Goal: Task Accomplishment & Management: Manage account settings

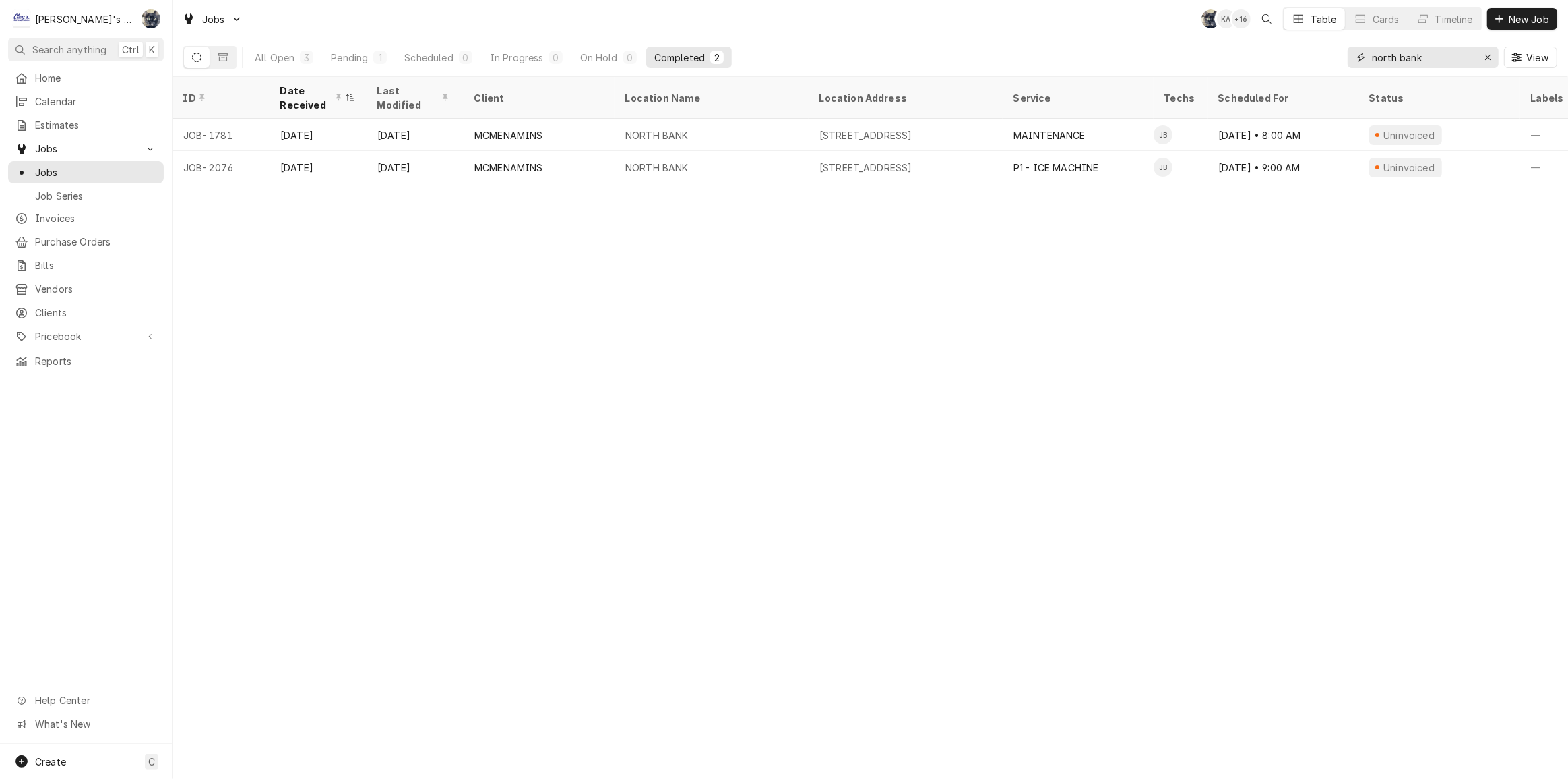
click at [1496, 58] on button "Erase input" at bounding box center [1488, 57] width 22 height 22
click at [1486, 57] on input "Dynamic Content Wrapper" at bounding box center [1435, 57] width 127 height 22
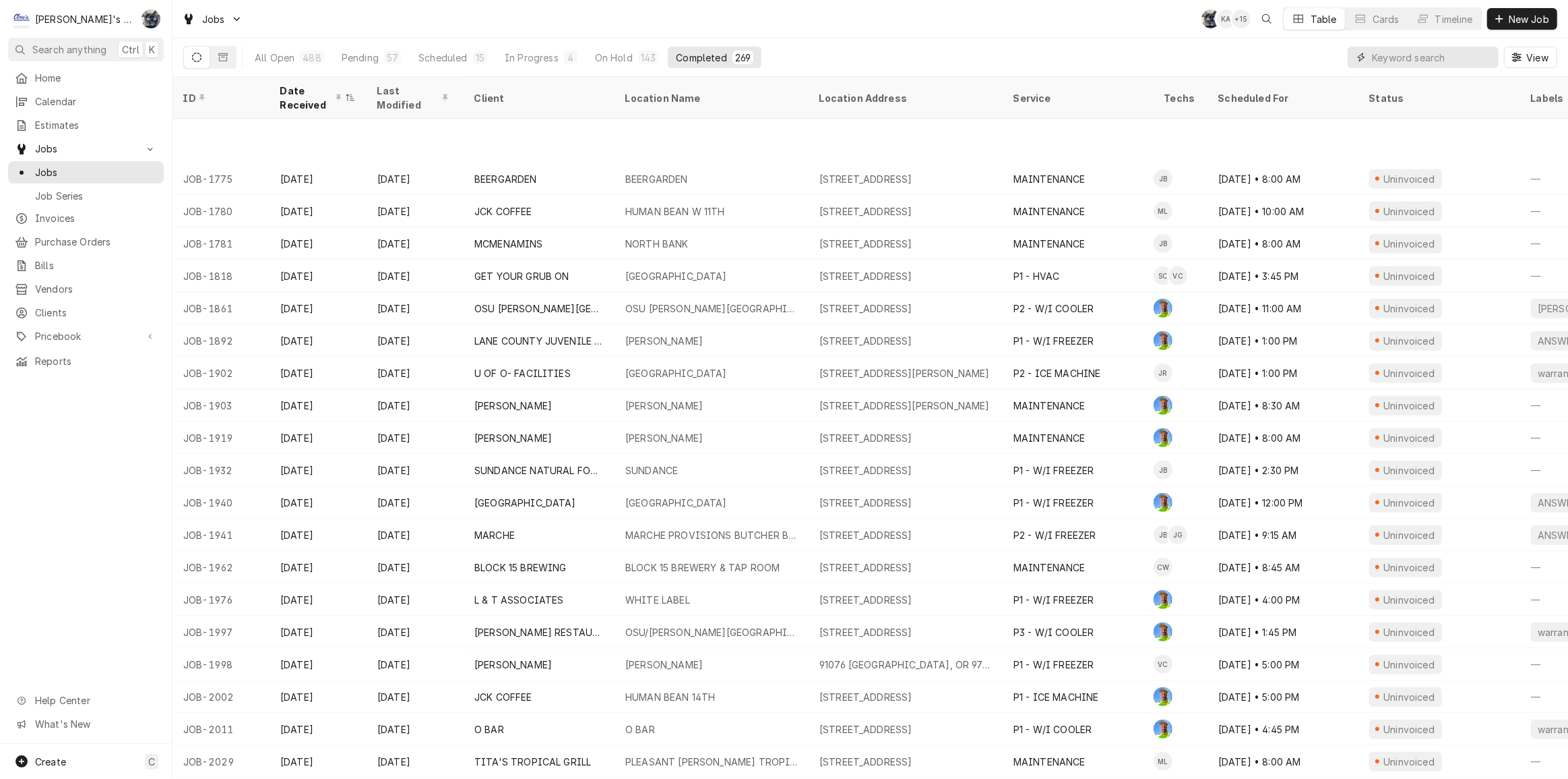
scroll to position [895, 0]
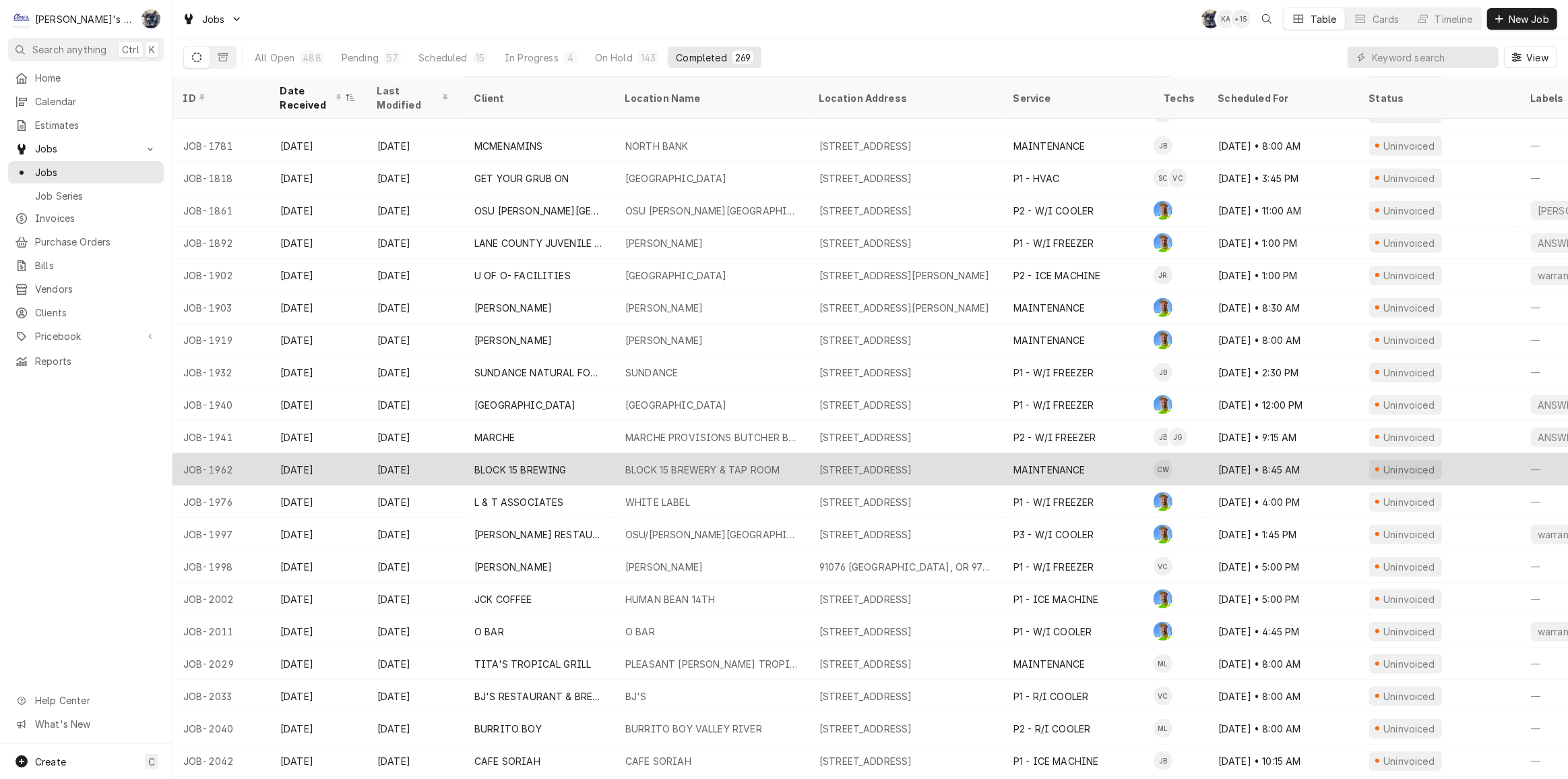
click at [685, 464] on div "BLOCK 15 BREWERY & TAP ROOM" at bounding box center [702, 470] width 155 height 14
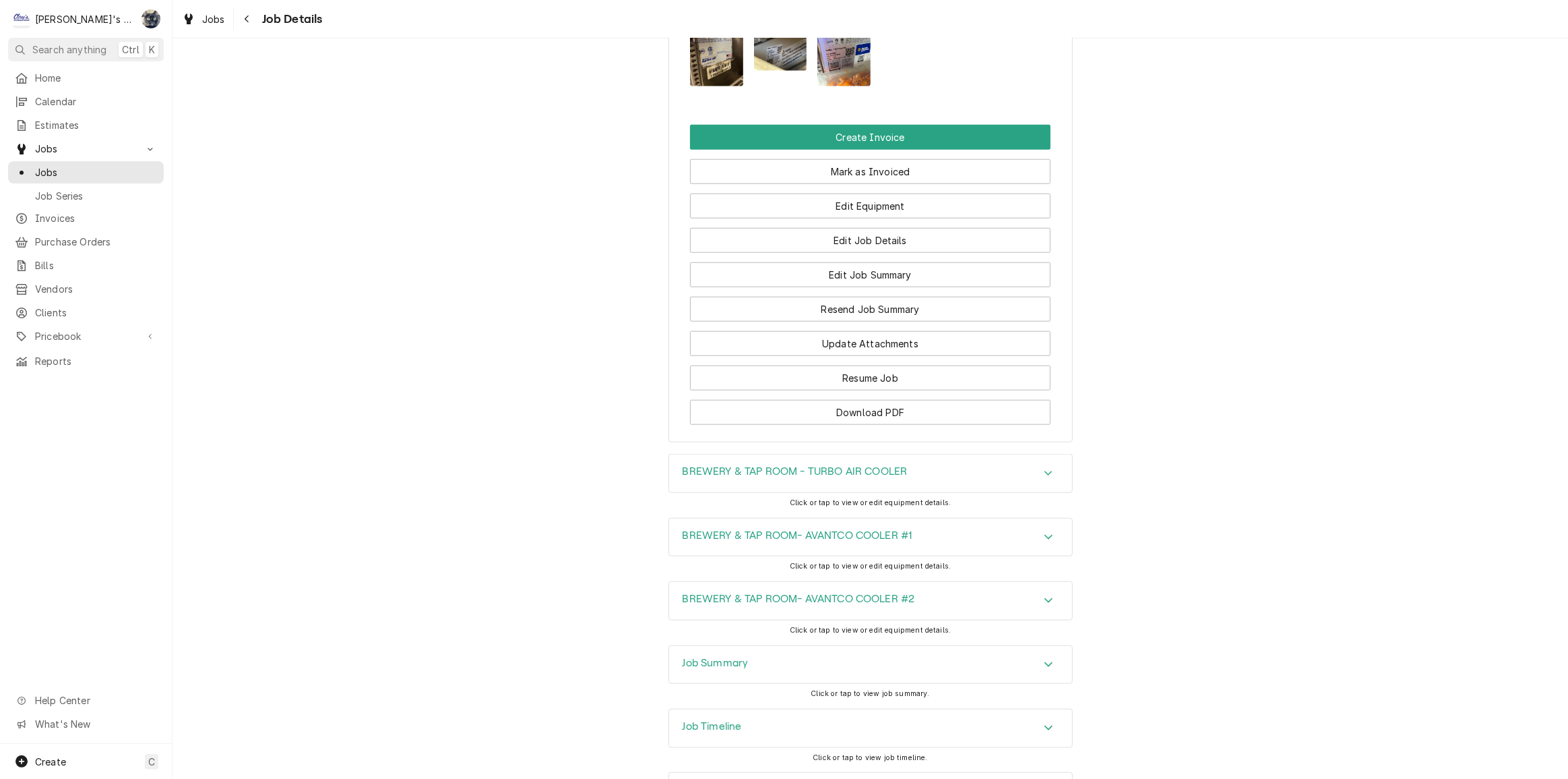
scroll to position [1409, 0]
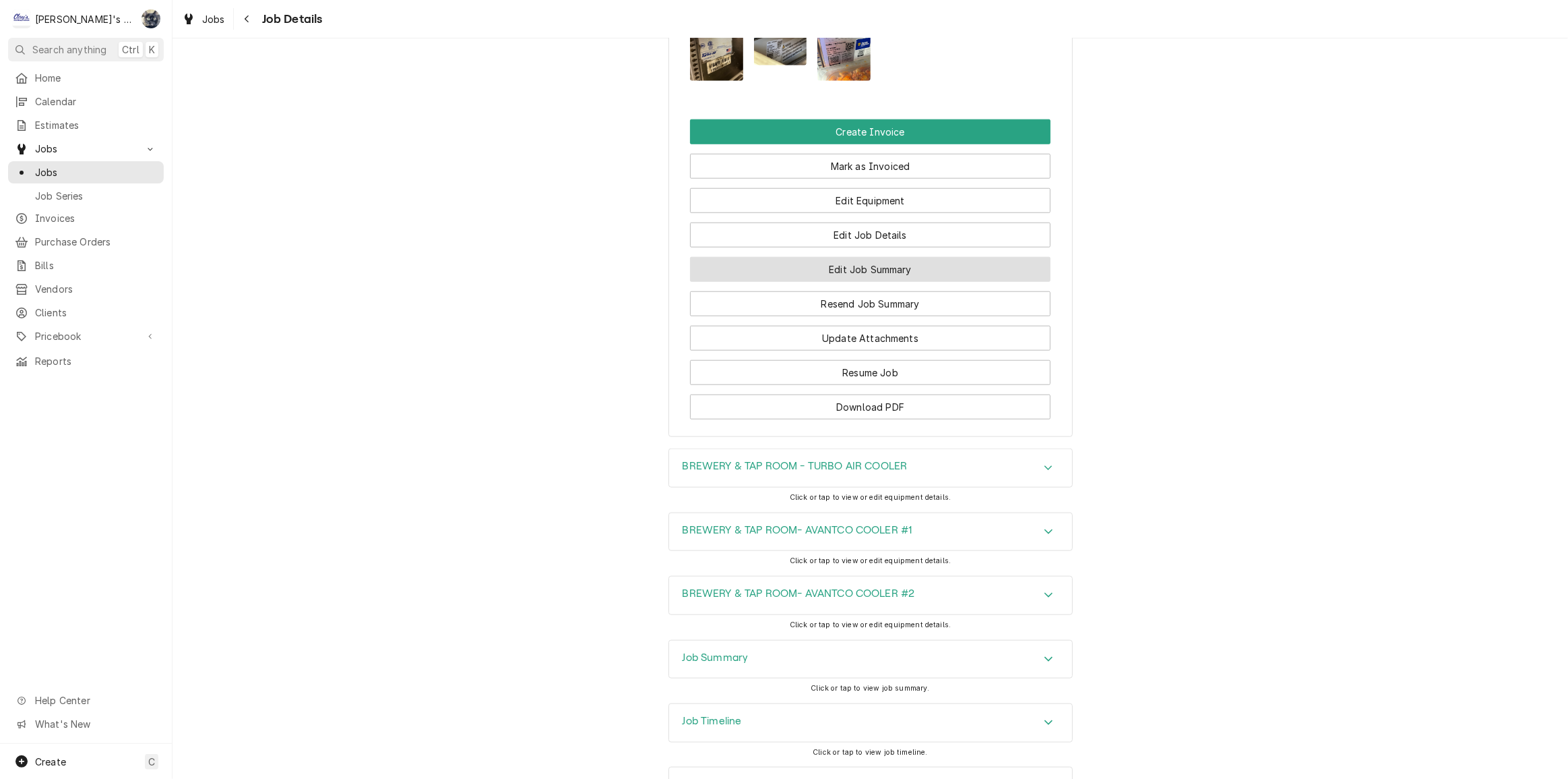
click at [850, 257] on button "Edit Job Summary" at bounding box center [870, 269] width 361 height 25
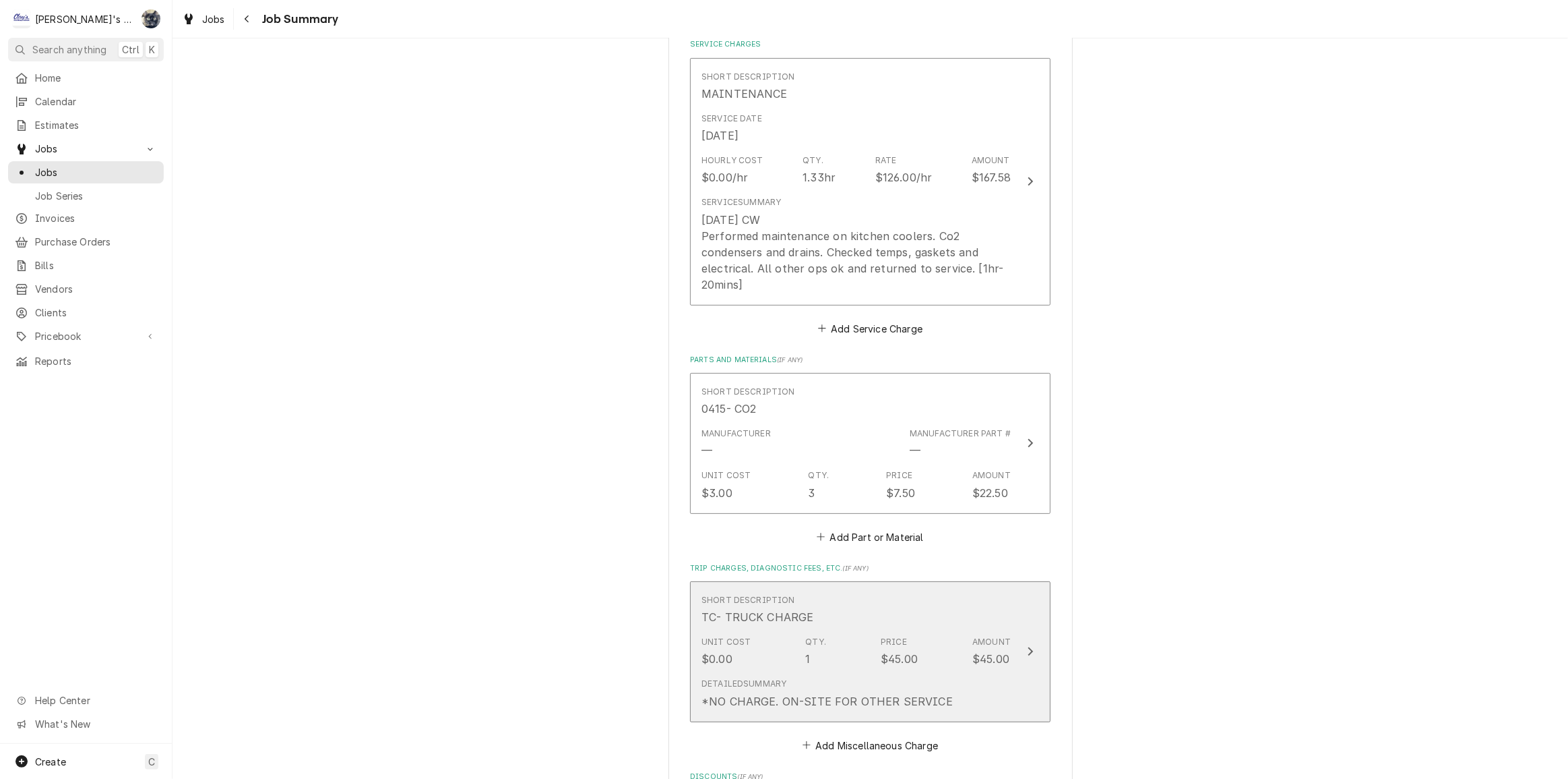
scroll to position [306, 0]
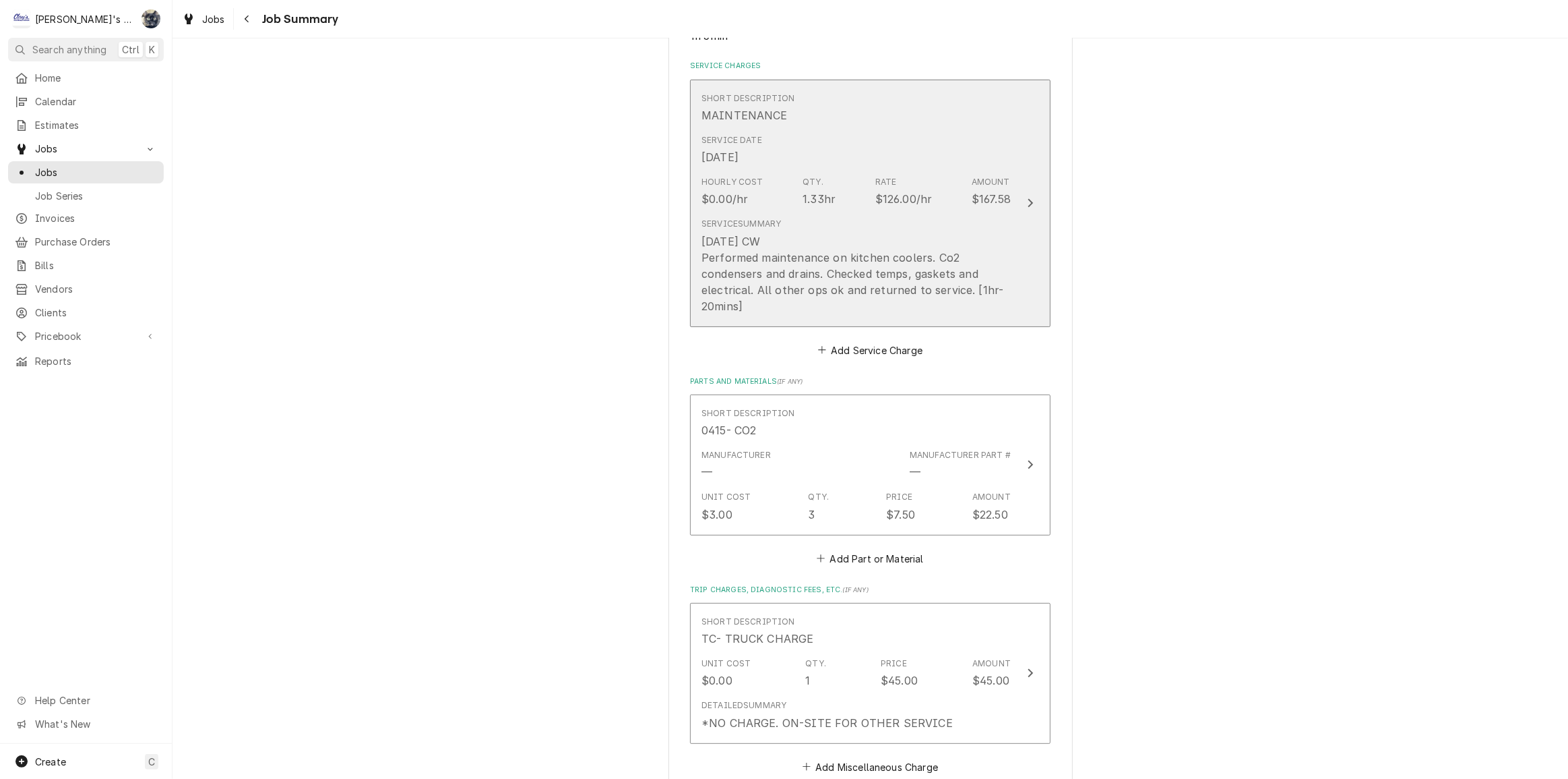
click at [813, 313] on div "[DATE] CW Performed maintenance on kitchen coolers. Co2 condensers and drains. …" at bounding box center [856, 273] width 309 height 81
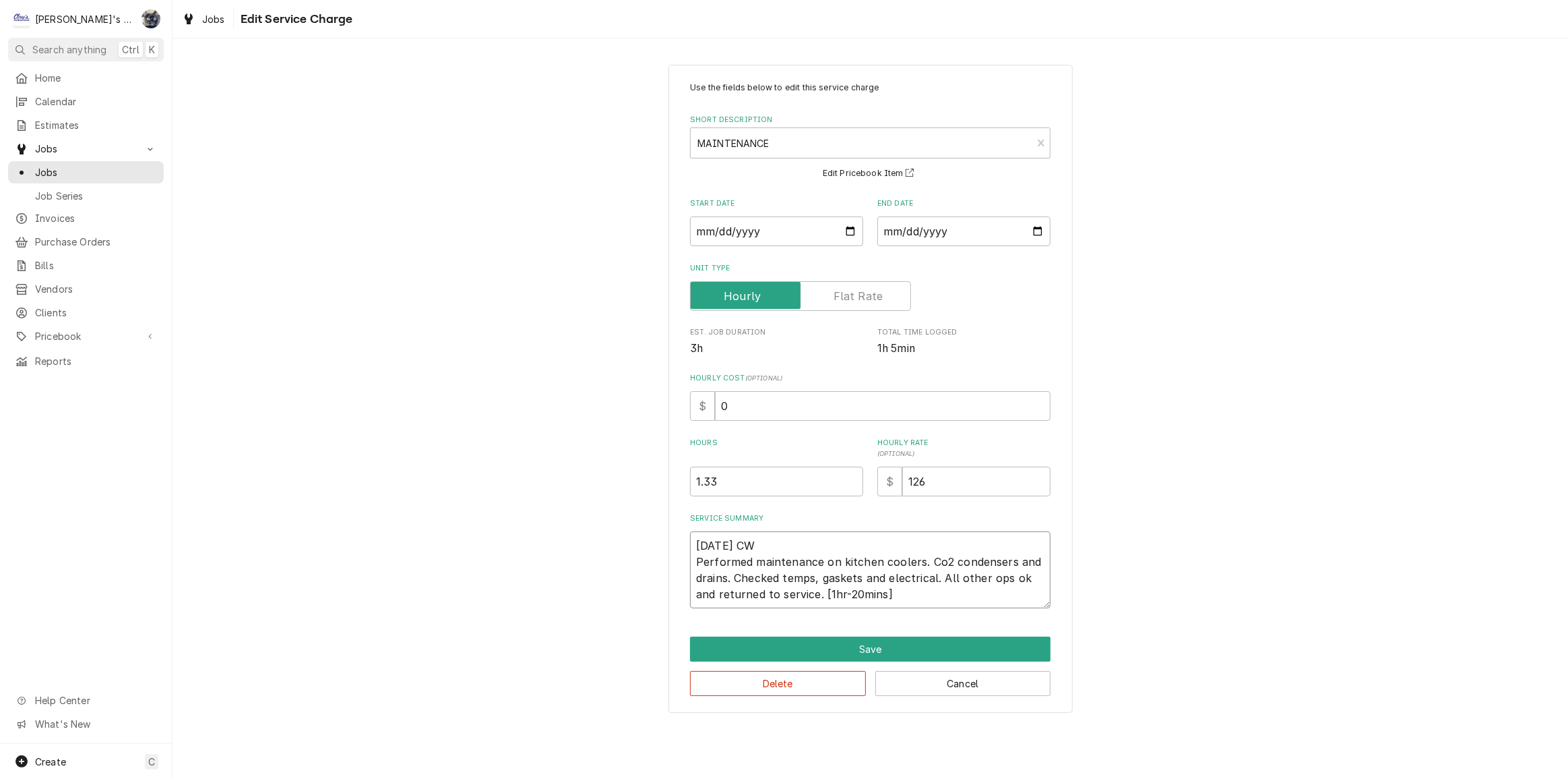
click at [999, 577] on textarea "7/24/2025 CW Performed maintenance on kitchen coolers. Co2 condensers and drain…" at bounding box center [870, 570] width 361 height 77
type textarea "x"
type textarea "7/24/2025 CW Performed maintenance on kitchen coolers. Co2 condensers and drain…"
type textarea "x"
type textarea "7/24/2025 CW Performed maintenance on kitchen coolers. Co2 condensers and drain…"
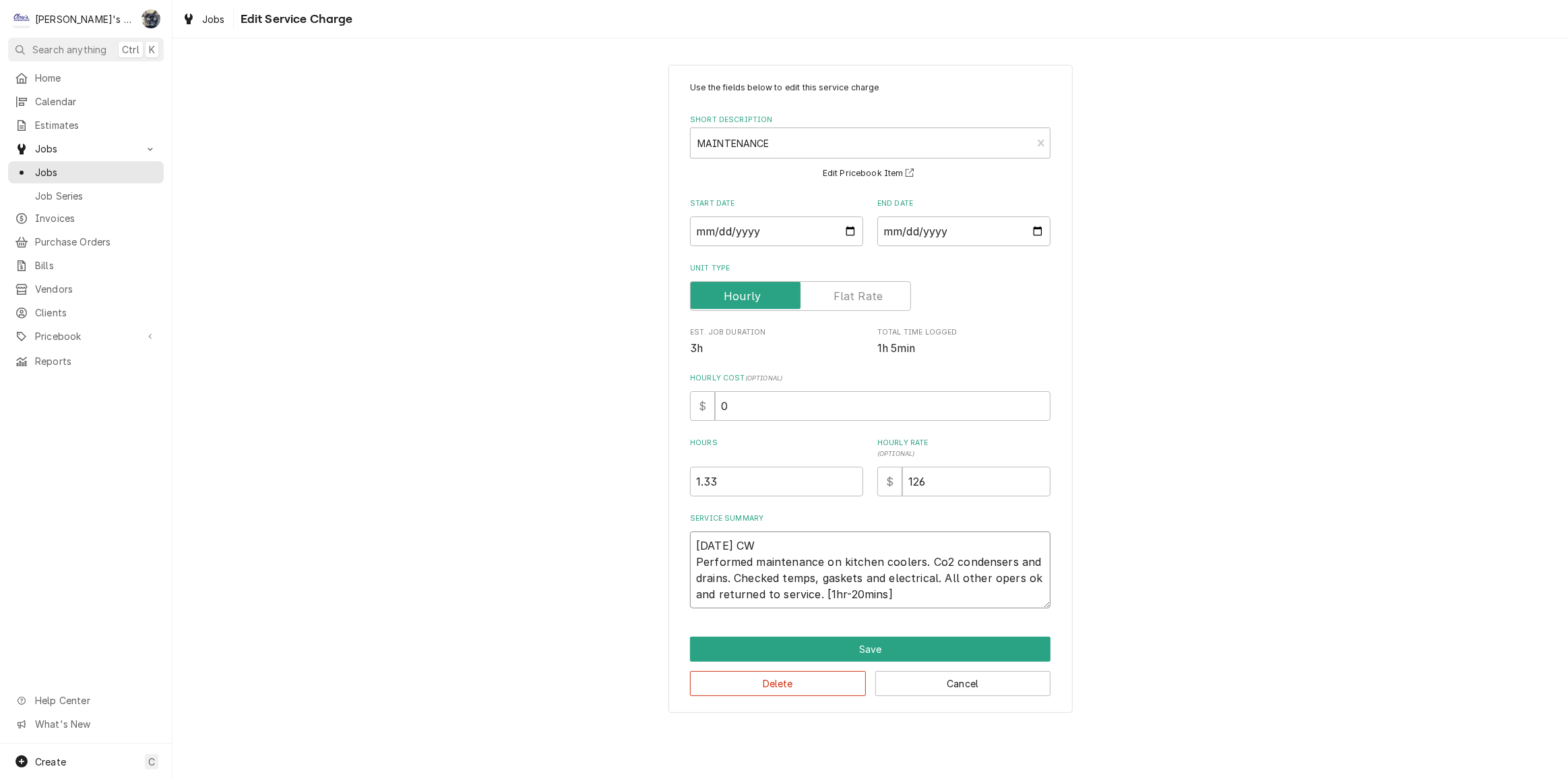
type textarea "x"
type textarea "7/24/2025 CW Performed maintenance on kitchen coolers. Co2 condensers and drain…"
type textarea "x"
type textarea "7/24/2025 CW Performed maintenance on kitchen coolers. Co2 condensers and drain…"
type textarea "x"
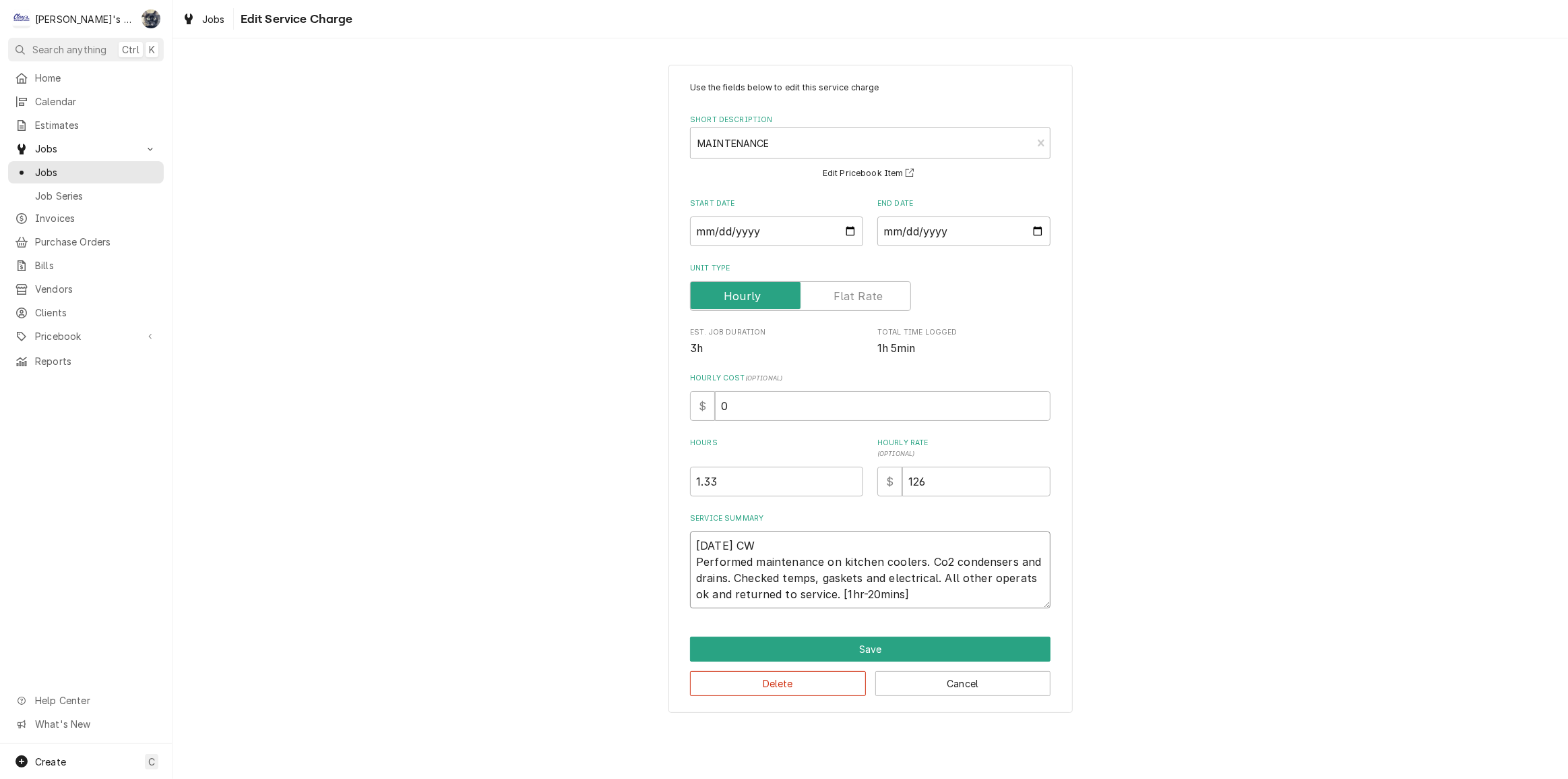
type textarea "7/24/2025 CW Performed maintenance on kitchen coolers. Co2 condensers and drain…"
type textarea "x"
type textarea "7/24/2025 CW Performed maintenance on kitchen coolers. Co2 condensers and drain…"
type textarea "x"
type textarea "[DATE] CW Performed maintenance on kitchen coolers. Co2 condensers and drains. …"
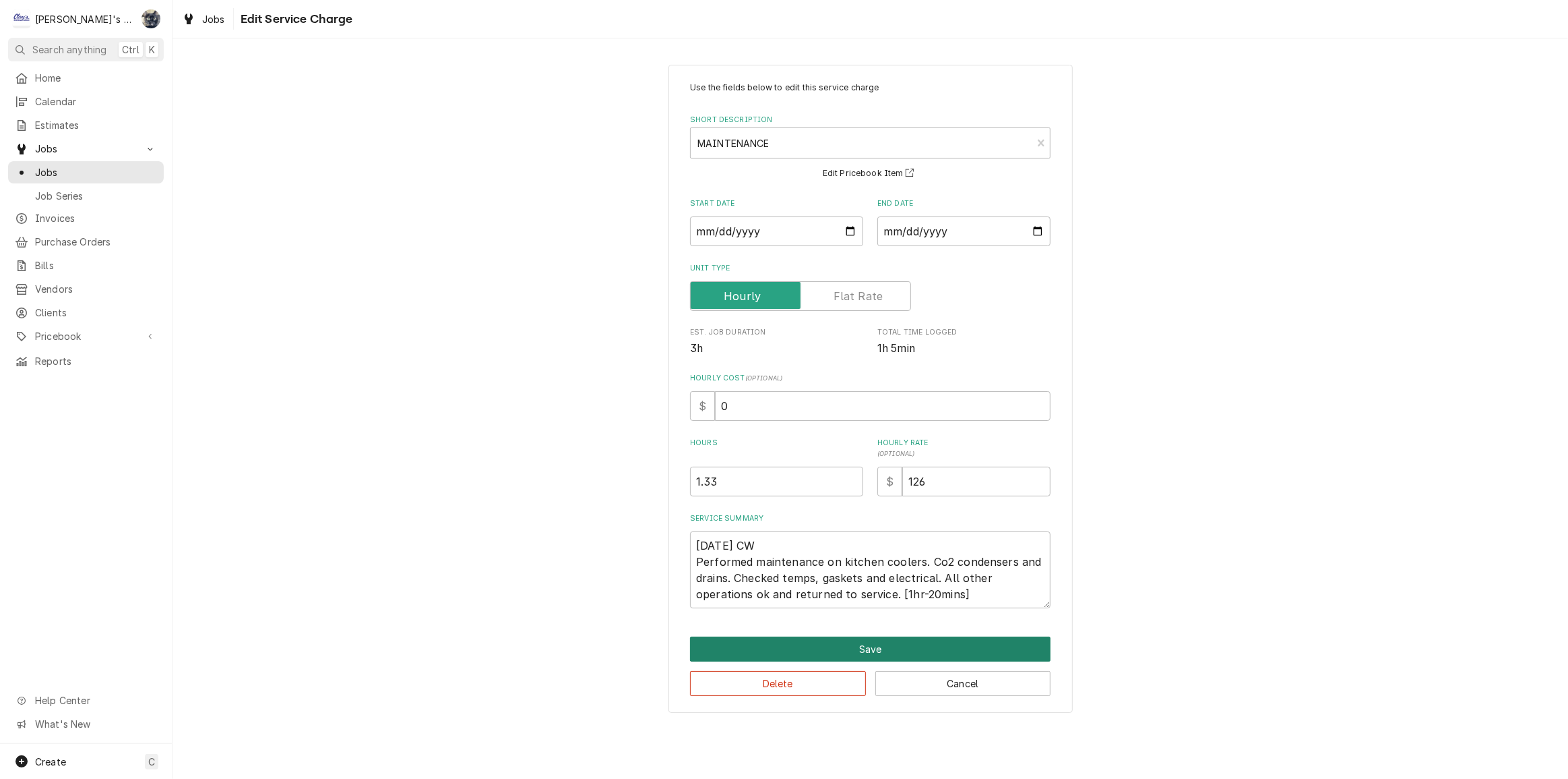
click at [884, 652] on button "Save" at bounding box center [870, 649] width 361 height 25
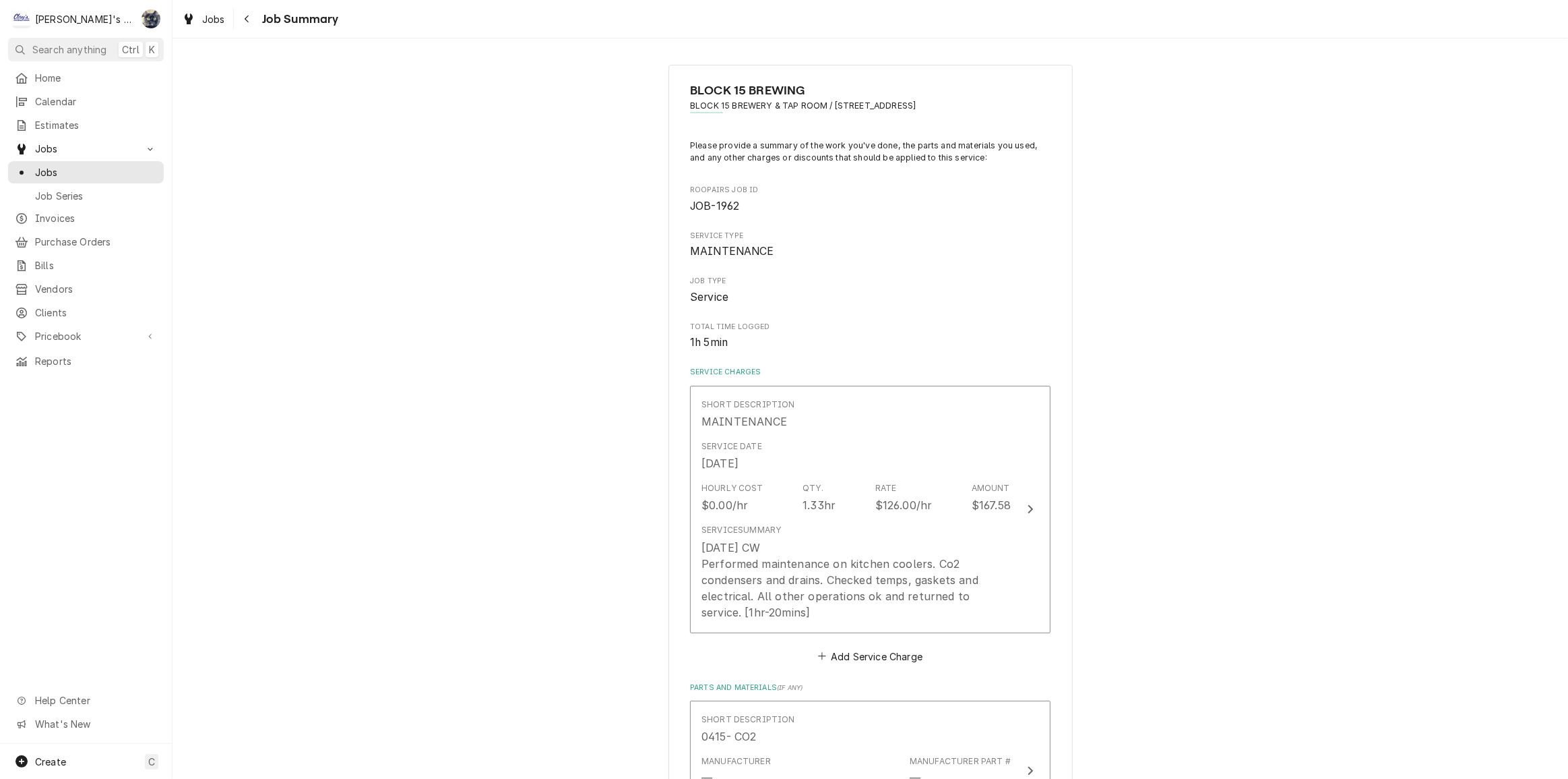
scroll to position [306, 0]
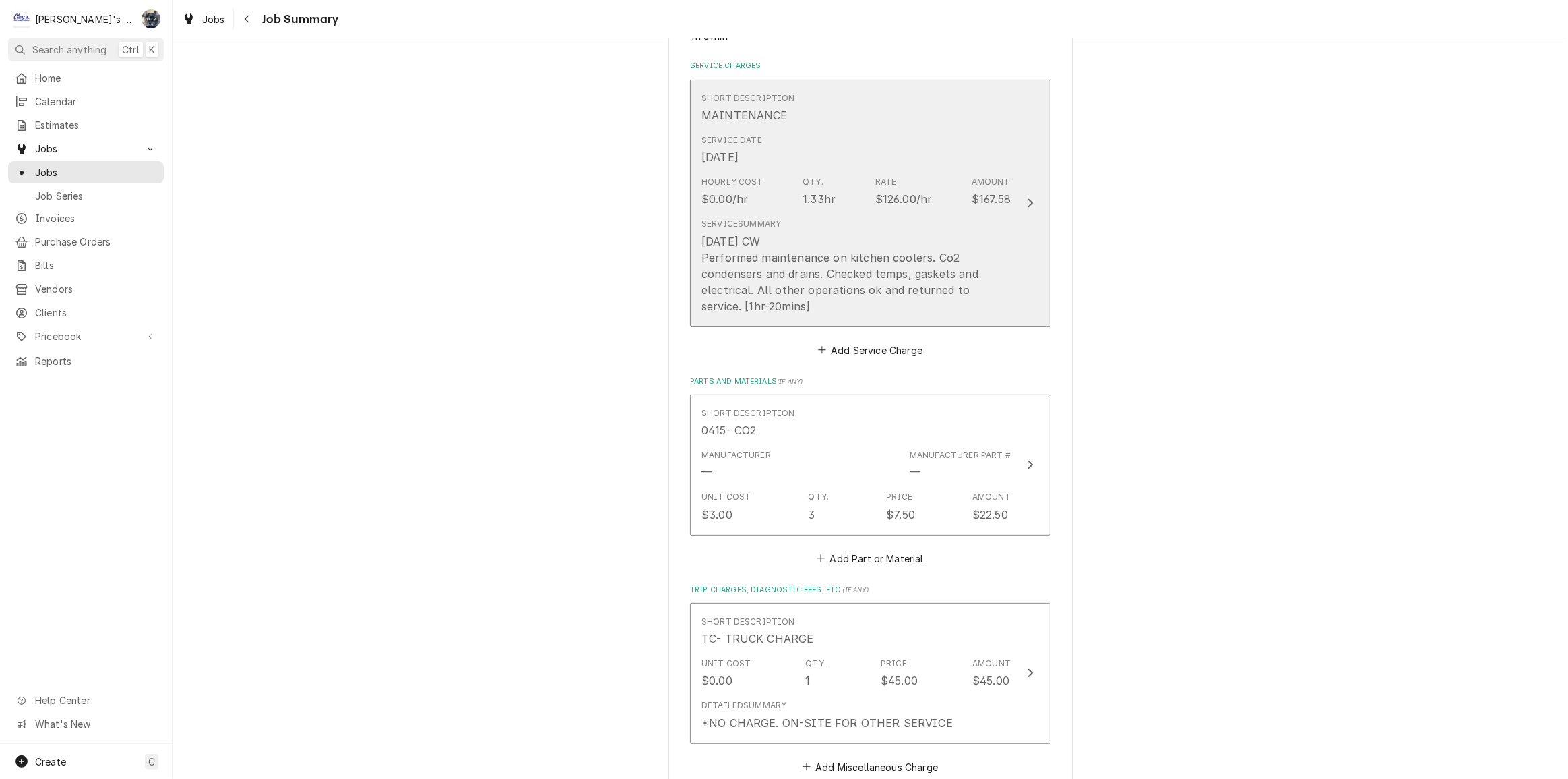
click at [807, 310] on div "7/24/2025 CW Performed maintenance on kitchen coolers. Co2 condensers and drain…" at bounding box center [856, 273] width 309 height 81
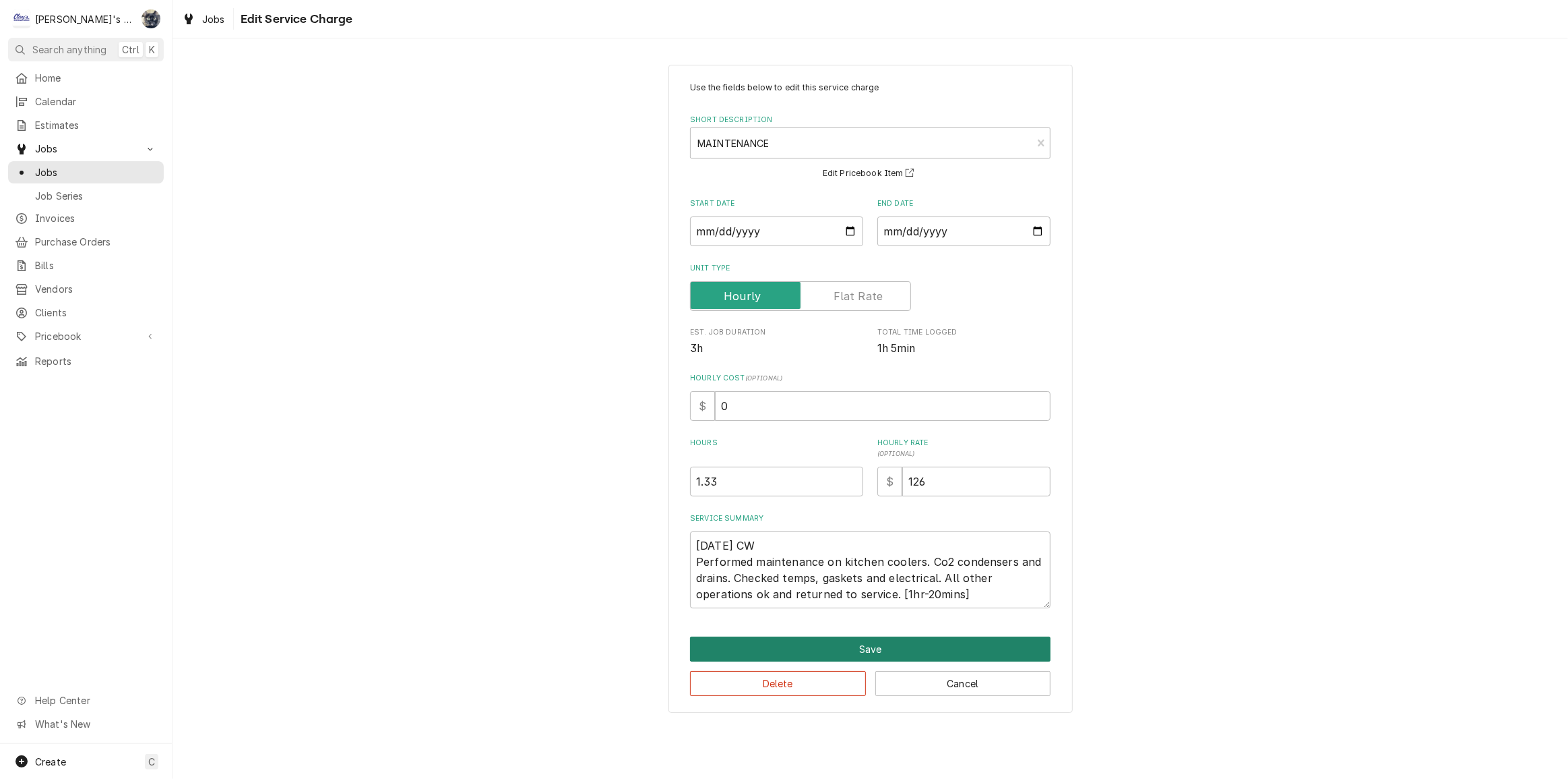
click at [840, 648] on button "Save" at bounding box center [870, 649] width 361 height 25
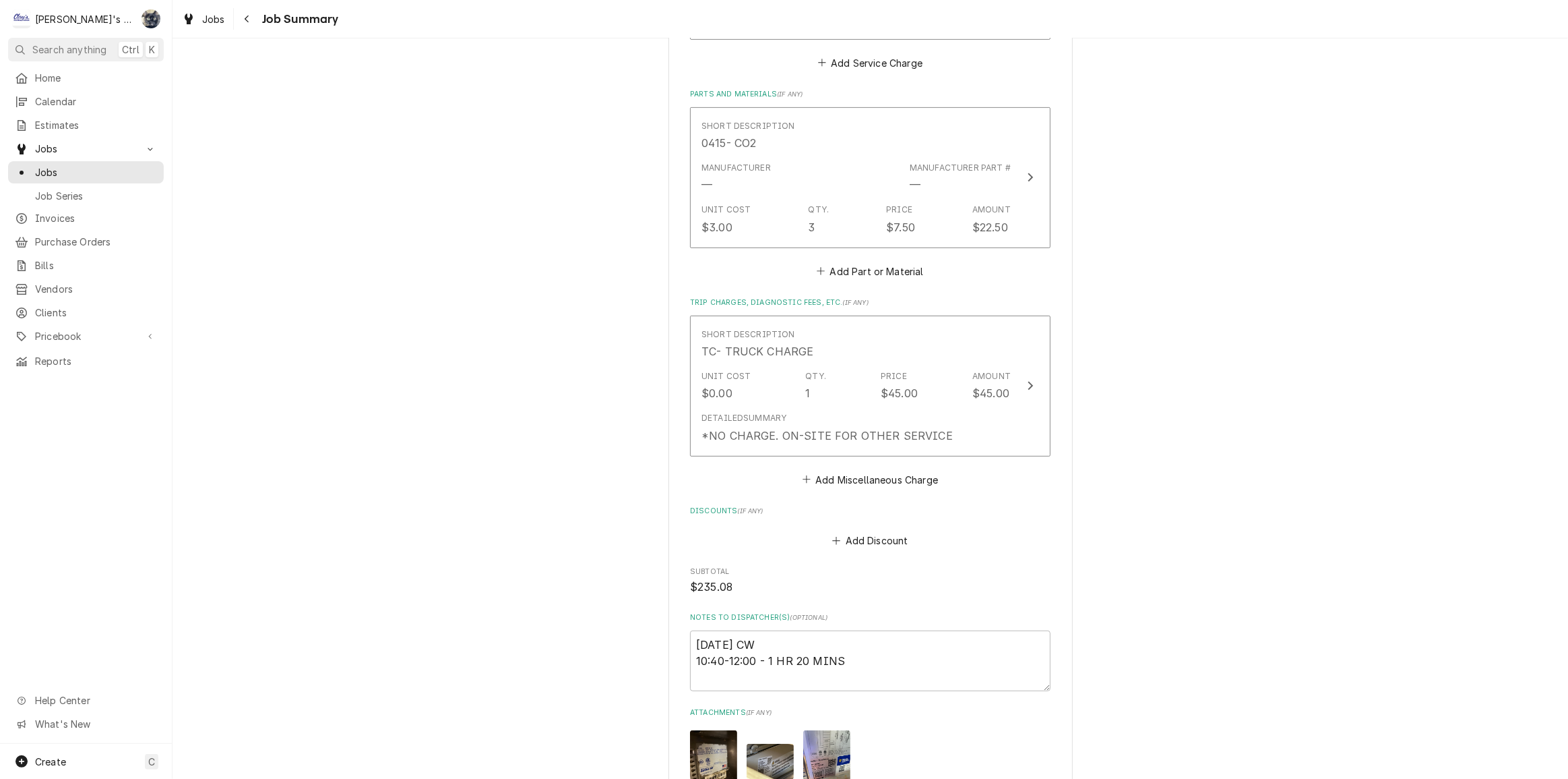
scroll to position [613, 0]
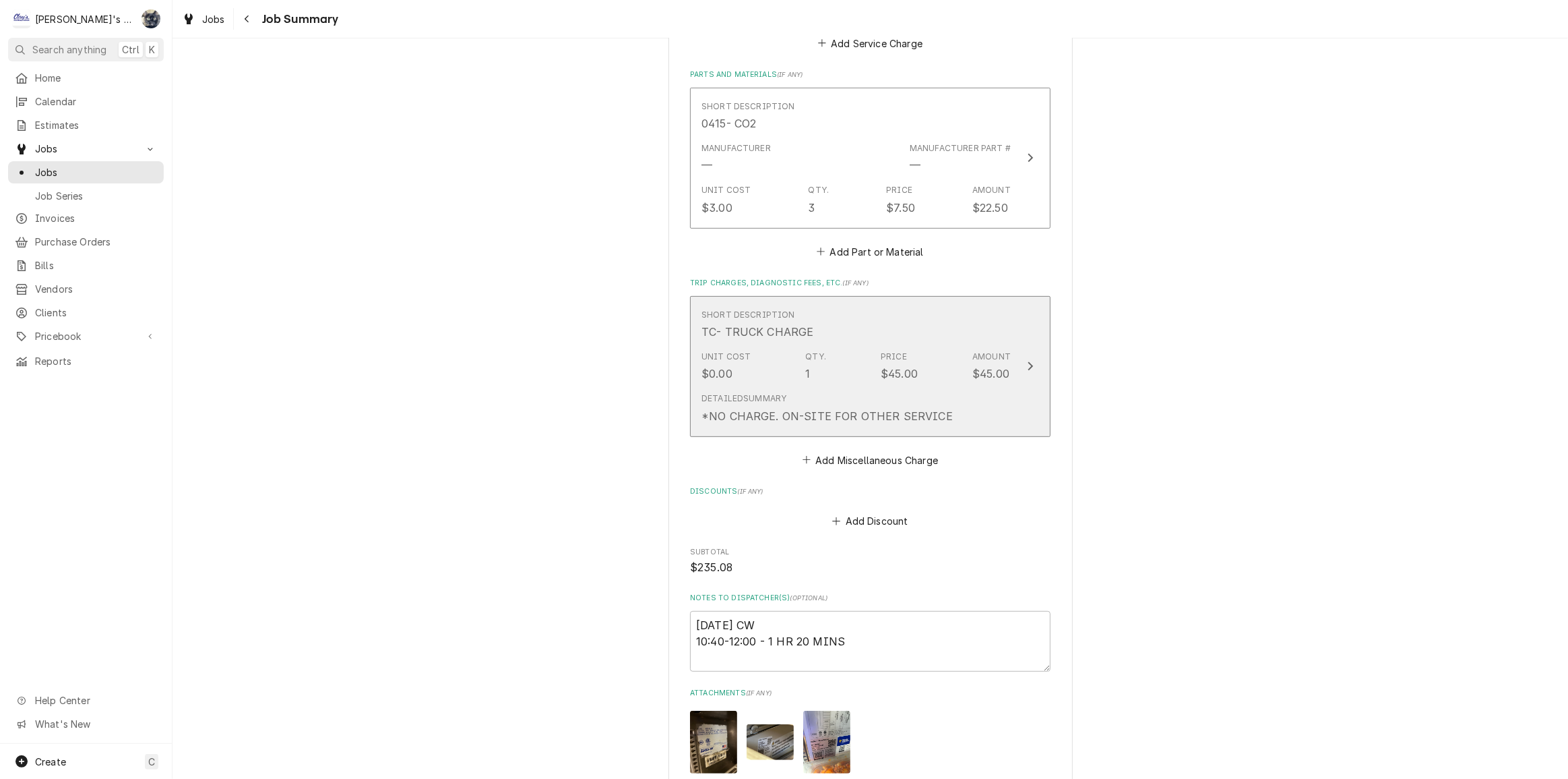
click at [822, 426] on div "Detailed Summary *NO CHARGE. ON-SITE FOR OTHER SERVICE" at bounding box center [856, 408] width 309 height 42
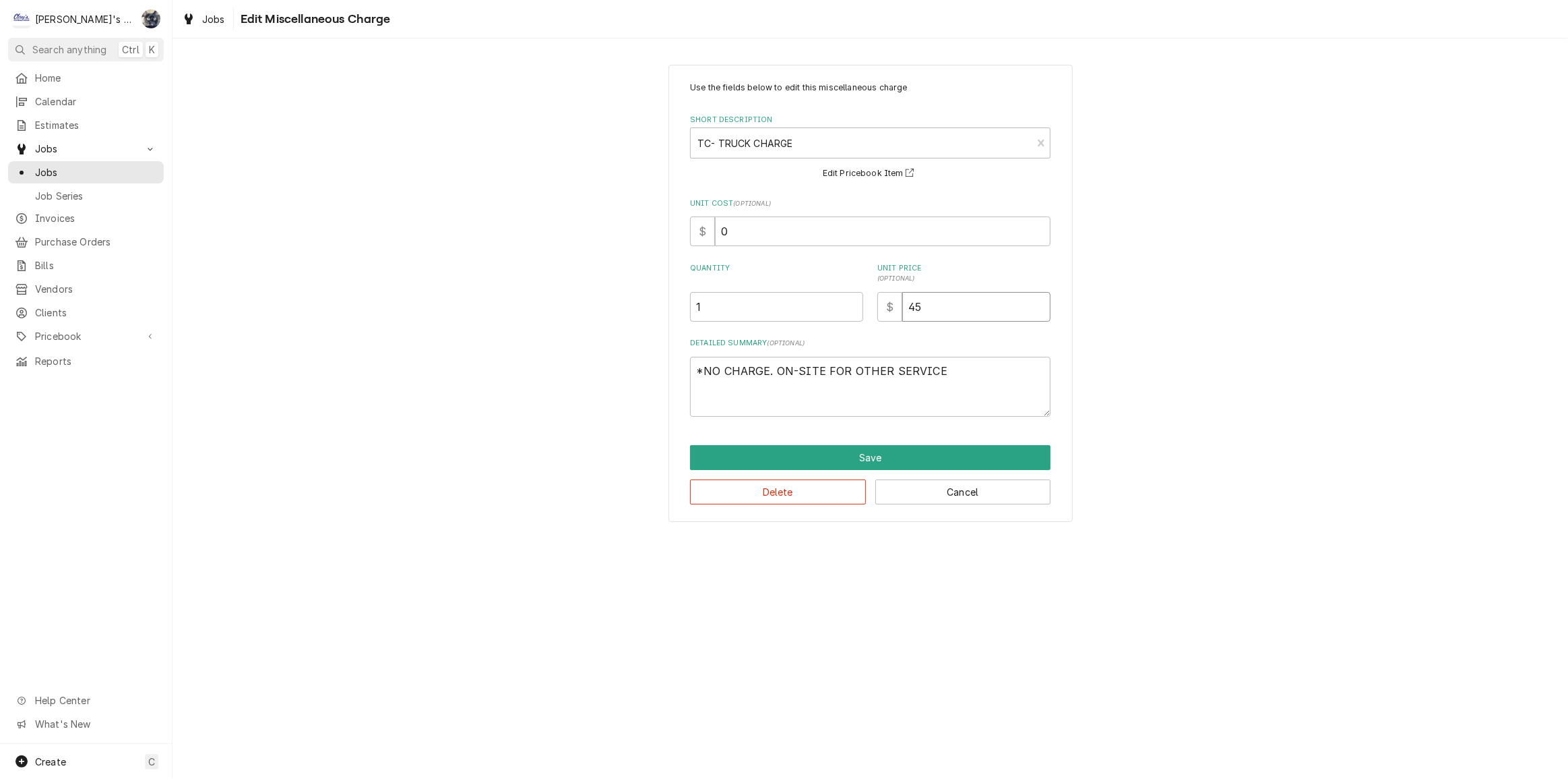
drag, startPoint x: 954, startPoint y: 296, endPoint x: 898, endPoint y: 309, distance: 57.5
click at [898, 309] on div "$ 45" at bounding box center [963, 306] width 173 height 30
type textarea "x"
type input "0"
click at [897, 453] on button "Save" at bounding box center [870, 457] width 361 height 25
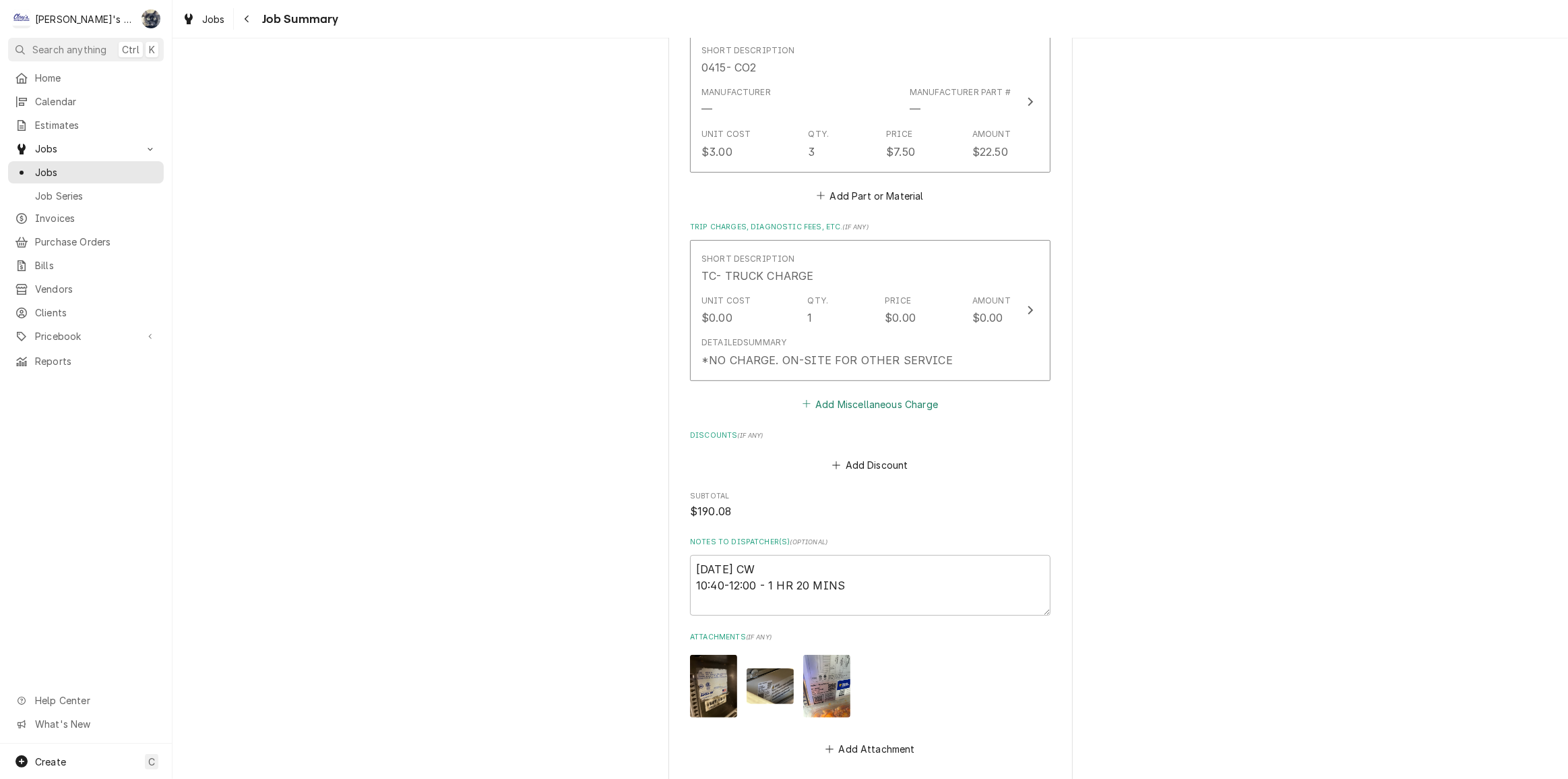
scroll to position [690, 0]
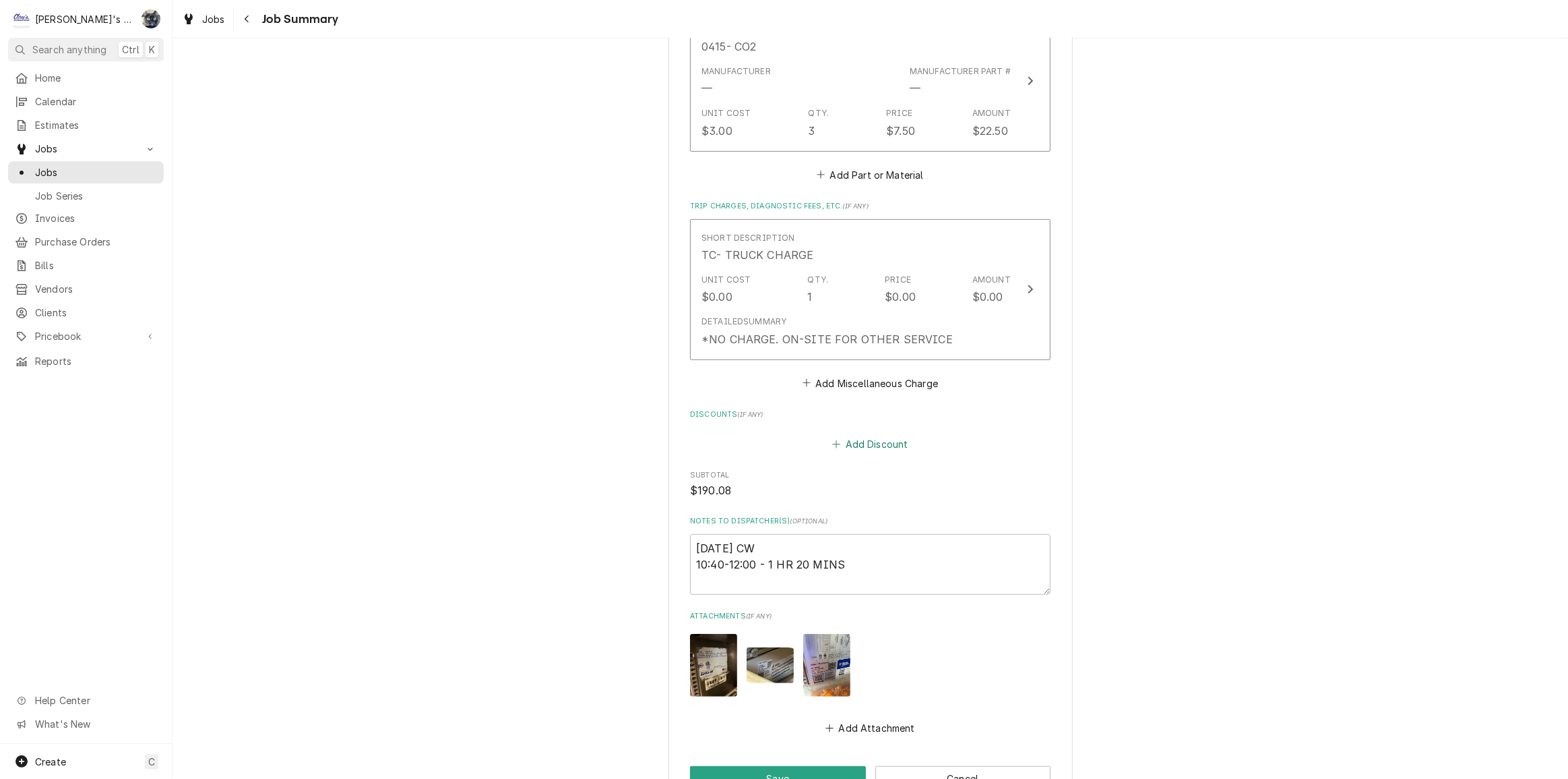
click at [861, 442] on button "Add Discount" at bounding box center [870, 444] width 80 height 19
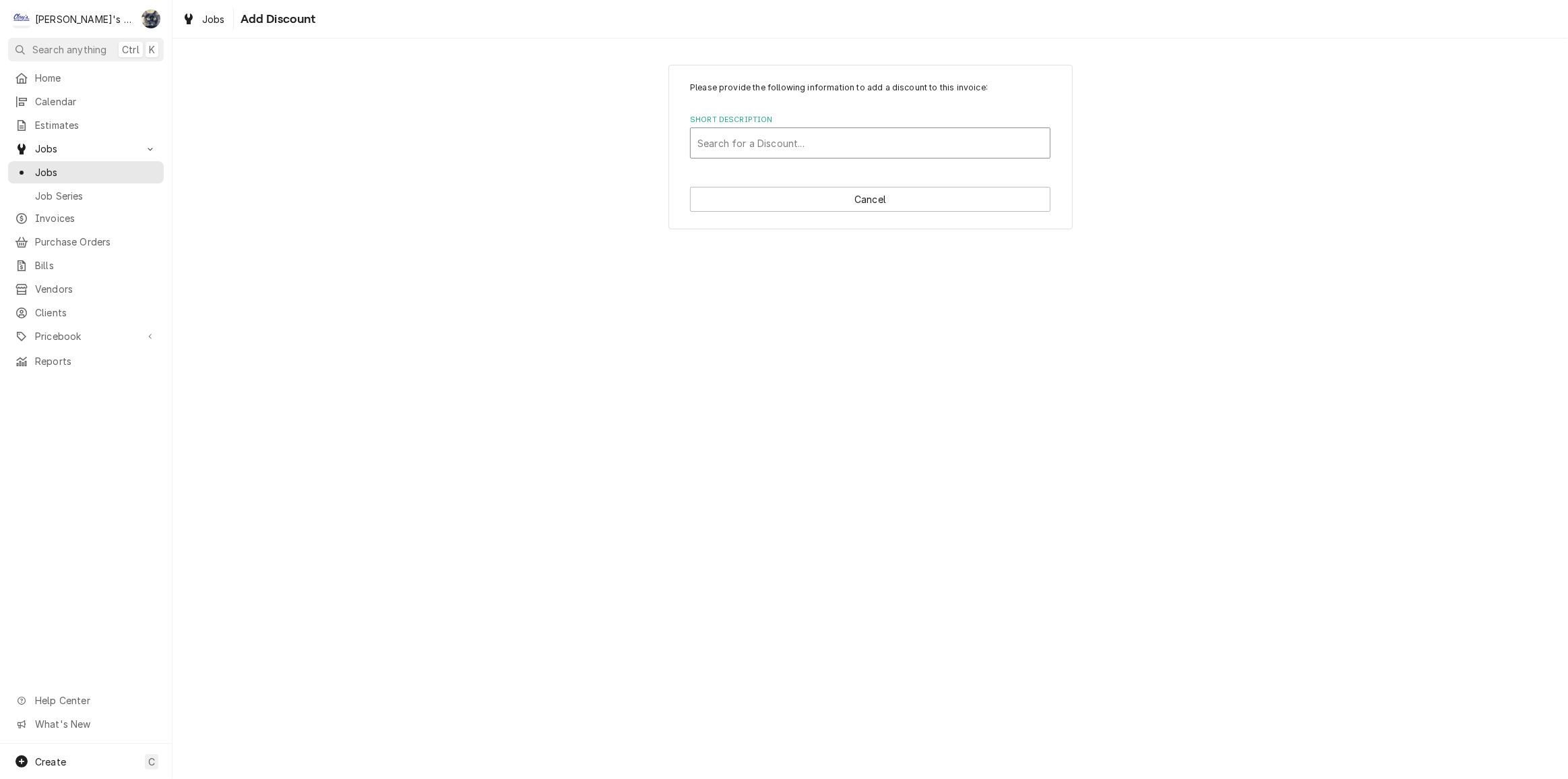
click at [773, 156] on div "Search for a Discount..." at bounding box center [870, 142] width 359 height 30
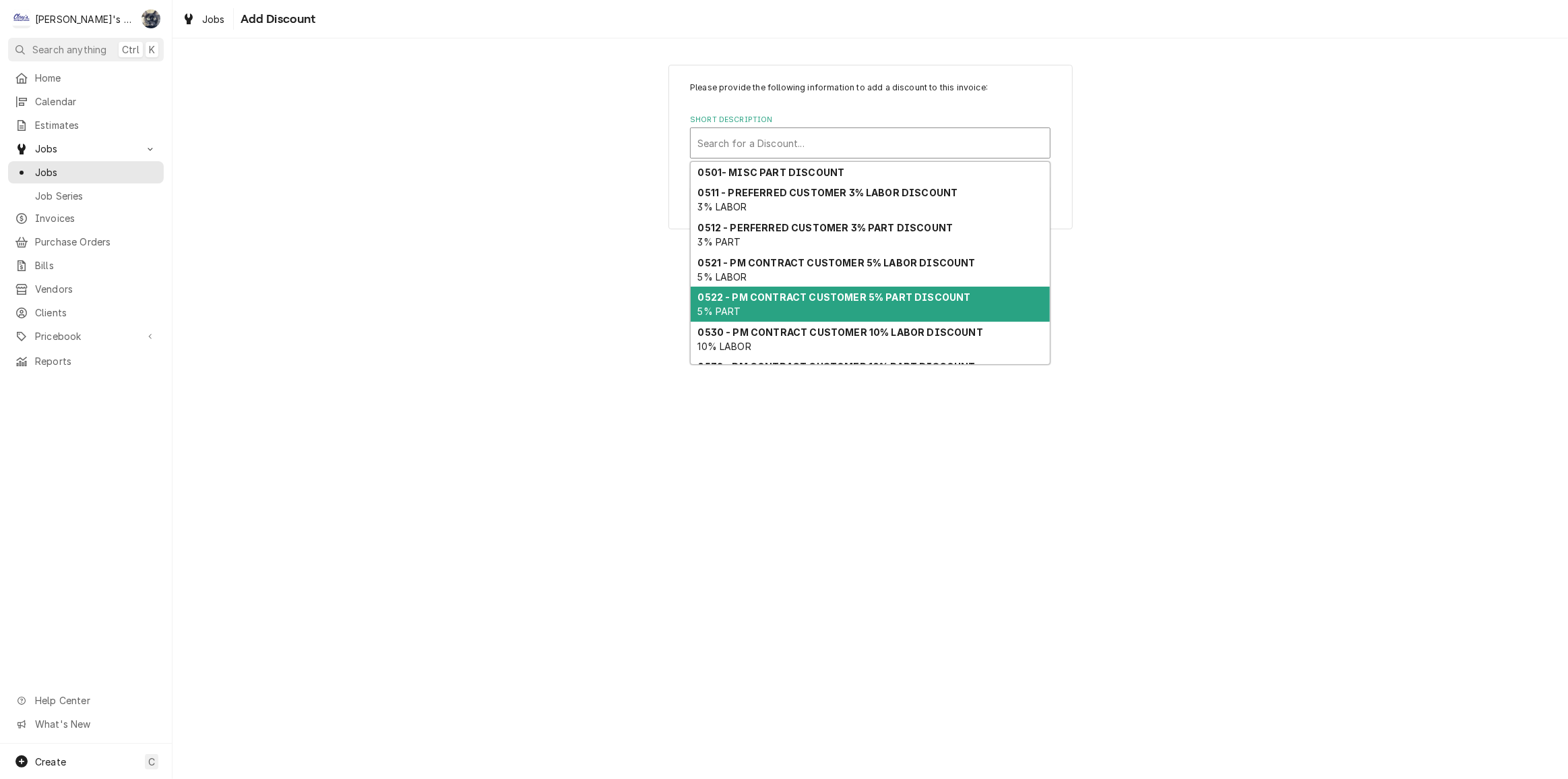
scroll to position [61, 0]
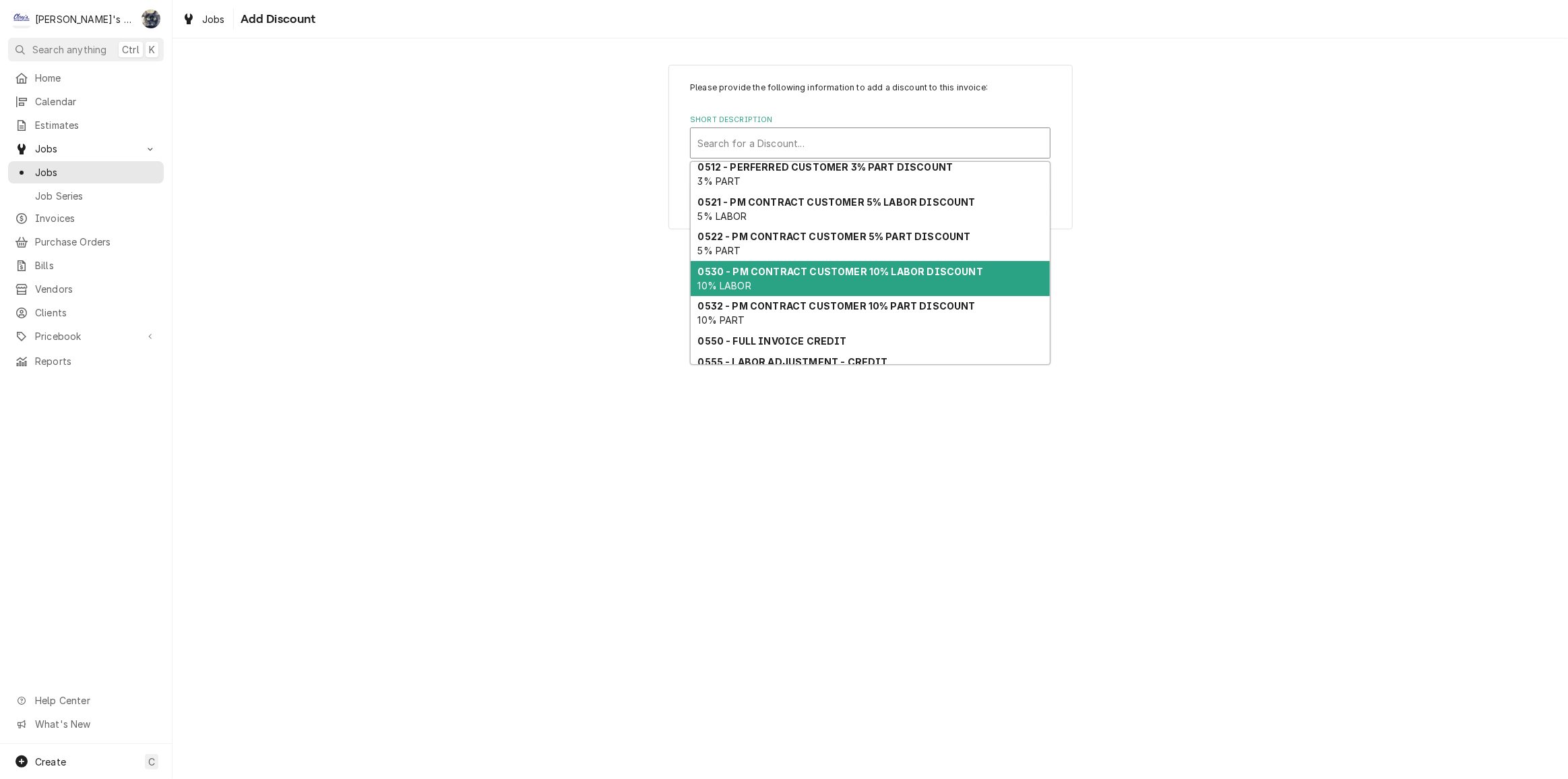
click at [795, 283] on div "0530 - PM CONTRACT CUSTOMER 10% LABOR DISCOUNT 10% LABOR" at bounding box center [870, 279] width 359 height 35
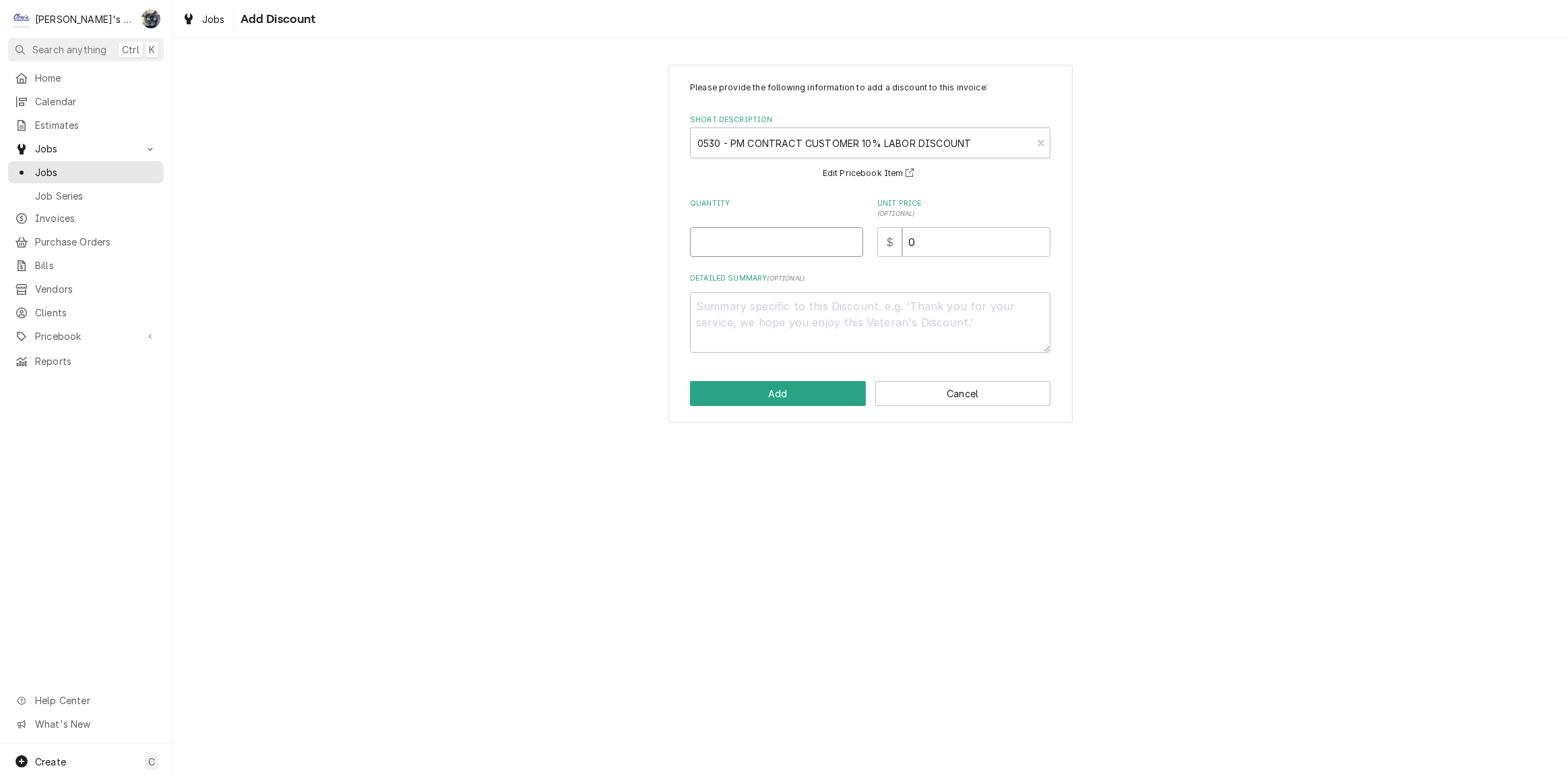
click at [729, 248] on input "Quantity" at bounding box center [776, 242] width 173 height 30
type textarea "x"
type input "1"
click at [778, 395] on button "Add" at bounding box center [778, 393] width 176 height 25
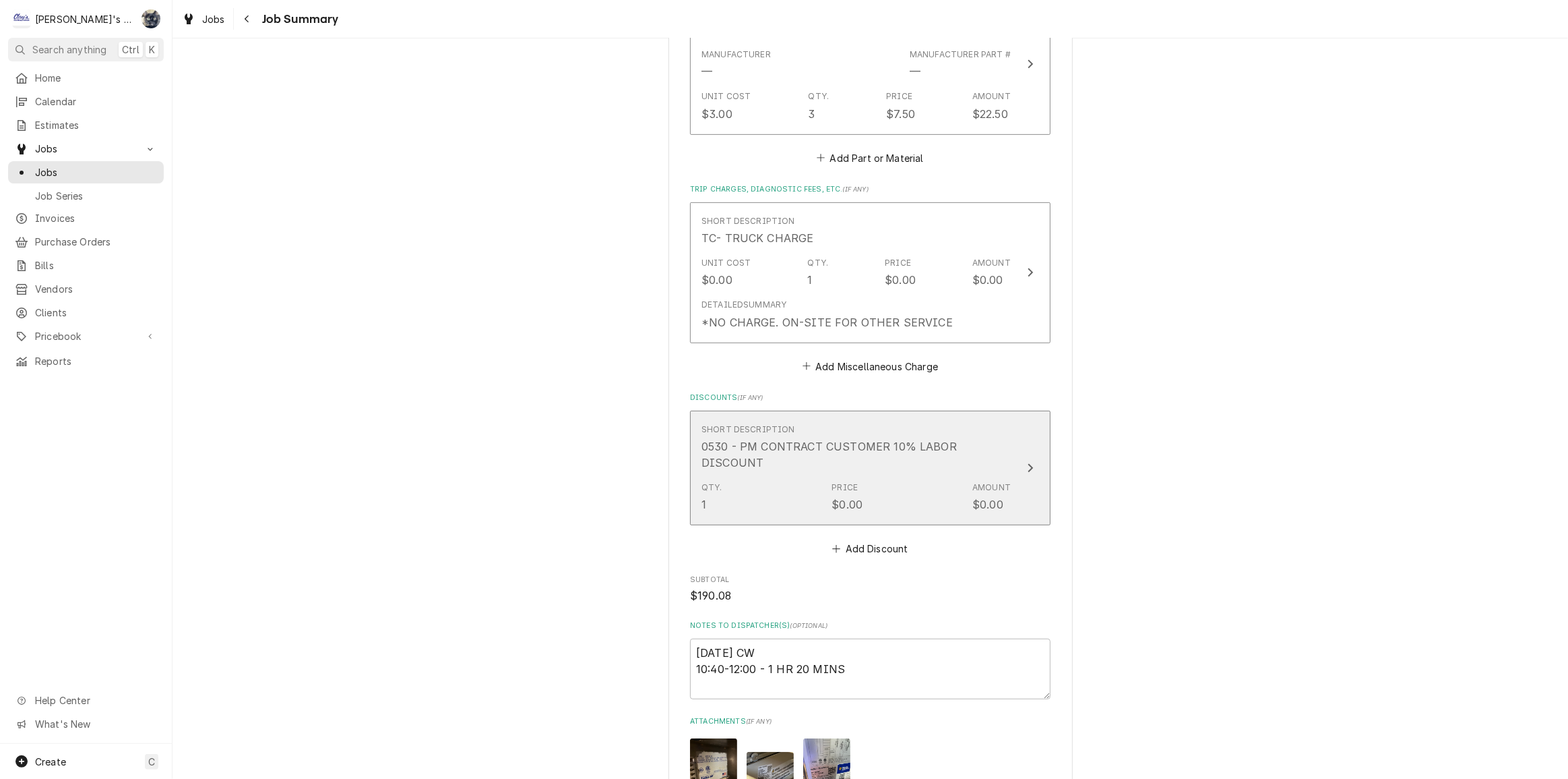
click at [849, 508] on div "$0.00" at bounding box center [847, 504] width 31 height 16
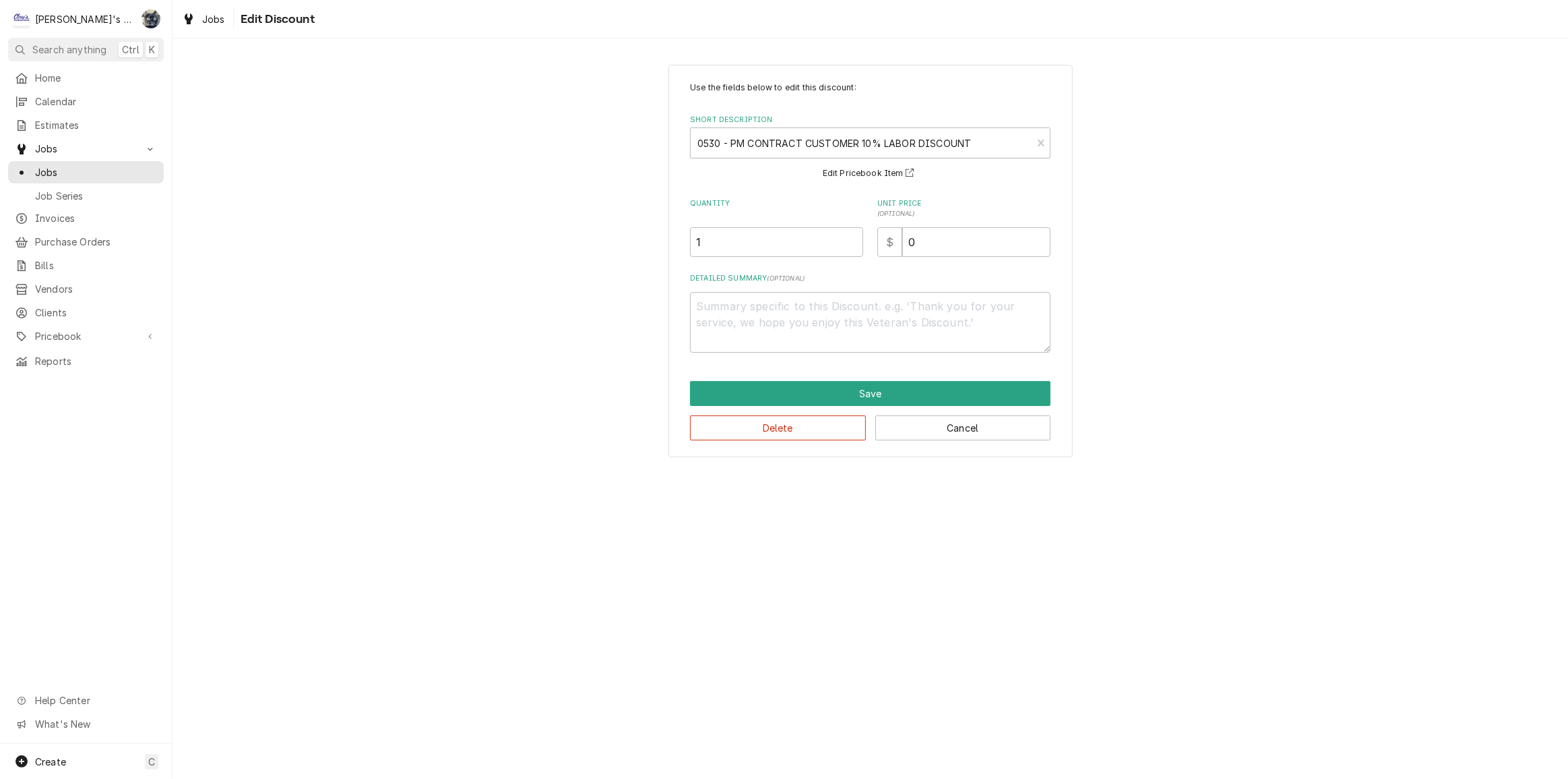
click at [806, 412] on div "Delete Cancel" at bounding box center [870, 423] width 361 height 35
click at [809, 425] on button "Delete" at bounding box center [778, 428] width 176 height 25
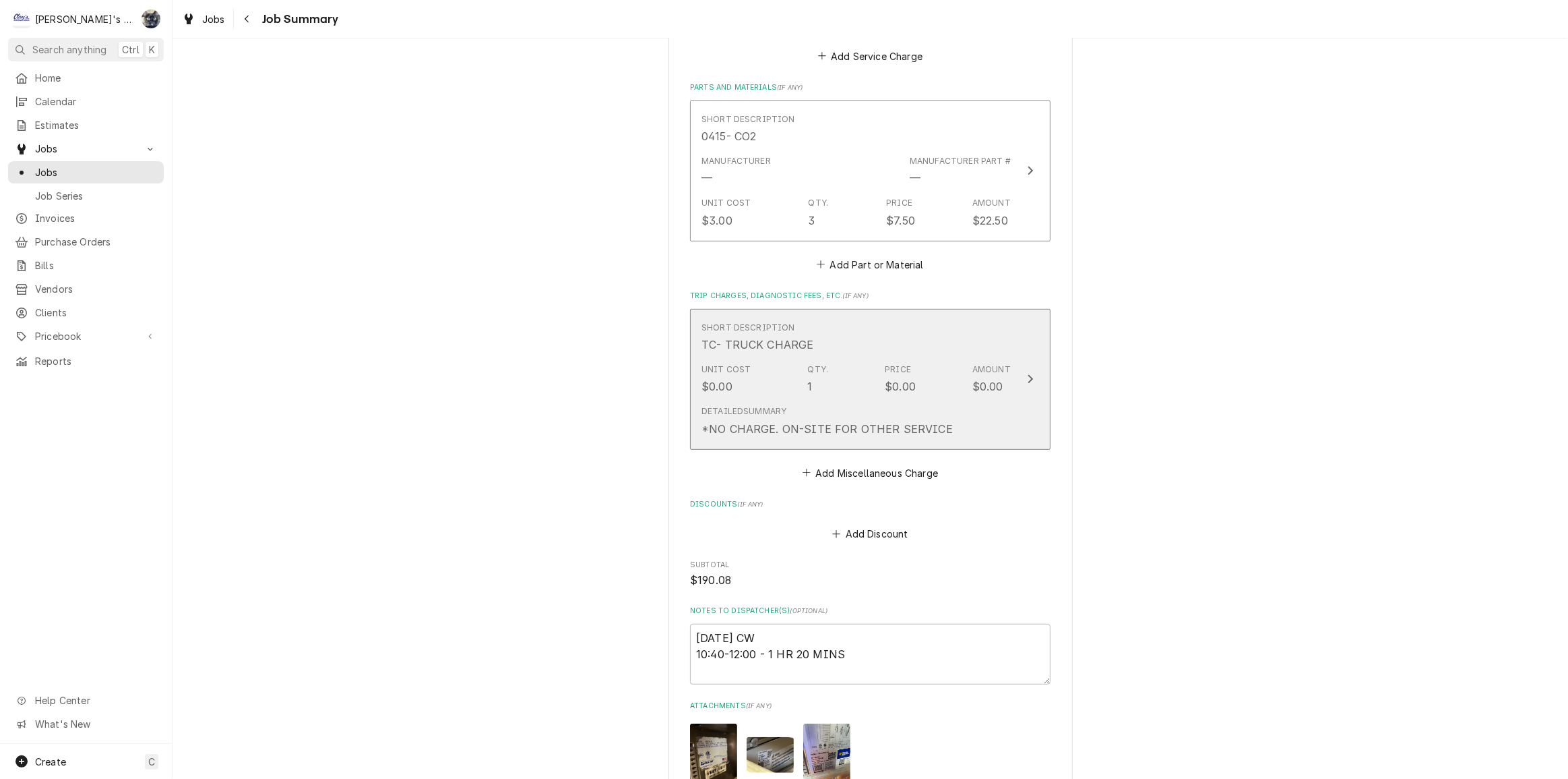
scroll to position [171, 0]
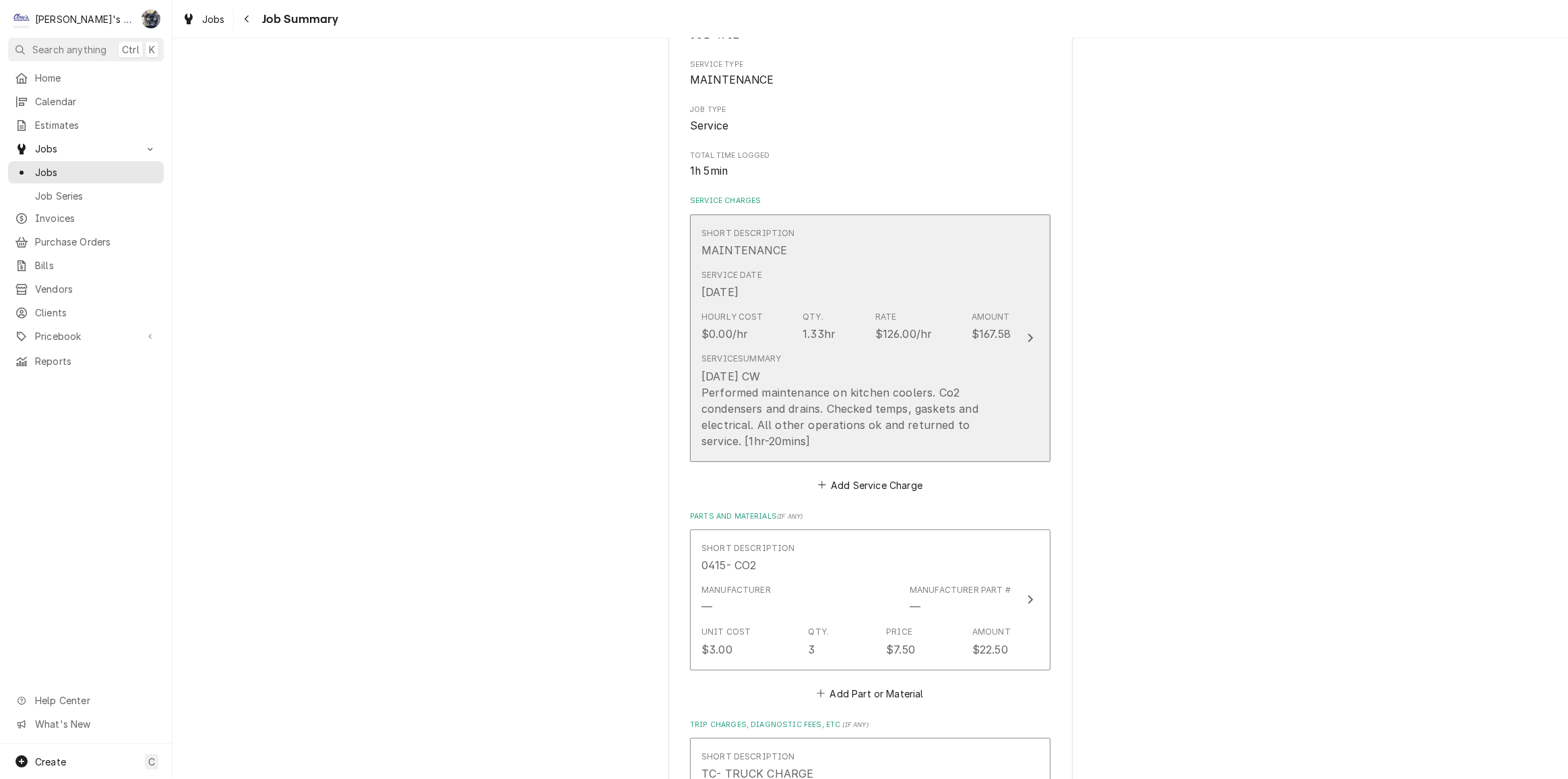
click at [809, 359] on div "Service Summary 7/24/2025 CW Performed maintenance on kitchen coolers. Co2 cond…" at bounding box center [856, 400] width 309 height 95
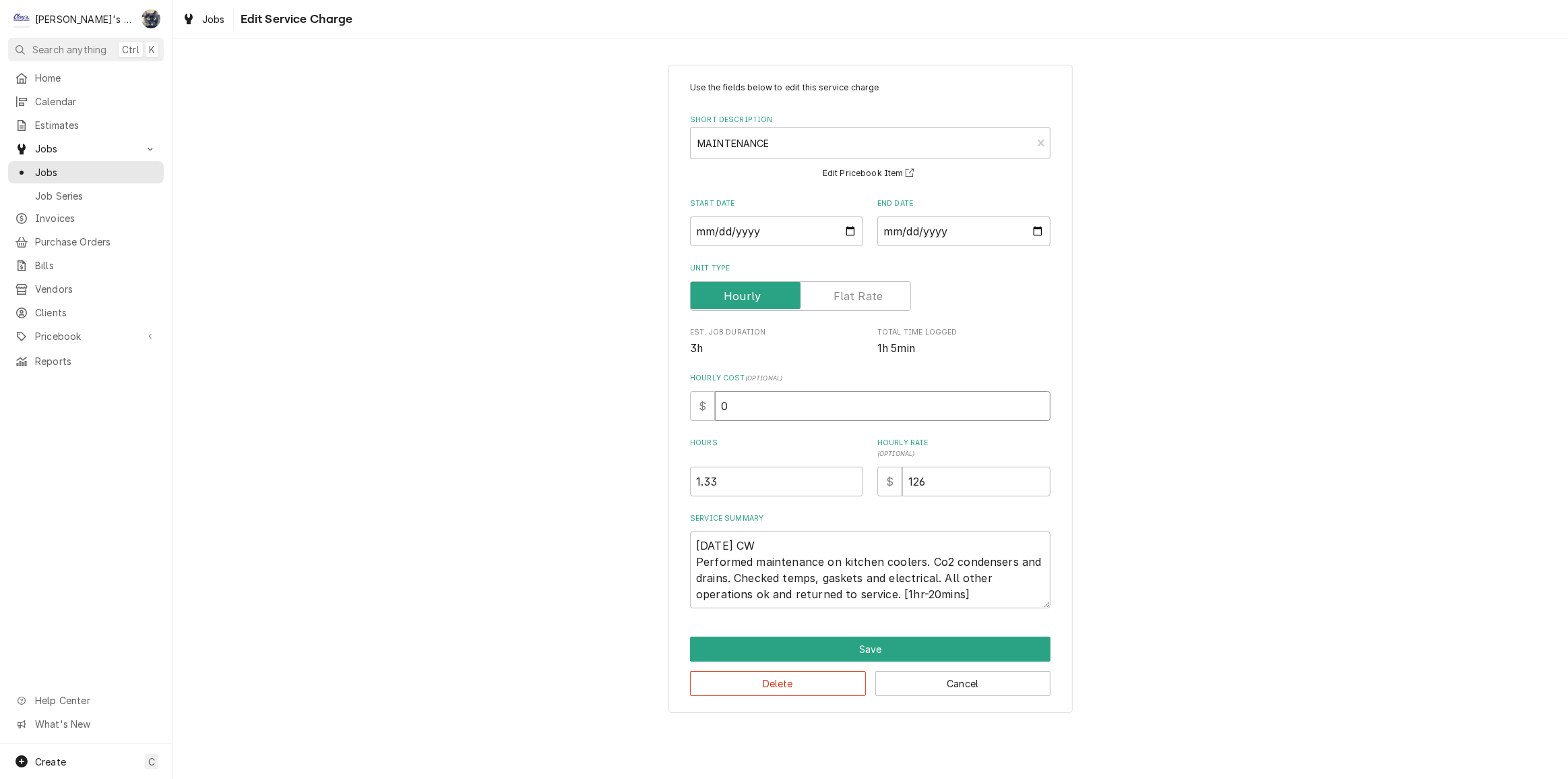
drag, startPoint x: 755, startPoint y: 411, endPoint x: 646, endPoint y: 425, distance: 109.9
click at [646, 425] on div "Use the fields below to edit this service charge Short Description MAINTENANCE …" at bounding box center [870, 388] width 1396 height 672
type textarea "x"
type input "4"
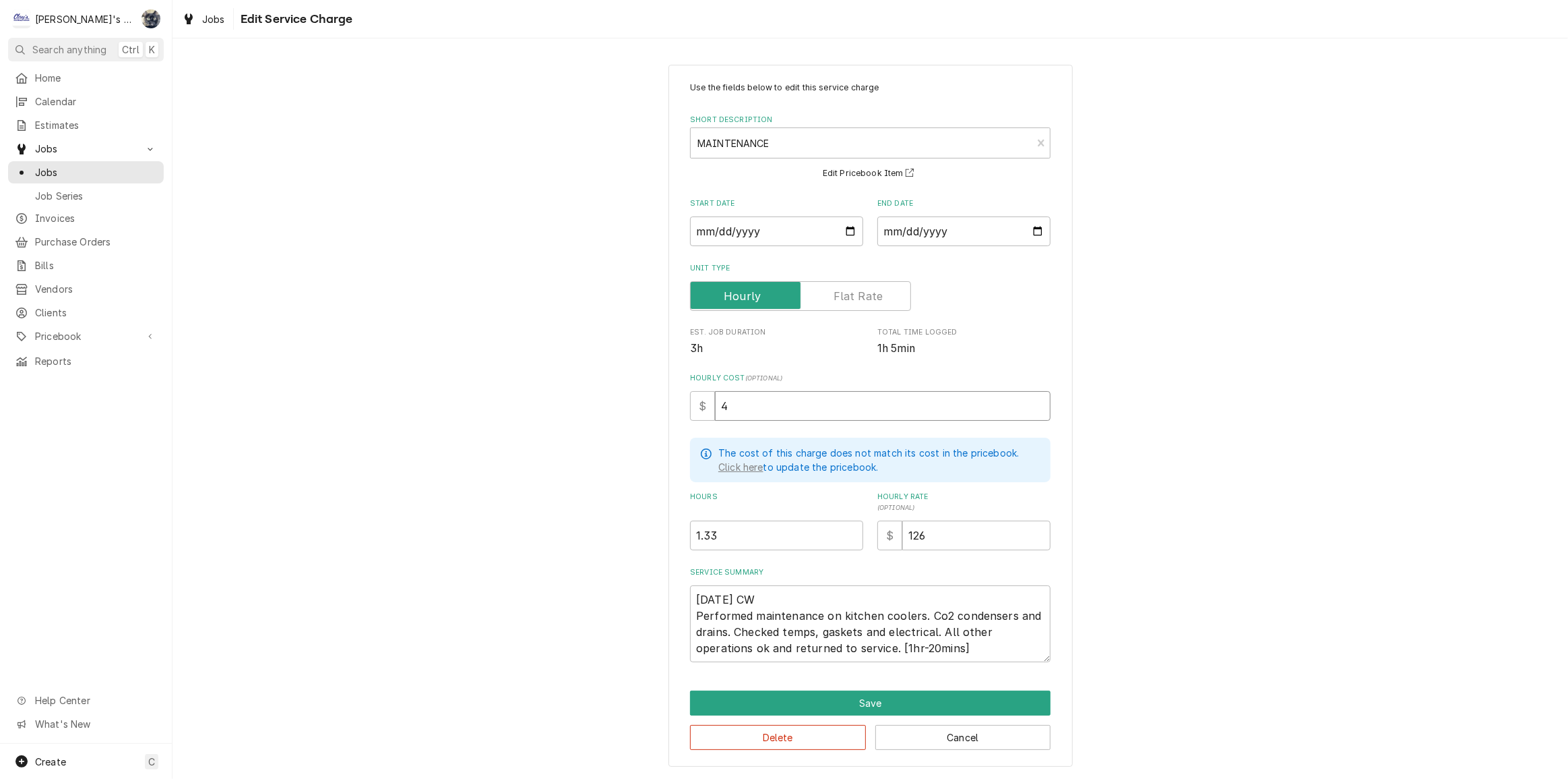
type textarea "x"
type input "48"
click at [846, 703] on button "Save" at bounding box center [870, 703] width 361 height 25
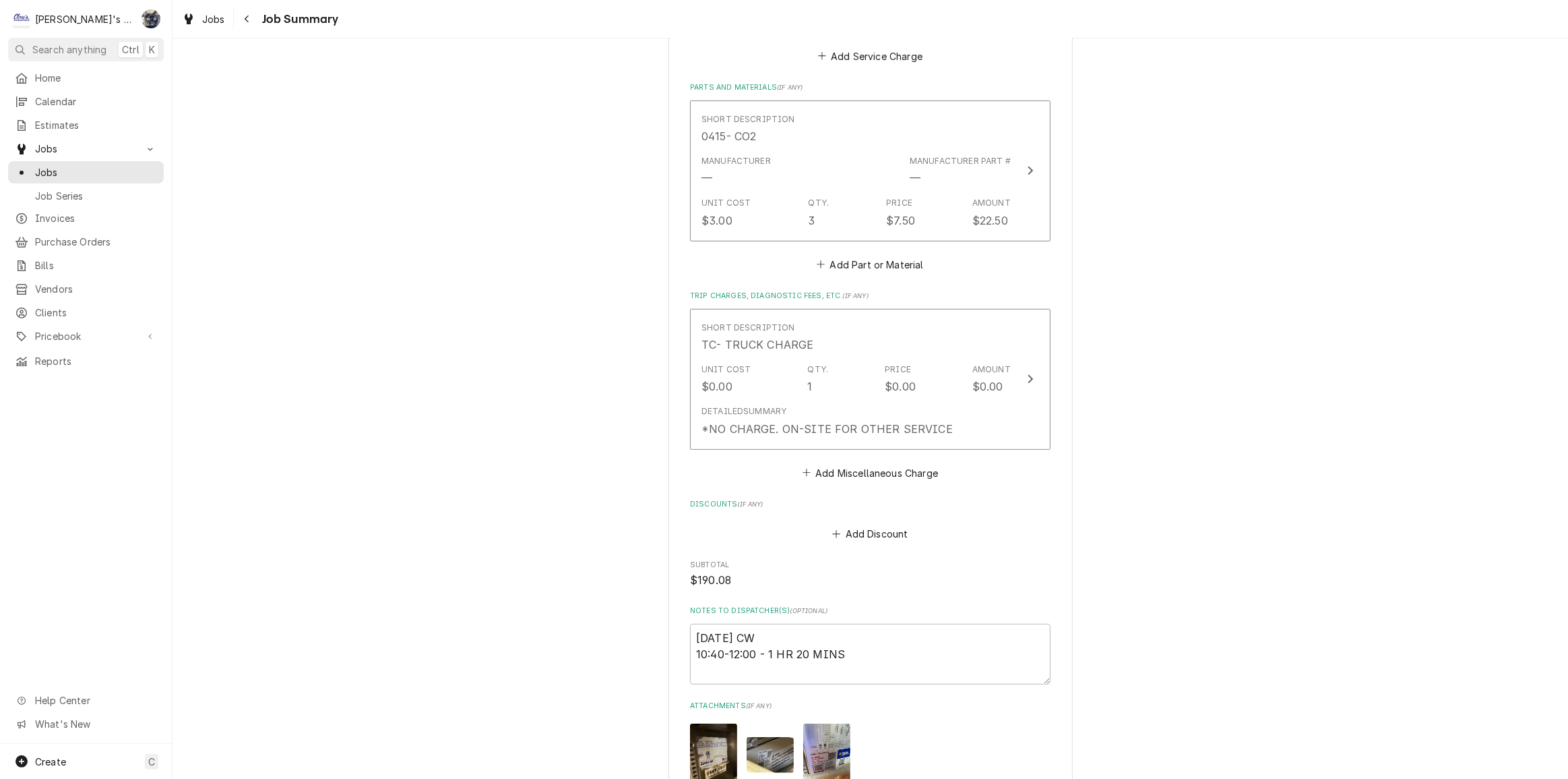
scroll to position [845, 0]
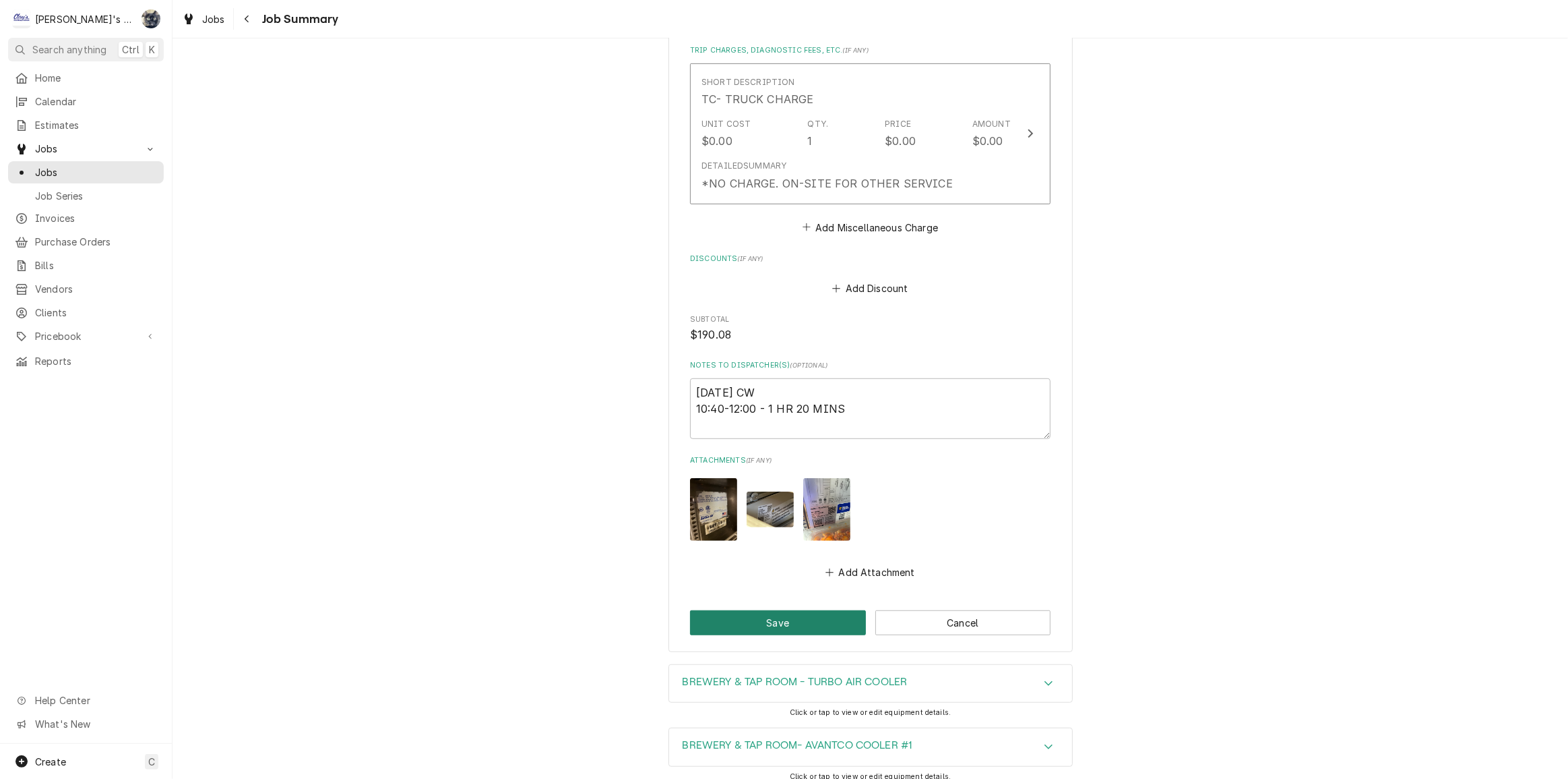
click at [796, 627] on button "Save" at bounding box center [778, 623] width 176 height 25
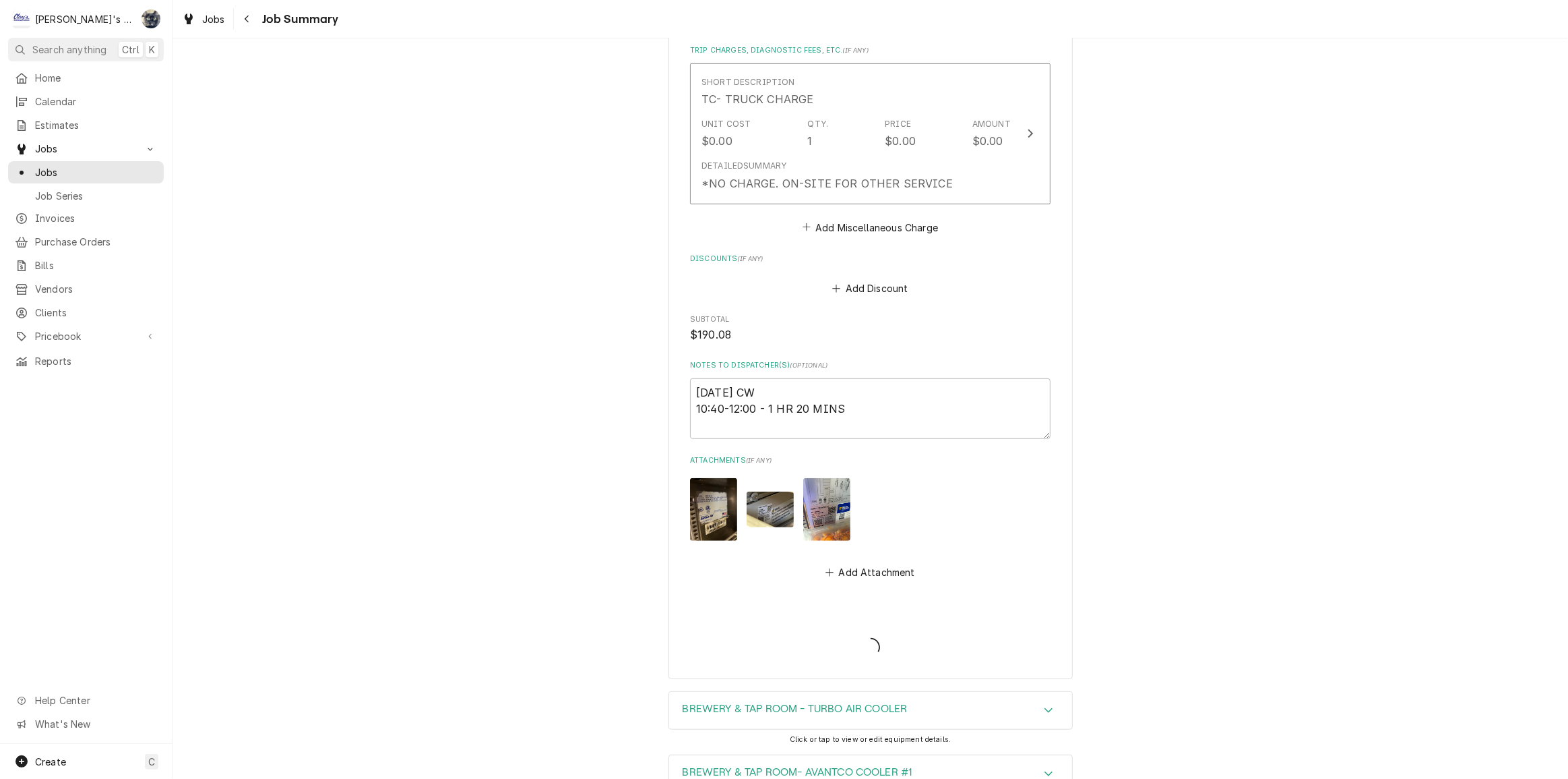
type textarea "x"
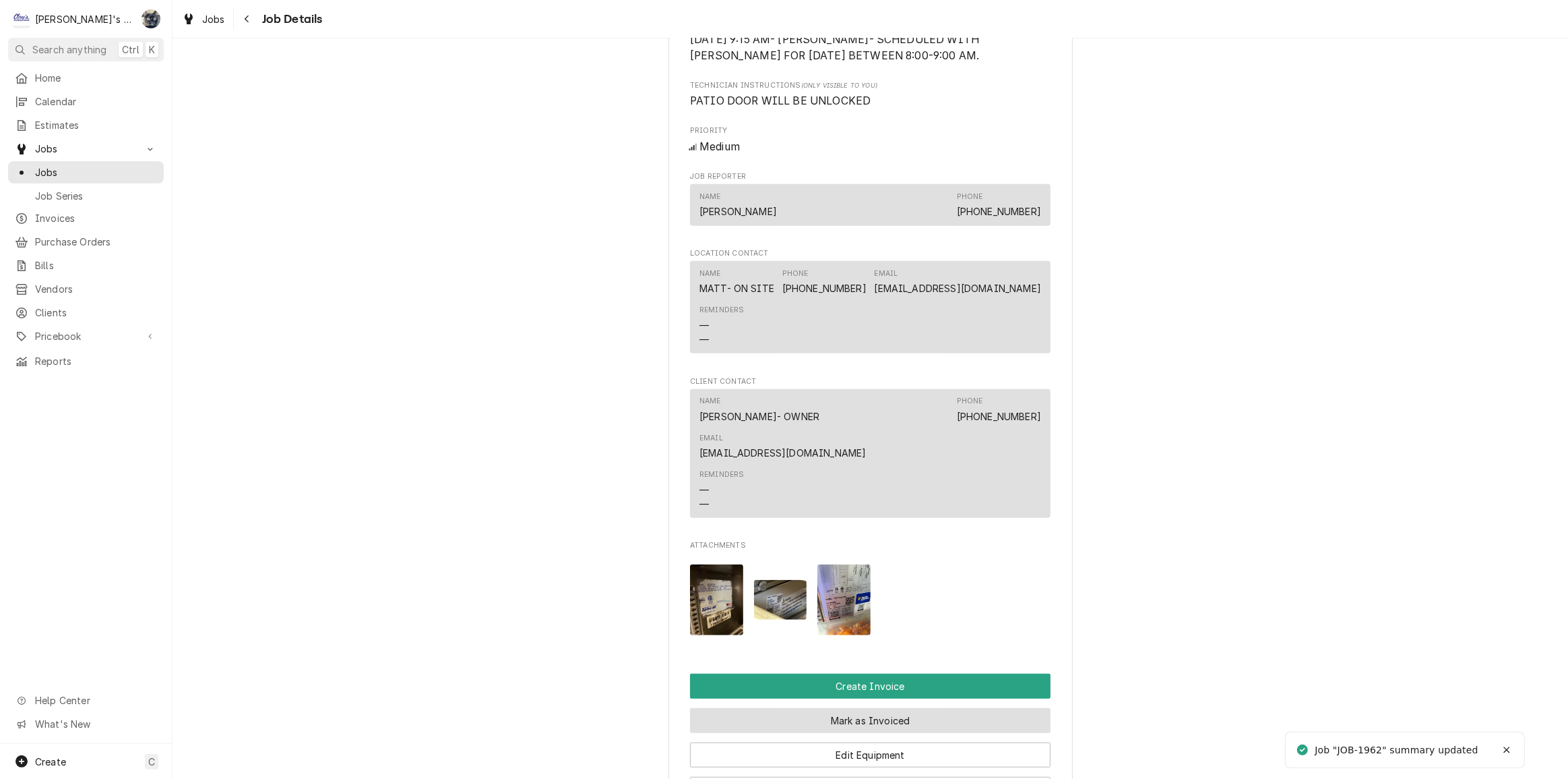
scroll to position [1041, 0]
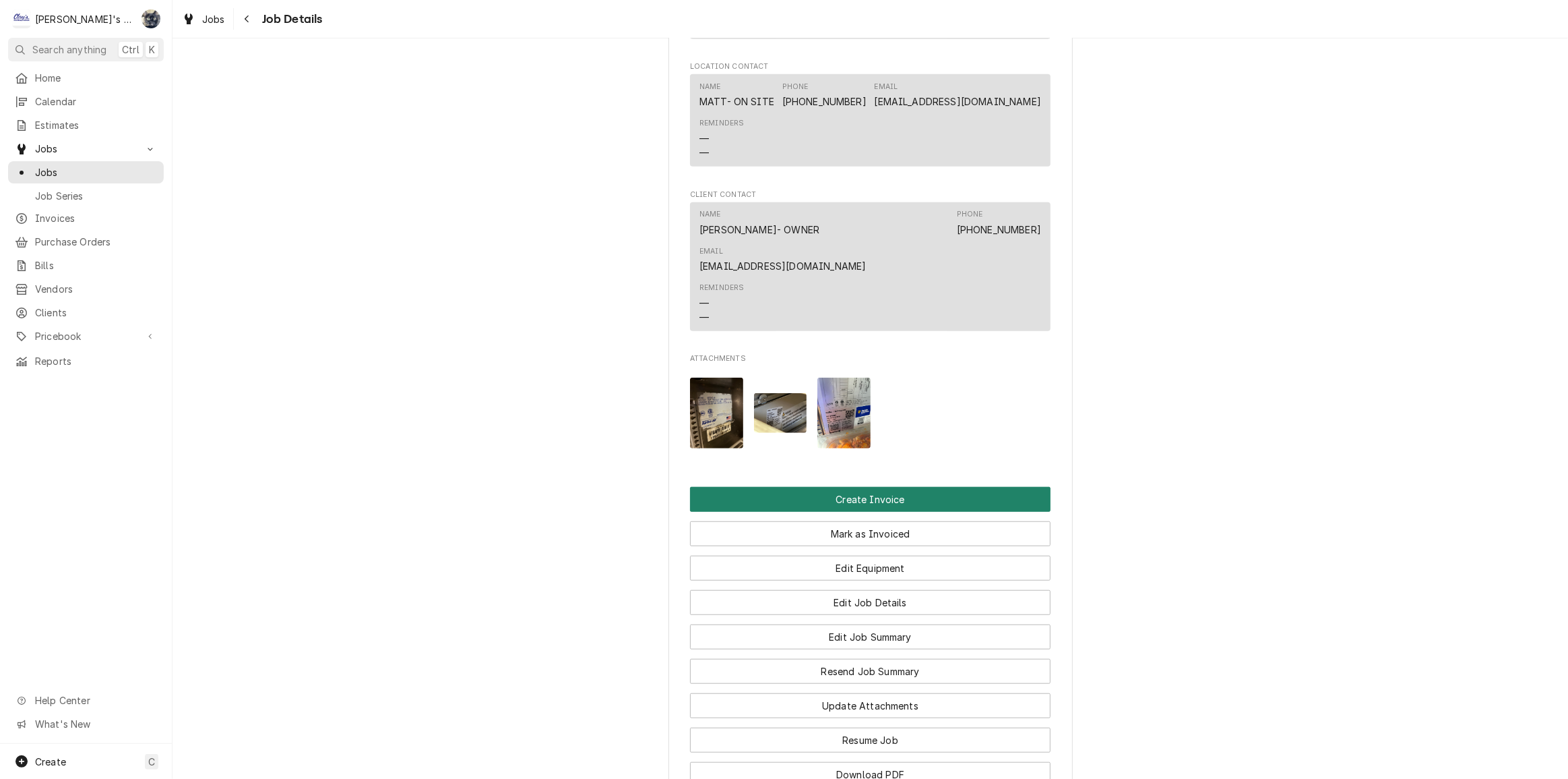
click at [872, 486] on button "Create Invoice" at bounding box center [870, 499] width 361 height 25
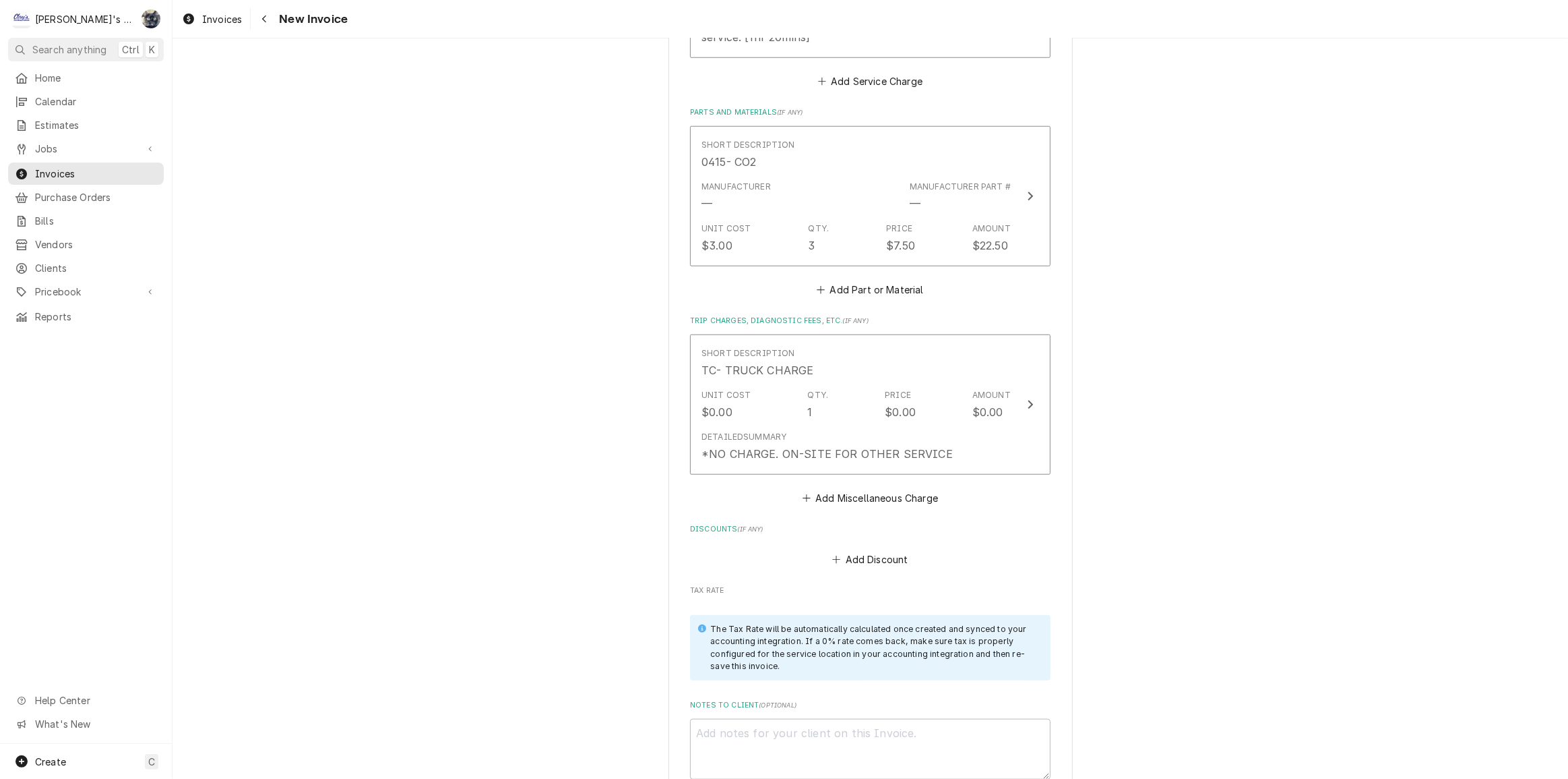
scroll to position [1409, 0]
click at [865, 546] on button "Add Discount" at bounding box center [870, 552] width 80 height 19
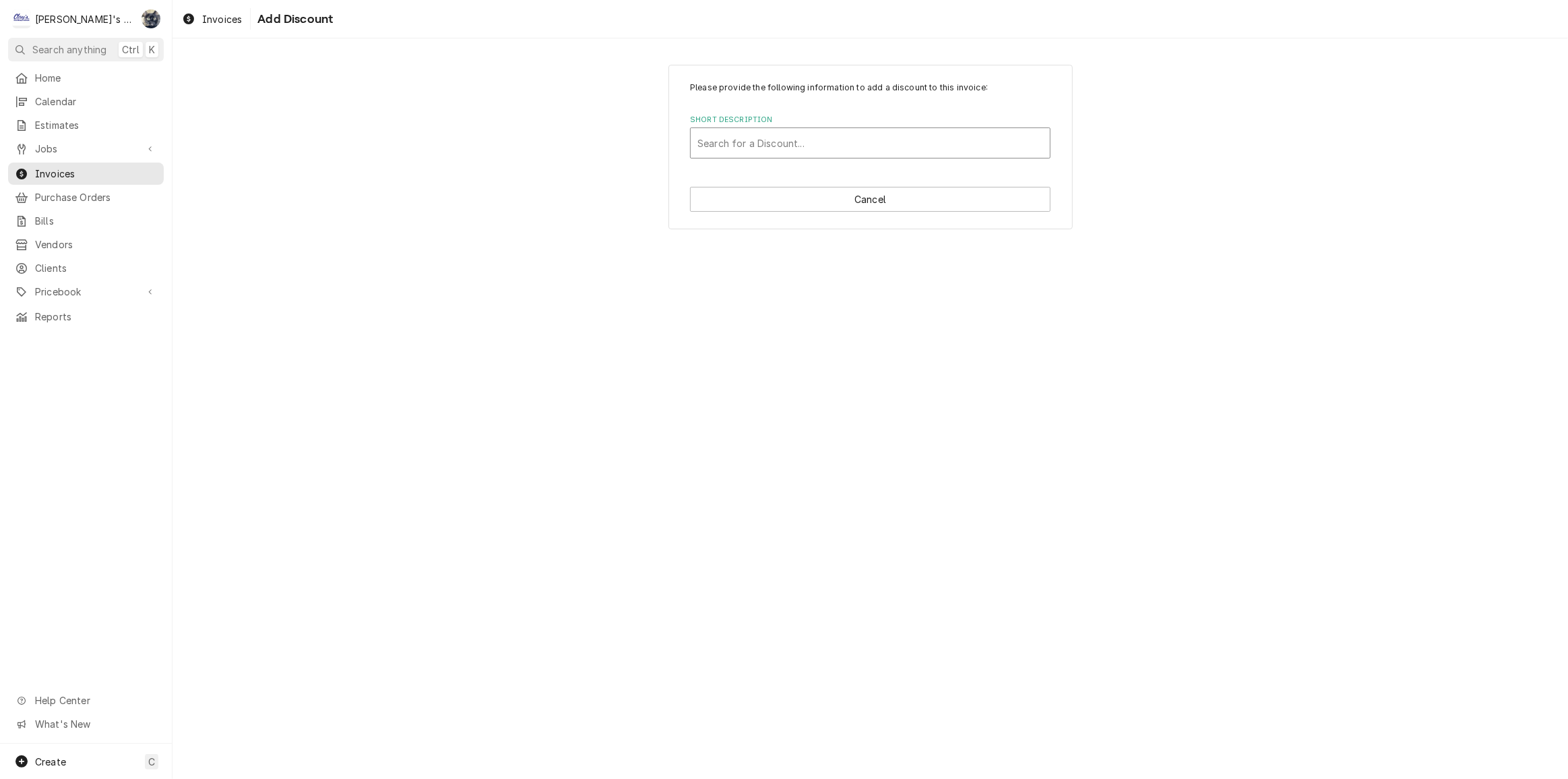
click at [842, 131] on div "Short Description" at bounding box center [869, 143] width 345 height 25
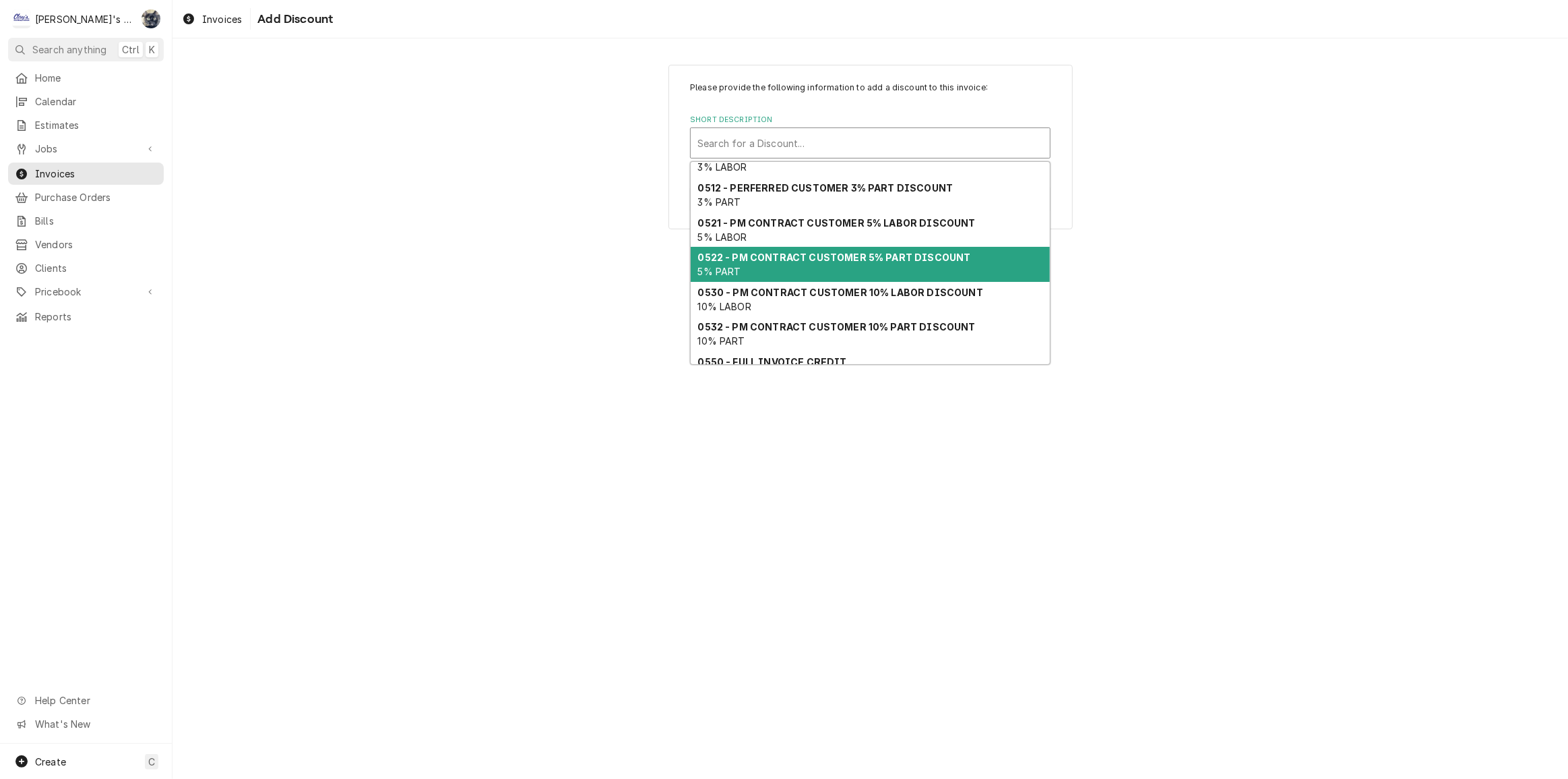
scroll to position [61, 0]
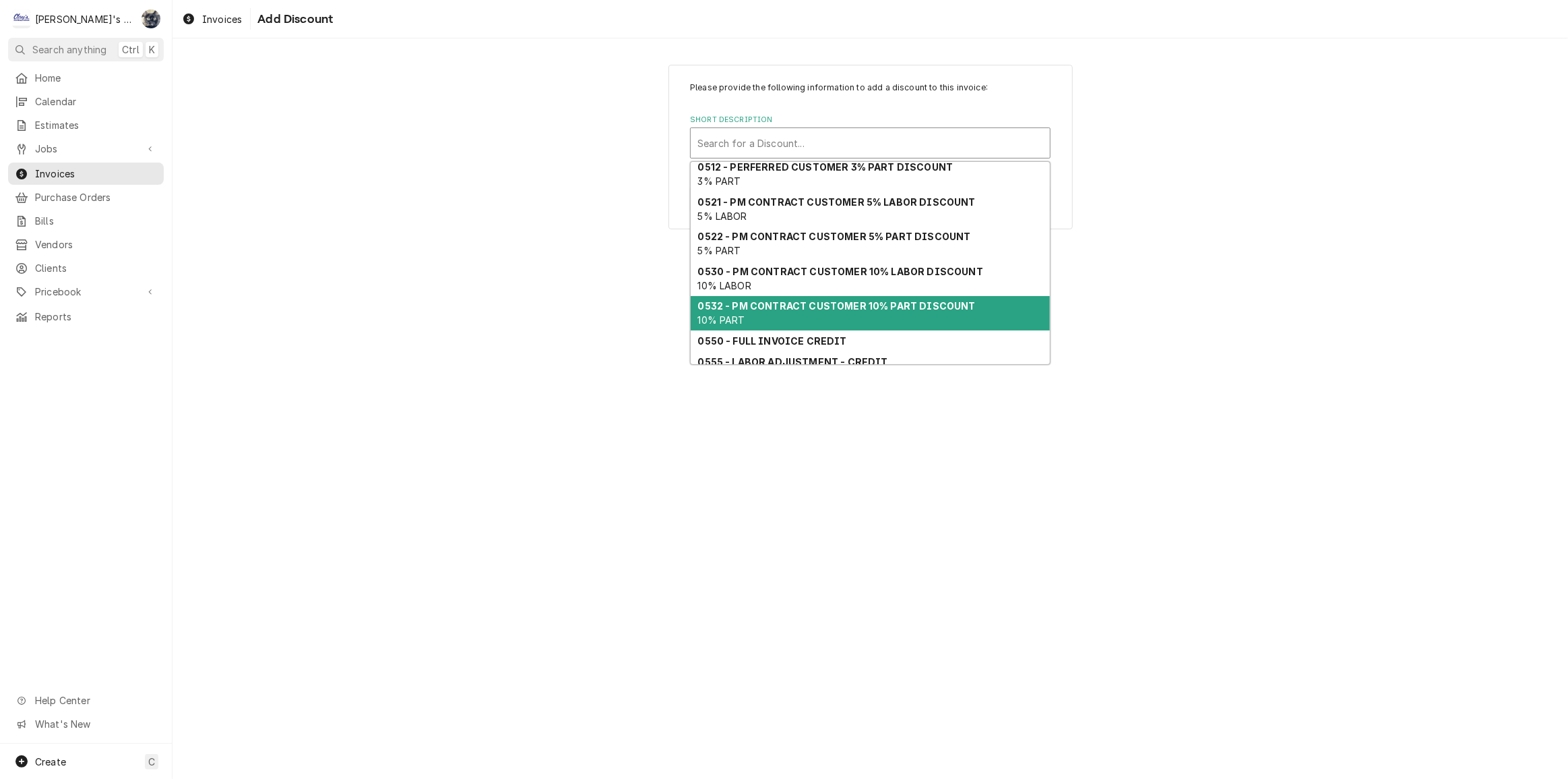
click at [839, 313] on div "0532 - PM CONTRACT CUSTOMER 10% PART DISCOUNT 10% PART" at bounding box center [870, 313] width 359 height 35
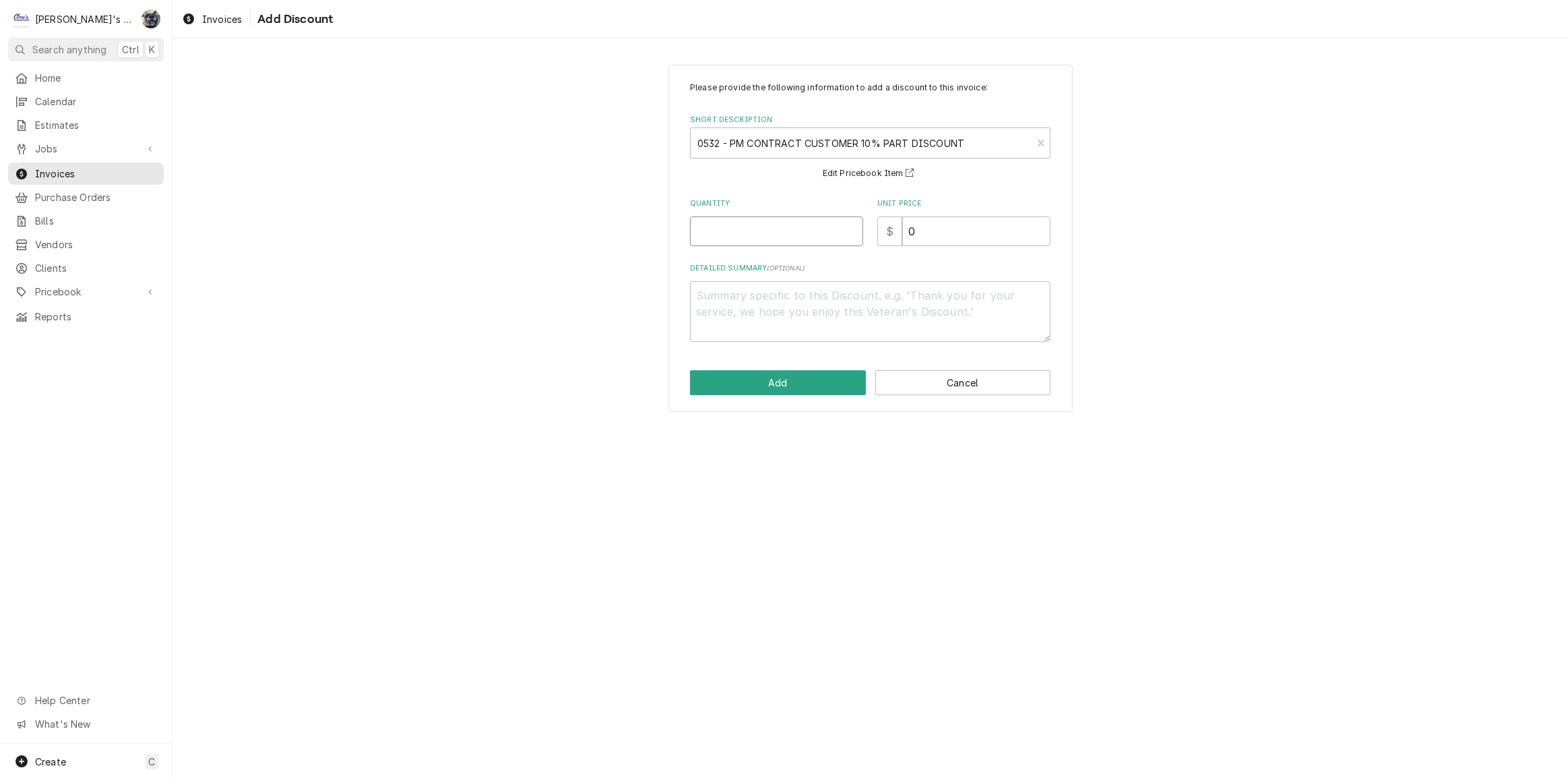
click at [749, 236] on input "Quantity" at bounding box center [776, 231] width 173 height 30
type textarea "x"
type input "1"
click at [762, 306] on textarea "Detailed Summary ( optional )" at bounding box center [870, 311] width 361 height 61
click at [798, 379] on button "Add" at bounding box center [778, 383] width 176 height 25
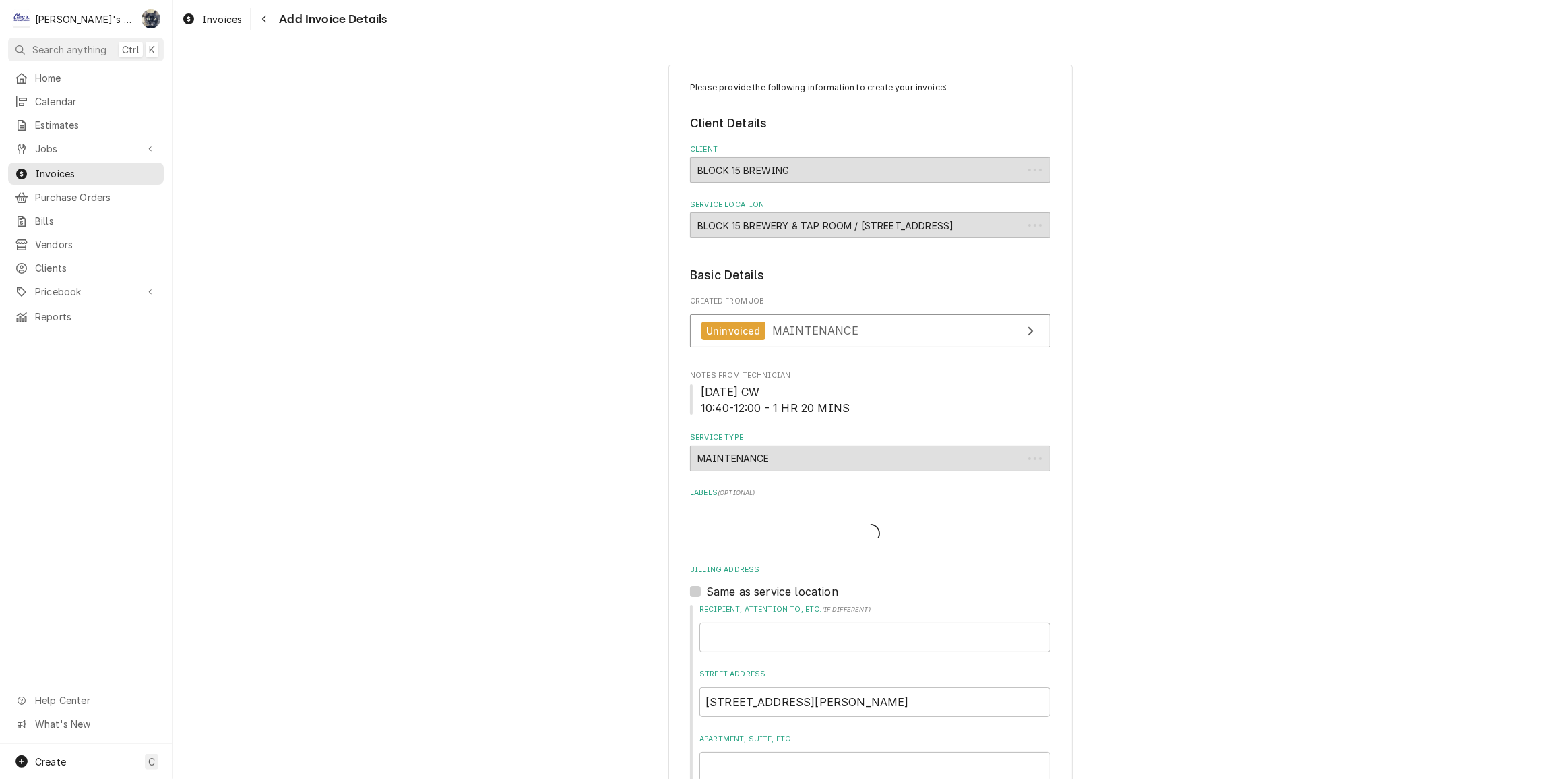
scroll to position [1393, 0]
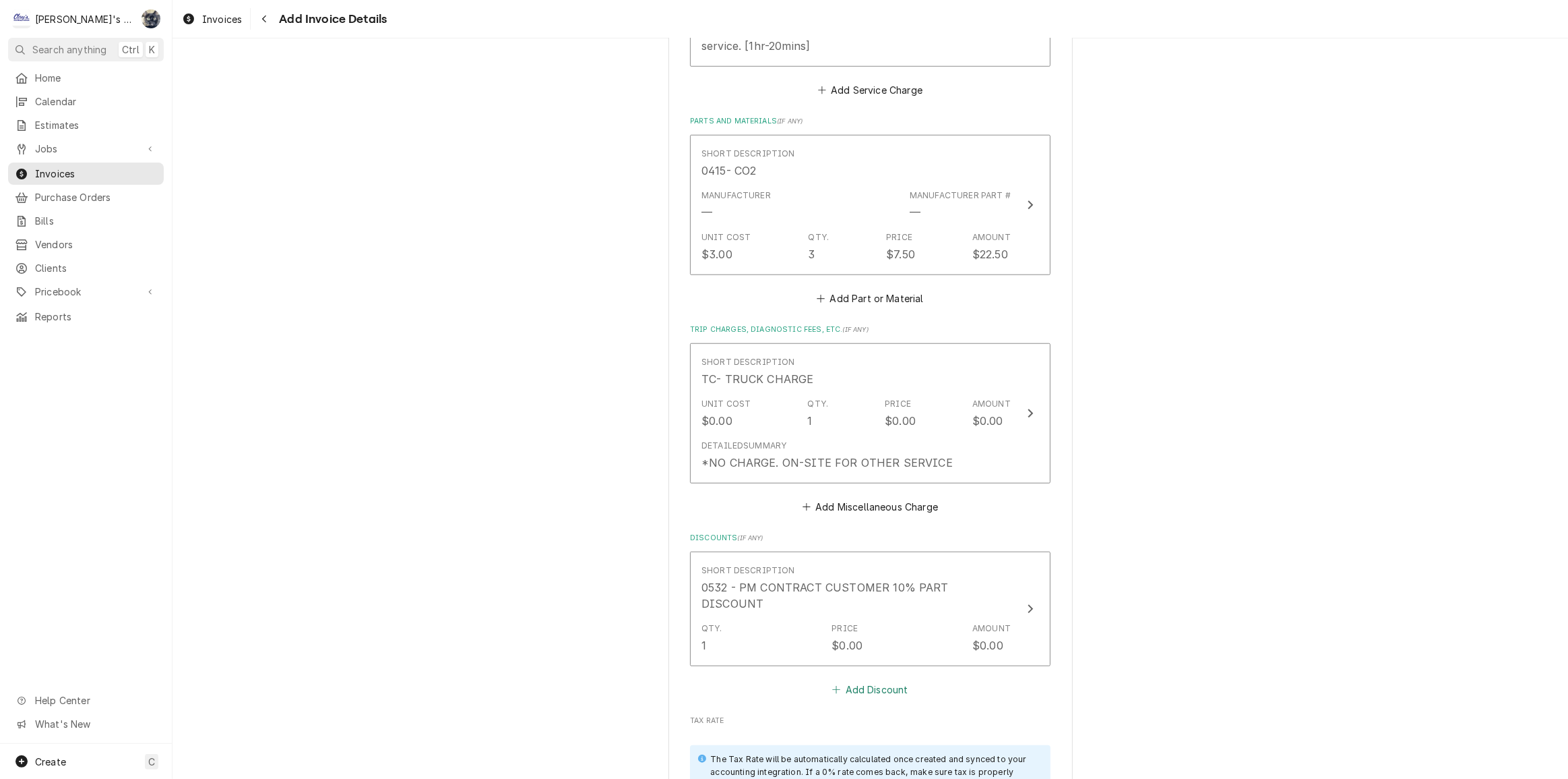
click at [866, 680] on button "Add Discount" at bounding box center [870, 690] width 80 height 19
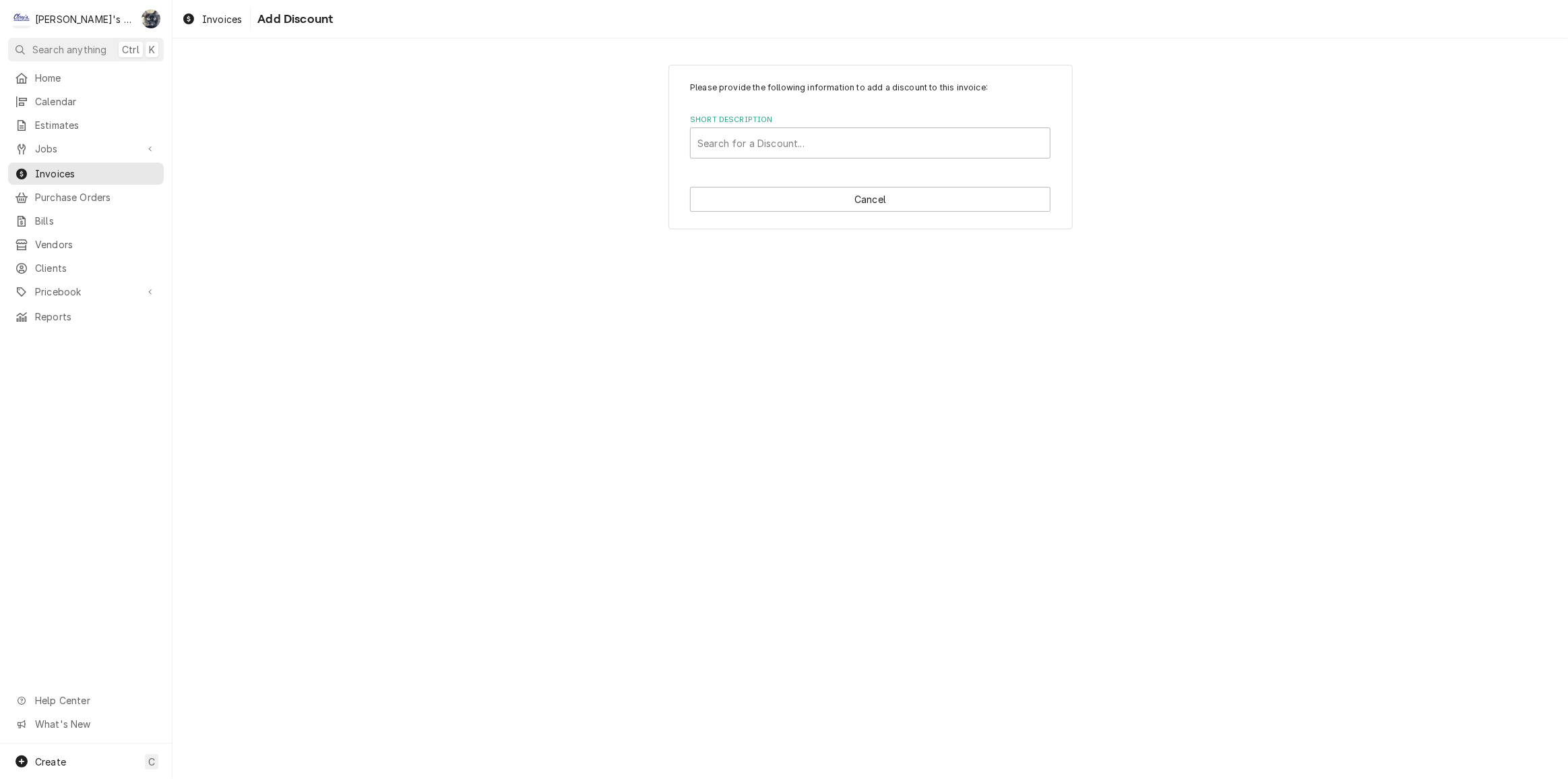
click at [769, 159] on div "Please provide the following information to add a discount to this invoice: Sho…" at bounding box center [871, 147] width 405 height 165
click at [773, 153] on div "Short Description" at bounding box center [869, 143] width 345 height 25
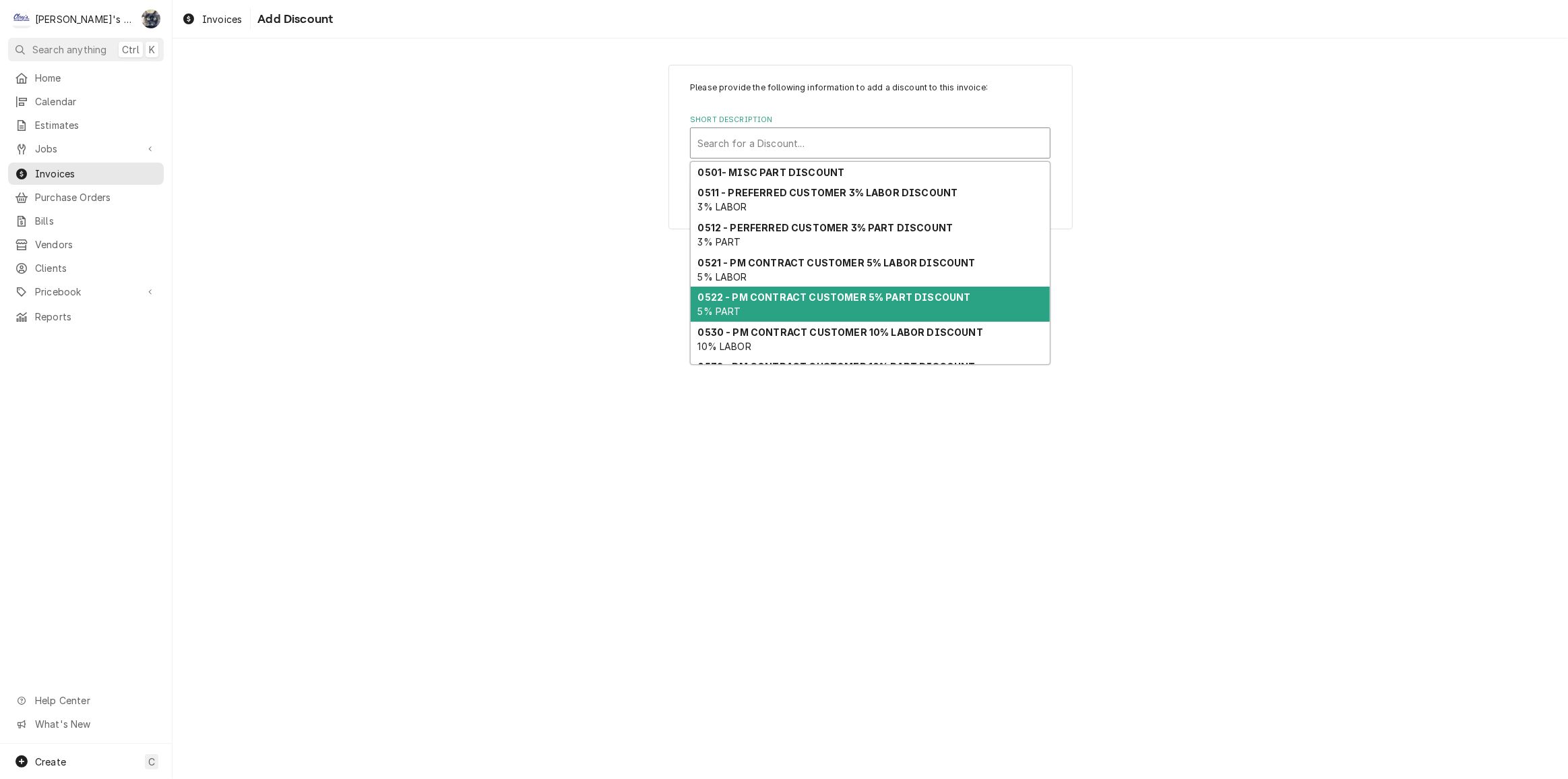
scroll to position [61, 0]
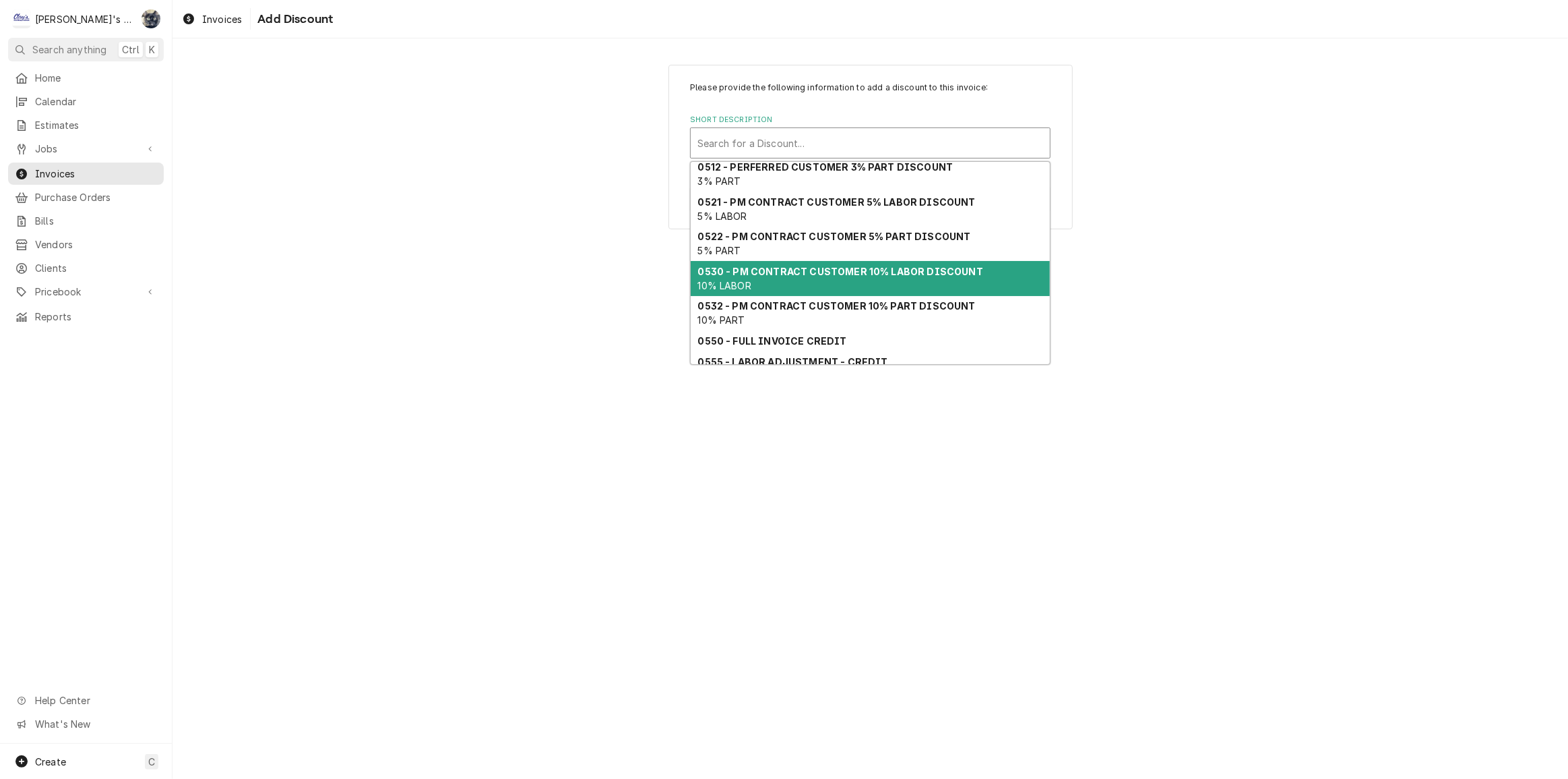
click at [789, 284] on div "0530 - PM CONTRACT CUSTOMER 10% LABOR DISCOUNT 10% LABOR" at bounding box center [870, 279] width 359 height 35
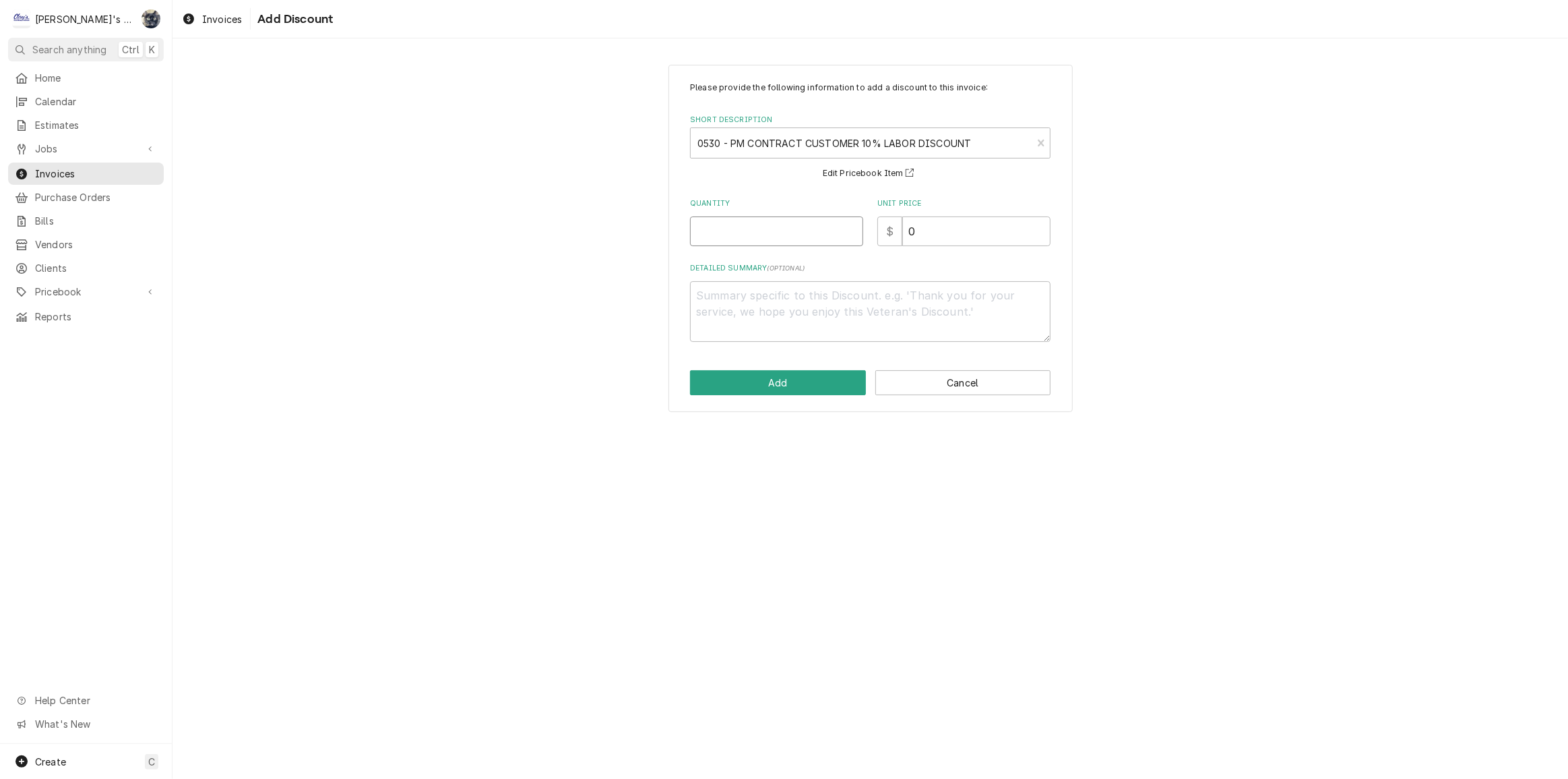
click at [741, 226] on input "Quantity" at bounding box center [776, 231] width 173 height 30
type textarea "x"
type input "1"
click at [779, 387] on button "Add" at bounding box center [778, 383] width 176 height 25
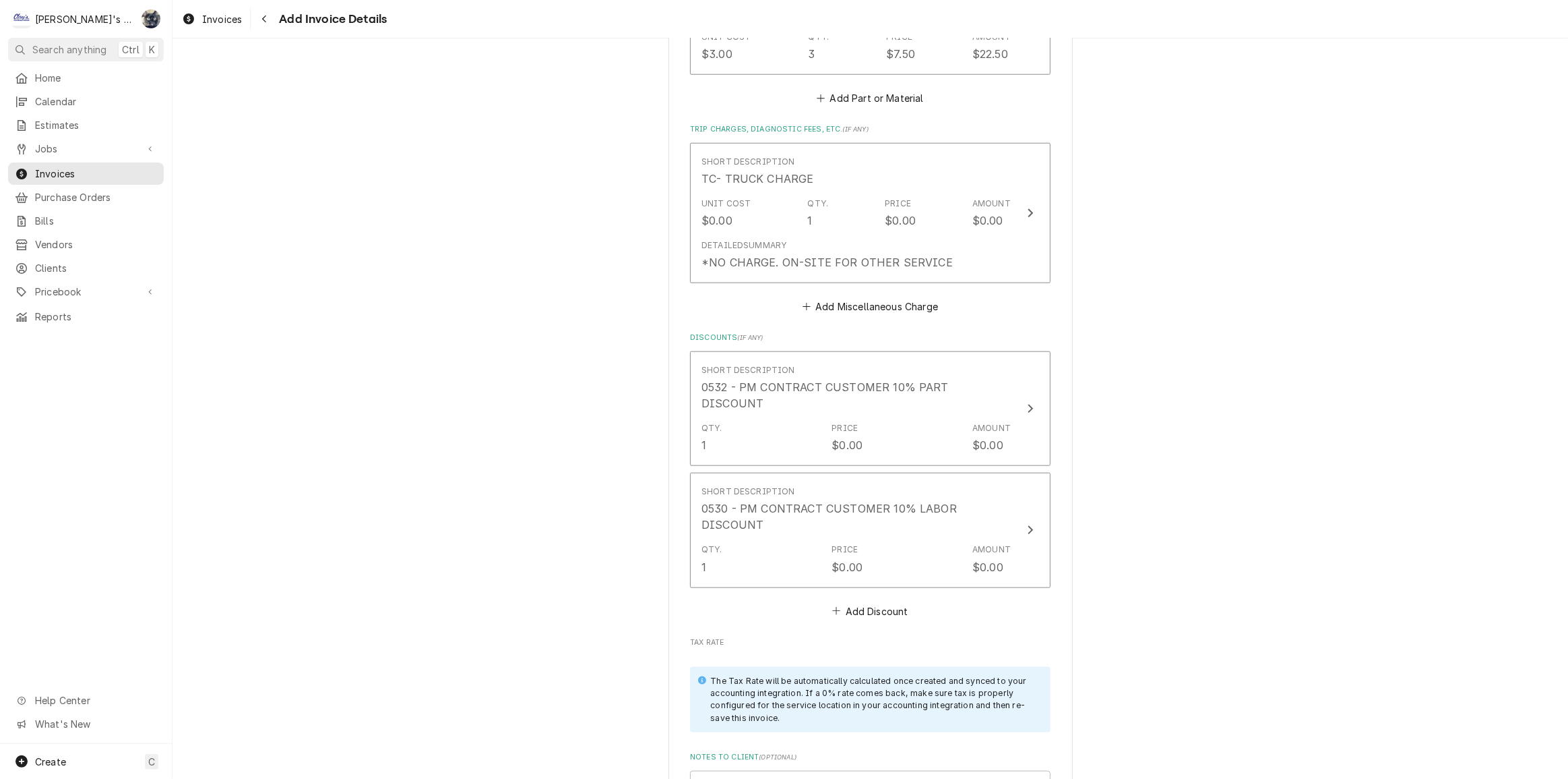
scroll to position [1622, 0]
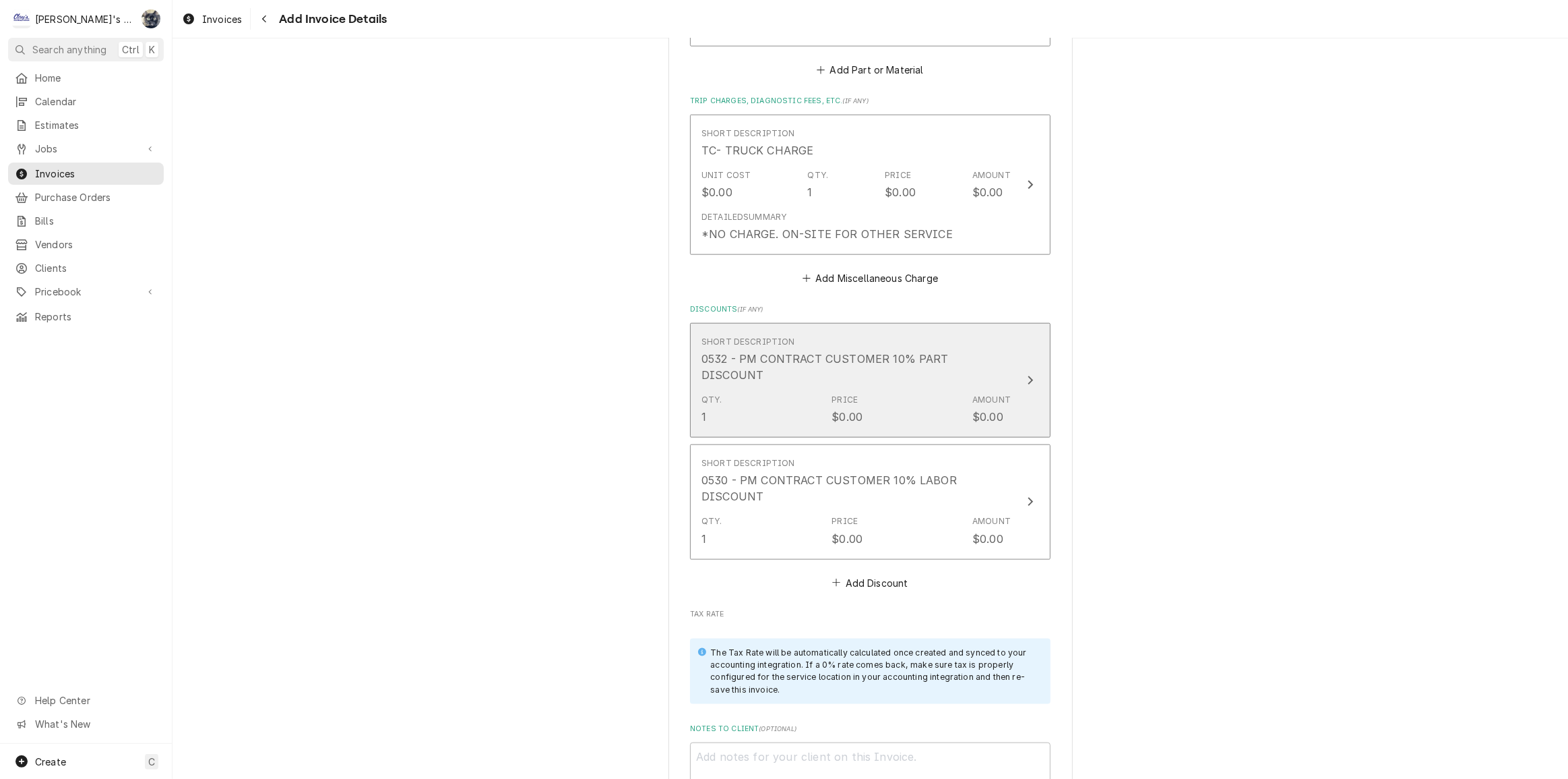
click at [866, 388] on div "Qty. 1 Price $0.00 Amount $0.00" at bounding box center [856, 409] width 309 height 42
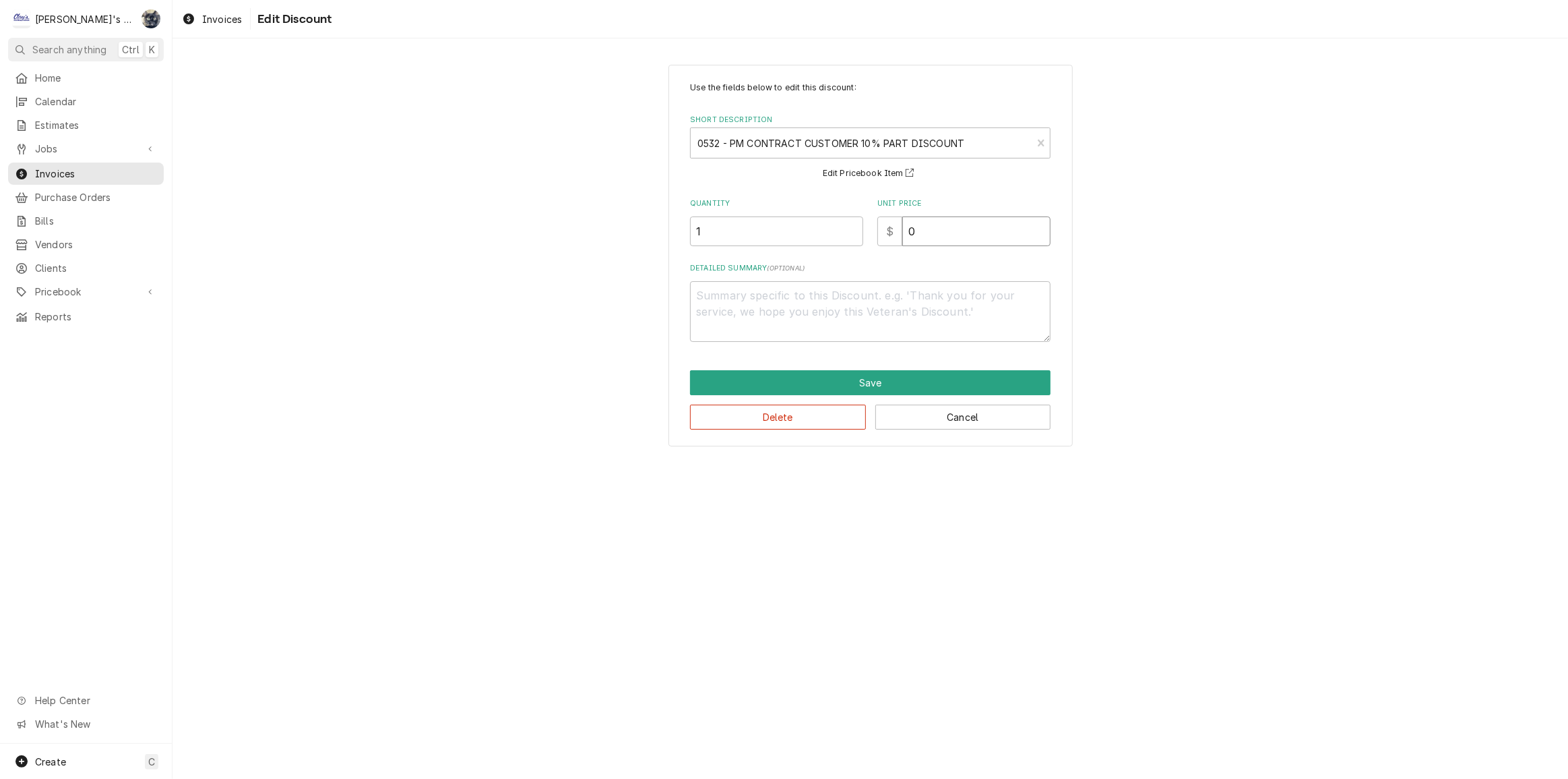
drag, startPoint x: 915, startPoint y: 241, endPoint x: 850, endPoint y: 242, distance: 65.0
click at [852, 242] on div "Quantity 1 Unit Price $ 0" at bounding box center [870, 222] width 361 height 48
type textarea "x"
type input "2"
type textarea "x"
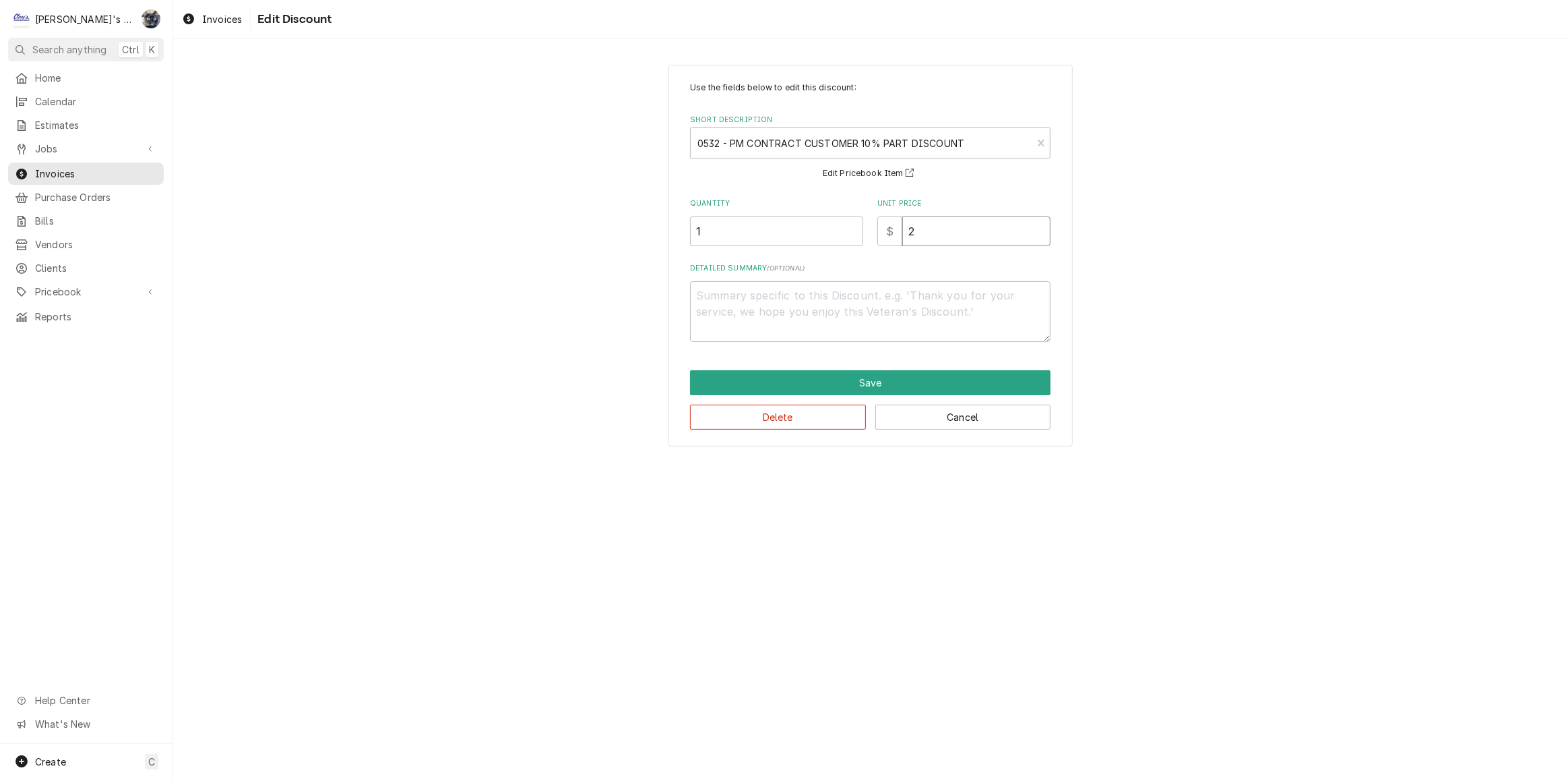
type input "2.2"
type textarea "x"
type input "2.25"
click at [862, 383] on button "Save" at bounding box center [870, 383] width 361 height 25
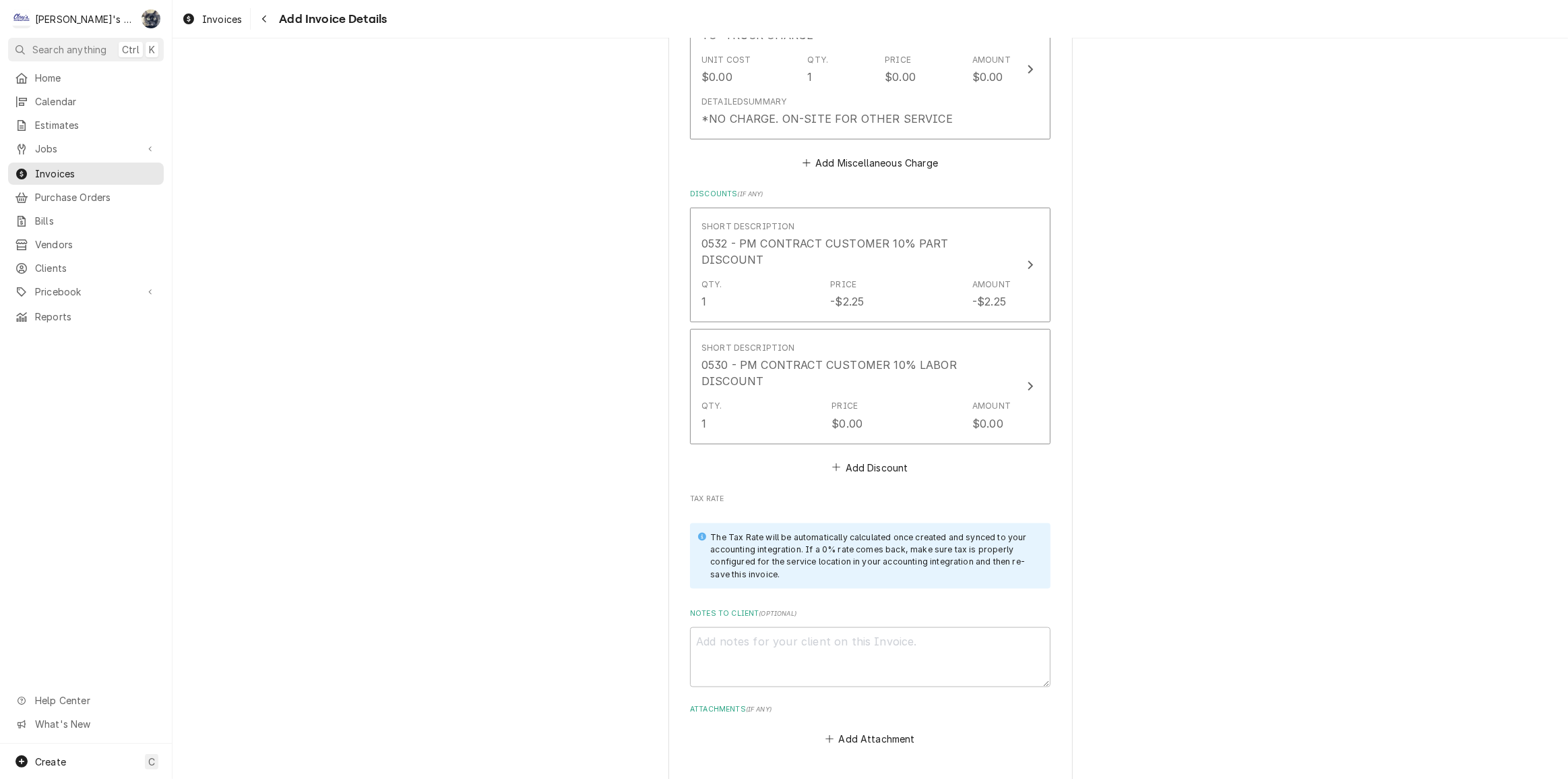
scroll to position [1806, 0]
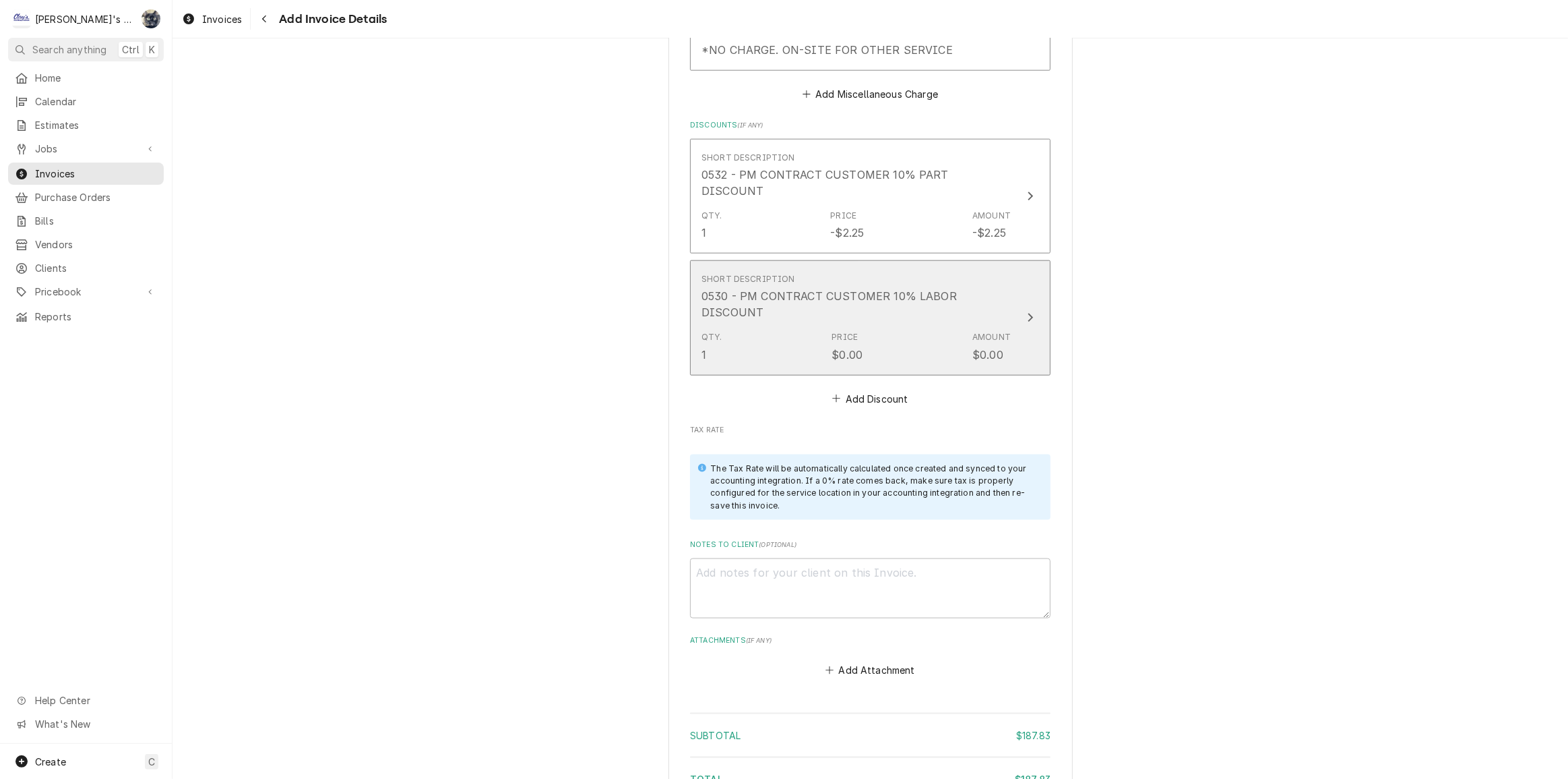
click at [880, 343] on div "Qty. 1 Price $0.00 Amount $0.00" at bounding box center [856, 346] width 309 height 42
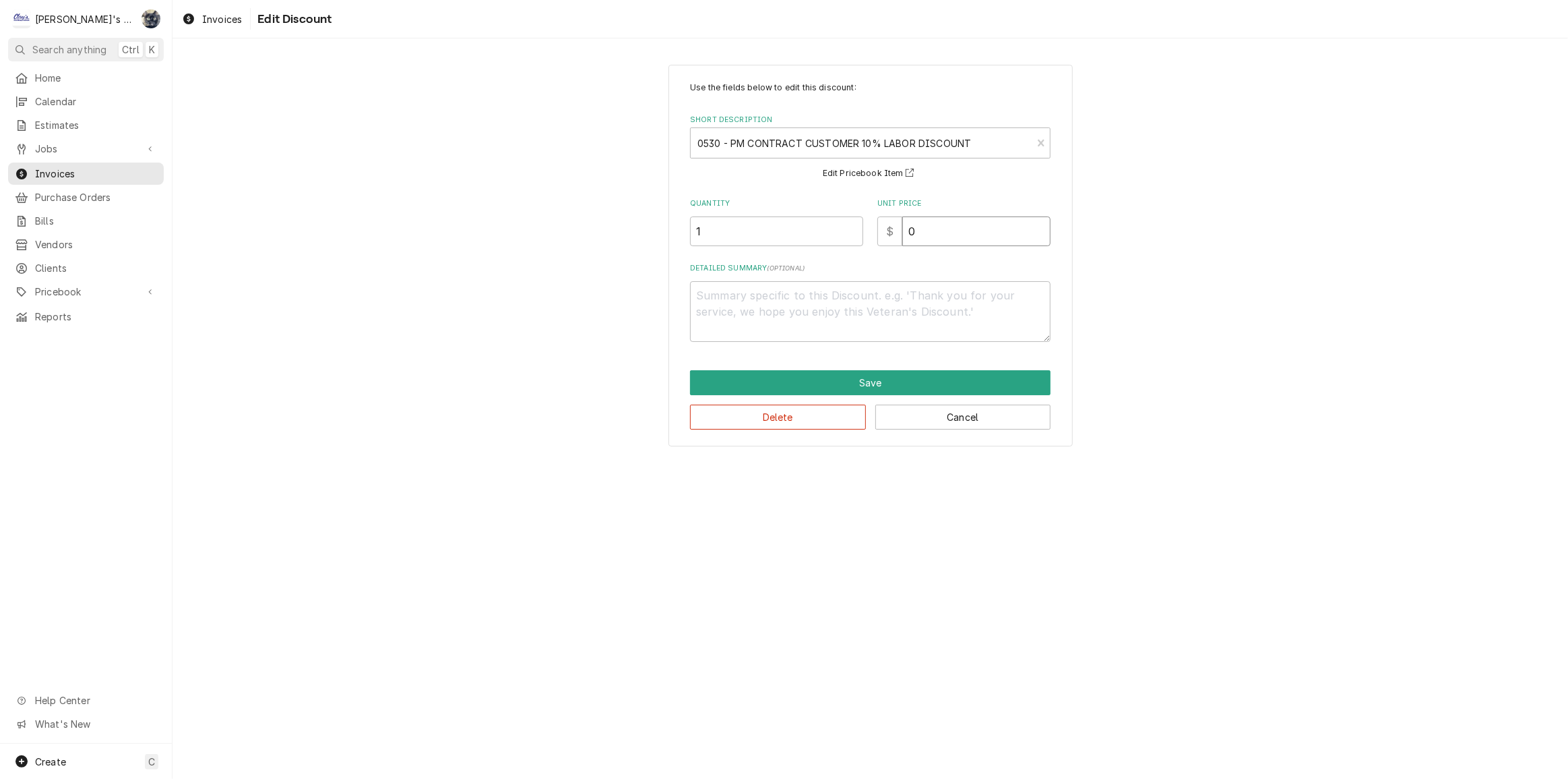
drag, startPoint x: 919, startPoint y: 226, endPoint x: 896, endPoint y: 233, distance: 24.0
click at [897, 233] on div "$ 0" at bounding box center [963, 231] width 173 height 30
type textarea "x"
type input "1"
type textarea "x"
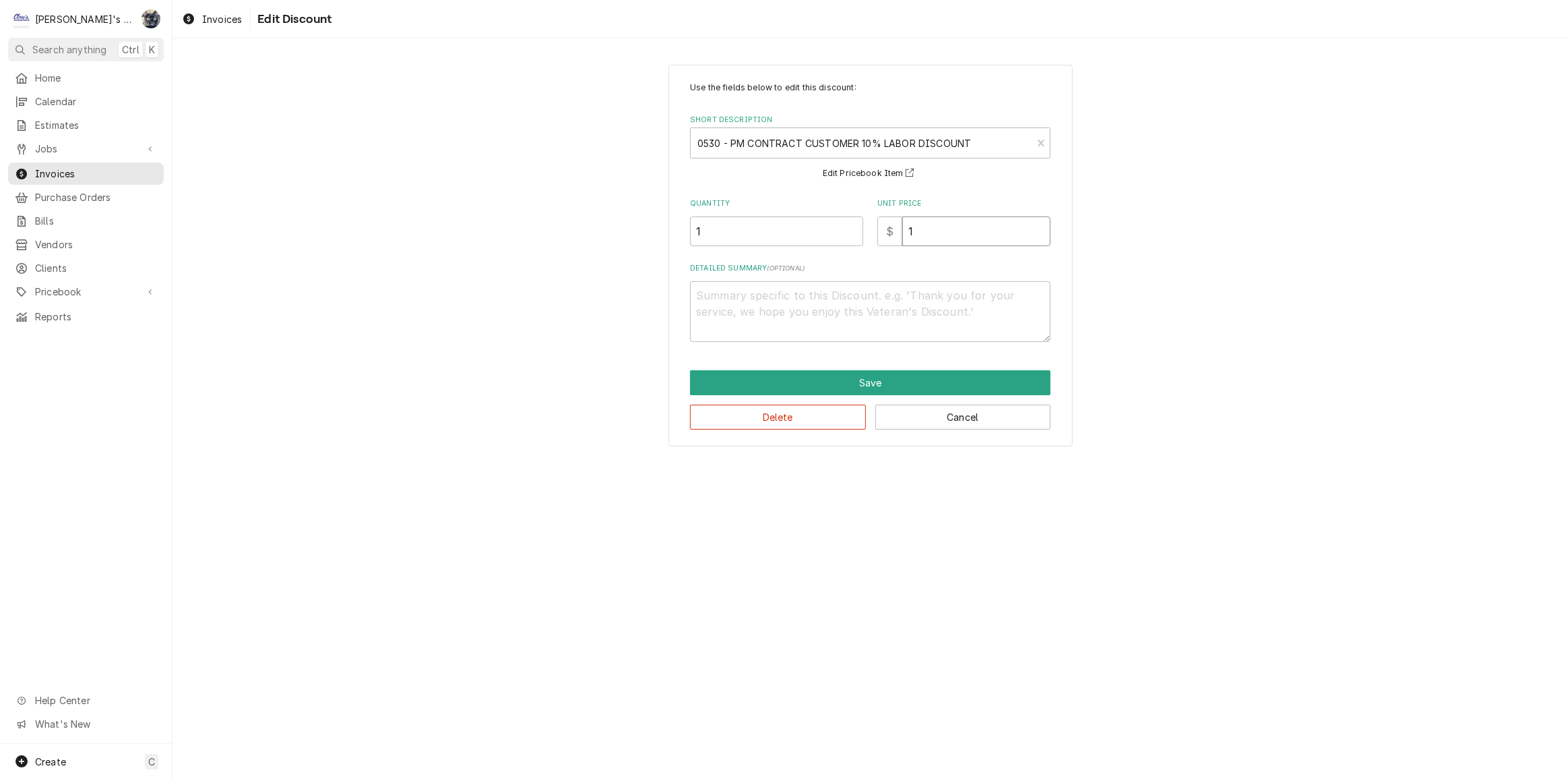
type input "16"
type textarea "x"
type input "16.7"
type textarea "x"
type input "16.76"
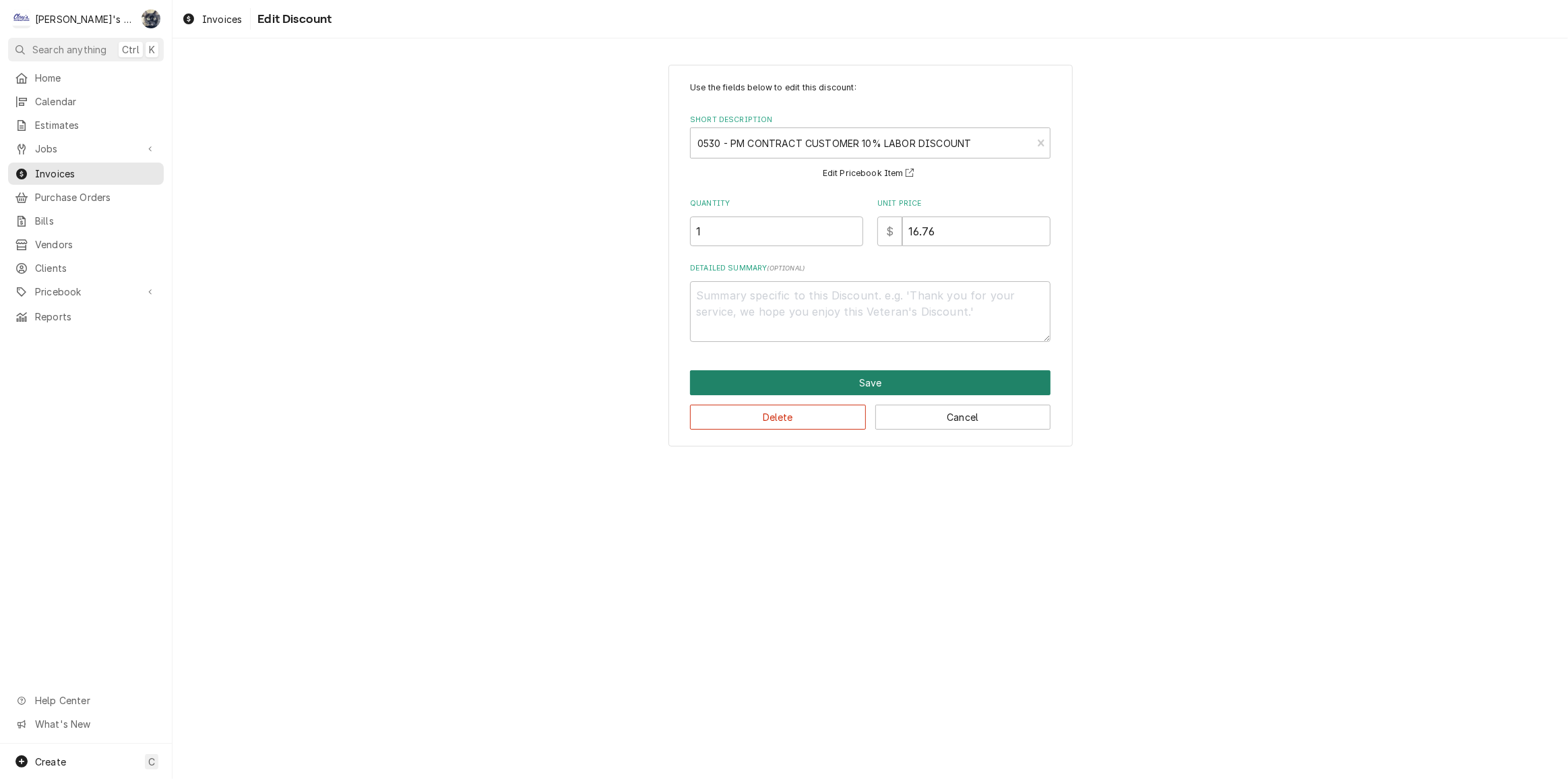
click at [862, 377] on button "Save" at bounding box center [870, 383] width 361 height 25
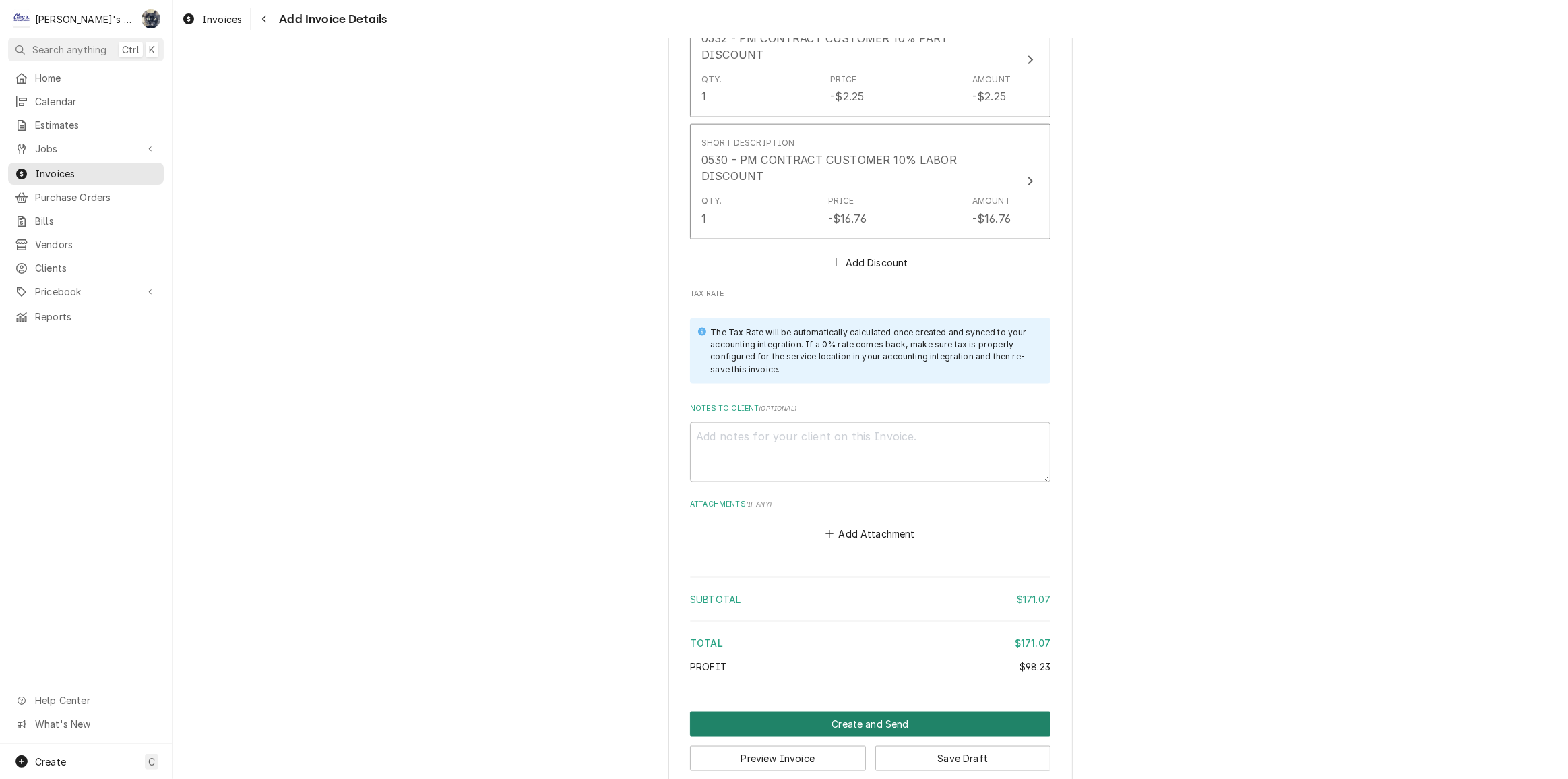
click at [882, 711] on button "Create and Send" at bounding box center [870, 724] width 361 height 25
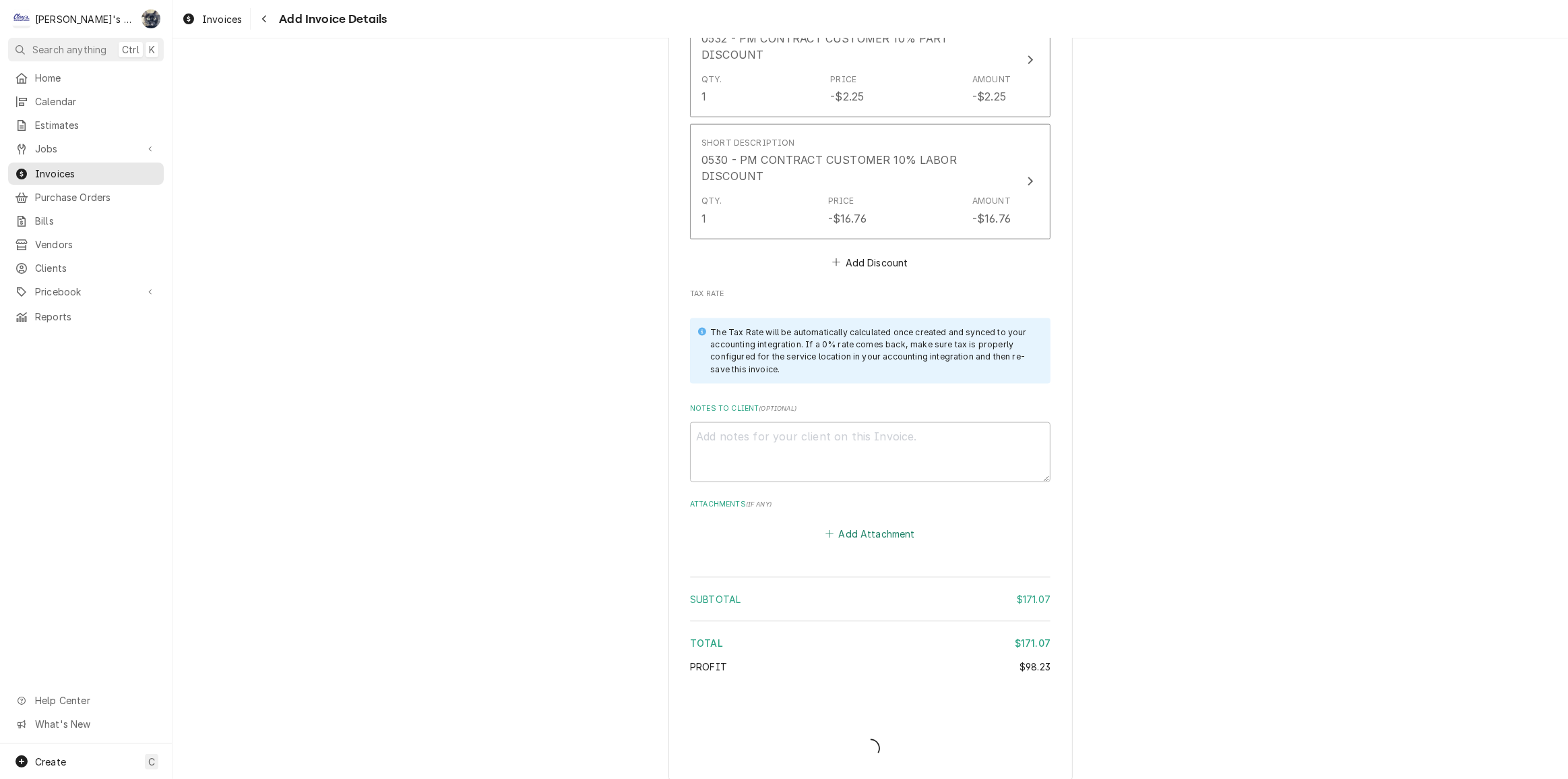
scroll to position [1936, 0]
type textarea "x"
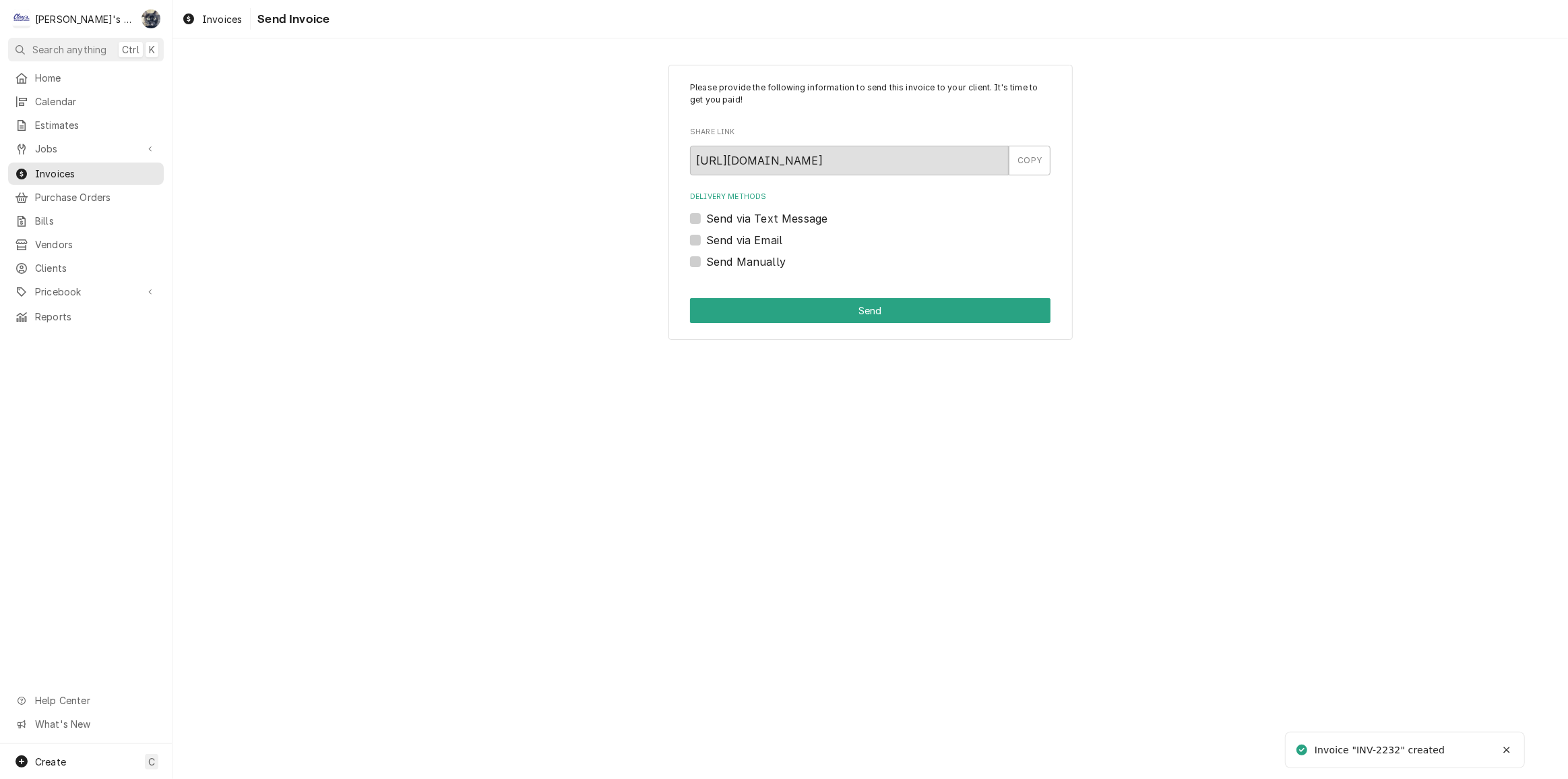
click at [706, 265] on label "Send Manually" at bounding box center [746, 261] width 79 height 16
click at [706, 265] on input "Send Manually" at bounding box center [886, 268] width 361 height 30
checkbox input "true"
drag, startPoint x: 714, startPoint y: 302, endPoint x: 721, endPoint y: 318, distance: 17.5
click at [714, 303] on button "Send" at bounding box center [870, 310] width 361 height 25
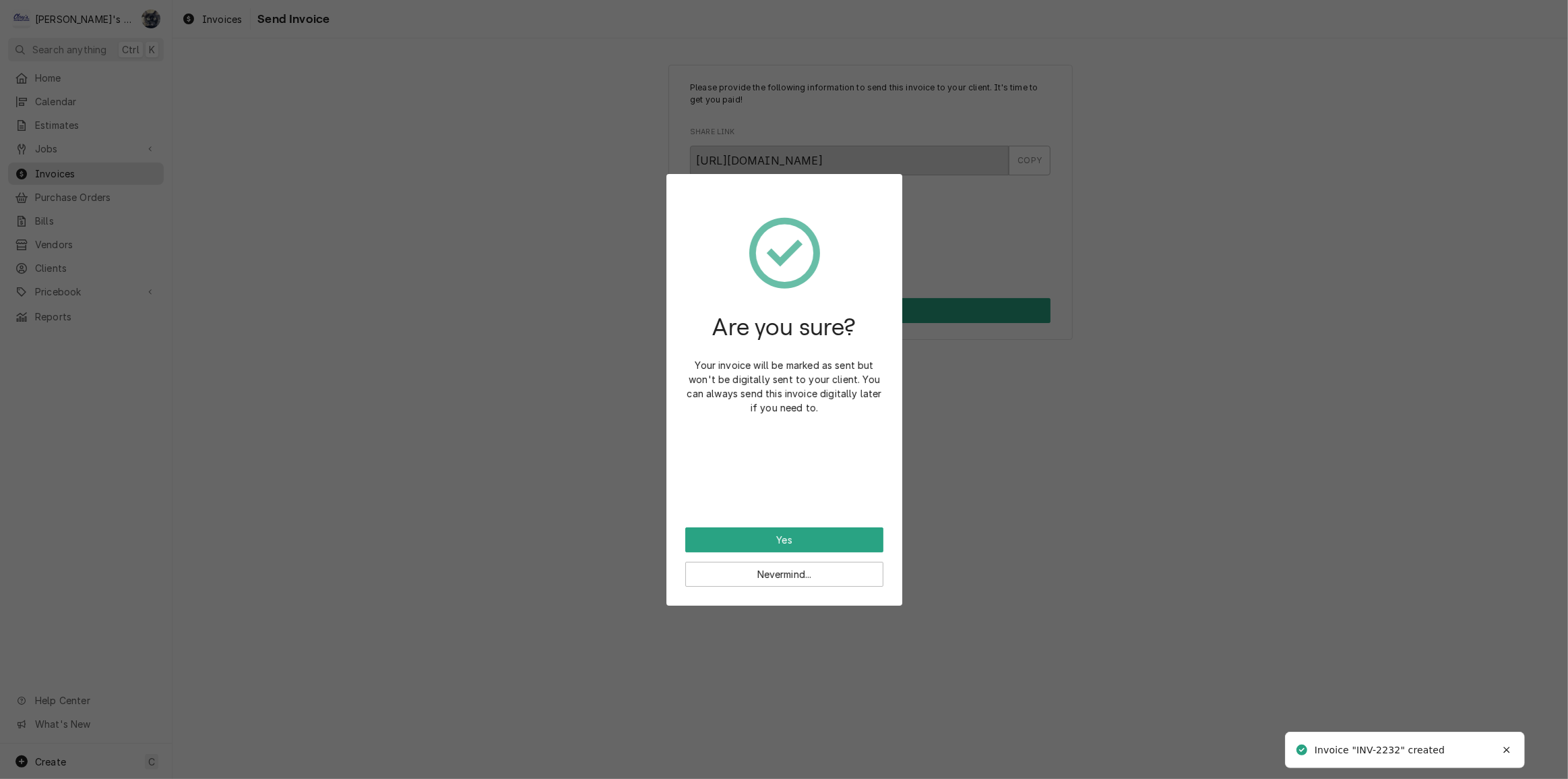
click at [817, 525] on div "Are you sure? Your invoice will be marked as sent but won't be digitally sent t…" at bounding box center [784, 359] width 198 height 334
click at [822, 543] on button "Yes" at bounding box center [784, 540] width 198 height 25
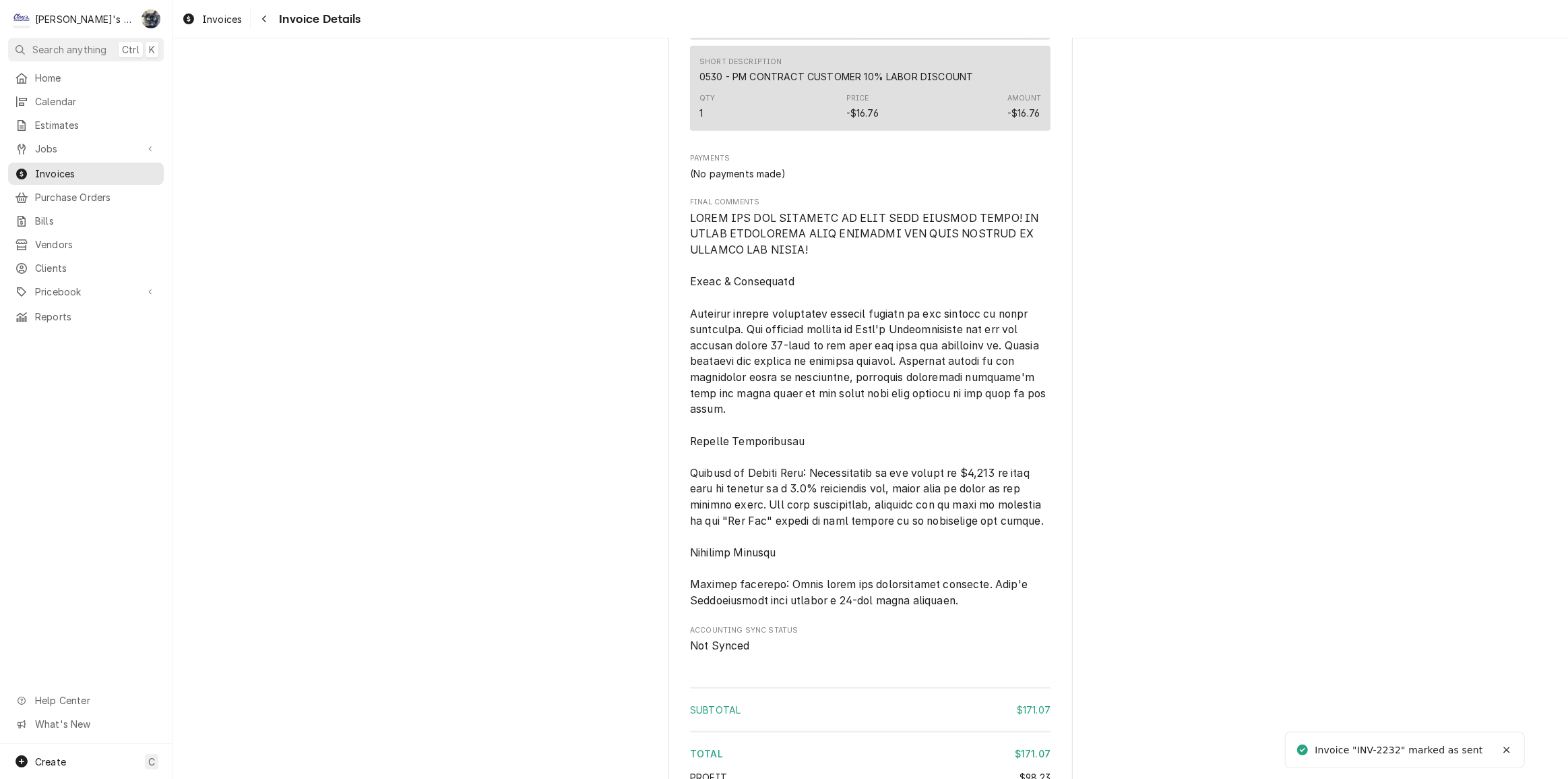
scroll to position [1798, 0]
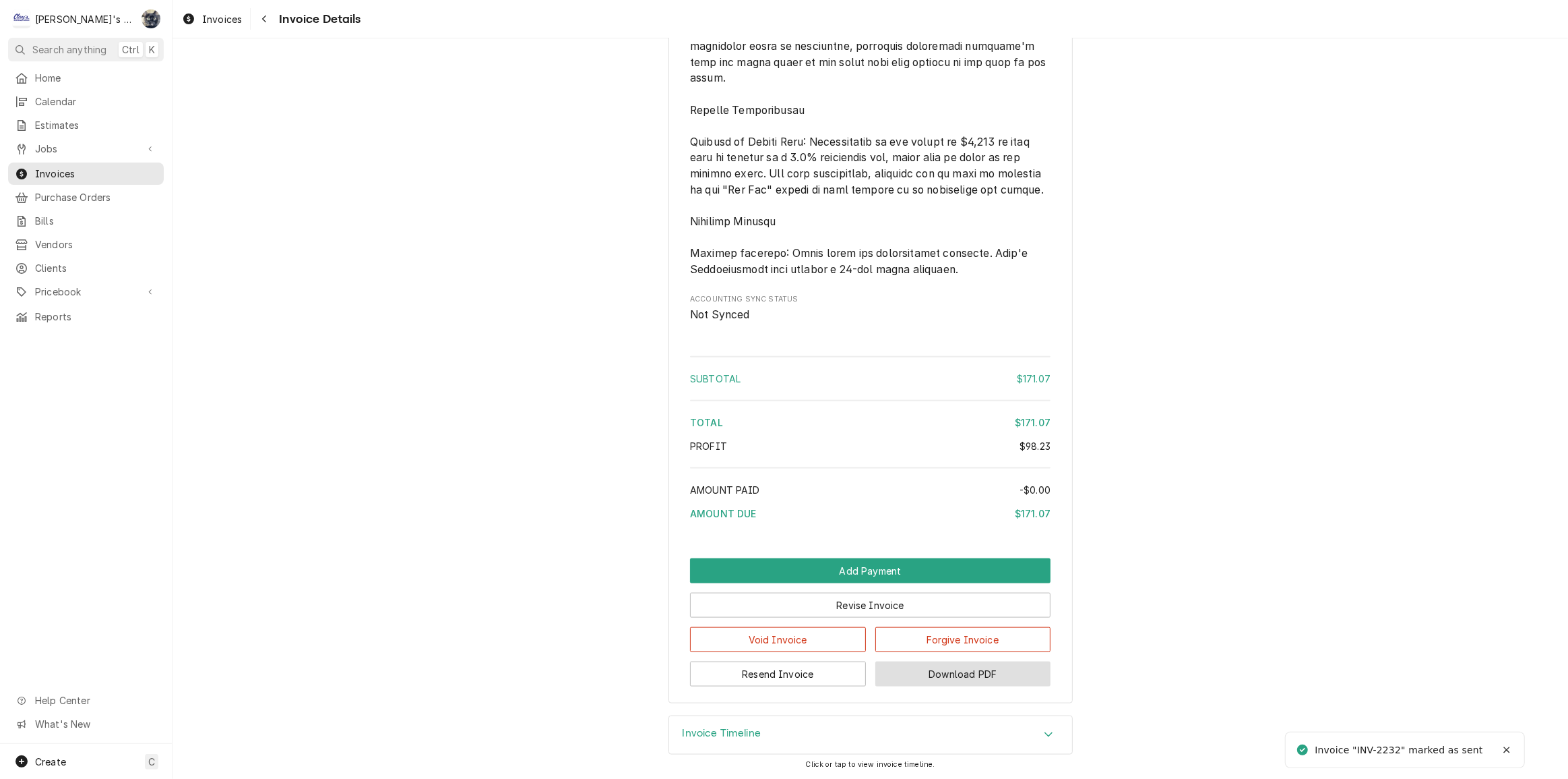
click at [896, 672] on button "Download PDF" at bounding box center [963, 674] width 176 height 25
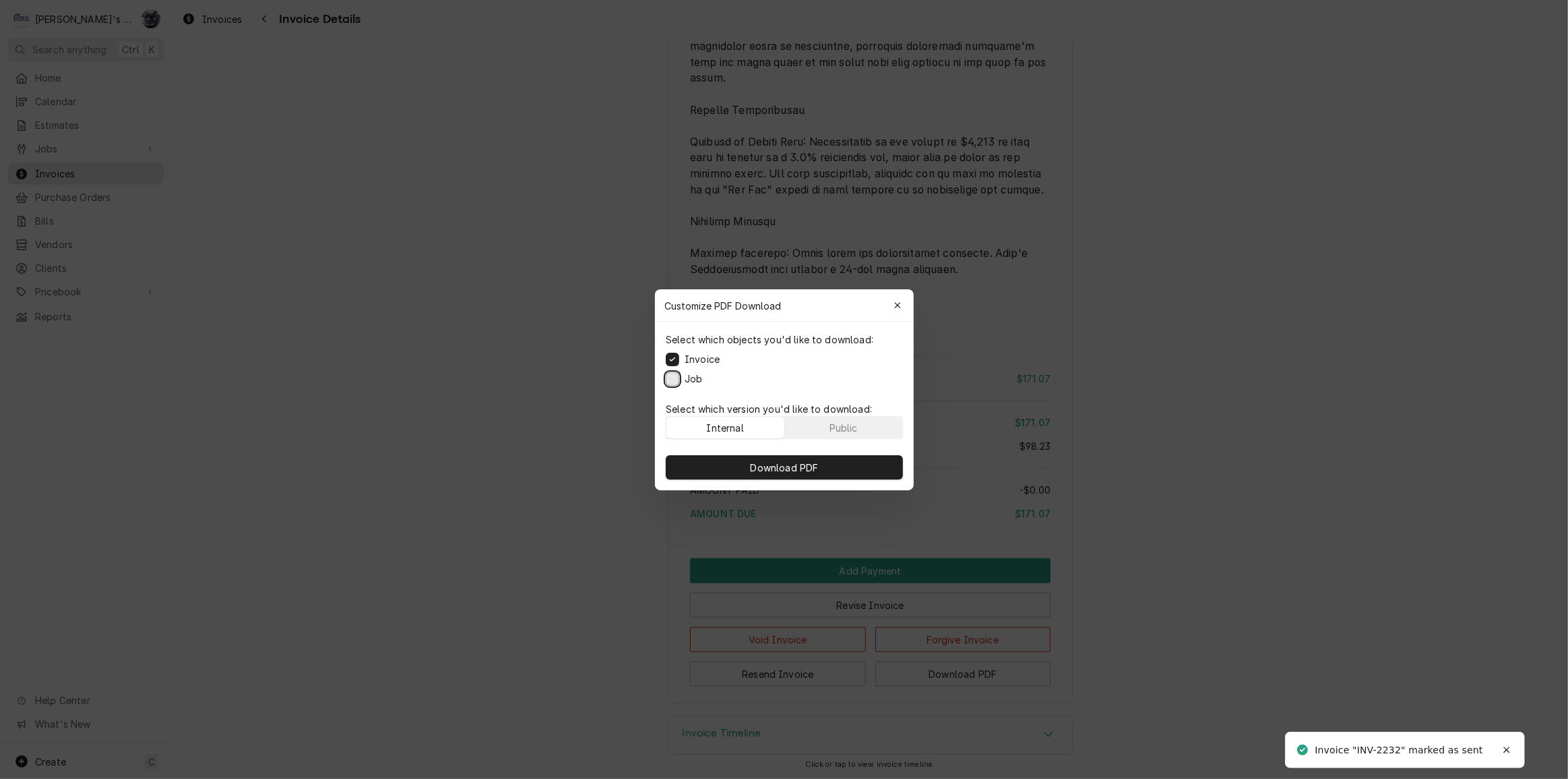
click at [672, 380] on button "Job" at bounding box center [672, 379] width 14 height 14
click at [697, 455] on button "Download PDF" at bounding box center [784, 467] width 237 height 25
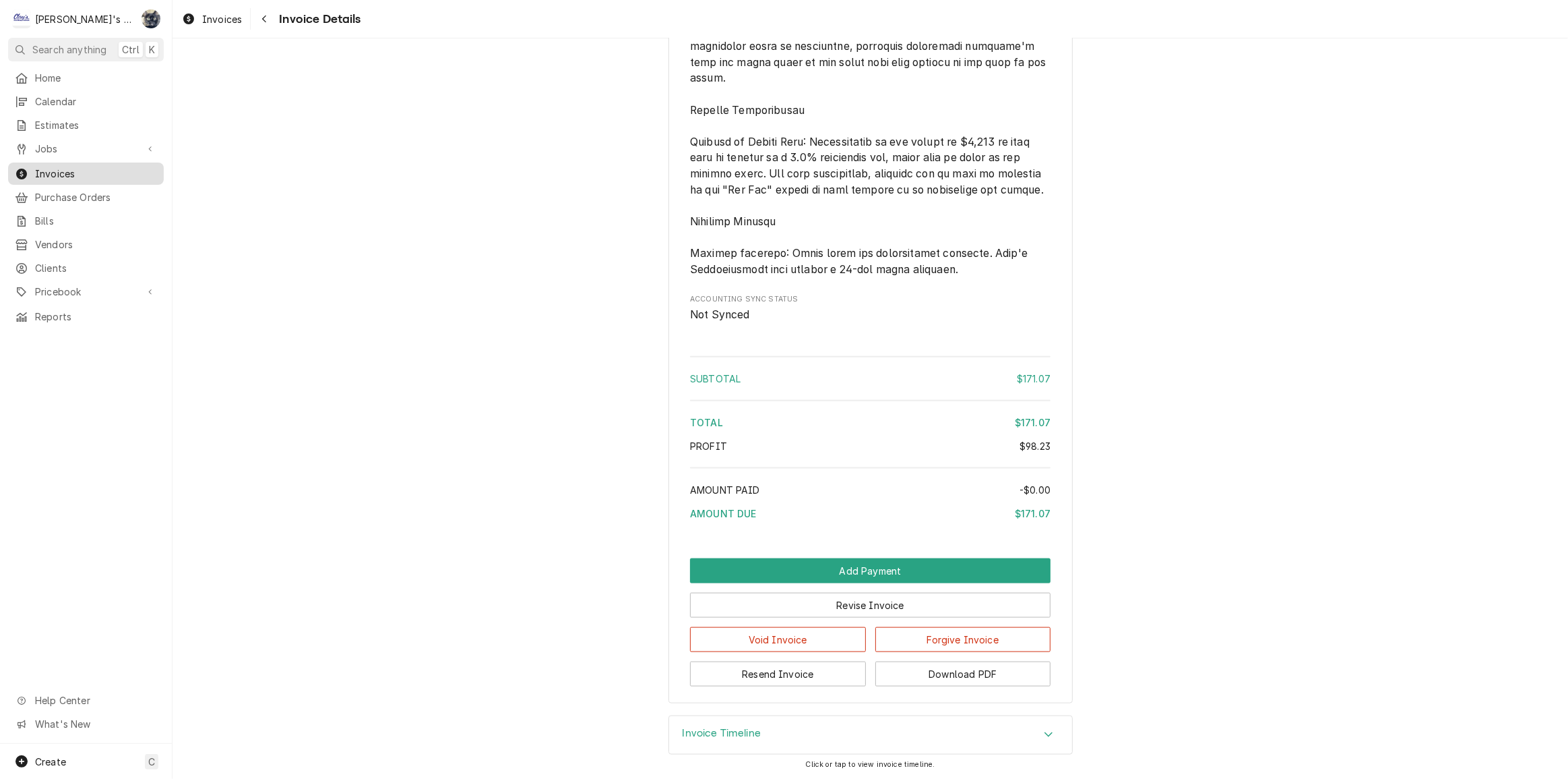
click at [40, 174] on span "Invoices" at bounding box center [96, 173] width 122 height 14
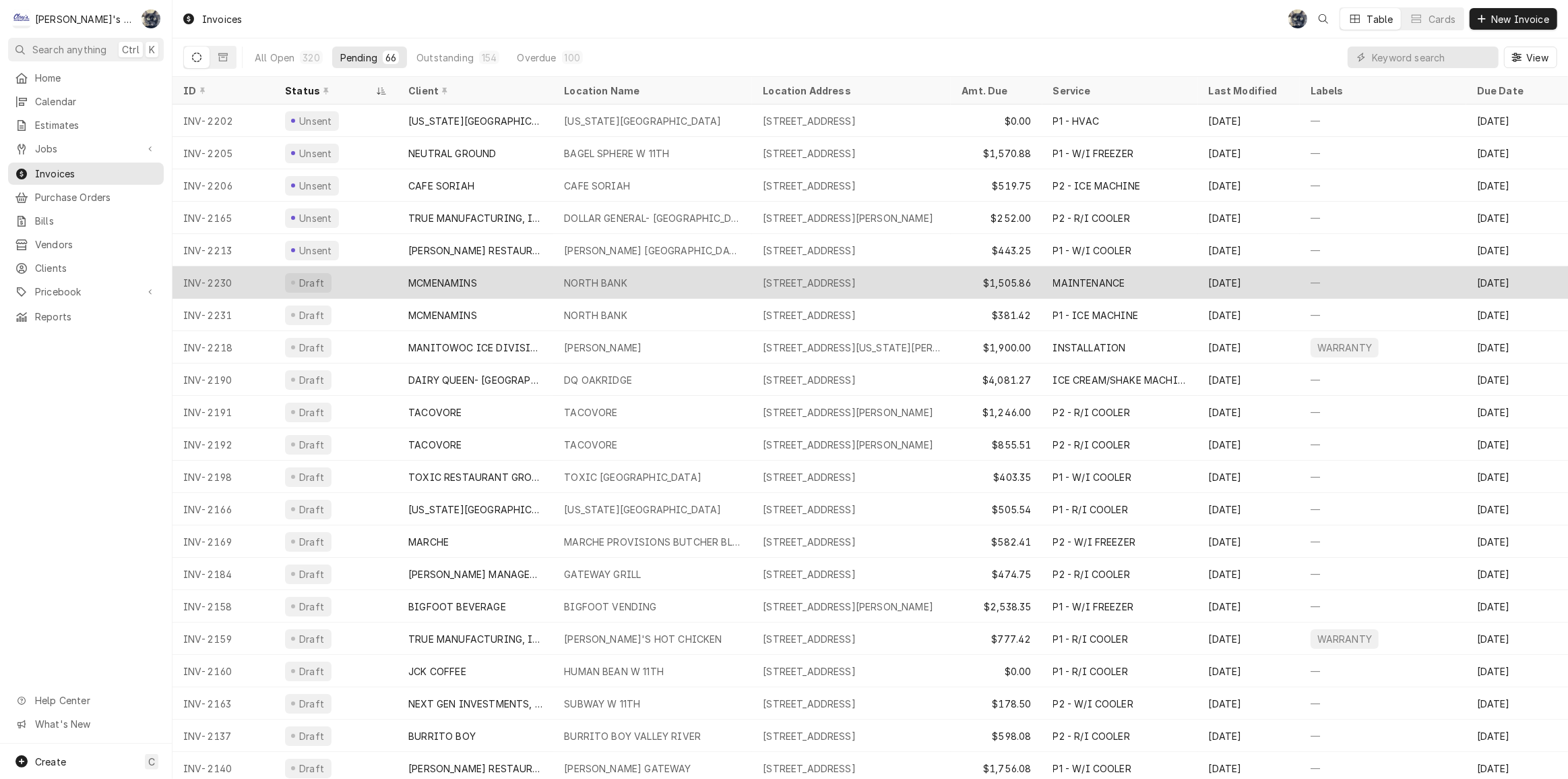
click at [467, 279] on div "MCMENAMINS" at bounding box center [442, 283] width 68 height 14
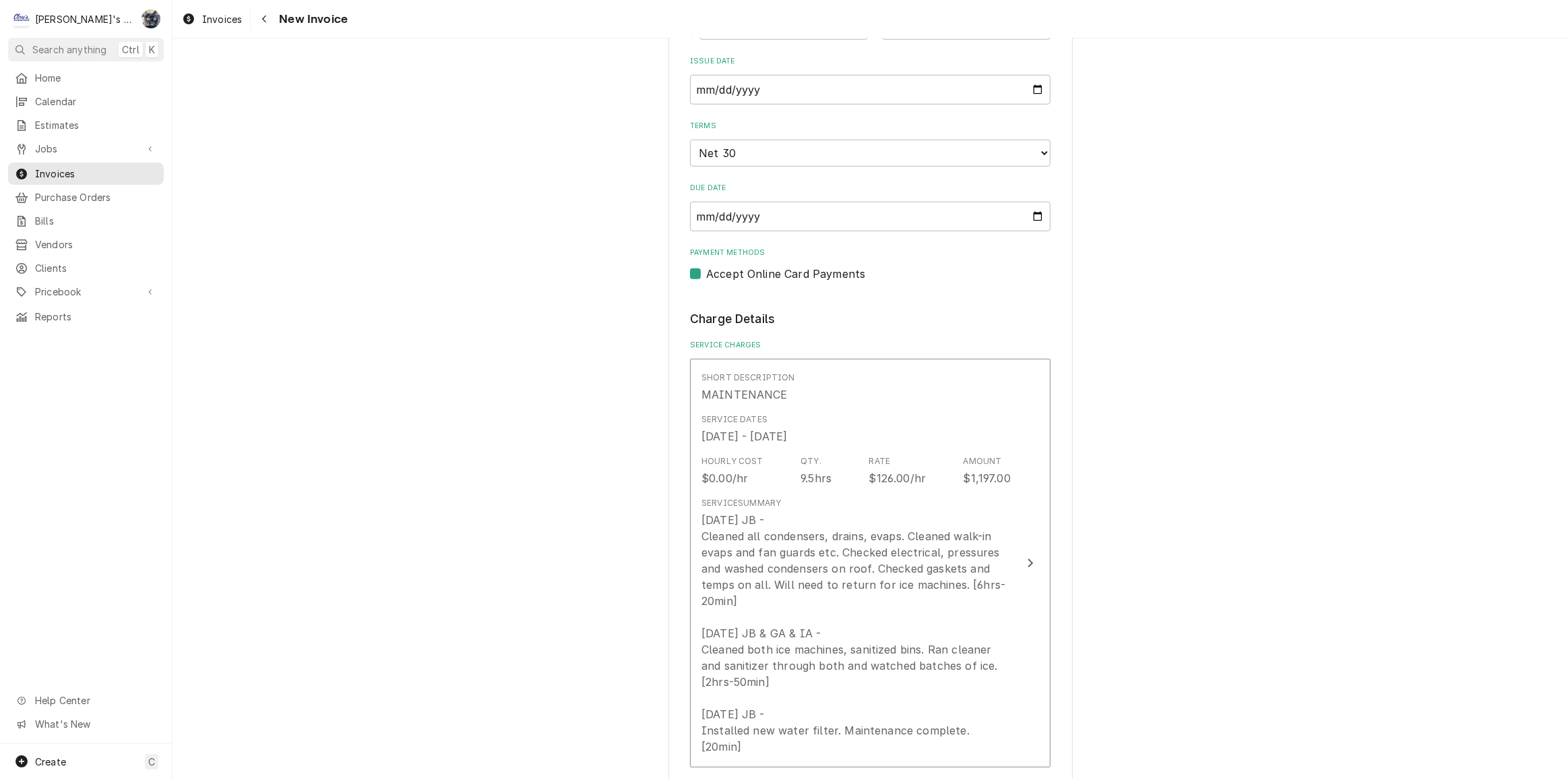
scroll to position [1103, 0]
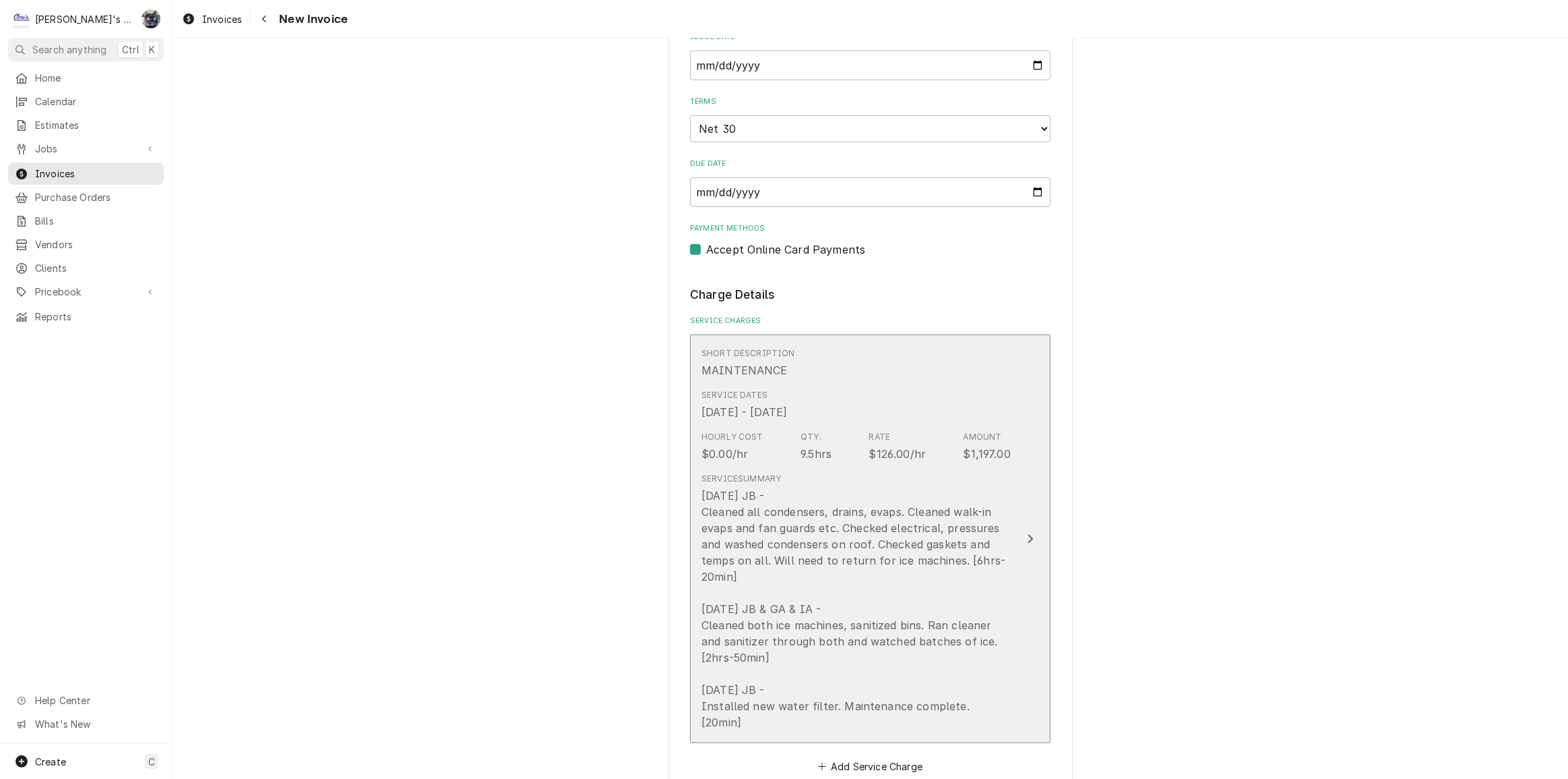
click at [720, 510] on div "[DATE] JB - Cleaned all condensers, drains, evaps. Cleaned walk-in evaps and fa…" at bounding box center [856, 608] width 309 height 242
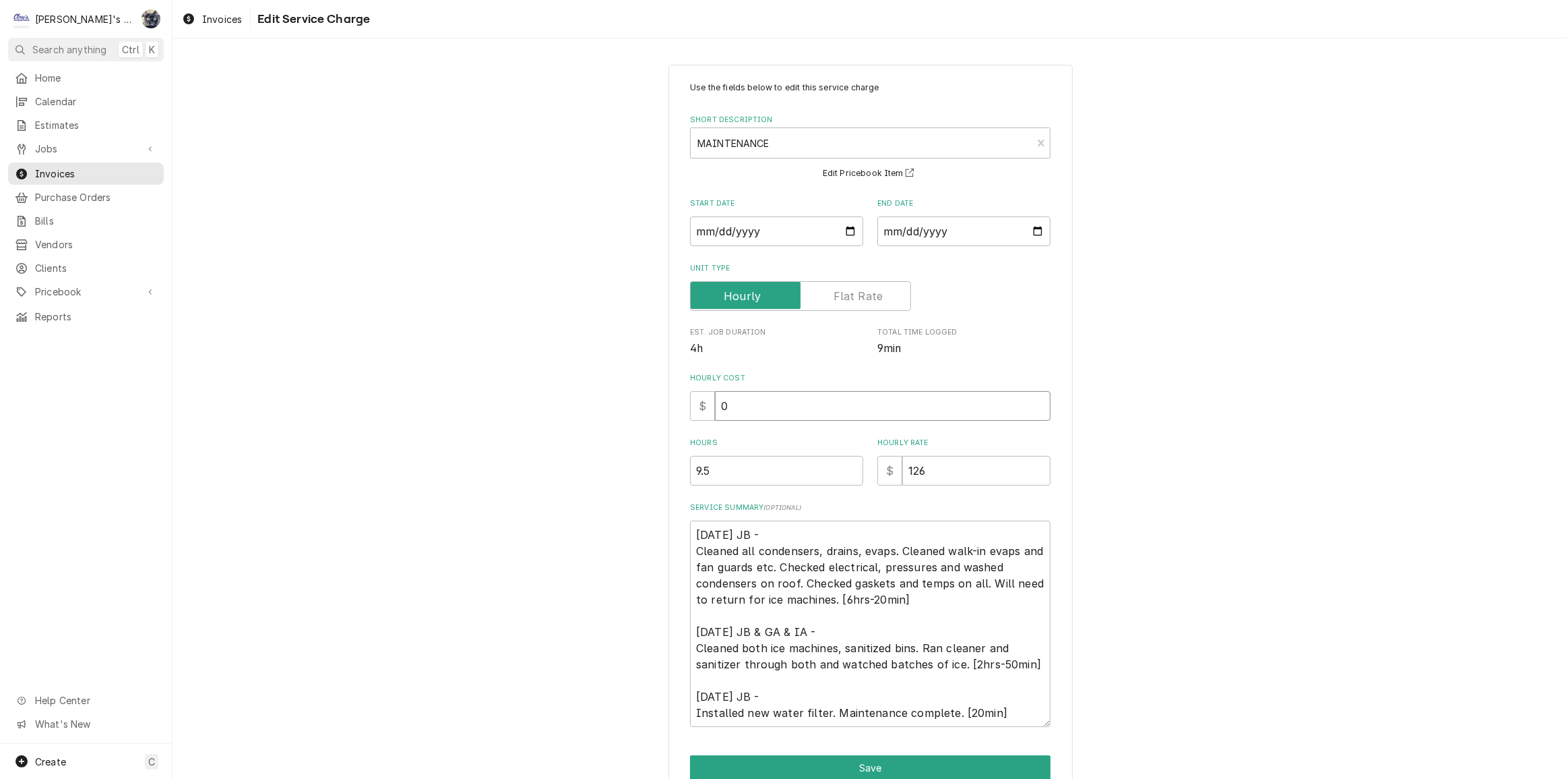
click at [691, 426] on div "Use the fields below to edit this service charge Short Description MAINTENANCE …" at bounding box center [870, 404] width 361 height 645
type textarea "x"
type input "3"
type textarea "x"
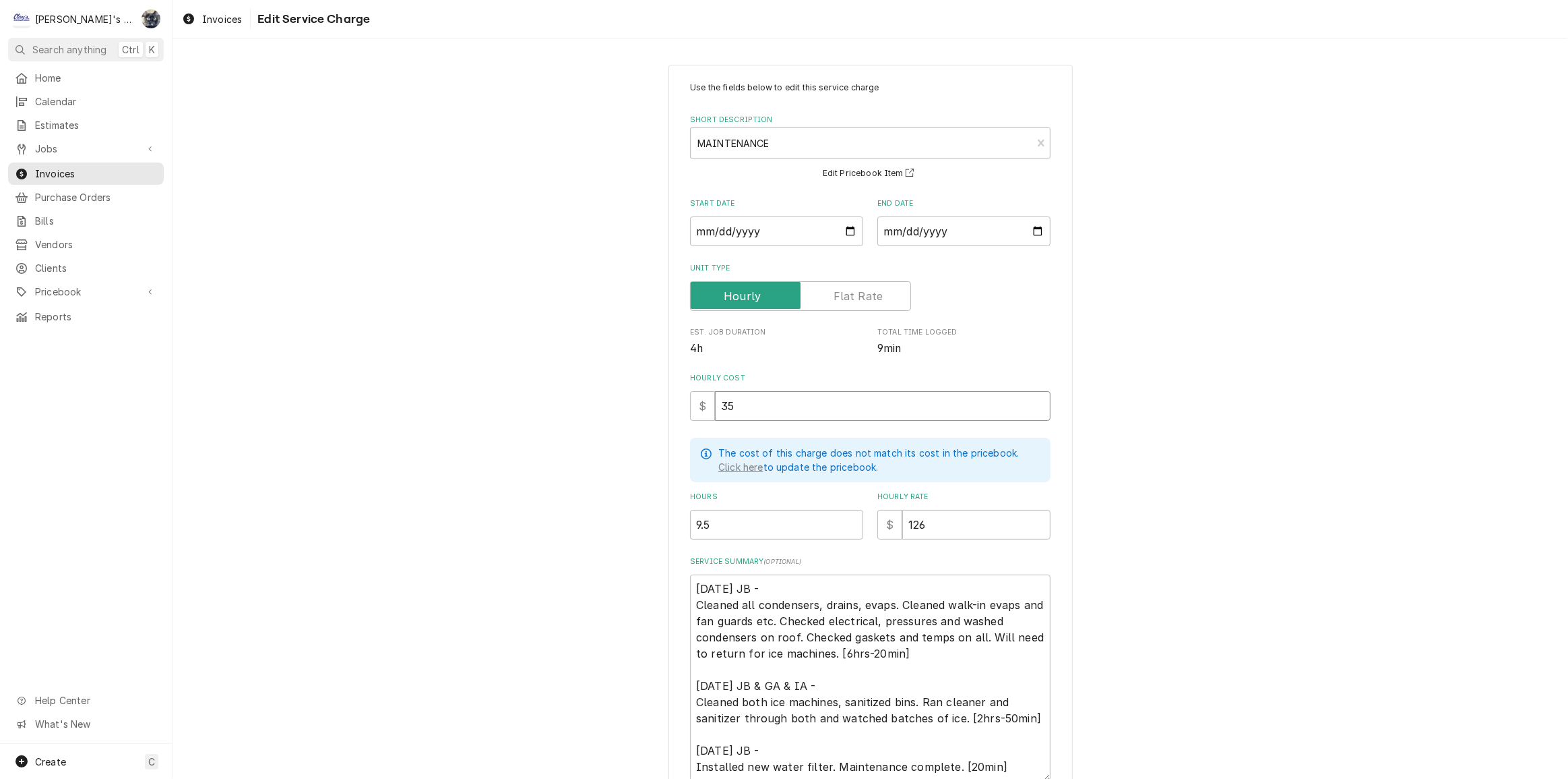
type input "35"
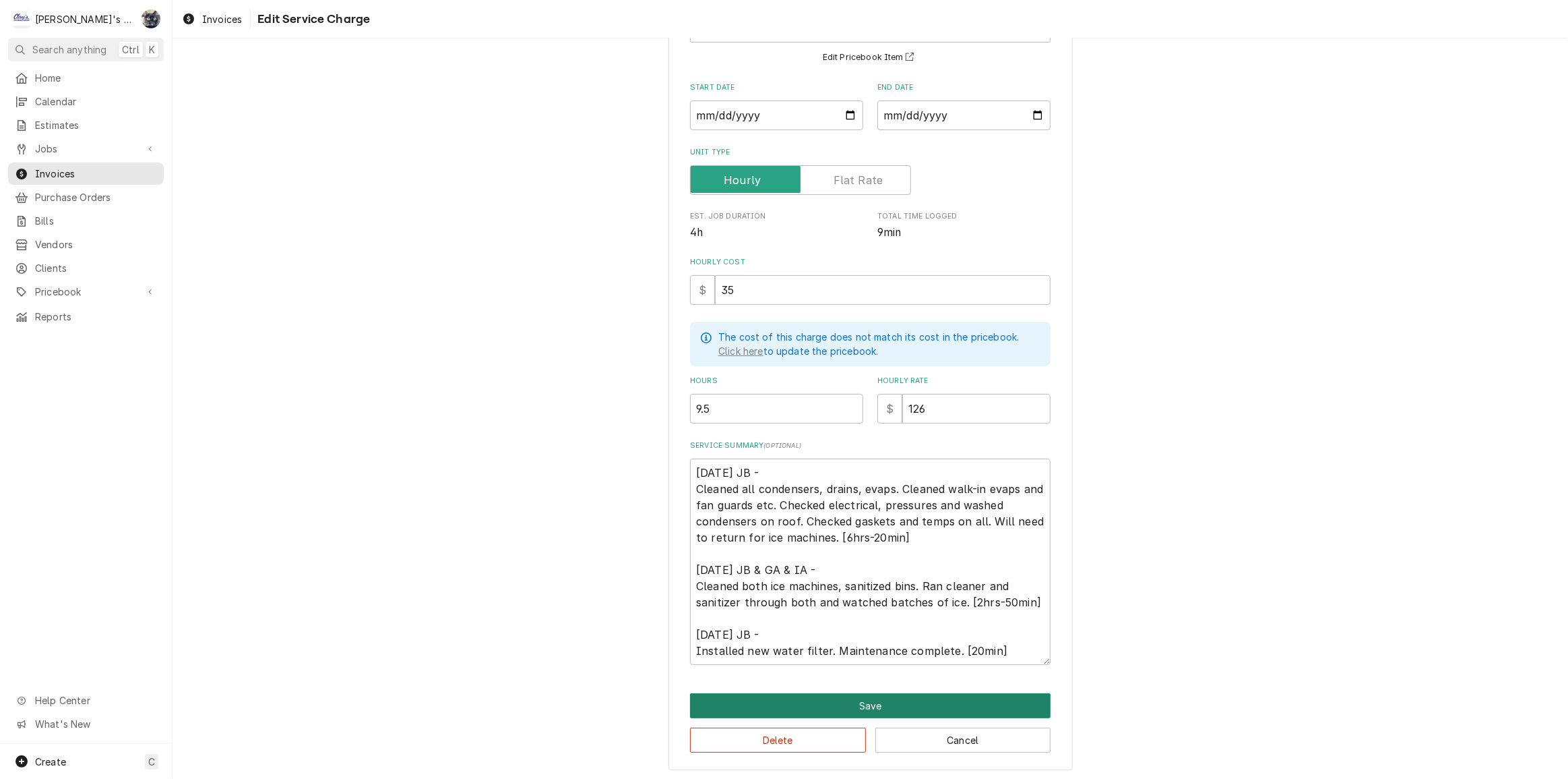
click at [809, 703] on button "Save" at bounding box center [870, 705] width 361 height 25
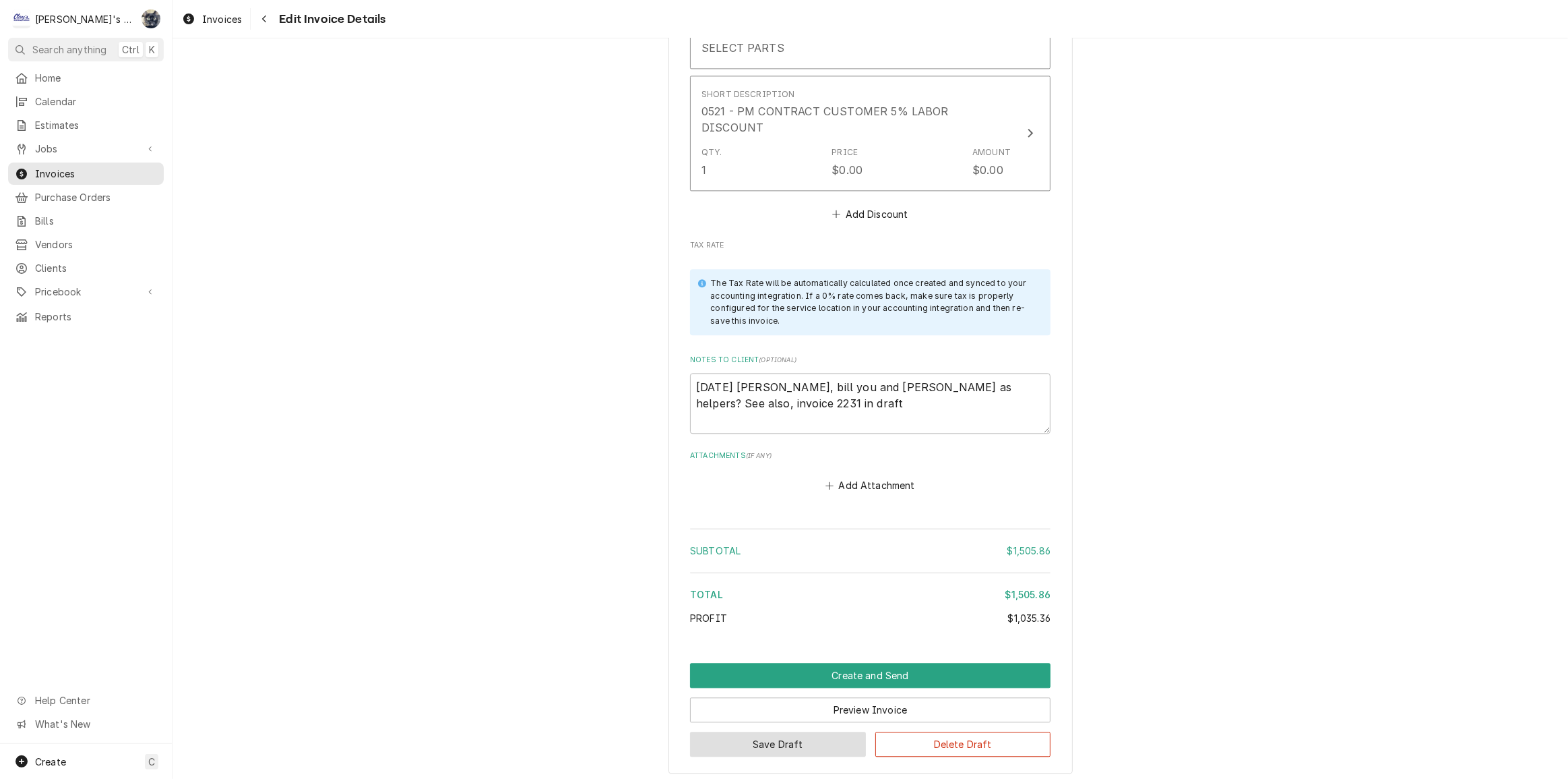
click at [766, 731] on button "Save Draft" at bounding box center [778, 744] width 176 height 25
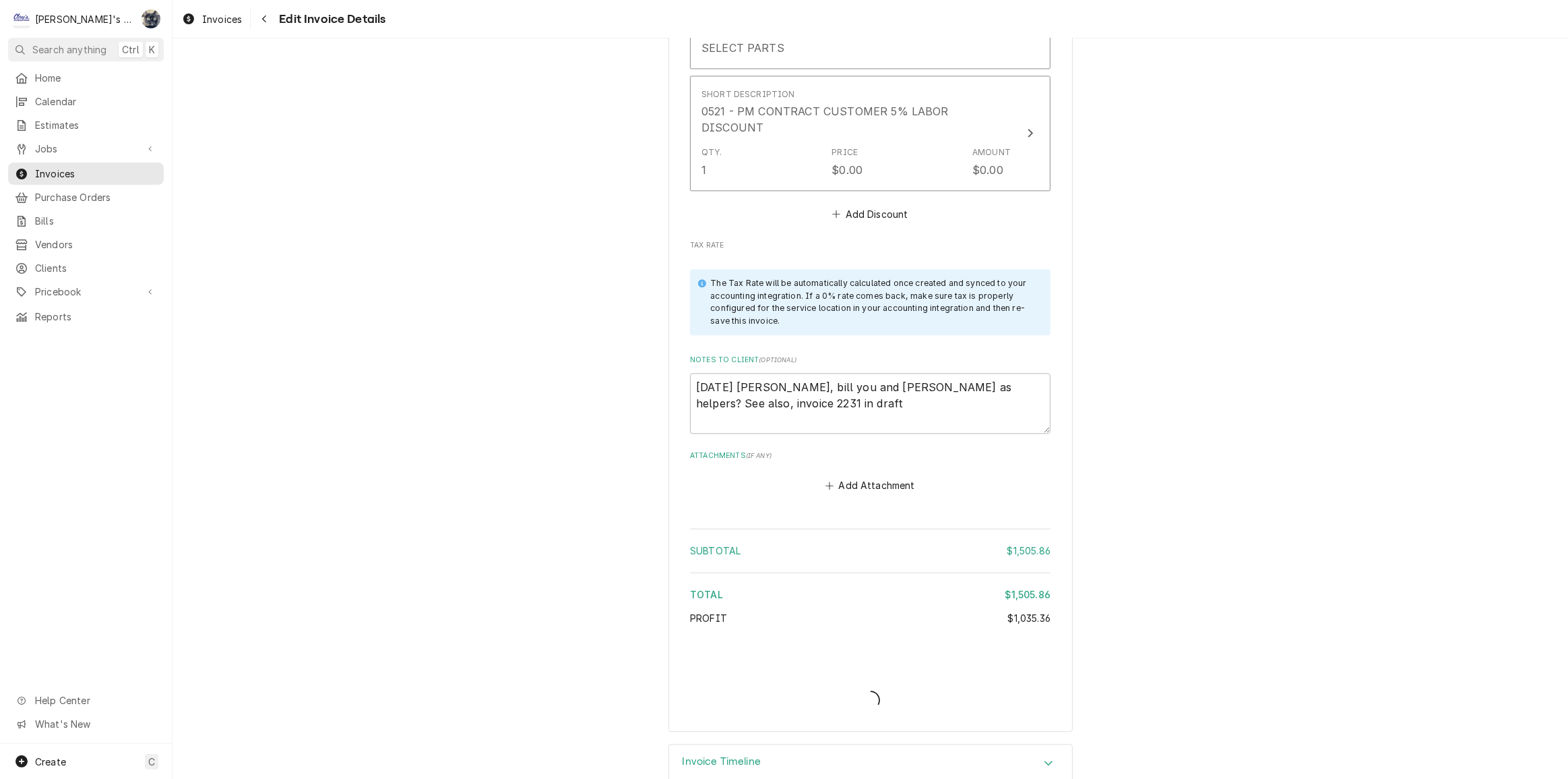
scroll to position [3379, 0]
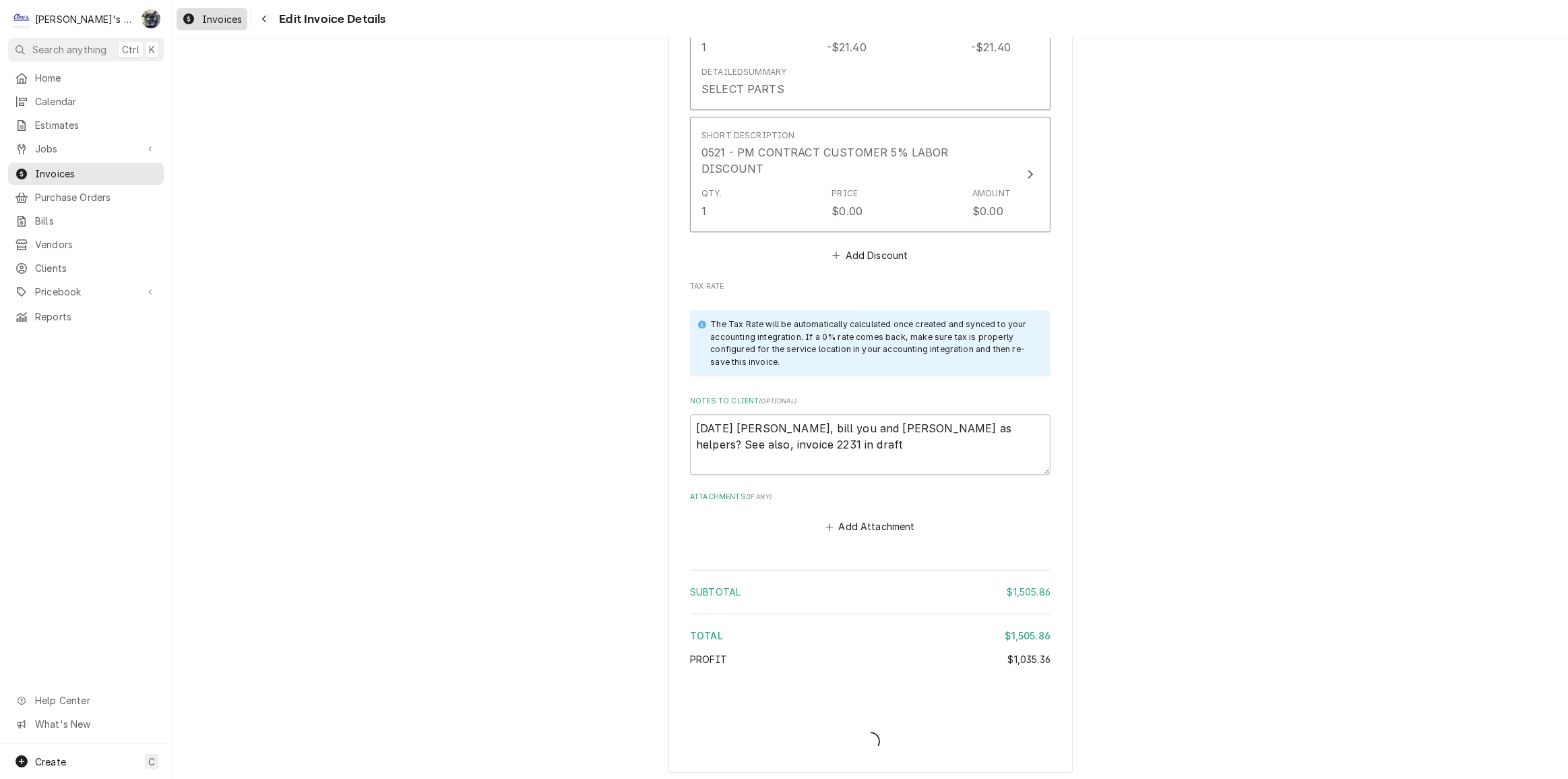
type textarea "x"
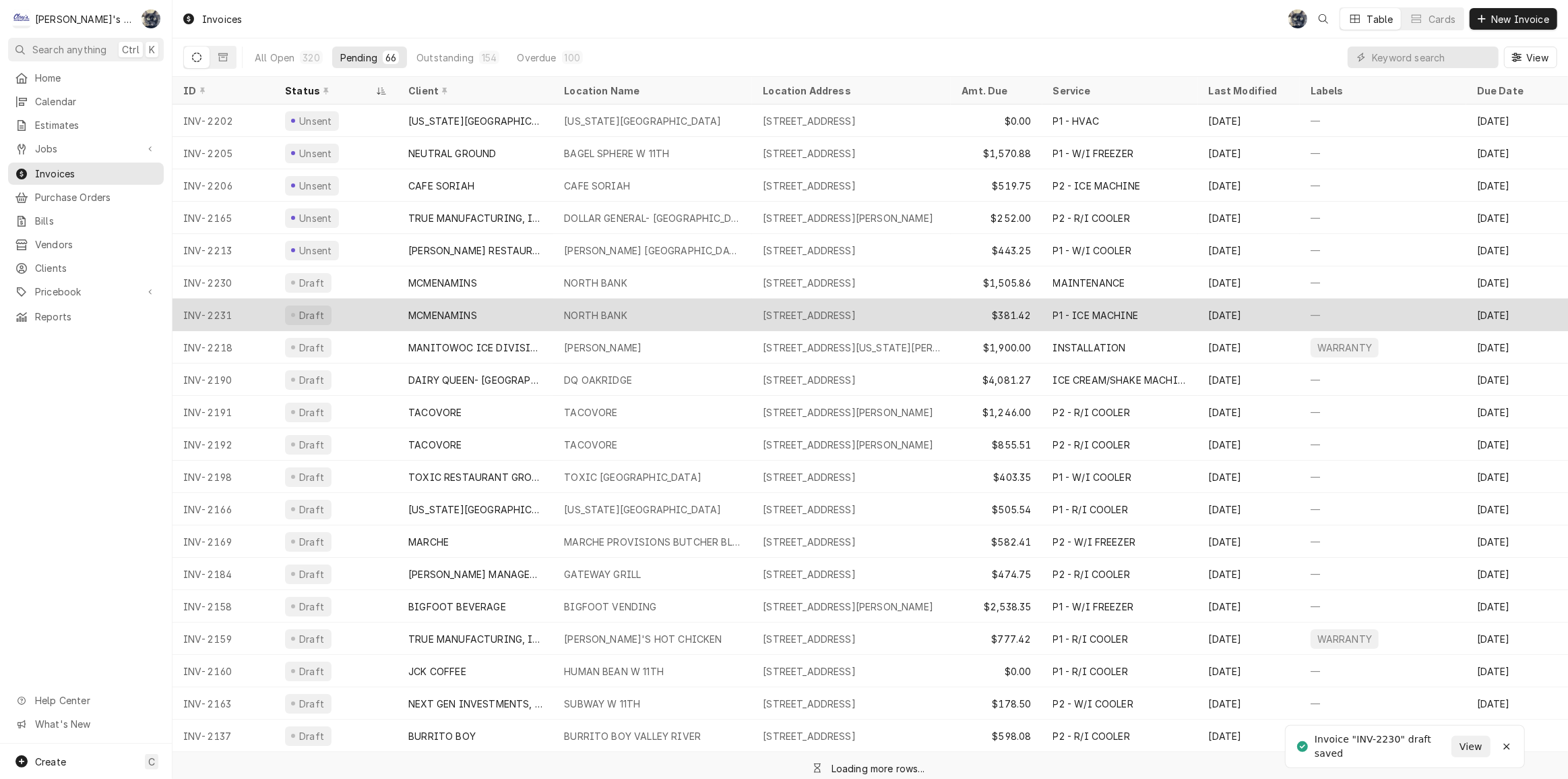
click at [528, 303] on div "MCMENAMINS" at bounding box center [475, 315] width 155 height 32
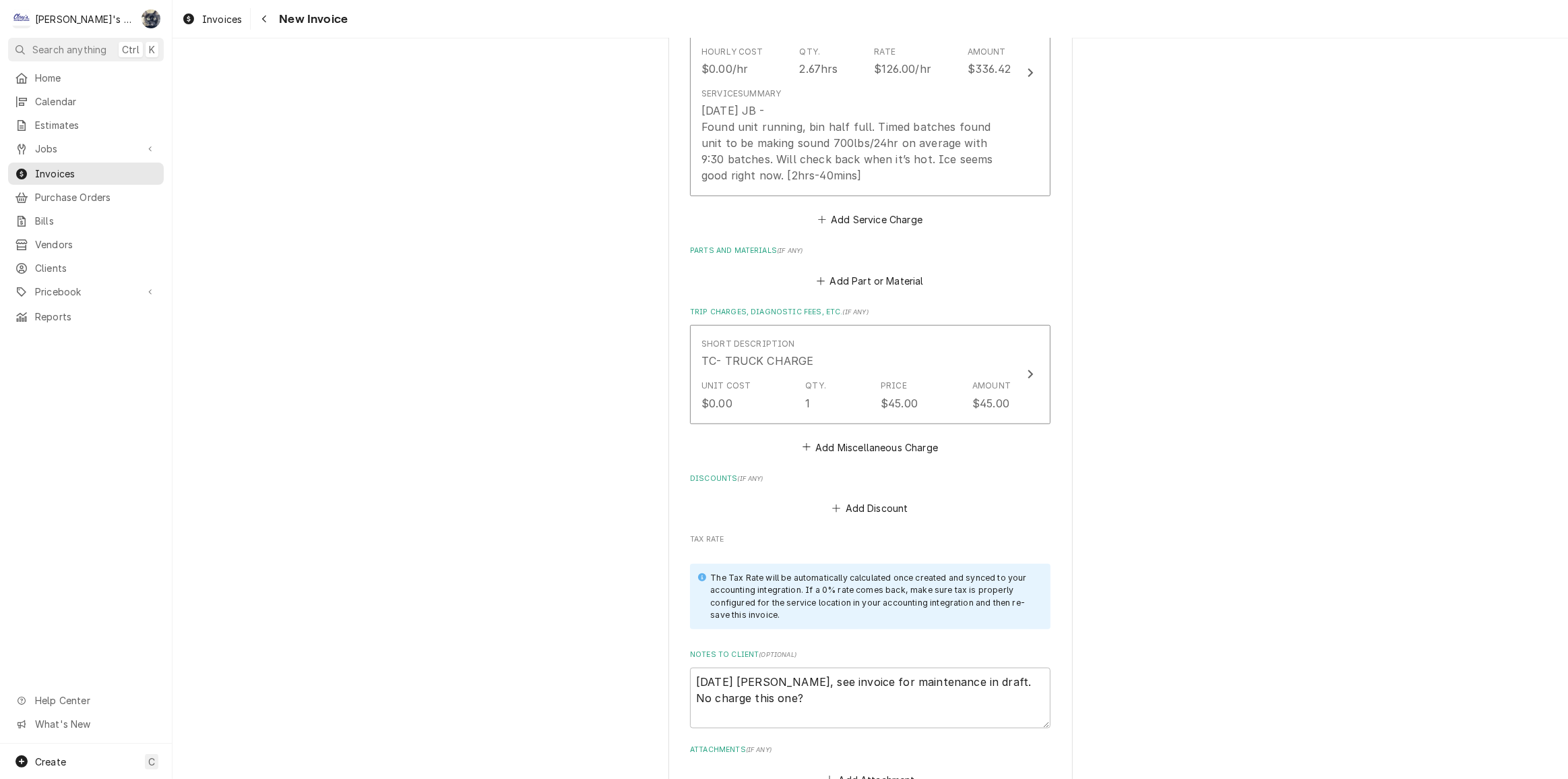
scroll to position [919, 0]
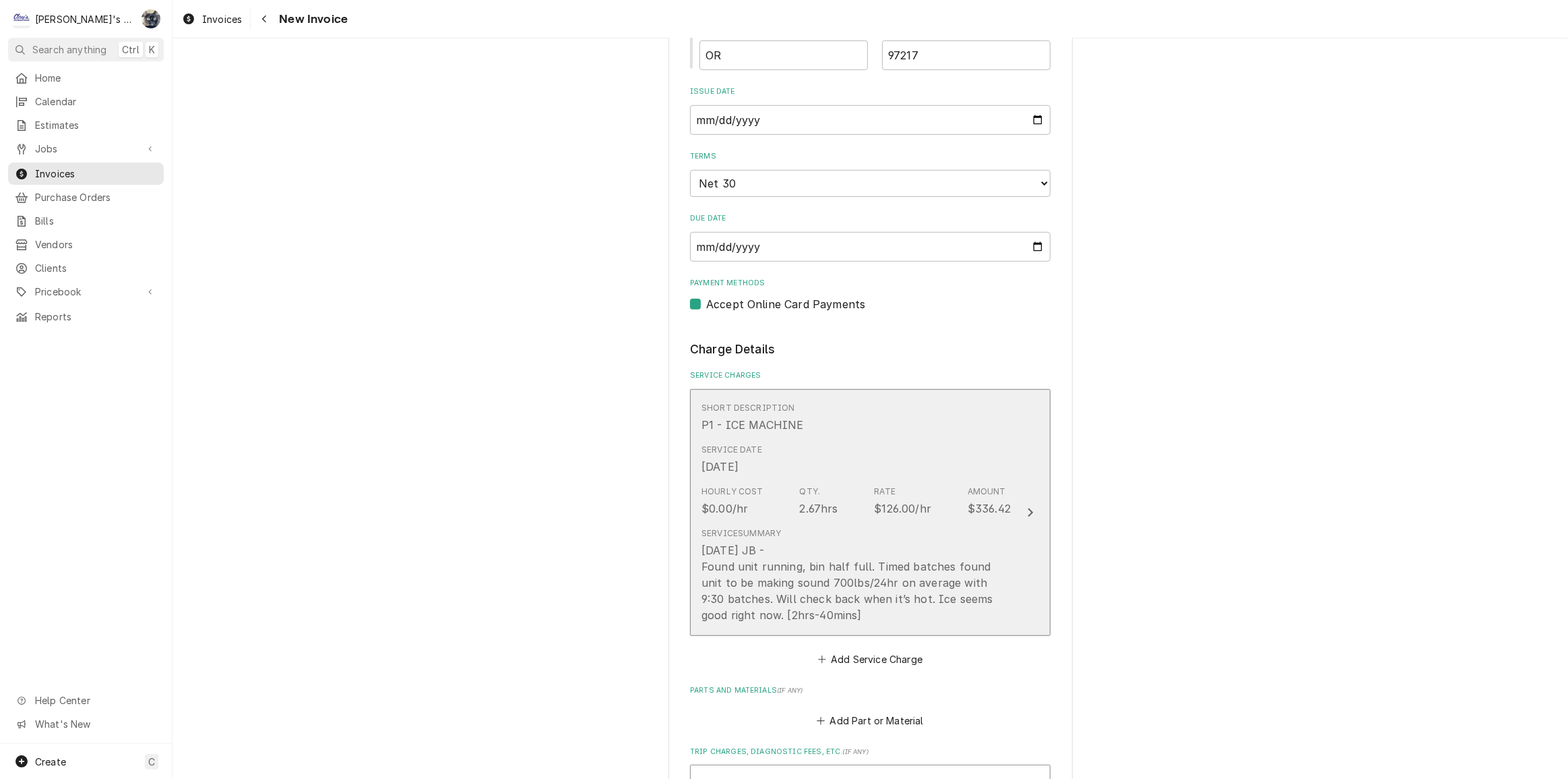
click at [804, 426] on div "Short Description P1 - ICE MACHINE" at bounding box center [856, 417] width 309 height 42
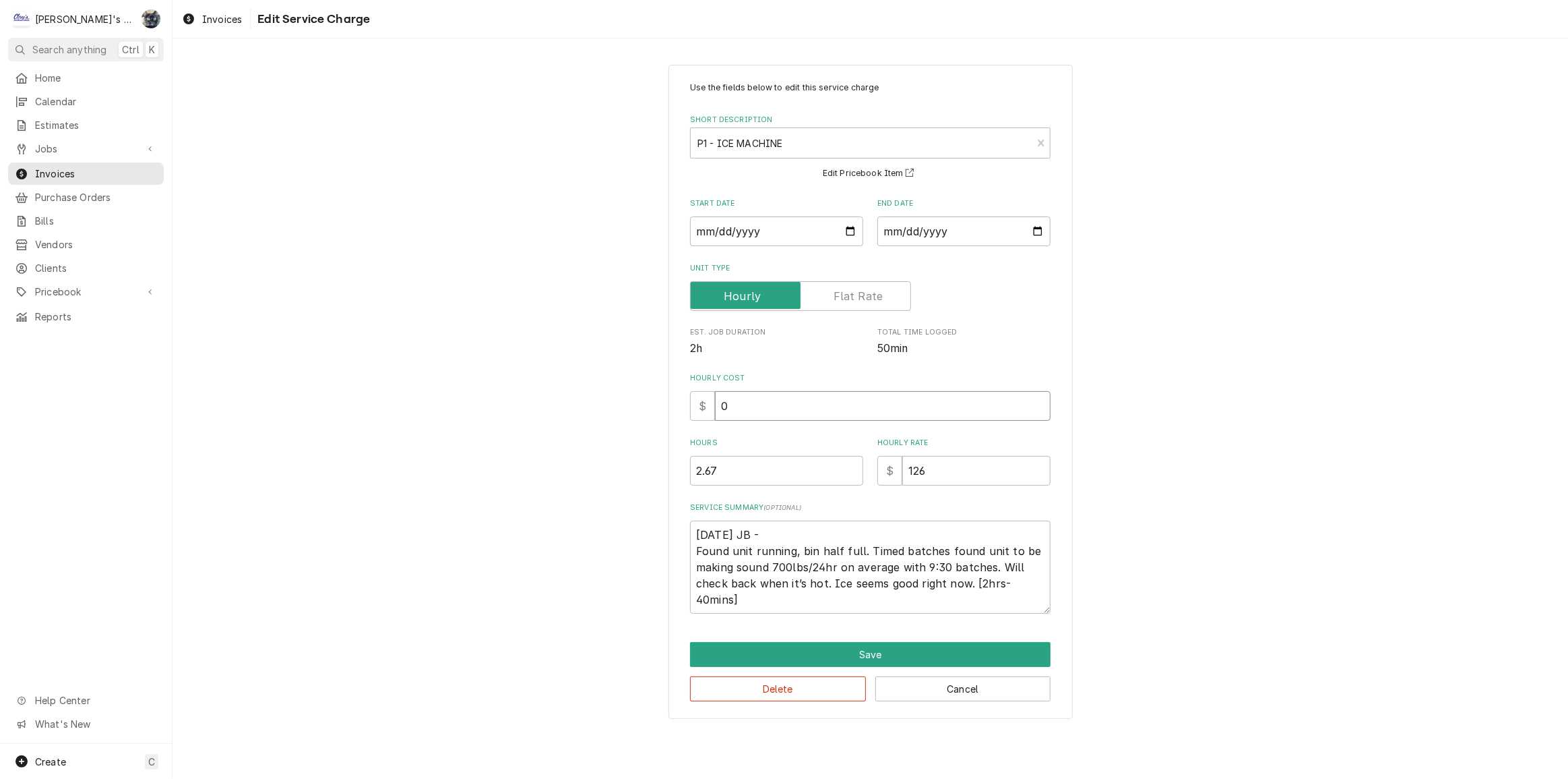
drag, startPoint x: 736, startPoint y: 403, endPoint x: 693, endPoint y: 406, distance: 43.1
click at [693, 406] on div "$ 0" at bounding box center [870, 406] width 361 height 30
type textarea "x"
type input "3"
type textarea "x"
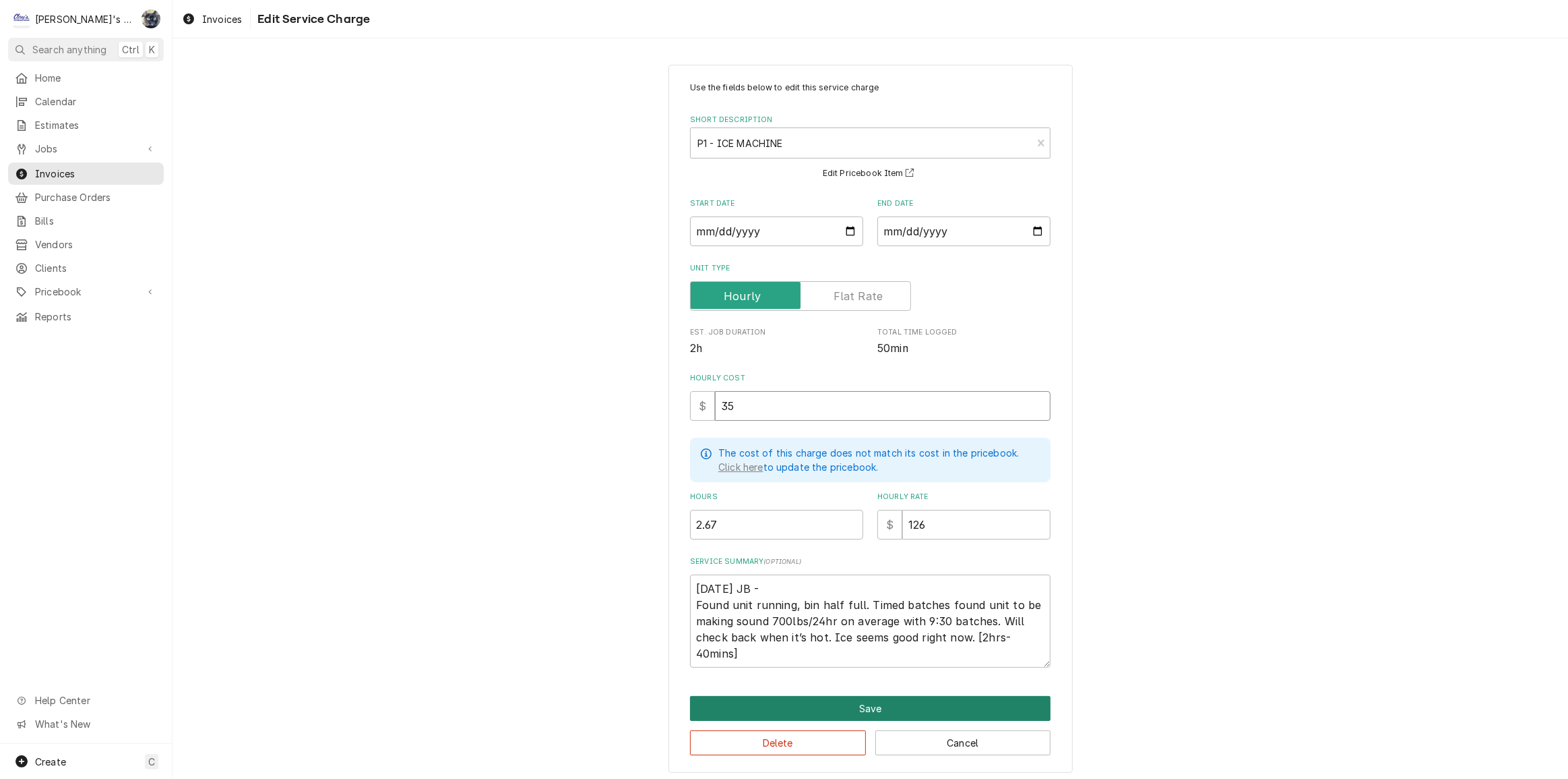
type input "35"
click at [870, 710] on button "Save" at bounding box center [870, 708] width 361 height 25
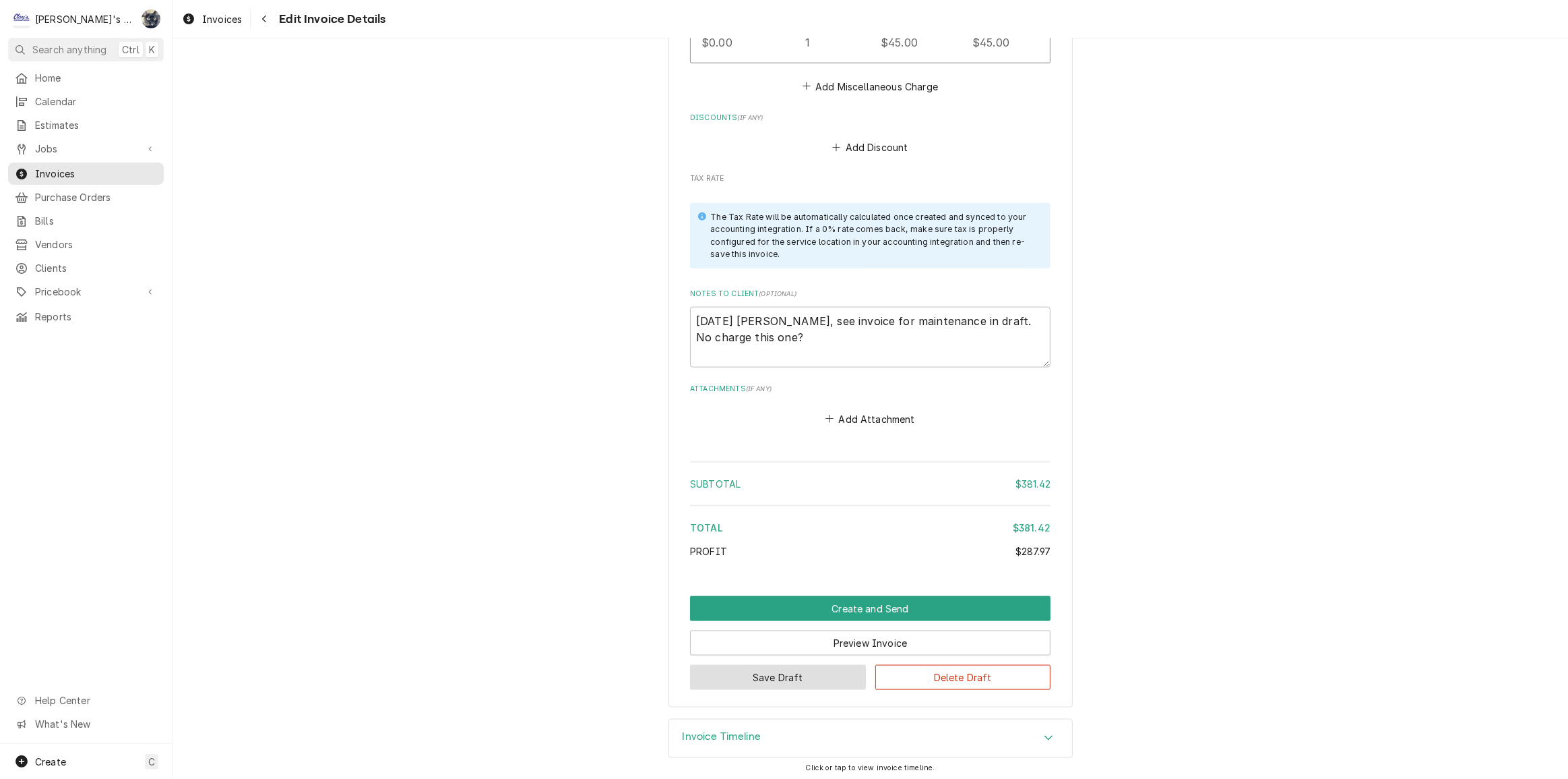
click at [822, 674] on button "Save Draft" at bounding box center [778, 677] width 176 height 25
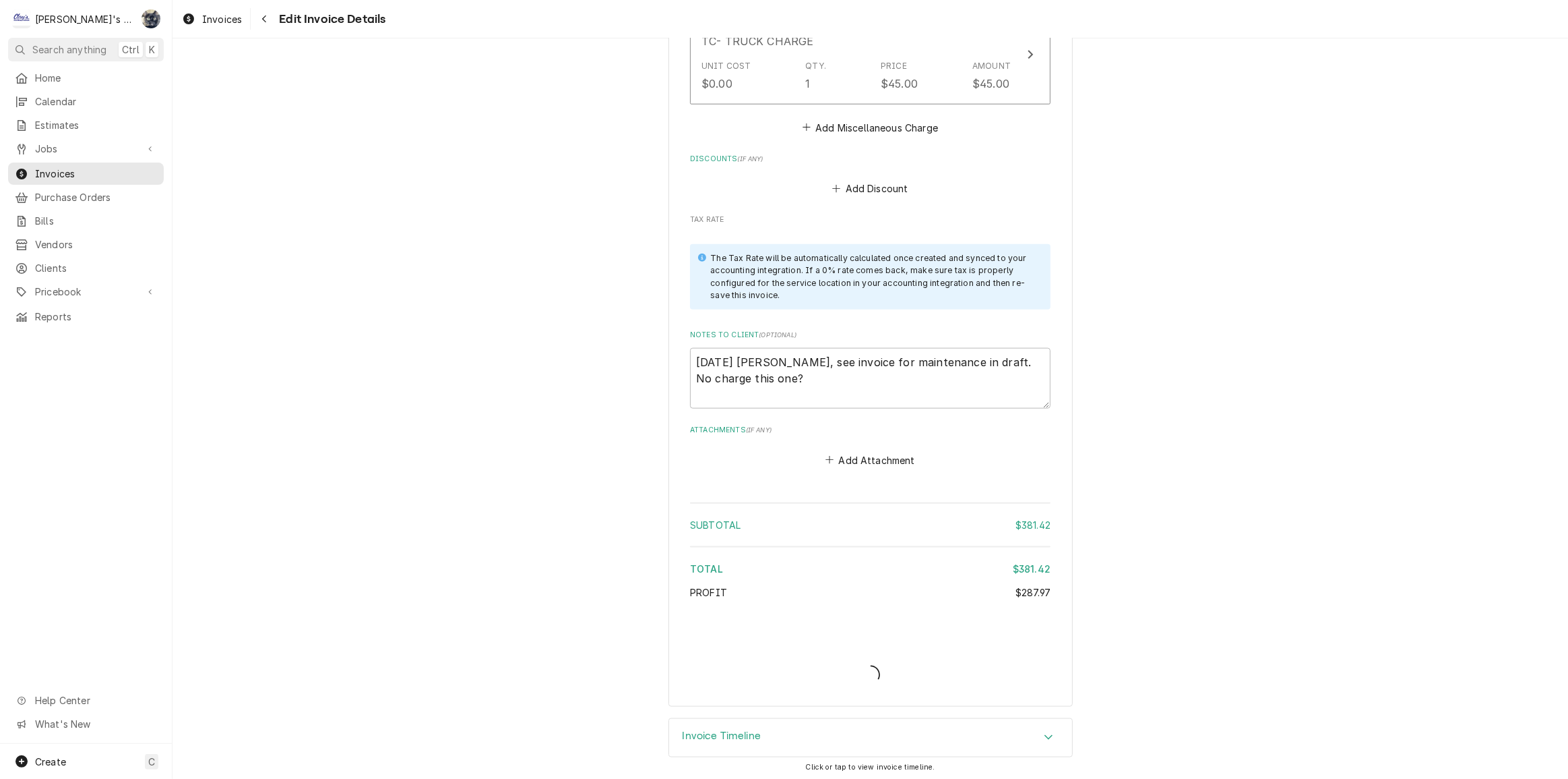
type textarea "x"
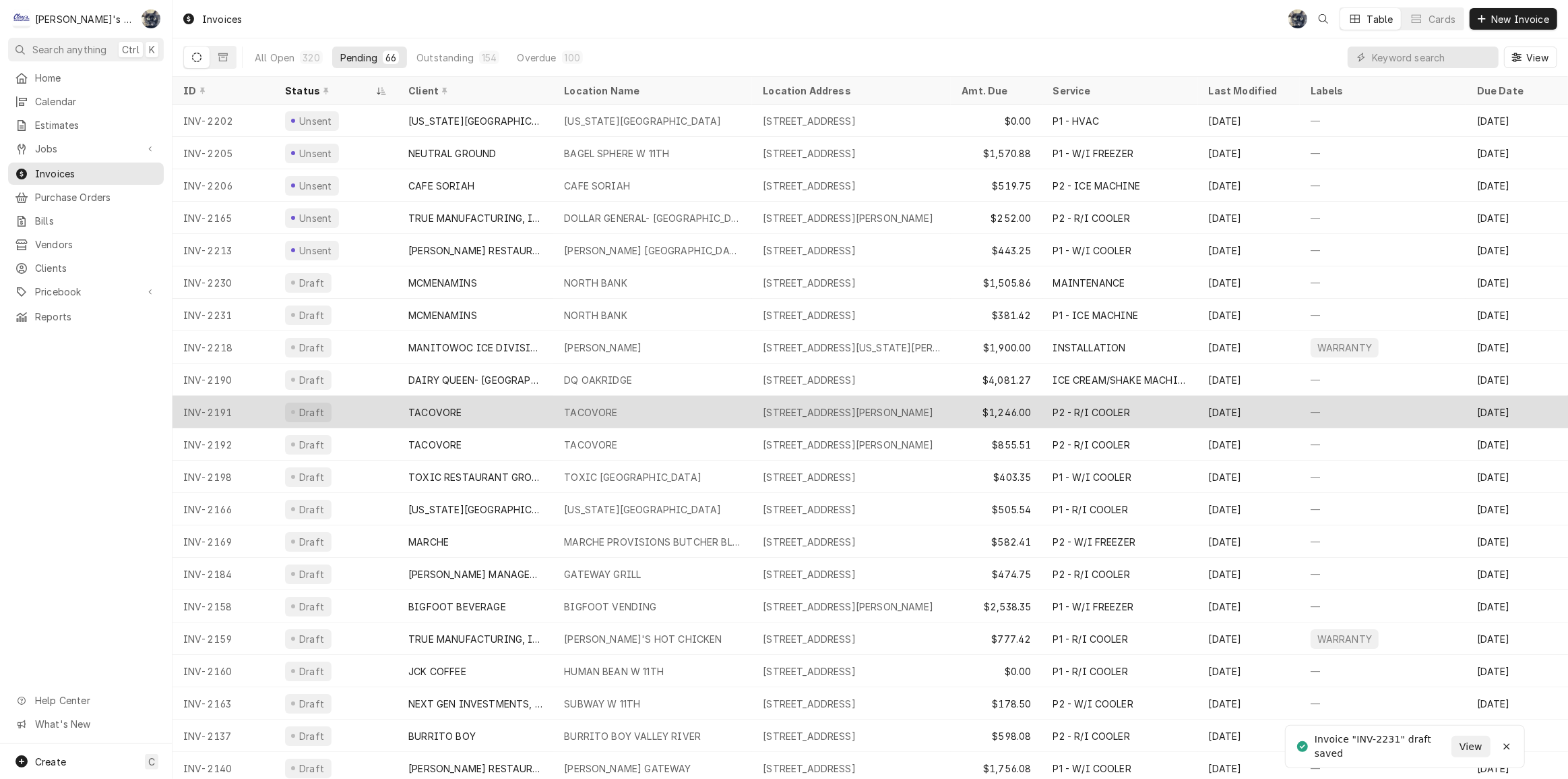
click at [471, 399] on div "TACOVORE" at bounding box center [475, 412] width 155 height 32
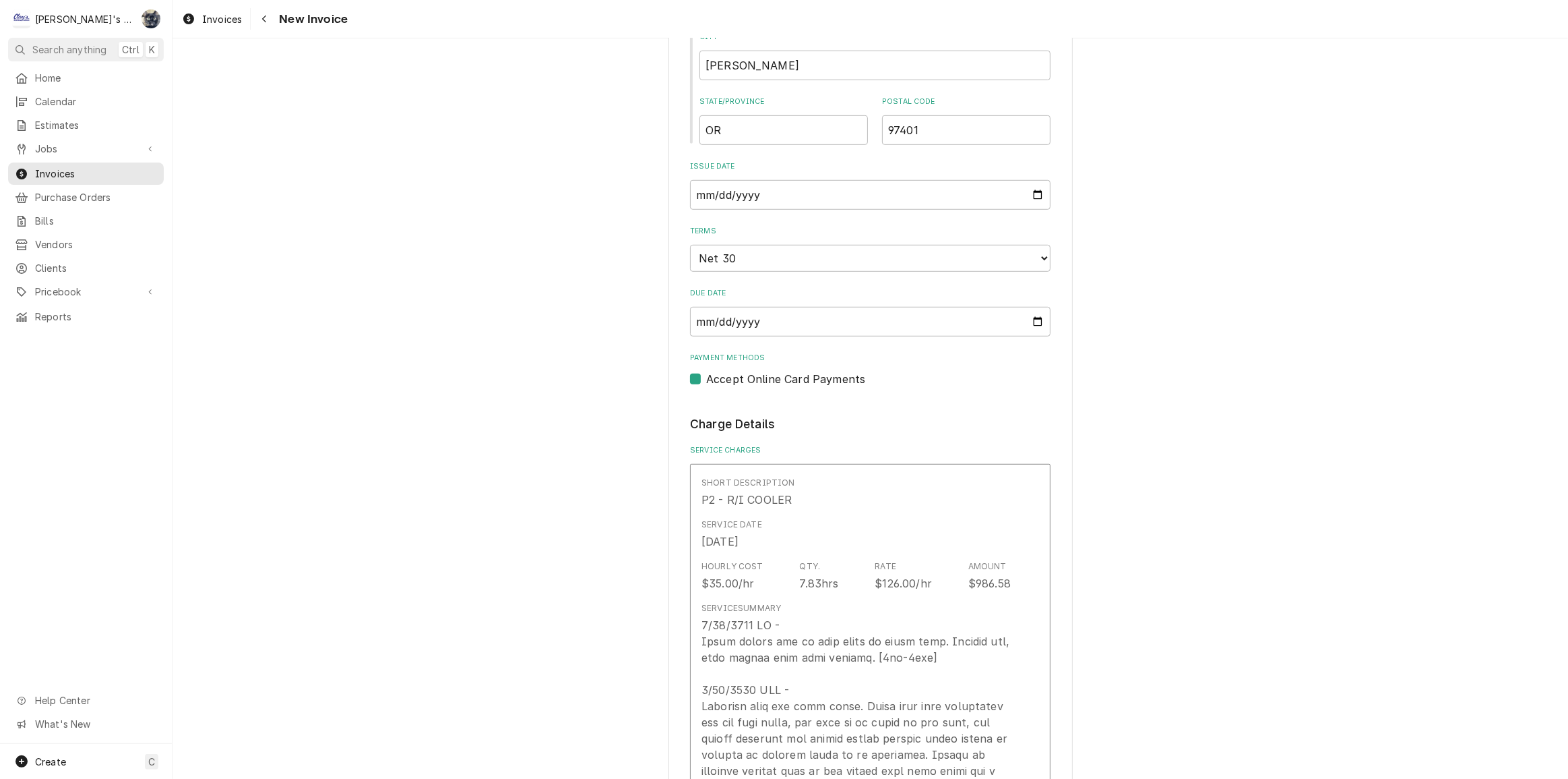
scroll to position [919, 0]
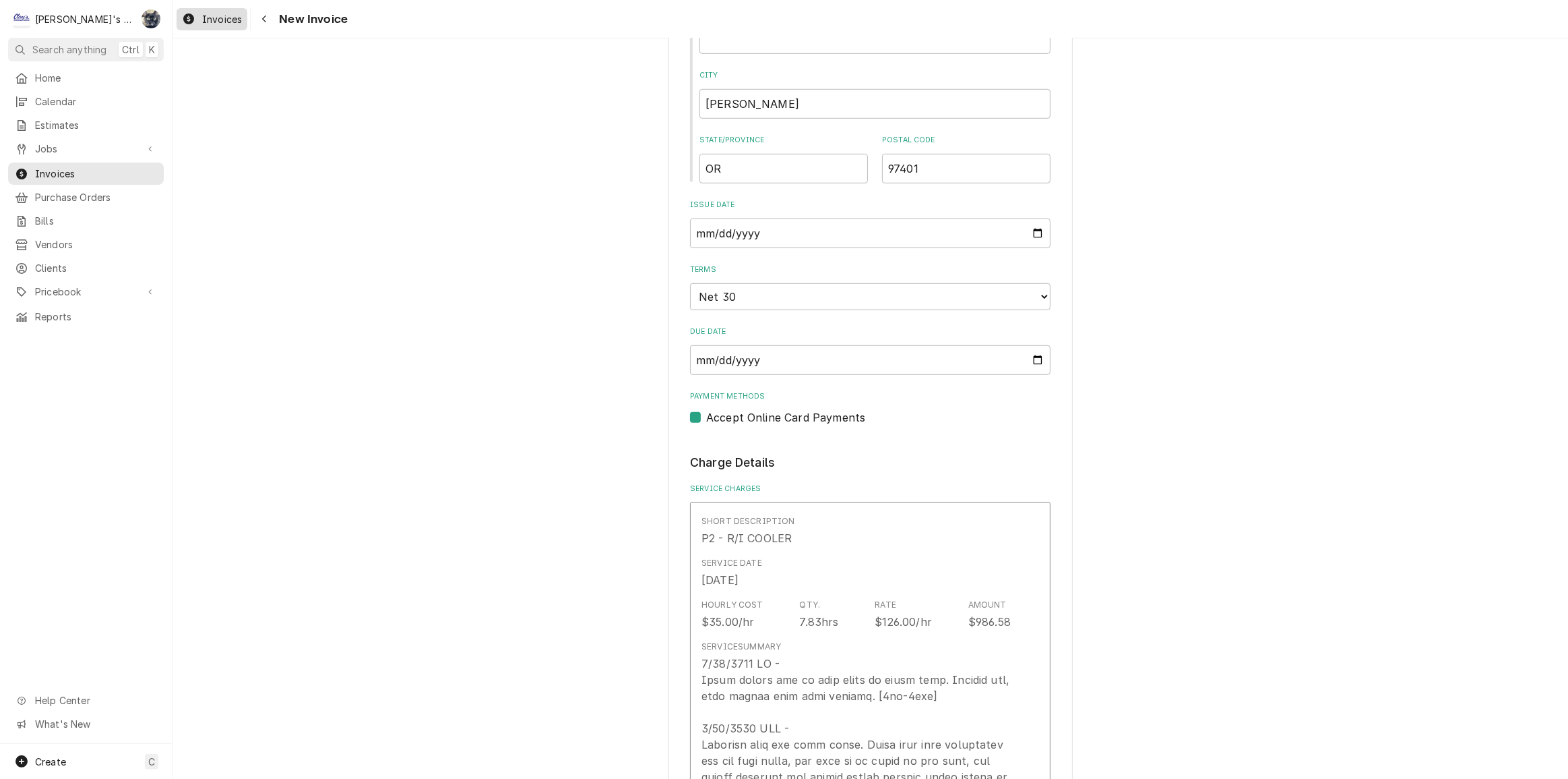
click at [231, 14] on span "Invoices" at bounding box center [222, 19] width 40 height 14
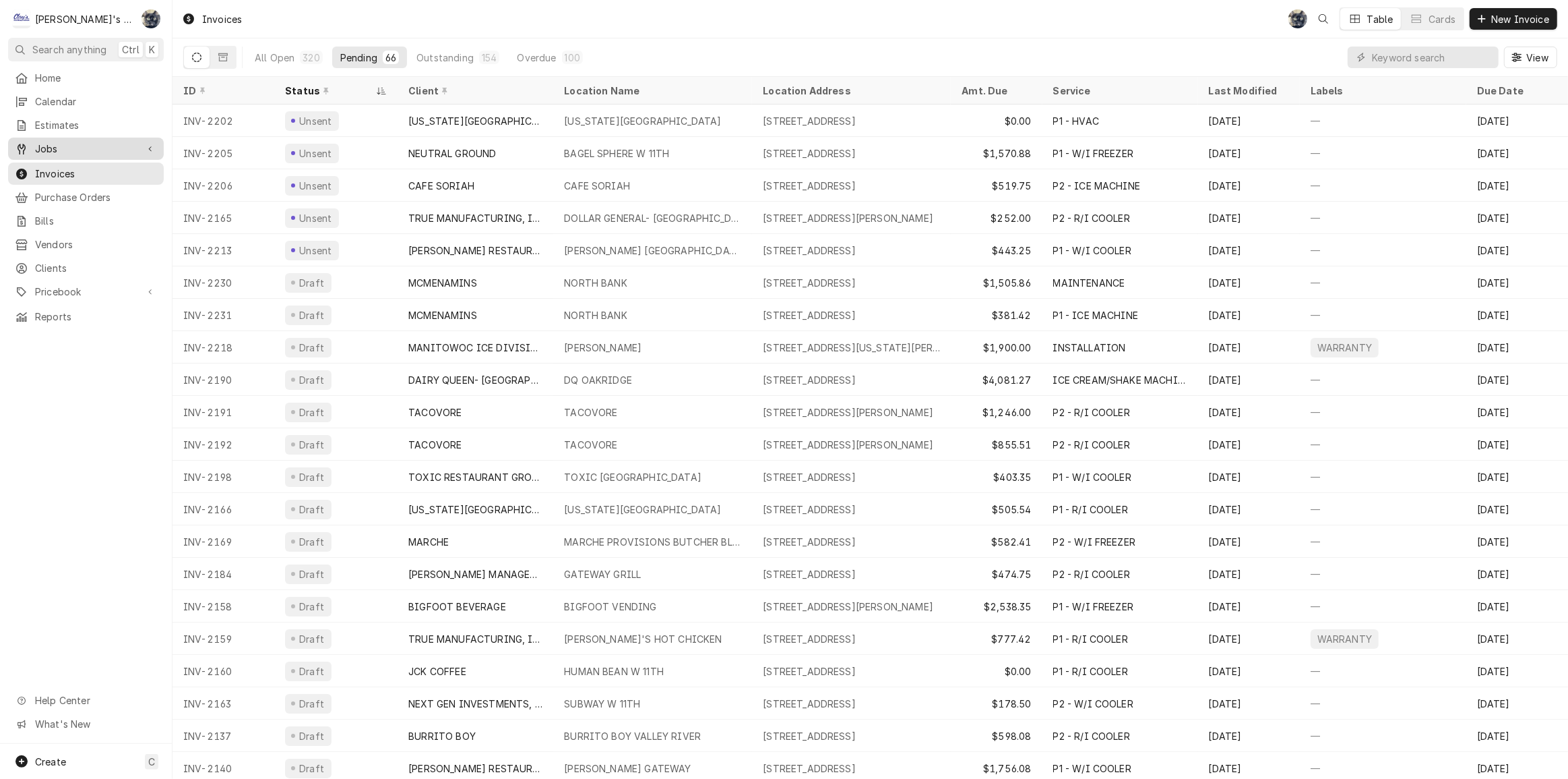
click at [135, 149] on span "Jobs" at bounding box center [86, 149] width 102 height 14
click at [137, 166] on span "Jobs" at bounding box center [96, 172] width 122 height 14
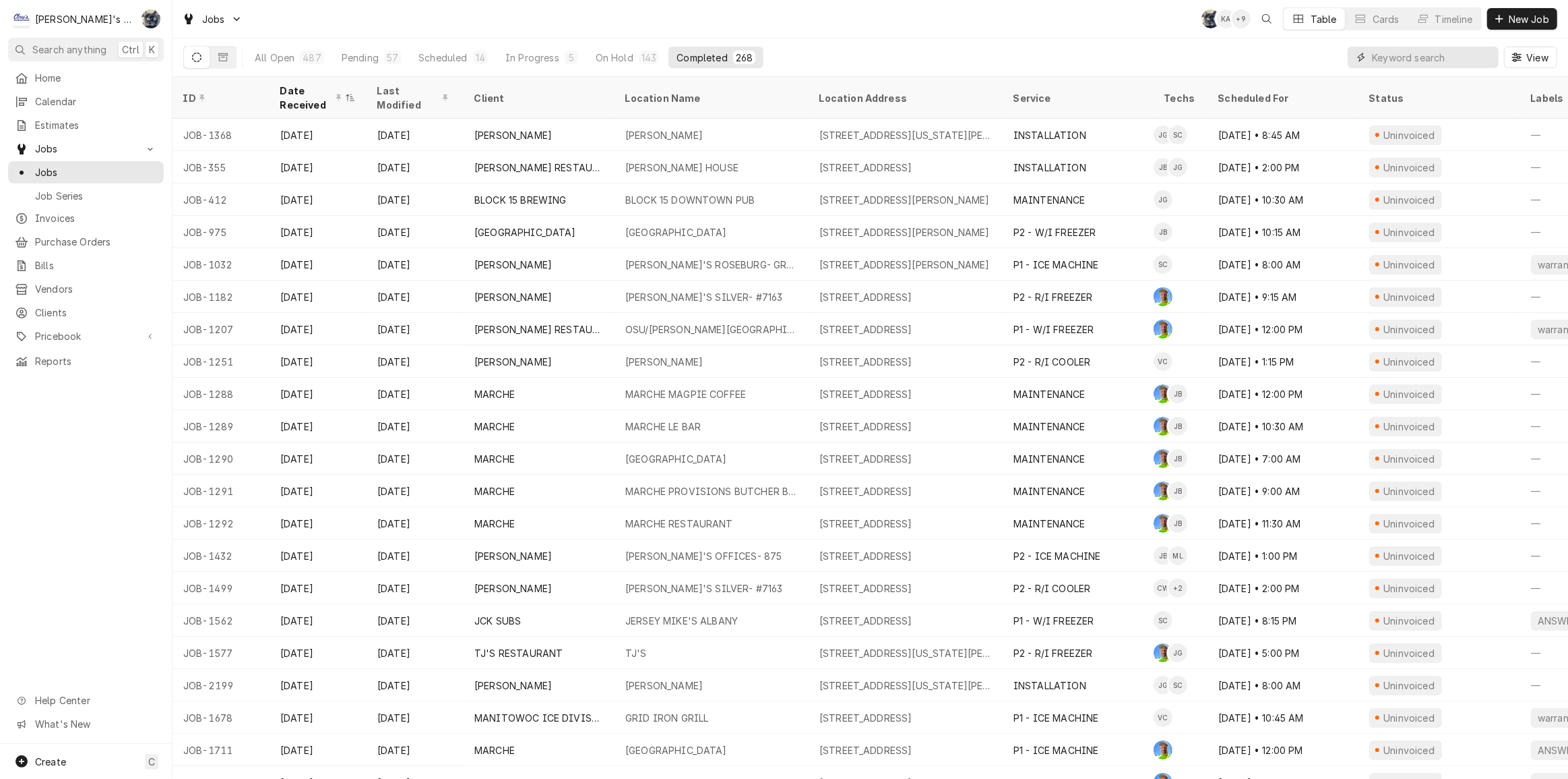
click at [1392, 53] on input "Dynamic Content Wrapper" at bounding box center [1432, 57] width 120 height 22
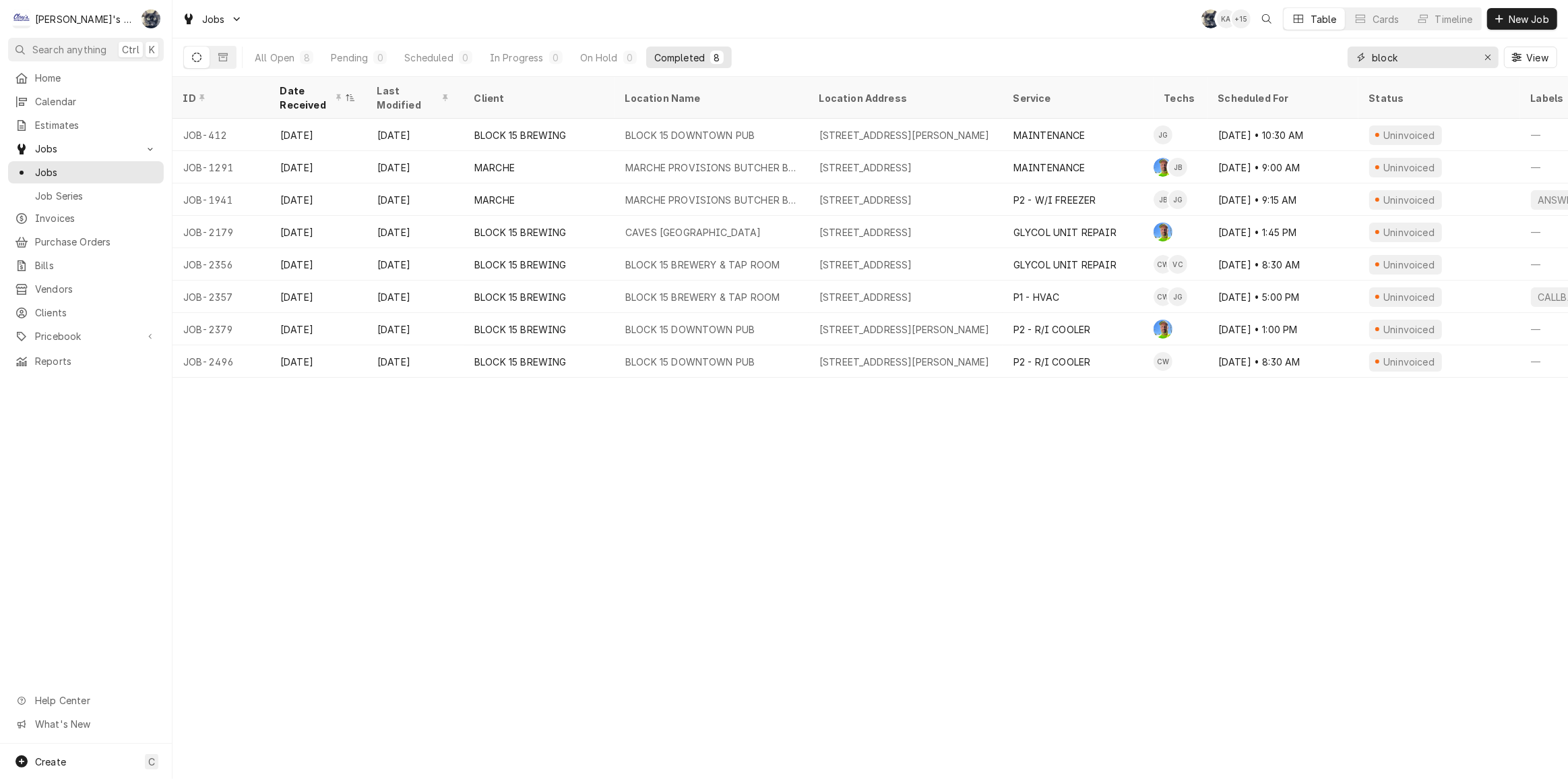
type input "block"
click at [605, 27] on div "Jobs SB KA + 15 Table Cards Timeline New Job" at bounding box center [870, 18] width 1396 height 38
click at [1486, 57] on icon "Erase input" at bounding box center [1488, 57] width 8 height 9
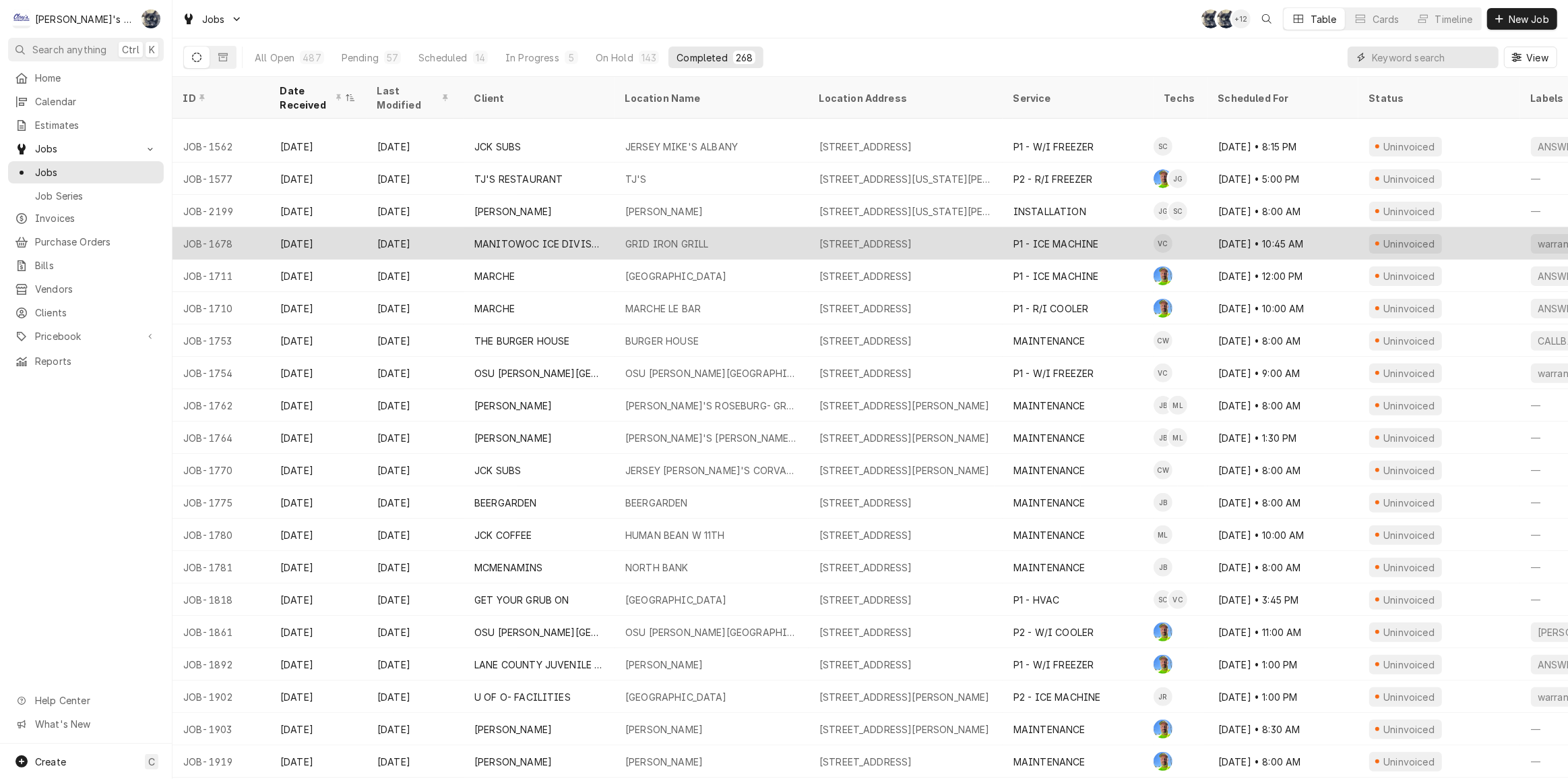
scroll to position [535, 0]
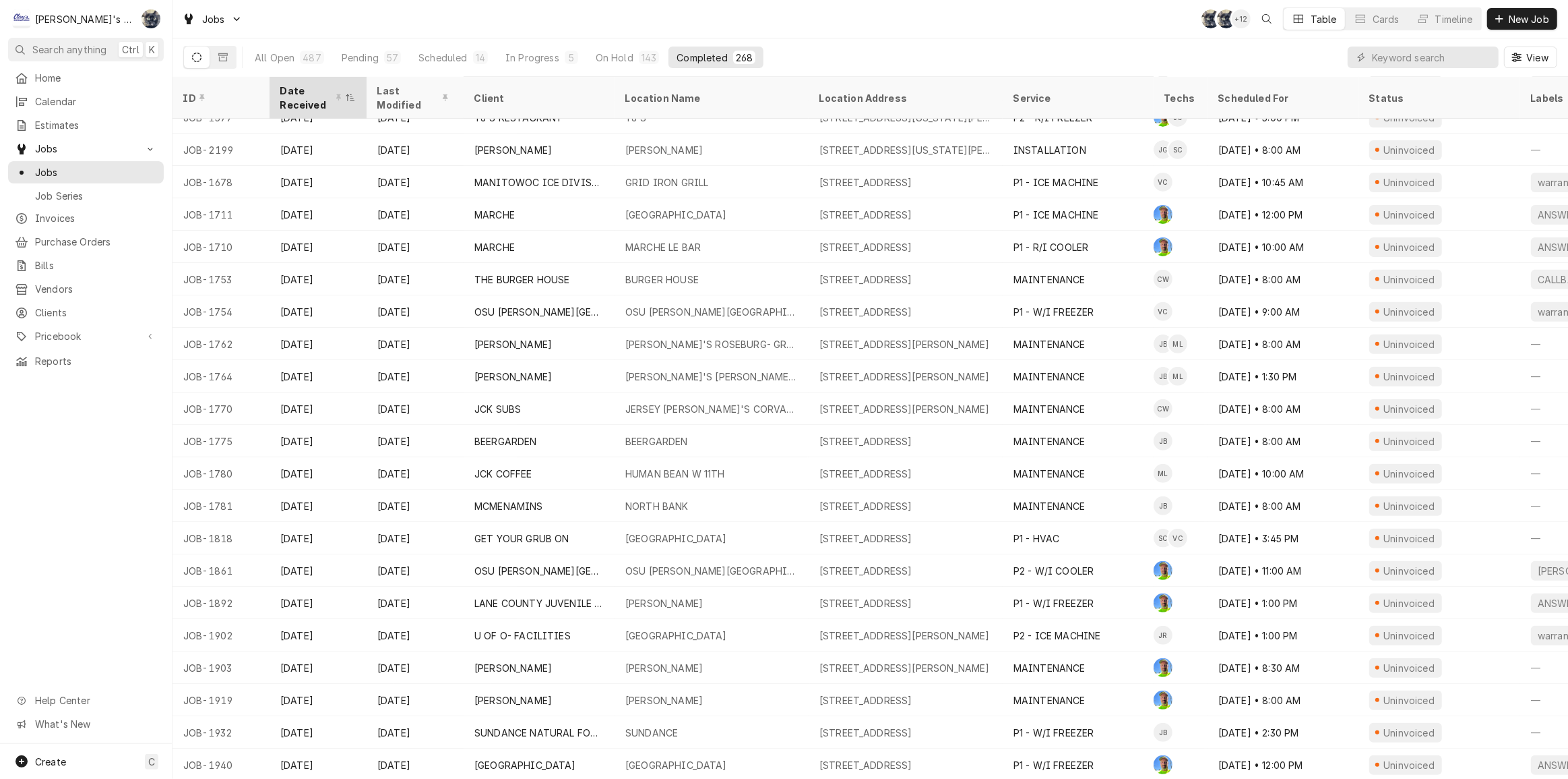
click at [292, 95] on div "Date Received" at bounding box center [311, 98] width 62 height 28
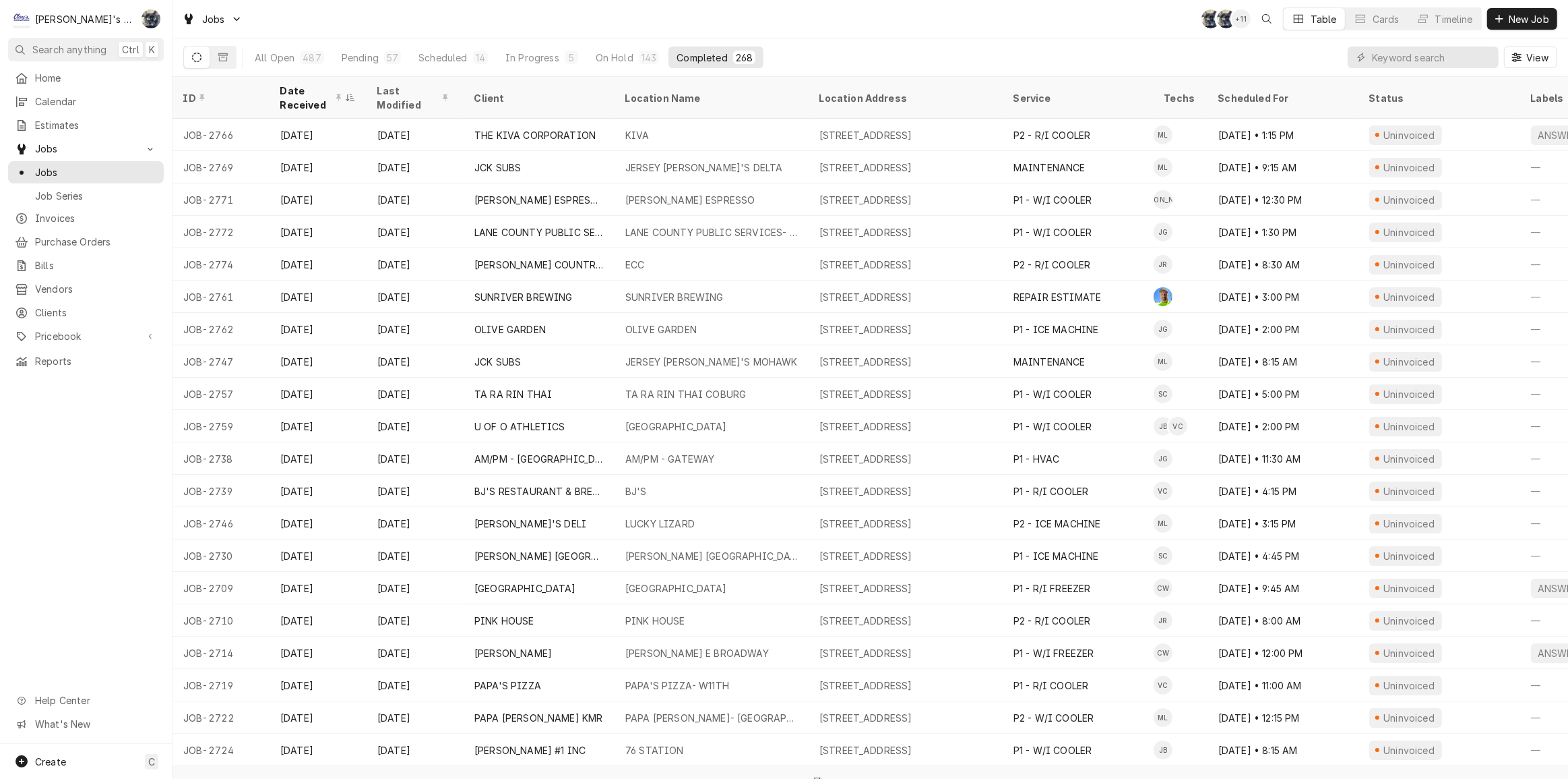
click at [292, 95] on div "Date Received" at bounding box center [311, 98] width 62 height 28
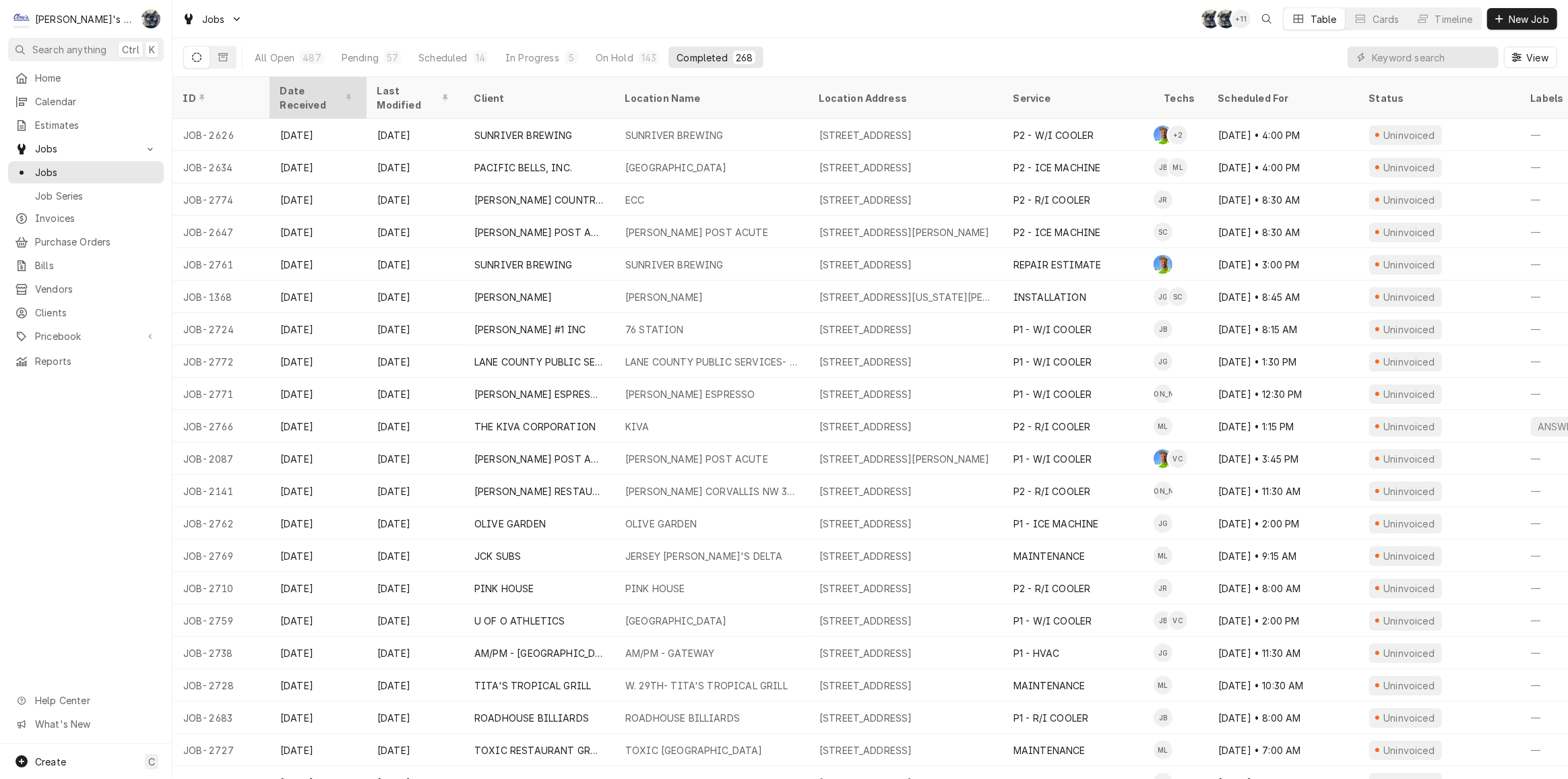
click at [300, 95] on div "Date Received" at bounding box center [318, 97] width 92 height 36
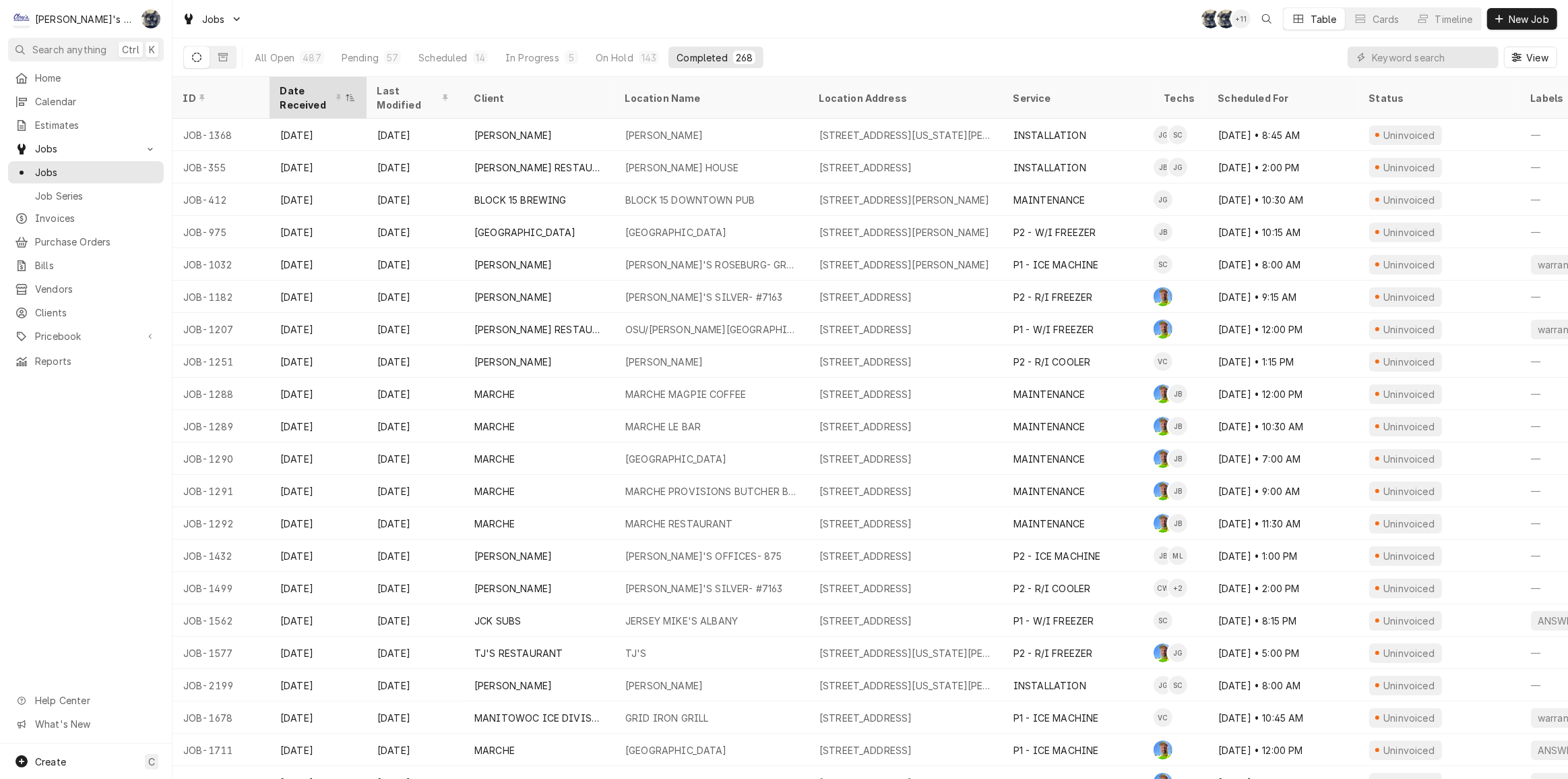
click at [300, 94] on div "Date Received" at bounding box center [311, 98] width 62 height 28
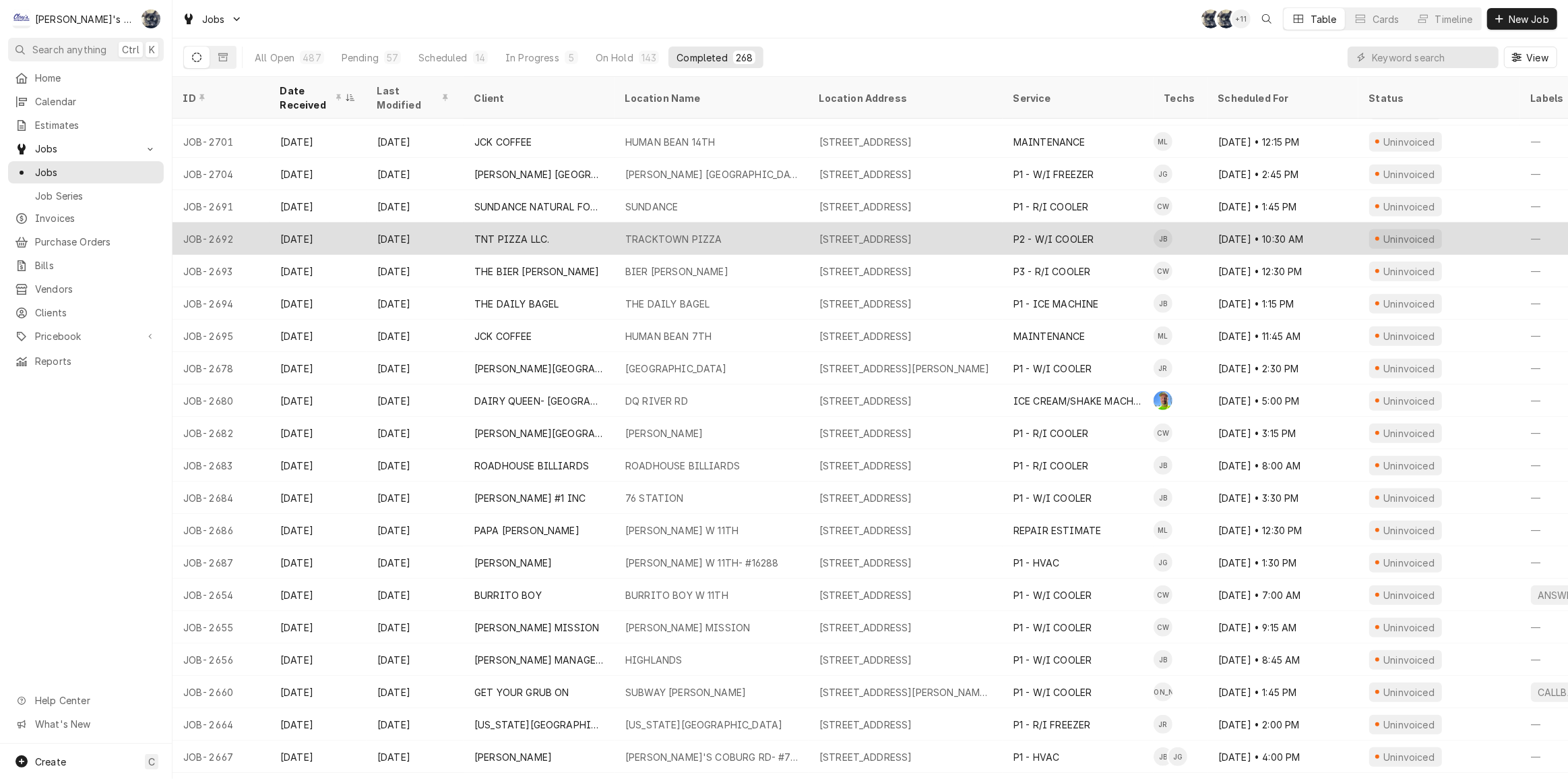
scroll to position [895, 0]
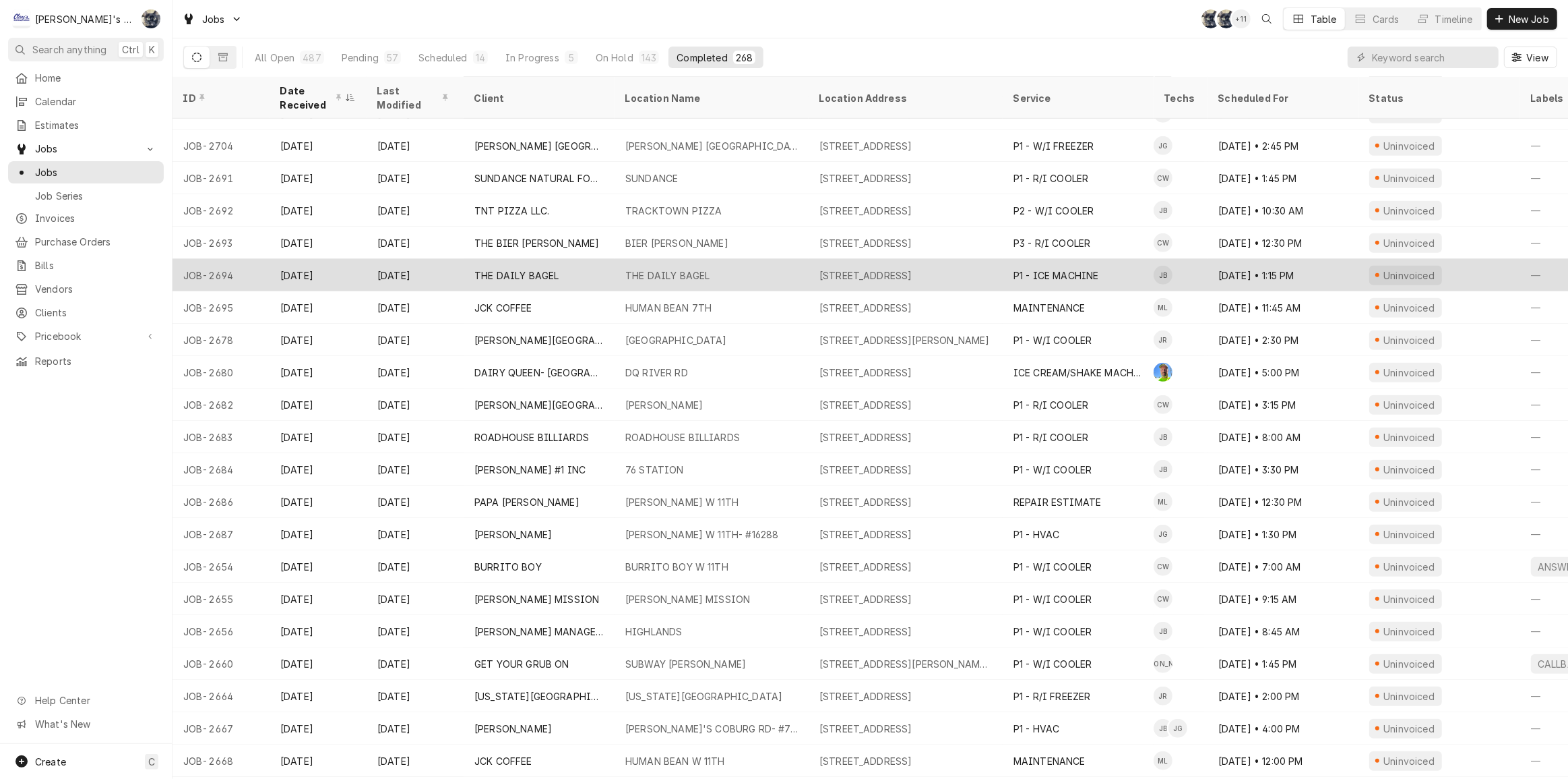
click at [768, 267] on div "THE DAILY BAGEL" at bounding box center [712, 275] width 194 height 32
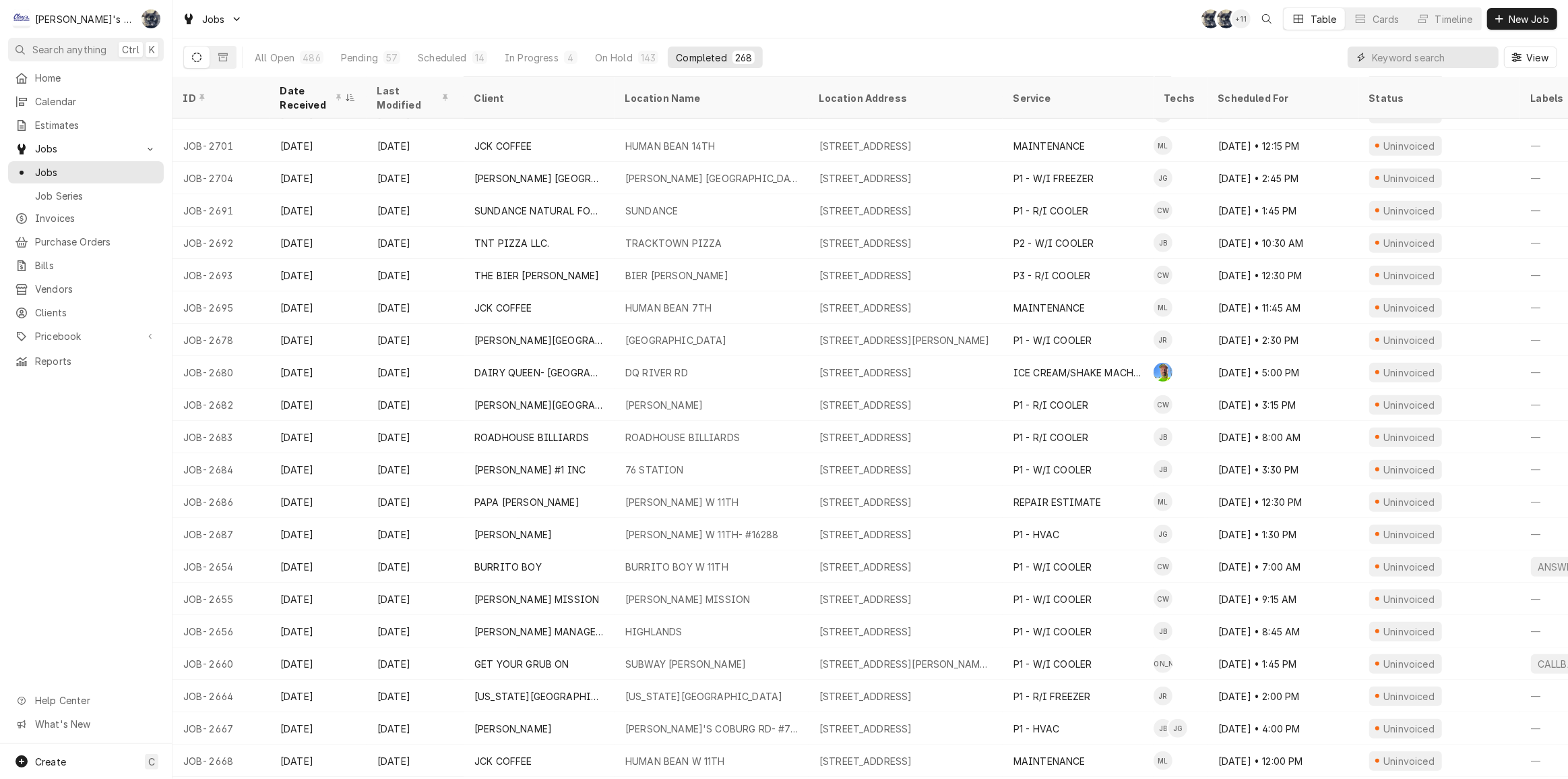
click at [1414, 59] on input "Dynamic Content Wrapper" at bounding box center [1432, 57] width 120 height 22
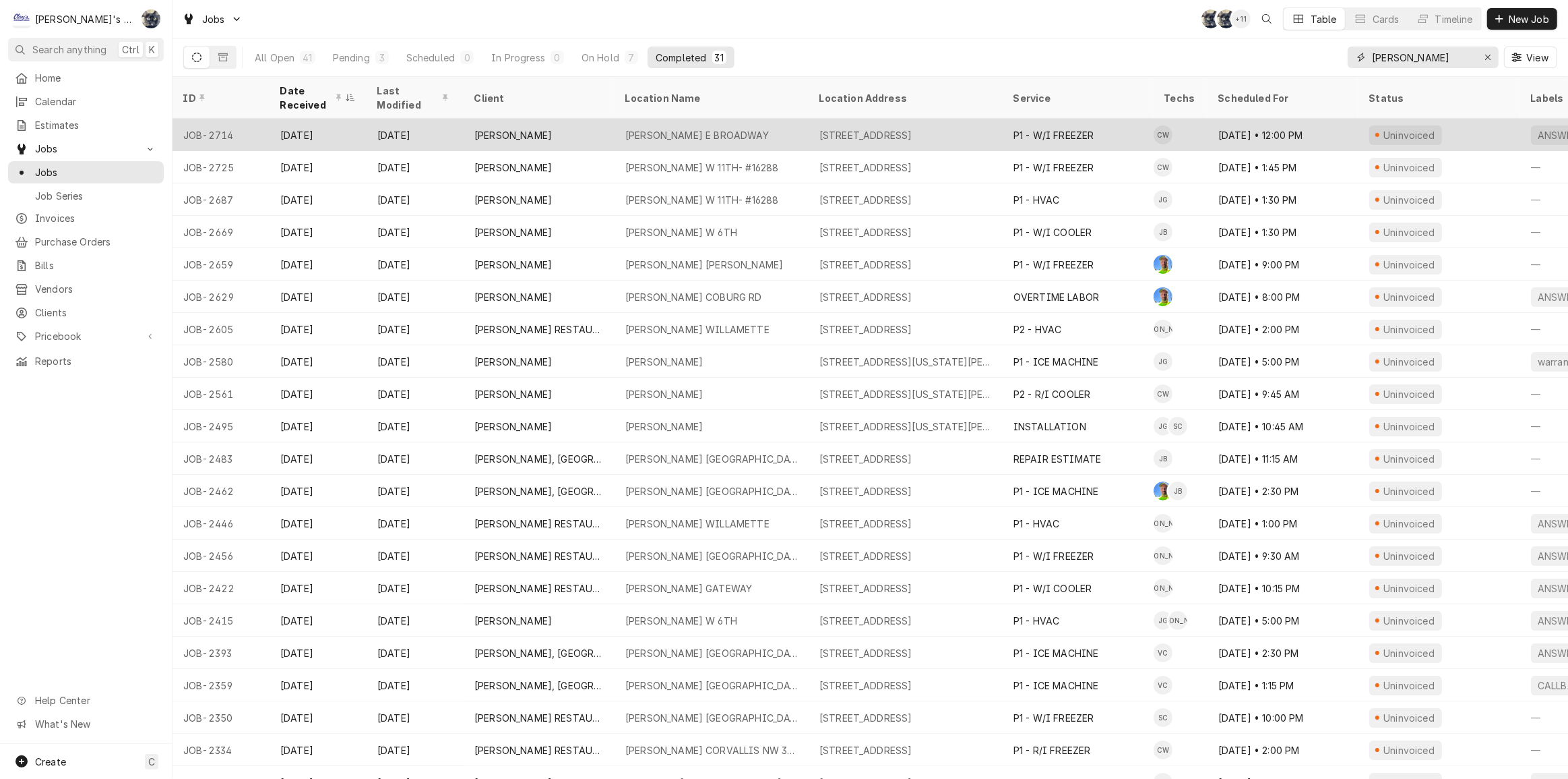
type input "mcdonald"
click at [1201, 124] on td "CW" at bounding box center [1180, 135] width 54 height 32
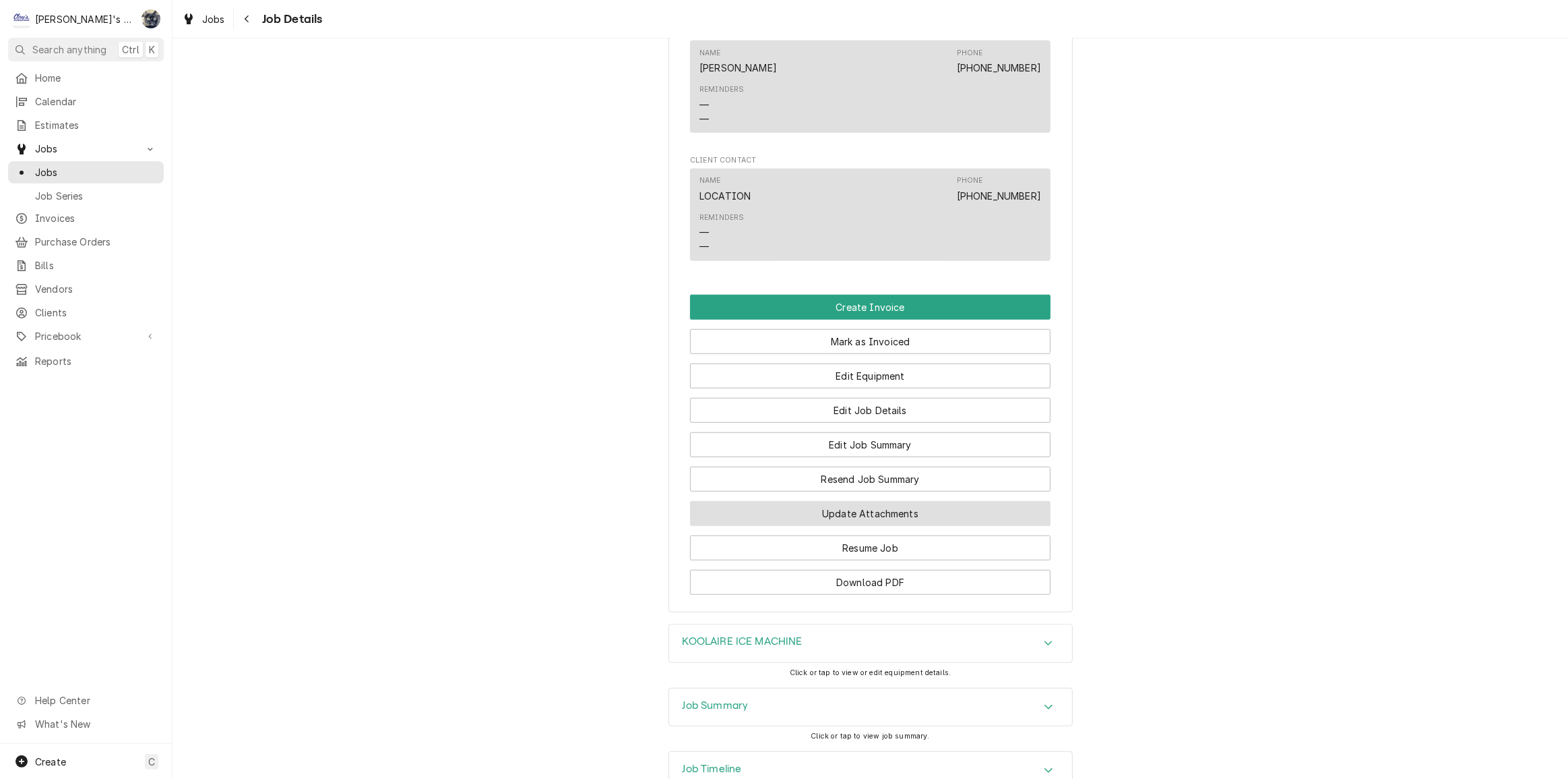
scroll to position [1041, 0]
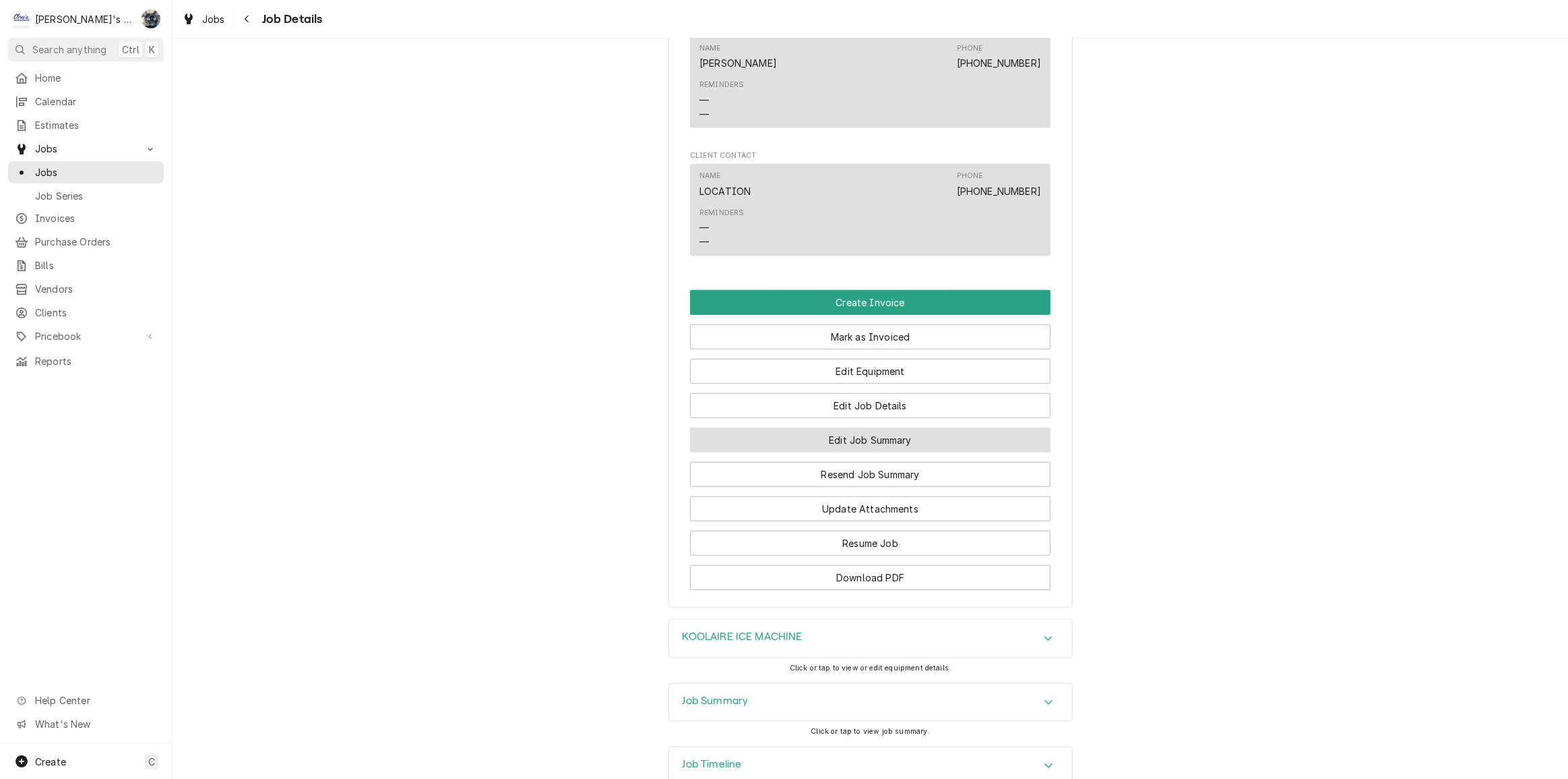
click at [827, 427] on button "Edit Job Summary" at bounding box center [870, 440] width 361 height 25
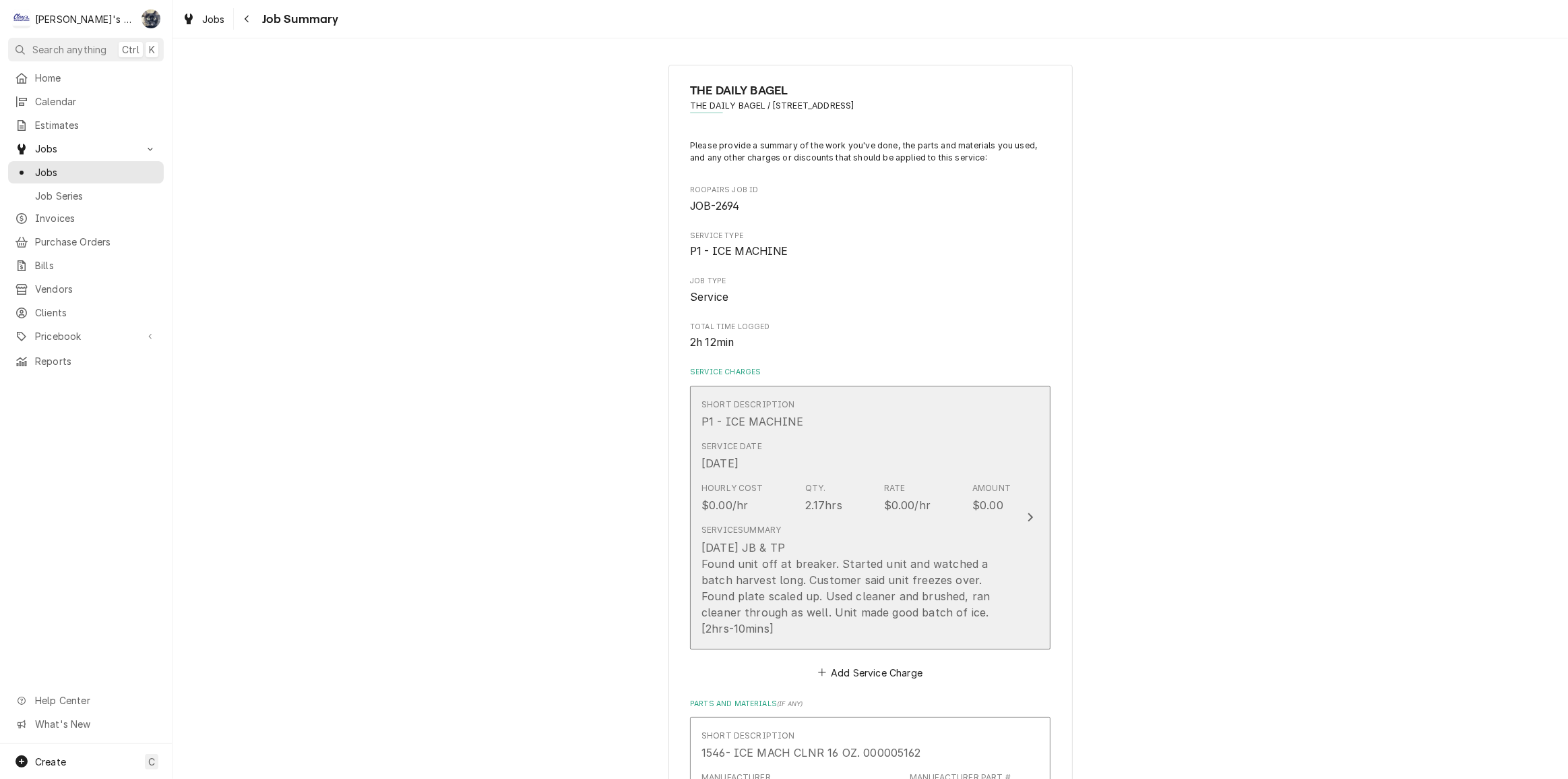
click at [832, 605] on div "[DATE] JB & TP Found unit off at breaker. Started unit and watched a batch harv…" at bounding box center [856, 588] width 309 height 97
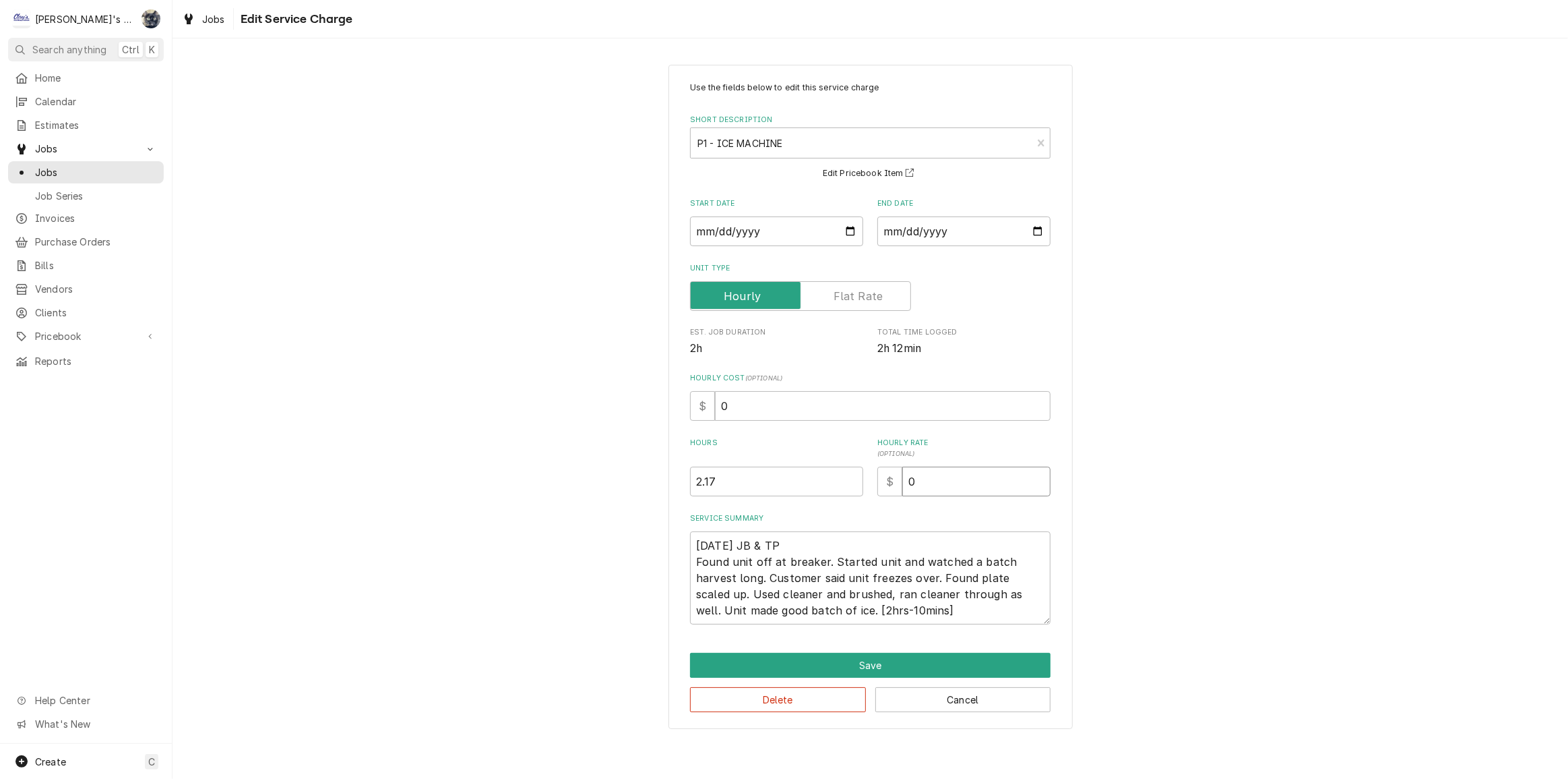
drag, startPoint x: 929, startPoint y: 483, endPoint x: 879, endPoint y: 481, distance: 50.0
click at [877, 482] on div "$ 0" at bounding box center [963, 481] width 173 height 30
type textarea "x"
type input "1"
type textarea "x"
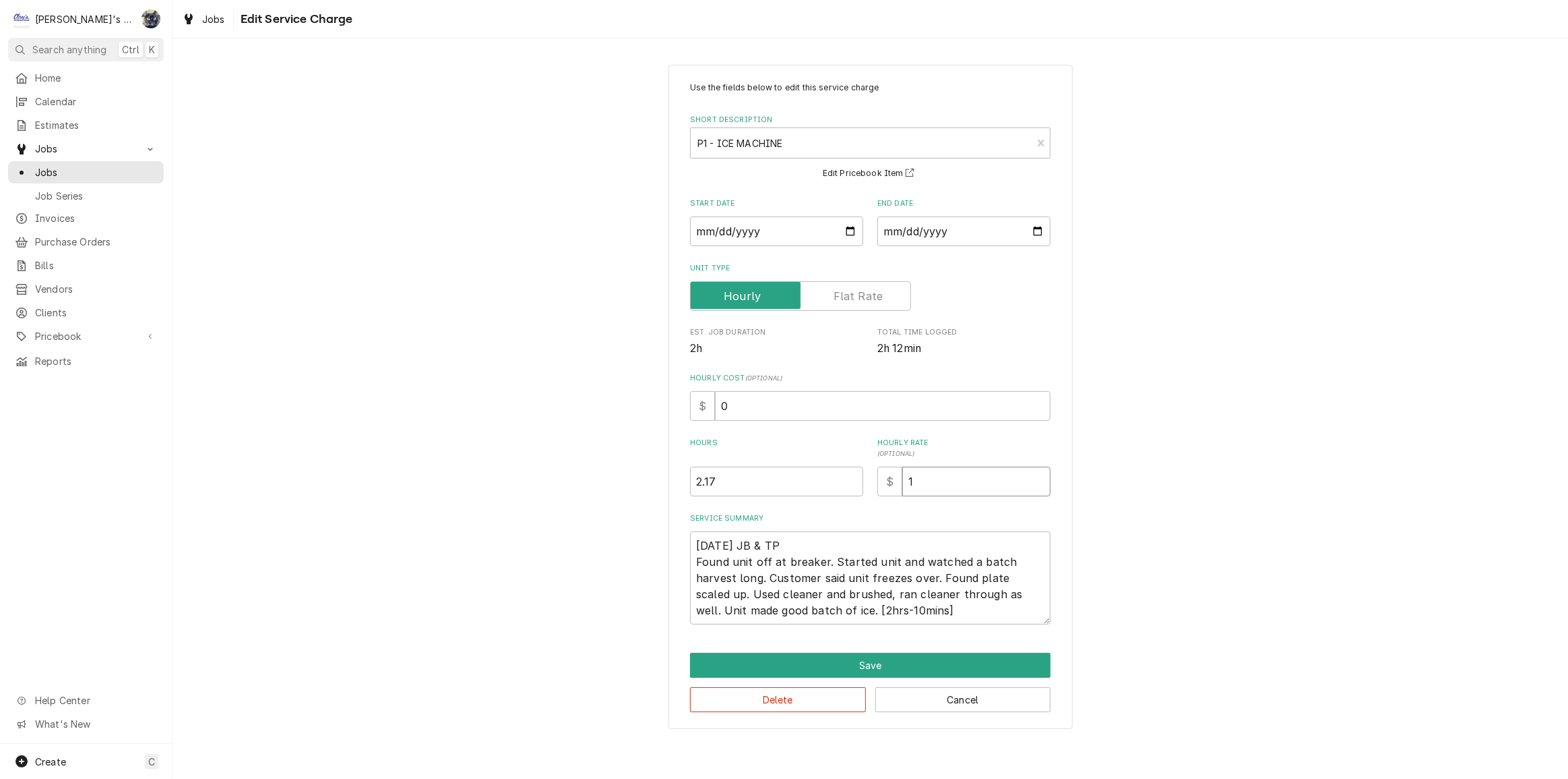
type input "12"
type textarea "x"
type input "126"
drag, startPoint x: 764, startPoint y: 415, endPoint x: 710, endPoint y: 416, distance: 54.0
click at [712, 416] on div "$ 0" at bounding box center [870, 406] width 361 height 30
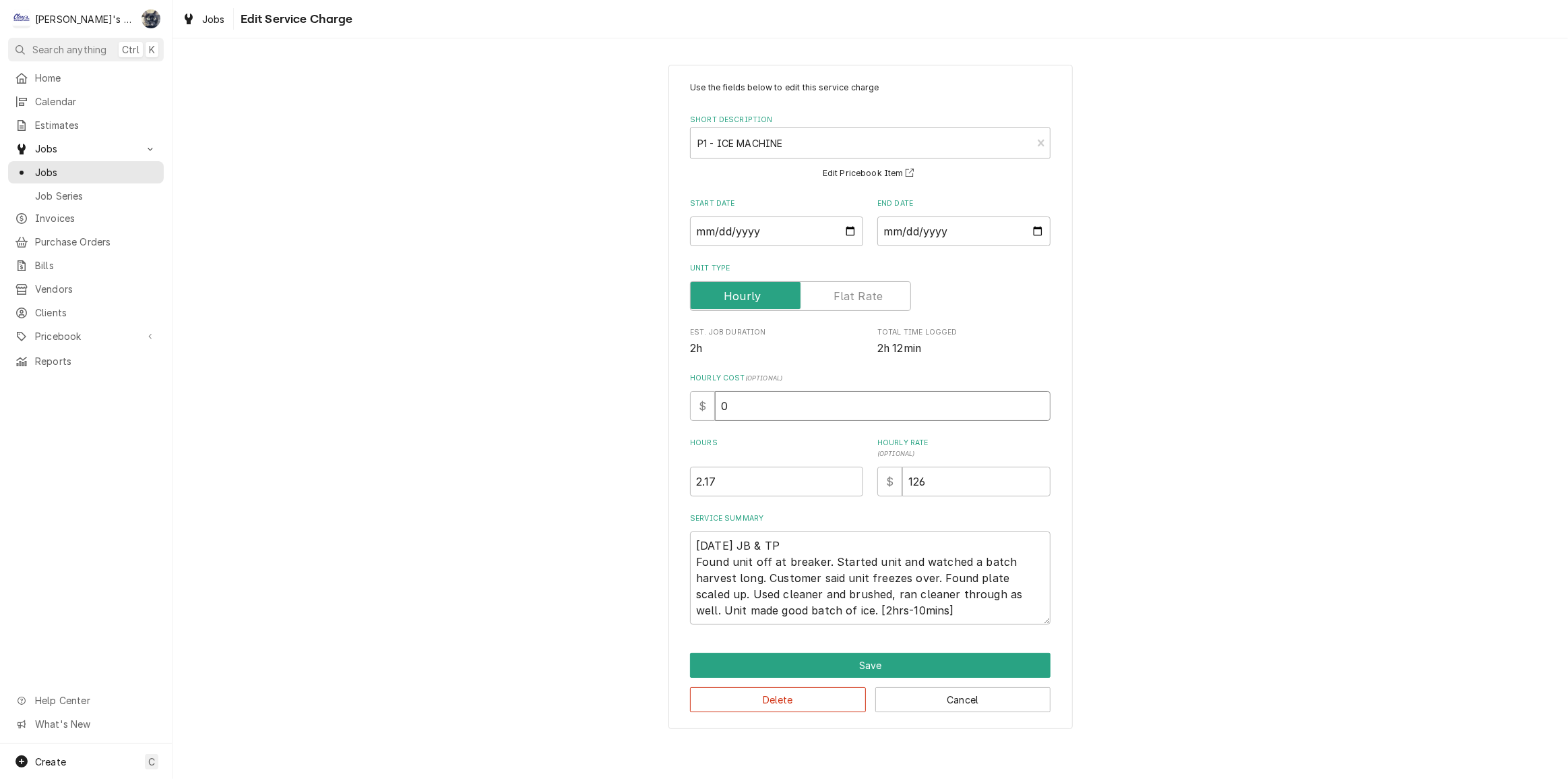
type textarea "x"
type input "3"
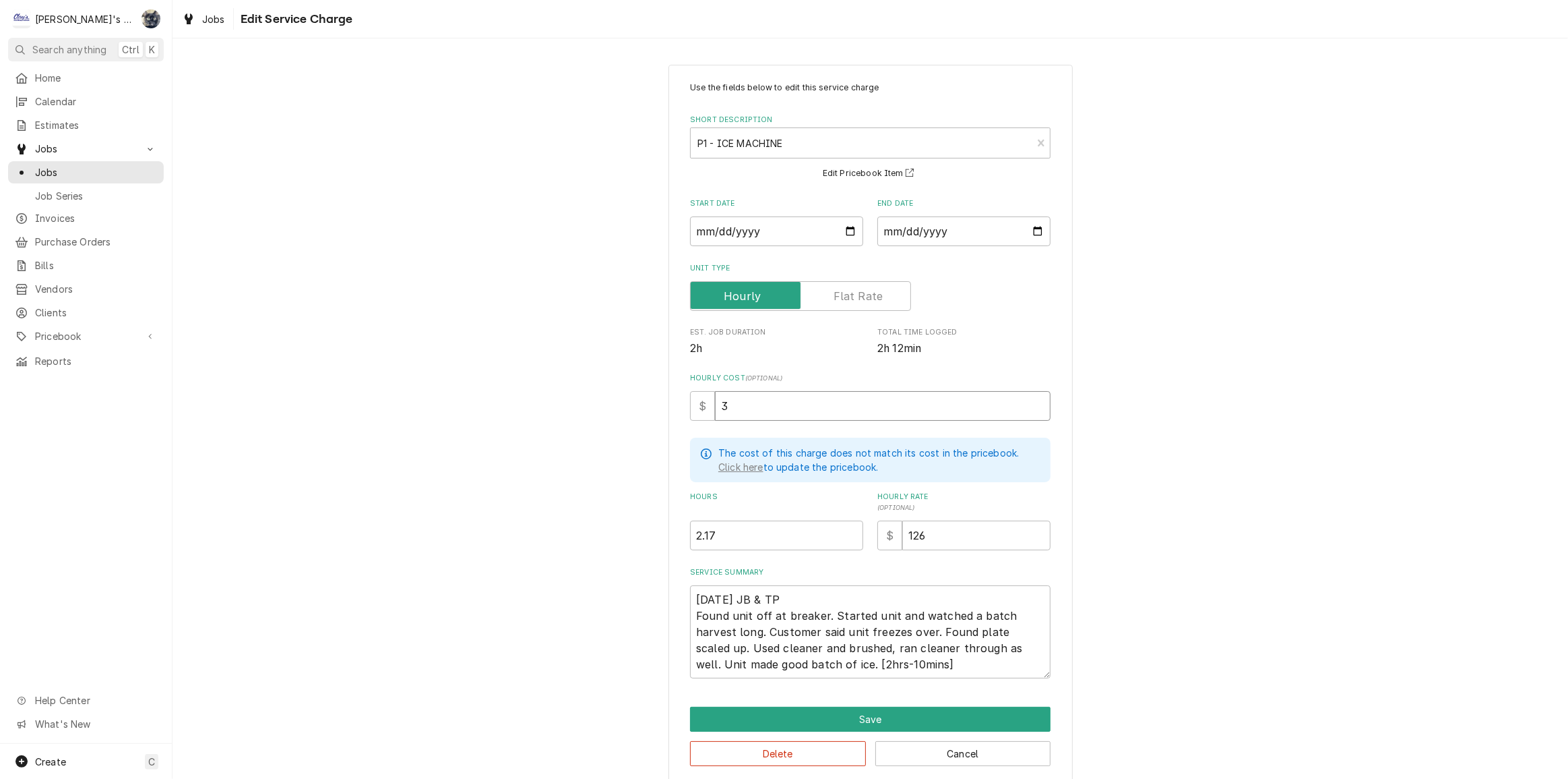
type textarea "x"
type input "35"
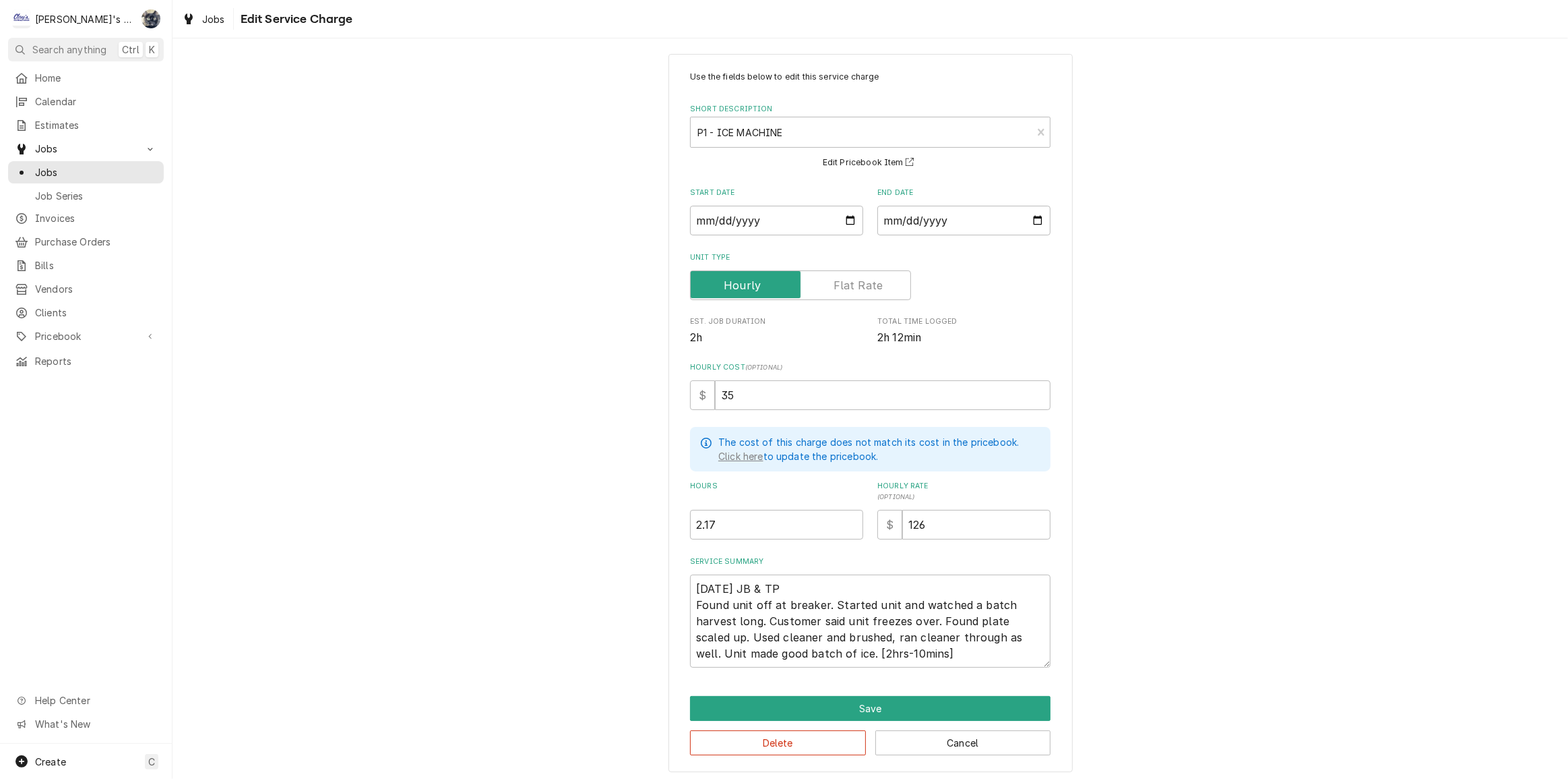
scroll to position [14, 0]
click at [996, 603] on textarea "8/14/2025 JB & TP Found unit off at breaker. Started unit and watched a batch h…" at bounding box center [870, 618] width 361 height 93
type textarea "x"
click at [962, 634] on textarea "[DATE] JB & TP Found unit off at breaker. Started unit and watched a batch, har…" at bounding box center [870, 618] width 361 height 93
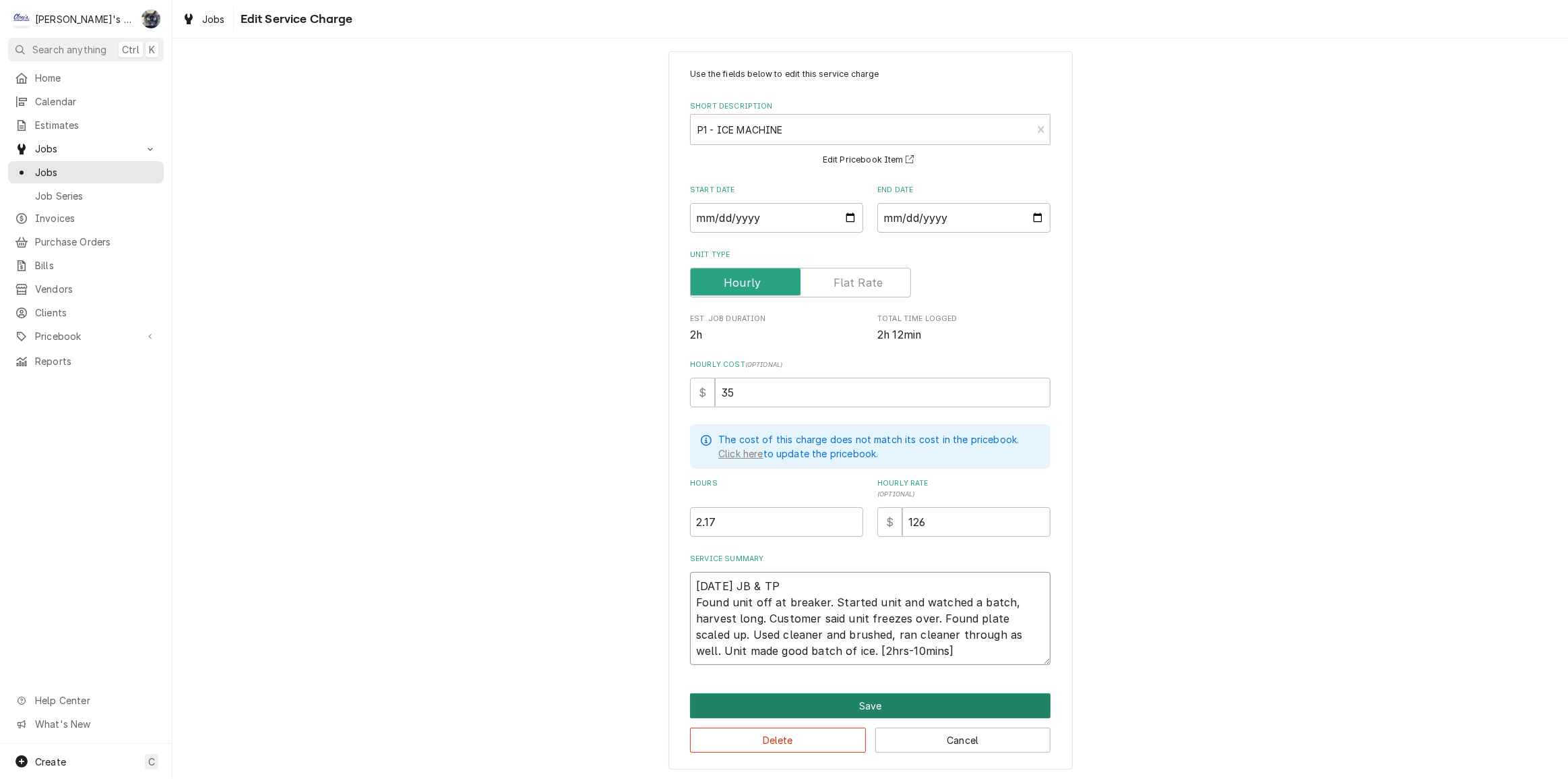
type textarea "[DATE] JB & TP Found unit off at breaker. Started unit and watched a batch, har…"
click at [876, 704] on button "Save" at bounding box center [870, 705] width 361 height 25
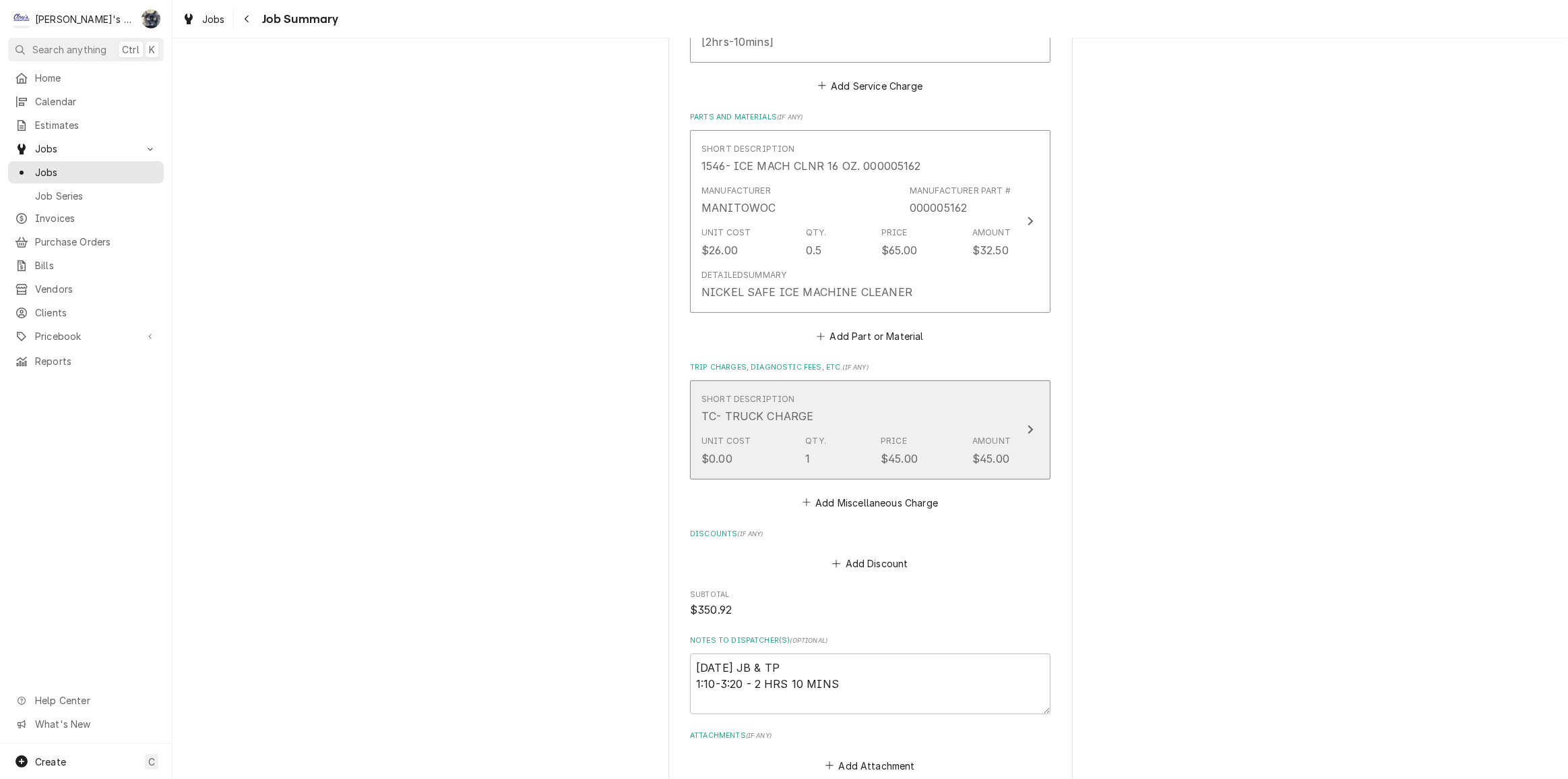
scroll to position [674, 0]
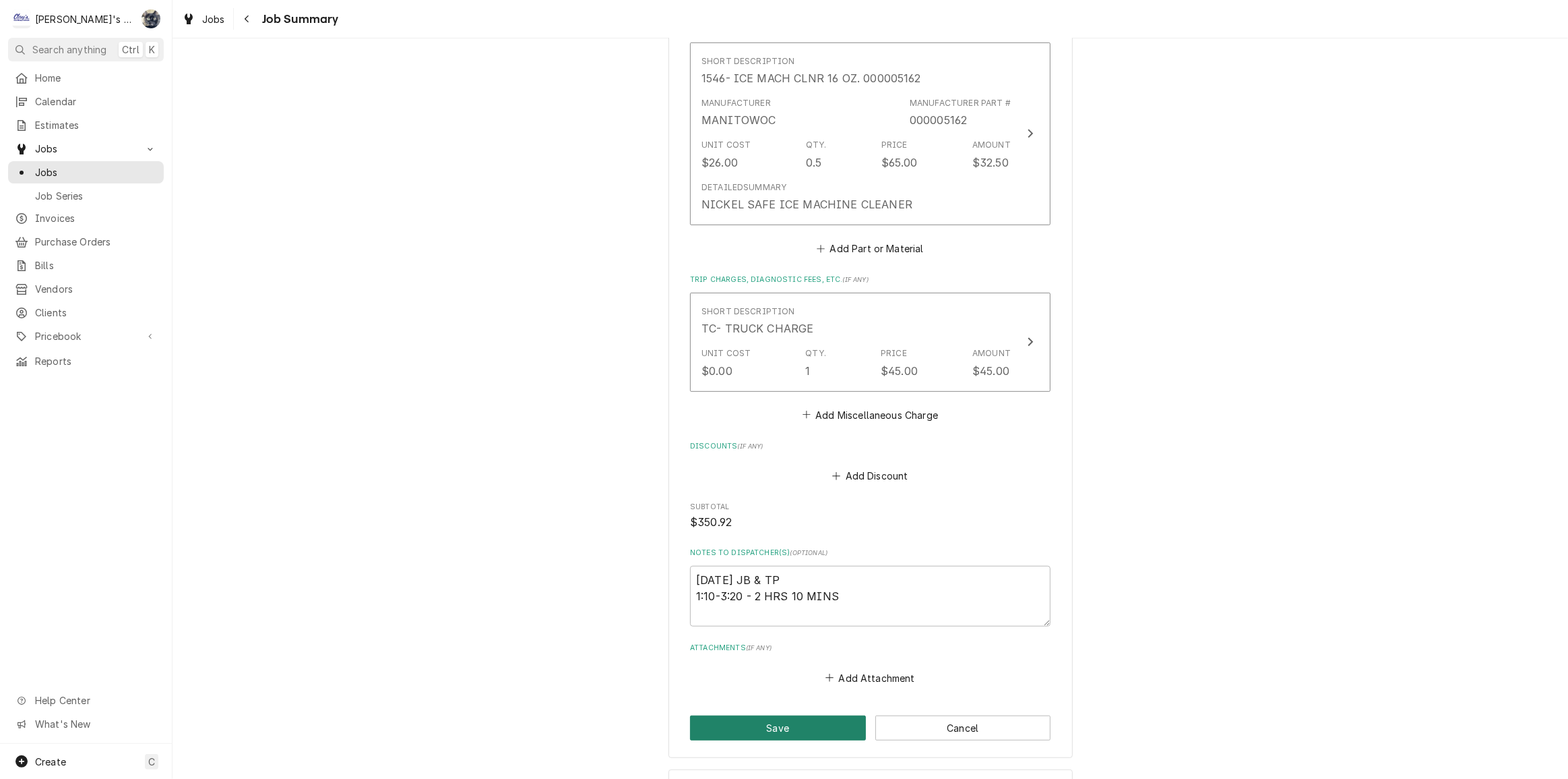
click at [817, 715] on button "Save" at bounding box center [778, 727] width 176 height 25
type textarea "x"
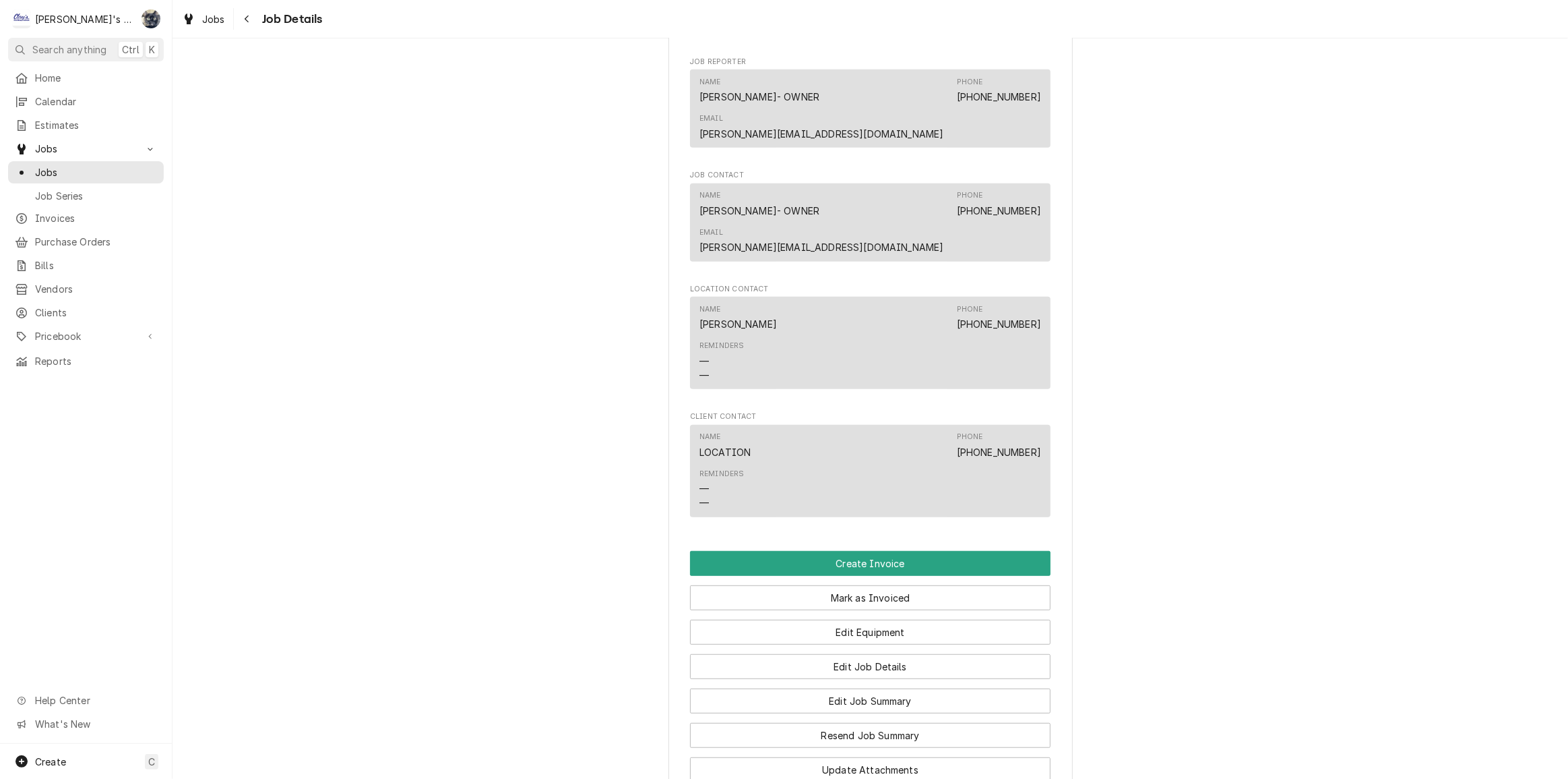
scroll to position [1041, 0]
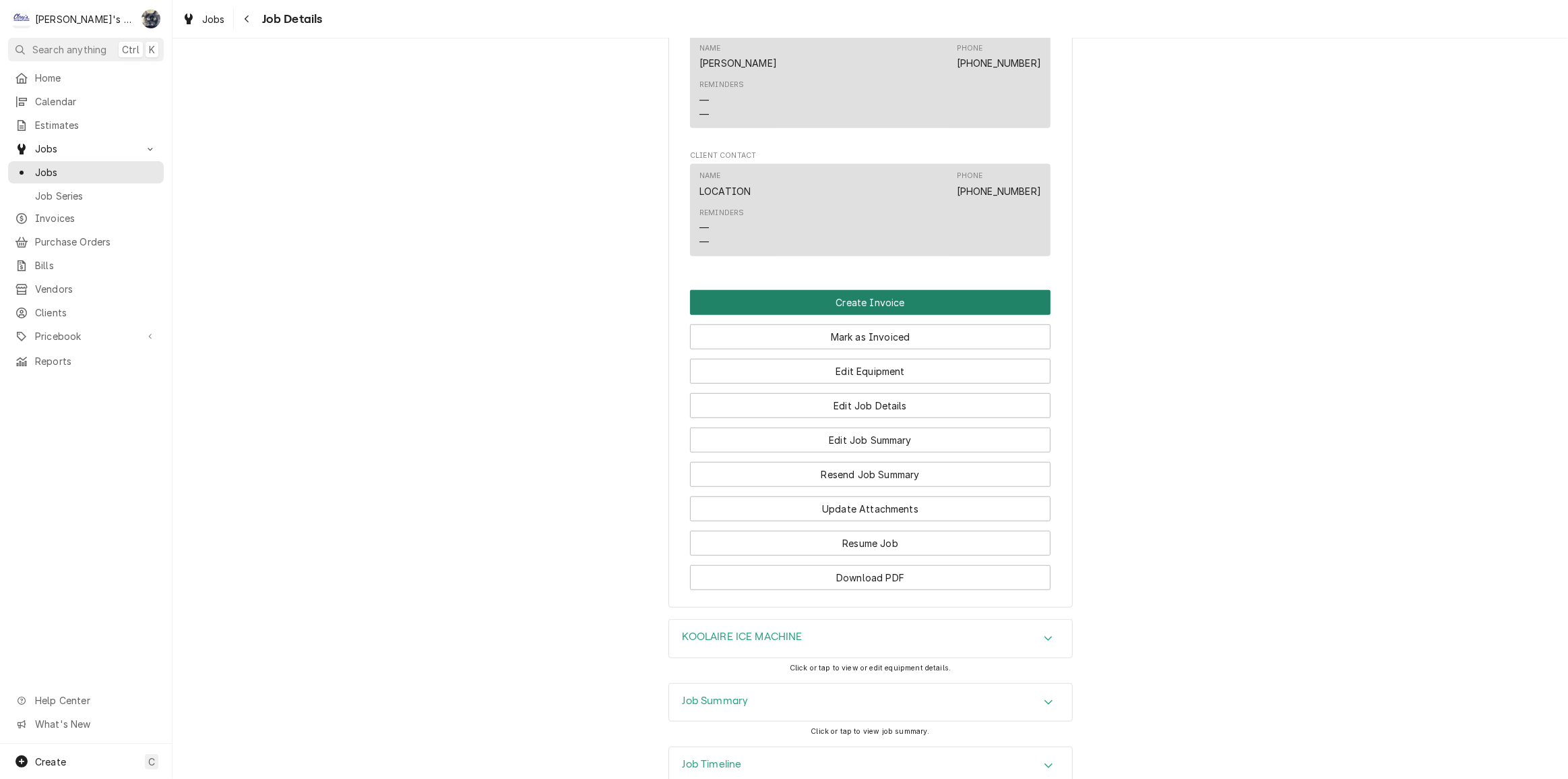
click at [853, 290] on button "Create Invoice" at bounding box center [870, 303] width 361 height 25
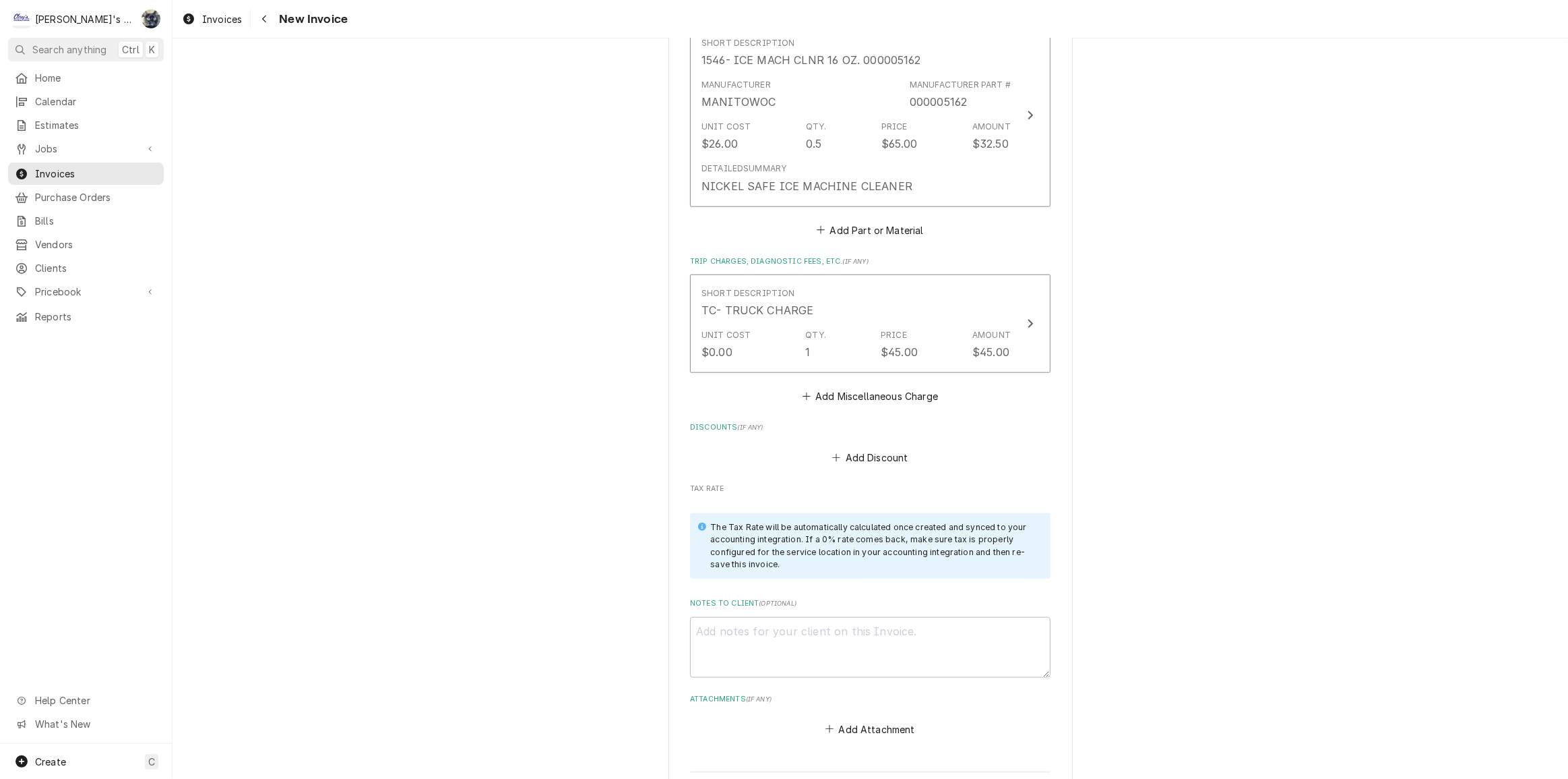
scroll to position [1716, 0]
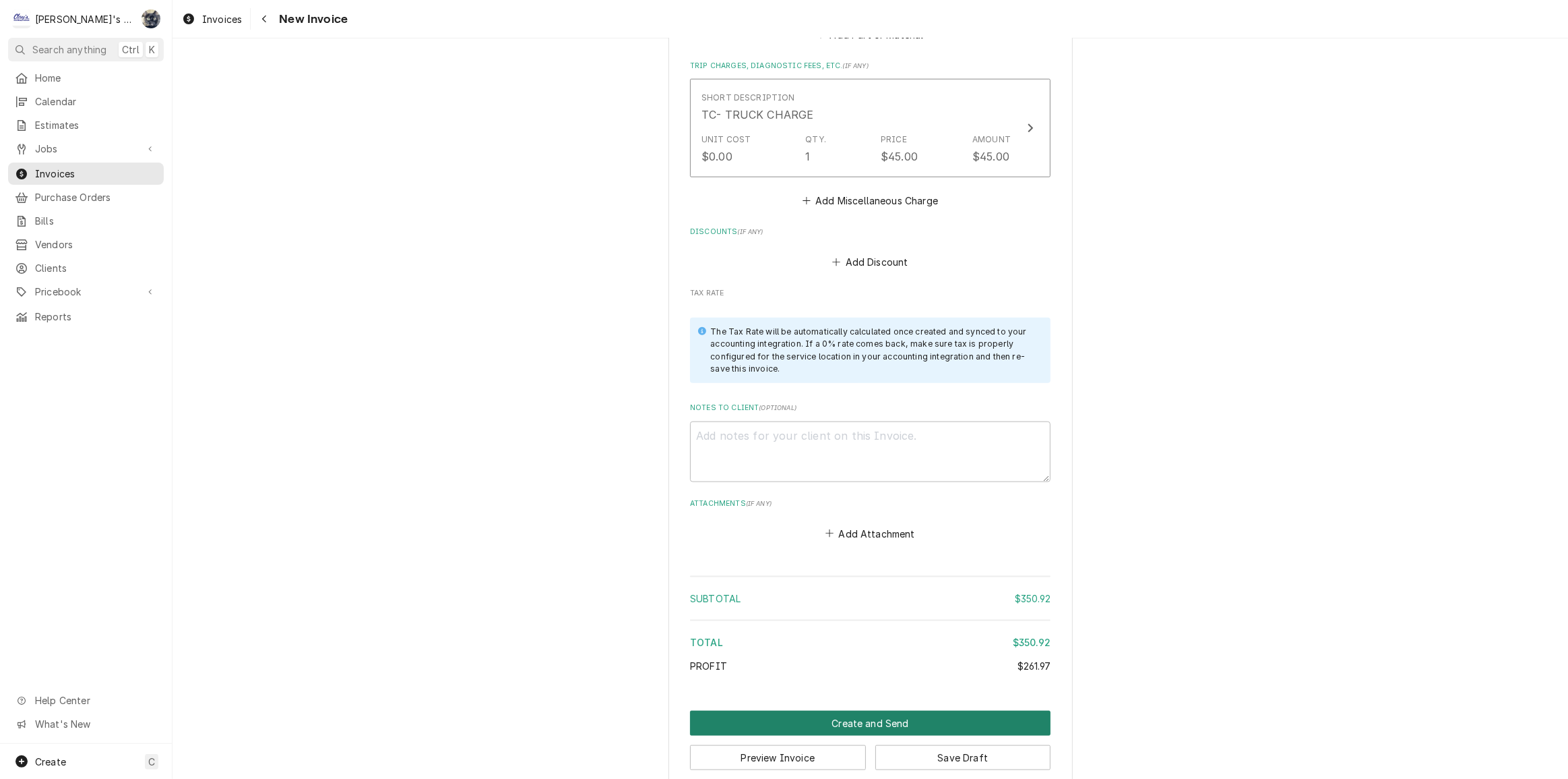
click at [867, 710] on button "Create and Send" at bounding box center [870, 723] width 361 height 25
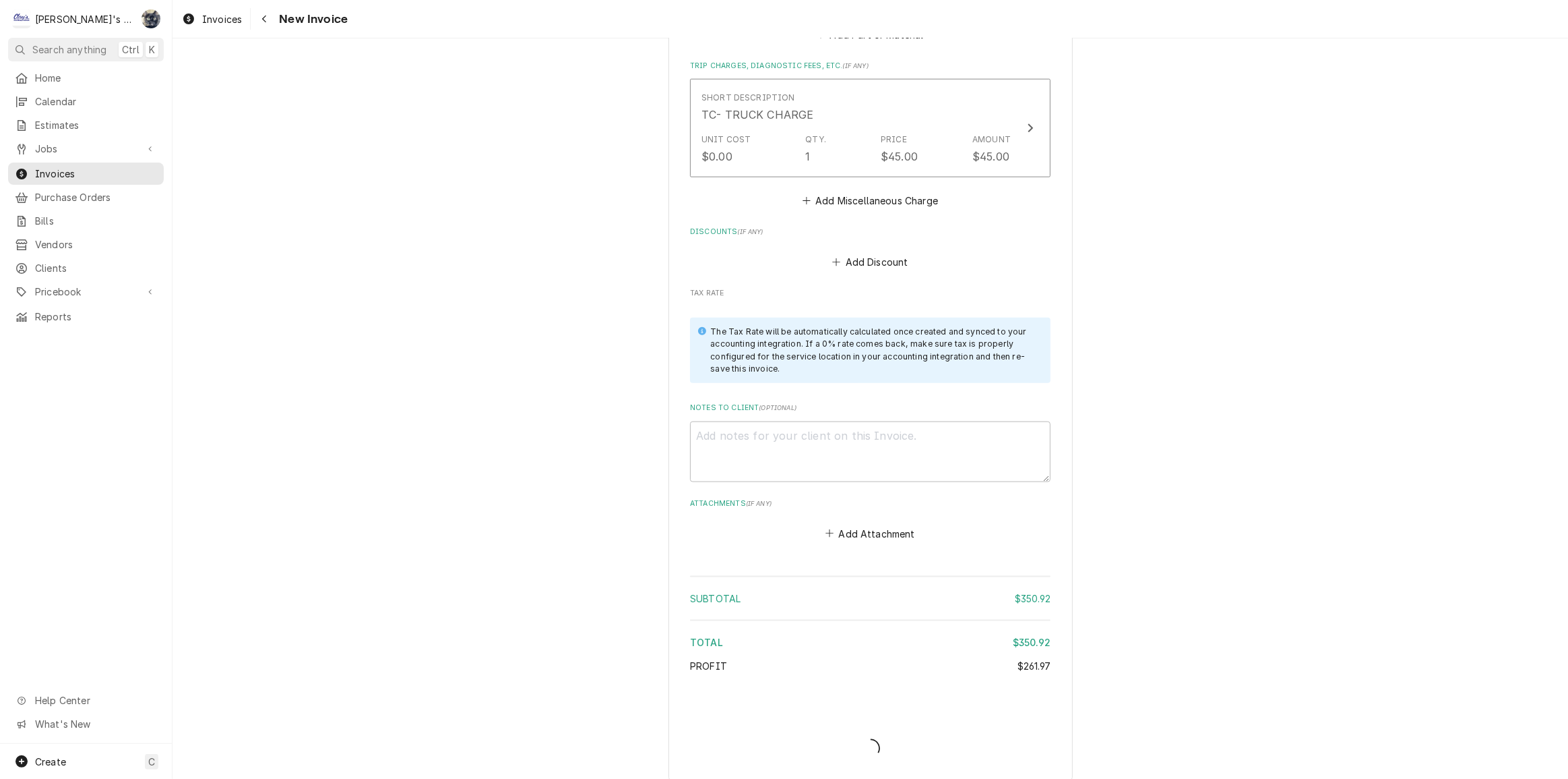
scroll to position [1709, 0]
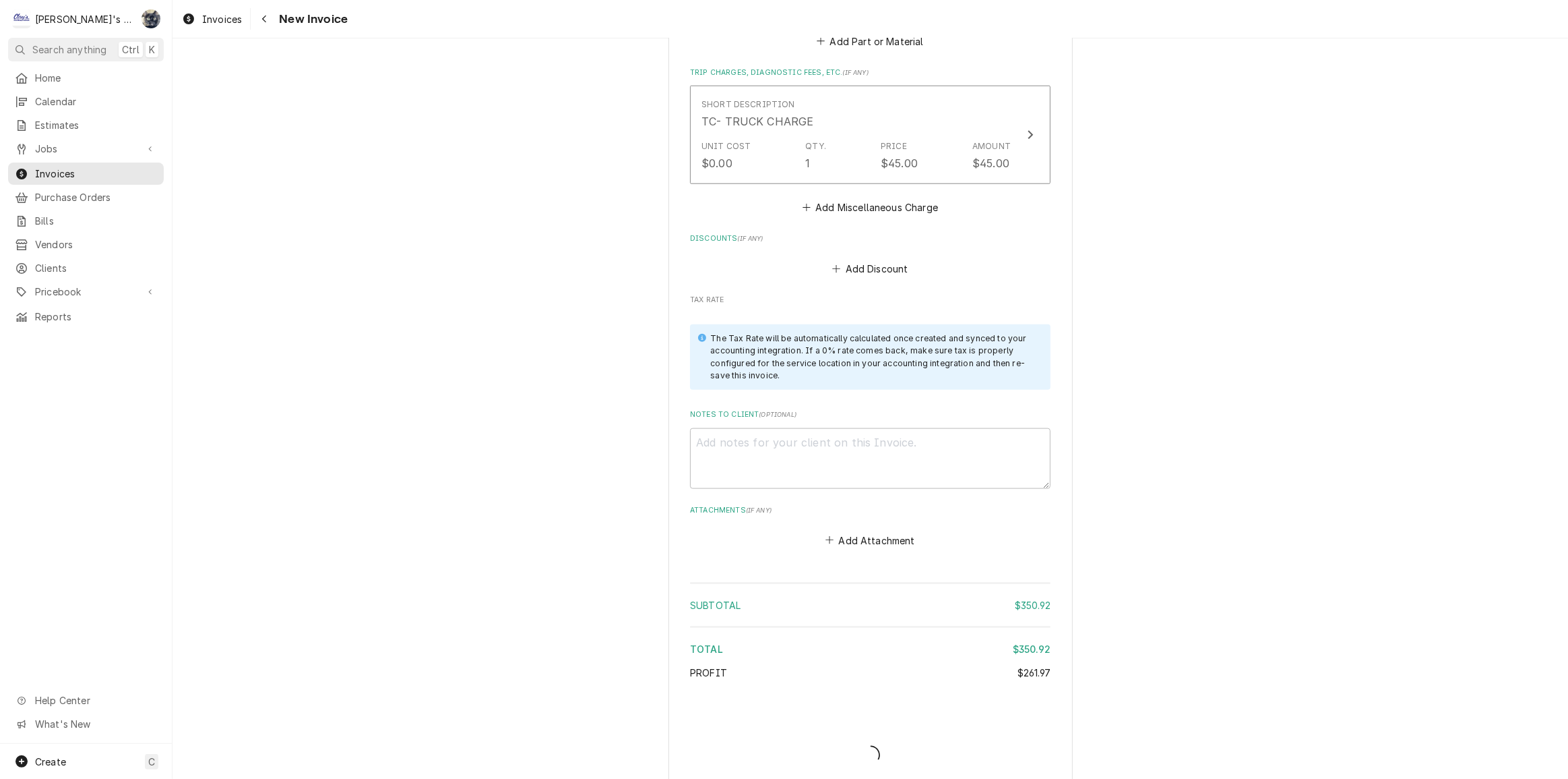
type textarea "x"
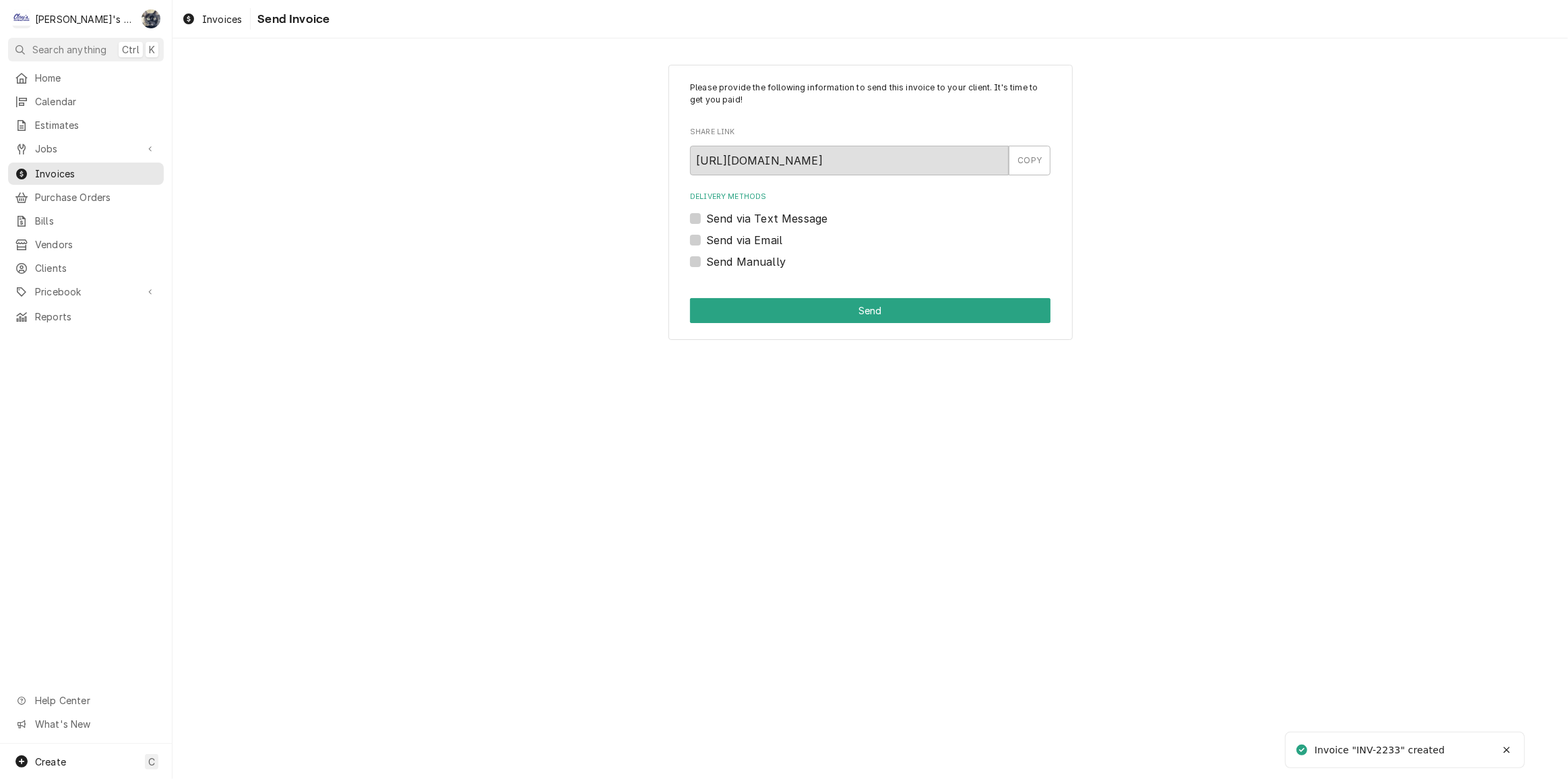
click at [706, 260] on label "Send Manually" at bounding box center [746, 261] width 79 height 16
click at [706, 260] on input "Send Manually" at bounding box center [886, 268] width 361 height 30
checkbox input "true"
click at [728, 311] on button "Send" at bounding box center [870, 310] width 361 height 25
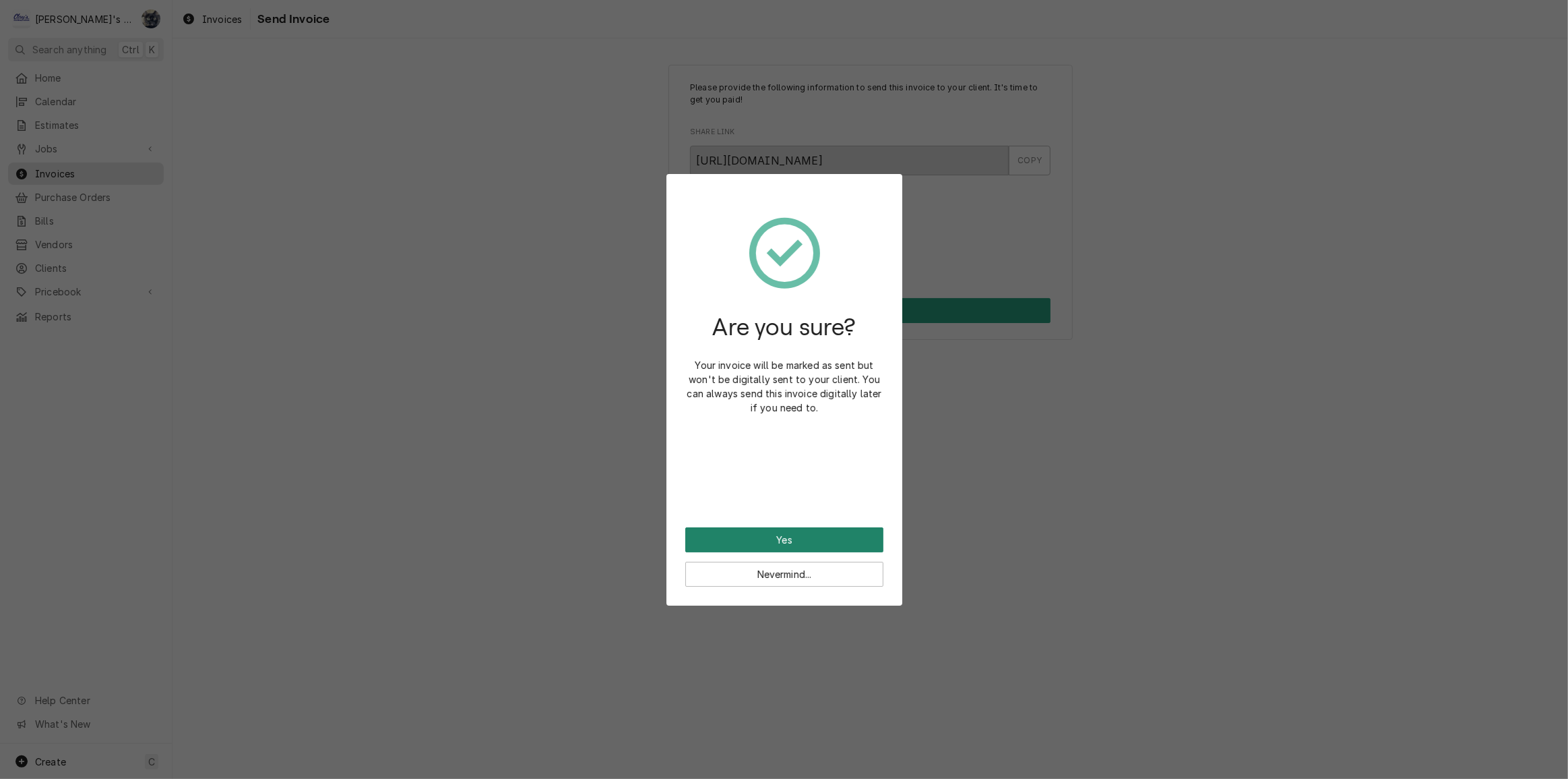
click at [826, 543] on button "Yes" at bounding box center [784, 540] width 198 height 25
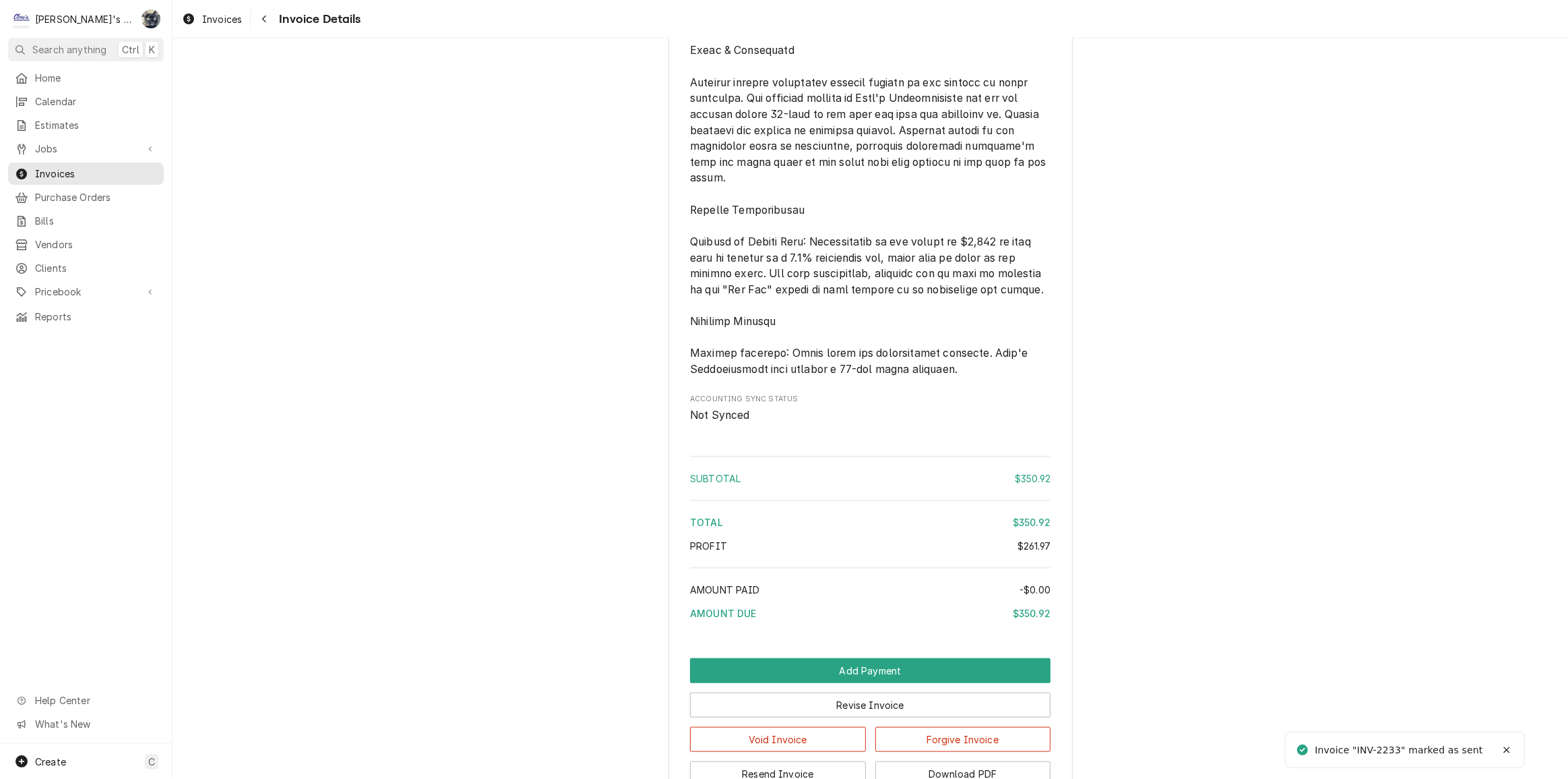
scroll to position [1644, 0]
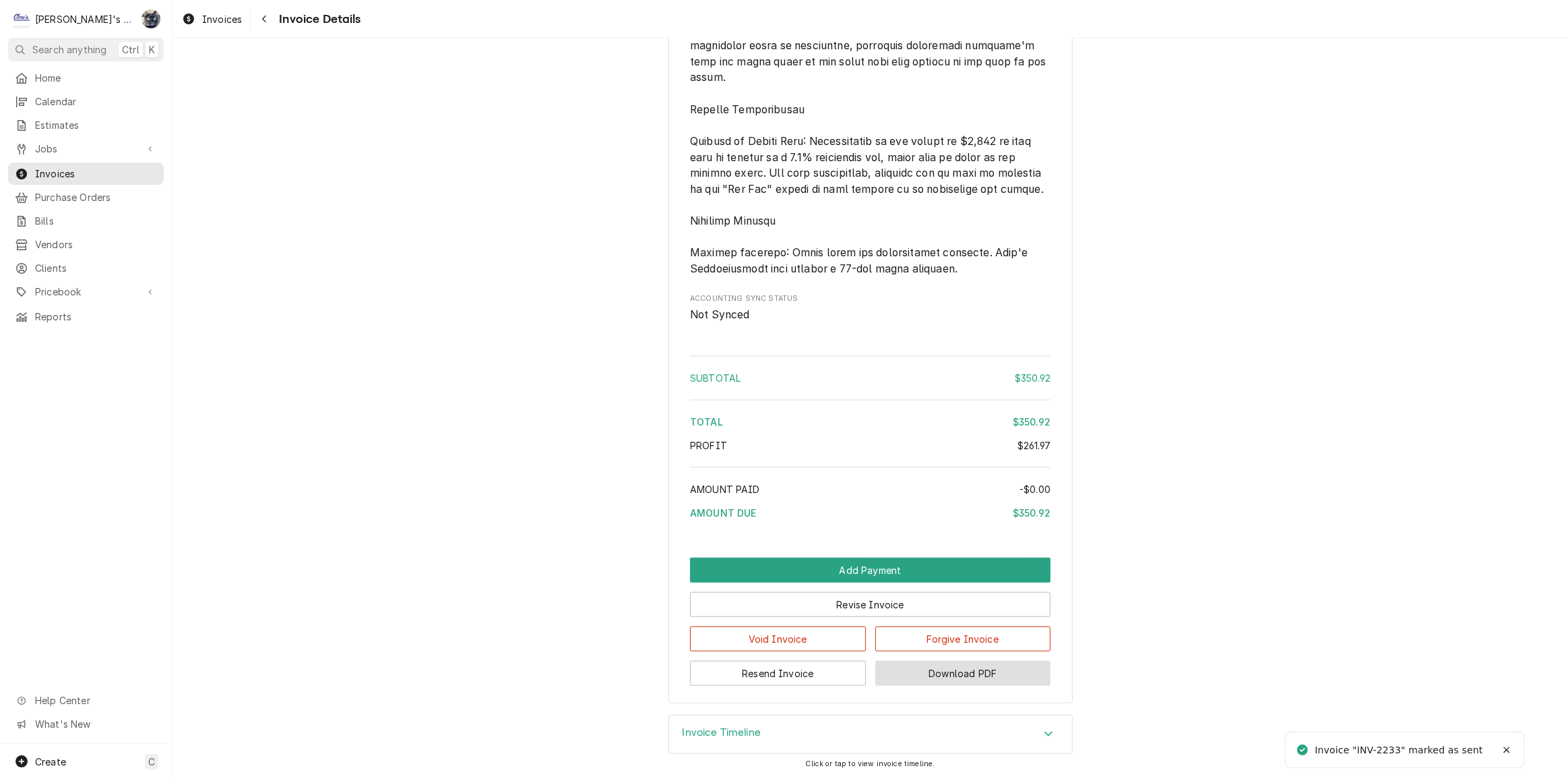
click at [911, 679] on button "Download PDF" at bounding box center [963, 673] width 176 height 25
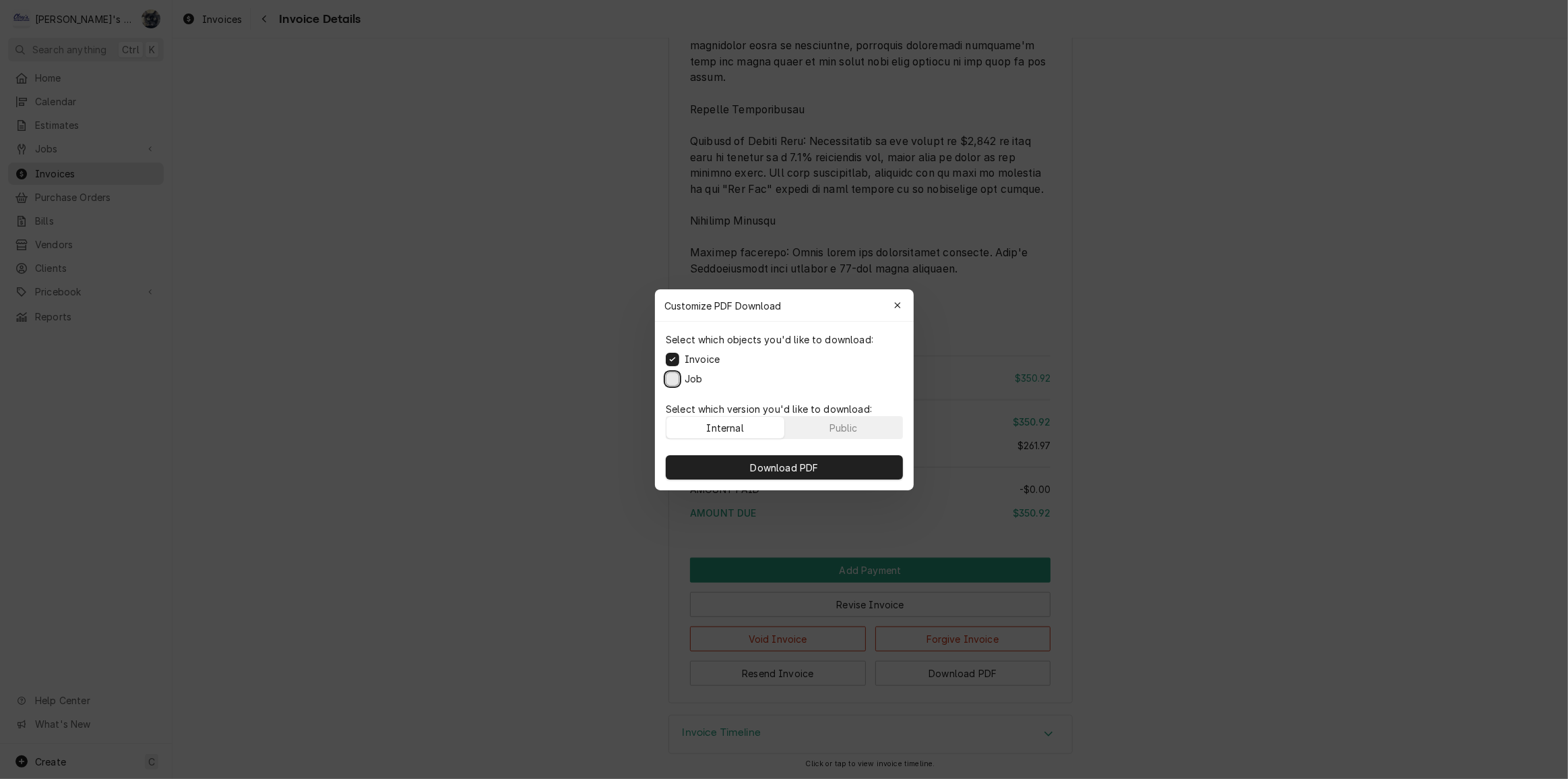
click at [673, 377] on button "Job" at bounding box center [672, 379] width 14 height 14
click at [718, 476] on button "Download PDF" at bounding box center [784, 467] width 237 height 25
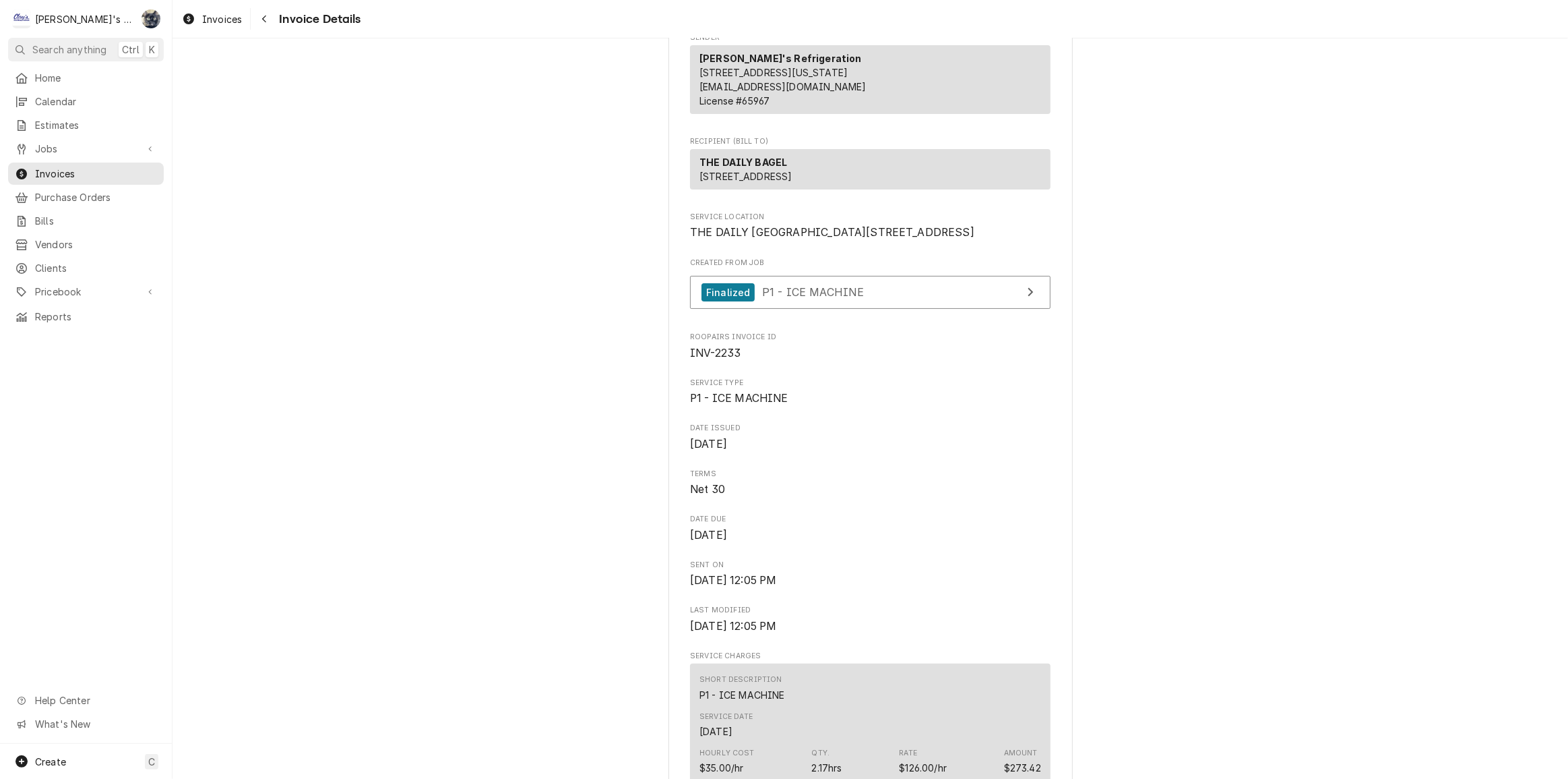
scroll to position [0, 0]
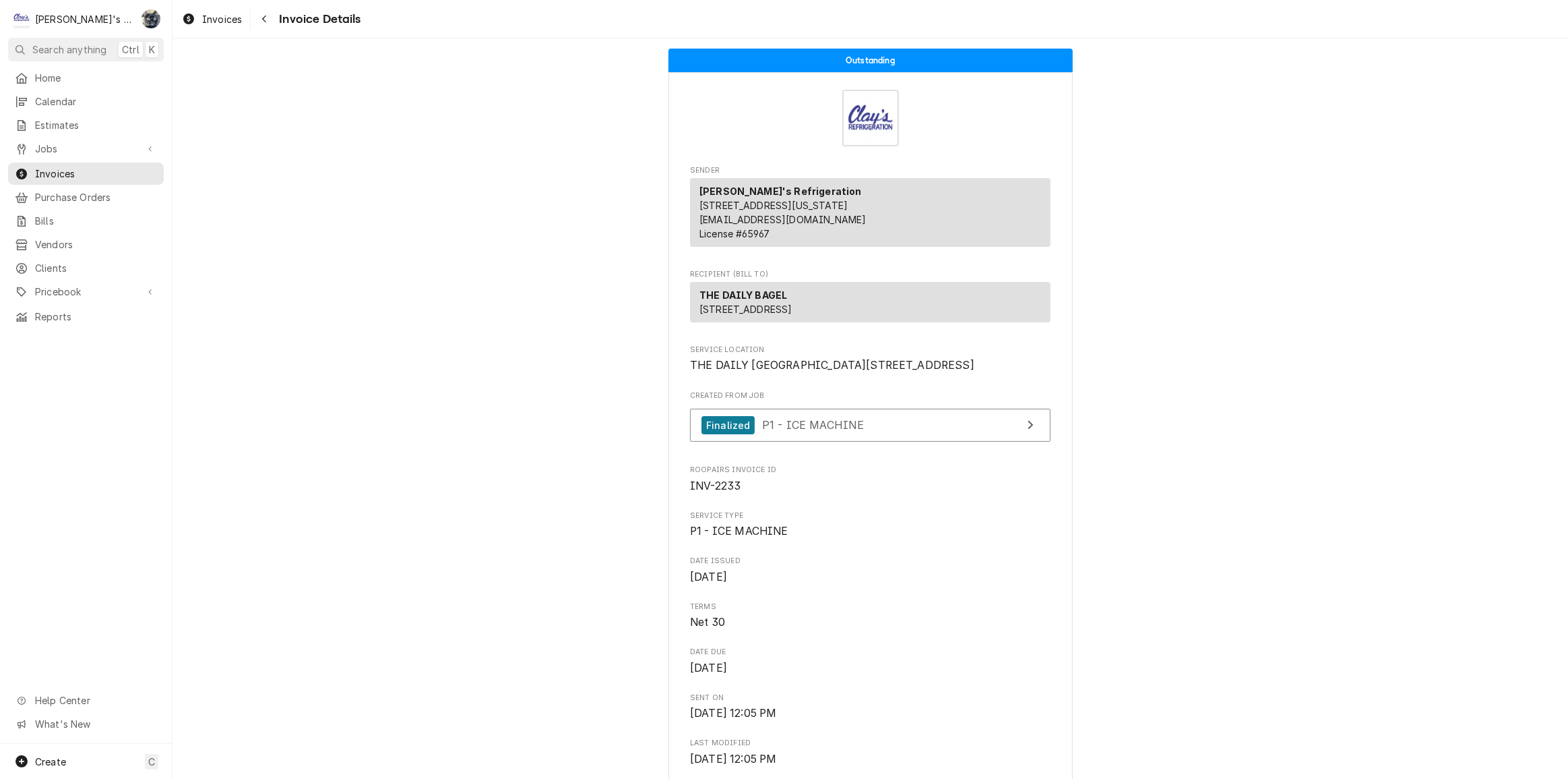
click at [107, 142] on span "Jobs" at bounding box center [86, 149] width 102 height 14
click at [108, 165] on span "Jobs" at bounding box center [96, 172] width 122 height 14
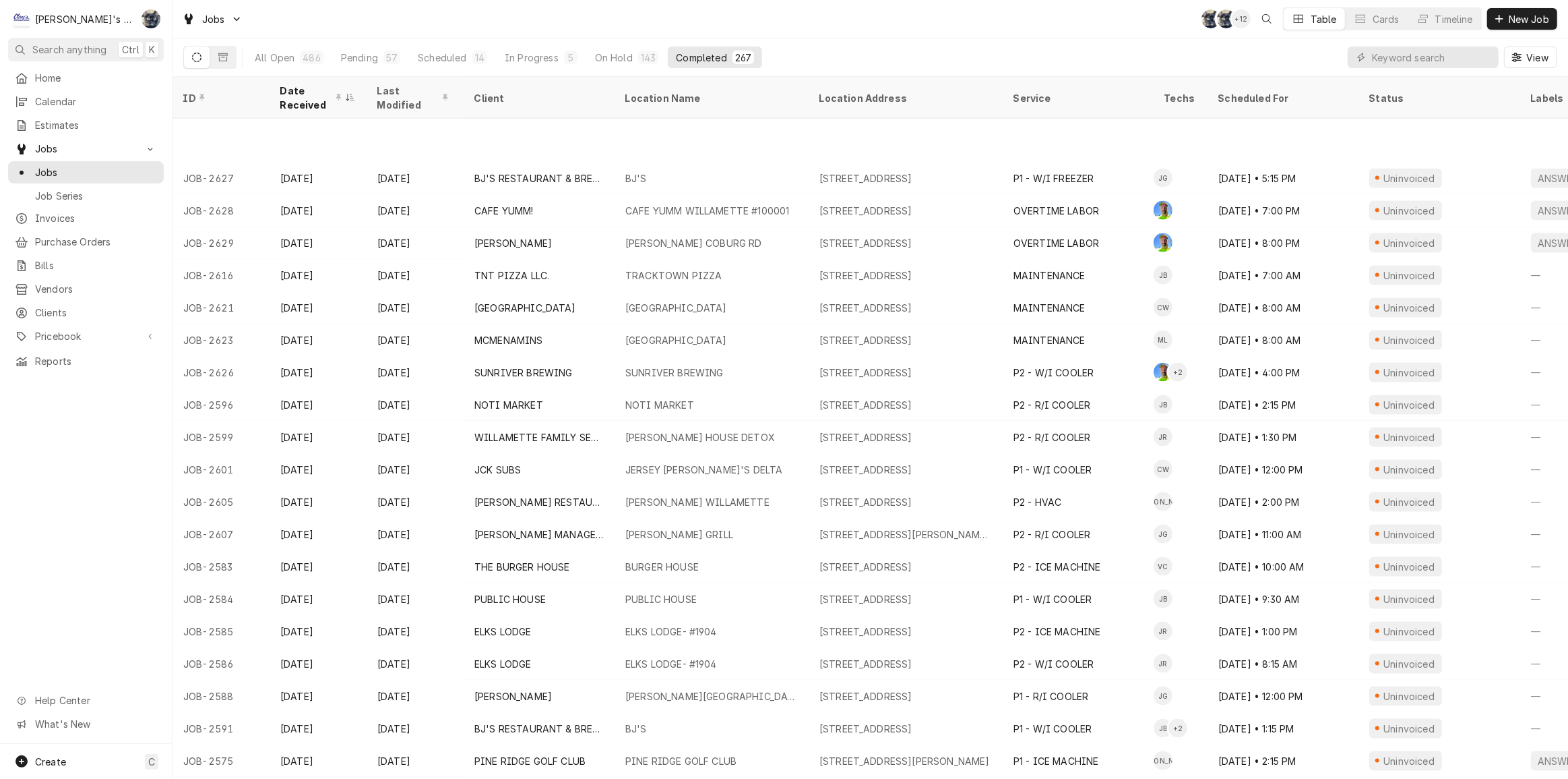
scroll to position [2158, 0]
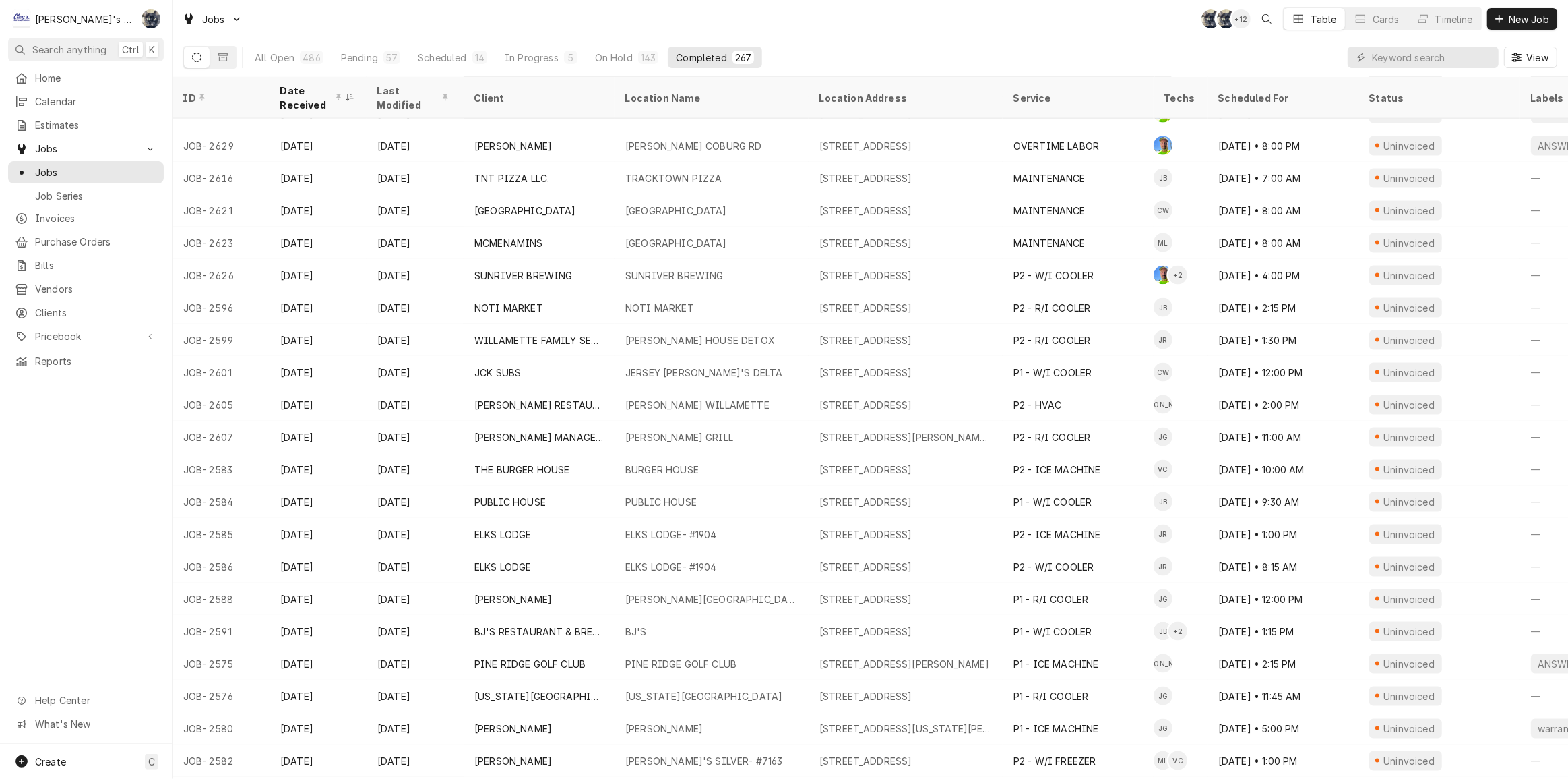
click at [646, 303] on div "NOTI MARKET" at bounding box center [659, 308] width 68 height 14
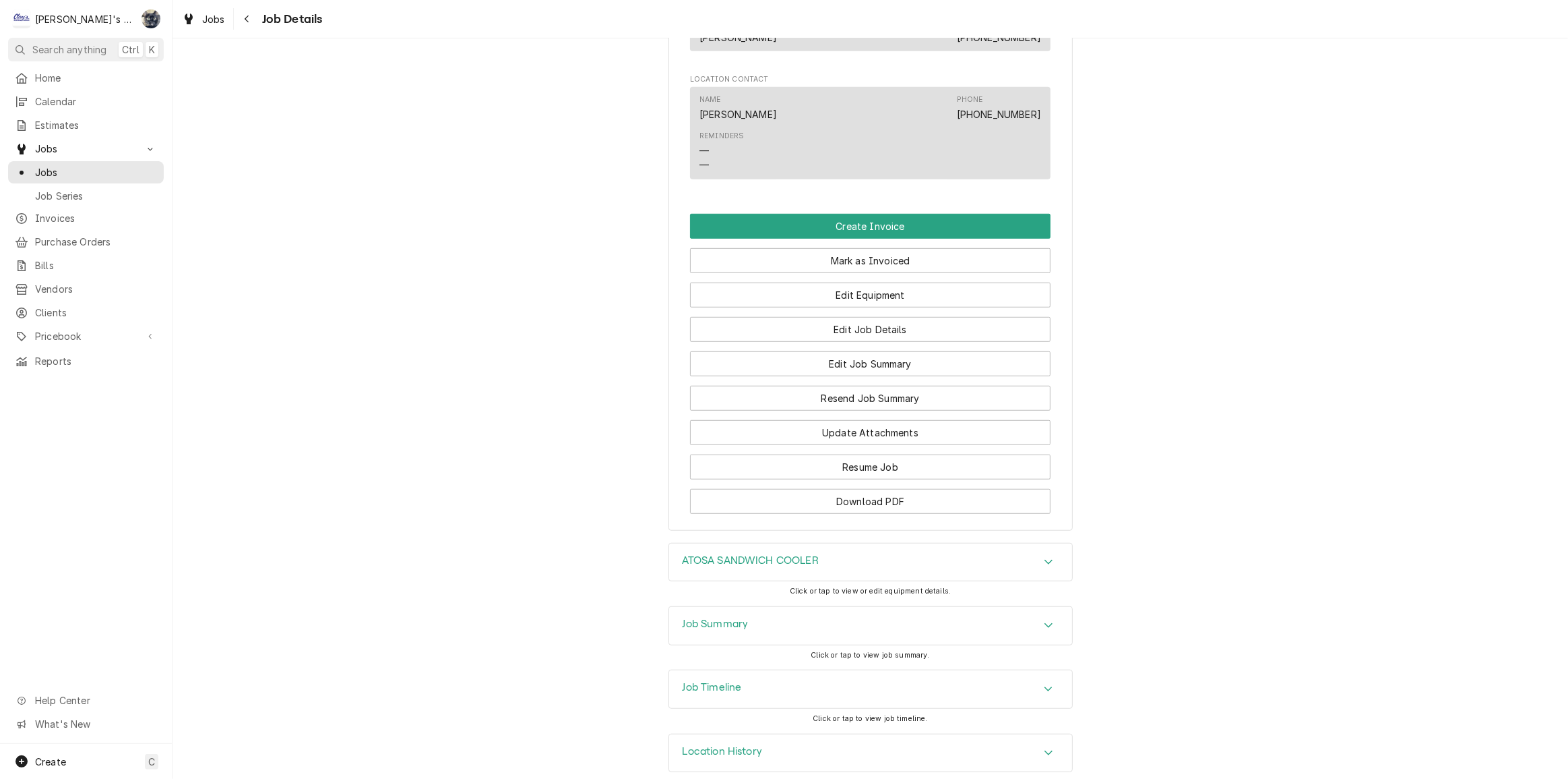
scroll to position [932, 0]
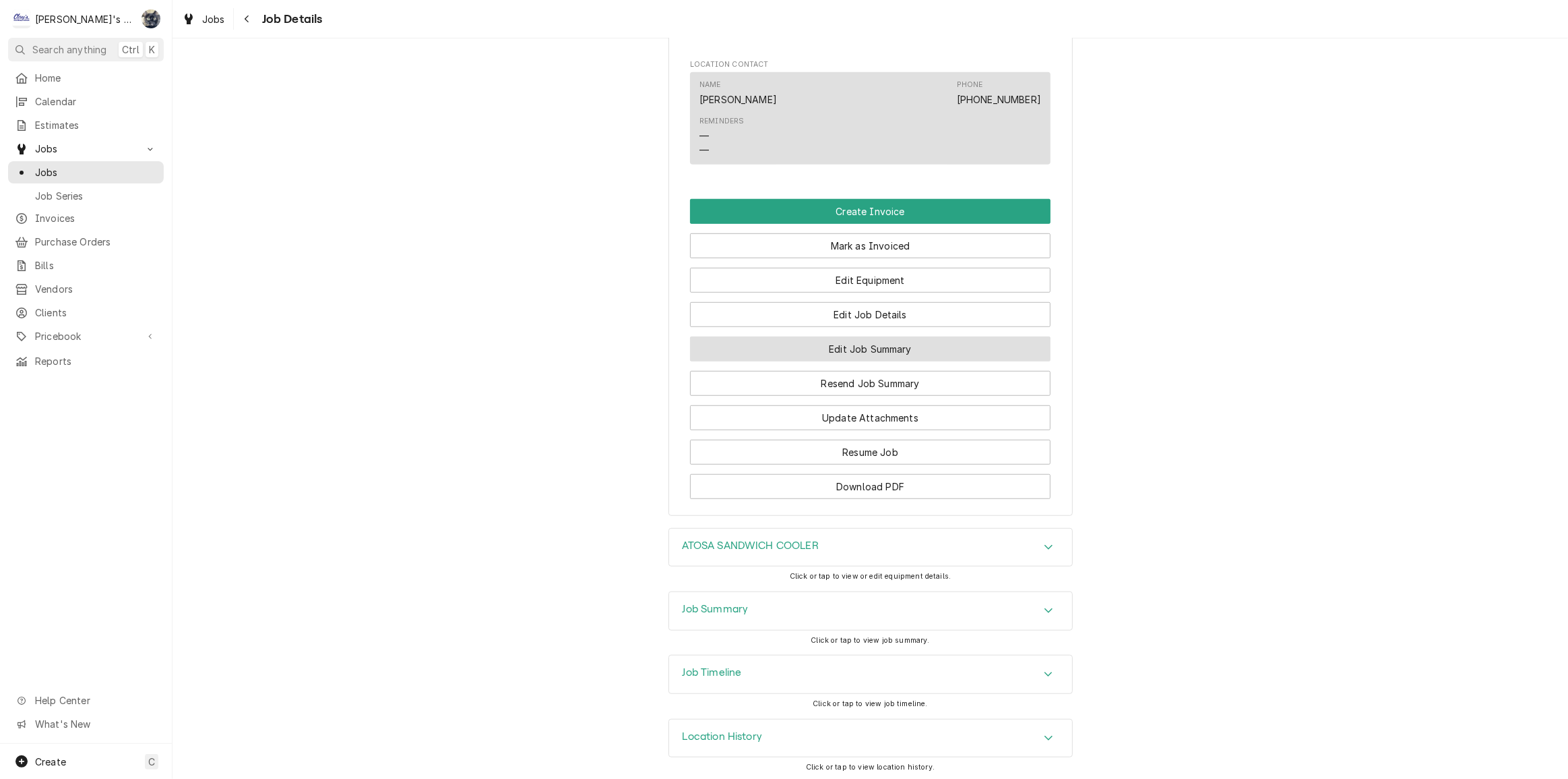
click at [832, 350] on button "Edit Job Summary" at bounding box center [870, 349] width 361 height 25
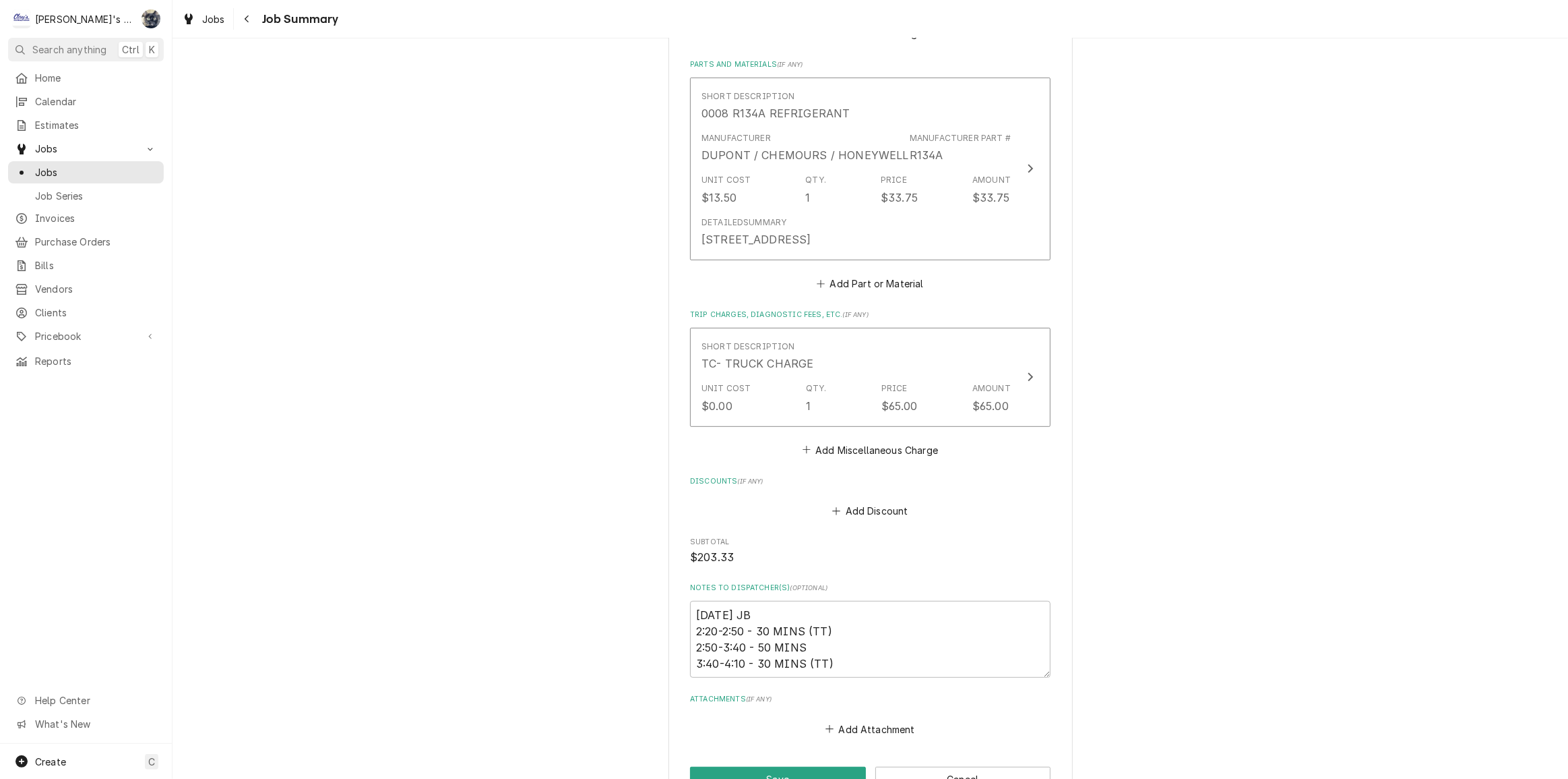
scroll to position [613, 0]
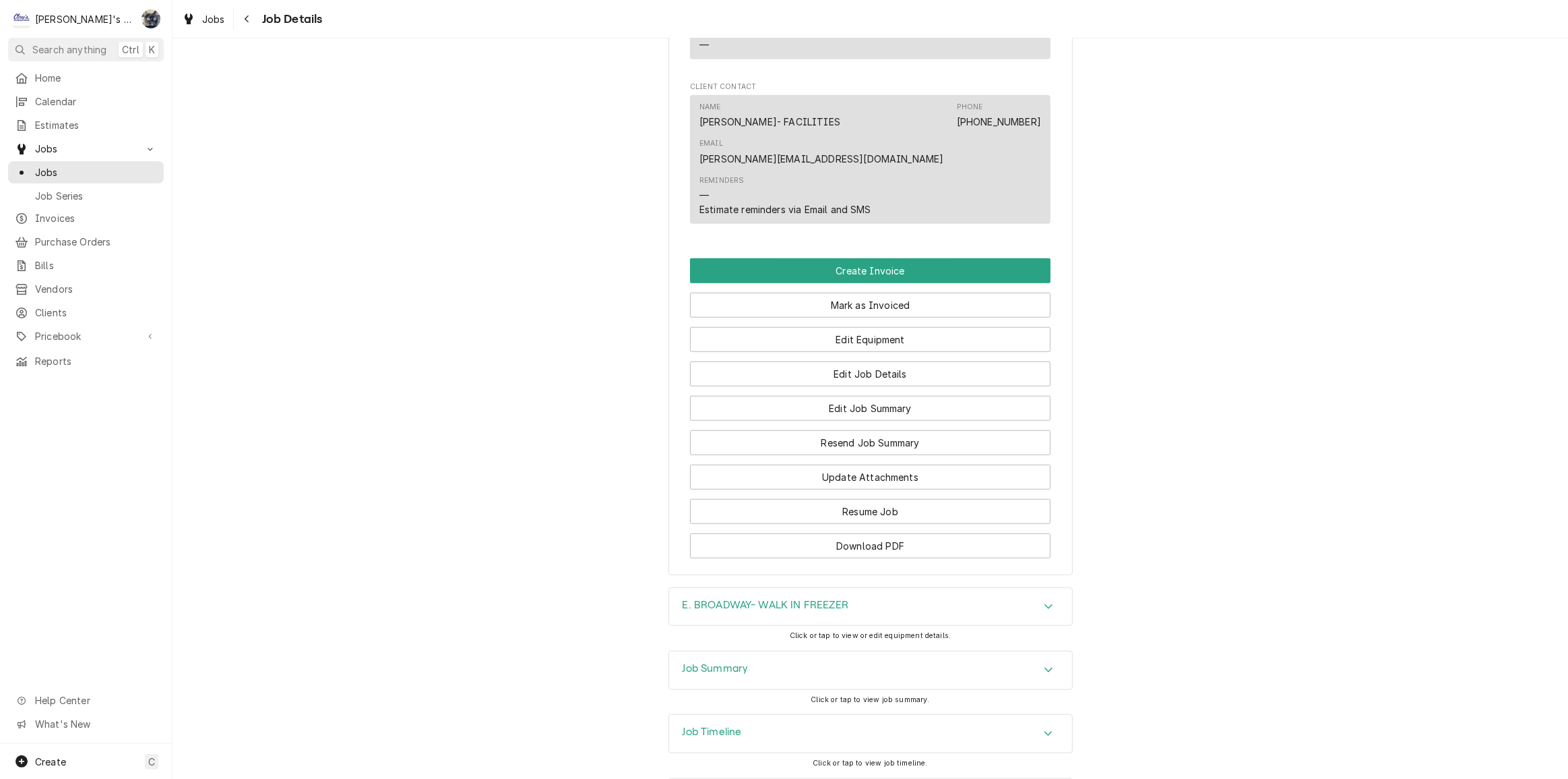
scroll to position [1181, 0]
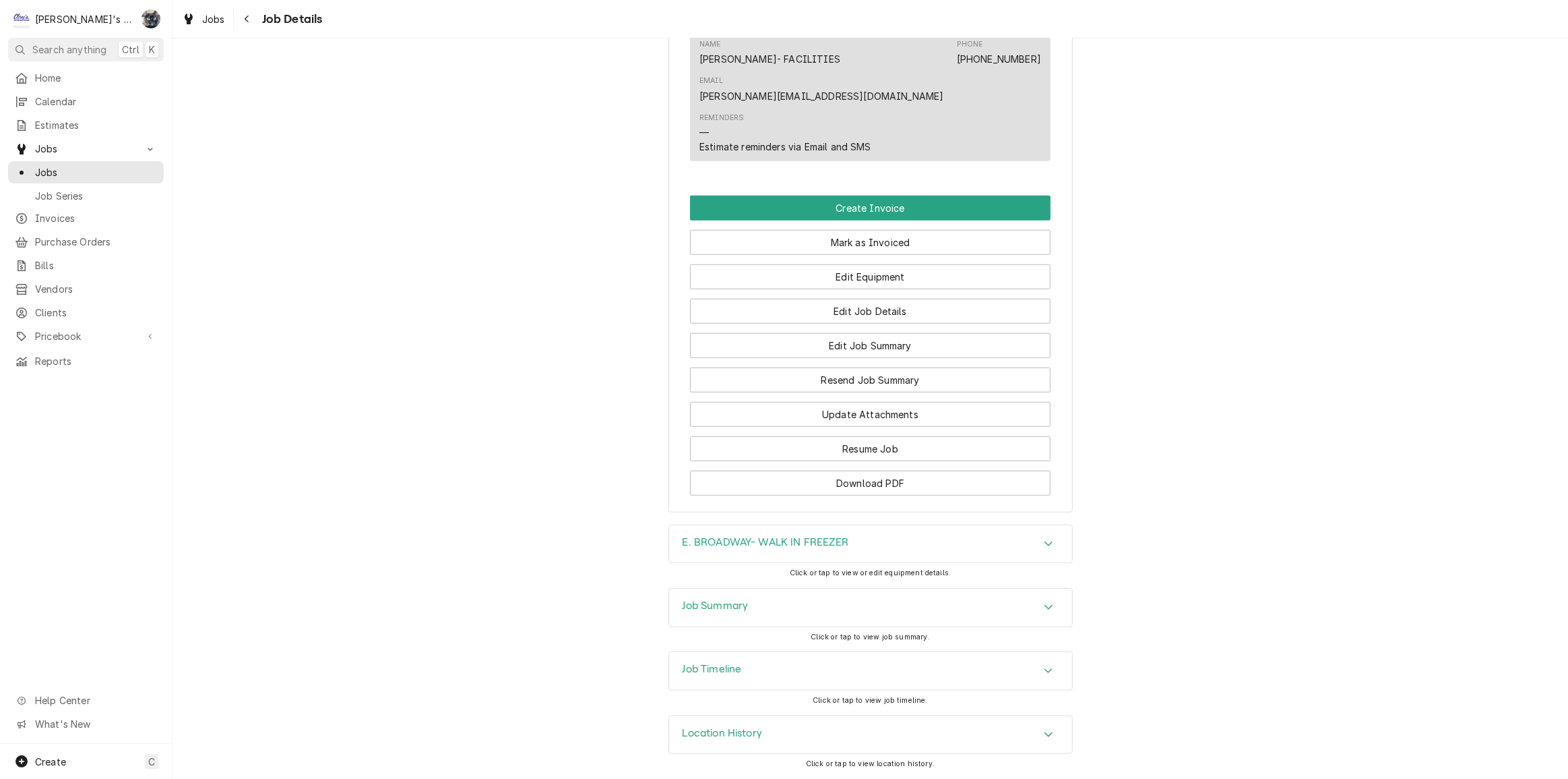
click at [810, 613] on div "Job Summary" at bounding box center [871, 607] width 403 height 38
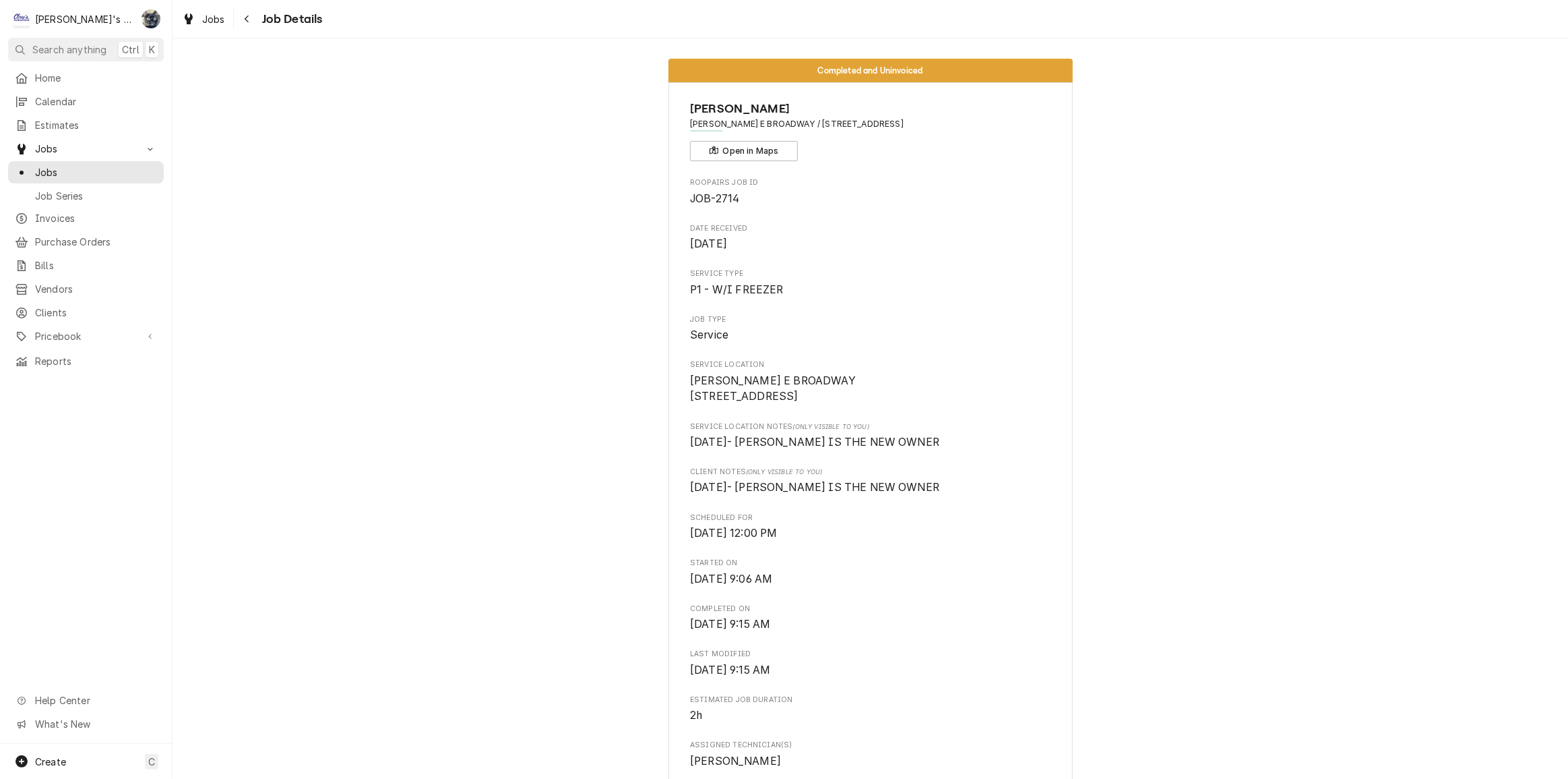
scroll to position [0, 0]
click at [206, 19] on span "Jobs" at bounding box center [214, 19] width 23 height 14
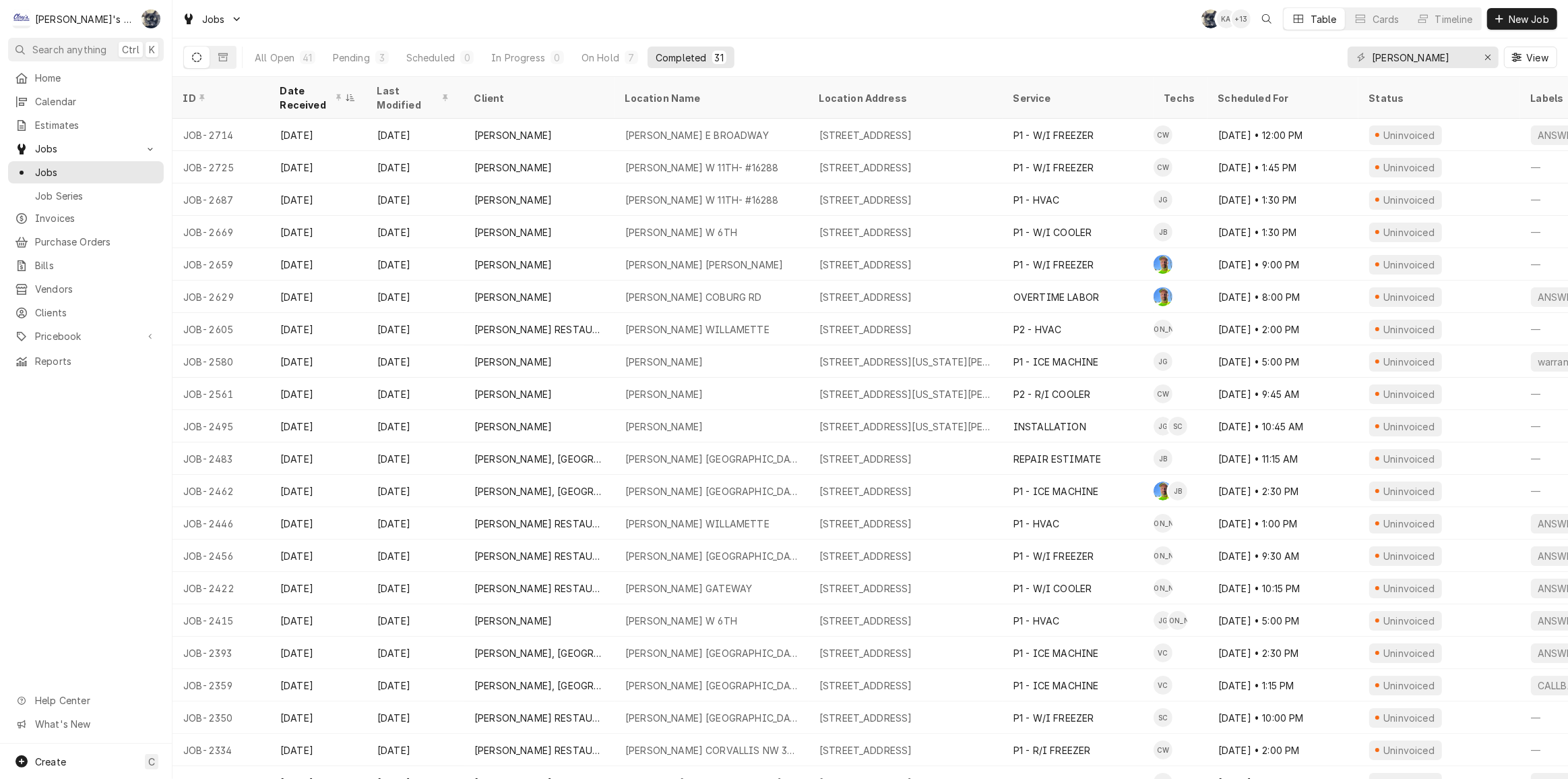
click at [659, 14] on div "Jobs SB KA + 13 Table Cards Timeline New Job" at bounding box center [870, 18] width 1396 height 38
click at [642, 27] on div "Jobs SB KA + 13 Table Cards Timeline New Job" at bounding box center [870, 18] width 1396 height 38
click at [313, 34] on div "Jobs SB KA + 13 Table Cards Timeline New Job" at bounding box center [870, 18] width 1396 height 38
click at [1490, 55] on icon "Erase input" at bounding box center [1487, 57] width 5 height 5
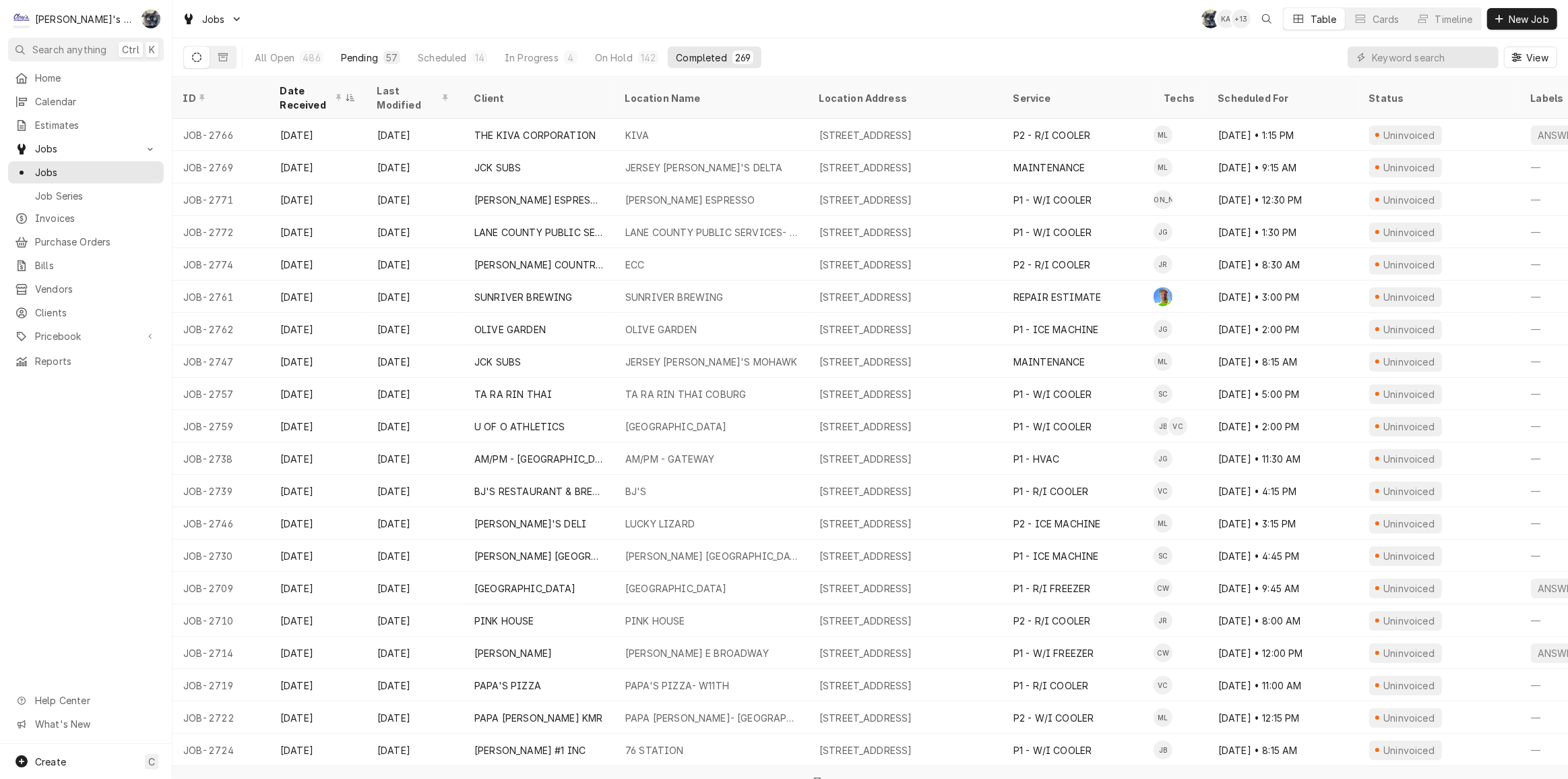
click at [352, 60] on div "Pending" at bounding box center [359, 58] width 37 height 14
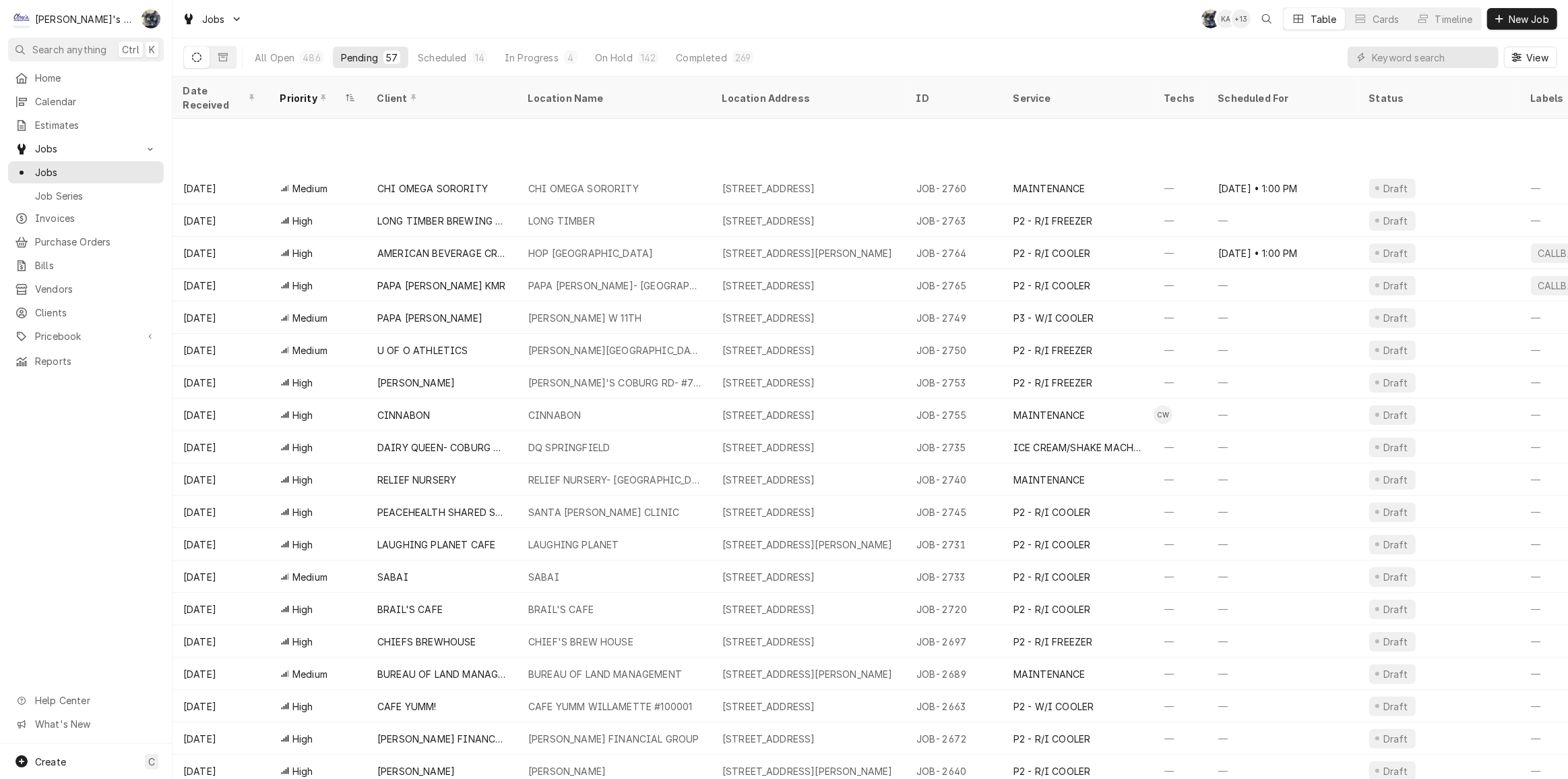
scroll to position [206, 0]
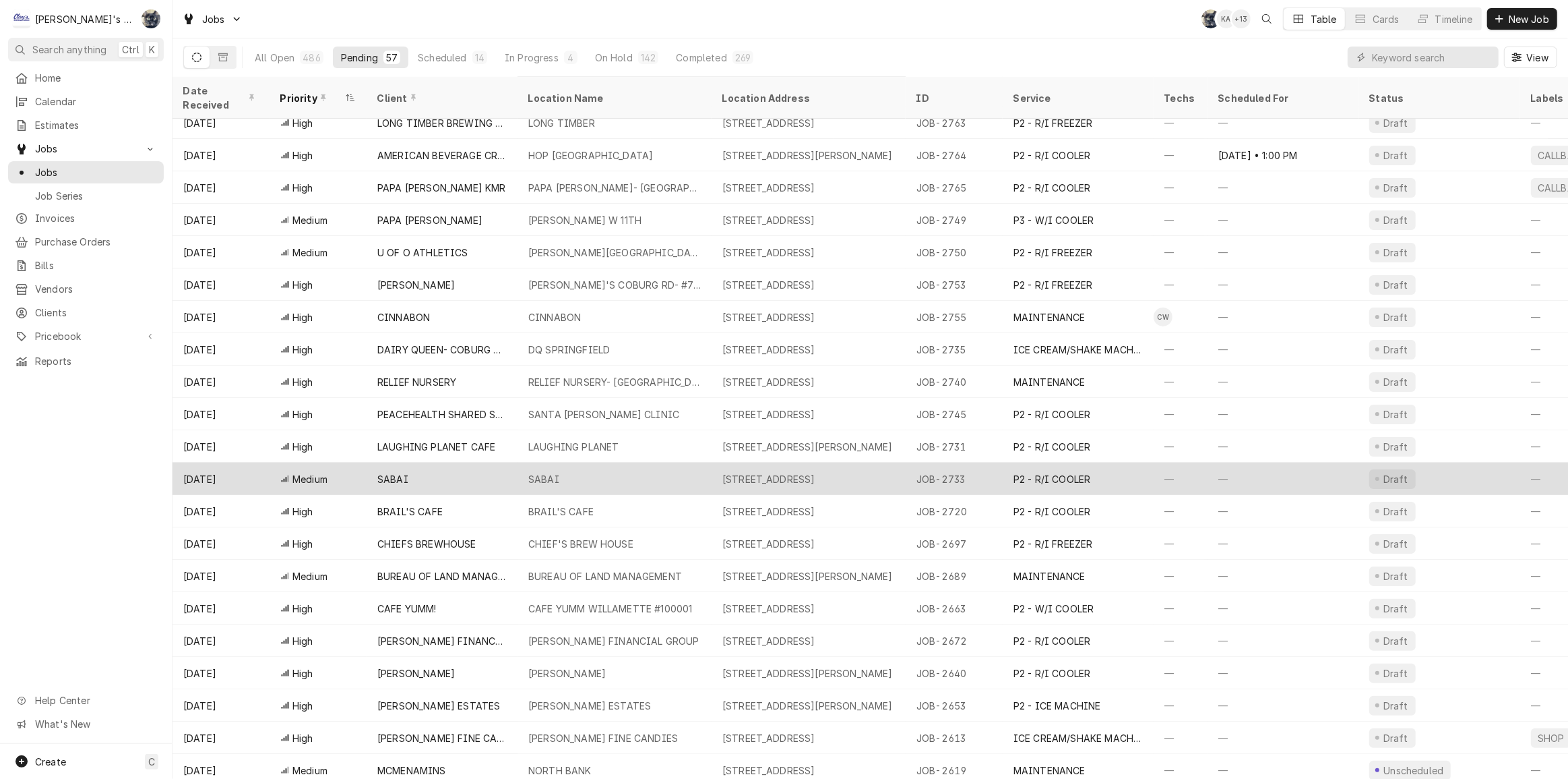
click at [478, 472] on div "SABAI" at bounding box center [442, 479] width 151 height 32
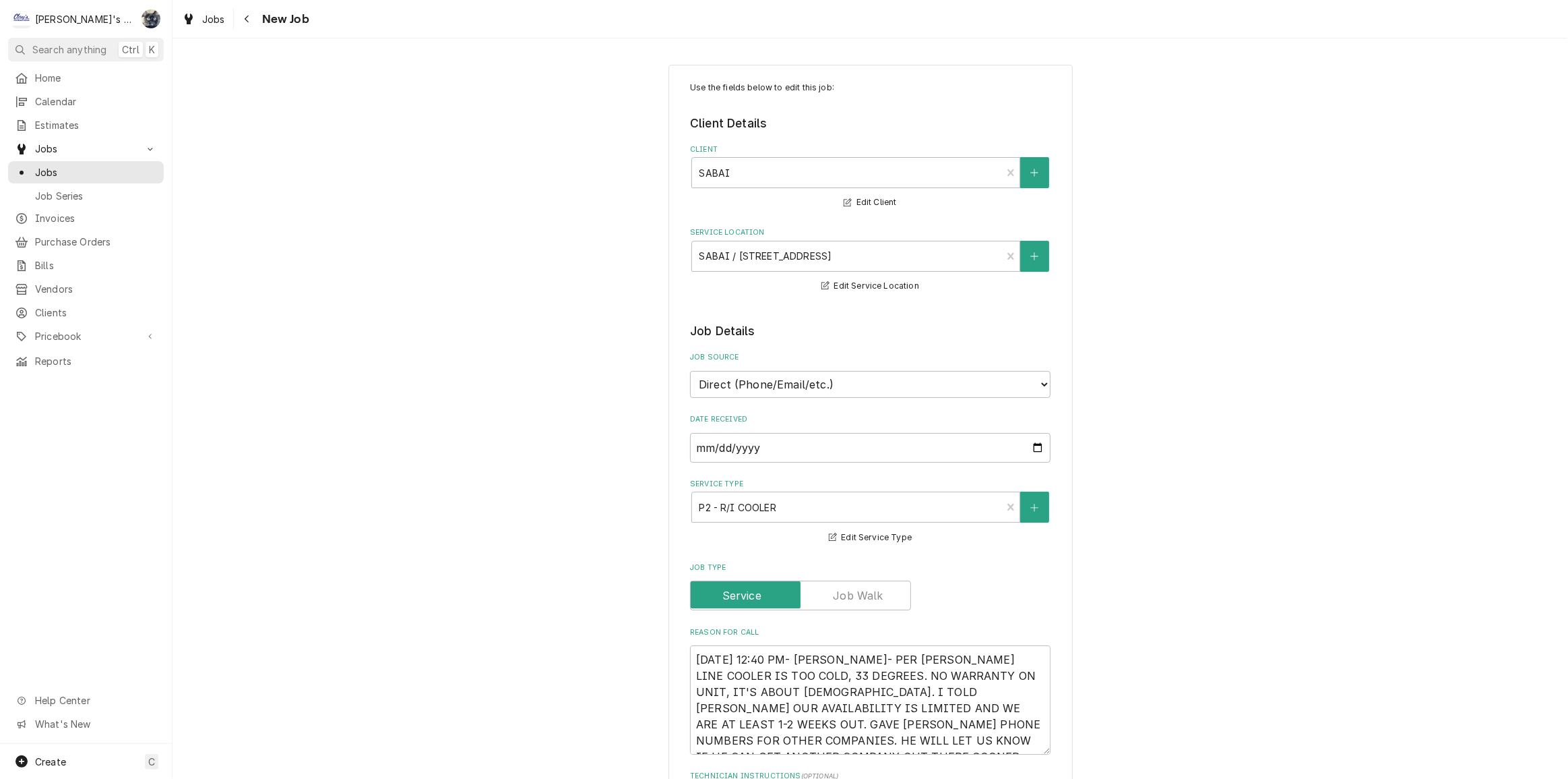
type textarea "x"
click at [205, 22] on span "Jobs" at bounding box center [214, 19] width 23 height 14
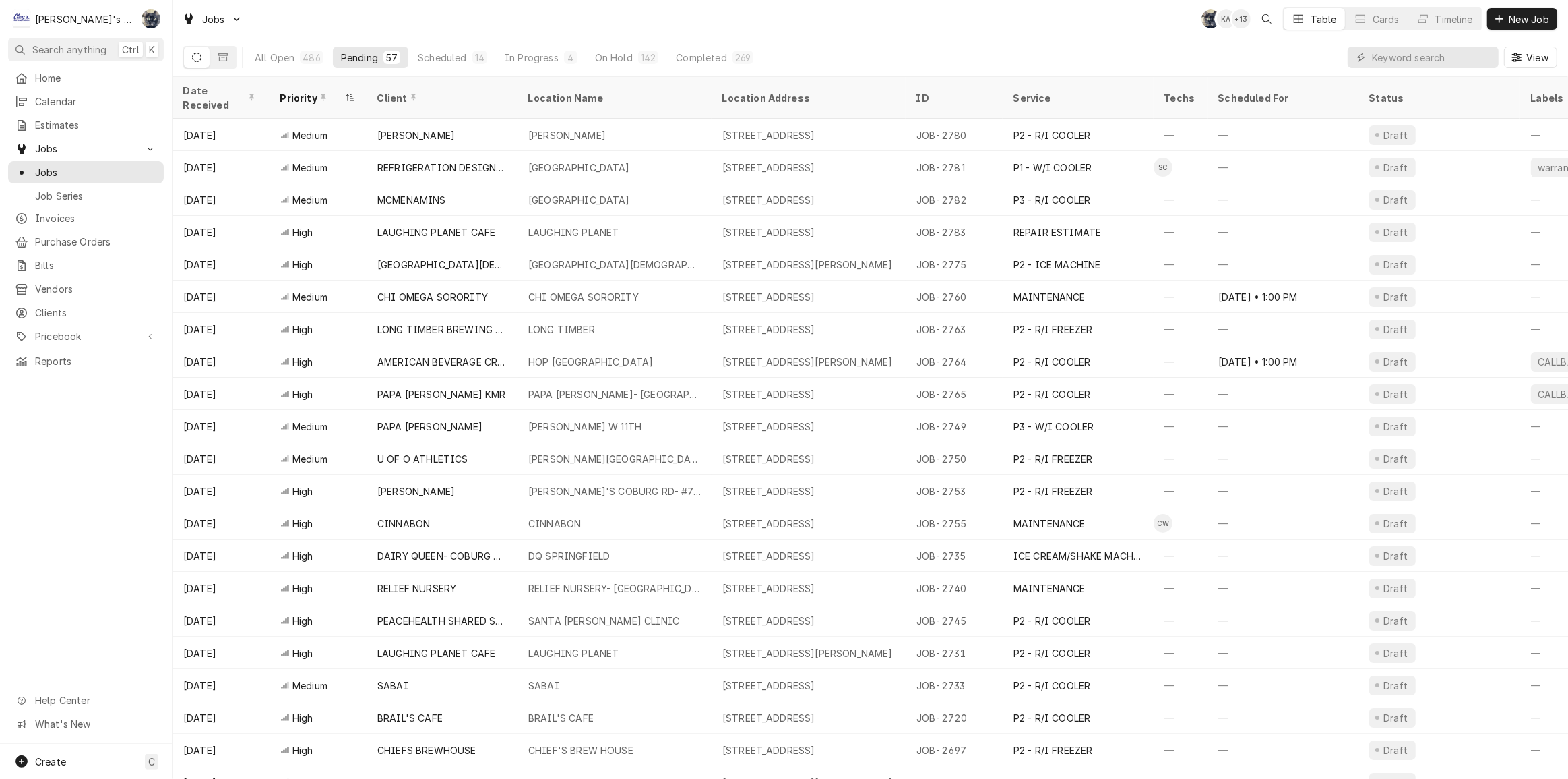
click at [559, 30] on div "Jobs SB KA + 13 Table Cards Timeline New Job" at bounding box center [870, 18] width 1396 height 38
click at [716, 60] on div "Completed" at bounding box center [701, 58] width 51 height 14
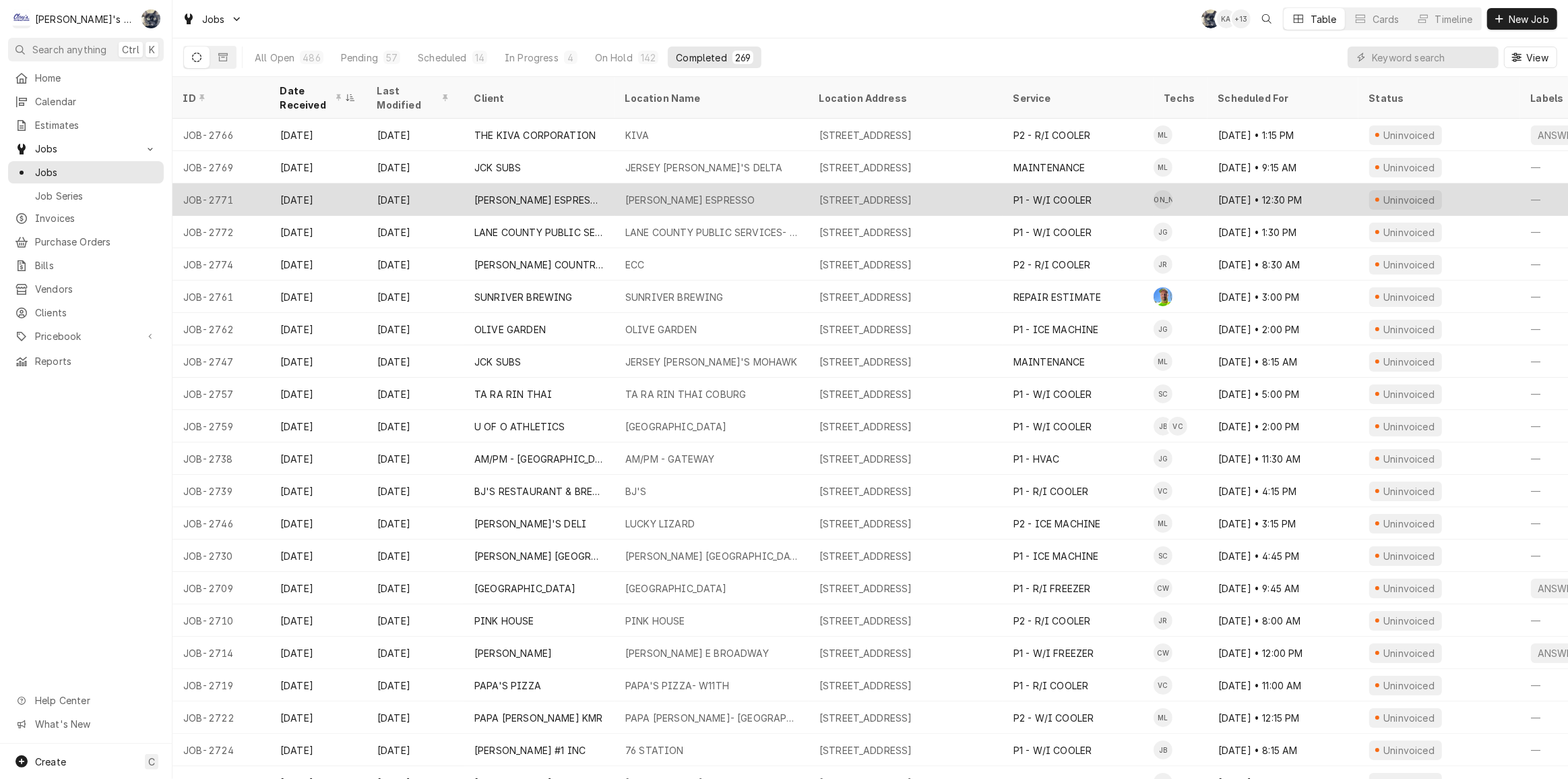
click at [744, 190] on div "BARRY'S ESPRESSO" at bounding box center [712, 199] width 194 height 32
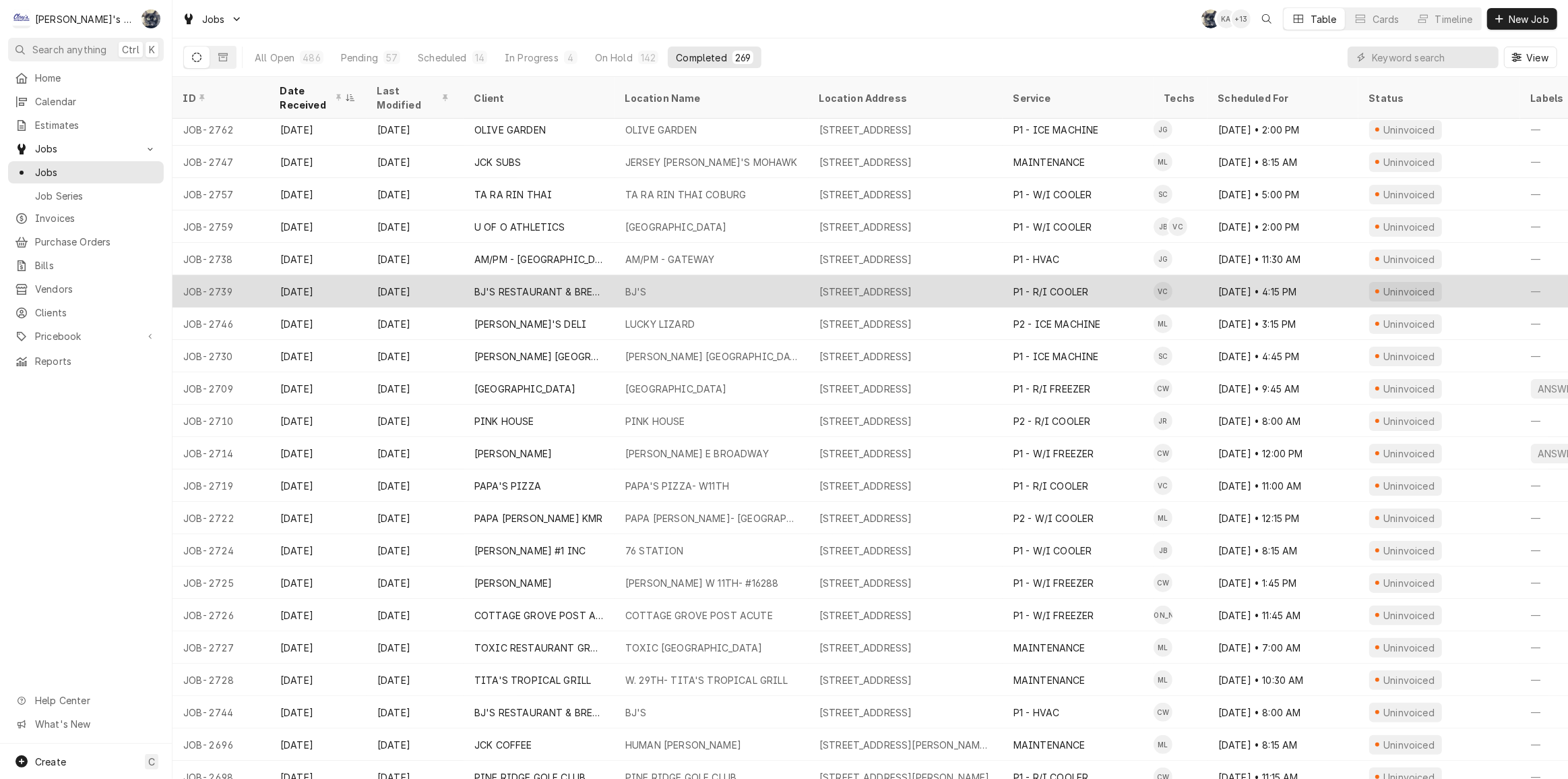
scroll to position [216, 0]
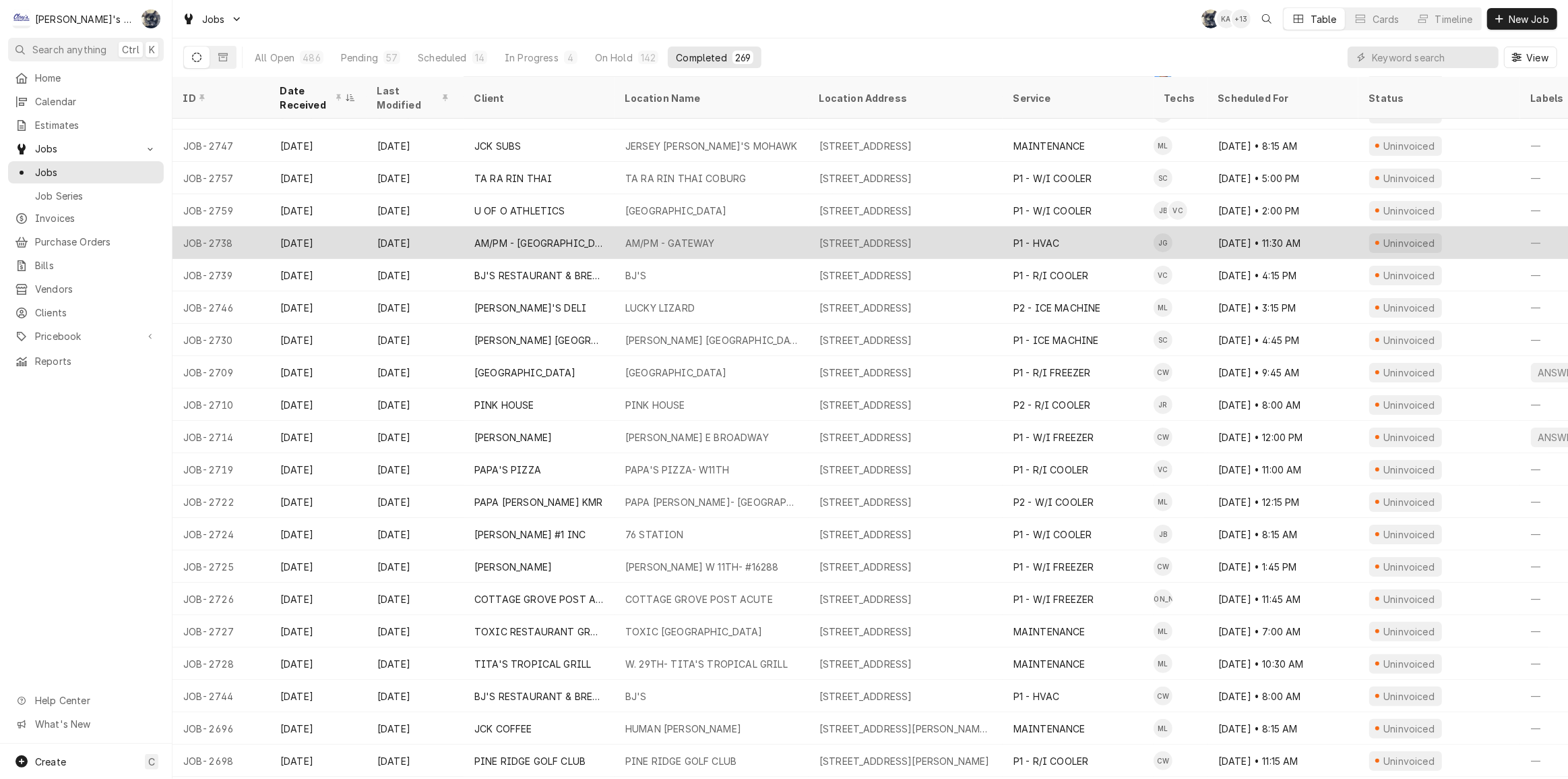
click at [817, 242] on div "3521 GATEWAY ST, SPRINGFIELD, OR 97477" at bounding box center [906, 242] width 194 height 32
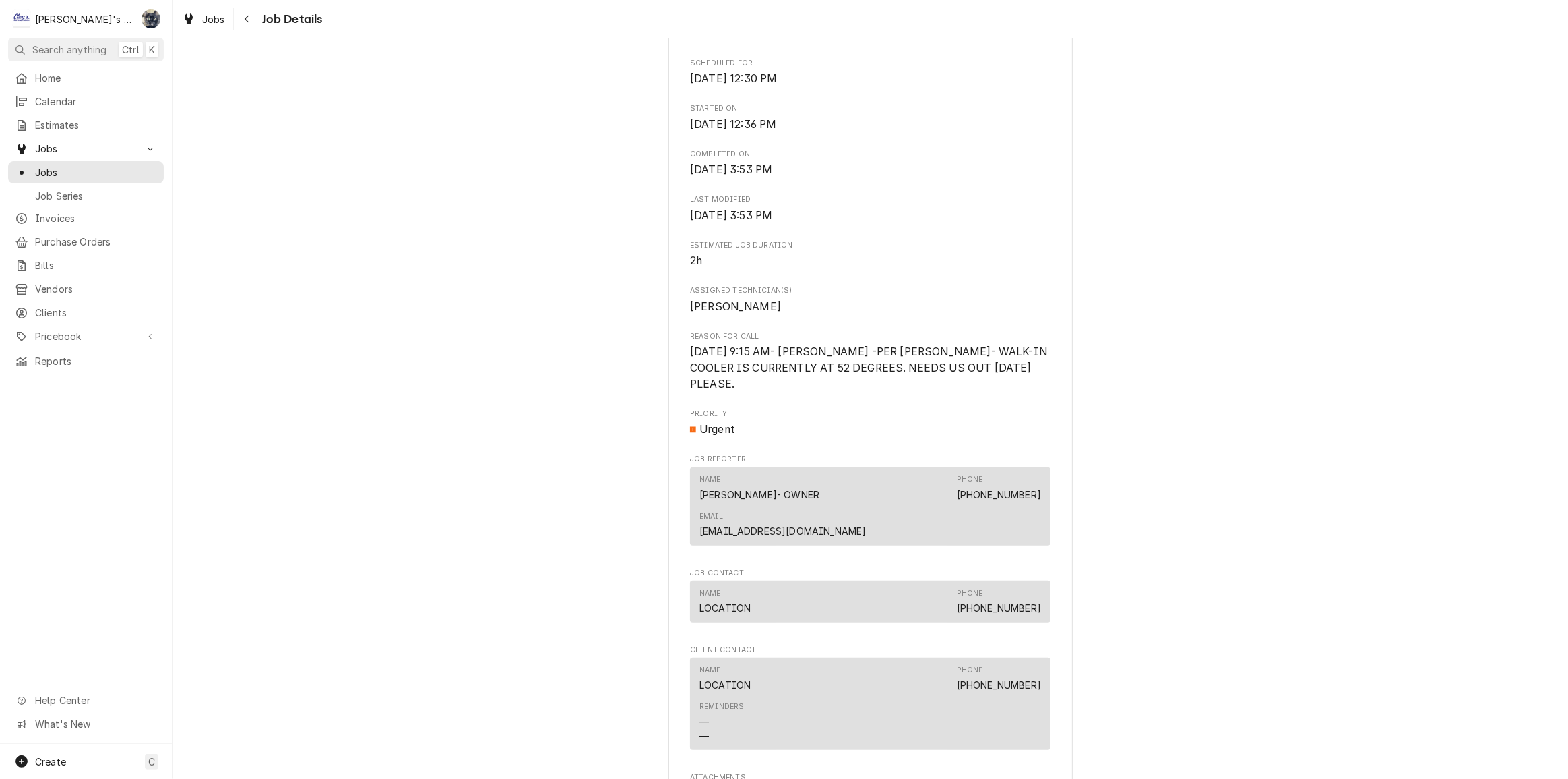
scroll to position [980, 0]
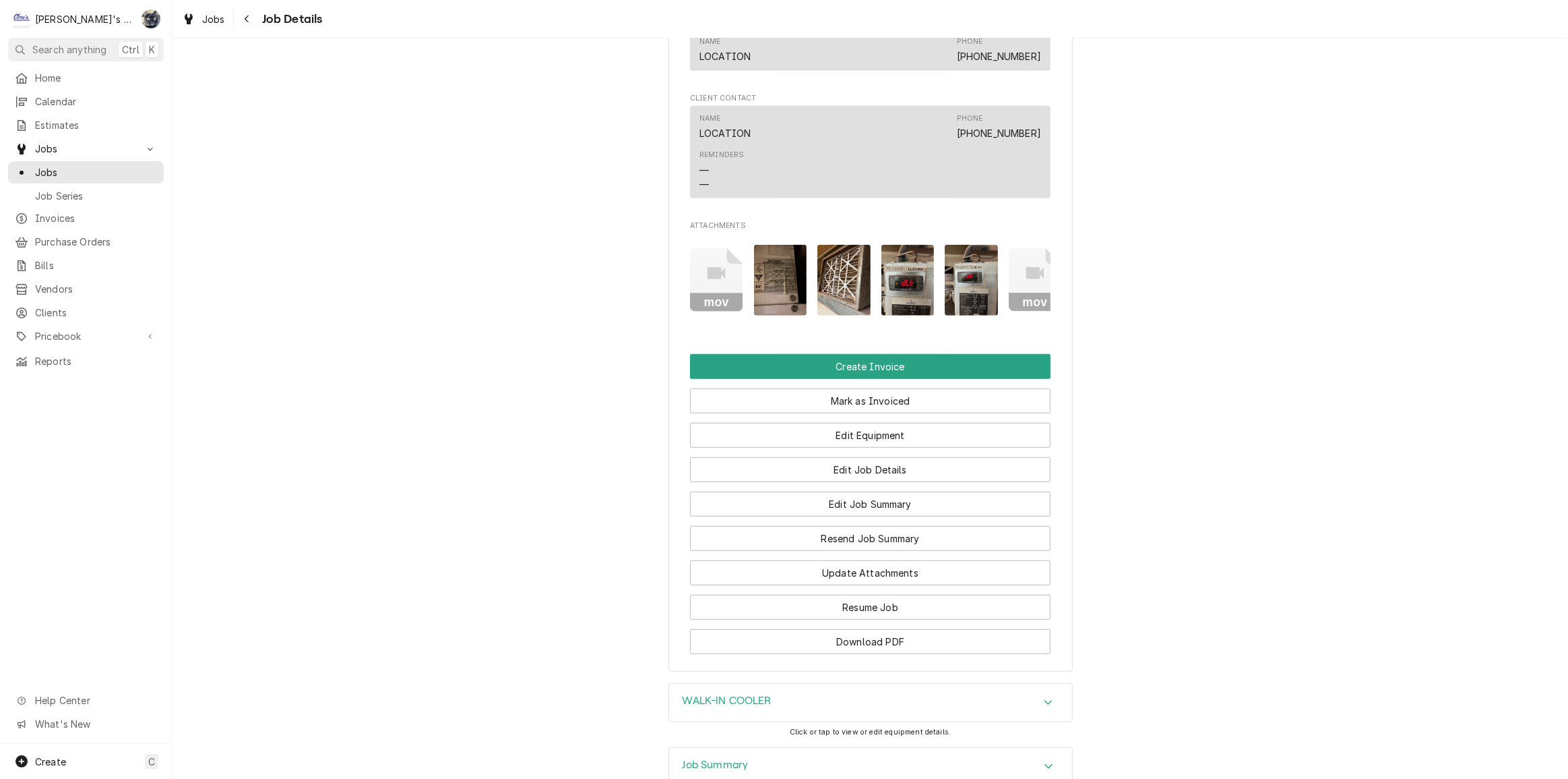
click at [856, 260] on img "Attachments" at bounding box center [843, 280] width 53 height 71
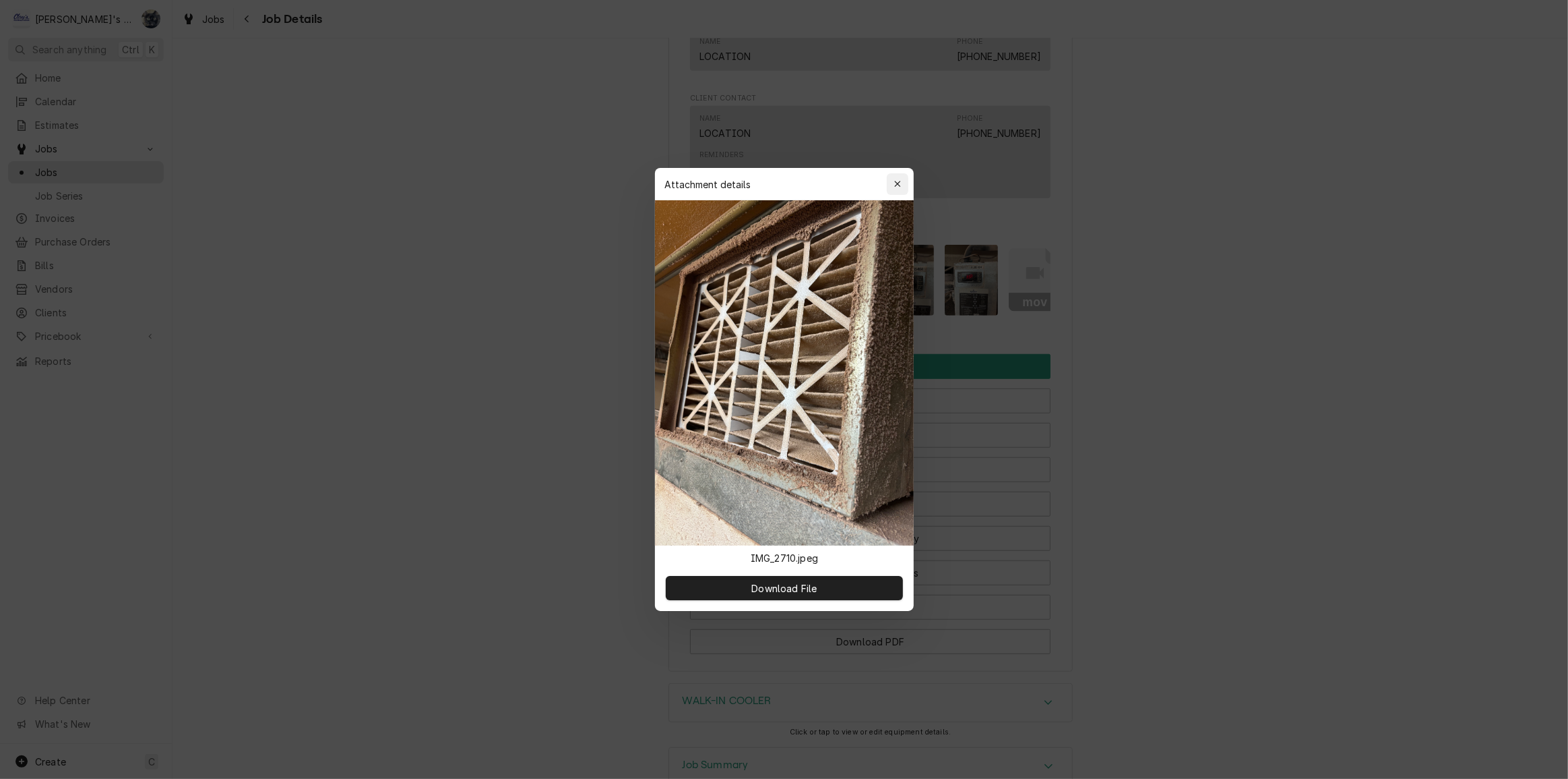
click at [892, 183] on div "button" at bounding box center [898, 184] width 14 height 14
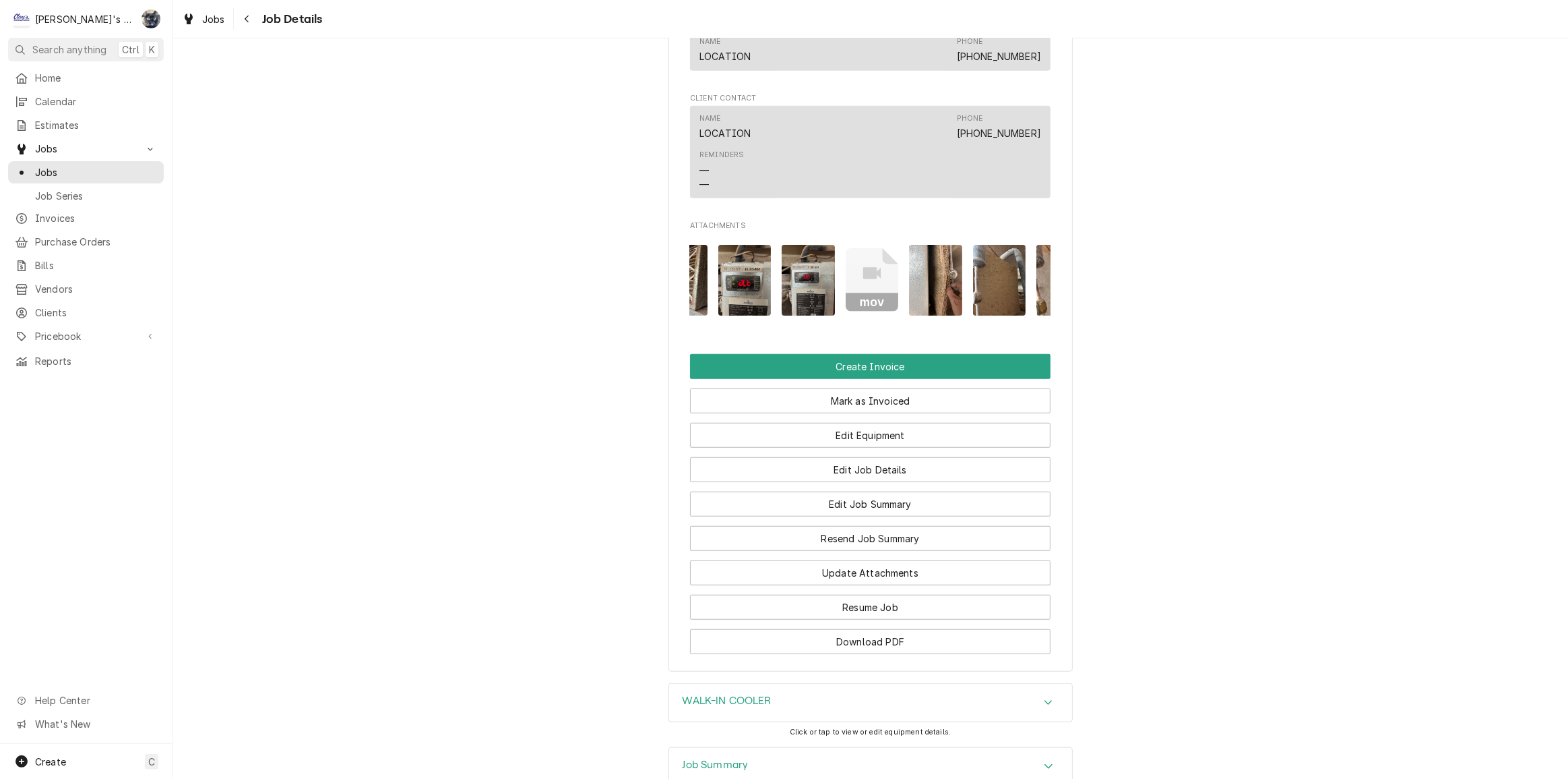
scroll to position [0, 212]
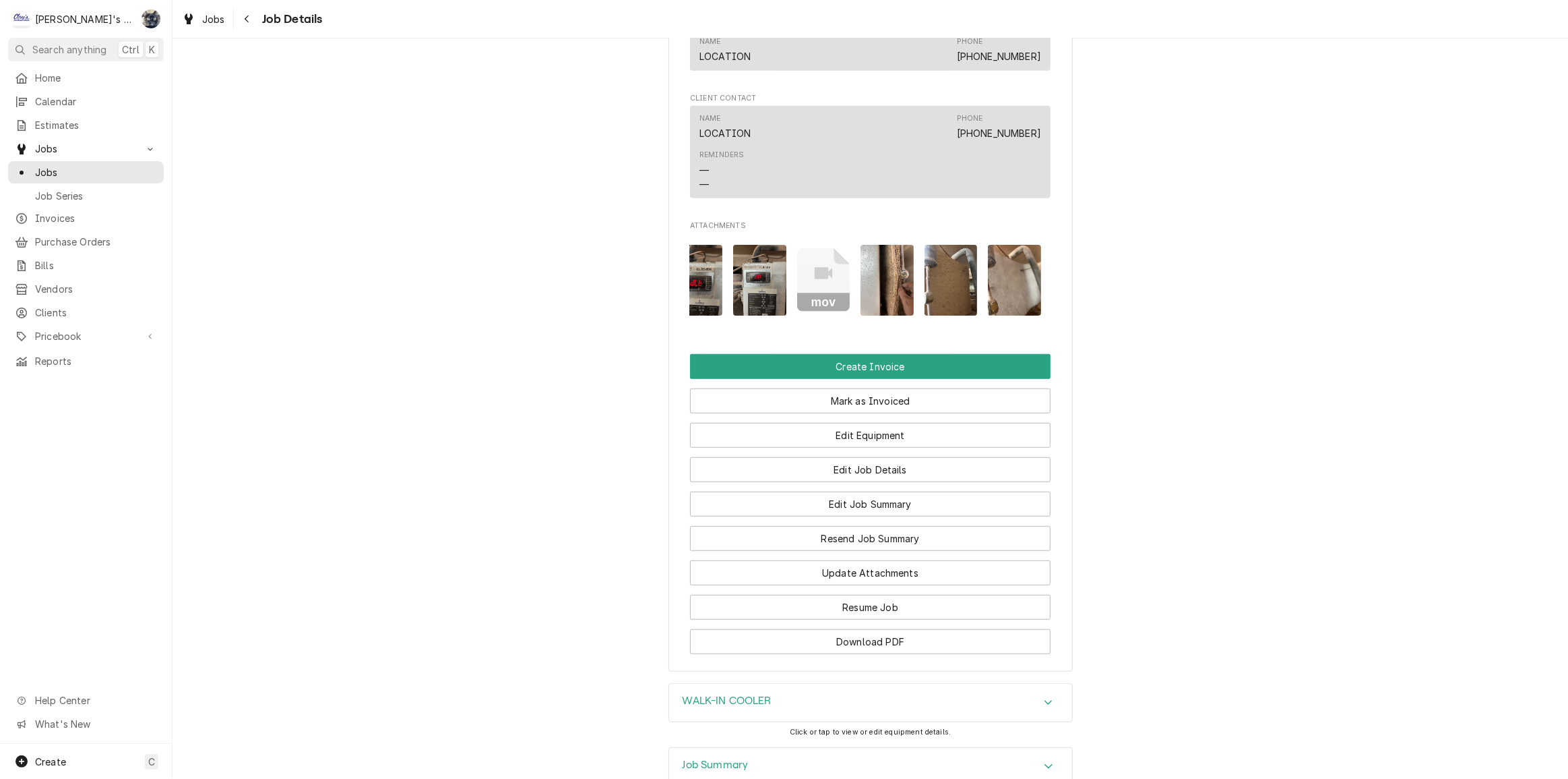
click at [882, 245] on img "Attachments" at bounding box center [886, 280] width 53 height 71
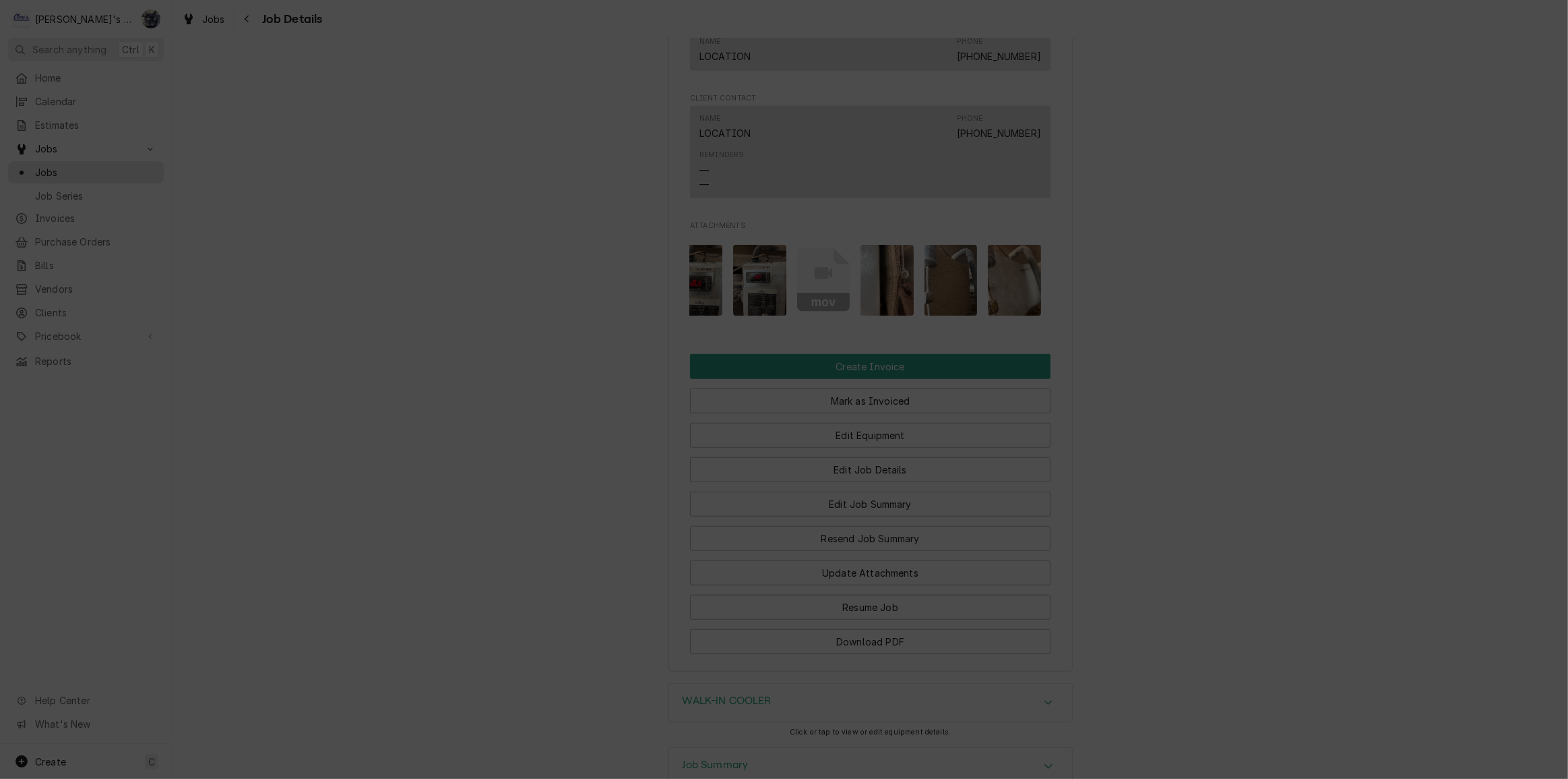
click at [898, 181] on icon "button" at bounding box center [897, 184] width 8 height 9
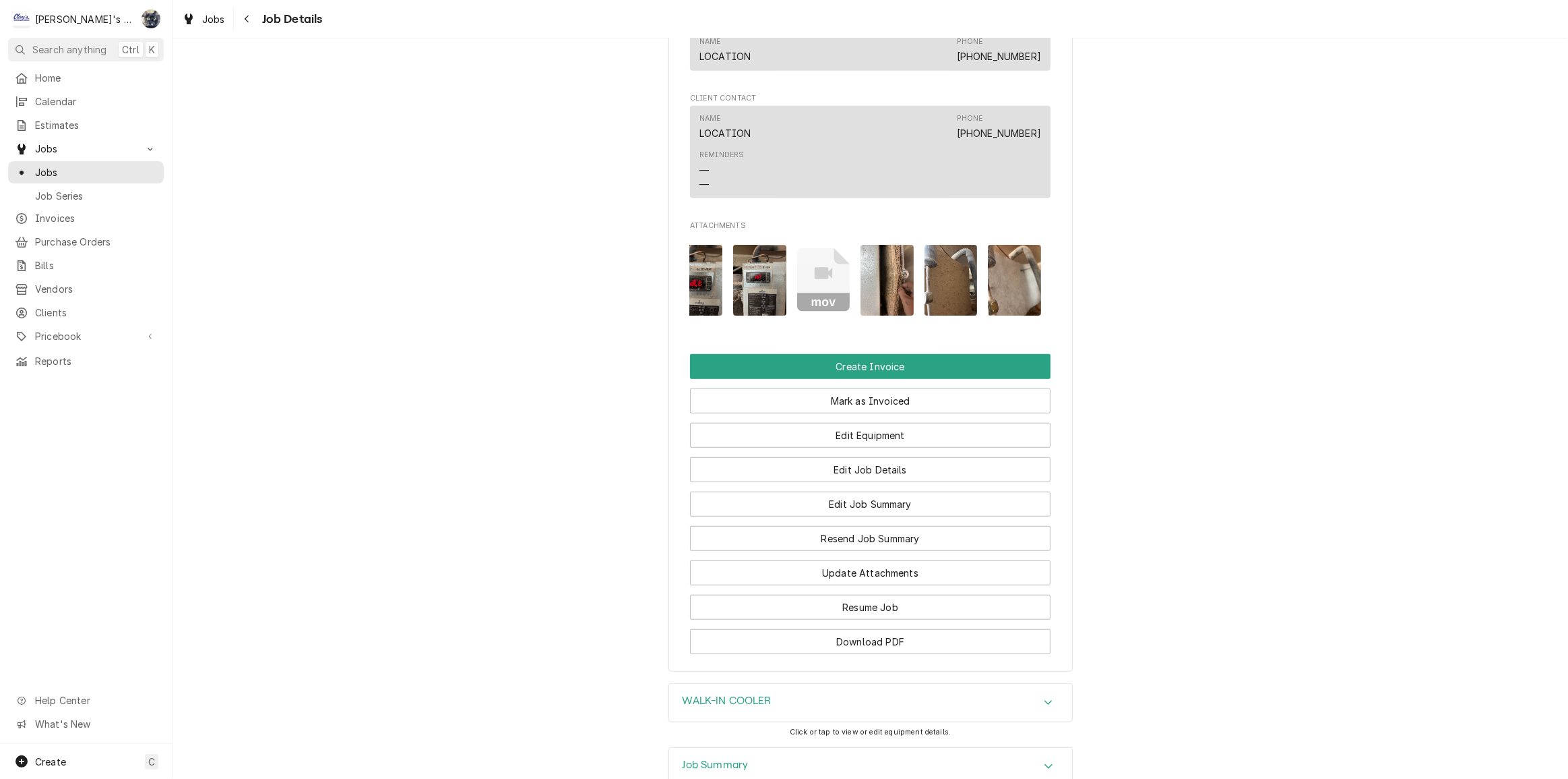
click at [950, 245] on img "Attachments" at bounding box center [951, 280] width 53 height 71
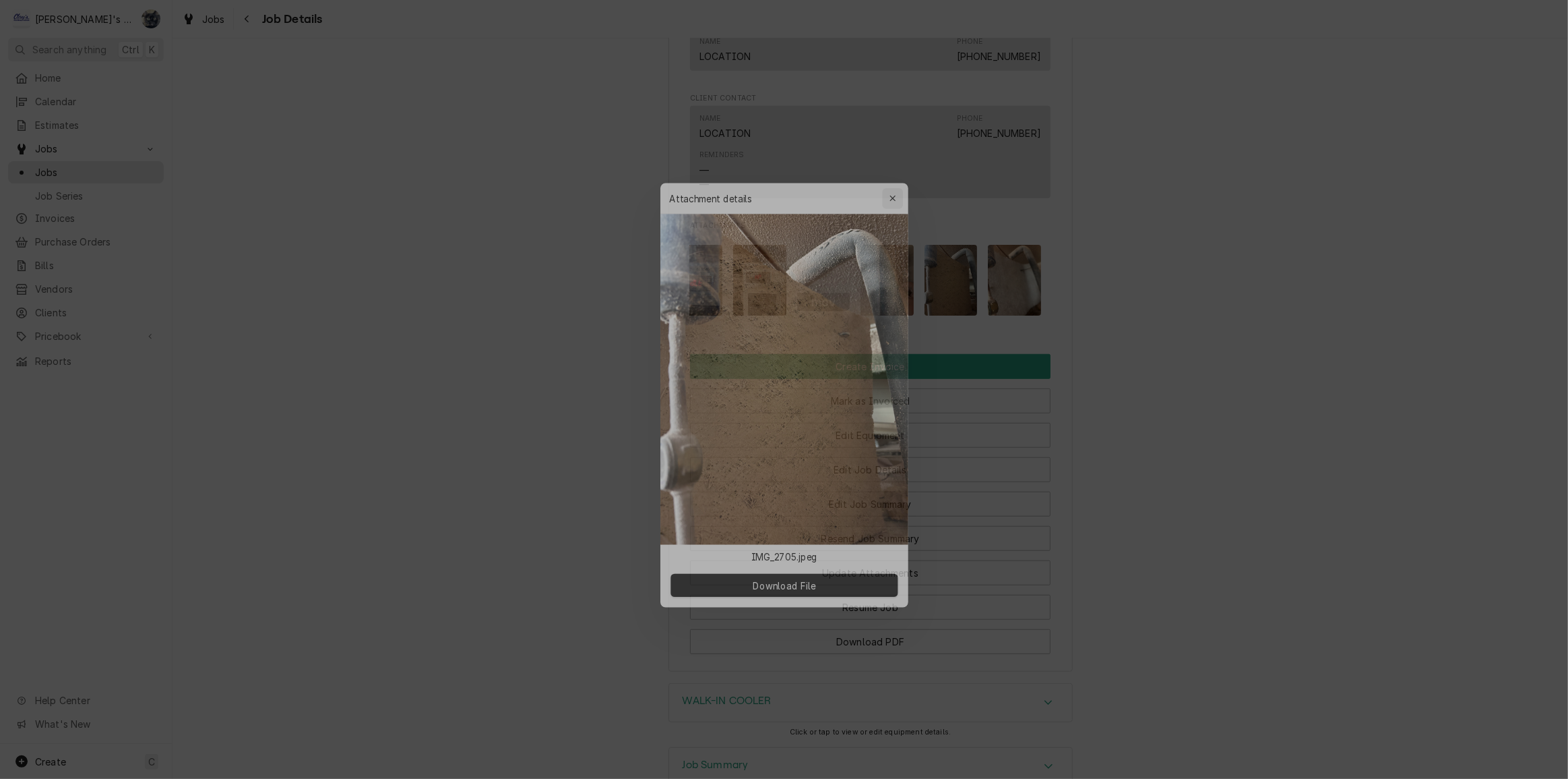
click at [896, 183] on icon "button" at bounding box center [897, 184] width 6 height 6
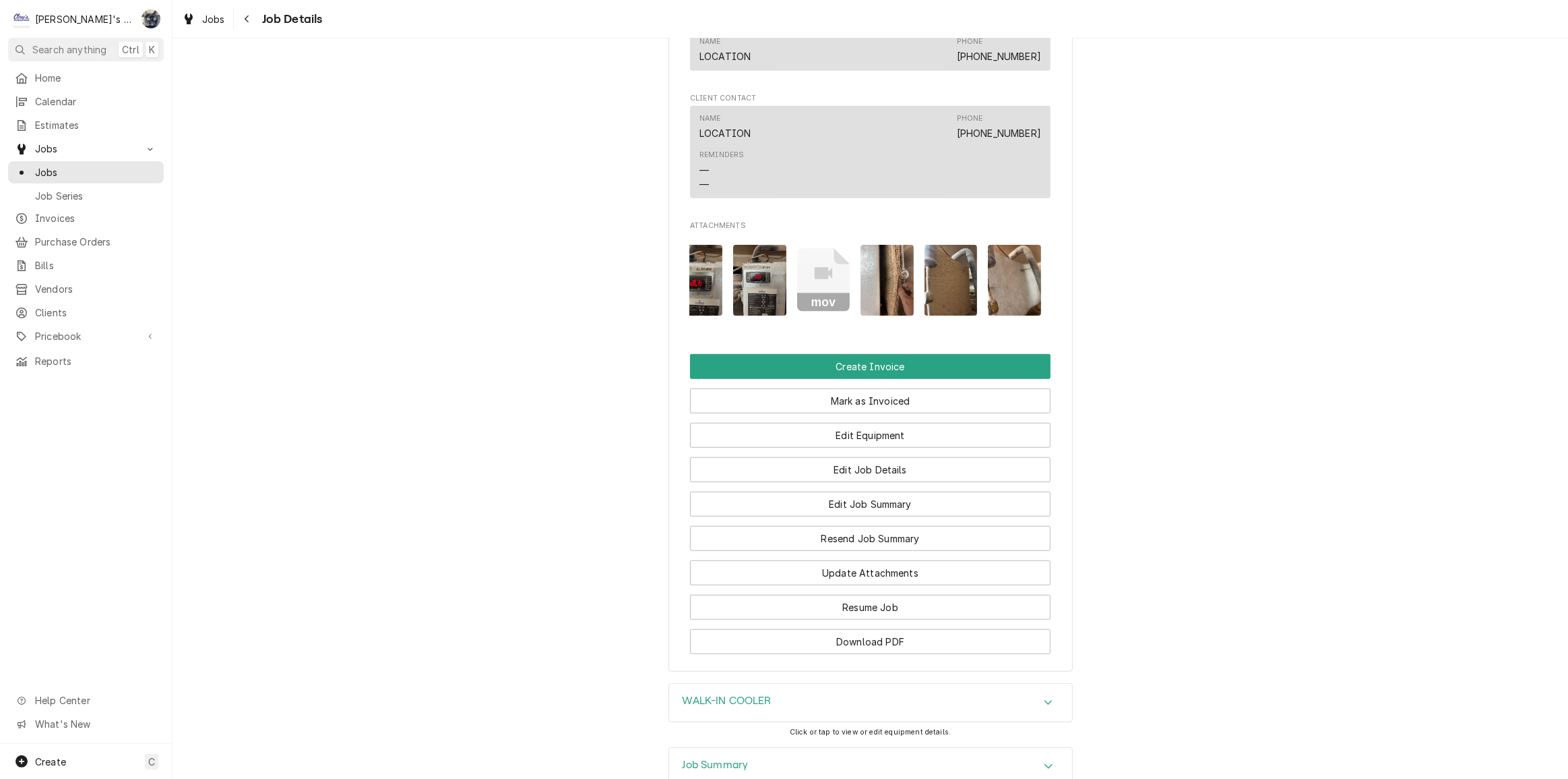
click at [1001, 245] on img "Attachments" at bounding box center [1014, 280] width 53 height 71
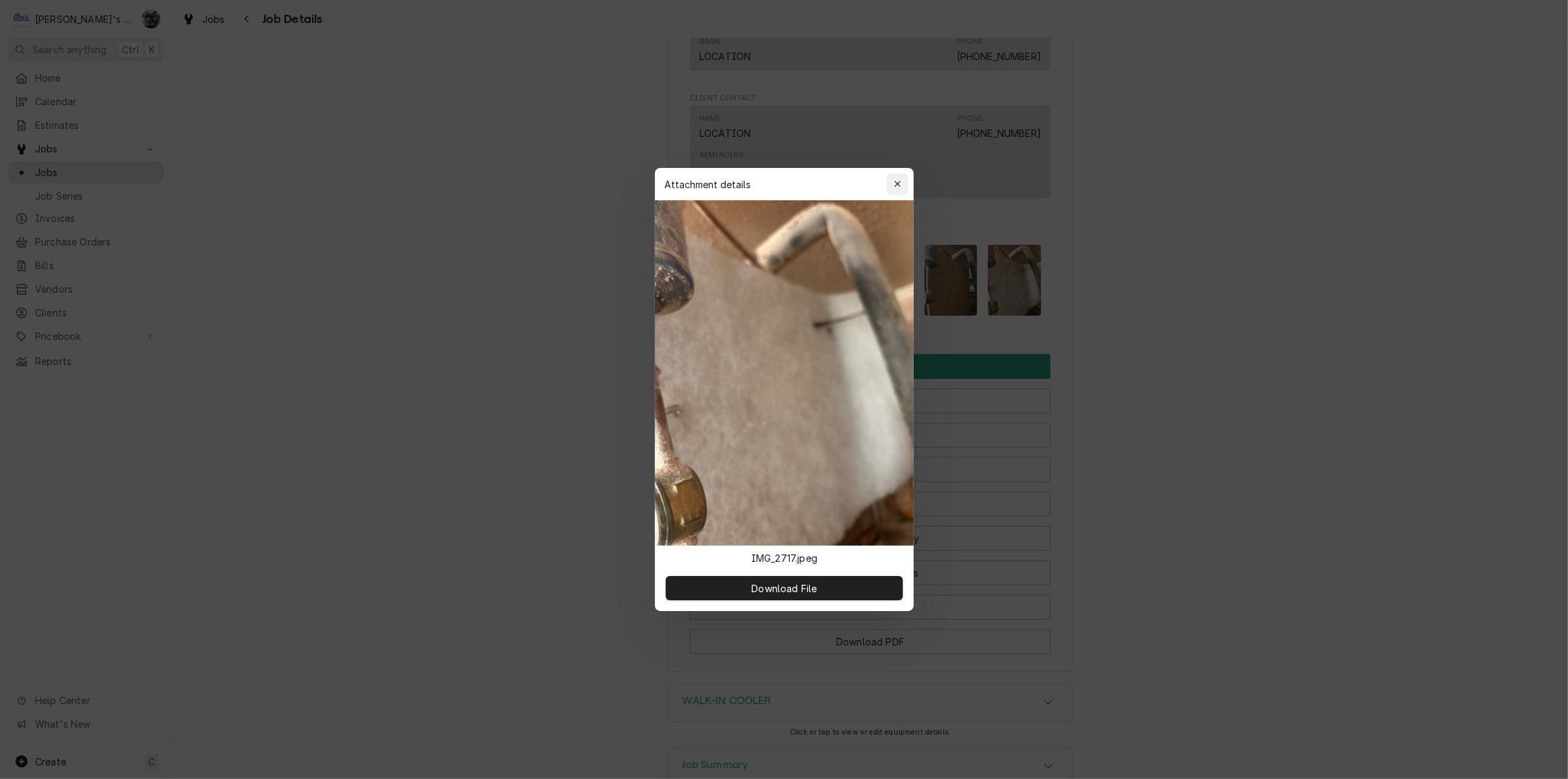
click at [898, 185] on icon "button" at bounding box center [897, 184] width 6 height 6
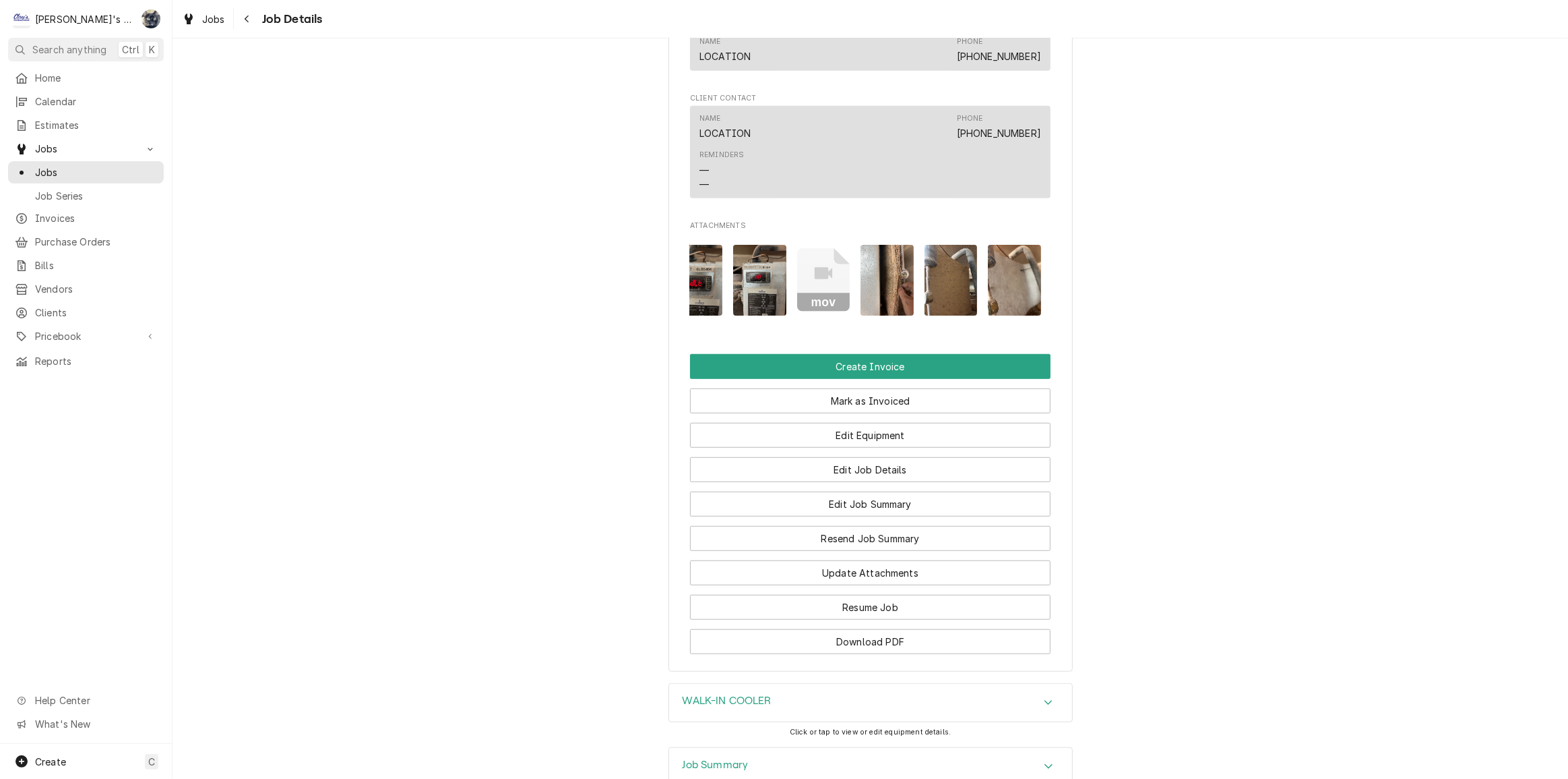
click at [779, 684] on div "WALK-IN COOLER" at bounding box center [871, 702] width 403 height 38
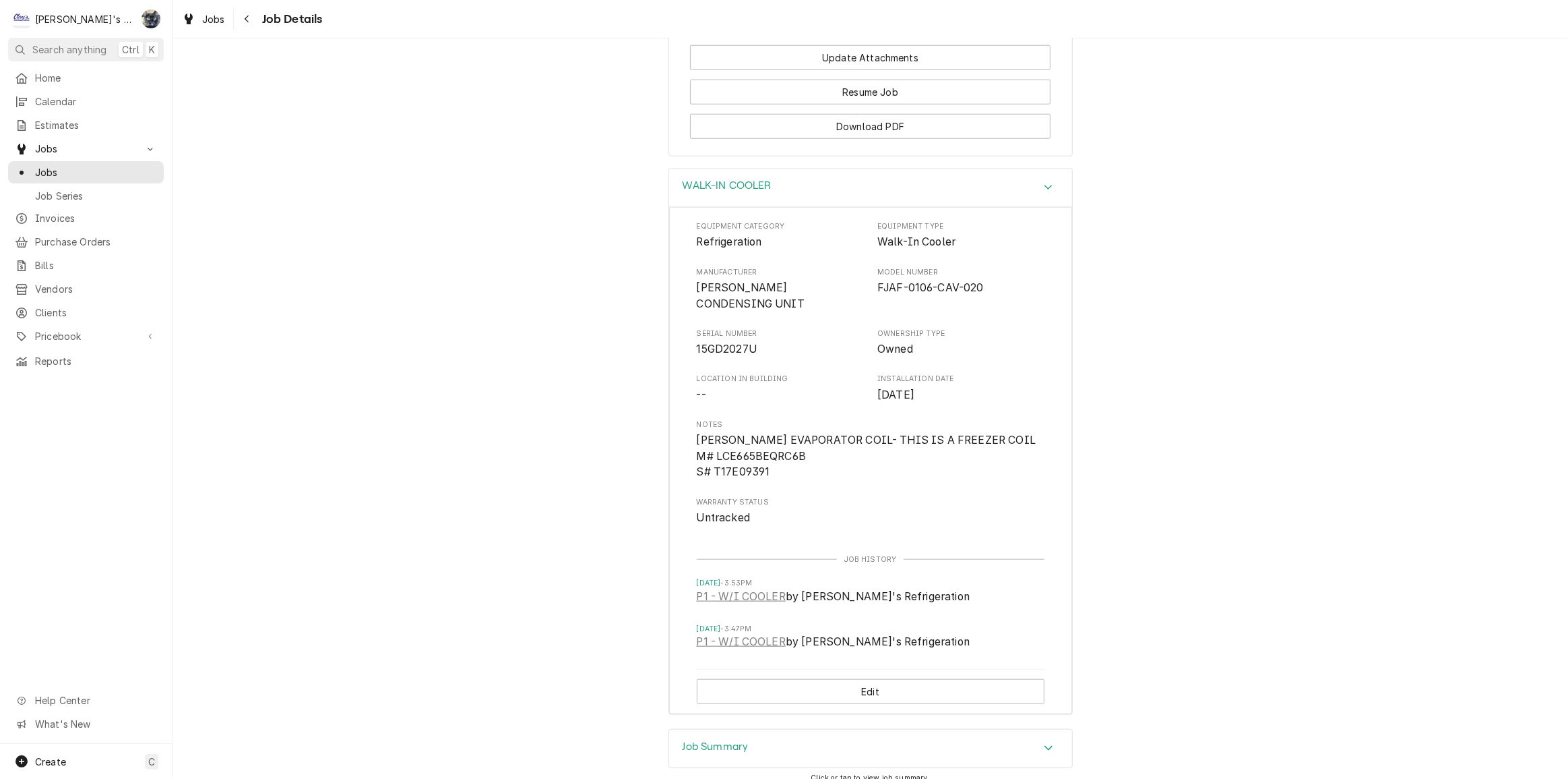
scroll to position [1604, 0]
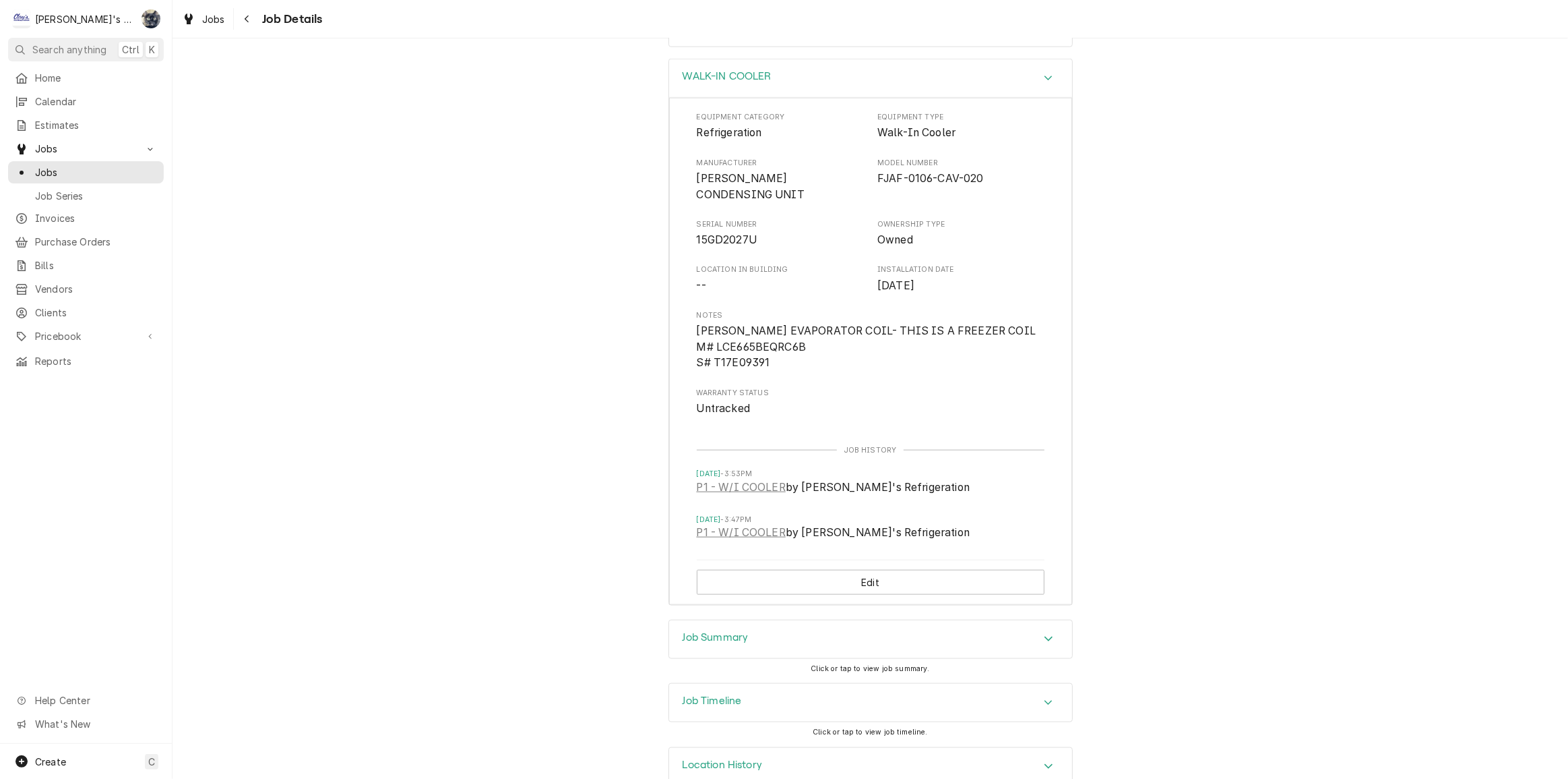
click at [749, 620] on div "Job Summary" at bounding box center [871, 639] width 403 height 38
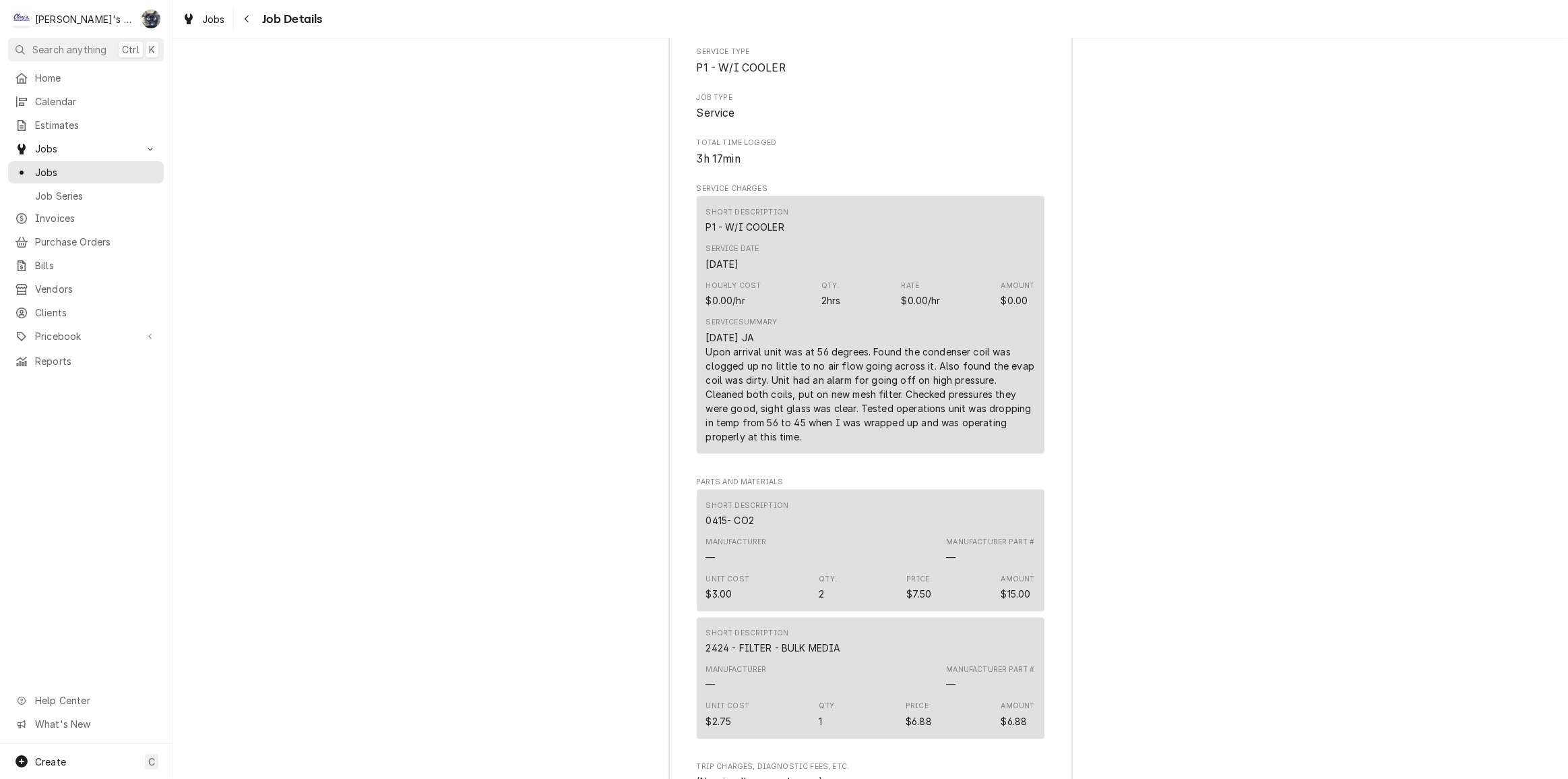
scroll to position [2278, 0]
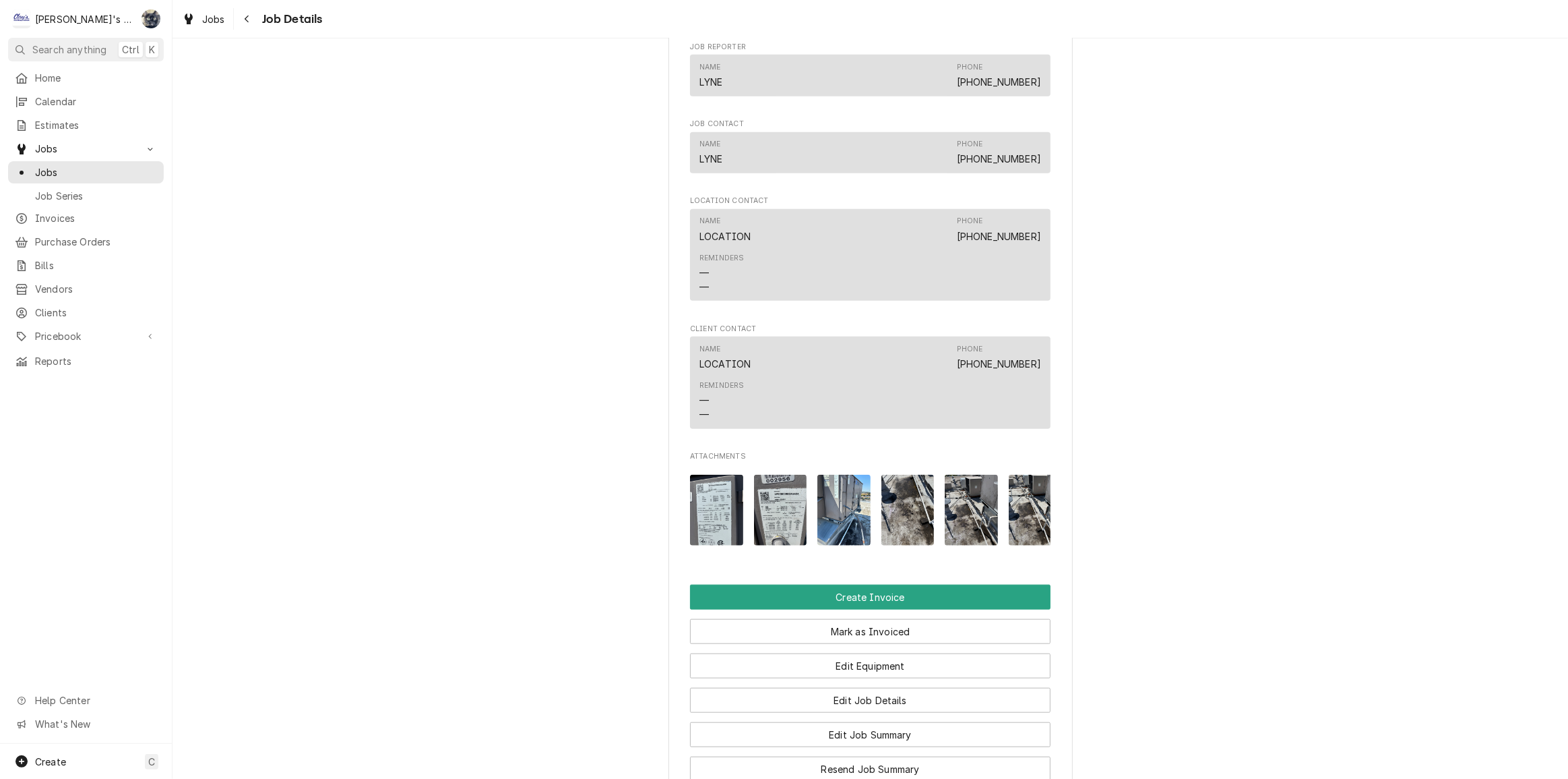
scroll to position [1839, 0]
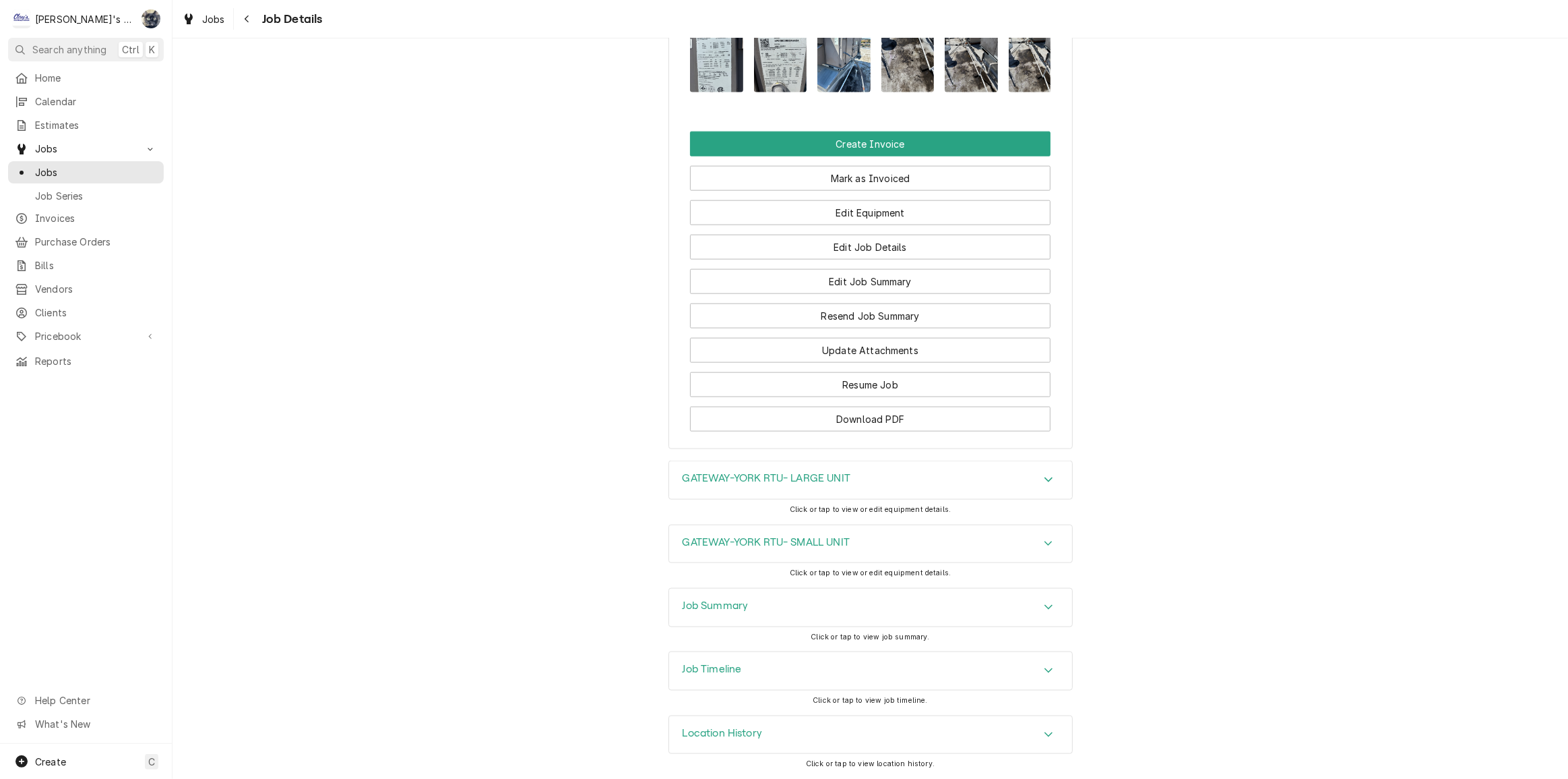
click at [798, 594] on div "Job Summary" at bounding box center [871, 607] width 403 height 38
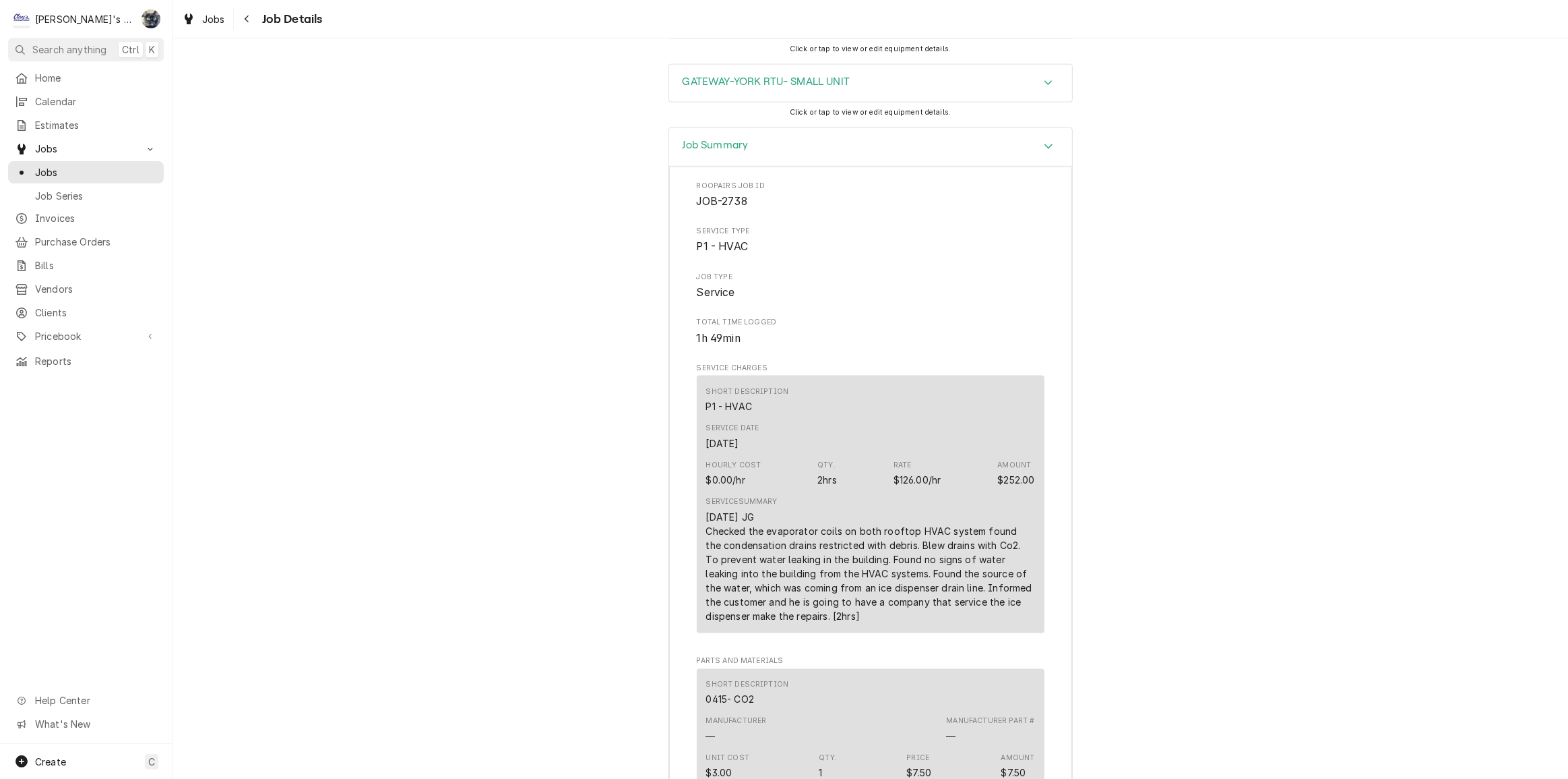
scroll to position [2268, 0]
click at [203, 18] on span "Jobs" at bounding box center [214, 19] width 23 height 14
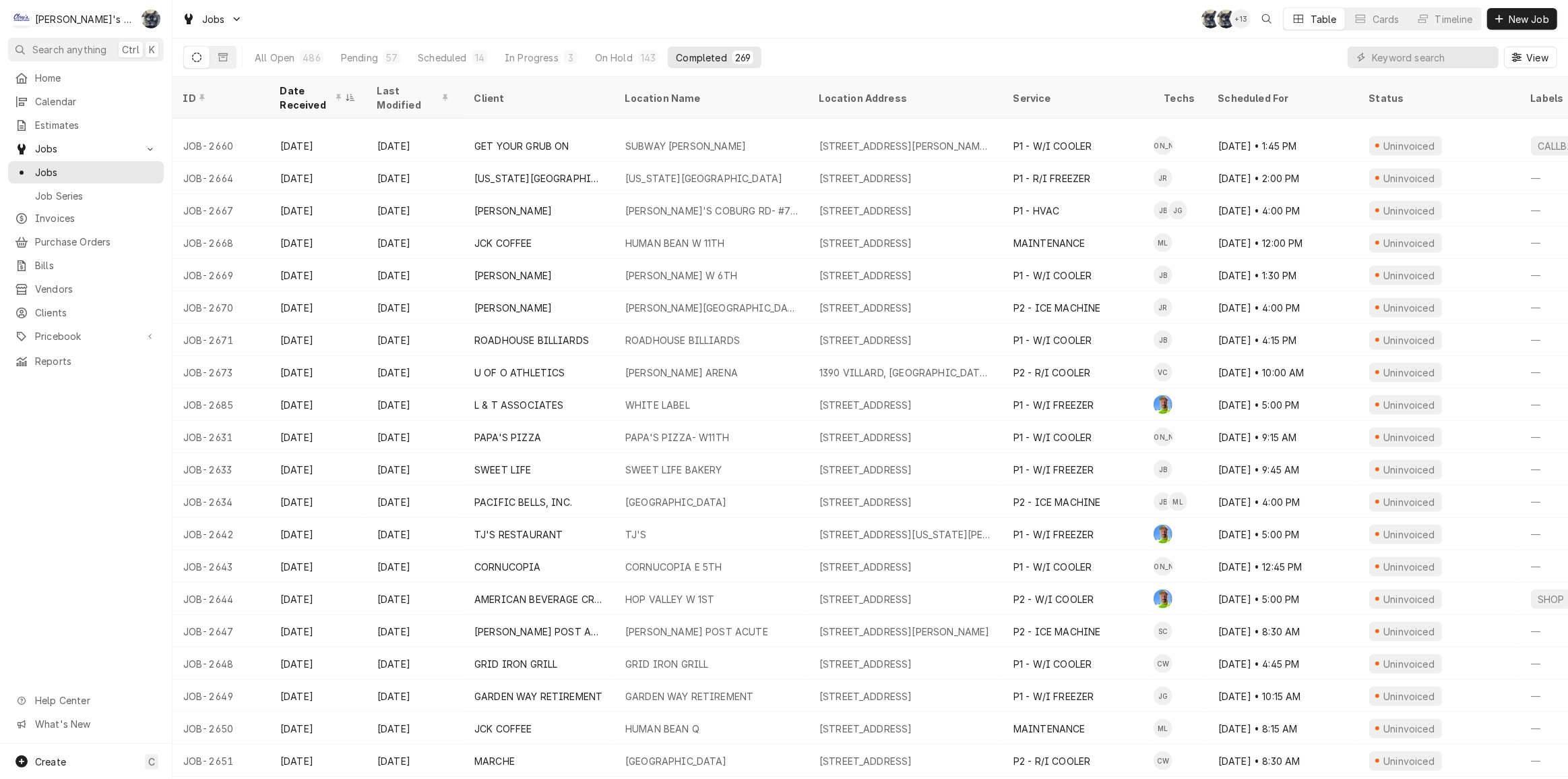
scroll to position [1510, 0]
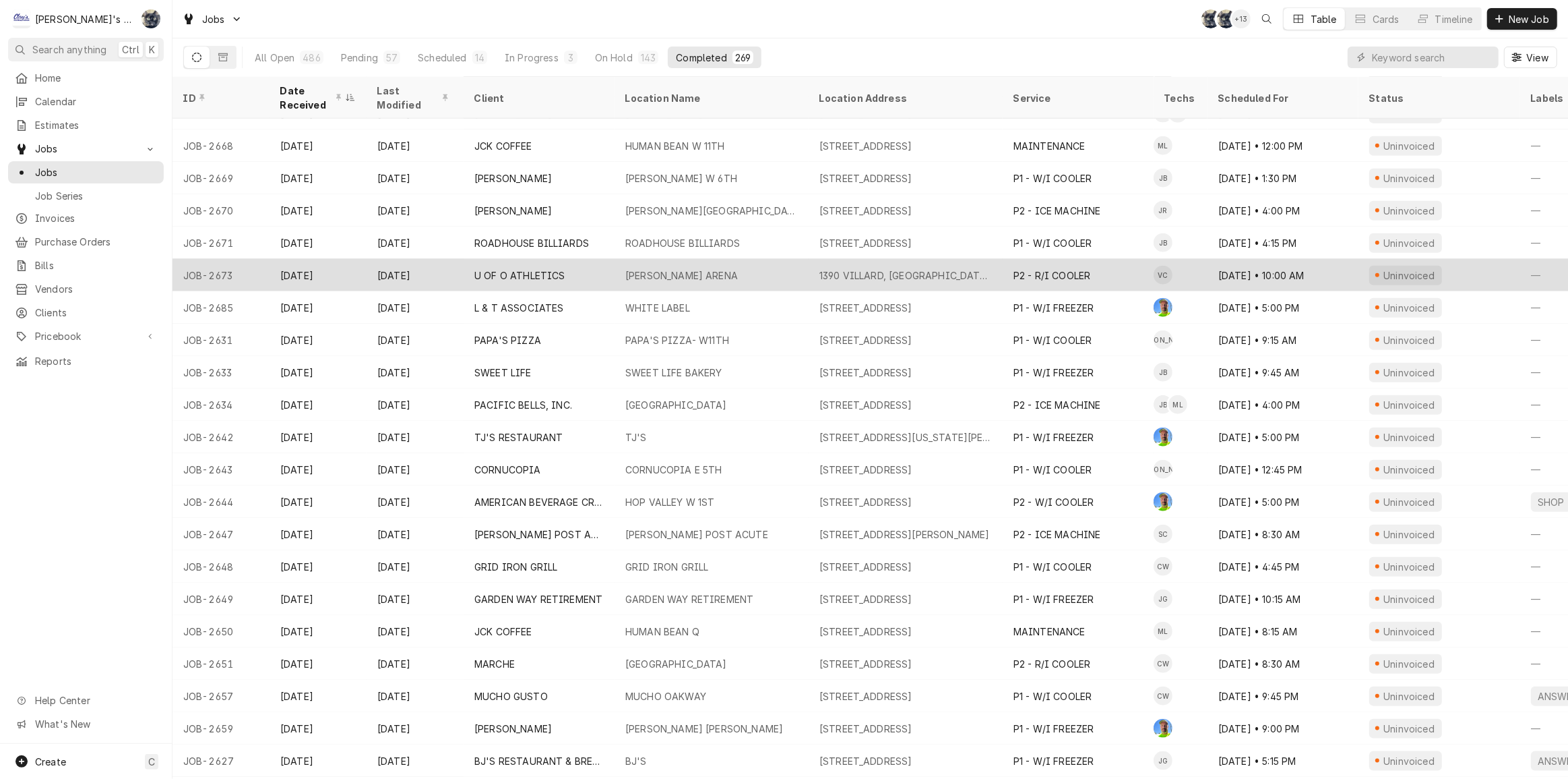
click at [551, 272] on div "U OF O ATHLETICS" at bounding box center [520, 276] width 91 height 14
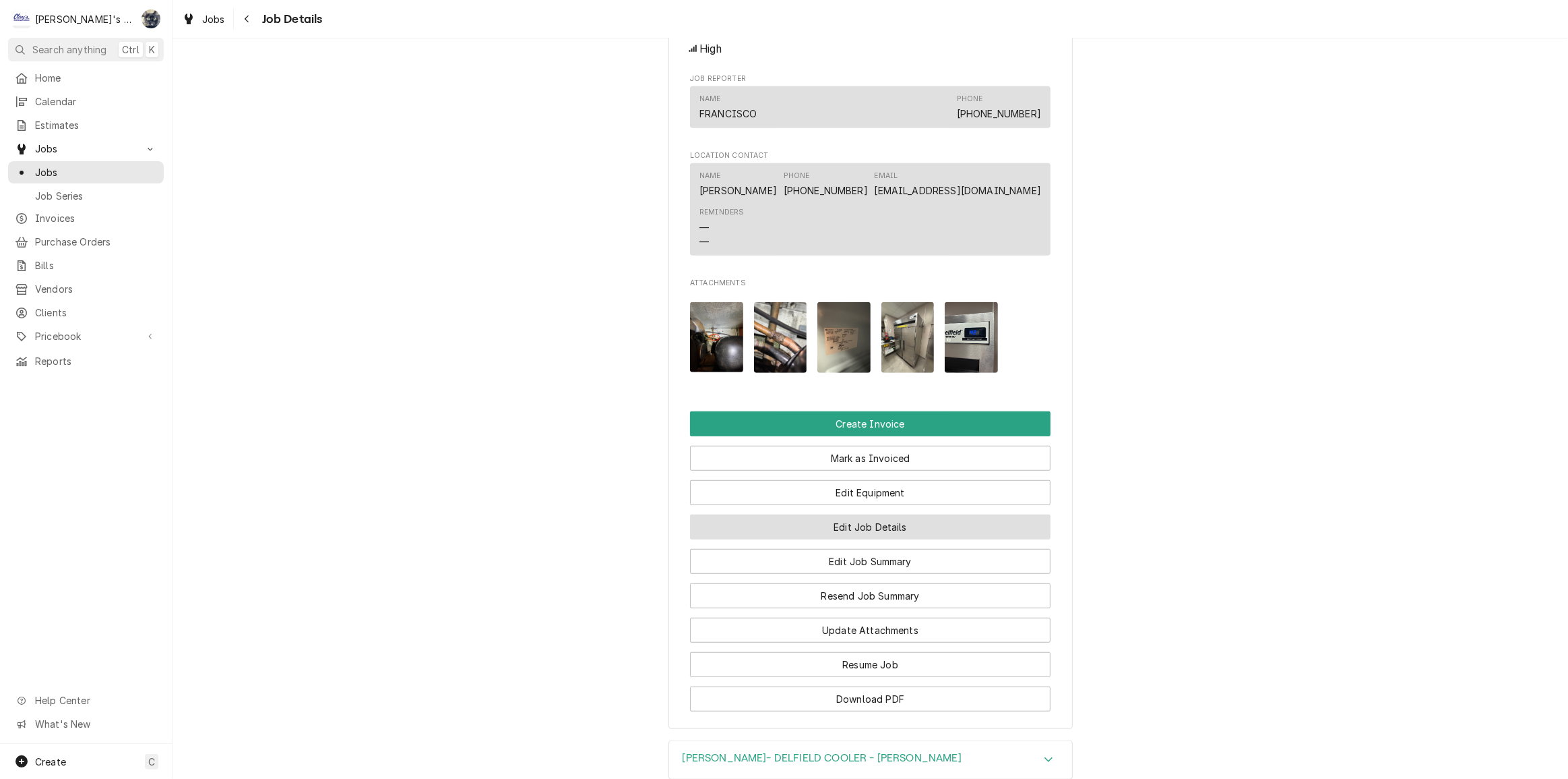
scroll to position [1132, 0]
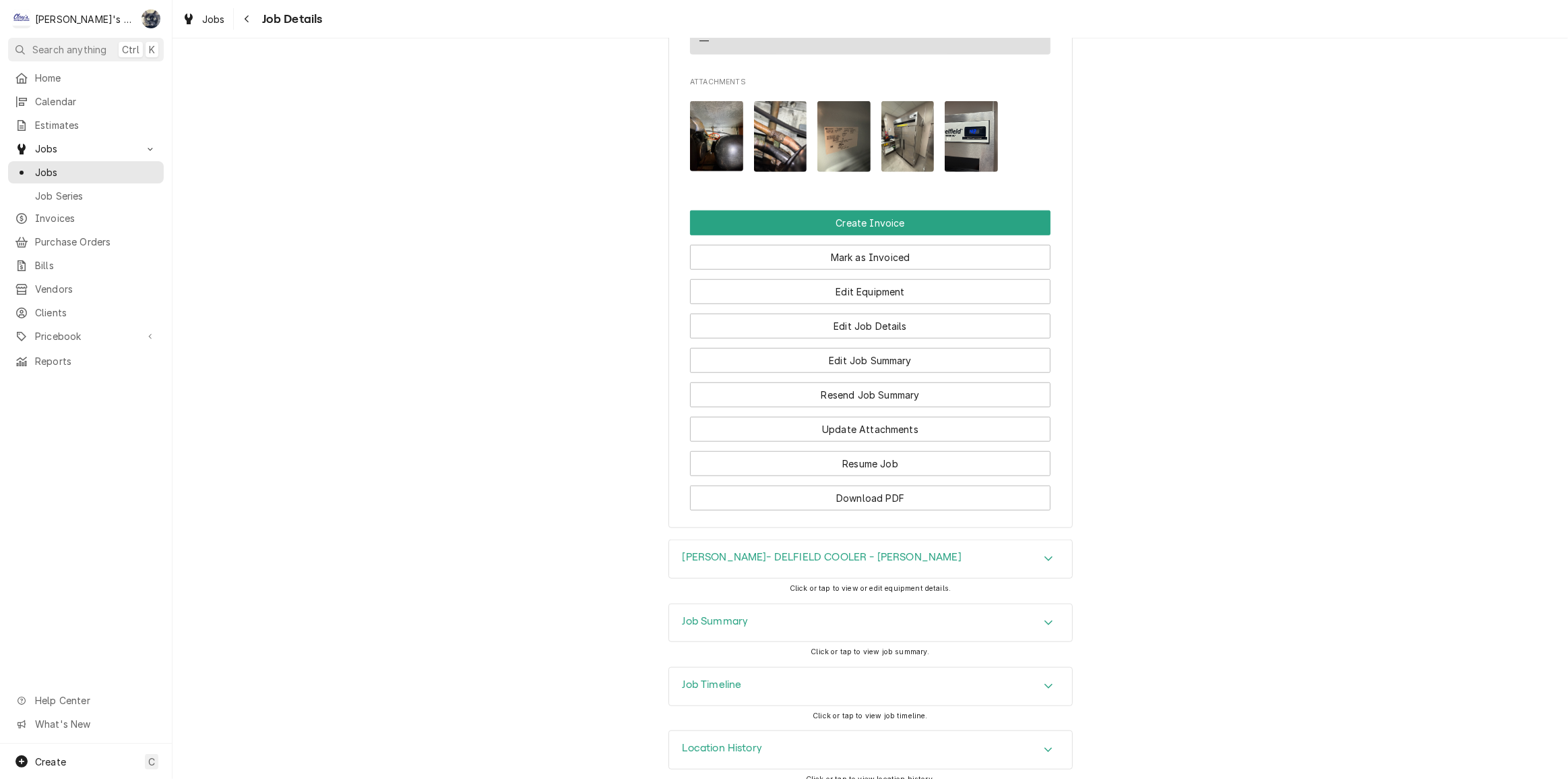
click at [776, 604] on div "Job Summary" at bounding box center [871, 623] width 403 height 38
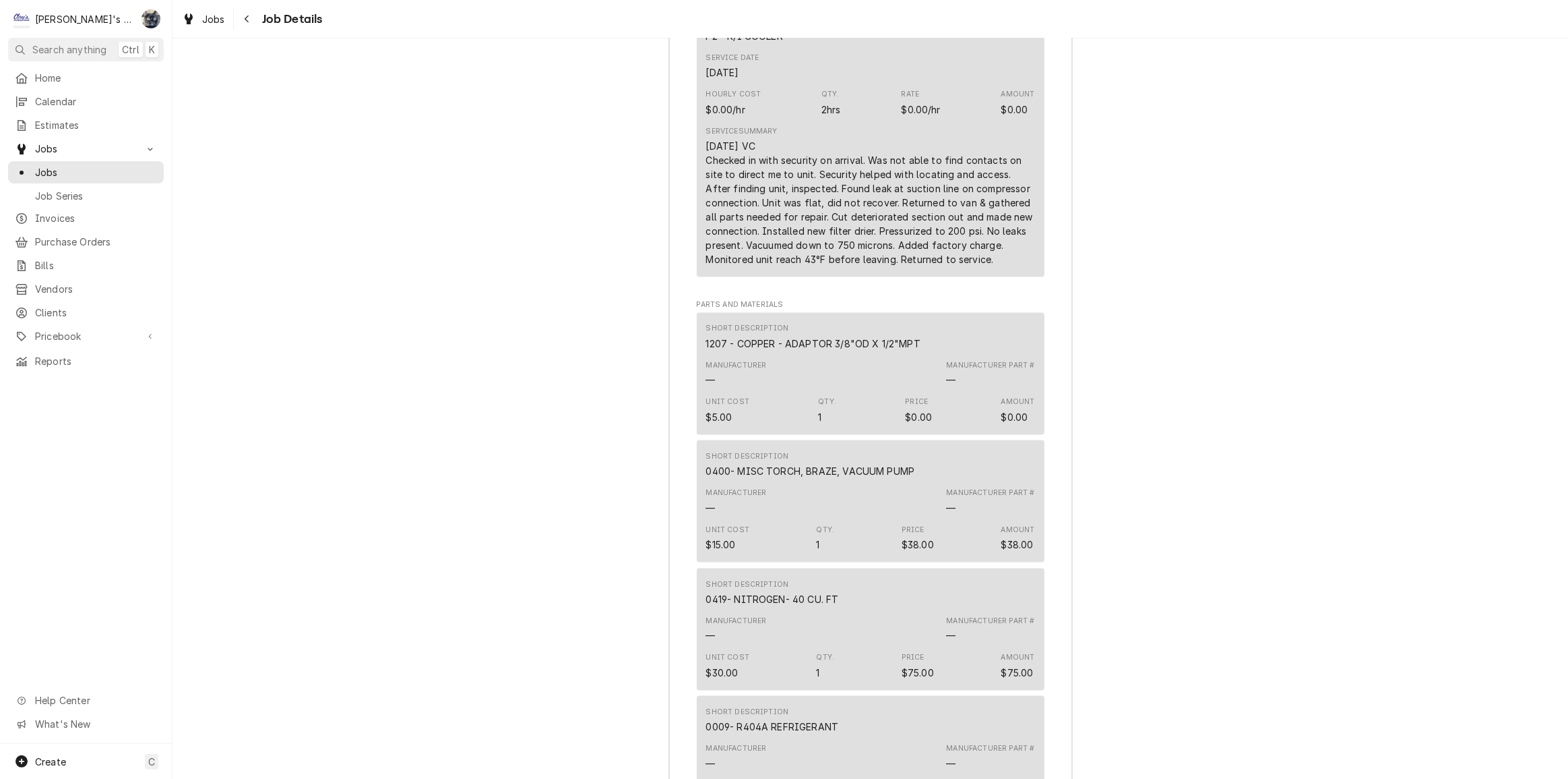
scroll to position [1610, 0]
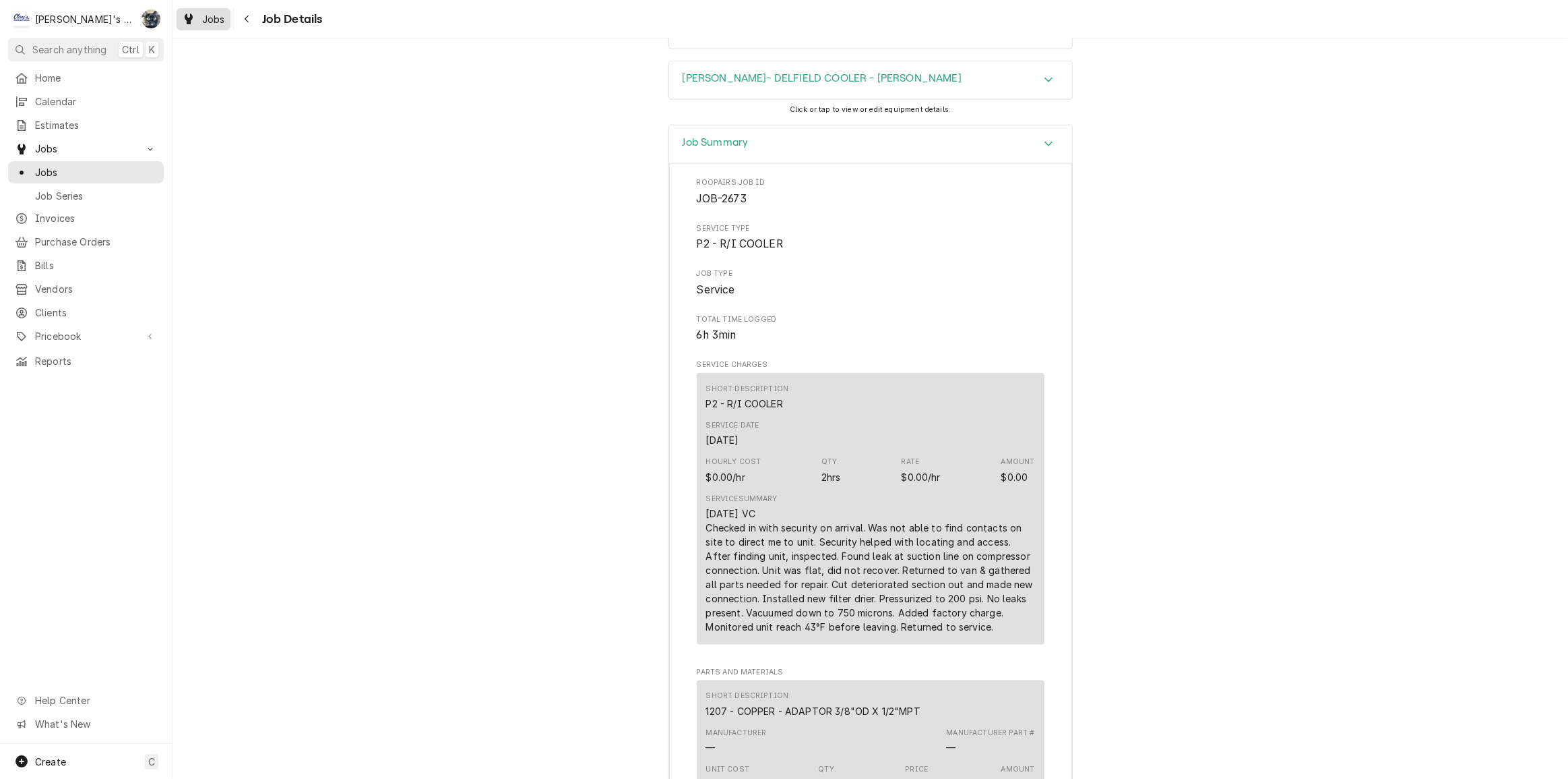
click at [194, 24] on div "Dynamic Content Wrapper" at bounding box center [188, 18] width 14 height 16
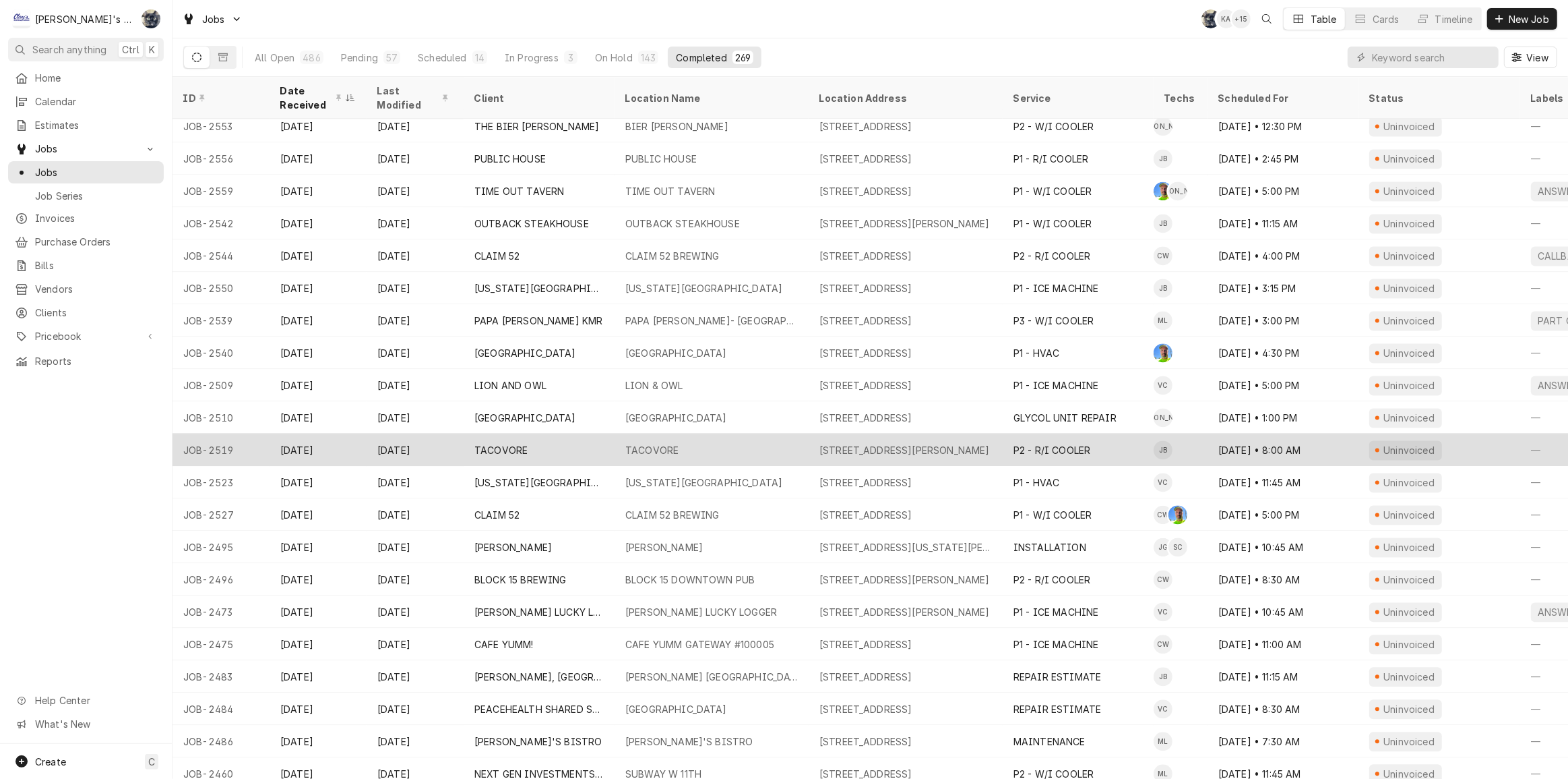
scroll to position [3063, 0]
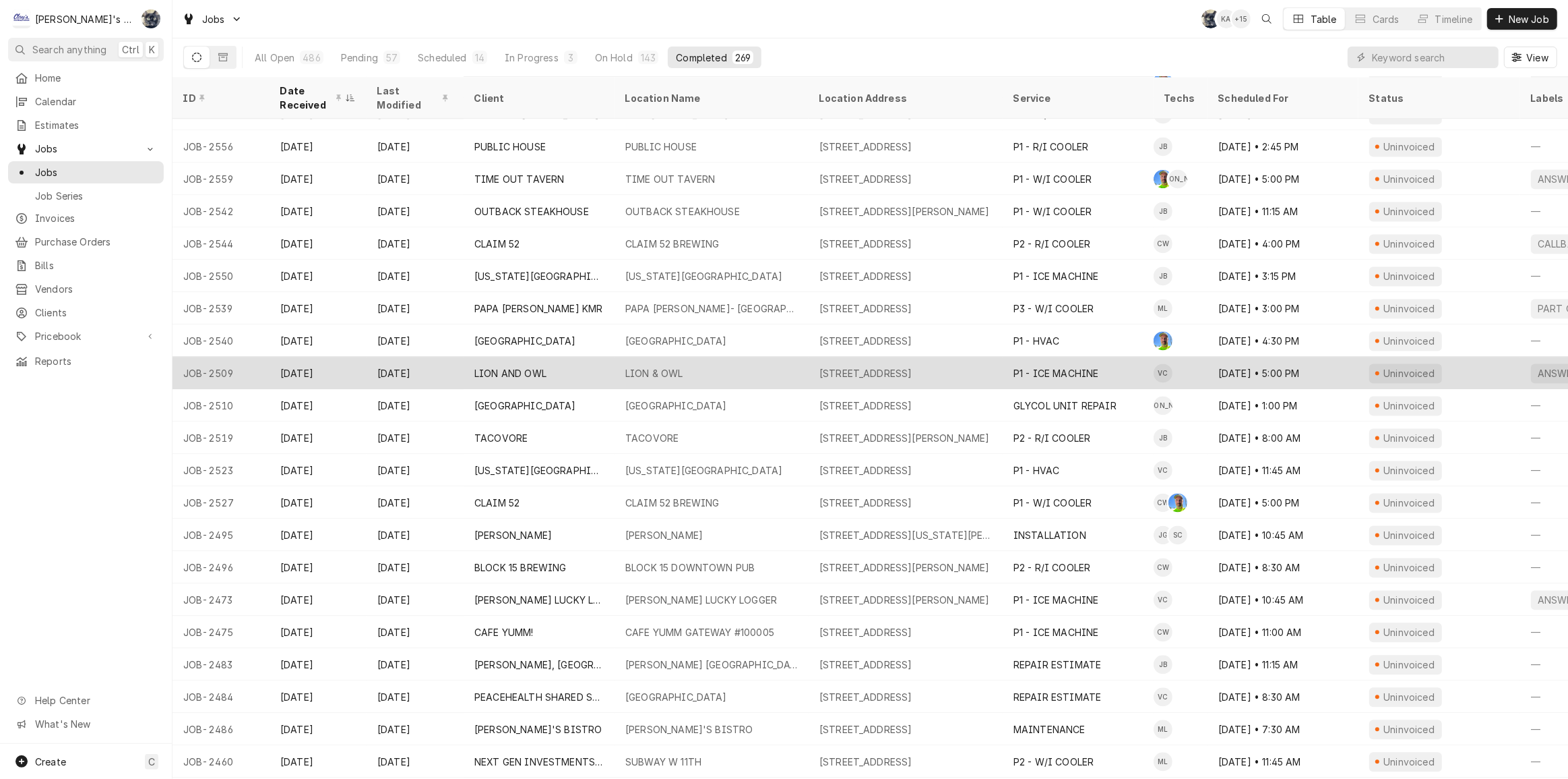
click at [570, 370] on div "LION AND OWL" at bounding box center [539, 373] width 151 height 32
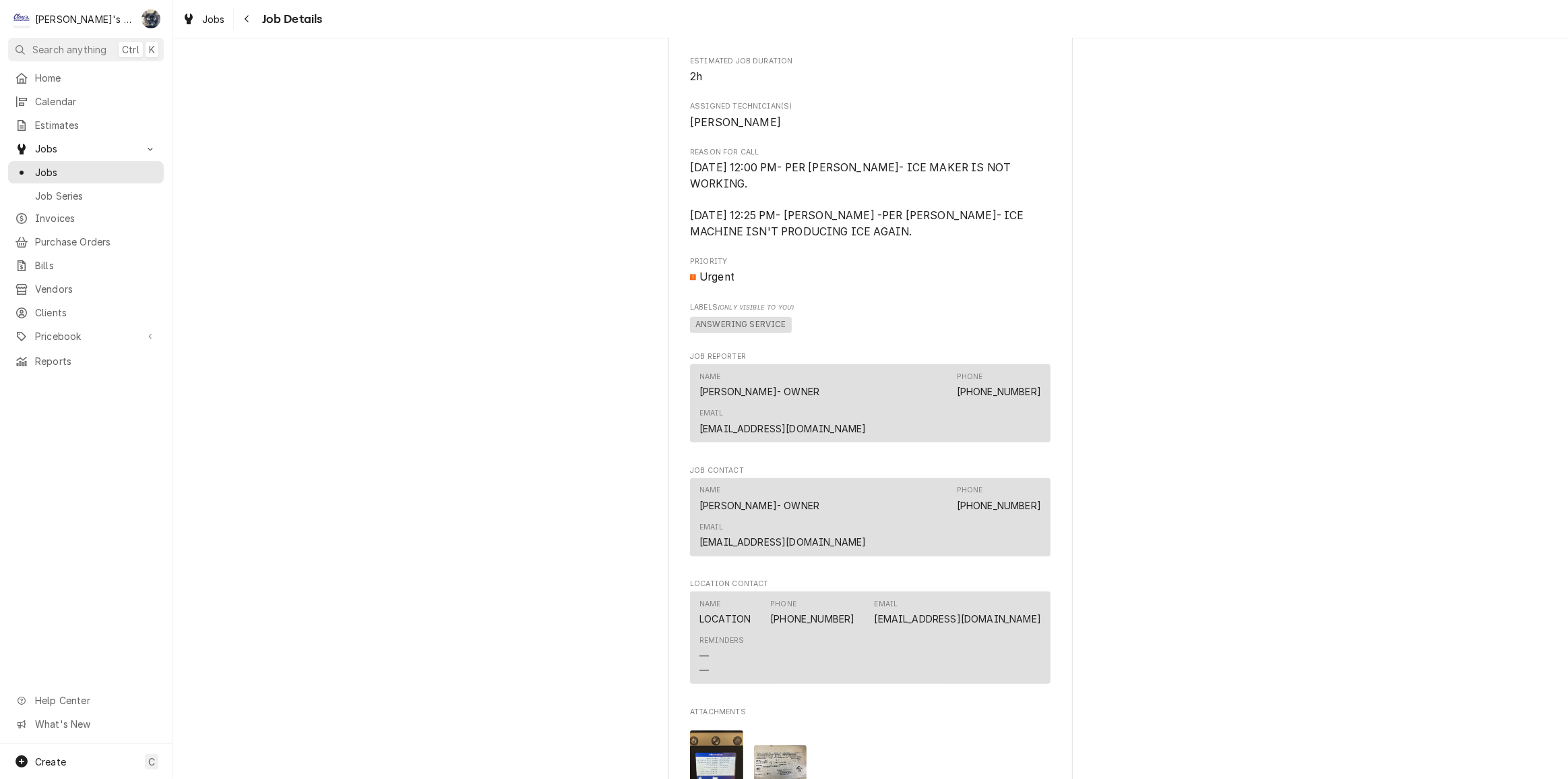
scroll to position [1103, 0]
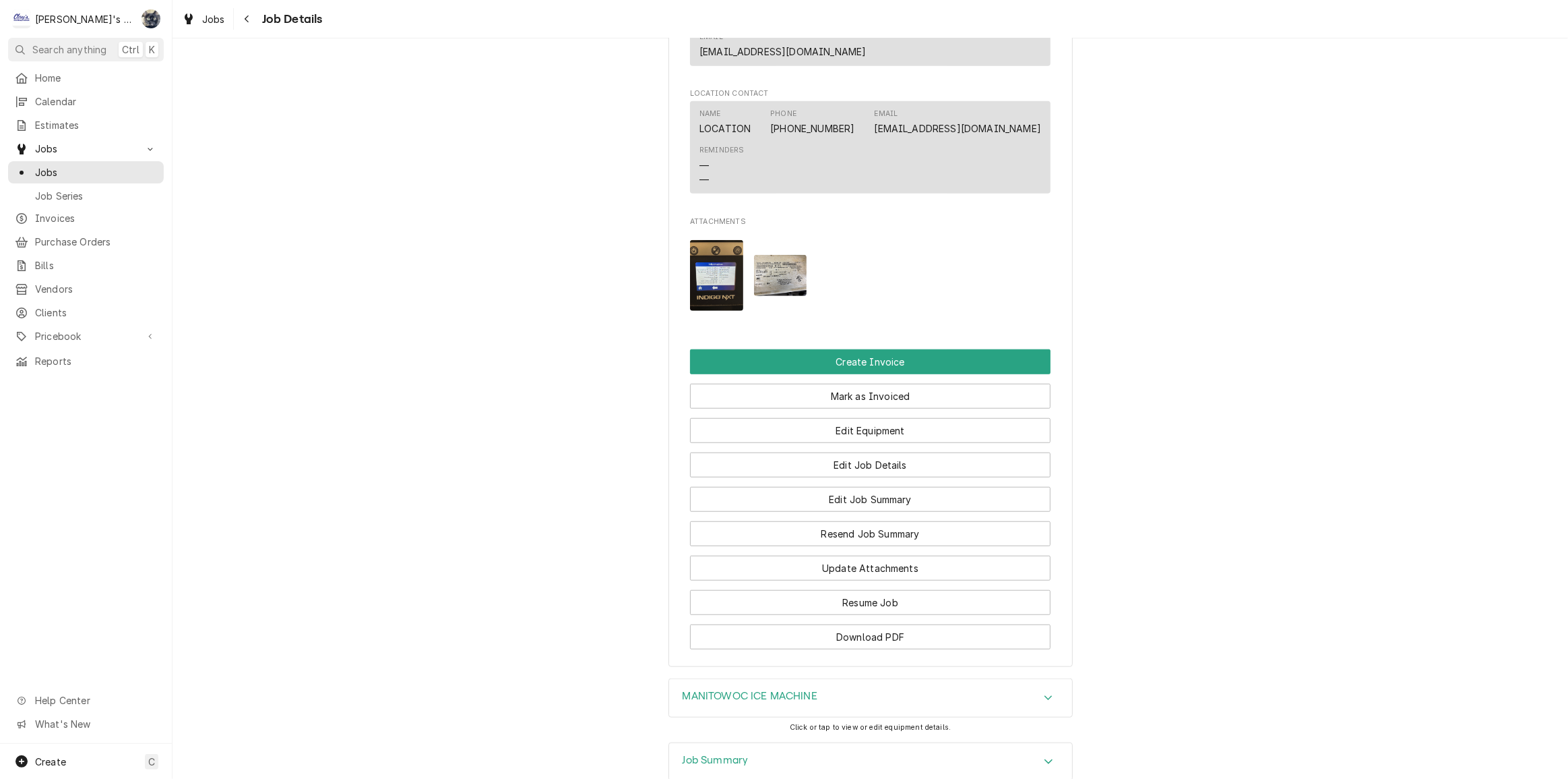
click at [741, 754] on h3 "Job Summary" at bounding box center [716, 760] width 66 height 13
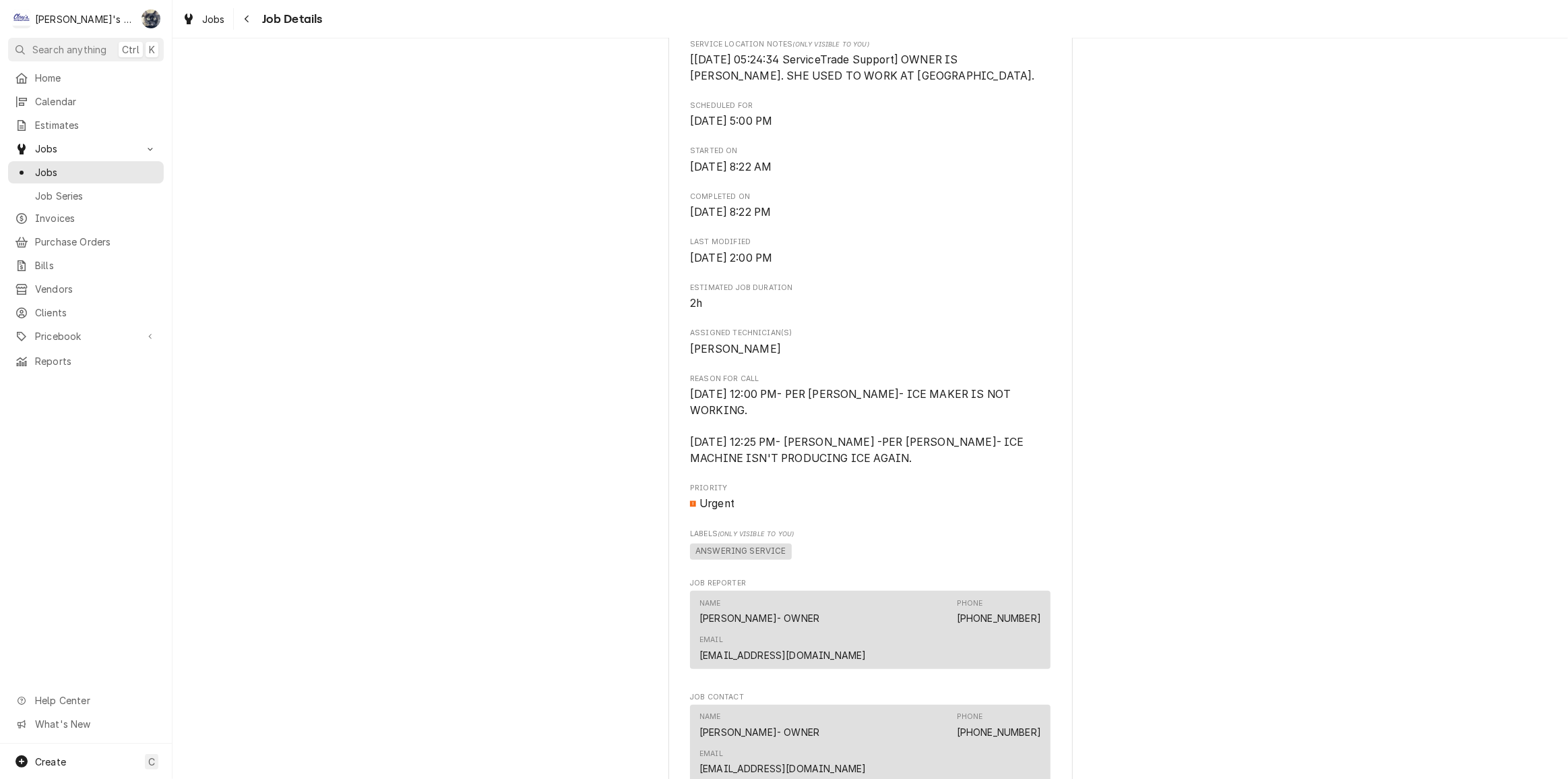
scroll to position [877, 0]
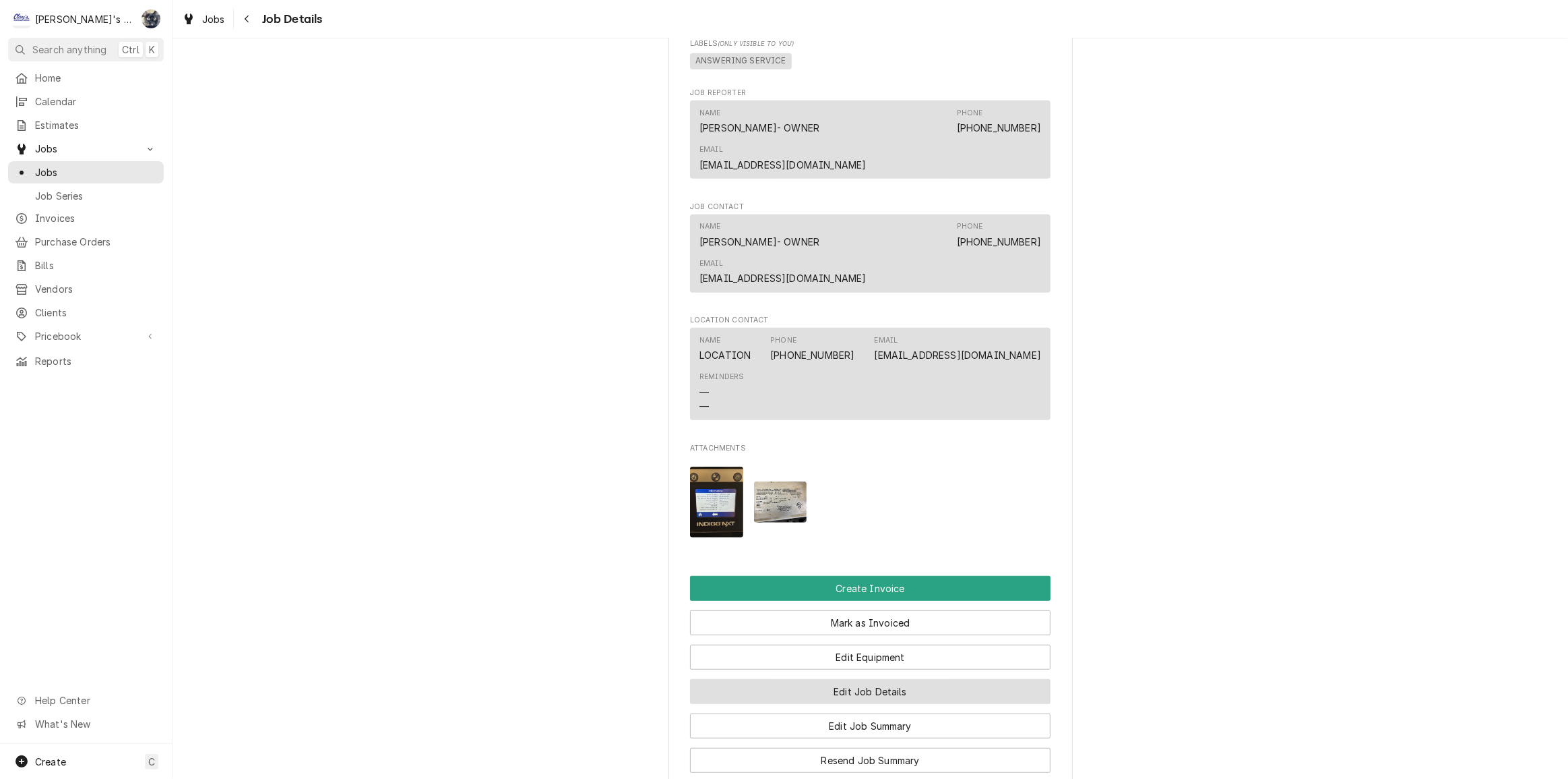
click at [892, 679] on button "Edit Job Details" at bounding box center [870, 691] width 361 height 25
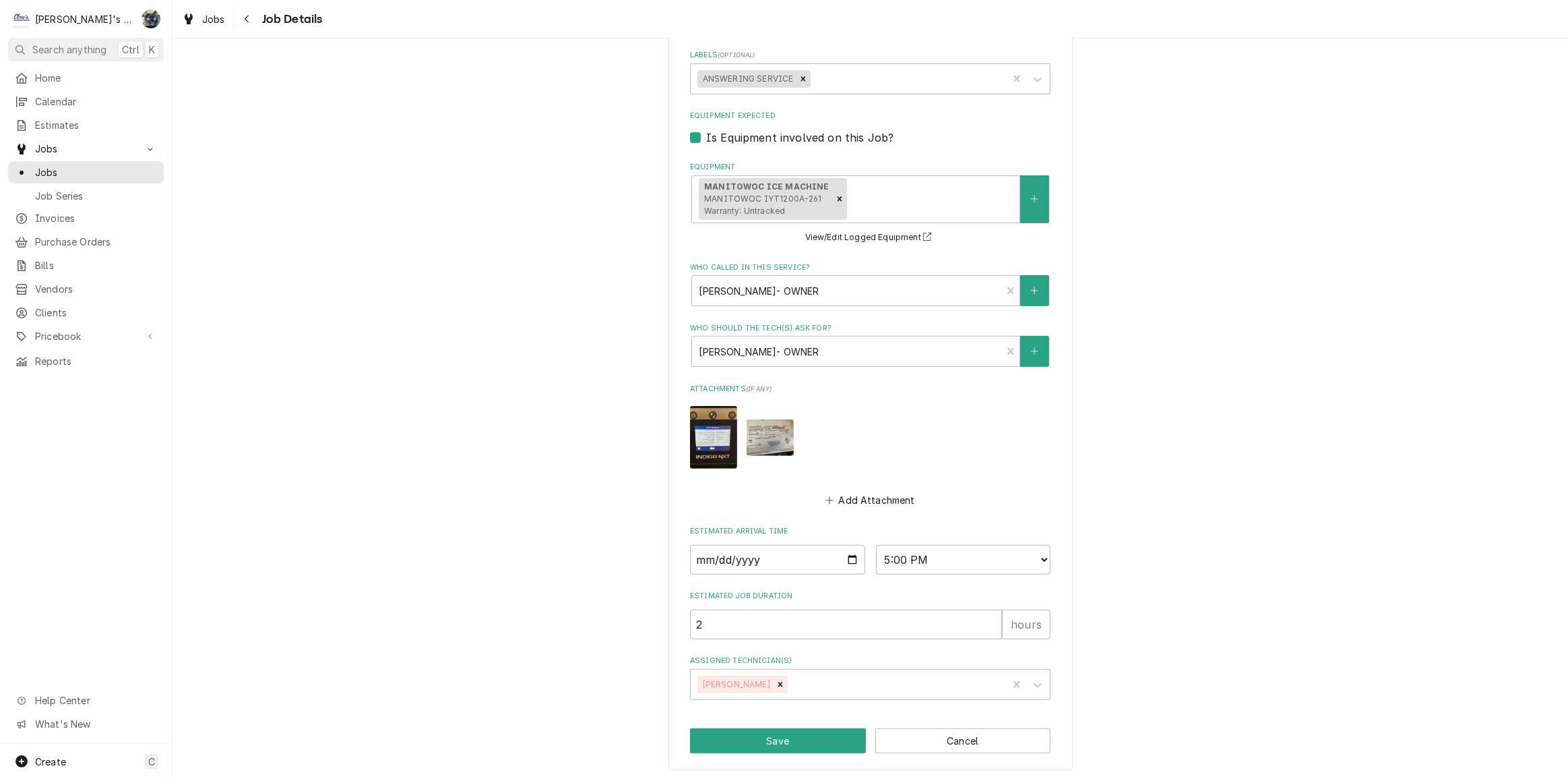
scroll to position [257, 0]
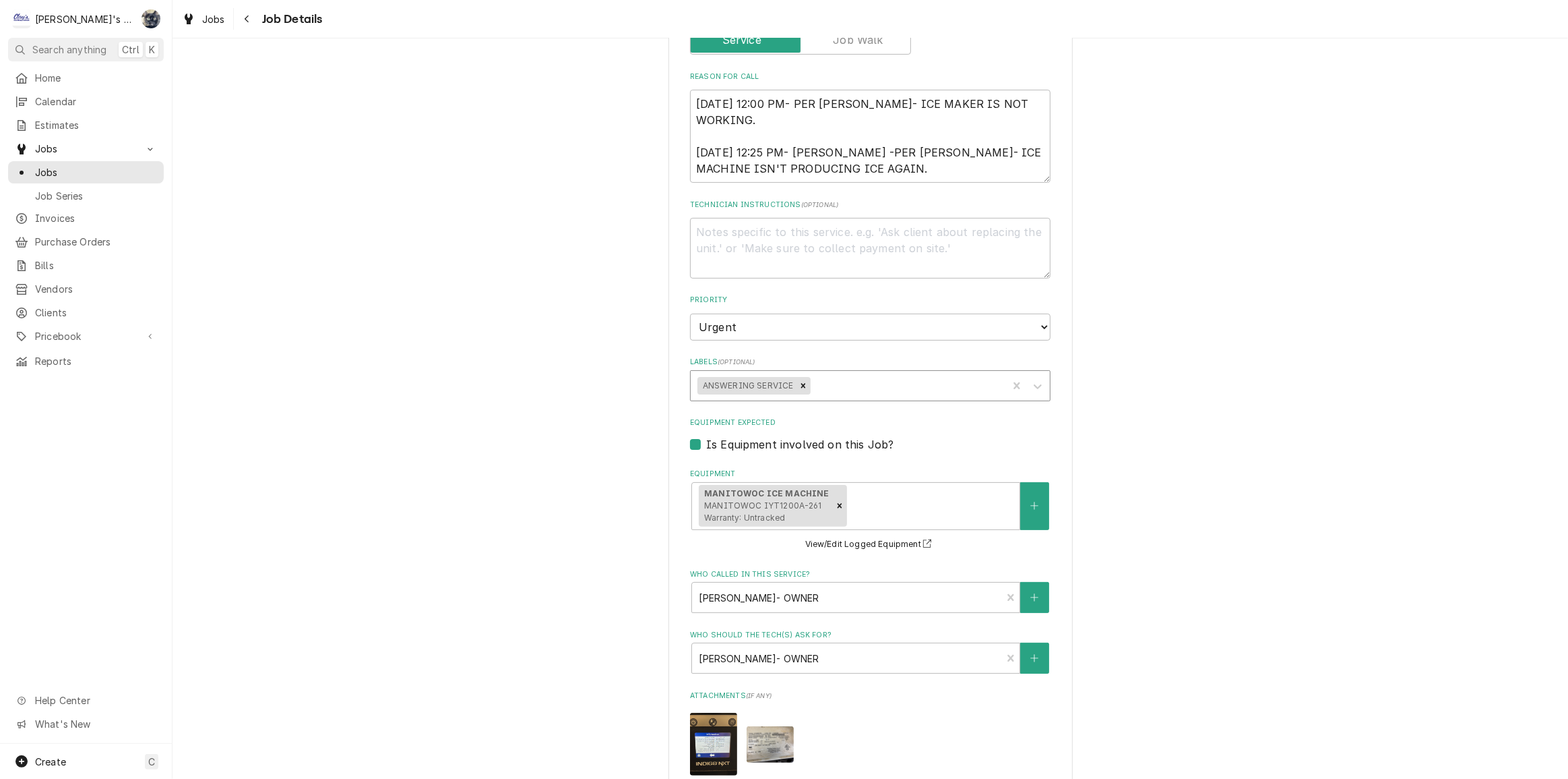
click at [859, 386] on div "Labels" at bounding box center [906, 386] width 187 height 25
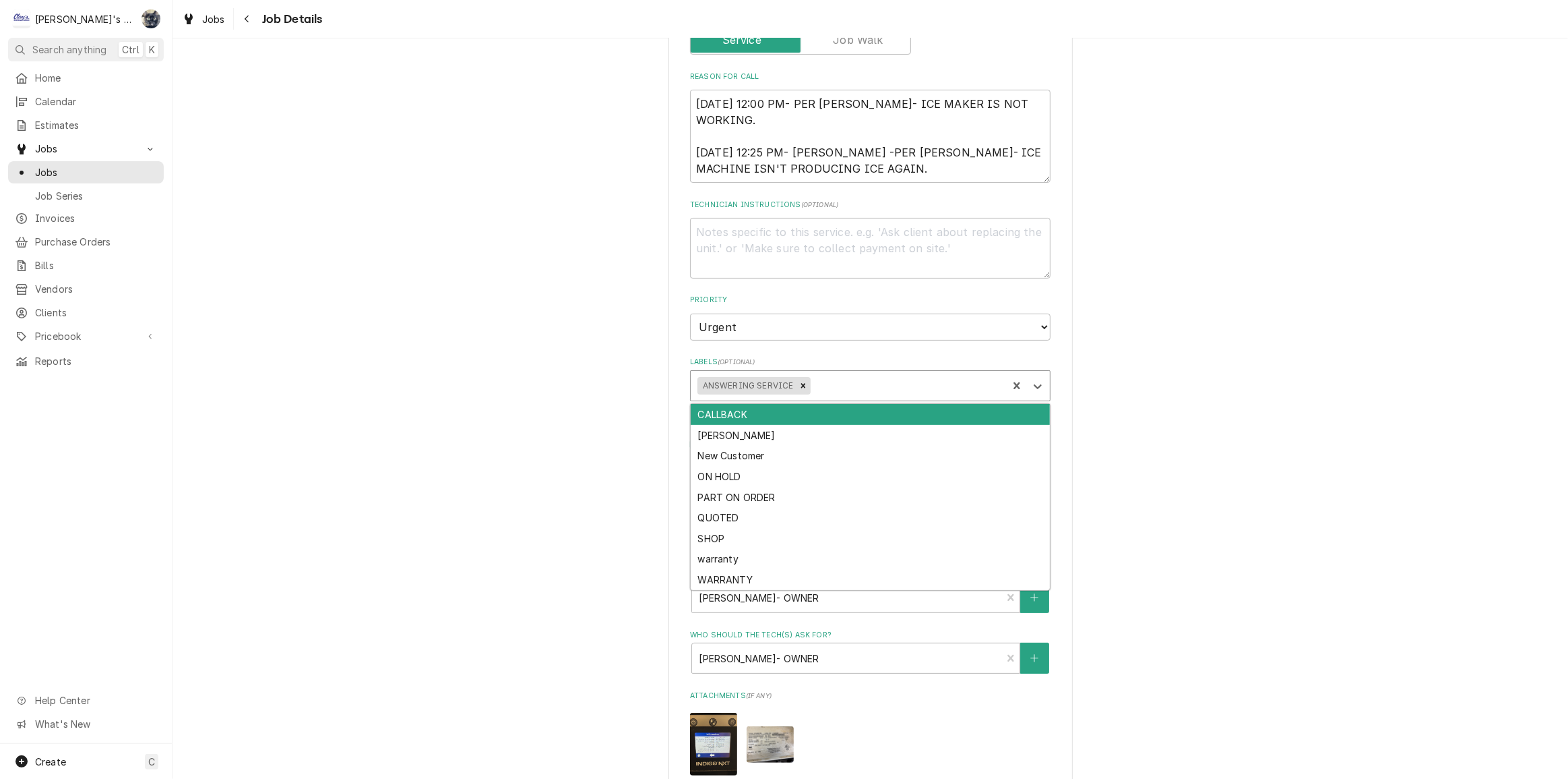
click at [842, 414] on div "CALLBACK" at bounding box center [870, 414] width 359 height 21
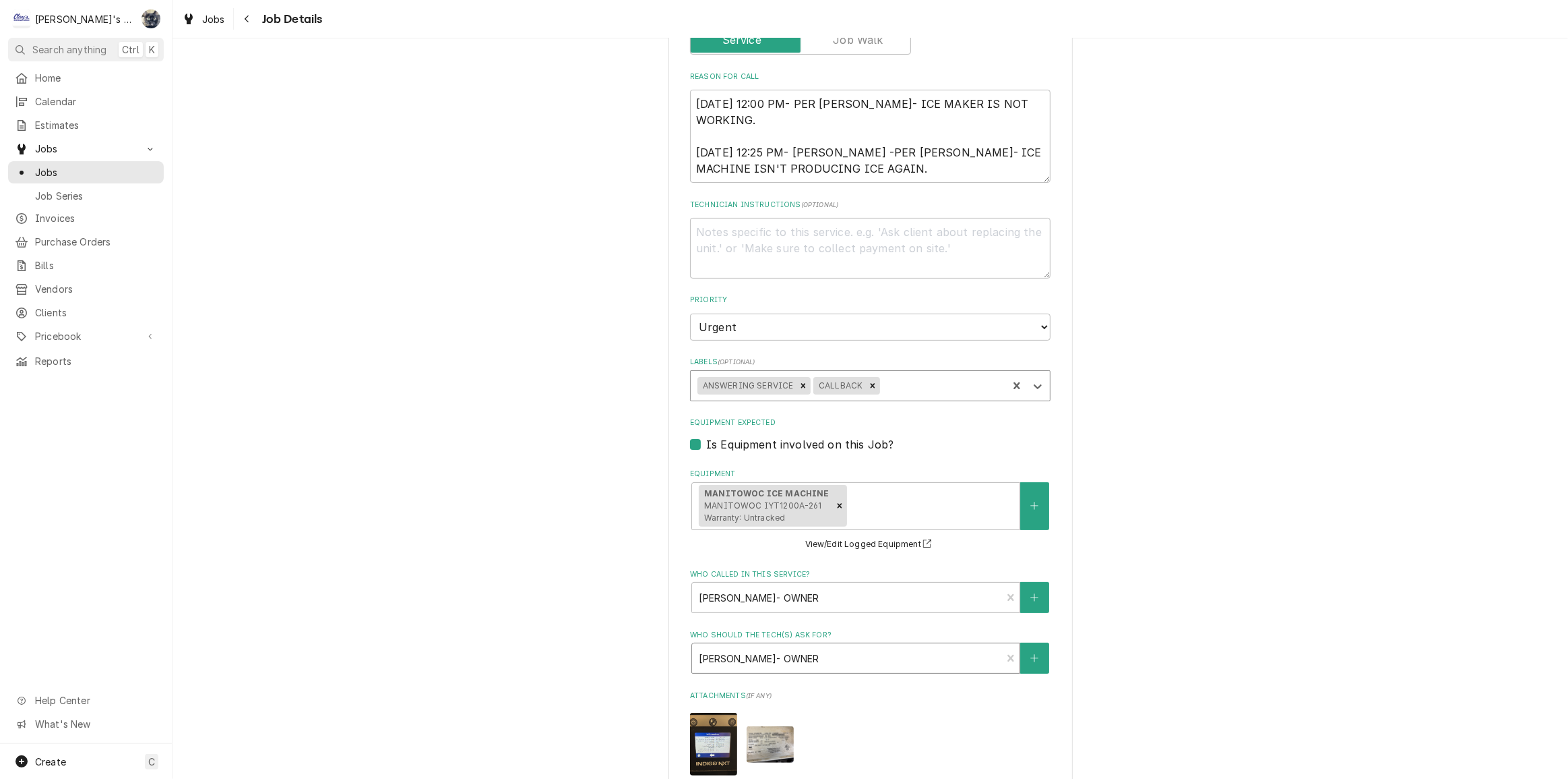
scroll to position [563, 0]
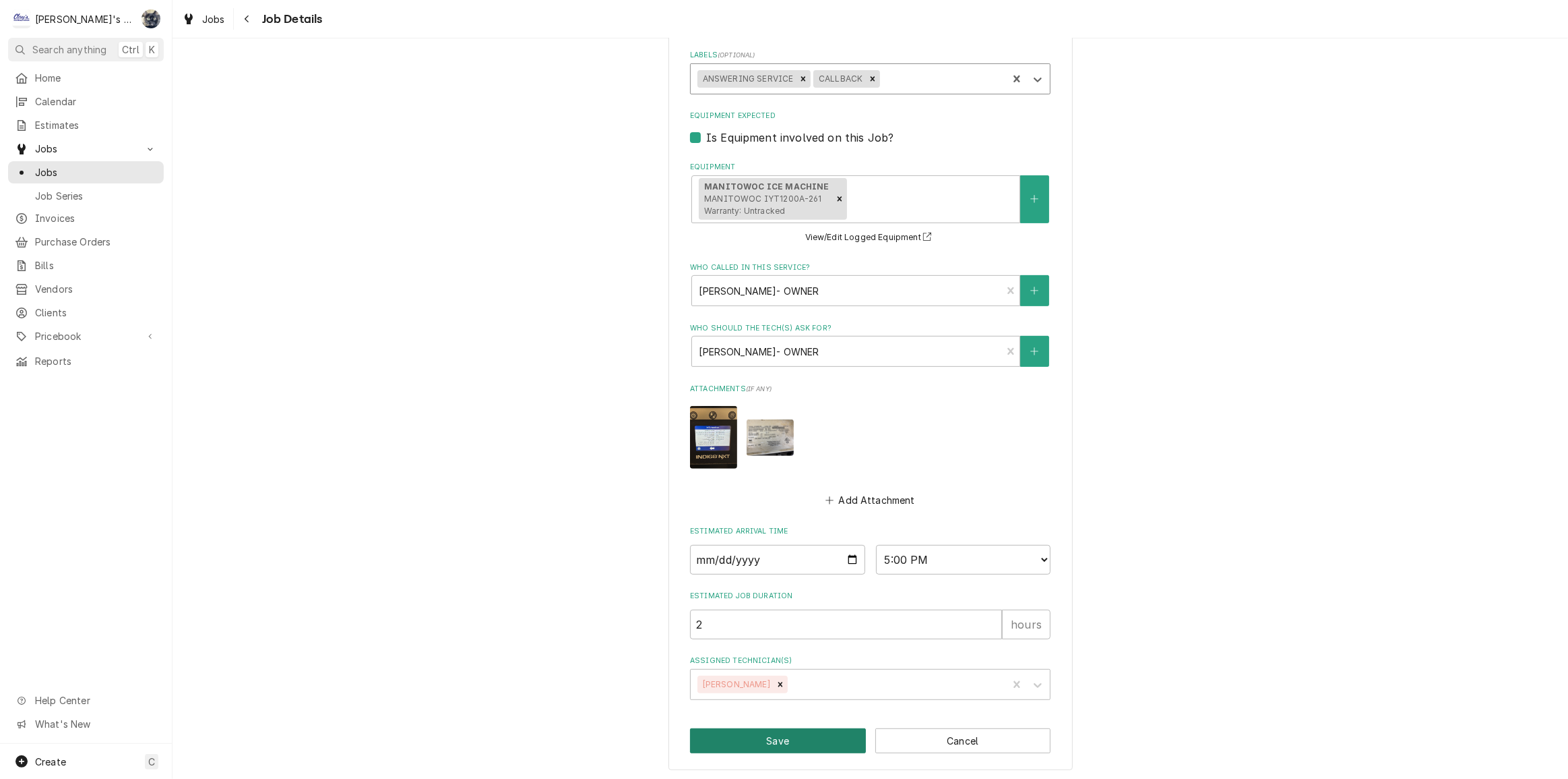
click at [816, 735] on button "Save" at bounding box center [778, 741] width 176 height 25
type textarea "x"
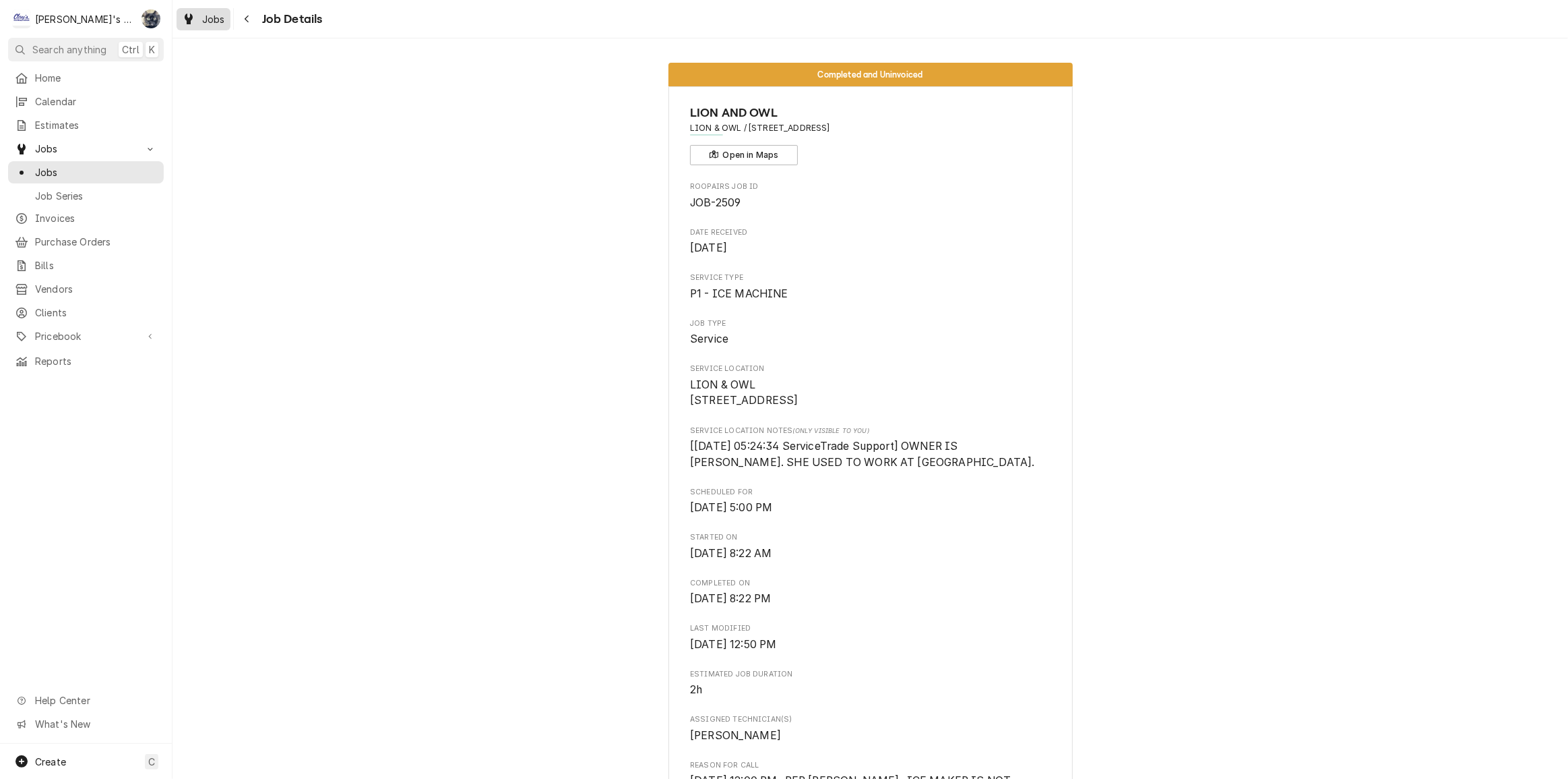
click at [207, 19] on span "Jobs" at bounding box center [214, 19] width 23 height 14
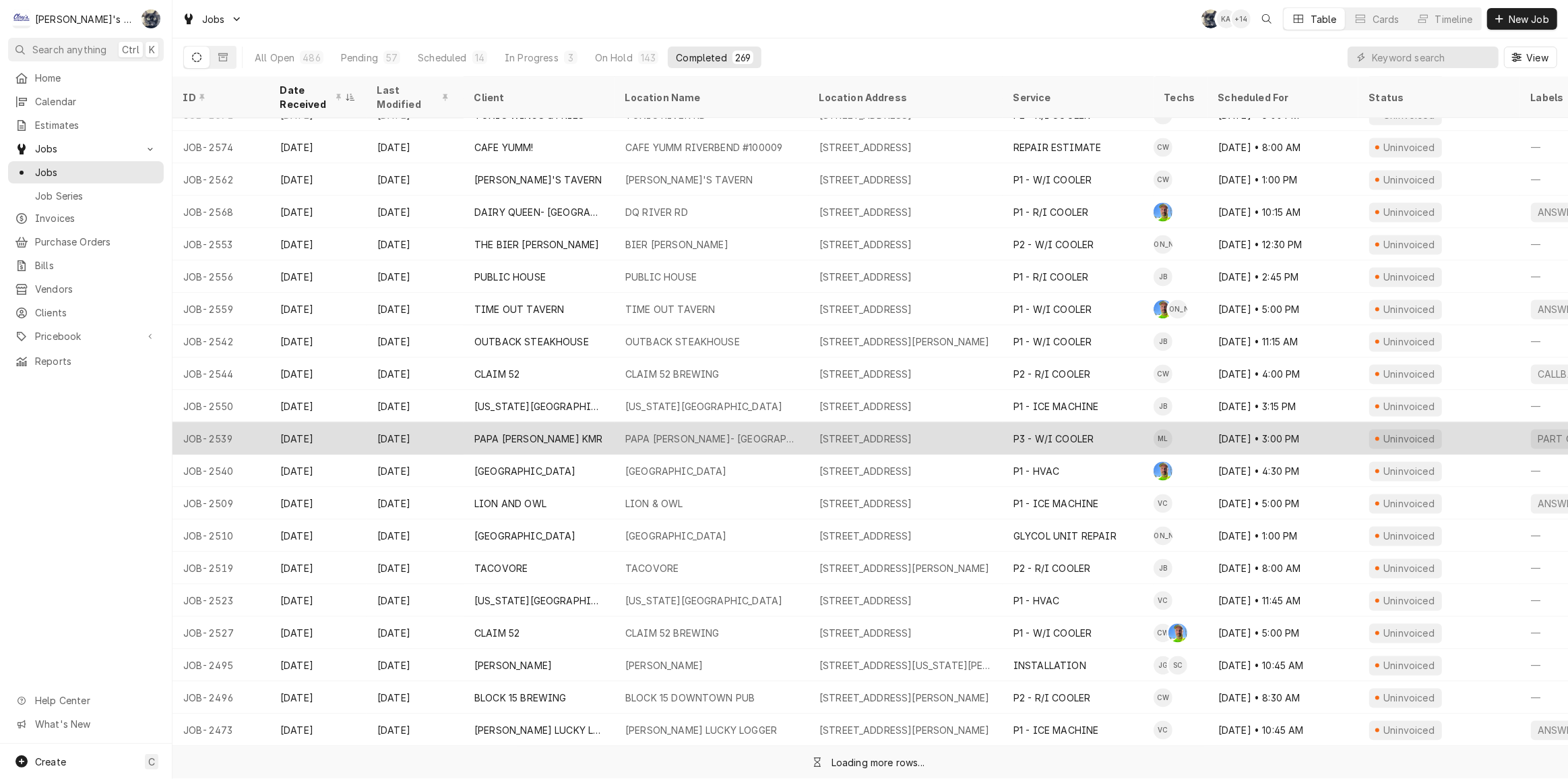
scroll to position [2934, 0]
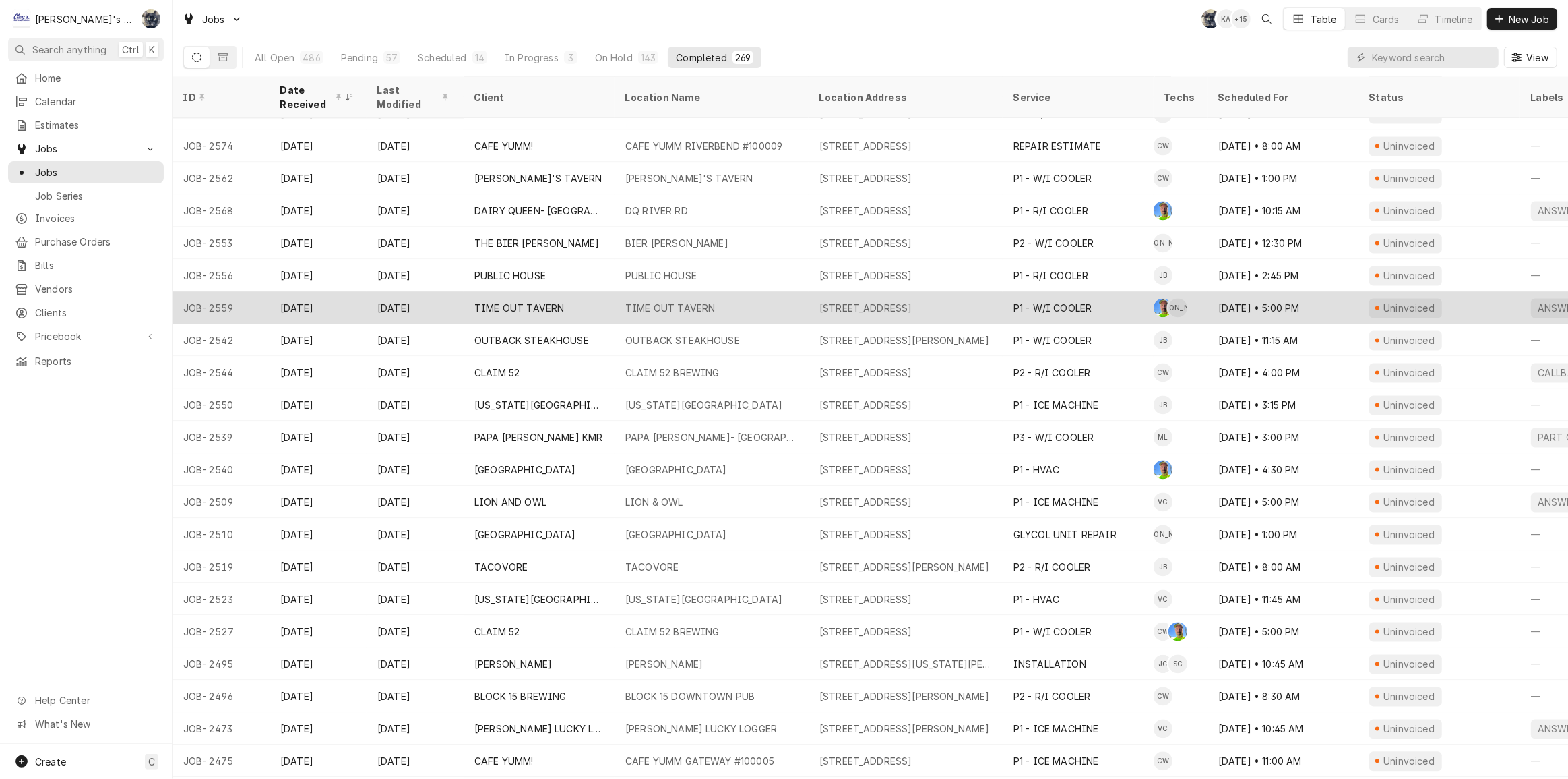
click at [522, 307] on div "TIME OUT TAVERN" at bounding box center [539, 308] width 151 height 32
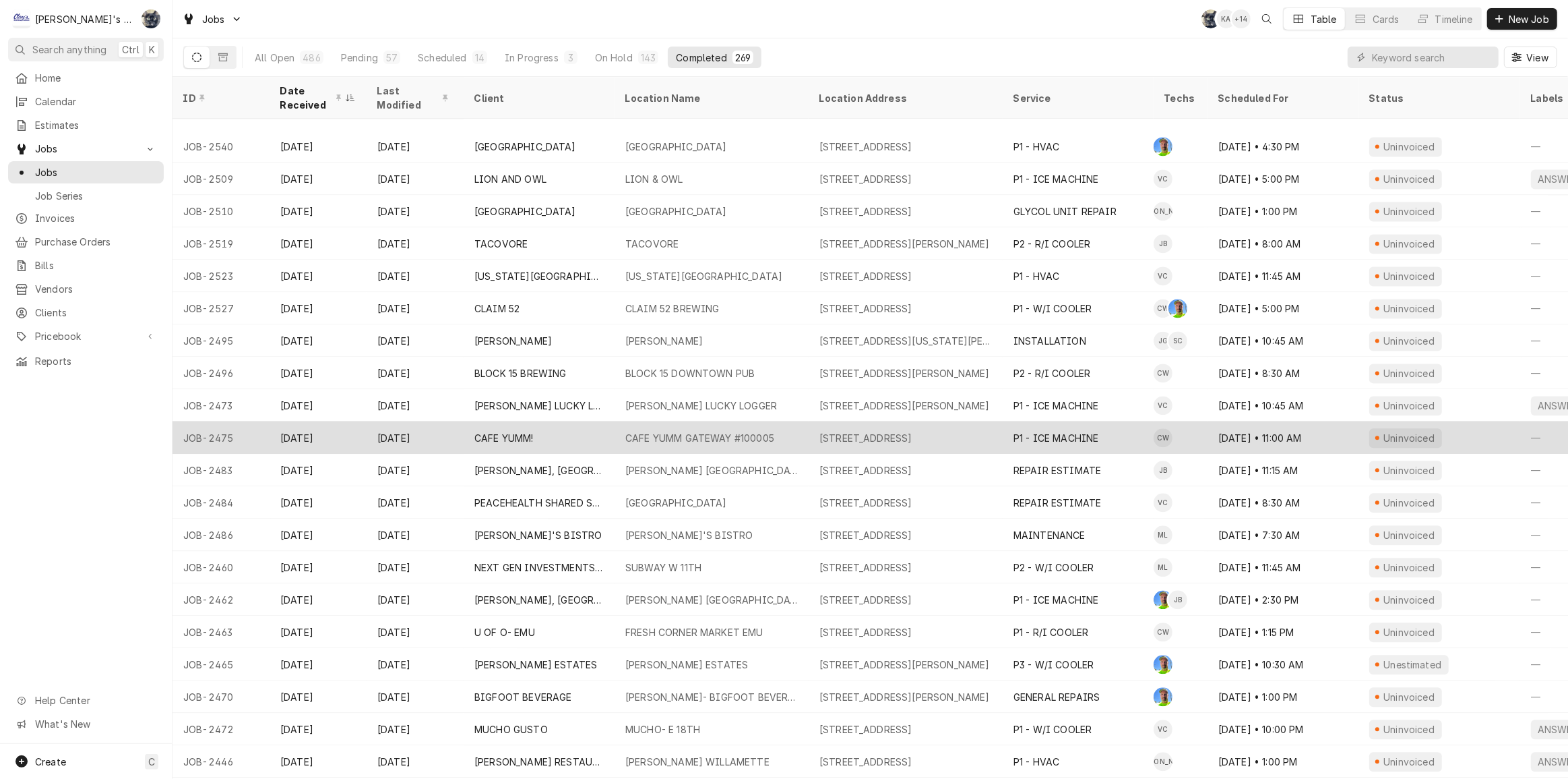
scroll to position [3318, 0]
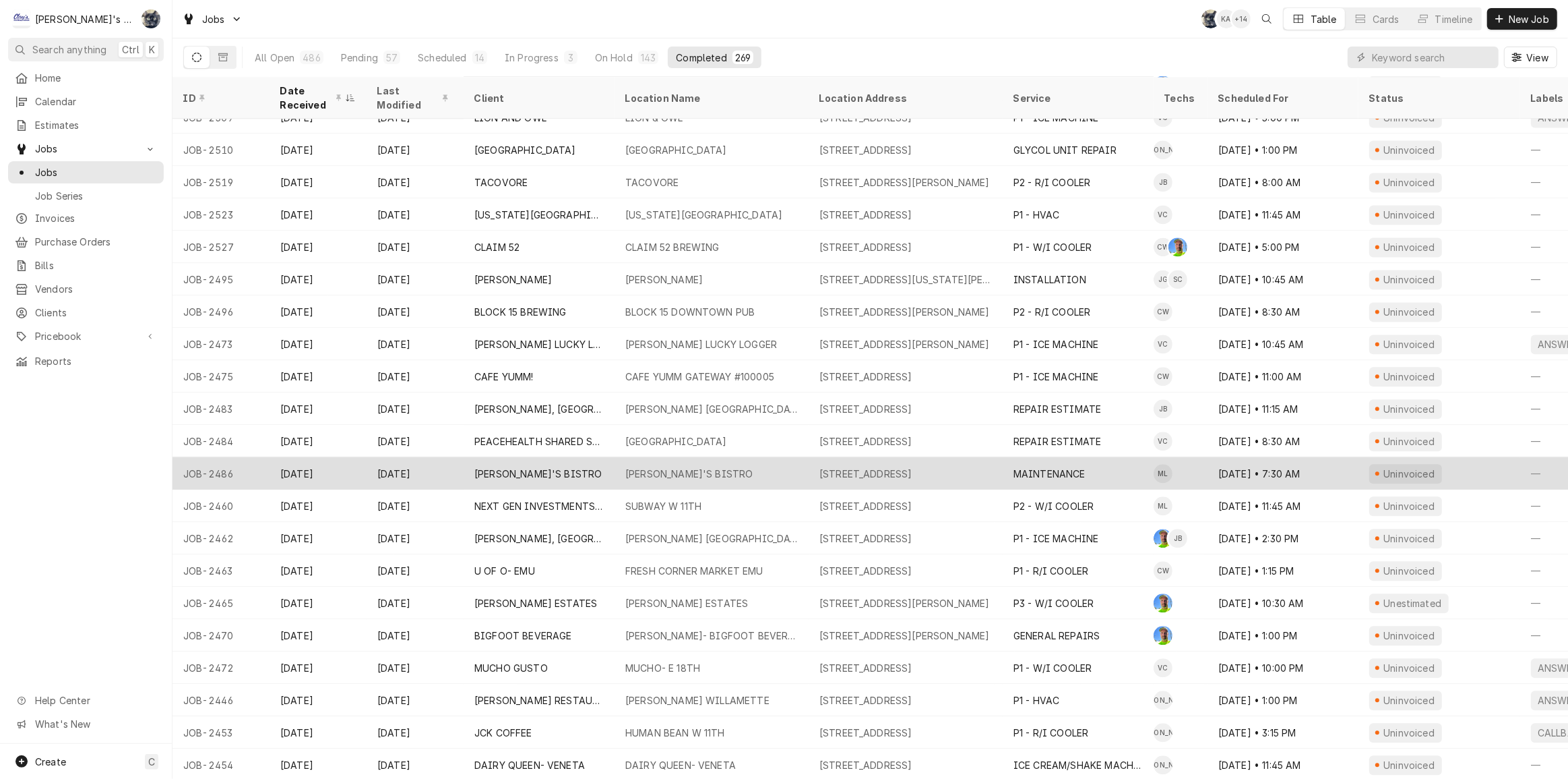
click at [650, 466] on div "[PERSON_NAME]'S BISTRO" at bounding box center [689, 473] width 128 height 14
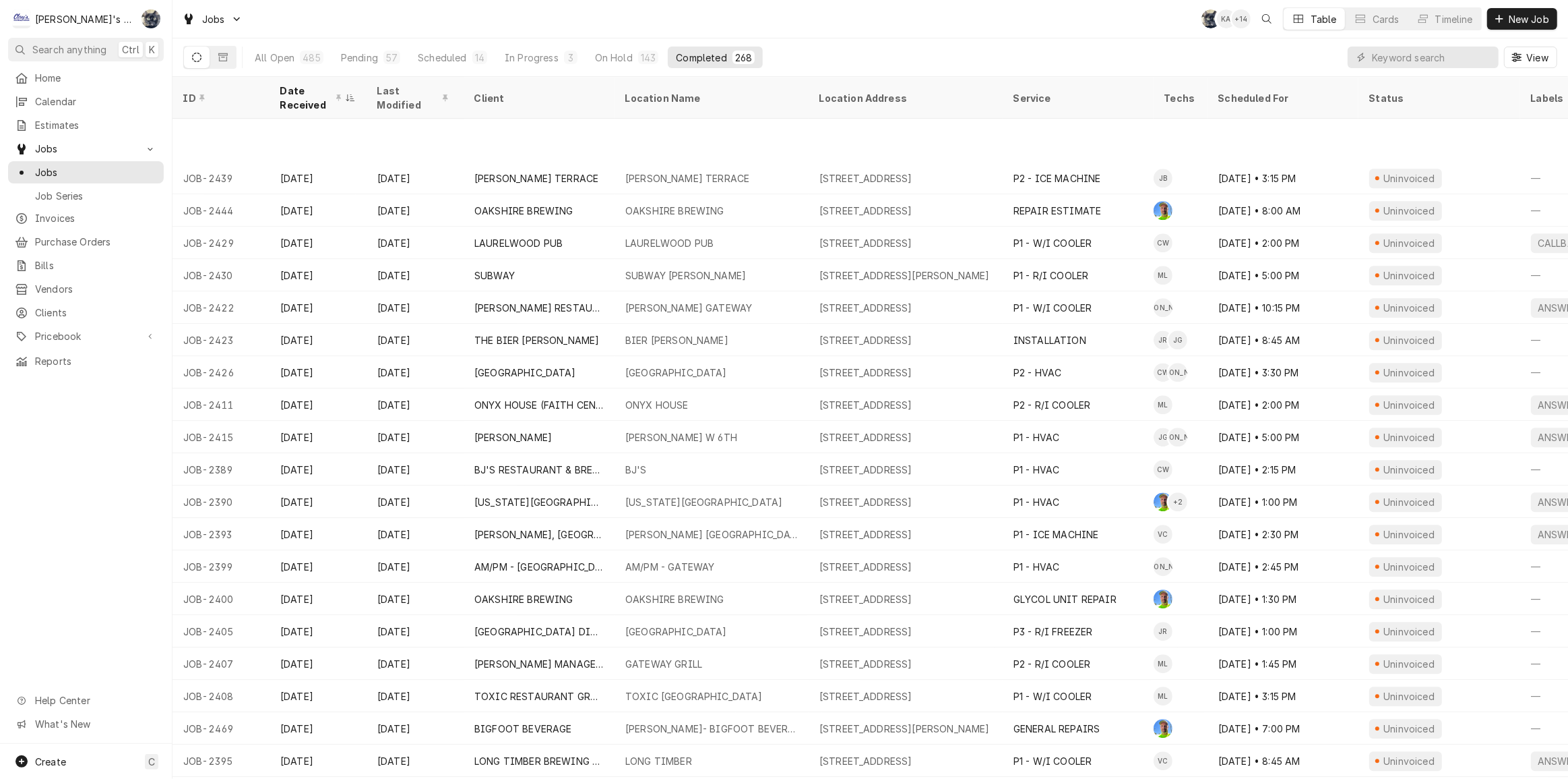
scroll to position [4099, 0]
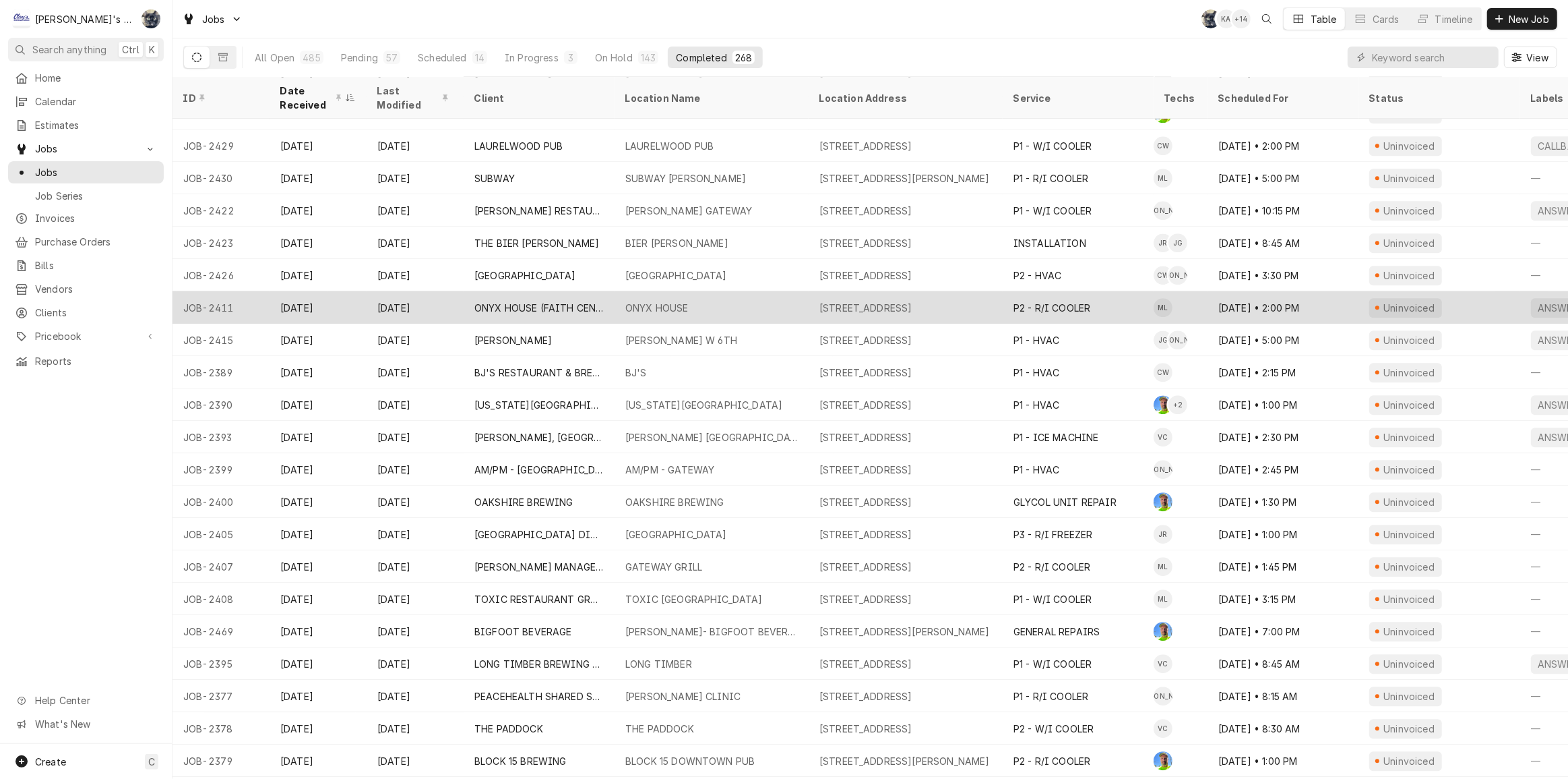
click at [606, 297] on div "ONYX HOUSE (FAITH CENTER)" at bounding box center [539, 307] width 151 height 32
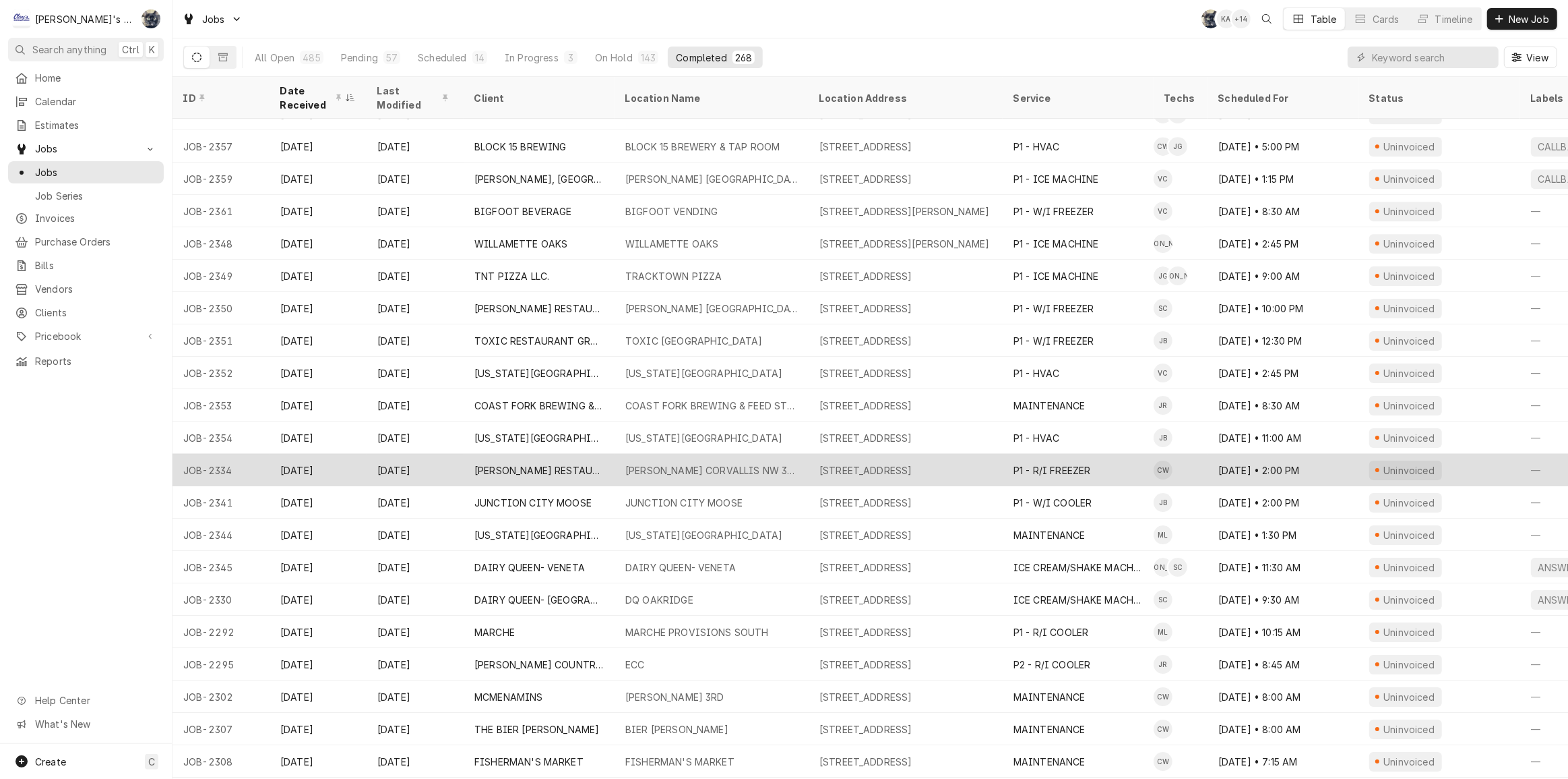
scroll to position [4973, 0]
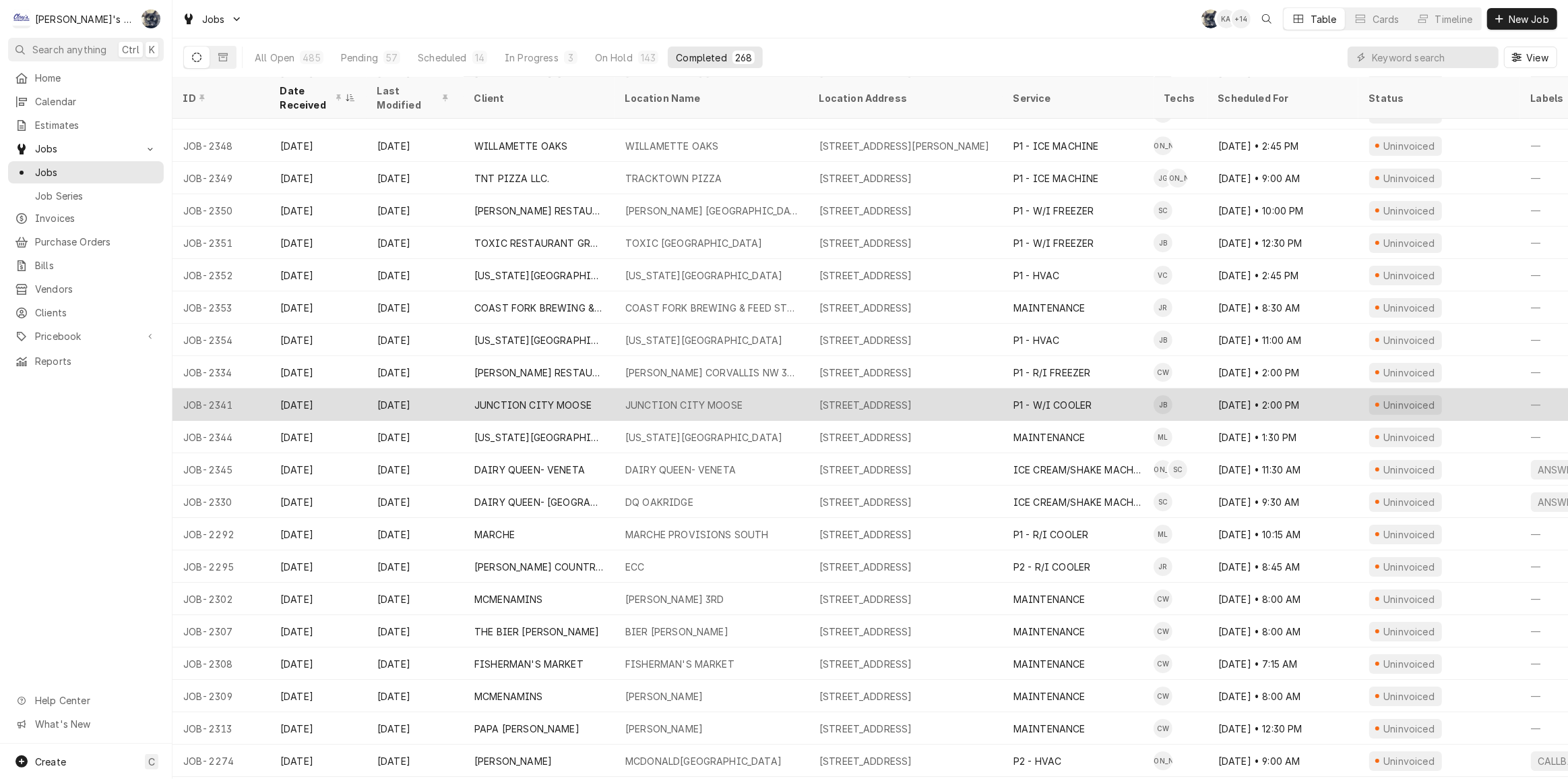
click at [716, 398] on div "JUNCTION CITY MOOSE" at bounding box center [684, 405] width 117 height 14
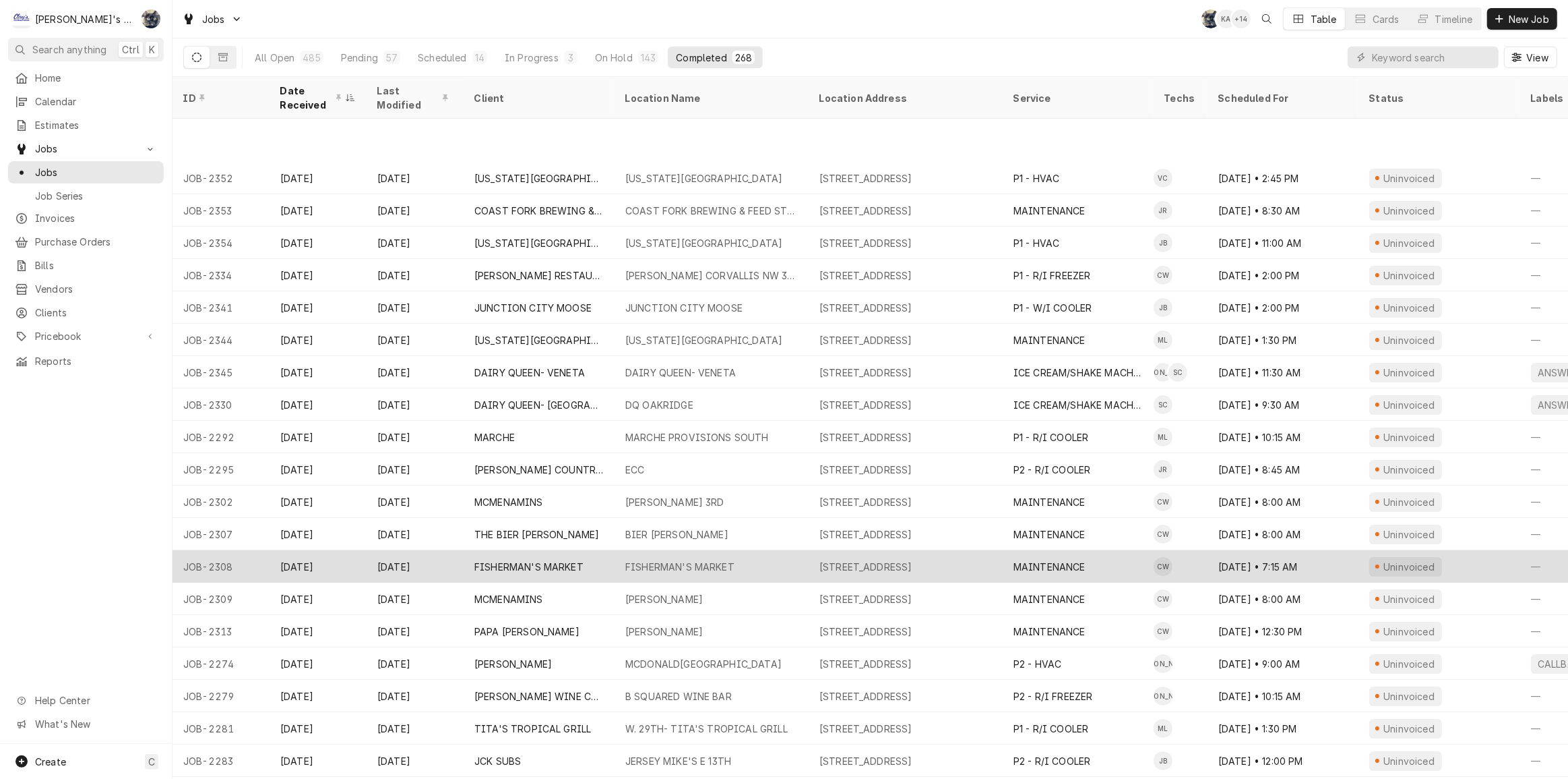
scroll to position [5167, 0]
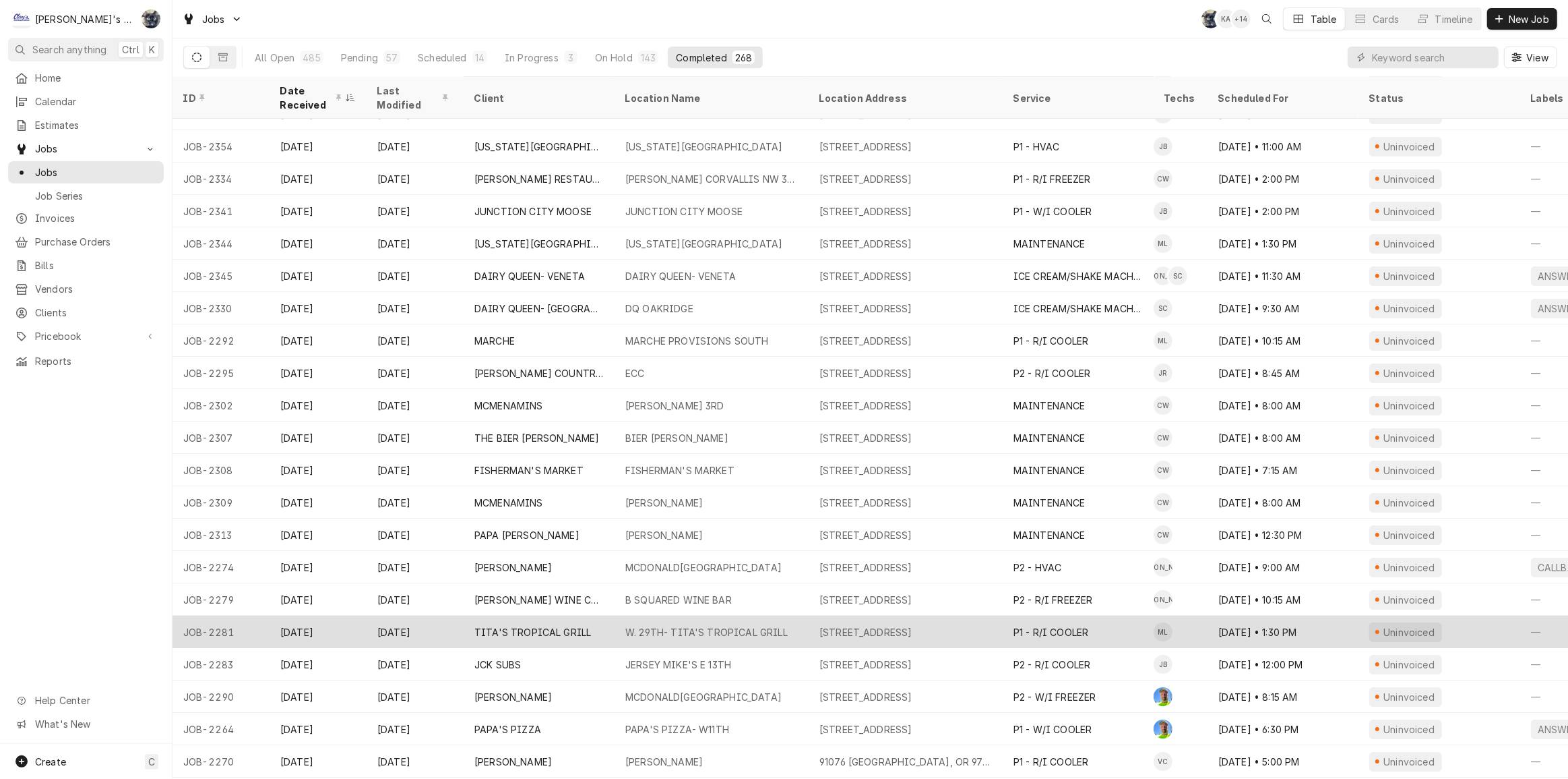
click at [575, 628] on div "TITA'S TROPICAL GRILL" at bounding box center [533, 632] width 117 height 14
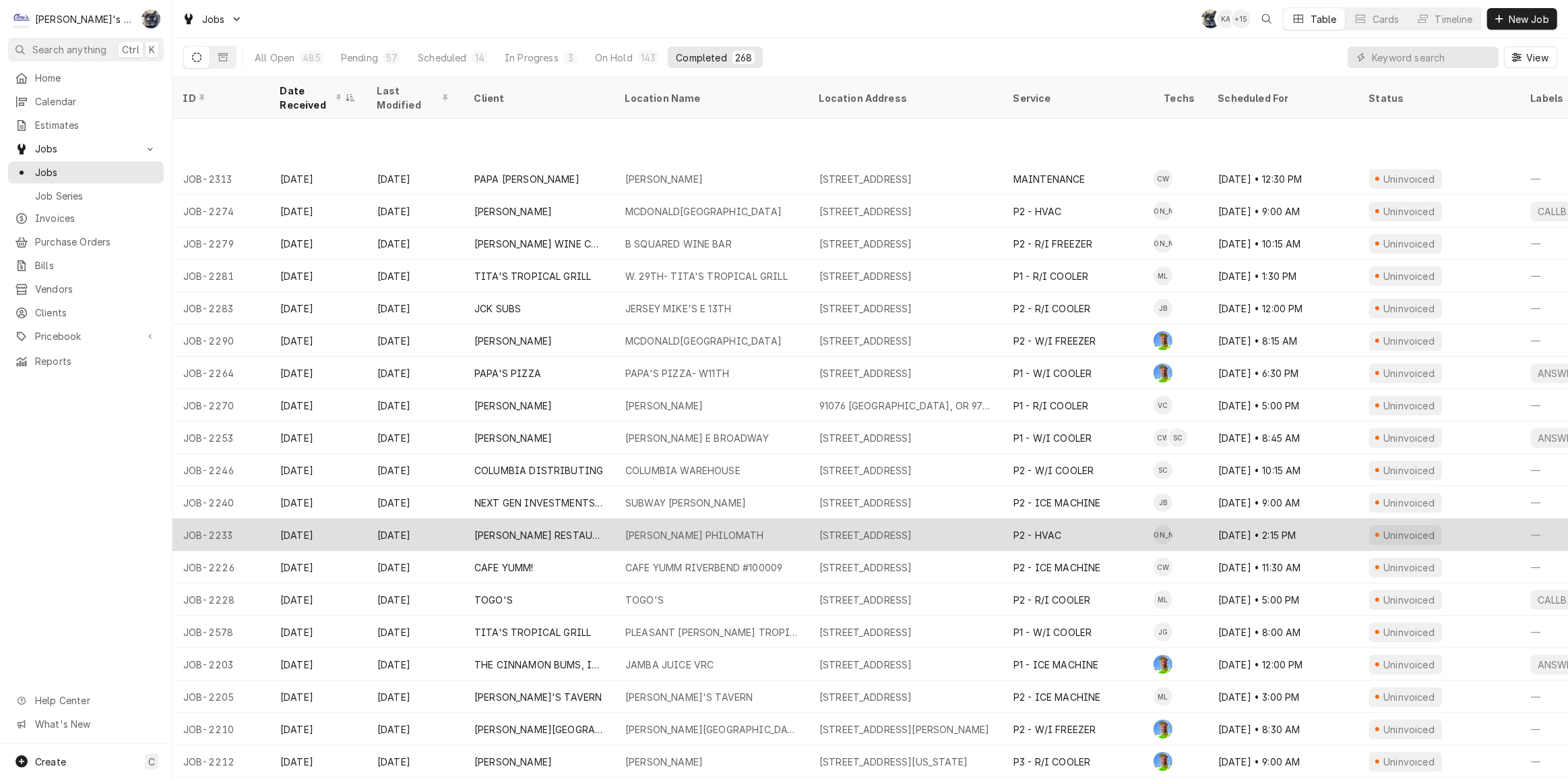
scroll to position [5620, 0]
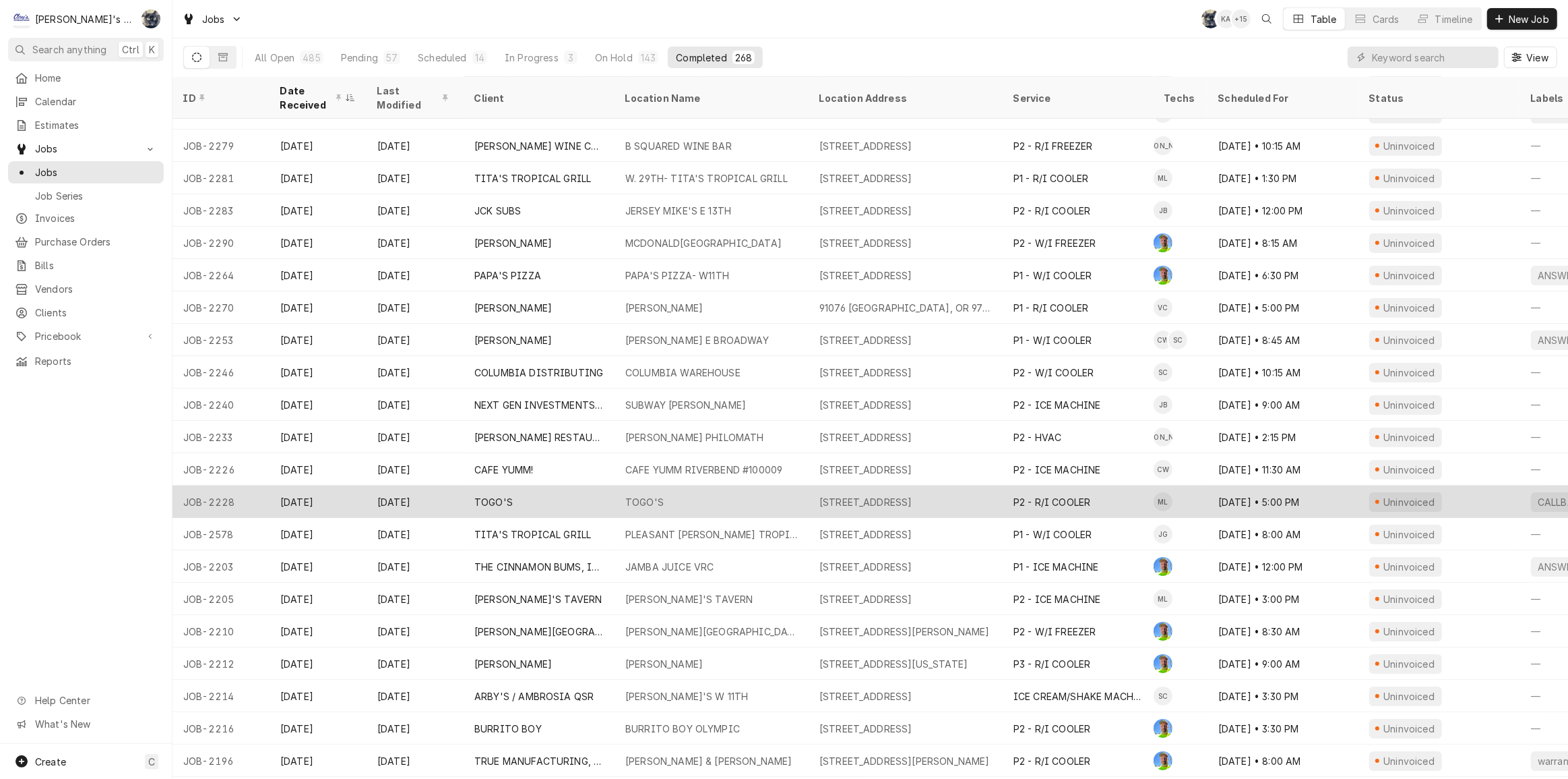
click at [665, 496] on div "TOGO'S" at bounding box center [712, 502] width 194 height 32
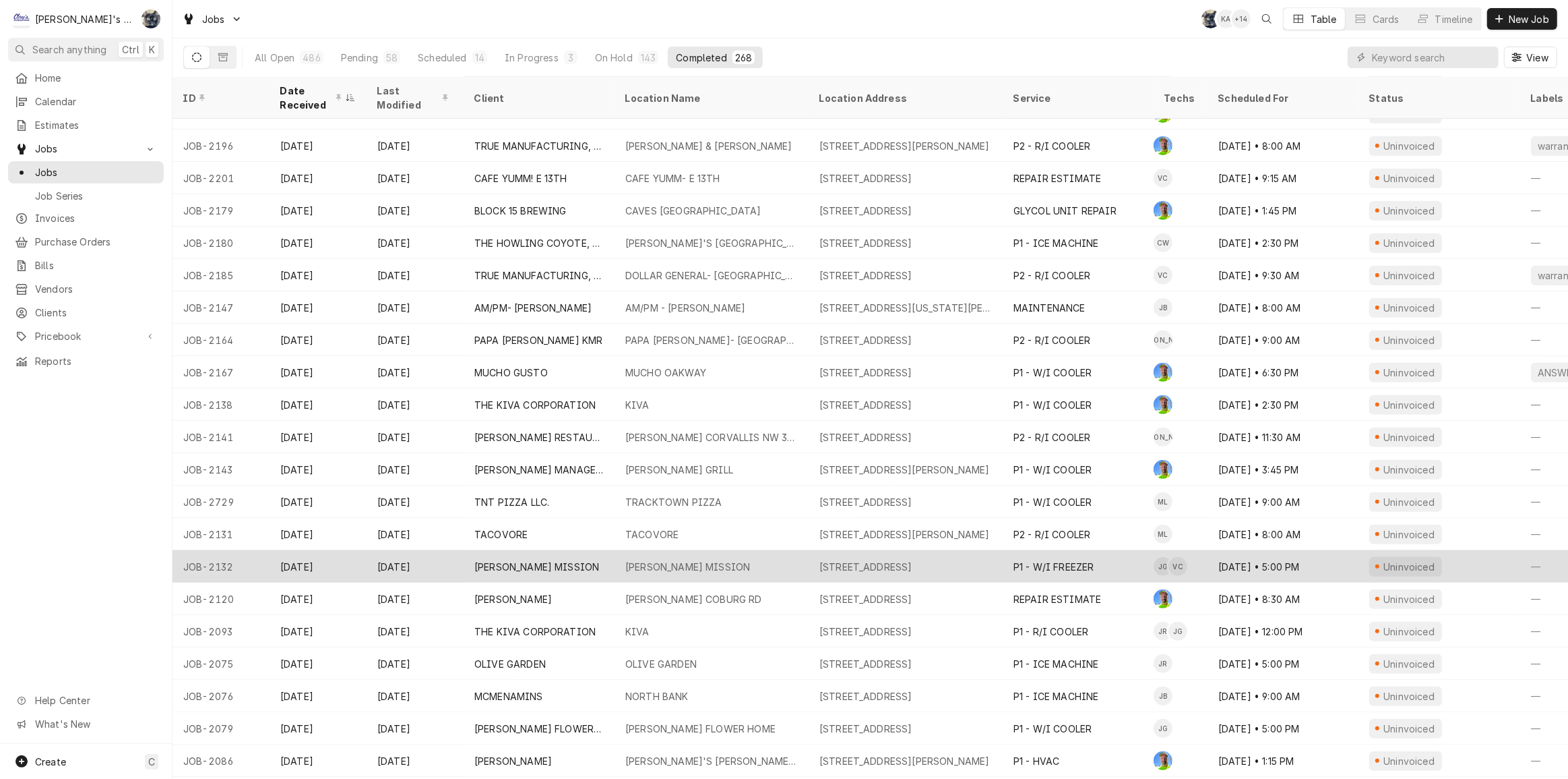
scroll to position [6296, 0]
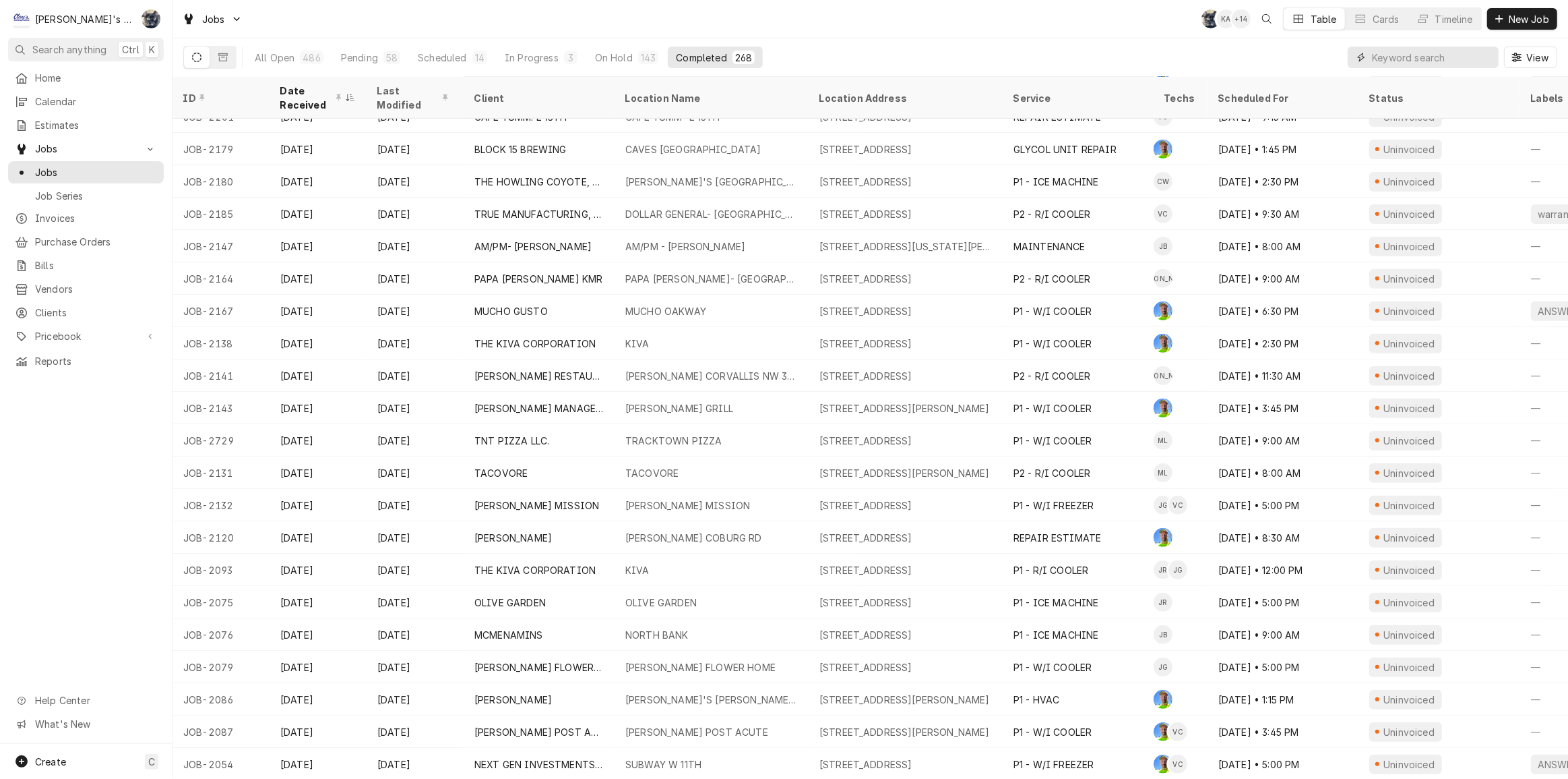
click at [1388, 55] on input "Dynamic Content Wrapper" at bounding box center [1432, 57] width 120 height 22
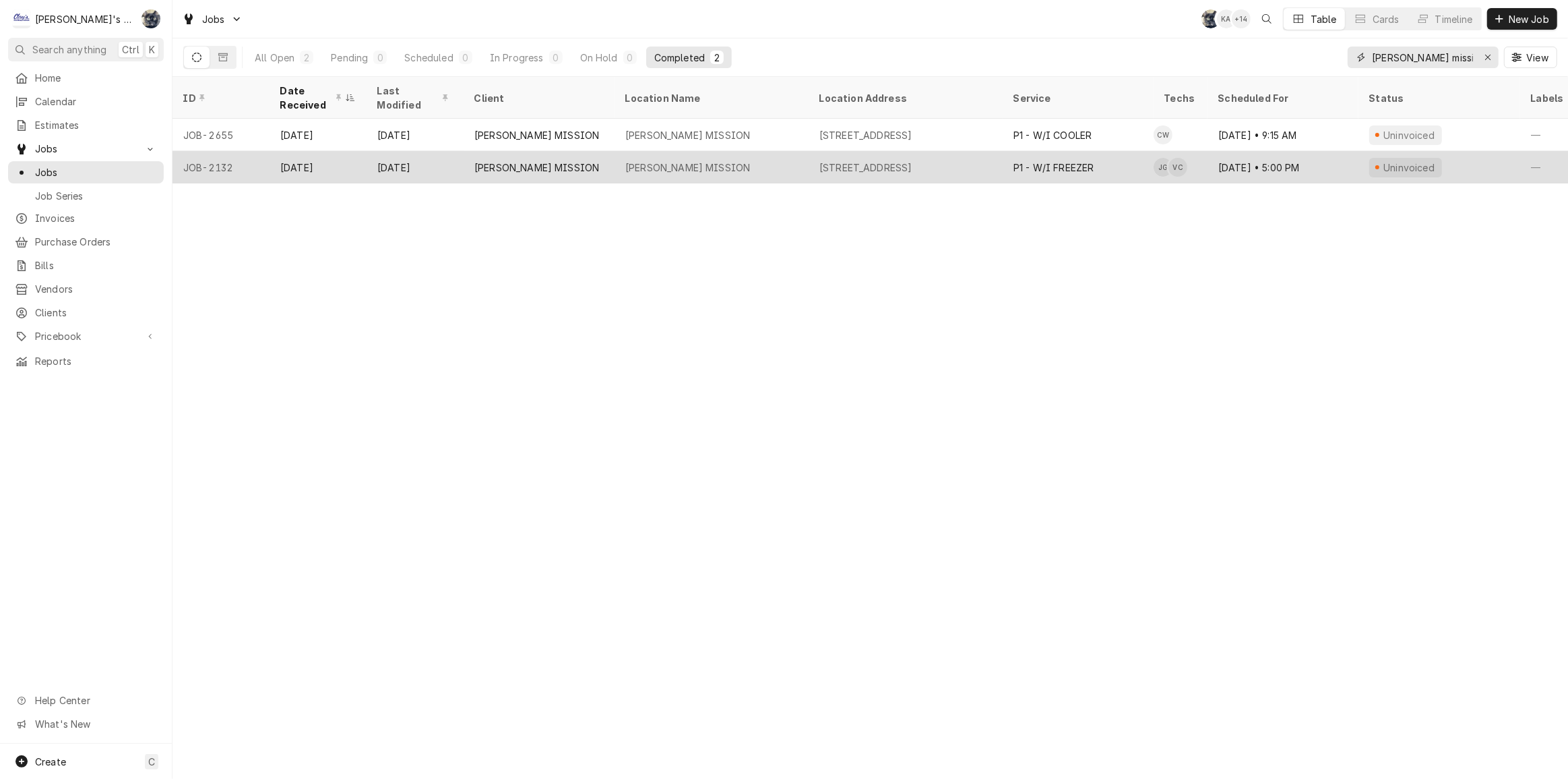
type input "eugene mission"
click at [696, 160] on div "EUGENE MISSION" at bounding box center [688, 167] width 125 height 14
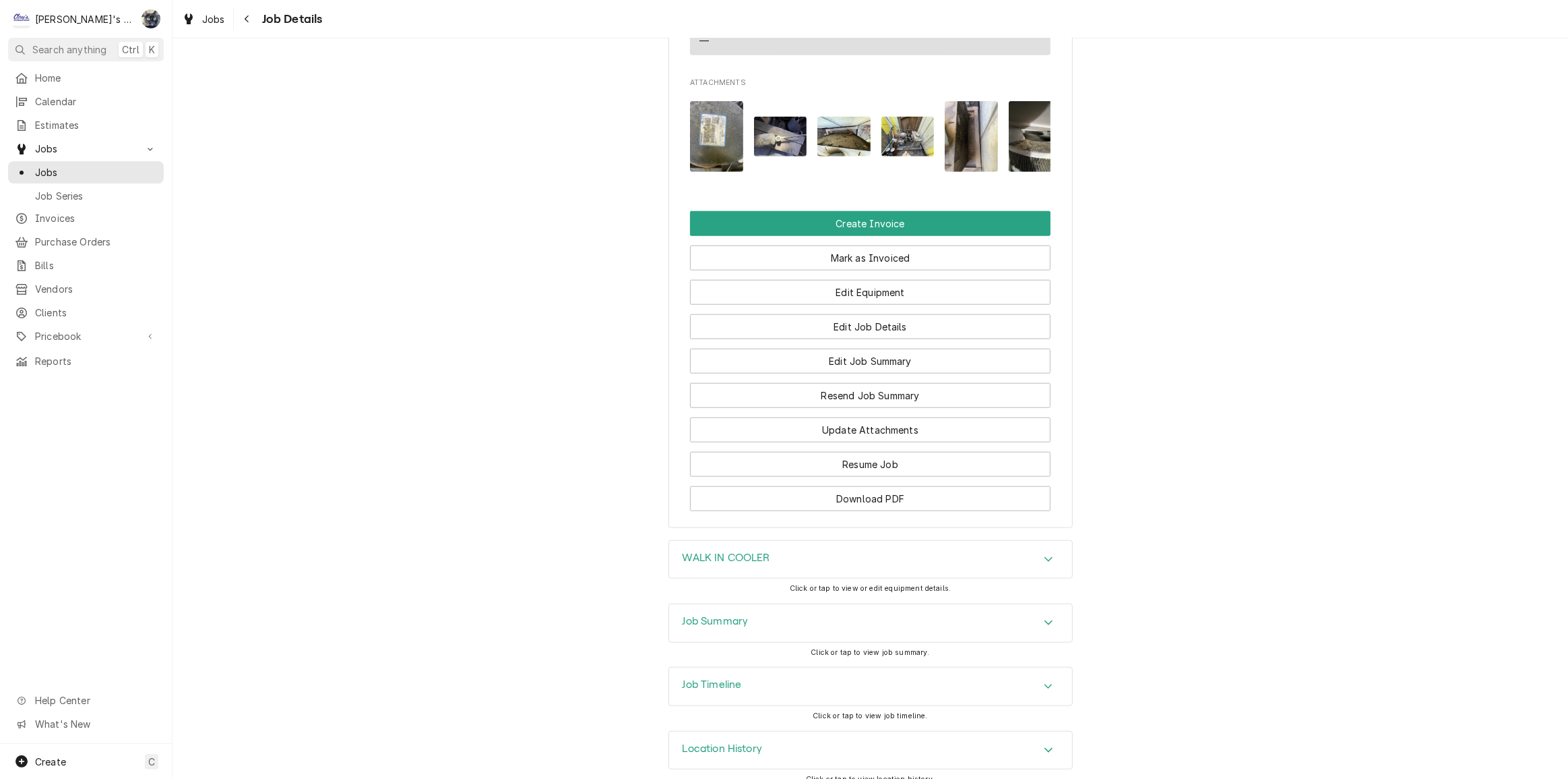
scroll to position [1289, 0]
click at [832, 349] on button "Edit Job Summary" at bounding box center [870, 360] width 361 height 25
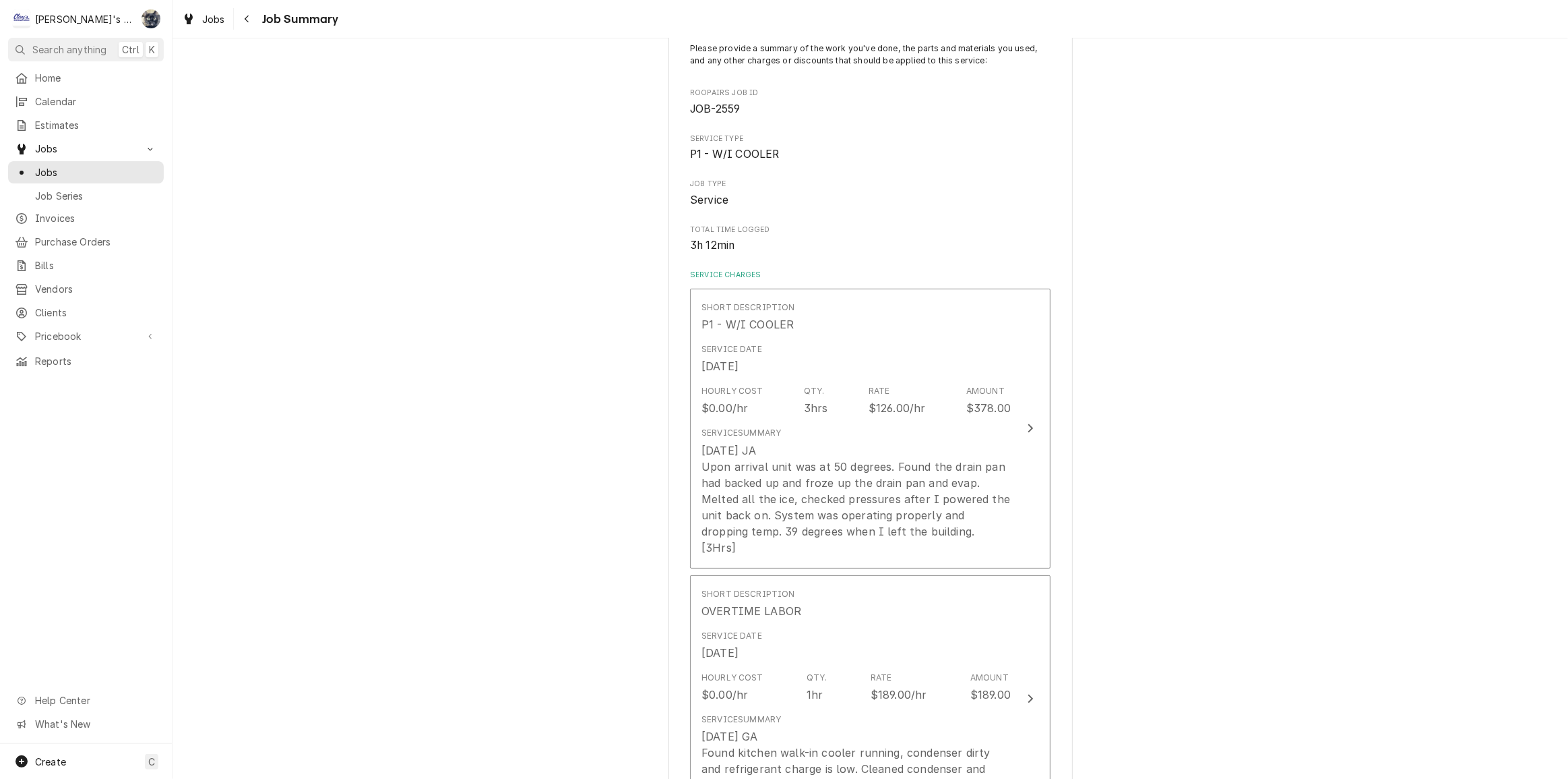
scroll to position [61, 0]
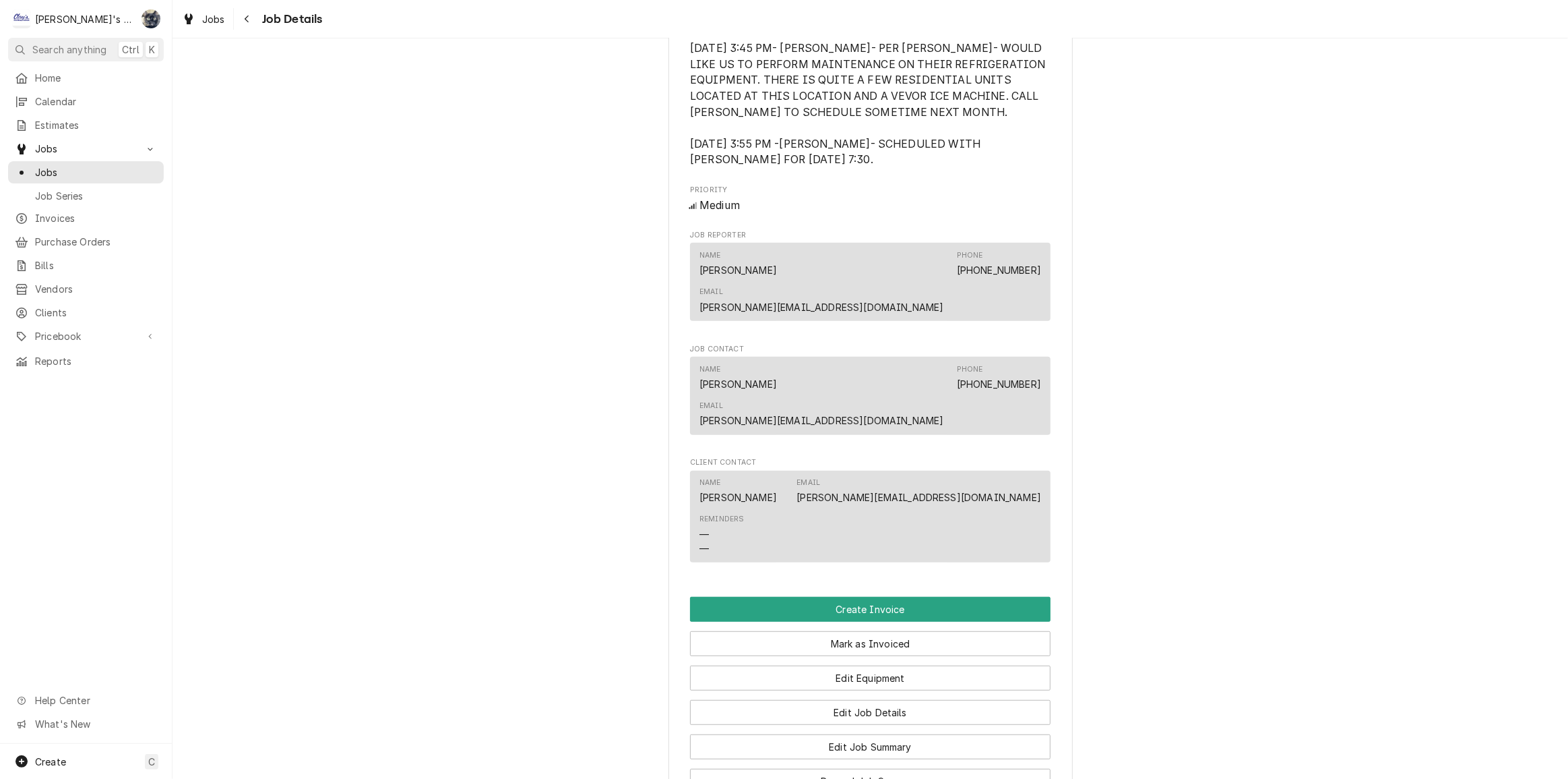
scroll to position [858, 0]
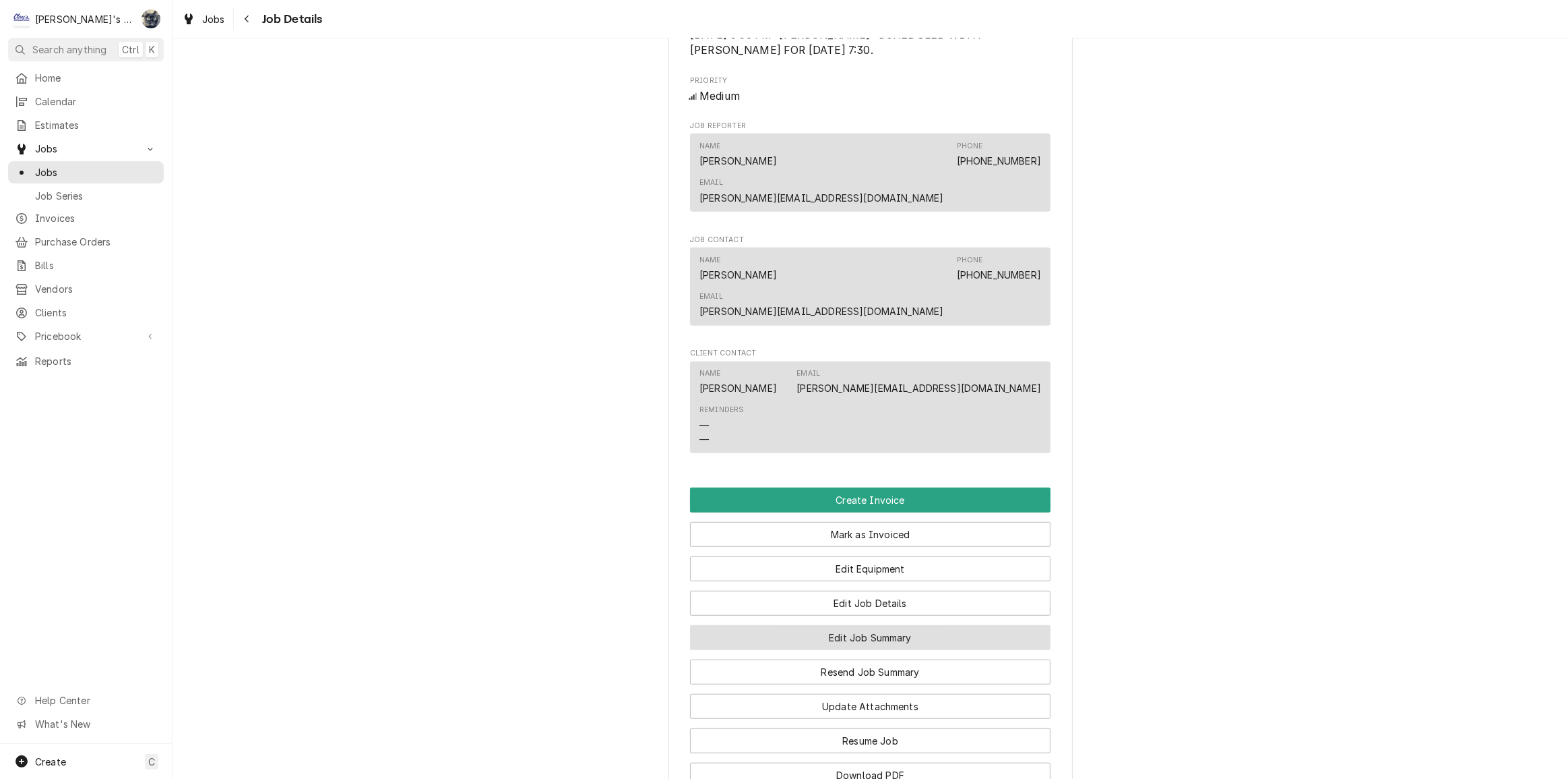
click at [852, 625] on button "Edit Job Summary" at bounding box center [870, 637] width 361 height 25
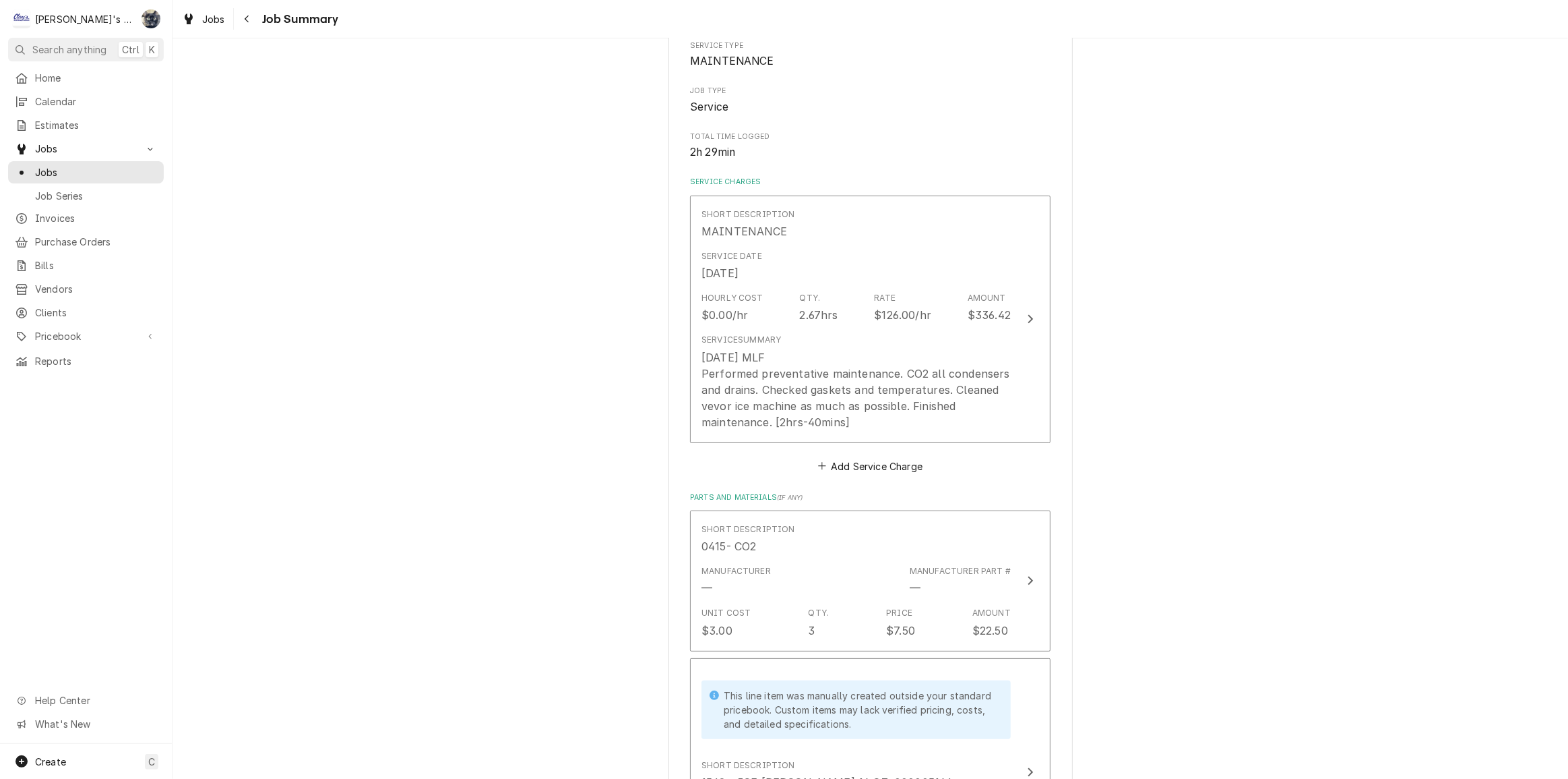
scroll to position [61, 0]
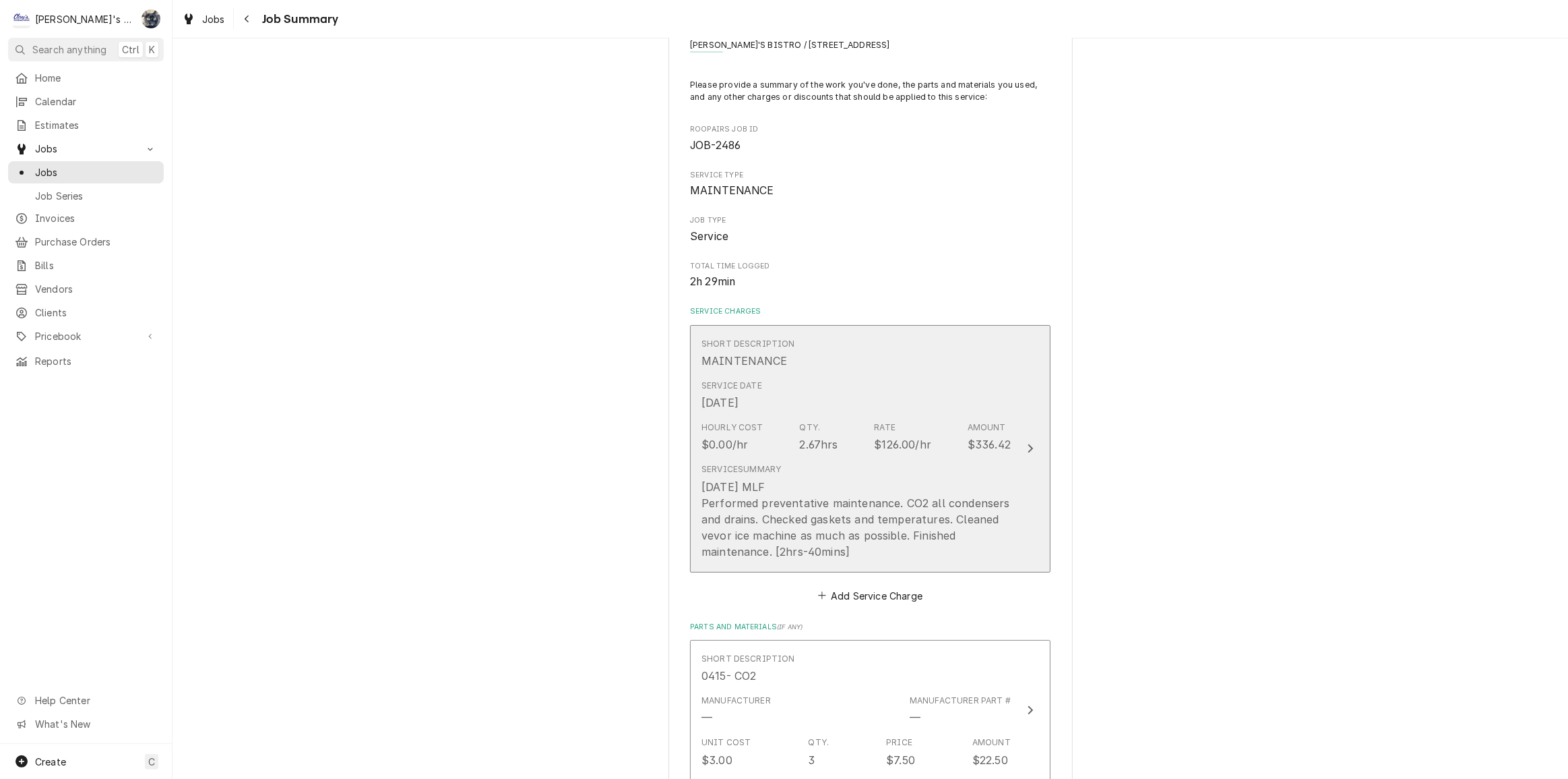
click at [826, 516] on div "[DATE] MLF Performed preventative maintenance. CO2 all condensers and drains. C…" at bounding box center [856, 519] width 309 height 81
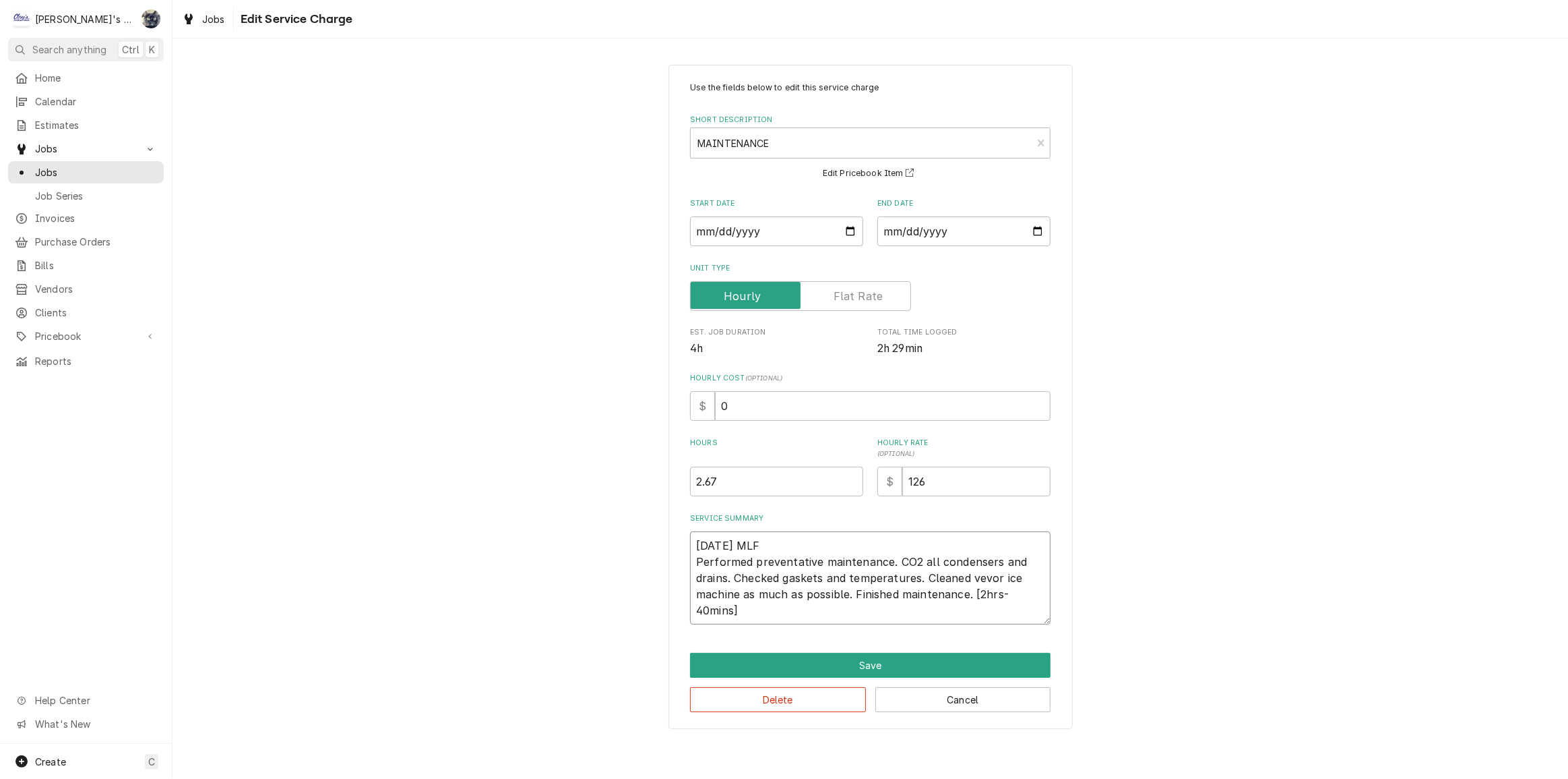
click at [887, 563] on textarea "[DATE] MLF Performed preventative maintenance. CO2 all condensers and drains. C…" at bounding box center [870, 577] width 361 height 93
type textarea "x"
type textarea "[DATE] MLF Performed preventative maintenance . CO2 all condensers and drains. …"
type textarea "x"
type textarea "[DATE] MLF Performed preventative maintenance n. CO2 all condensers and drains.…"
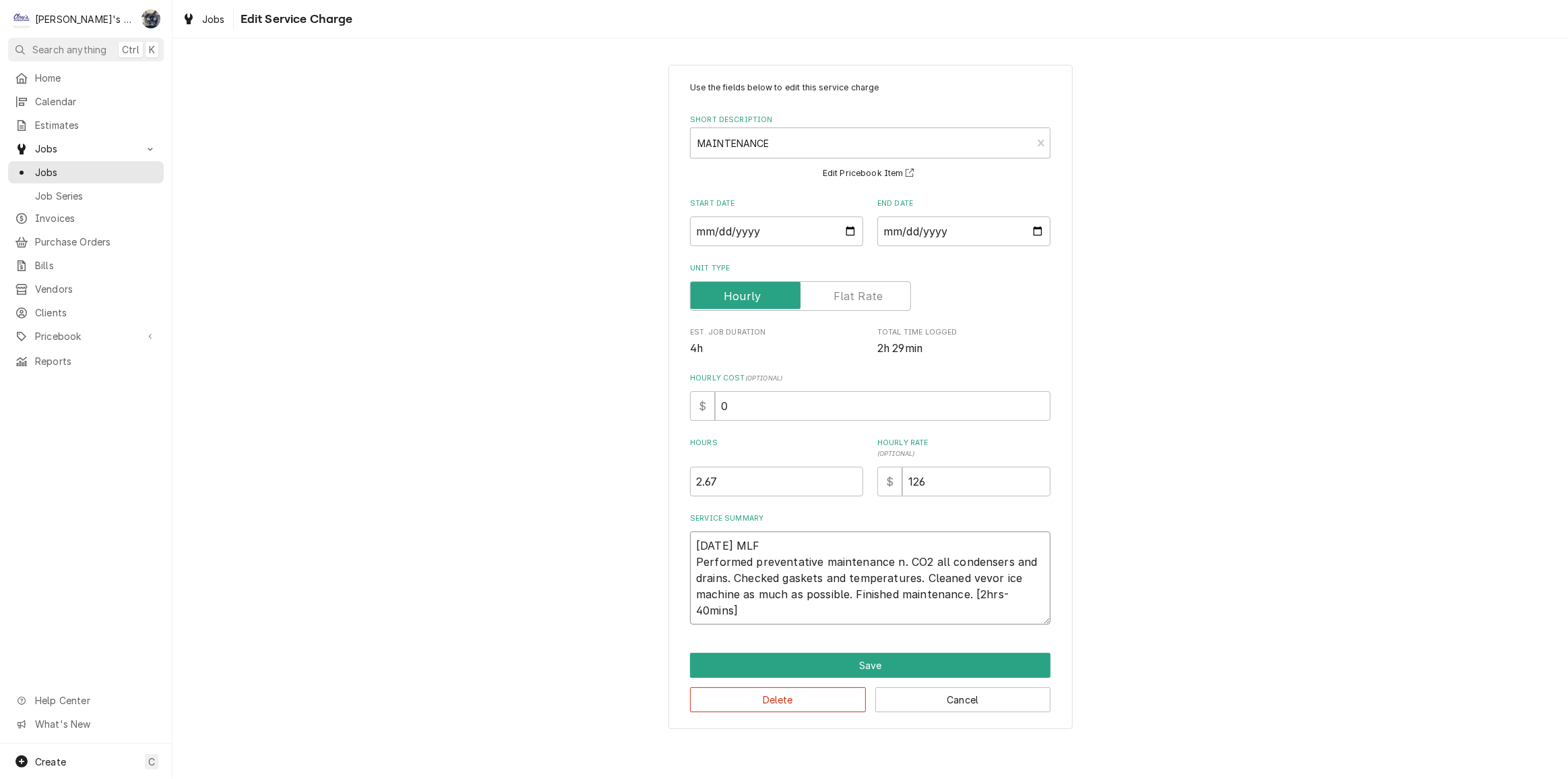
type textarea "x"
type textarea "[DATE] MLF Performed preventative maintenance . CO2 all condensers and drains. …"
type textarea "x"
type textarea "8/1/2025 MLF Performed preventative maintenance o. CO2 all condensers and drain…"
type textarea "x"
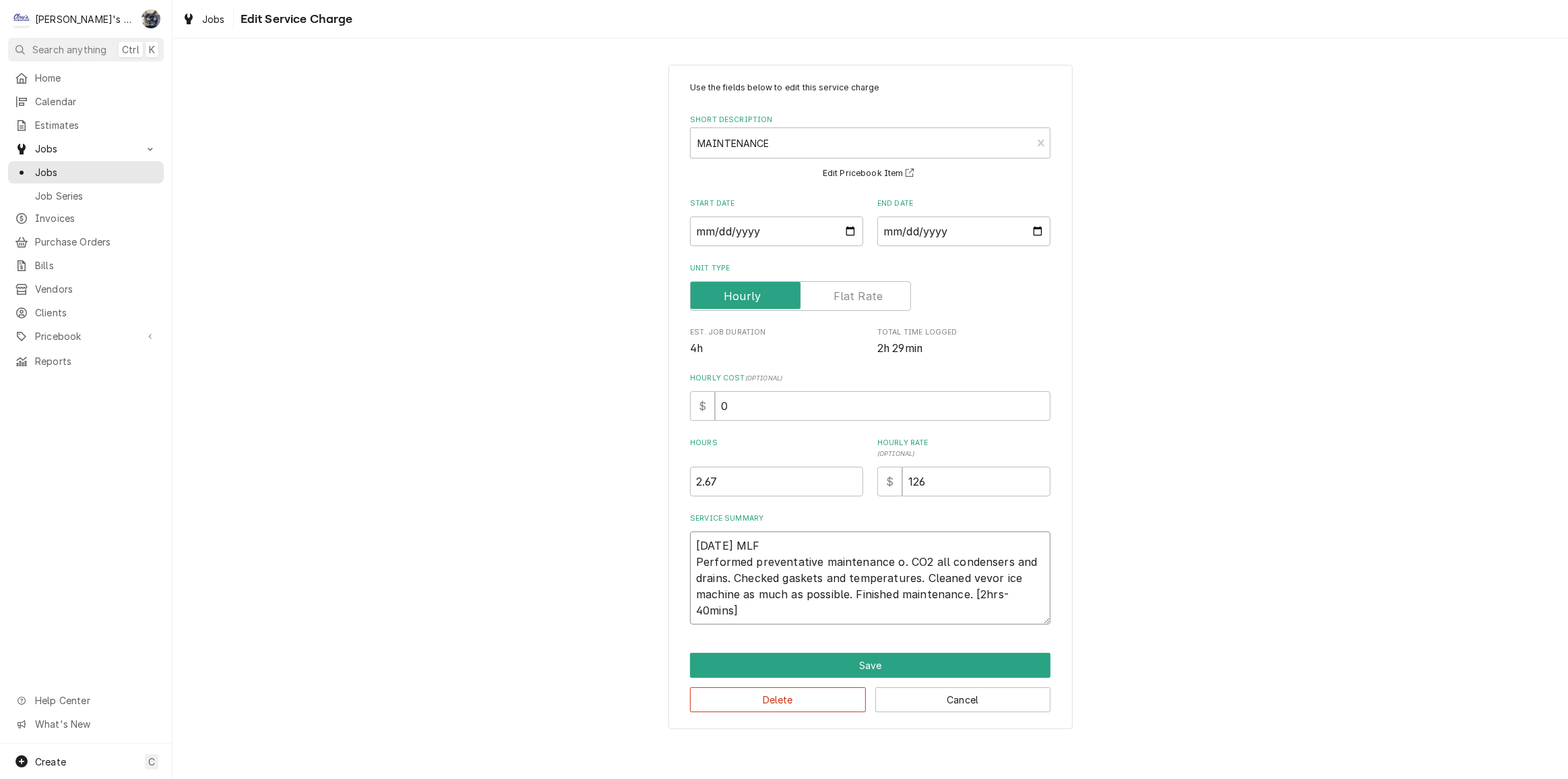
type textarea "8/1/2025 MLF Performed preventative maintenance on. CO2 all condensers and drai…"
type textarea "x"
type textarea "8/1/2025 MLF Performed preventative maintenance on . CO2 all condensers and dra…"
type textarea "x"
type textarea "8/1/2025 MLF Performed preventative maintenance on r. CO2 all condensers and dr…"
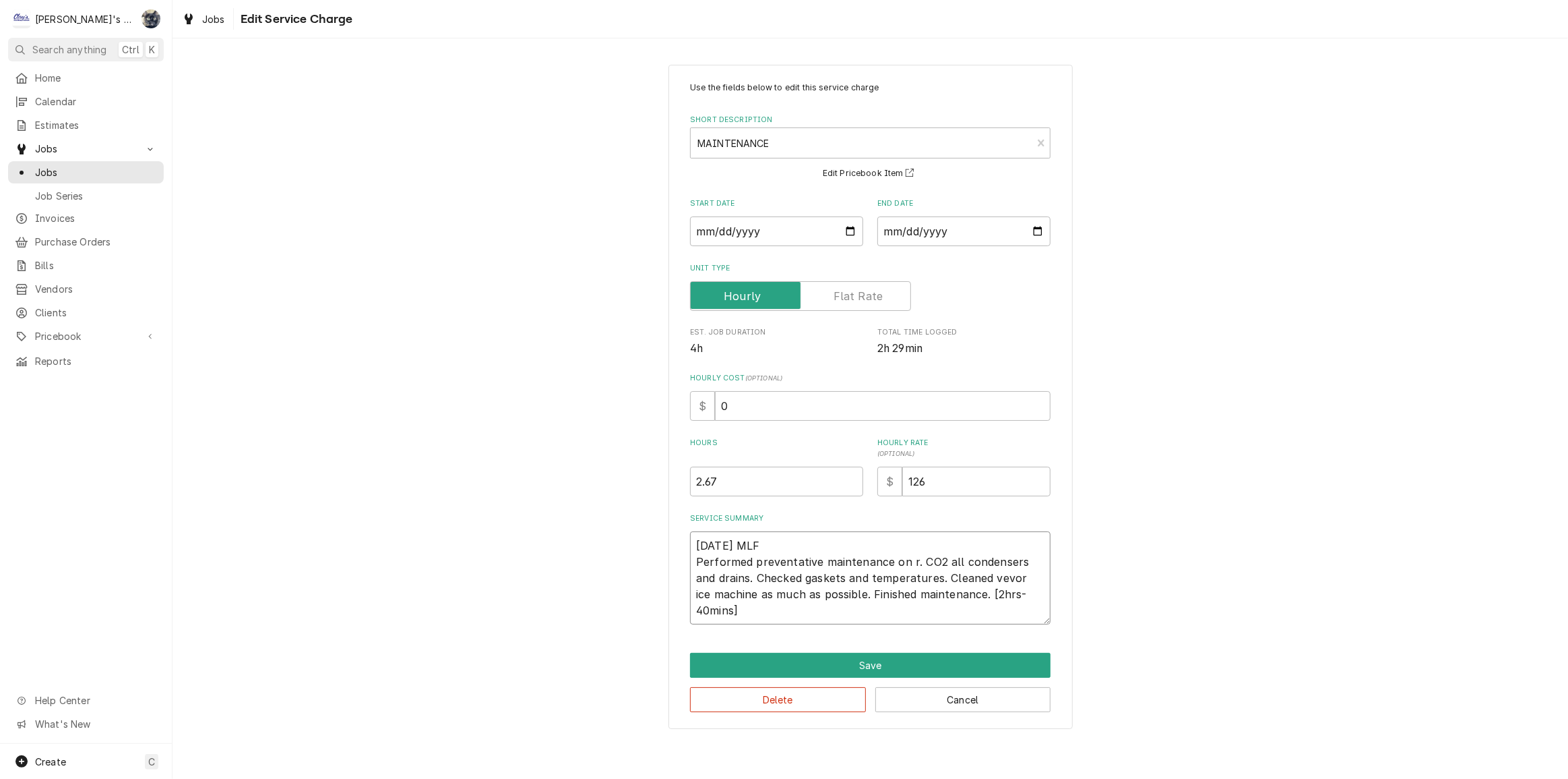
type textarea "x"
type textarea "8/1/2025 MLF Performed preventative maintenance on re. CO2 all condensers and d…"
type textarea "x"
type textarea "8/1/2025 MLF Performed preventative maintenance on ref. CO2 all condensers and …"
type textarea "x"
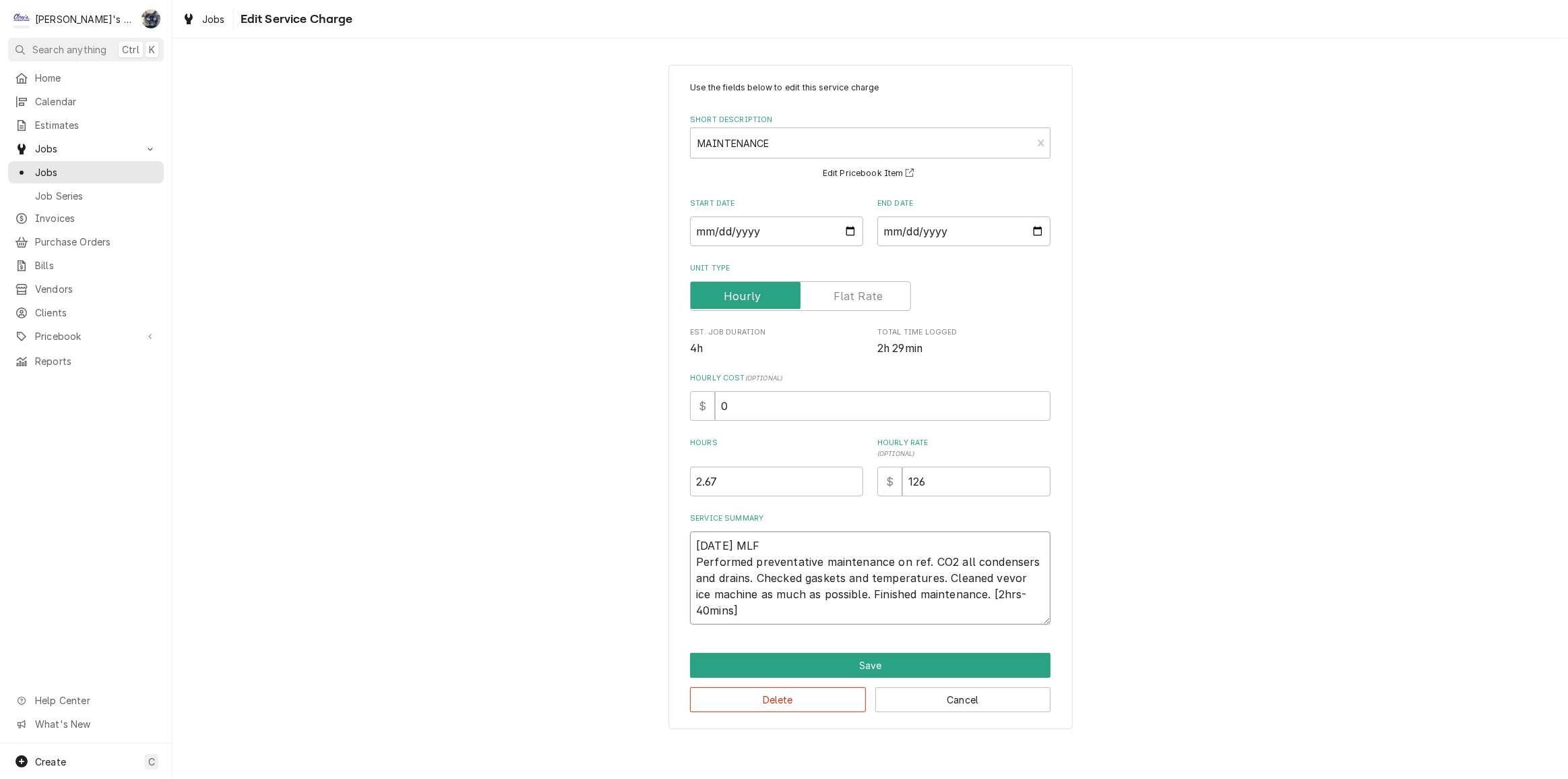
type textarea "8/1/2025 MLF Performed preventative maintenance on refr. CO2 all condensers and…"
type textarea "x"
type textarea "8/1/2025 MLF Performed preventative maintenance on refri. CO2 all condensers an…"
type textarea "x"
type textarea "8/1/2025 MLF Performed preventative maintenance on refrig. CO2 all condensers a…"
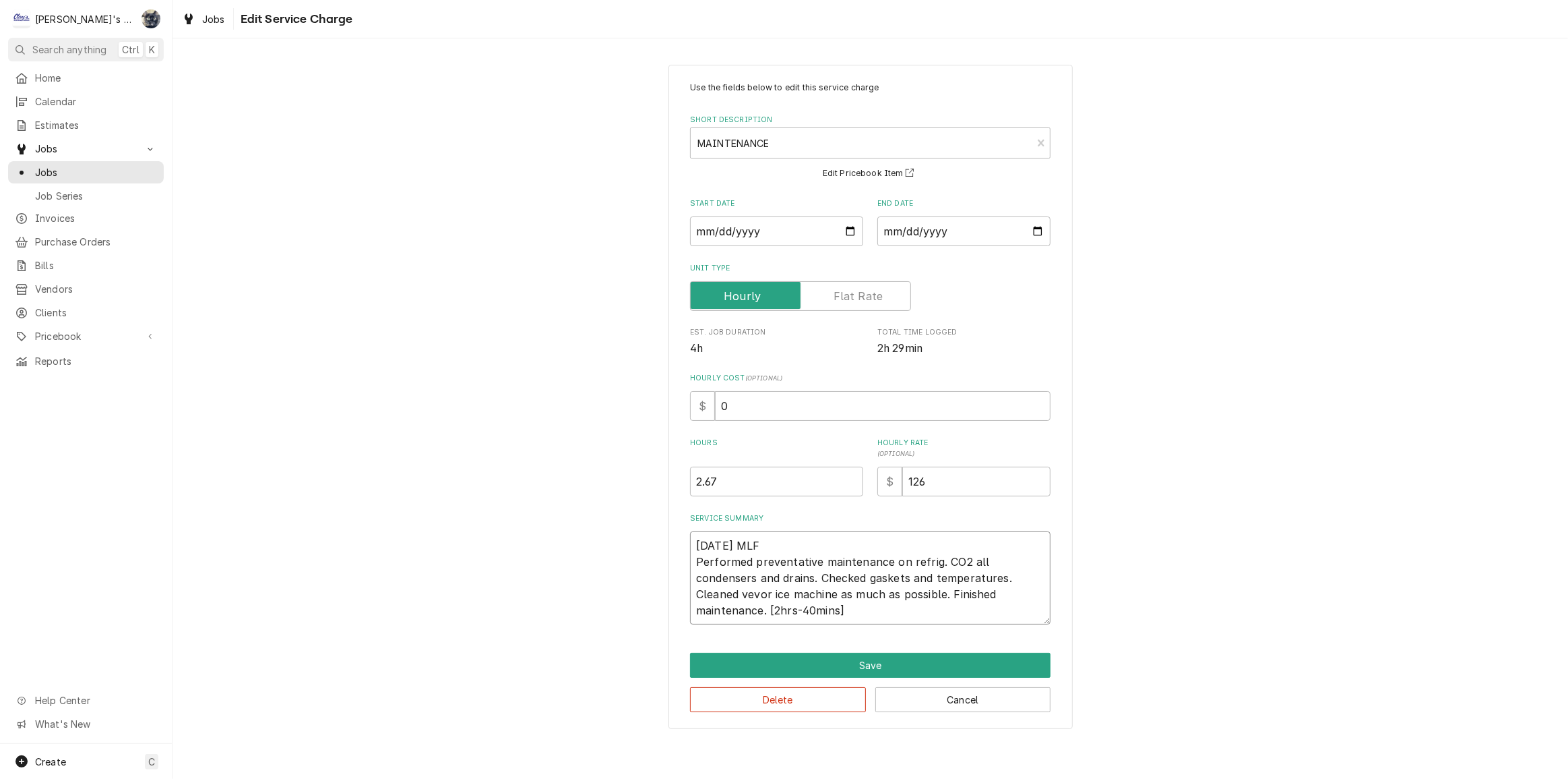
type textarea "x"
type textarea "8/1/2025 MLF Performed preventative maintenance on refrige. CO2 all condensers …"
type textarea "x"
type textarea "8/1/2025 MLF Performed preventative maintenance on refriger. CO2 all condensers…"
type textarea "x"
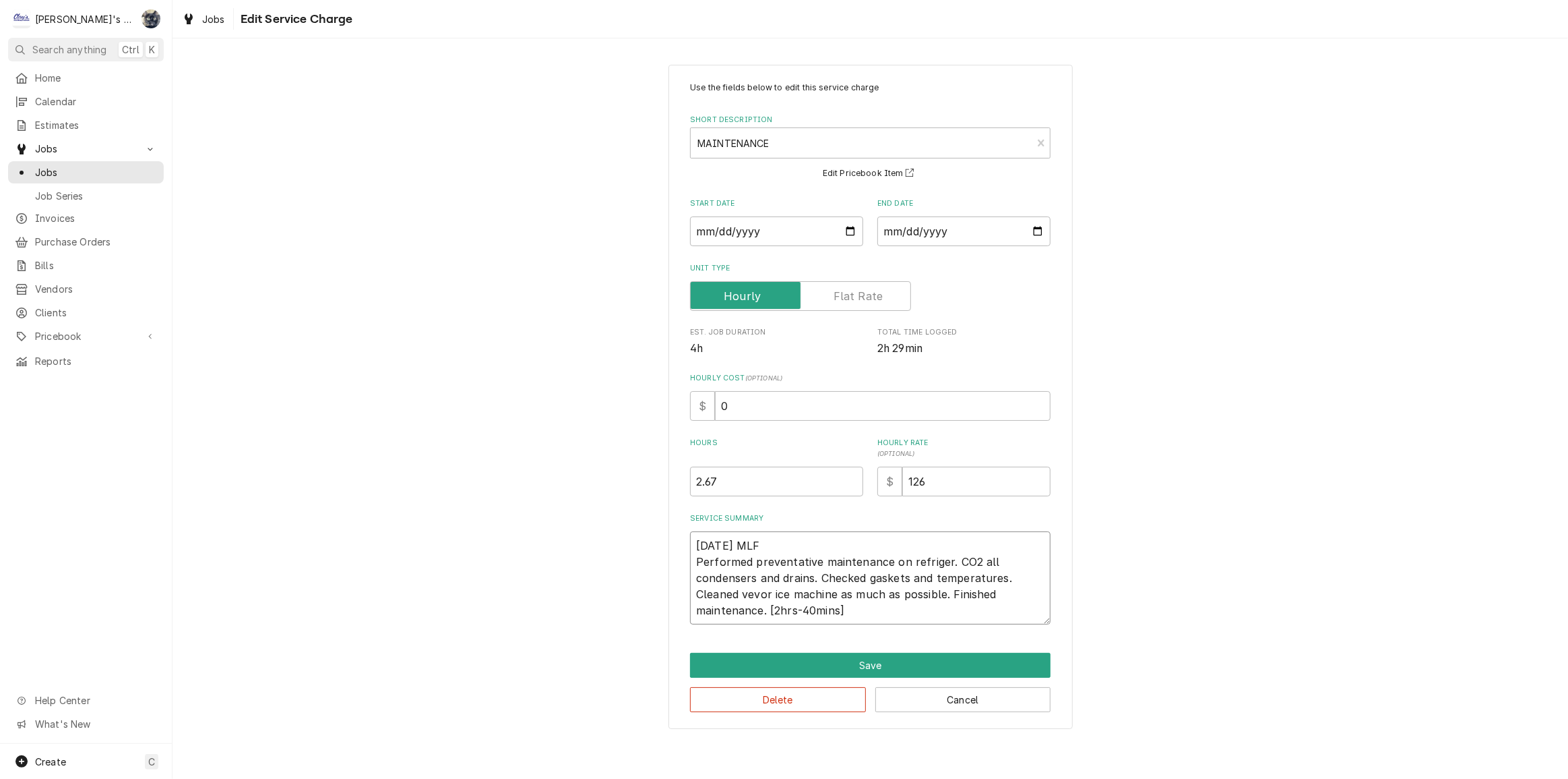
type textarea "8/1/2025 MLF Performed preventative maintenance on refrigera. CO2 all condenser…"
type textarea "x"
type textarea "8/1/2025 MLF Performed preventative maintenance on refrigerat. CO2 all condense…"
type textarea "x"
type textarea "8/1/2025 MLF Performed preventative maintenance on refrigerati. CO2 all condens…"
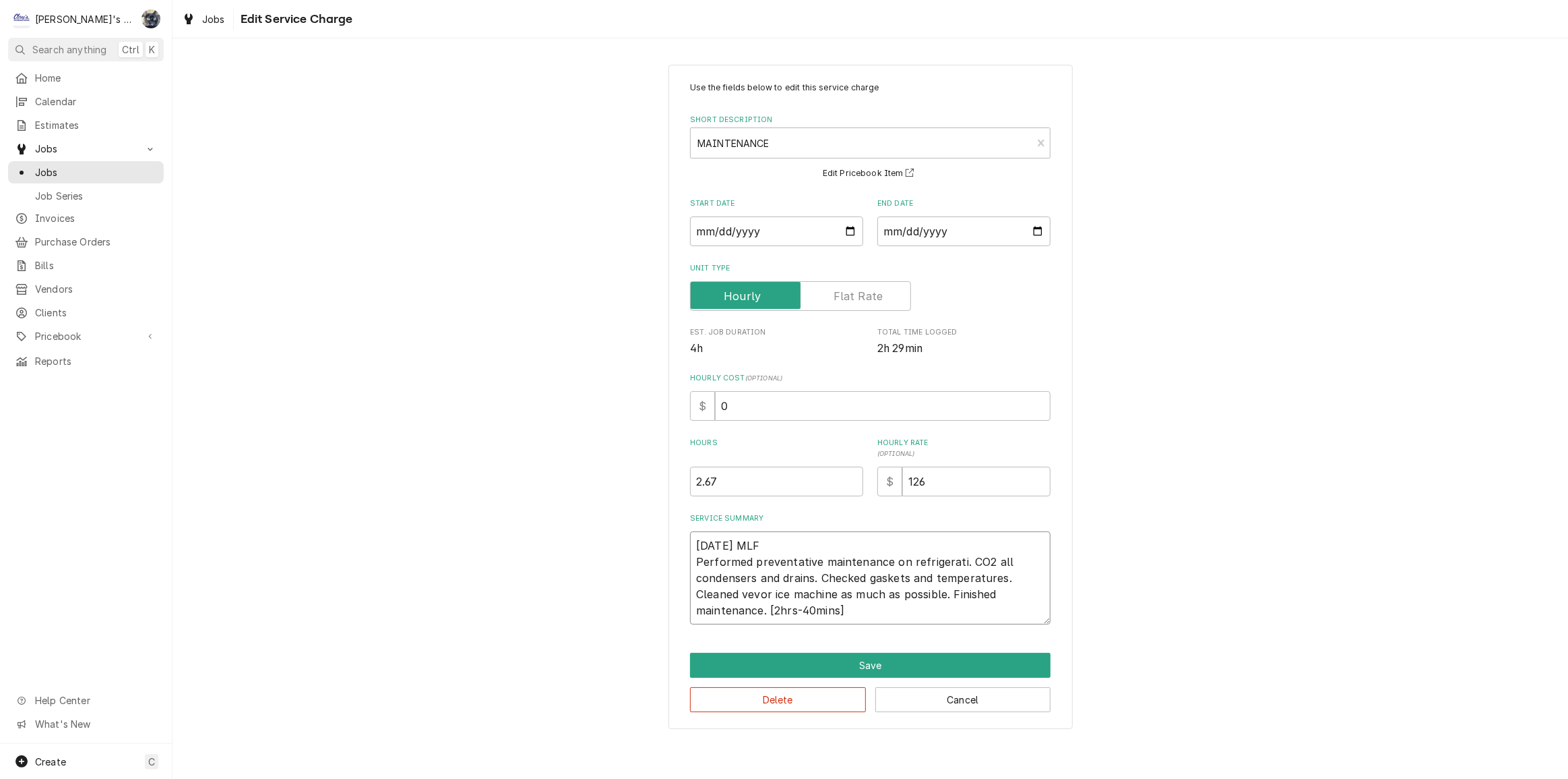
type textarea "x"
type textarea "8/1/2025 MLF Performed preventative maintenance on refrigeratio. CO2 all conden…"
type textarea "x"
type textarea "8/1/2025 MLF Performed preventative maintenance on refrigeration. CO2 all conde…"
type textarea "x"
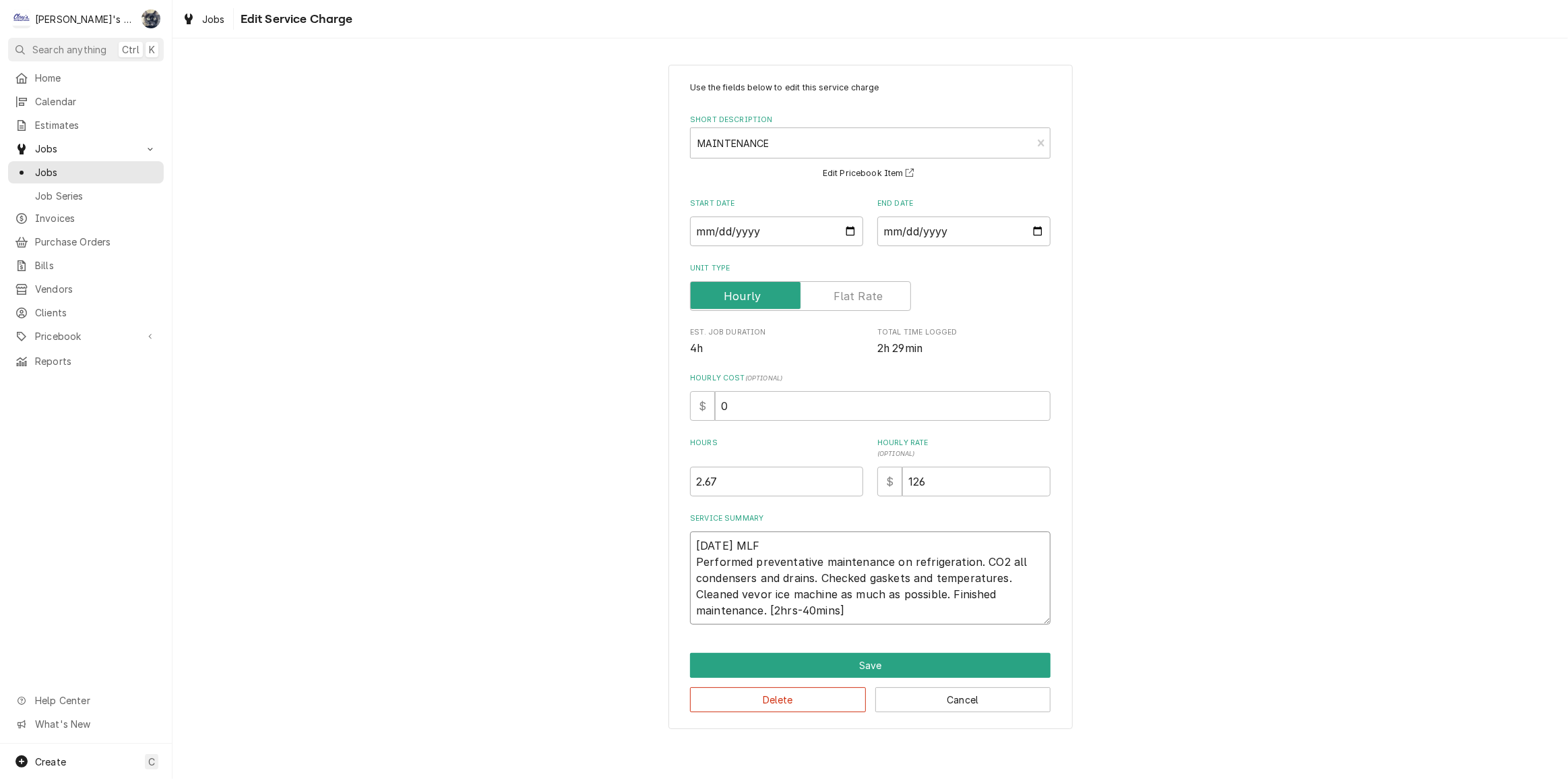
type textarea "8/1/2025 MLF Performed preventative maintenance on refrigeration . CO2 all cond…"
type textarea "x"
type textarea "8/1/2025 MLF Performed preventative maintenance on refrigeration eui. CO2 all c…"
type textarea "x"
type textarea "8/1/2025 MLF Performed preventative maintenance on refrigeration euiq. CO2 all …"
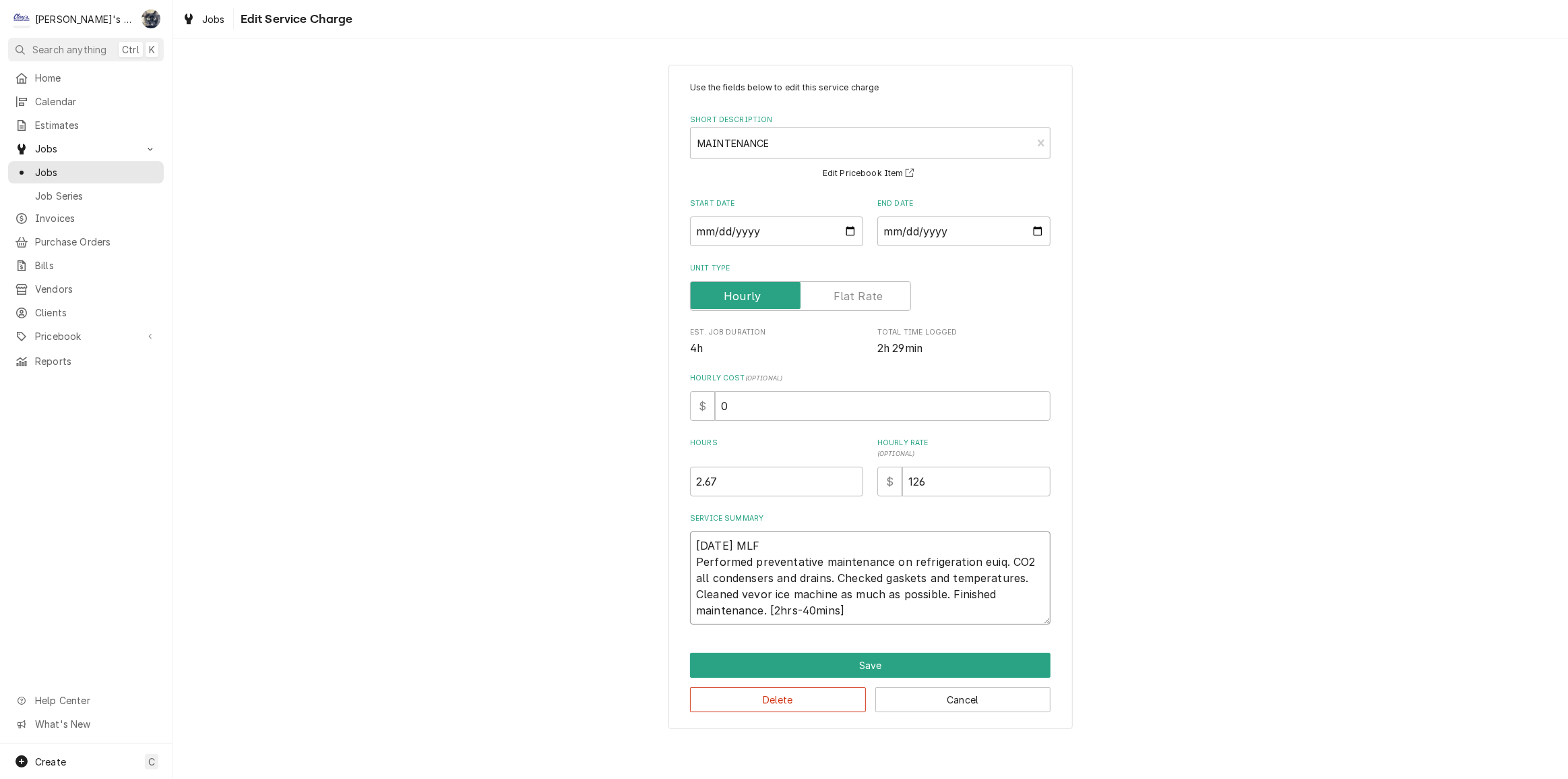
type textarea "x"
type textarea "8/1/2025 MLF Performed preventative maintenance on refrigeration euiqp. CO2 all…"
type textarea "x"
type textarea "8/1/2025 MLF Performed preventative maintenance on refrigeration euiqpm. CO2 al…"
type textarea "x"
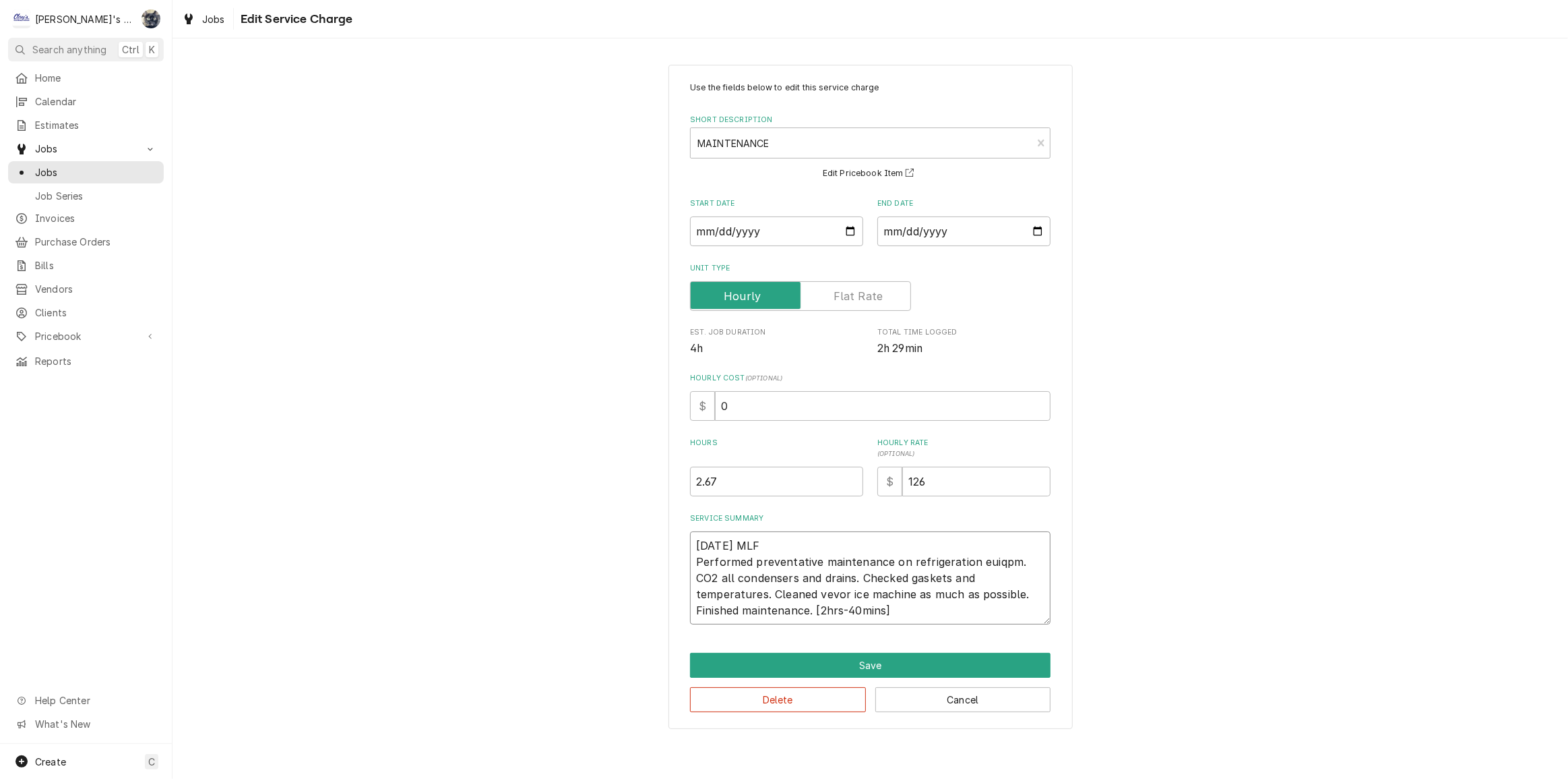
type textarea "8/1/2025 MLF Performed preventative maintenance on refrigeration euiqp. CO2 all…"
type textarea "x"
type textarea "8/1/2025 MLF Performed preventative maintenance on refrigeration euiq. CO2 all …"
type textarea "x"
type textarea "8/1/2025 MLF Performed preventative maintenance on refrigeration eui. CO2 all c…"
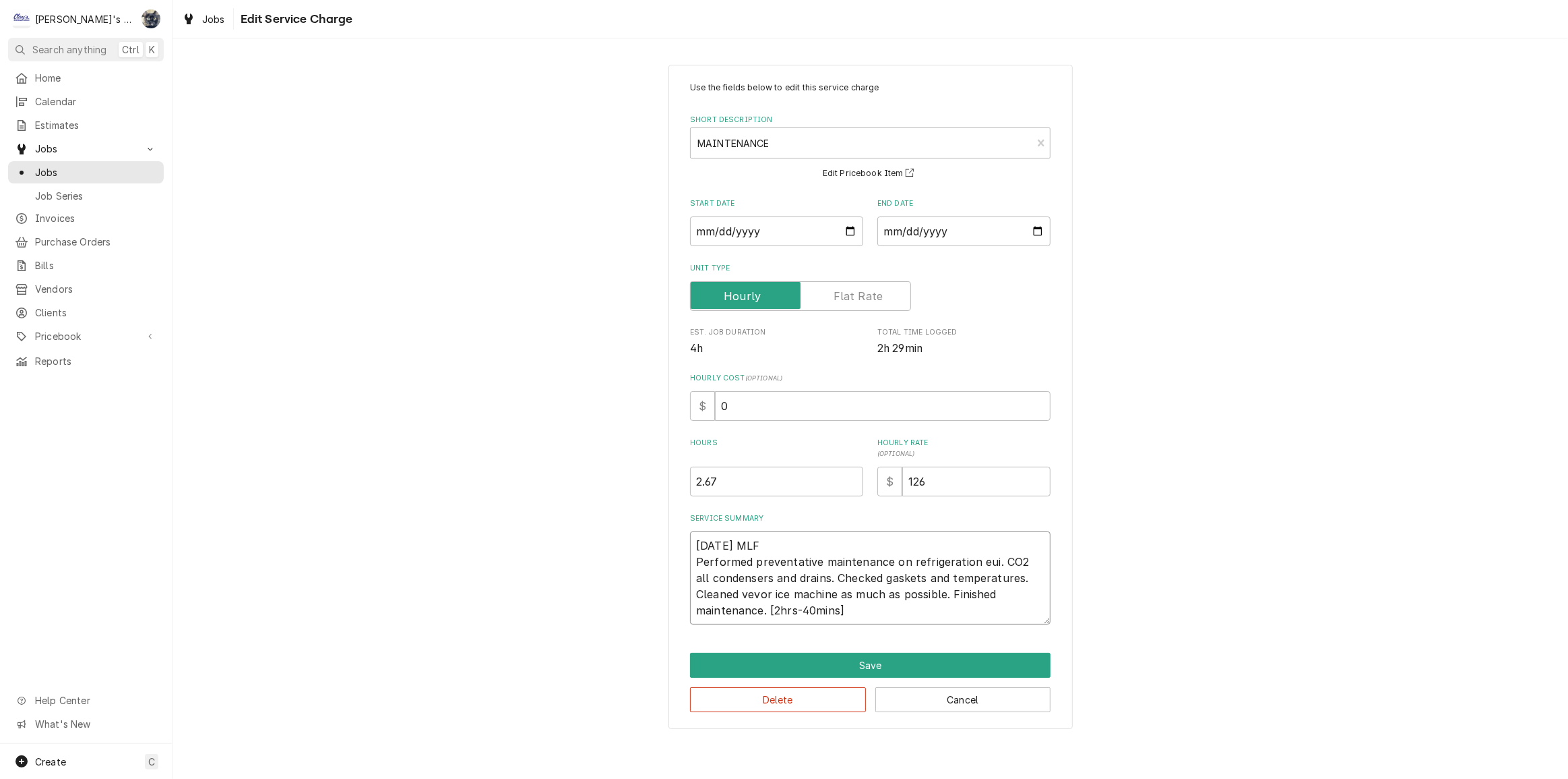
type textarea "x"
type textarea "8/1/2025 MLF Performed preventative maintenance on refrigeration eu. CO2 all co…"
type textarea "x"
type textarea "8/1/2025 MLF Performed preventative maintenance on refrigeration e. CO2 all con…"
type textarea "x"
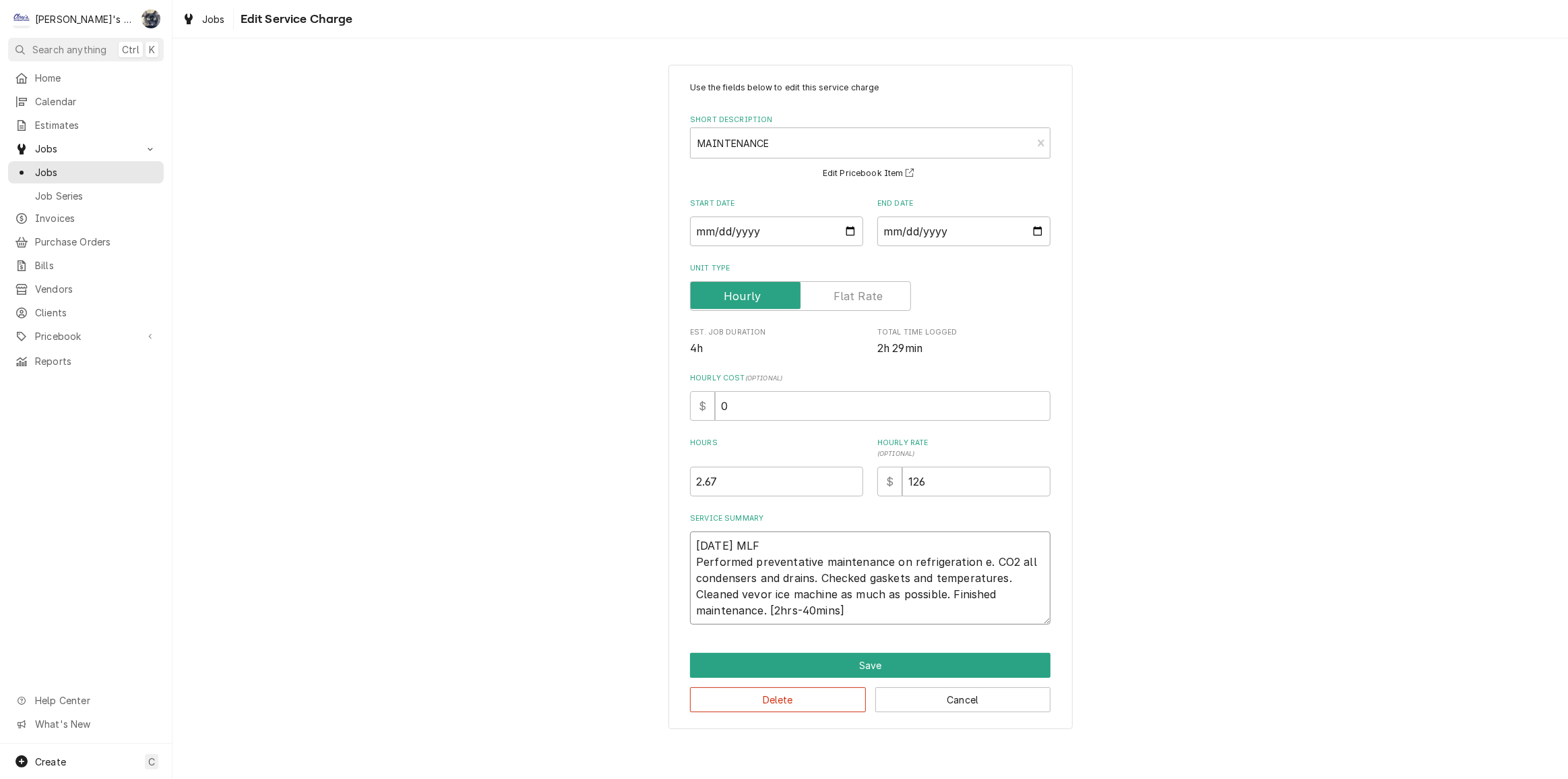
type textarea "8/1/2025 MLF Performed preventative maintenance on refrigeration eq. CO2 all co…"
type textarea "x"
type textarea "8/1/2025 MLF Performed preventative maintenance on refrigeration equ. CO2 all c…"
type textarea "x"
type textarea "8/1/2025 MLF Performed preventative maintenance on refrigeration equi. CO2 all …"
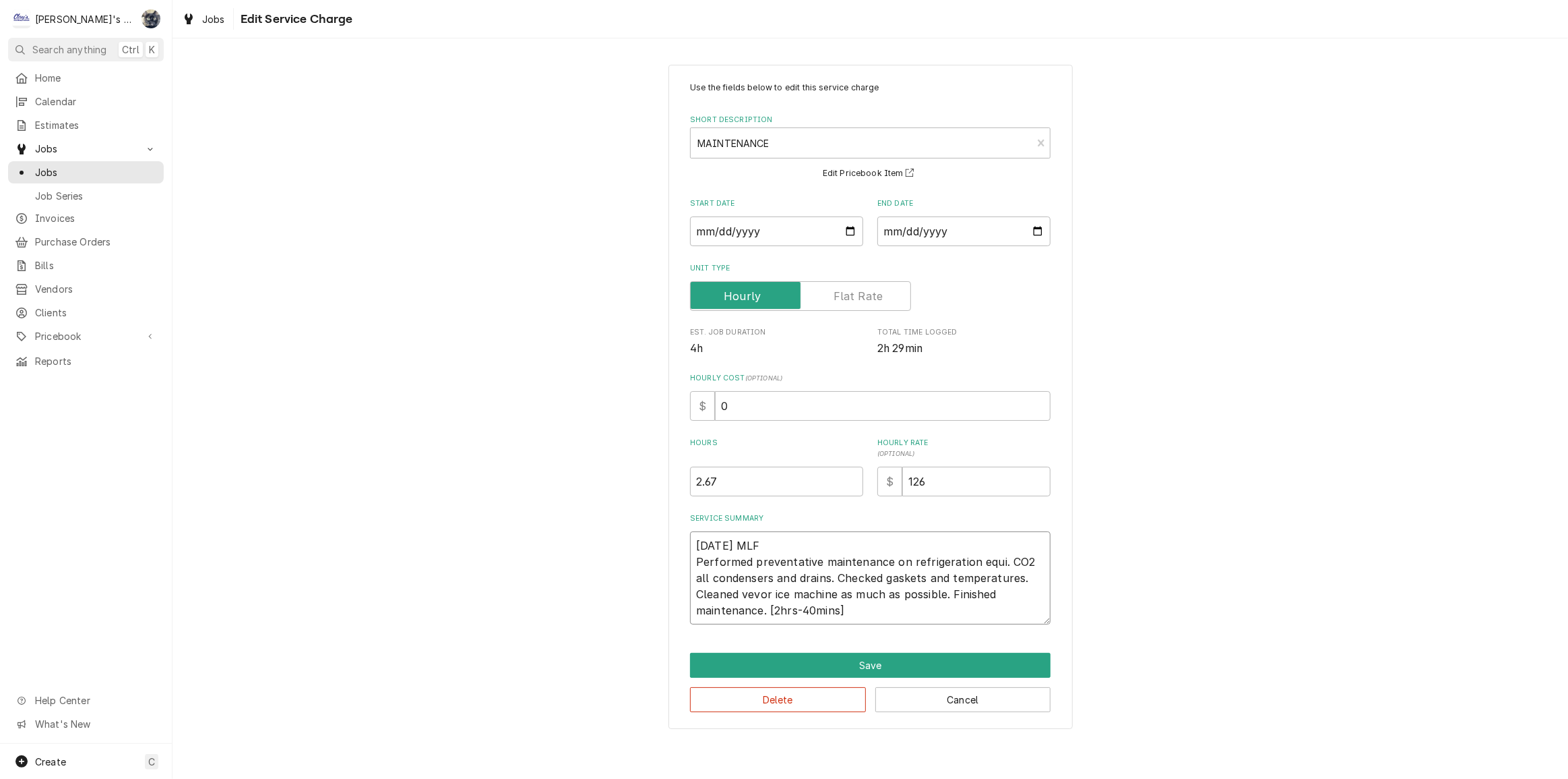
type textarea "x"
type textarea "8/1/2025 MLF Performed preventative maintenance on refrigeration equip. CO2 all…"
type textarea "x"
type textarea "8/1/2025 MLF Performed preventative maintenance on refrigeration equipm. CO2 al…"
type textarea "x"
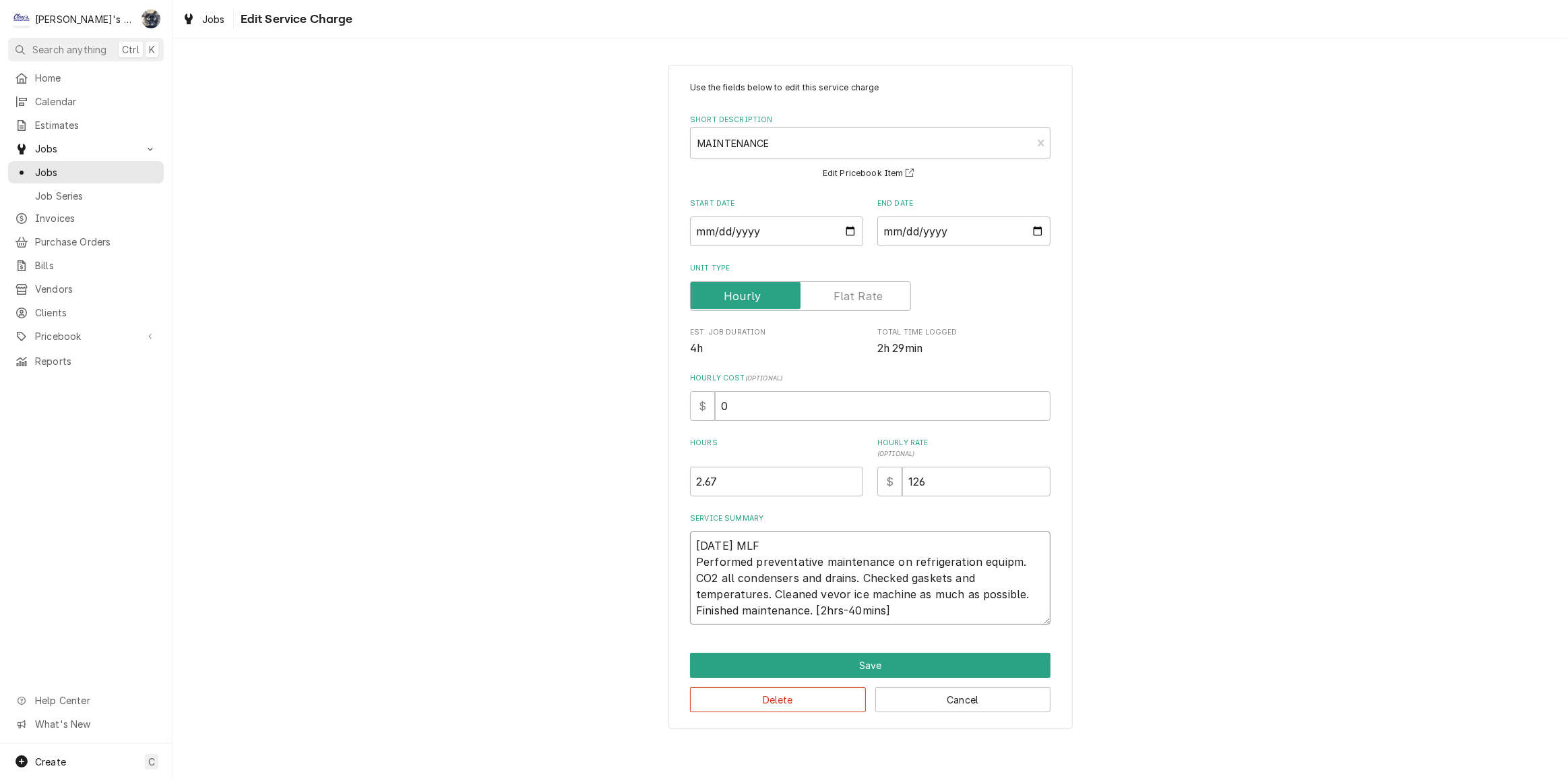
type textarea "8/1/2025 MLF Performed preventative maintenance on refrigeration equipme. CO2 a…"
type textarea "x"
type textarea "8/1/2025 MLF Performed preventative maintenance on refrigeration equipmen. CO2 …"
type textarea "x"
type textarea "8/1/2025 MLF Performed preventative maintenance on refrigeration equipment. CO2…"
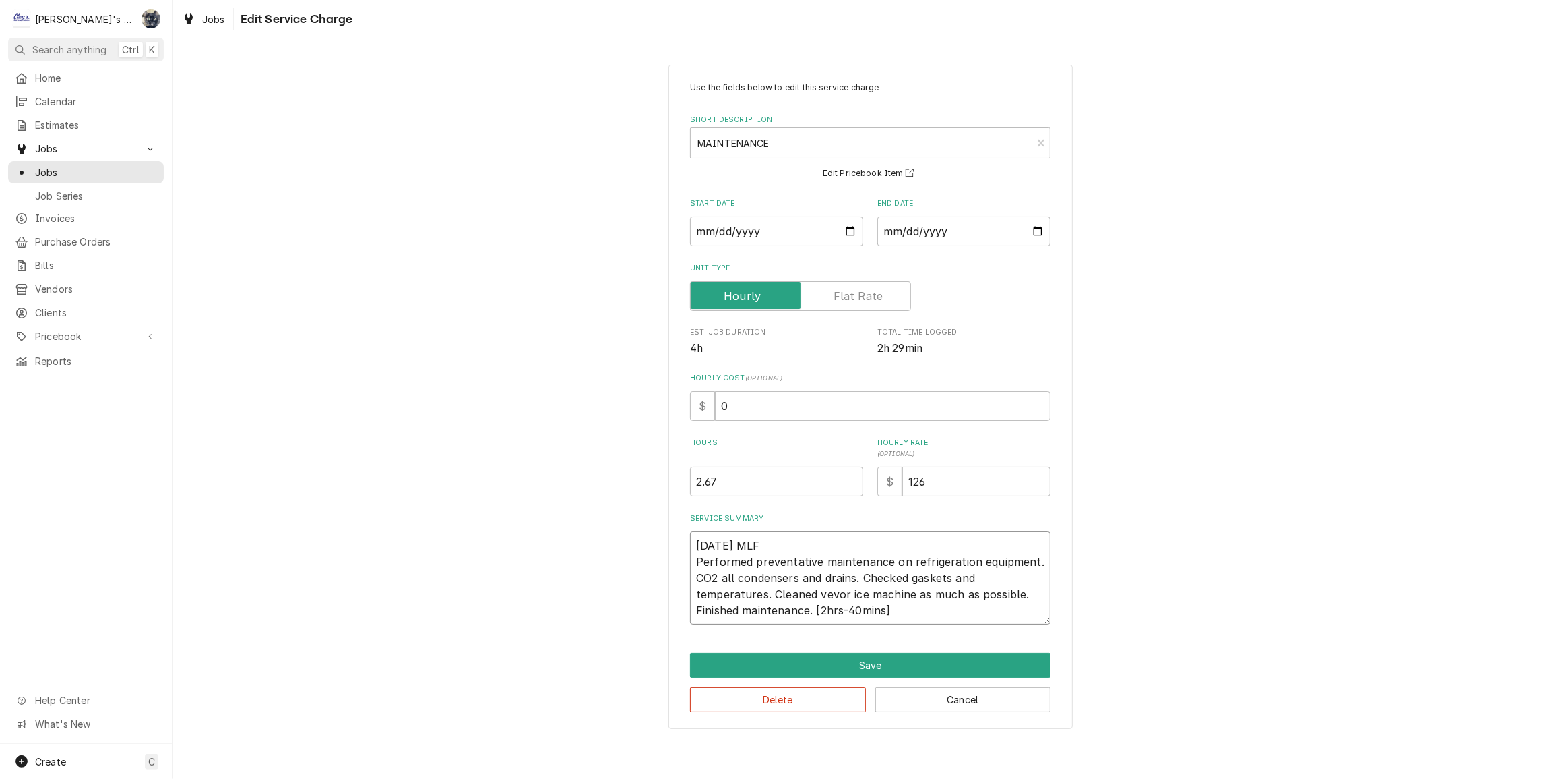
click at [824, 594] on textarea "8/1/2025 MLF Performed preventative maintenance on refrigeration equipment. CO2…" at bounding box center [870, 577] width 361 height 93
type textarea "x"
type textarea "8/1/2025 MLF Performed preventative maintenance on refrigeration equipment. CO2…"
type textarea "x"
type textarea "8/1/2025 MLF Performed preventative maintenance on refrigeration equipment. CO2…"
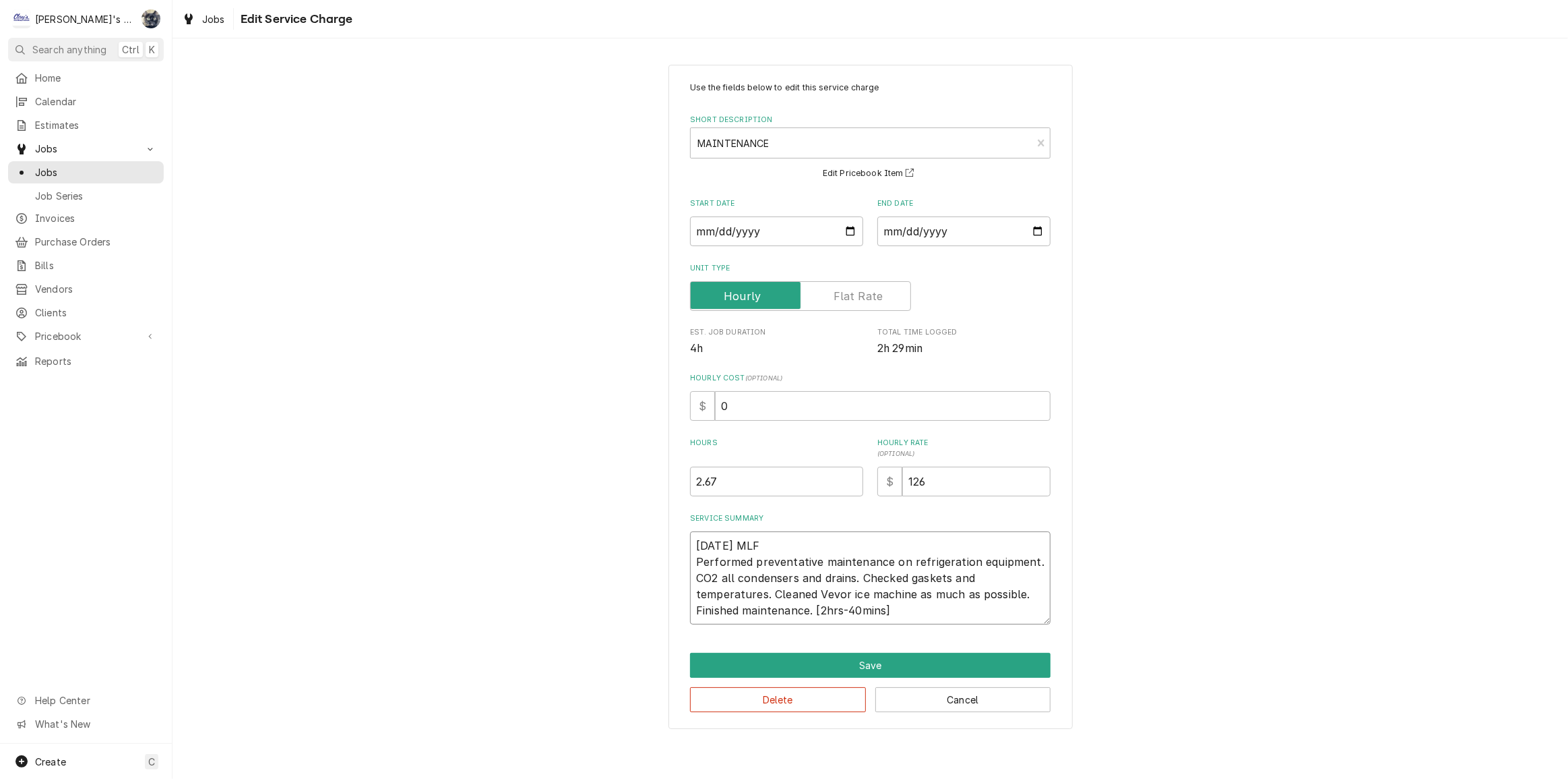
click at [935, 608] on textarea "8/1/2025 MLF Performed preventative maintenance on refrigeration equipment. CO2…" at bounding box center [870, 577] width 361 height 93
drag, startPoint x: 1023, startPoint y: 593, endPoint x: 1038, endPoint y: 593, distance: 15.0
click at [1038, 593] on textarea "8/1/2025 MLF Performed preventative maintenance on refrigeration equipment. CO2…" at bounding box center [870, 577] width 361 height 93
drag, startPoint x: 808, startPoint y: 609, endPoint x: 662, endPoint y: 609, distance: 146.0
click at [662, 609] on div "Use the fields below to edit this service charge Short Description MAINTENANCE …" at bounding box center [870, 396] width 1396 height 688
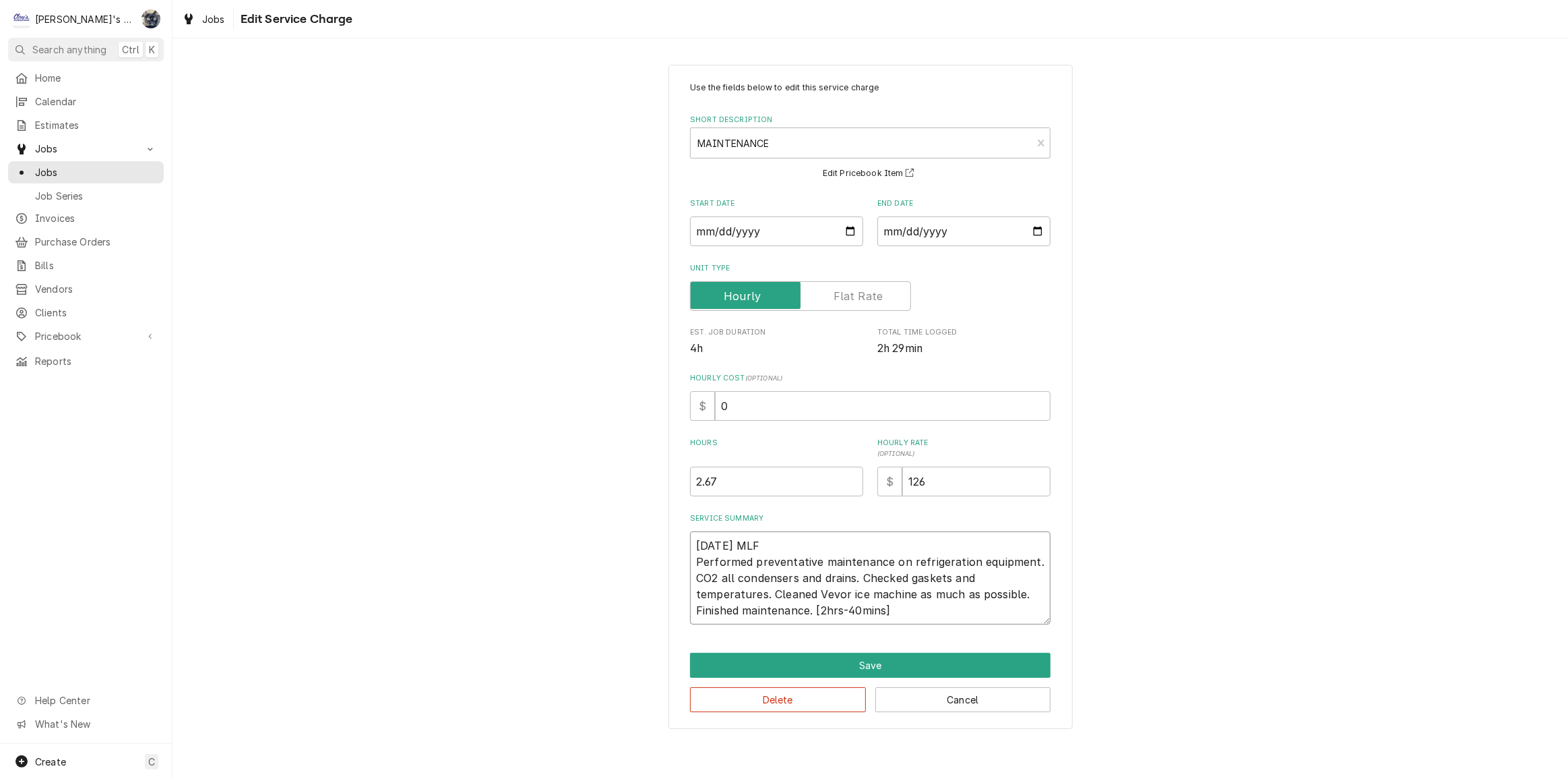
type textarea "x"
type textarea "8/1/2025 MLF Performed preventative maintenance on refrigeration equipment. CO2…"
type textarea "x"
type textarea "8/1/2025 MLF Performed preventative maintenance on refrigeration equipment. CO2…"
type textarea "x"
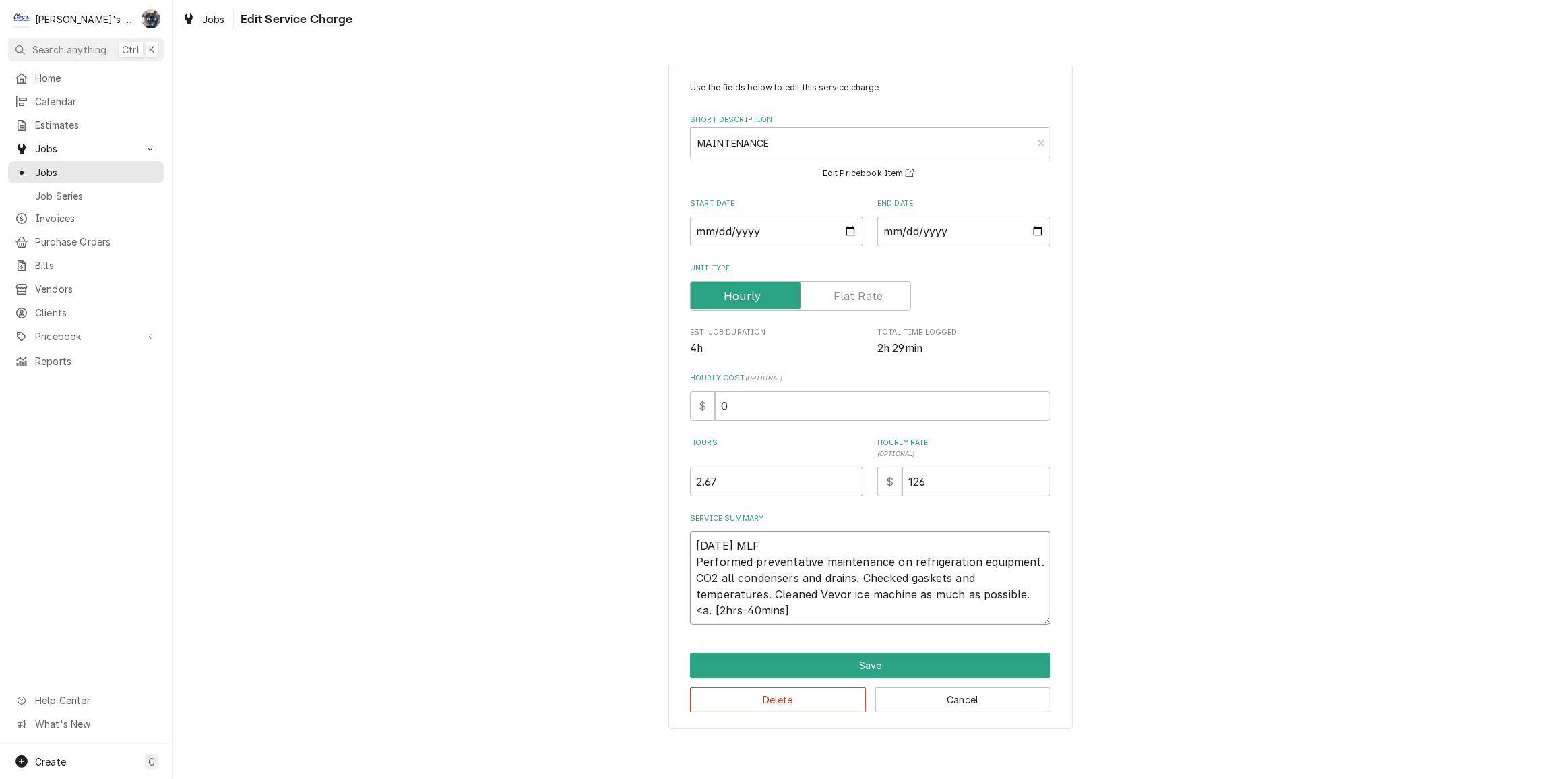
type textarea "8/1/2025 MLF Performed preventative maintenance on refrigeration equipment. CO2…"
type textarea "x"
type textarea "8/1/2025 MLF Performed preventative maintenance on refrigeration equipment. CO2…"
type textarea "x"
type textarea "8/1/2025 MLF Performed preventative maintenance on refrigeration equipment. CO2…"
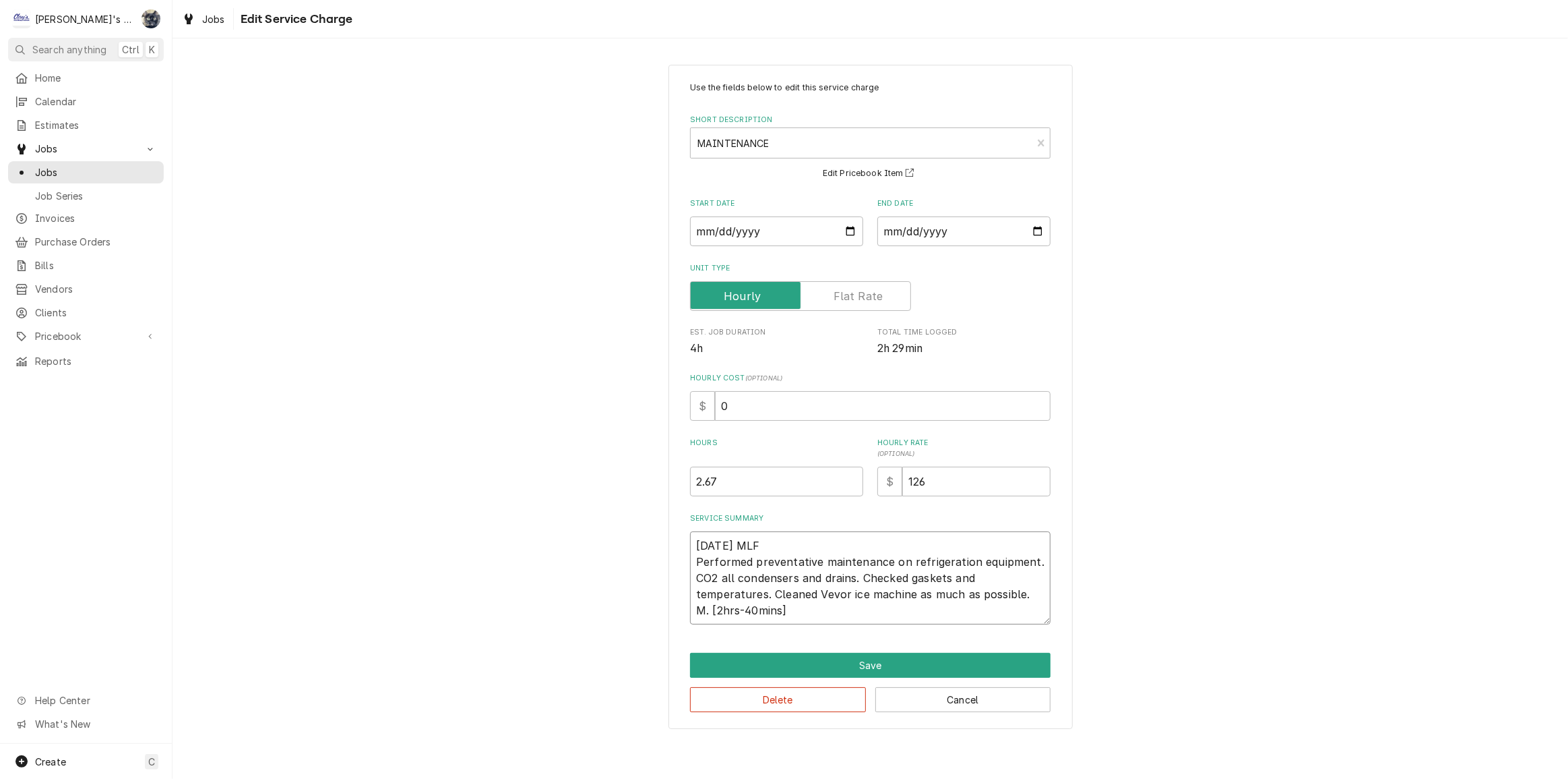
type textarea "x"
type textarea "8/1/2025 MLF Performed preventative maintenance on refrigeration equipment. CO2…"
type textarea "x"
type textarea "8/1/2025 MLF Performed preventative maintenance on refrigeration equipment. CO2…"
type textarea "x"
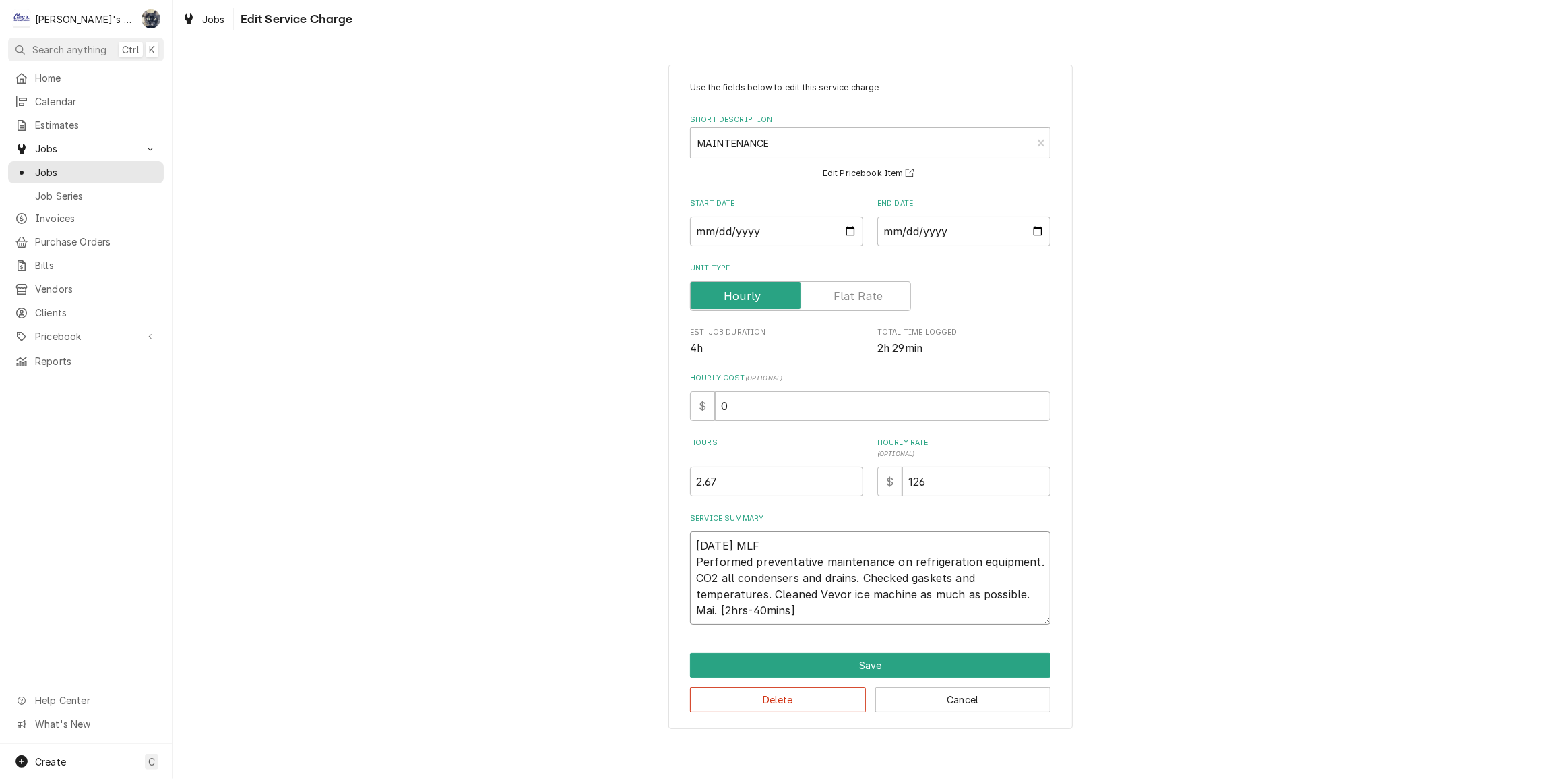
type textarea "8/1/2025 MLF Performed preventative maintenance on refrigeration equipment. CO2…"
type textarea "x"
type textarea "8/1/2025 MLF Performed preventative maintenance on refrigeration equipment. CO2…"
type textarea "x"
type textarea "8/1/2025 MLF Performed preventative maintenance on refrigeration equipment. CO2…"
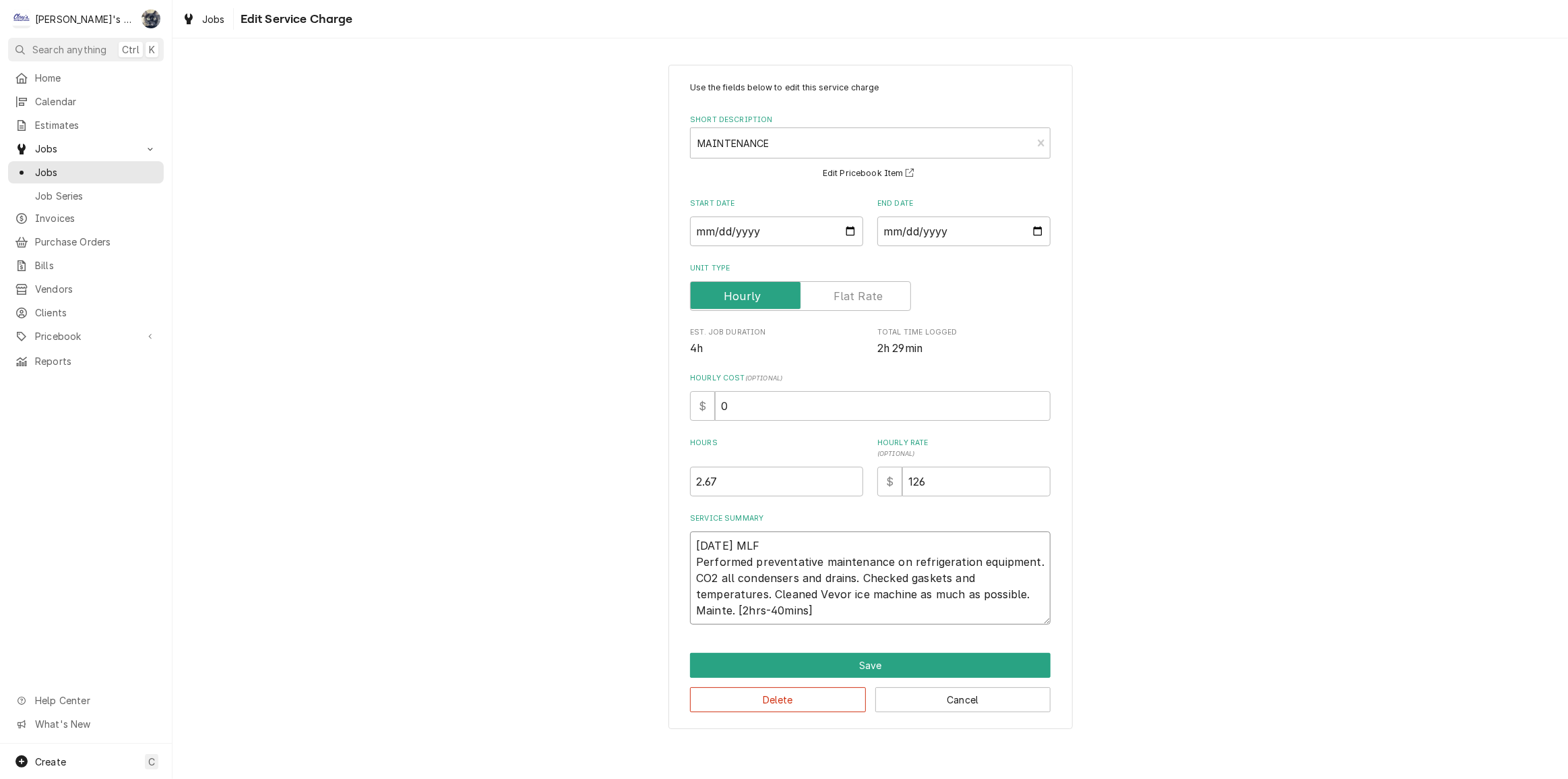
type textarea "x"
type textarea "8/1/2025 MLF Performed preventative maintenance on refrigeration equipment. CO2…"
type textarea "x"
type textarea "8/1/2025 MLF Performed preventative maintenance on refrigeration equipment. CO2…"
type textarea "x"
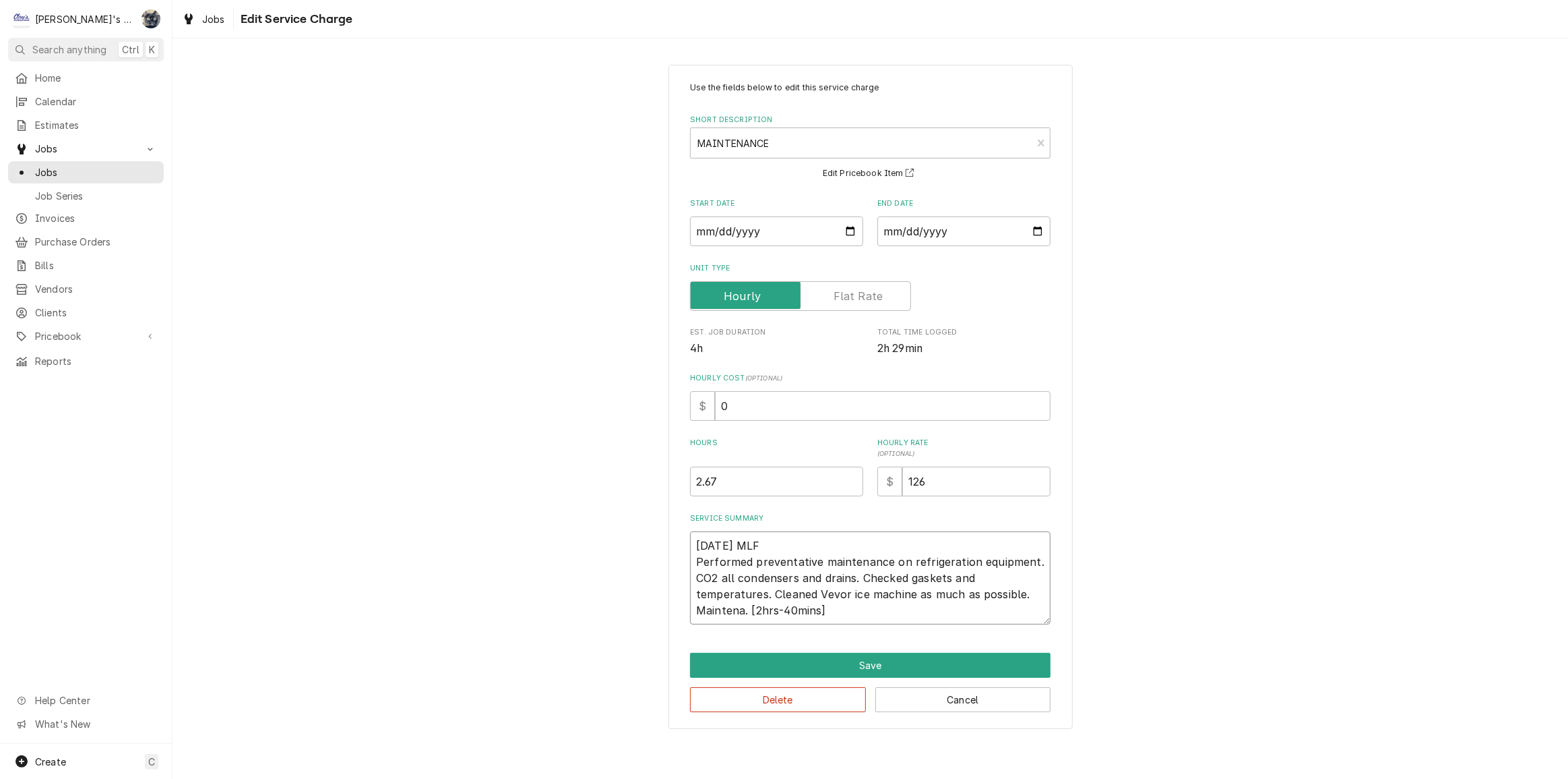
type textarea "8/1/2025 MLF Performed preventative maintenance on refrigeration equipment. CO2…"
type textarea "x"
type textarea "8/1/2025 MLF Performed preventative maintenance on refrigeration equipment. CO2…"
type textarea "x"
type textarea "8/1/2025 MLF Performed preventative maintenance on refrigeration equipment. CO2…"
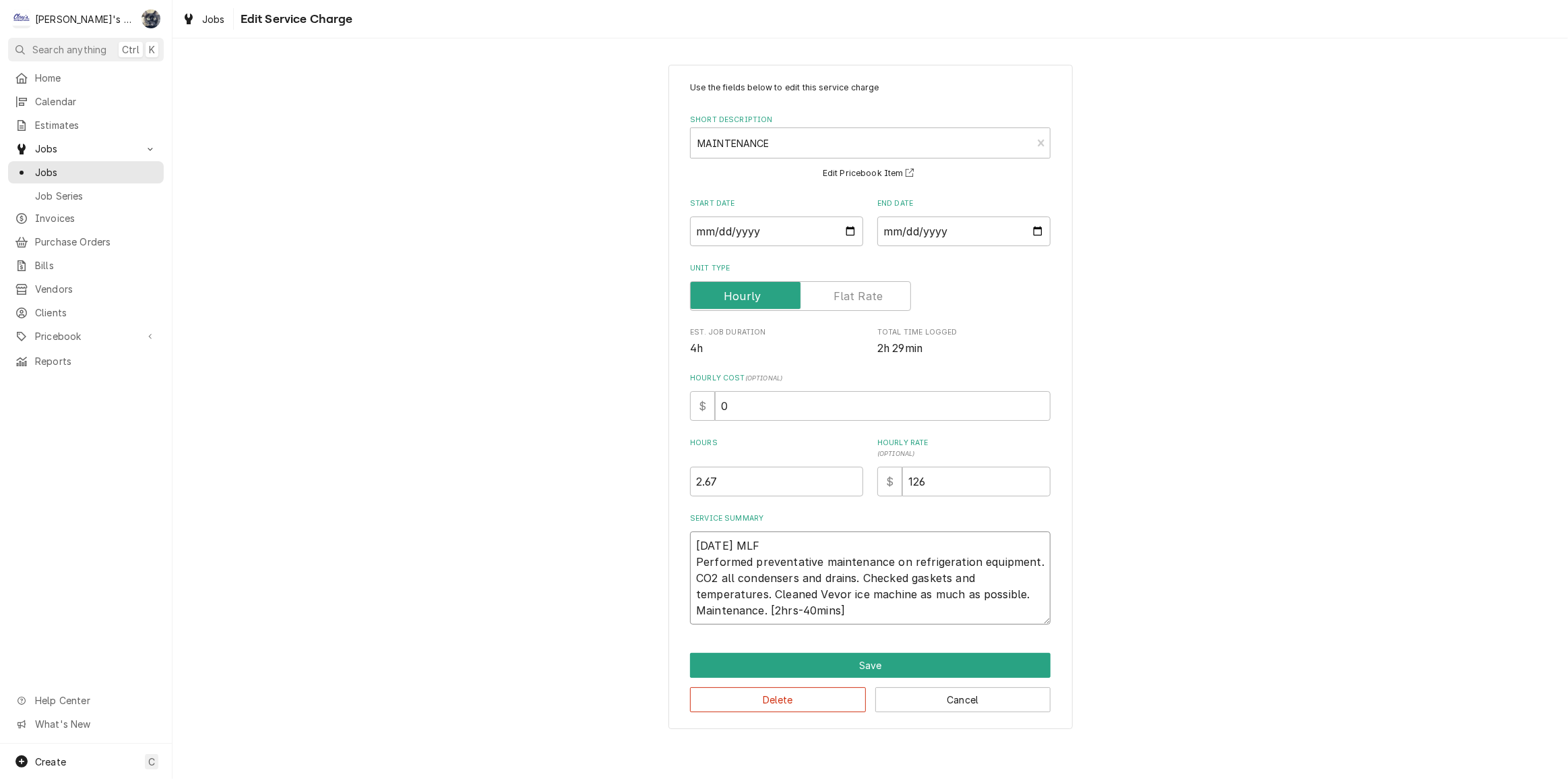
type textarea "x"
type textarea "8/1/2025 MLF Performed preventative maintenance on refrigeration equipment. CO2…"
type textarea "x"
type textarea "8/1/2025 MLF Performed preventative maintenance on refrigeration equipment. CO2…"
type textarea "x"
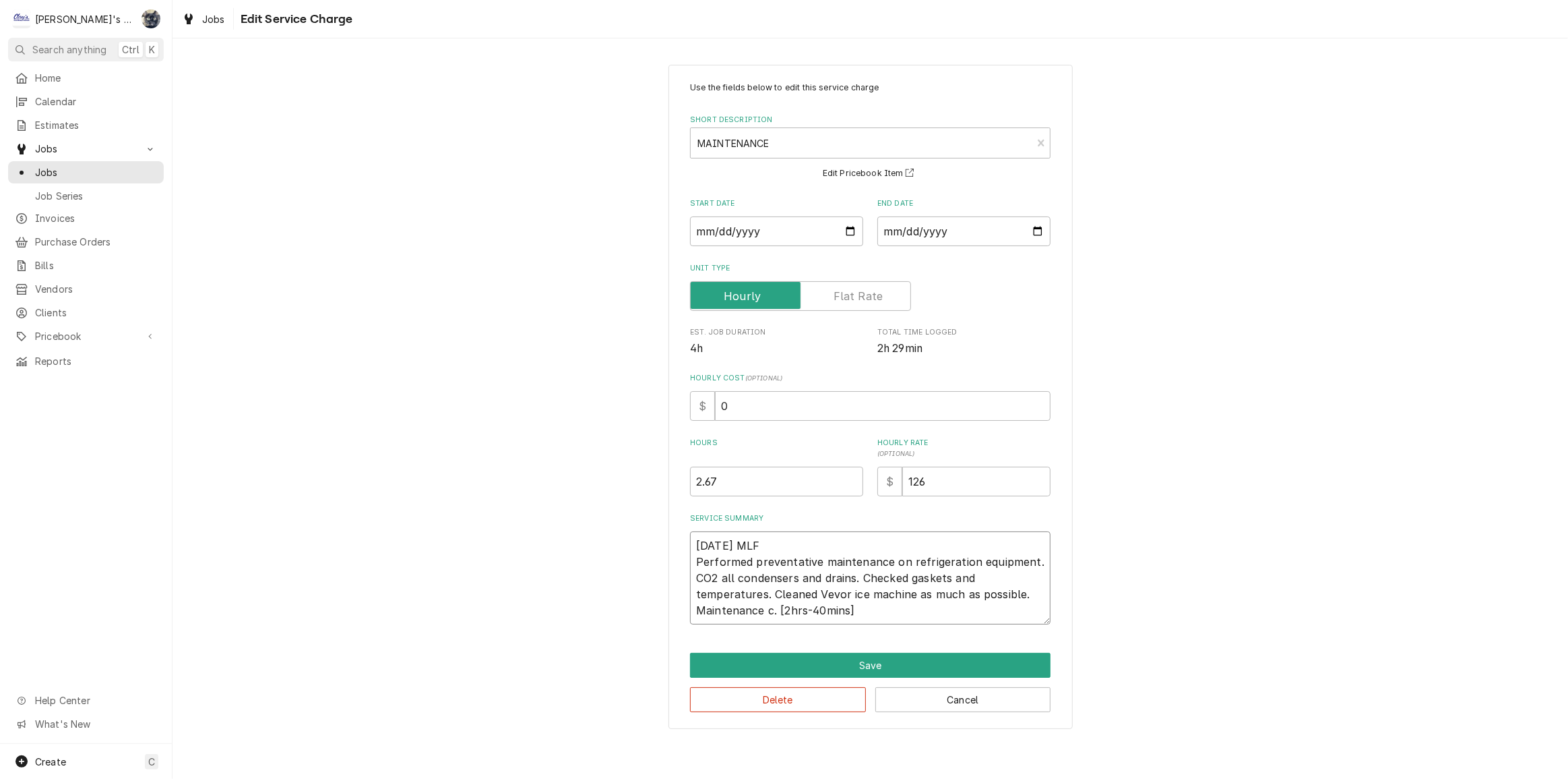
type textarea "8/1/2025 MLF Performed preventative maintenance on refrigeration equipment. CO2…"
type textarea "x"
type textarea "8/1/2025 MLF Performed preventative maintenance on refrigeration equipment. CO2…"
type textarea "x"
type textarea "8/1/2025 MLF Performed preventative maintenance on refrigeration equipment. CO2…"
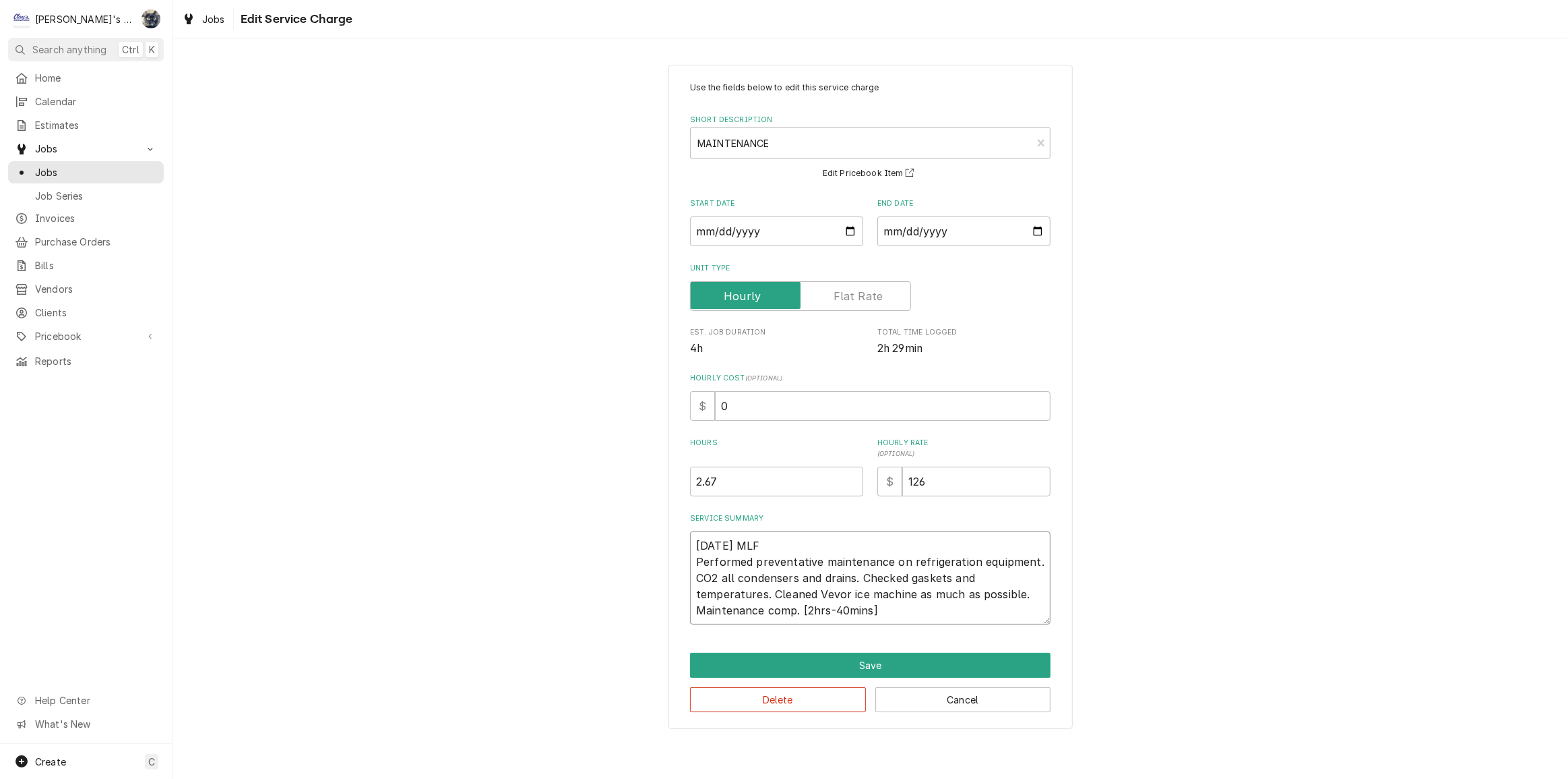
type textarea "x"
type textarea "8/1/2025 MLF Performed preventative maintenance on refrigeration equipment. CO2…"
type textarea "x"
type textarea "8/1/2025 MLF Performed preventative maintenance on refrigeration equipment. CO2…"
type textarea "x"
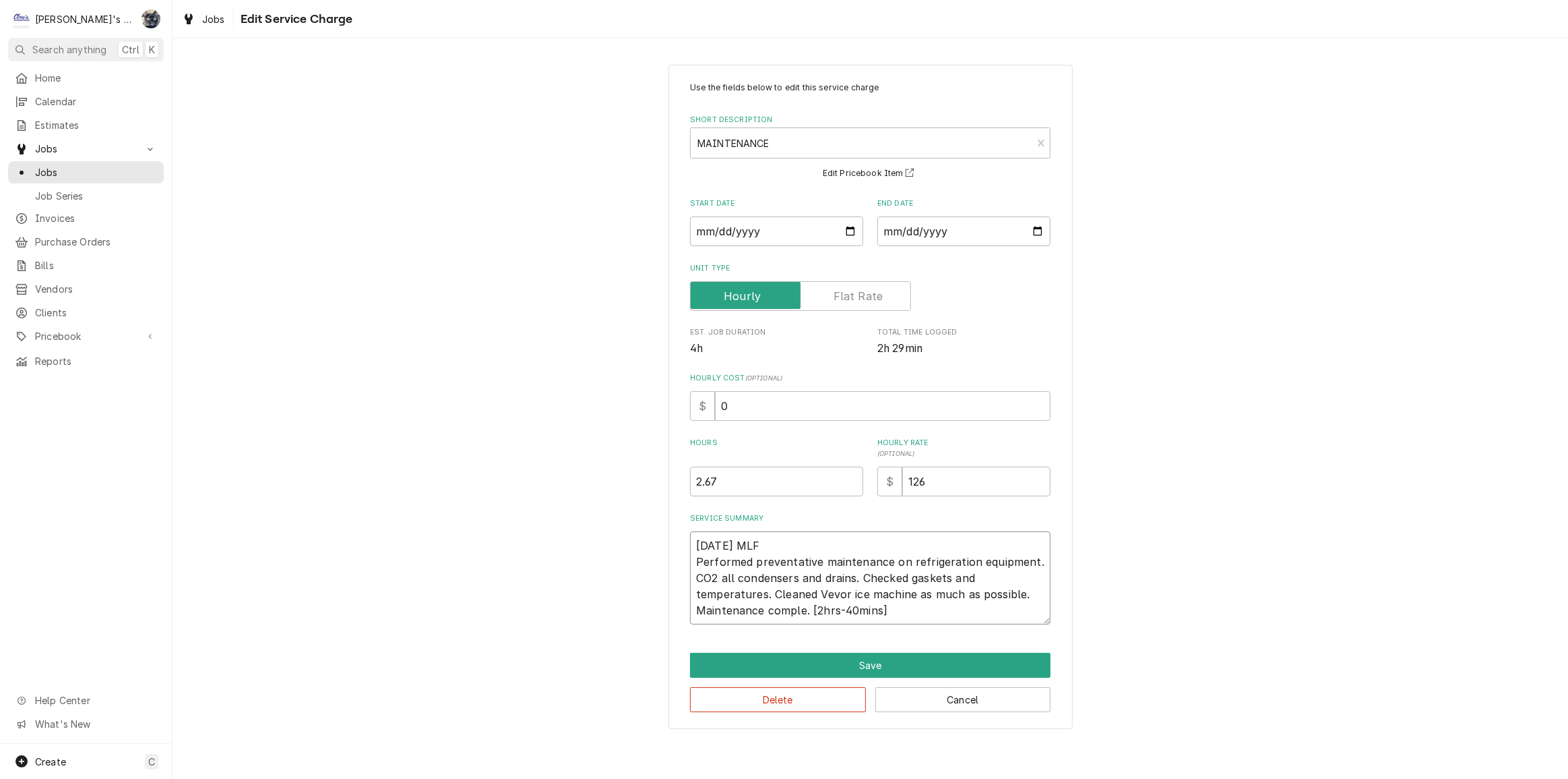
type textarea "8/1/2025 MLF Performed preventative maintenance on refrigeration equipment. CO2…"
type textarea "x"
type textarea "8/1/2025 MLF Performed preventative maintenance on refrigeration equipment. CO2…"
click at [905, 658] on button "Save" at bounding box center [870, 665] width 361 height 25
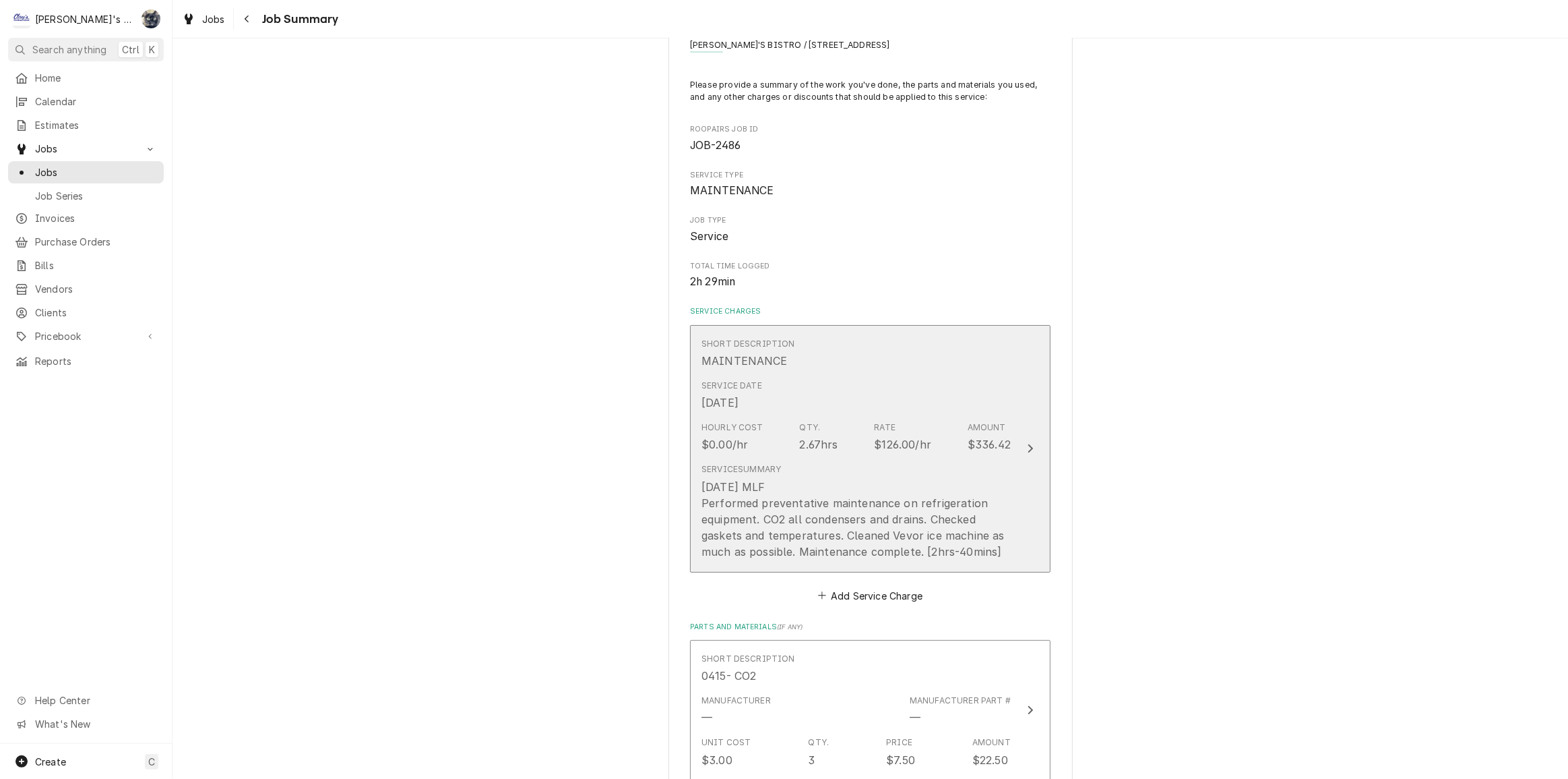
click at [917, 535] on div "8/1/2025 MLF Performed preventative maintenance on refrigeration equipment. CO2…" at bounding box center [856, 519] width 309 height 81
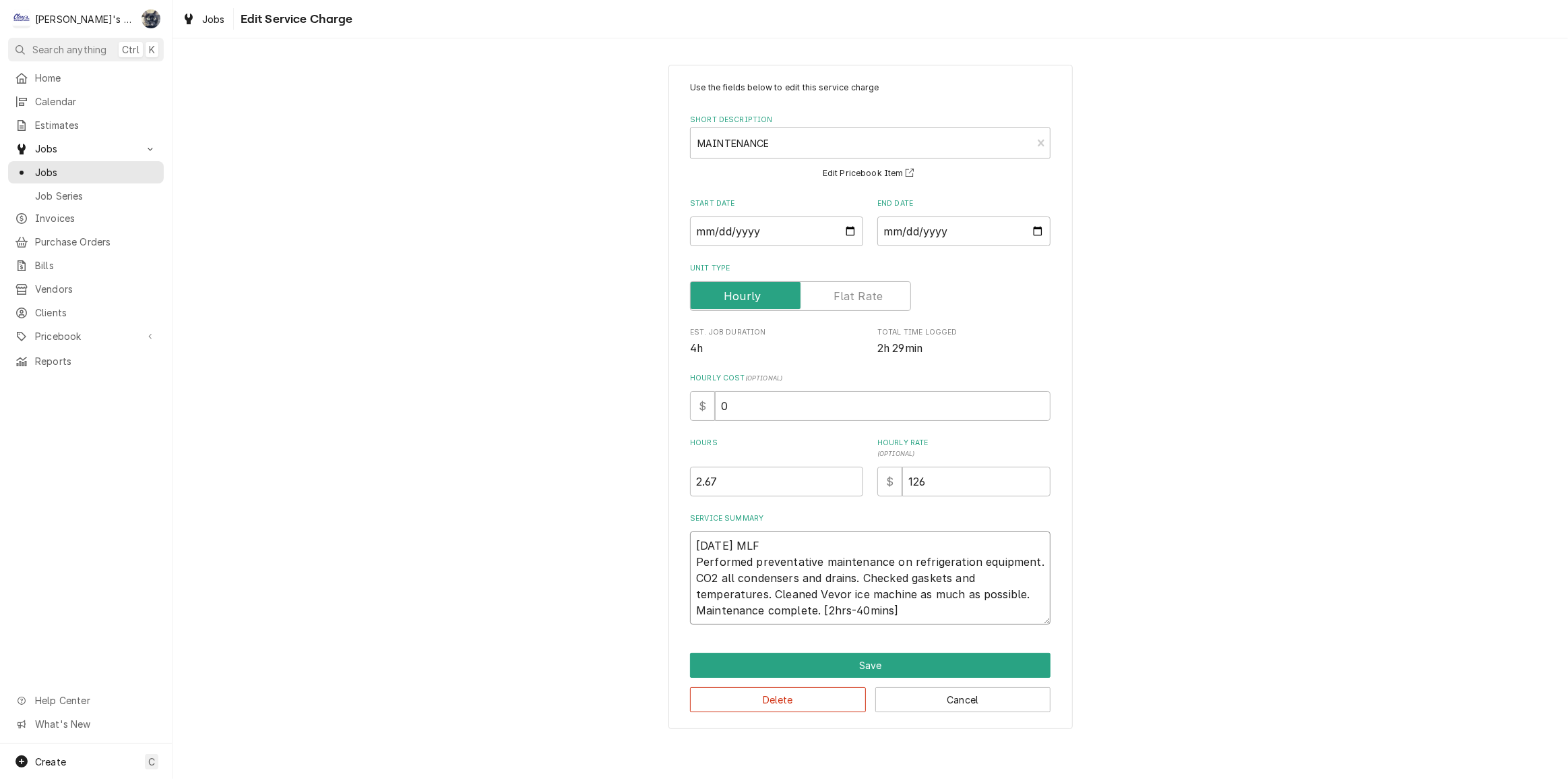
click at [959, 590] on textarea "8/1/2025 MLF Performed preventative maintenance on refrigeration equipment. CO2…" at bounding box center [870, 577] width 361 height 93
type textarea "x"
type textarea "8/1/2025 MLF Performed preventative maintenance on refrigeration equipment. CO2…"
type textarea "x"
type textarea "8/1/2025 MLF Performed preventative maintenance on refrigeration equipment. CO2…"
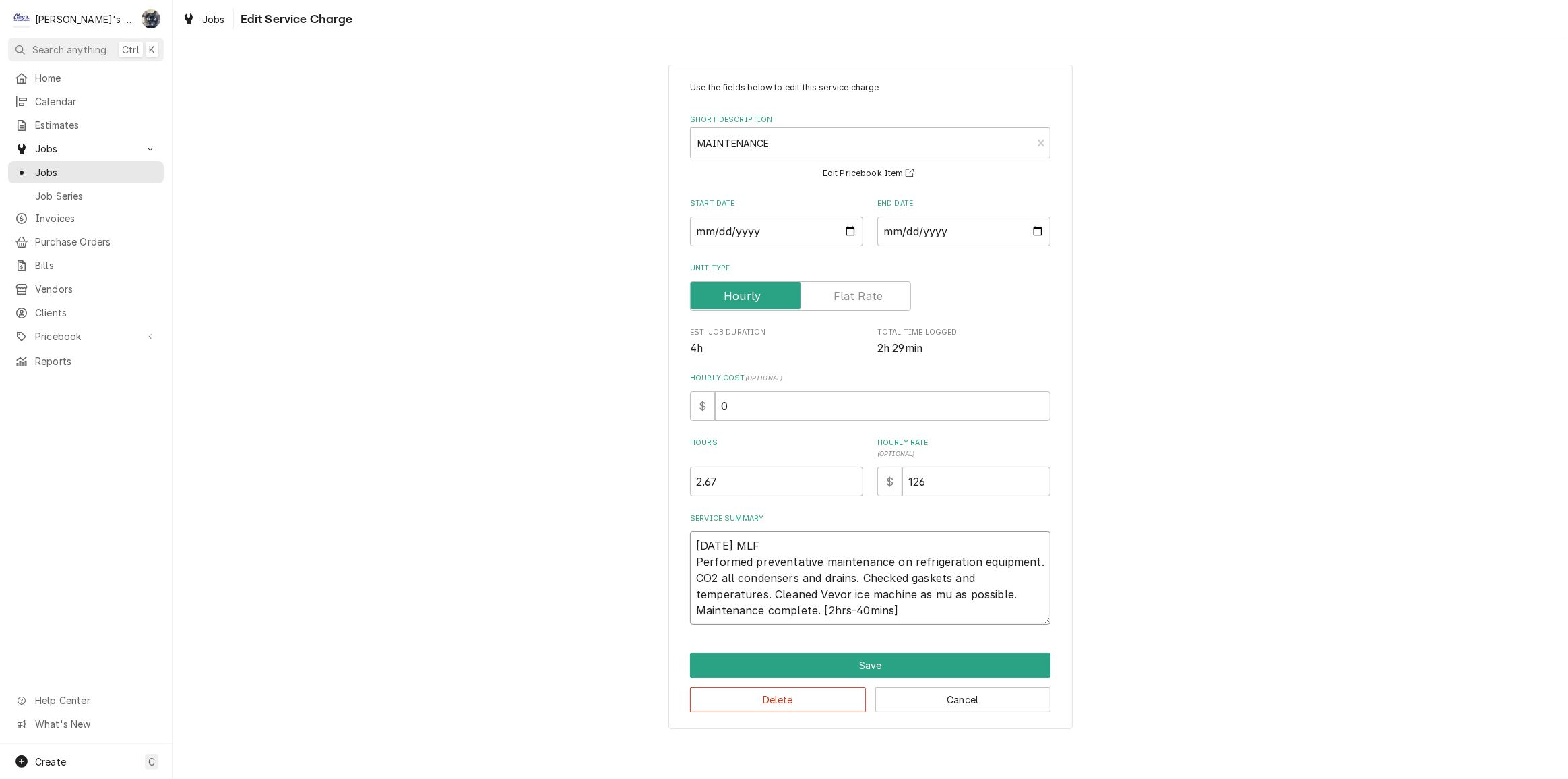
type textarea "x"
type textarea "8/1/2025 MLF Performed preventative maintenance on refrigeration equipment. CO2…"
type textarea "x"
type textarea "8/1/2025 MLF Performed preventative maintenance on refrigeration equipment. CO2…"
type textarea "x"
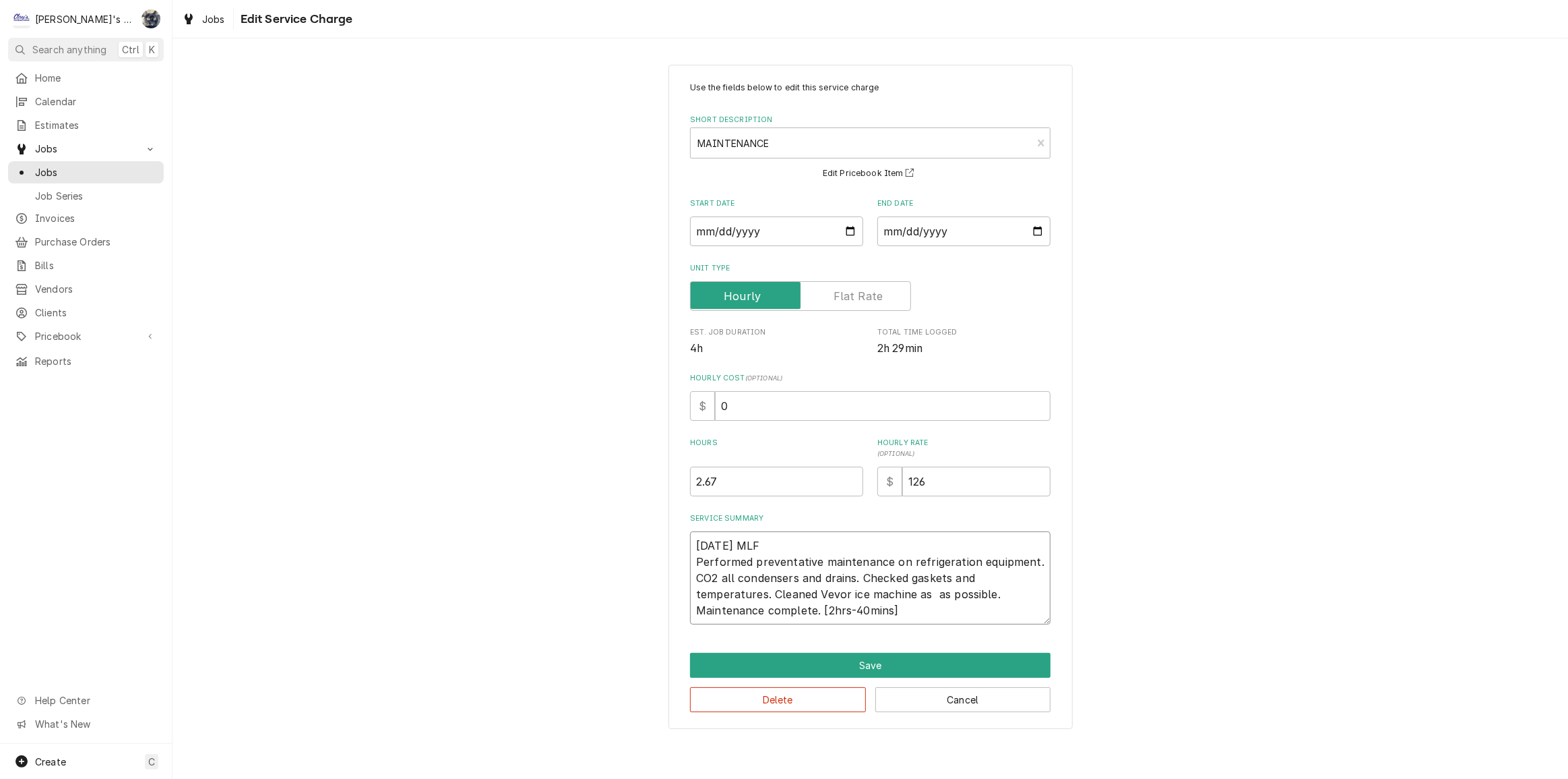
type textarea "8/1/2025 MLF Performed preventative maintenance on refrigeration equipment. CO2…"
type textarea "x"
type textarea "8/1/2025 MLF Performed preventative maintenance on refrigeration equipment. CO2…"
type textarea "x"
type textarea "8/1/2025 MLF Performed preventative maintenance on refrigeration equipment. CO2…"
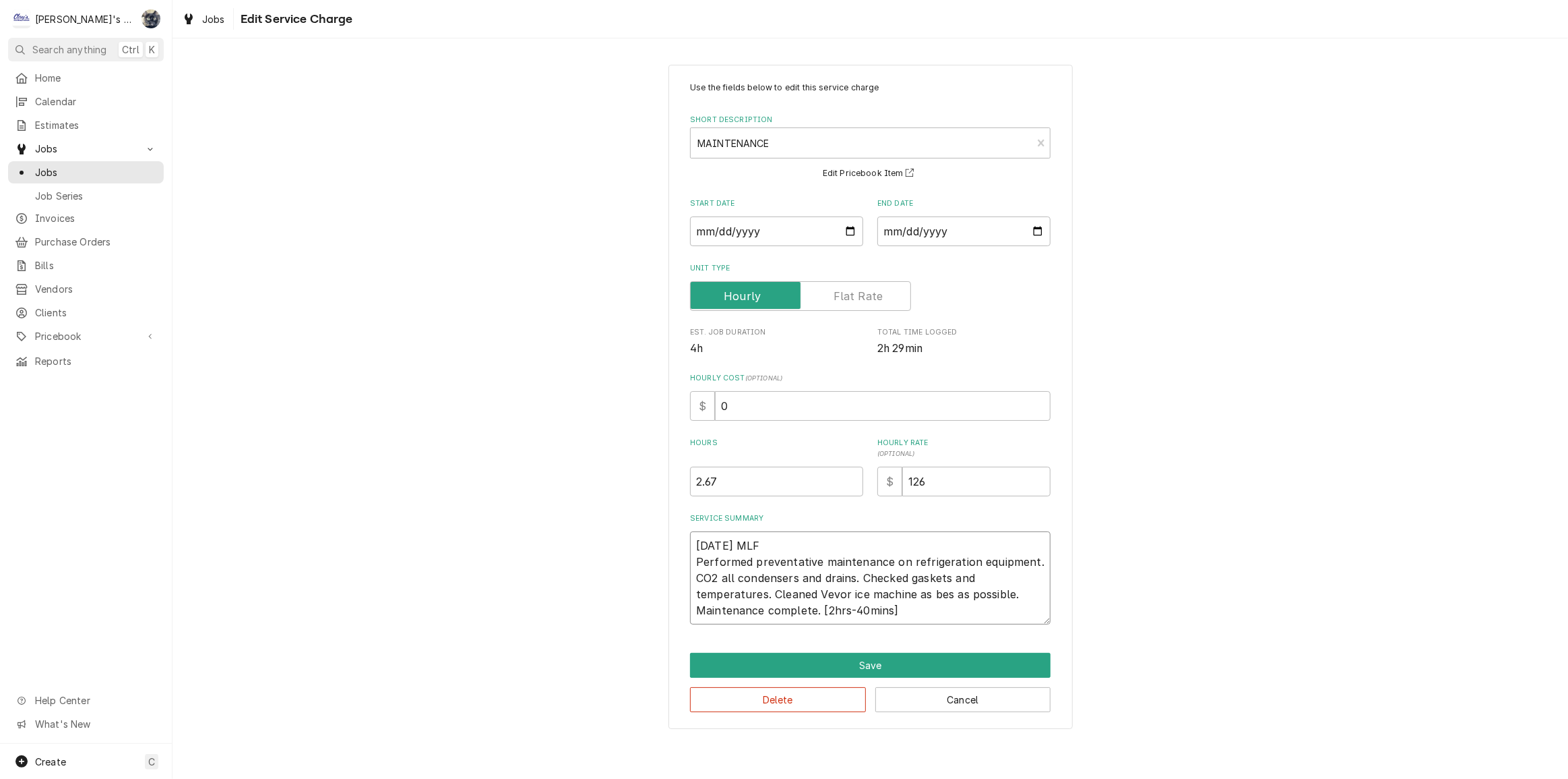
type textarea "x"
type textarea "8/1/2025 MLF Performed preventative maintenance on refrigeration equipment. CO2…"
click at [927, 664] on button "Save" at bounding box center [870, 665] width 361 height 25
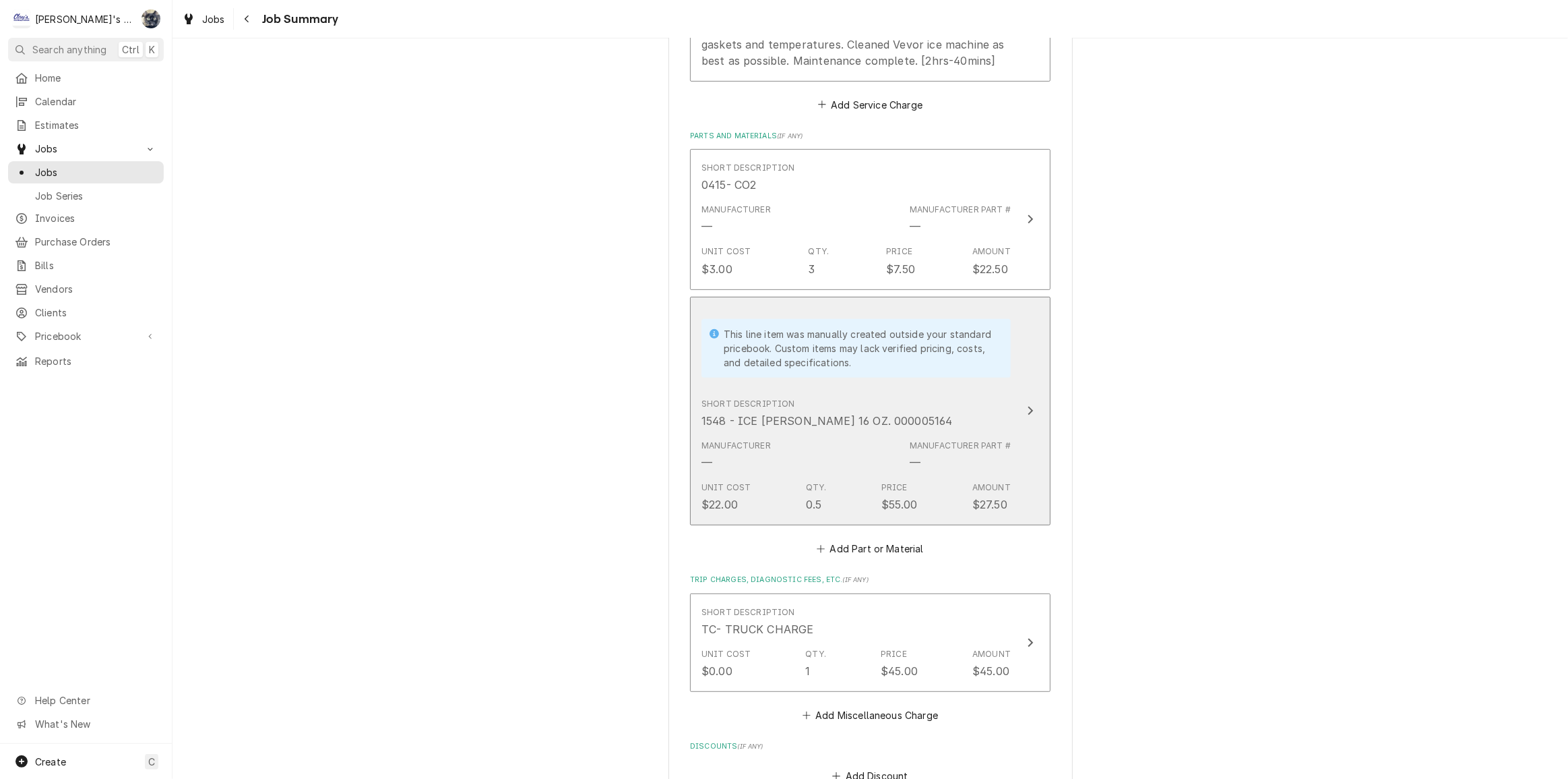
scroll to position [858, 0]
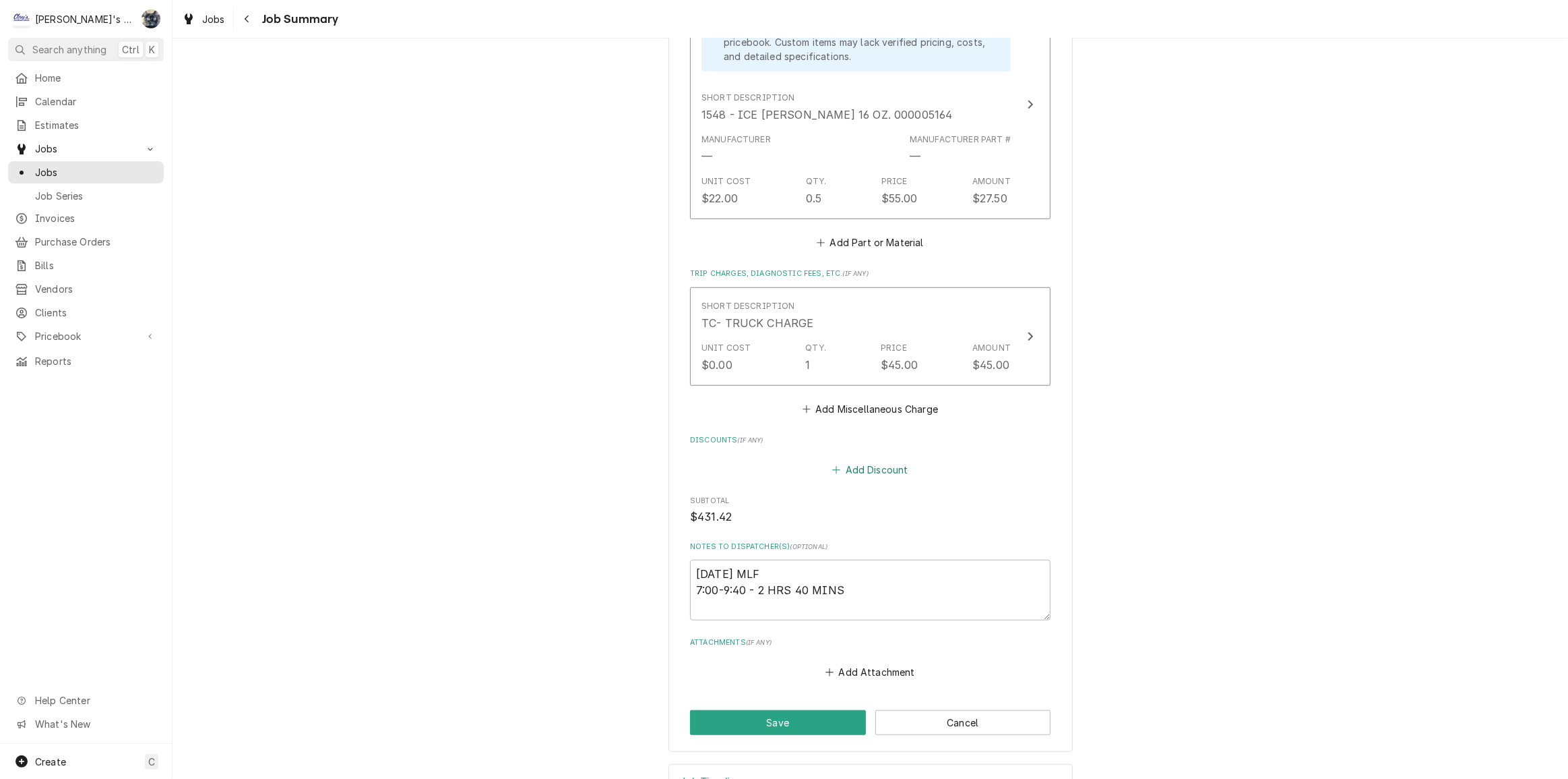
click at [852, 471] on button "Add Discount" at bounding box center [870, 470] width 80 height 19
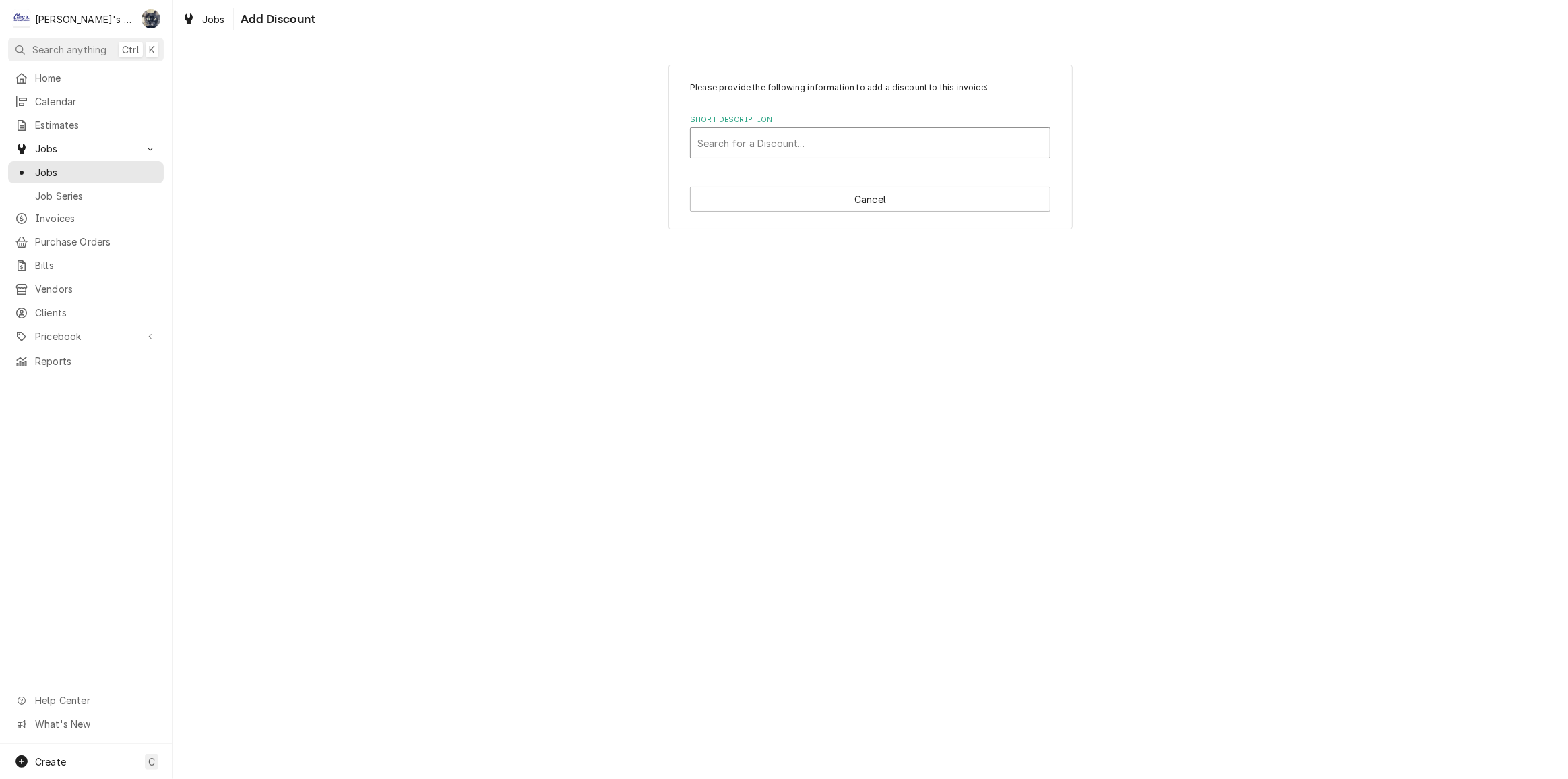
click at [816, 149] on div "Short Description" at bounding box center [869, 143] width 345 height 25
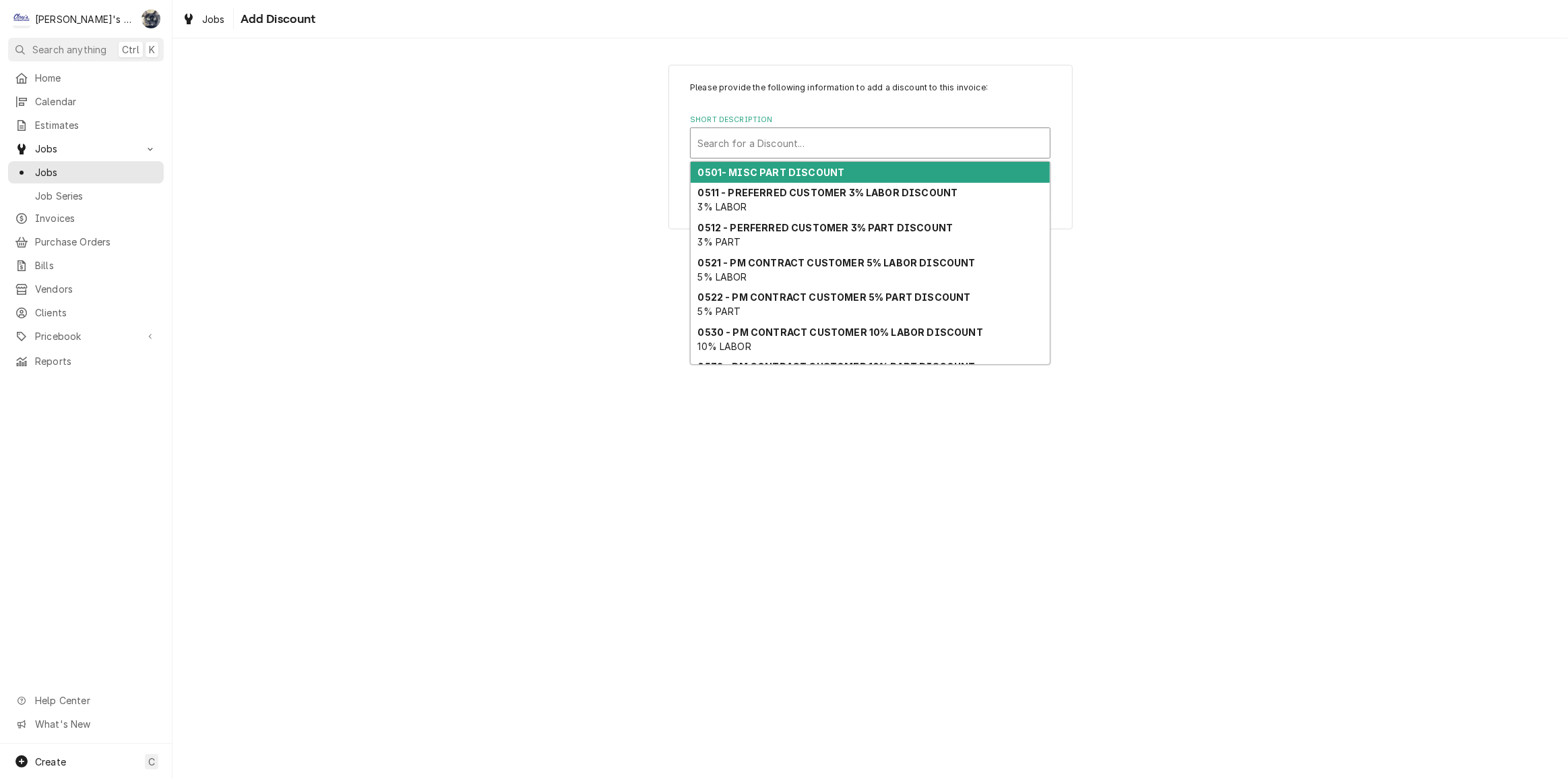
click at [816, 168] on strong "0501- MISC PART DISCOUNT" at bounding box center [771, 172] width 147 height 12
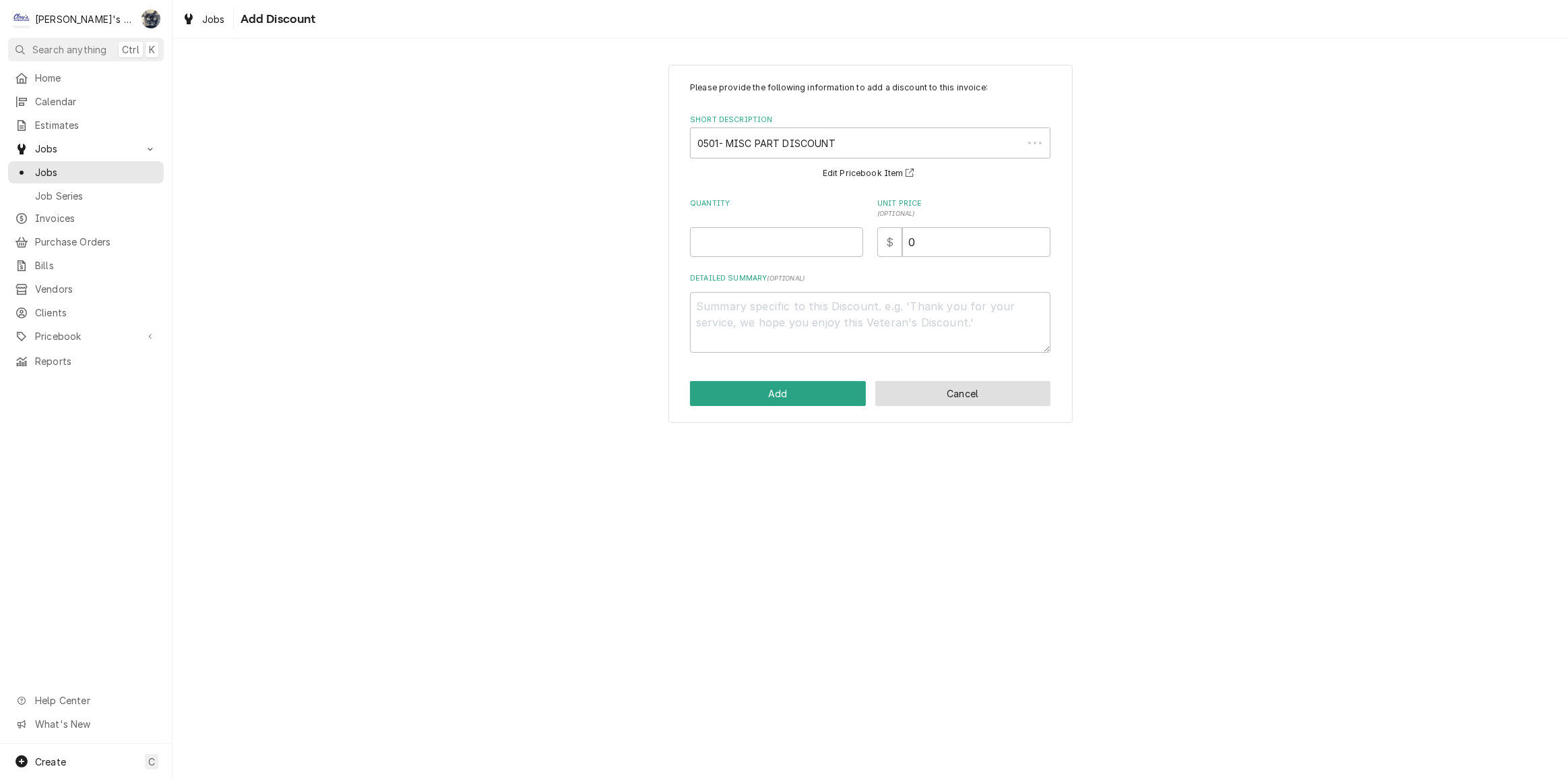
click at [802, 209] on label "Quantity" at bounding box center [776, 209] width 173 height 22
click at [802, 227] on input "Quantity" at bounding box center [776, 242] width 173 height 30
click at [795, 242] on input "Quantity" at bounding box center [776, 242] width 173 height 30
type textarea "x"
type input "1"
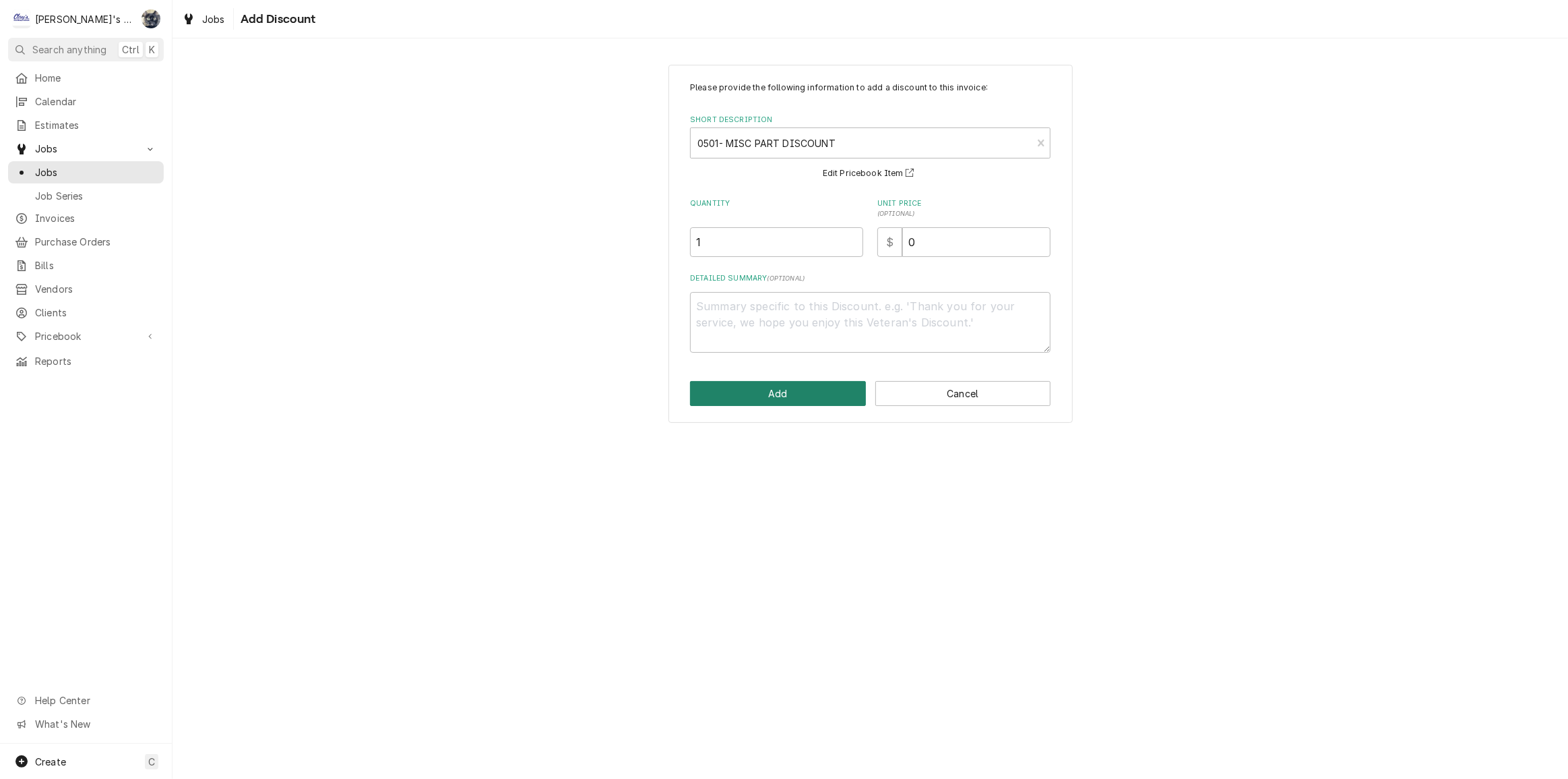
click at [815, 400] on button "Add" at bounding box center [778, 393] width 176 height 25
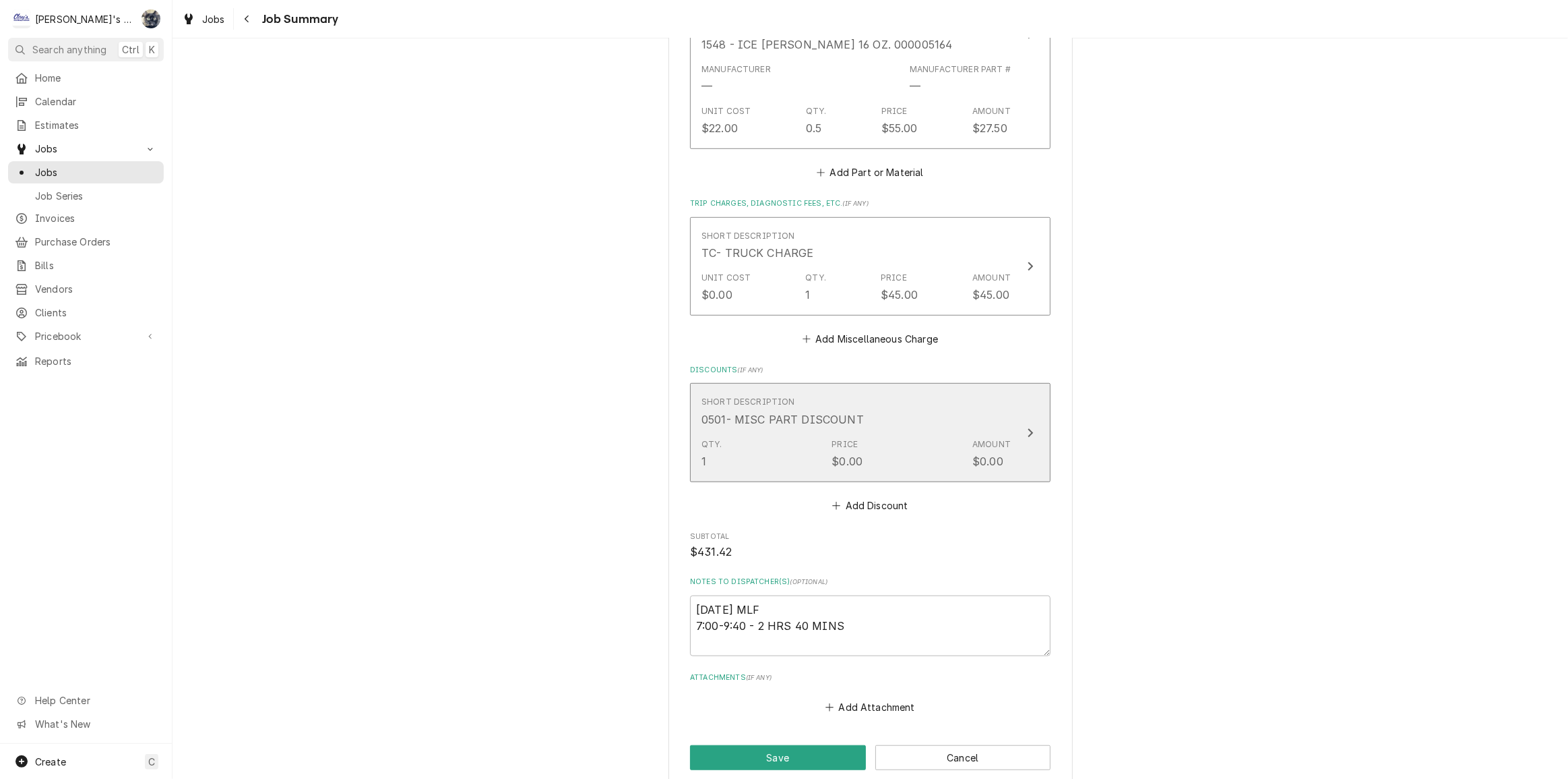
scroll to position [1009, 0]
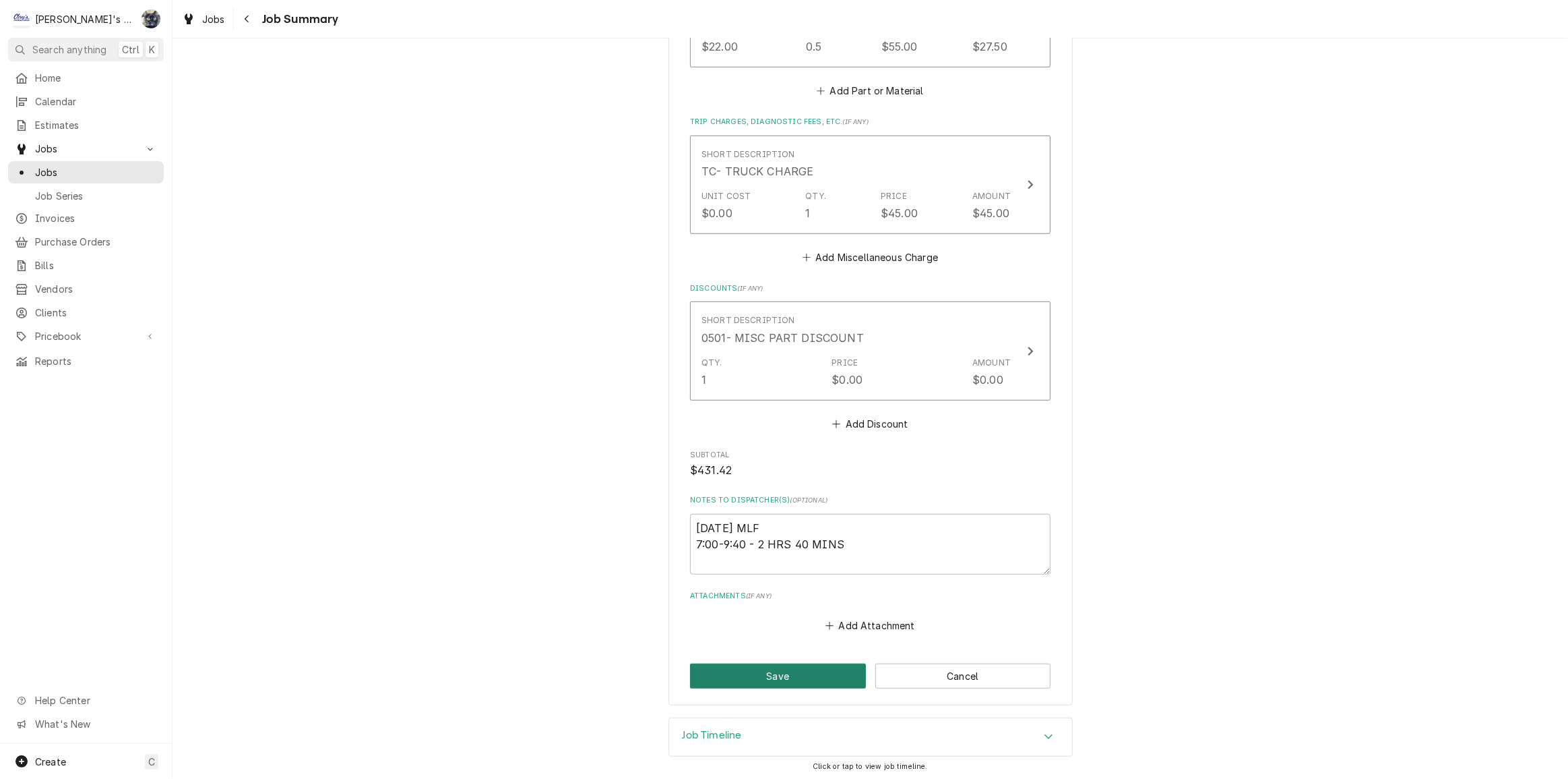
click at [822, 680] on button "Save" at bounding box center [778, 676] width 176 height 25
type textarea "x"
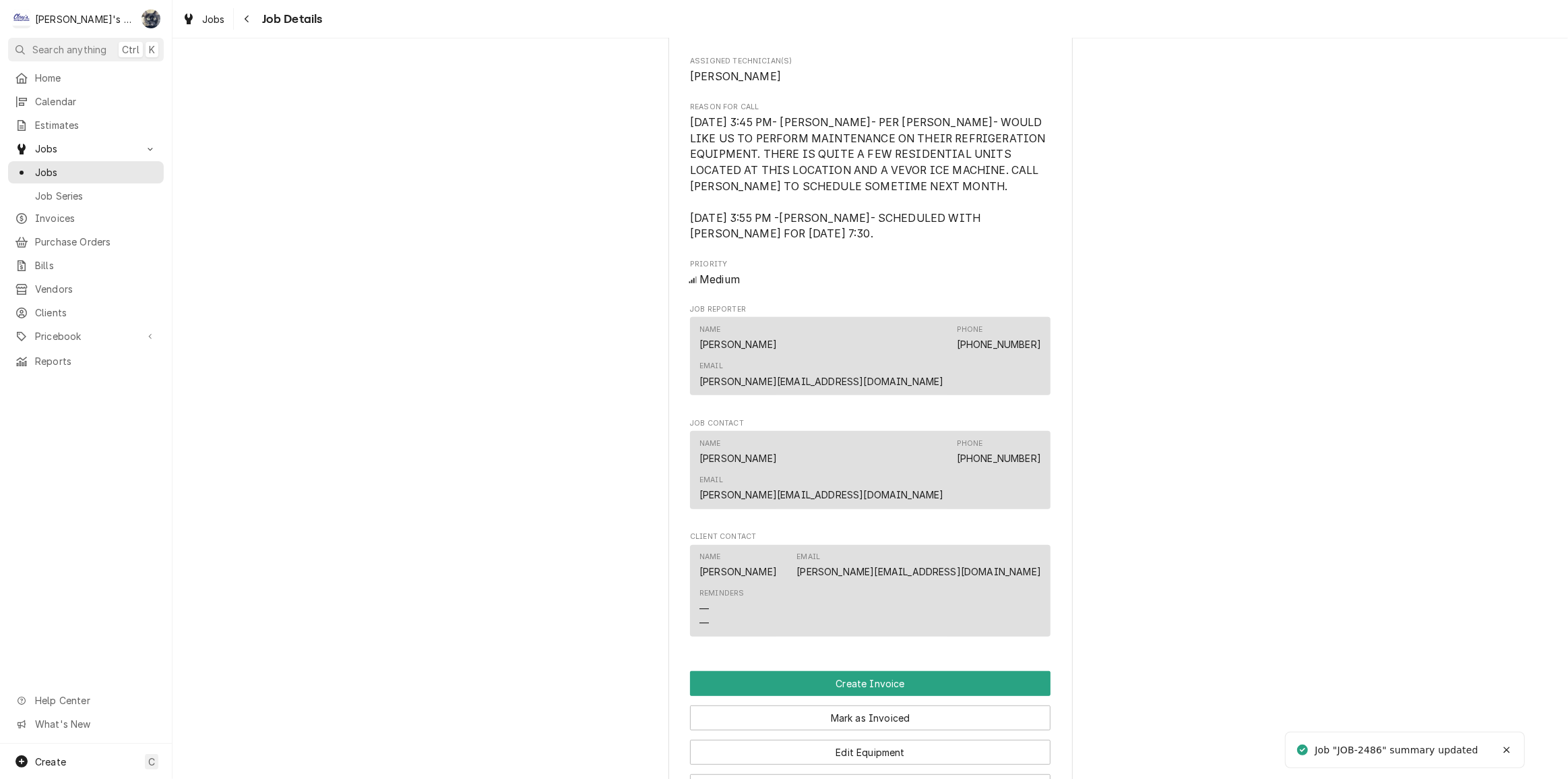
scroll to position [1041, 0]
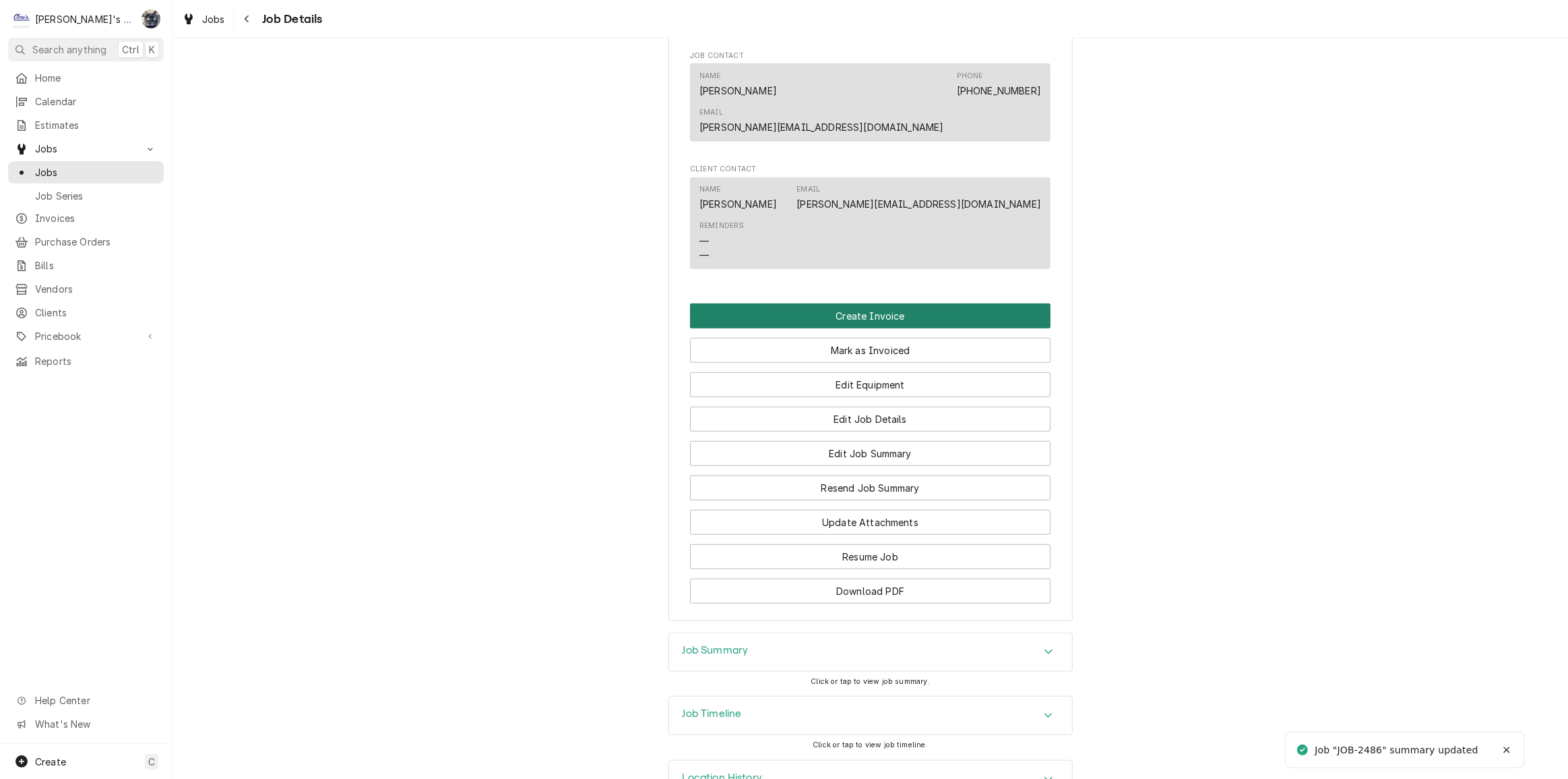
click at [854, 303] on button "Create Invoice" at bounding box center [870, 316] width 361 height 25
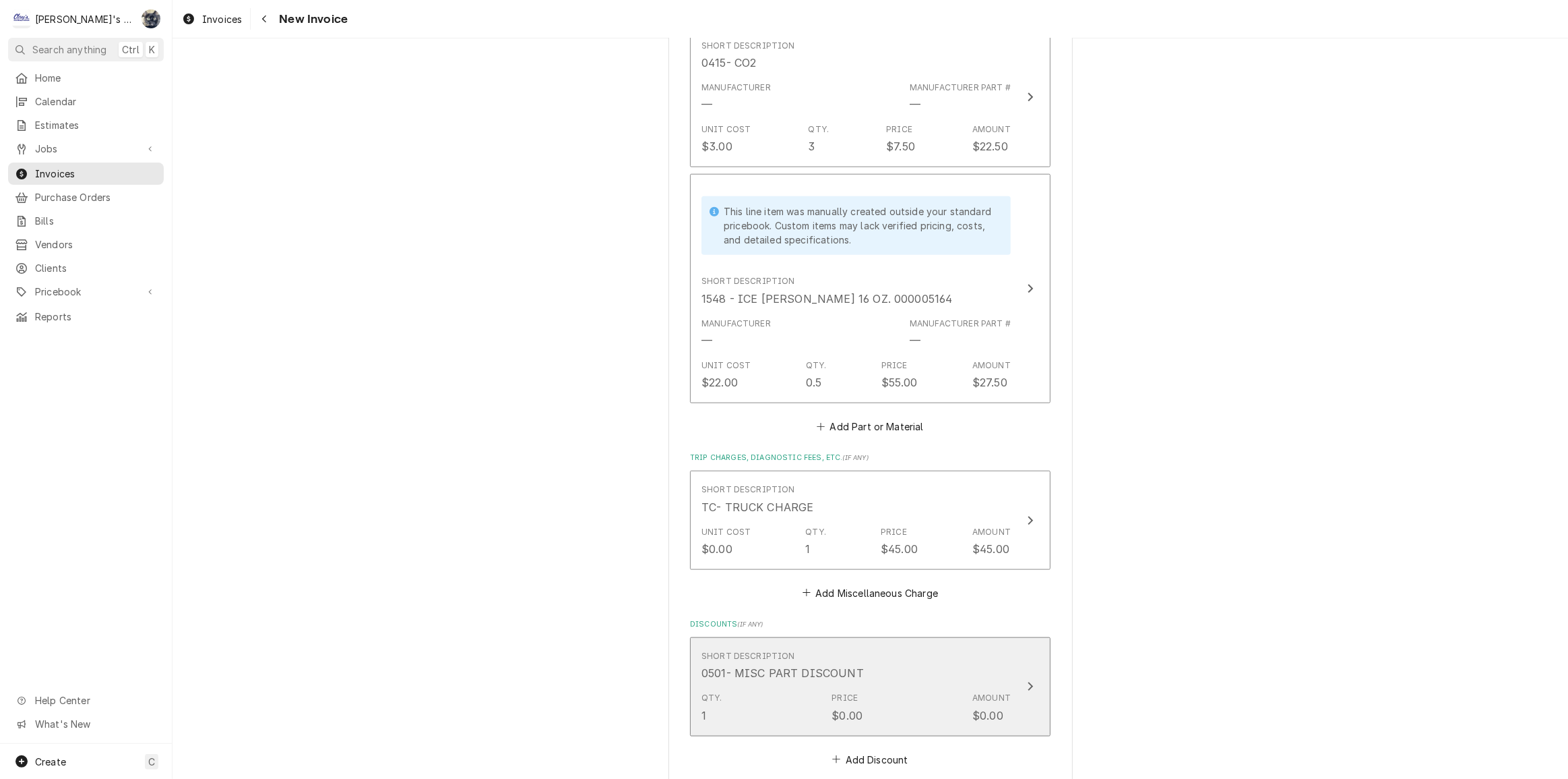
scroll to position [1716, 0]
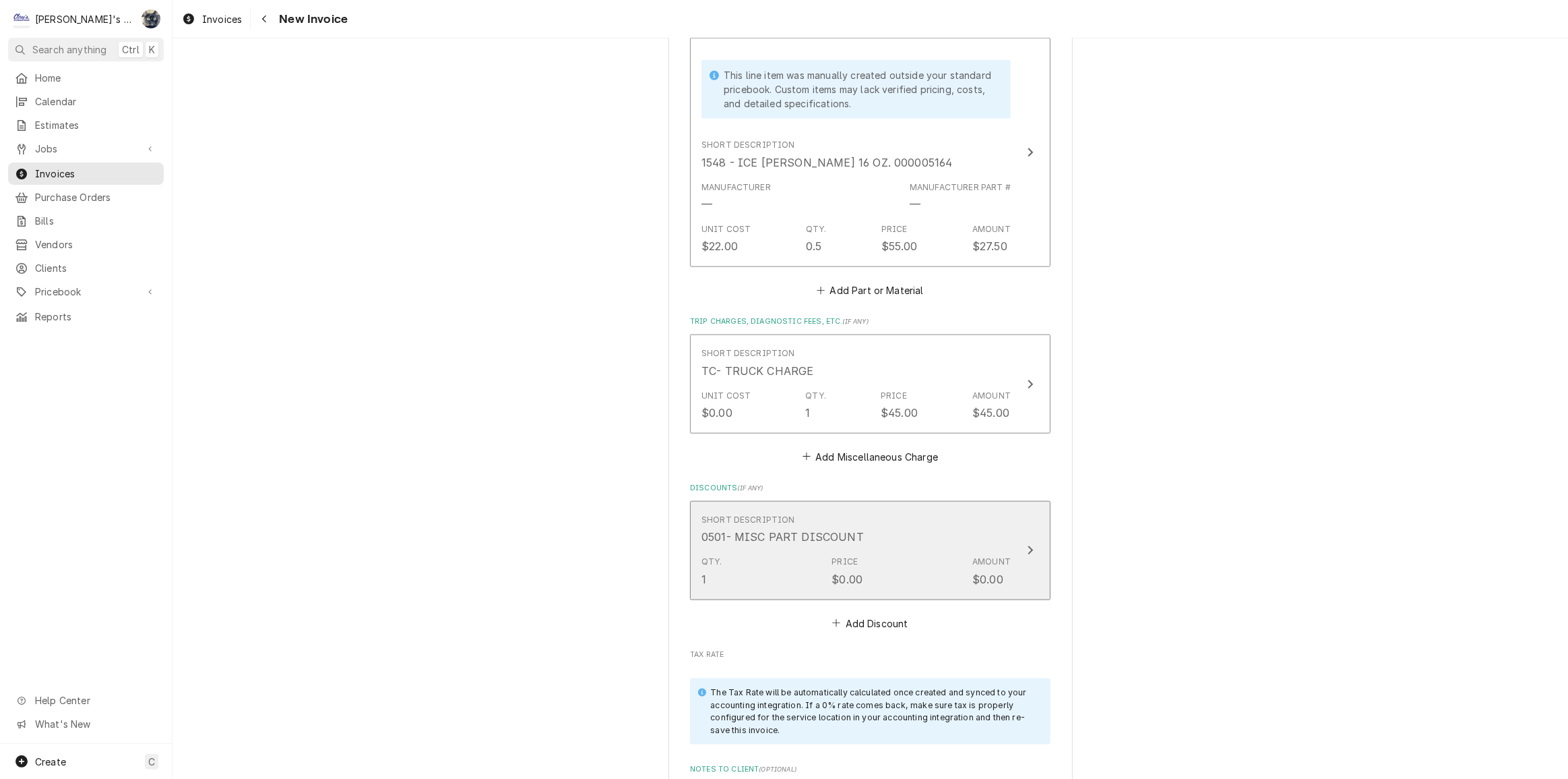
click at [817, 567] on div "Qty. 1 Price $0.00 Amount $0.00" at bounding box center [856, 571] width 309 height 42
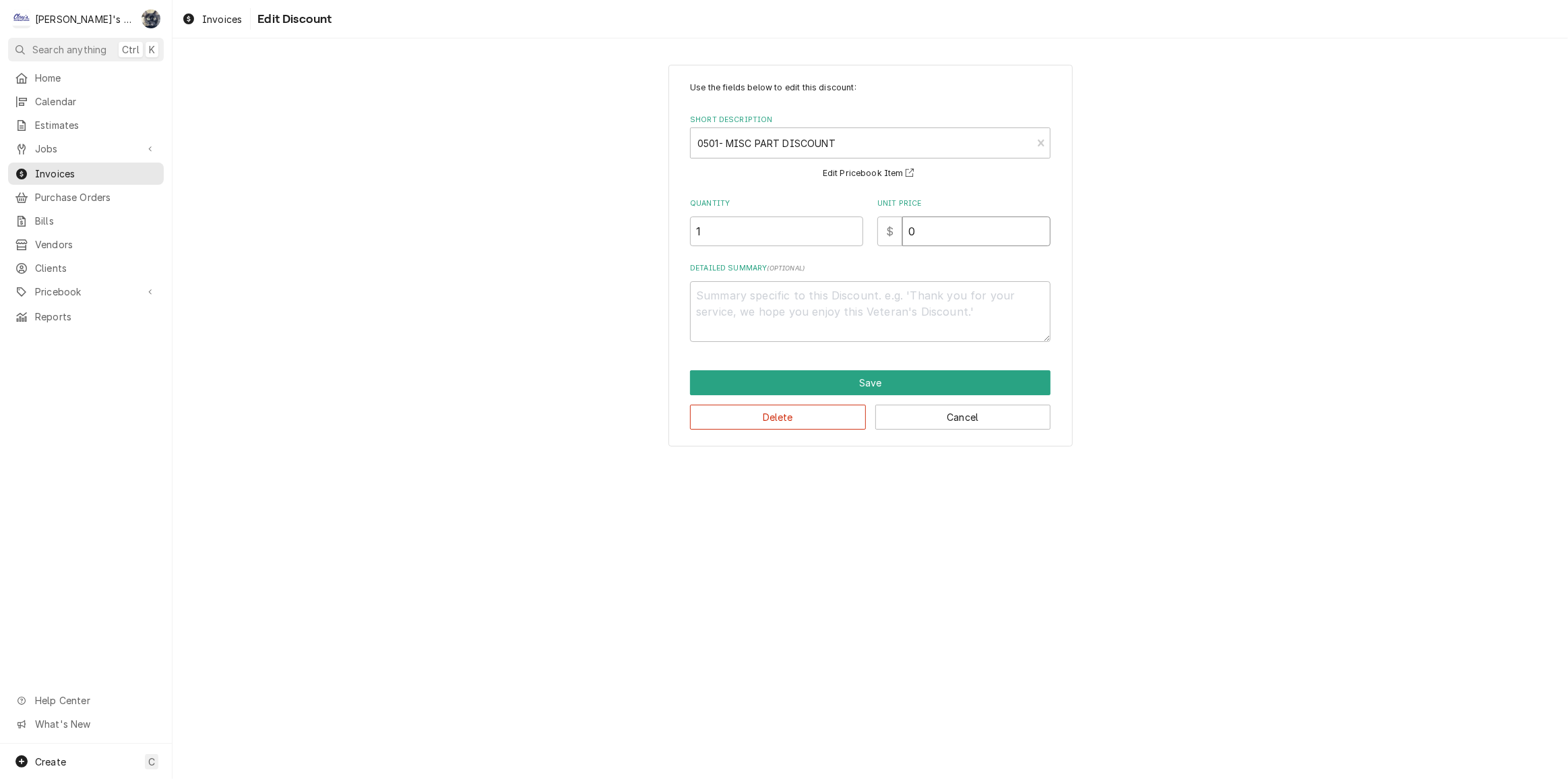
drag, startPoint x: 916, startPoint y: 238, endPoint x: 863, endPoint y: 236, distance: 53.0
click at [863, 236] on div "Quantity 1 Unit Price $ 0" at bounding box center [870, 222] width 361 height 48
type textarea "x"
type input "5"
click at [875, 383] on button "Save" at bounding box center [870, 383] width 361 height 25
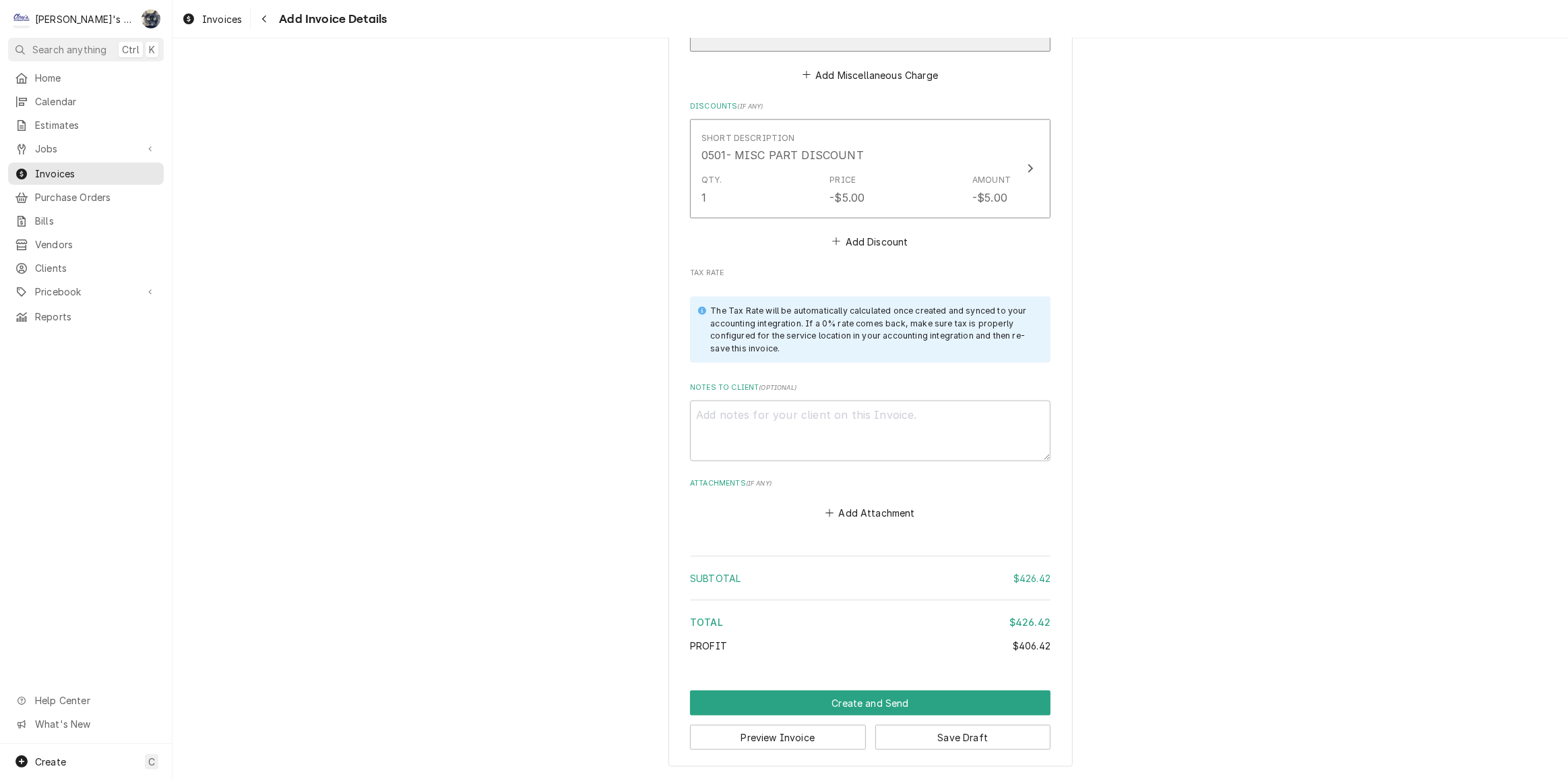
scroll to position [2109, 0]
click at [849, 707] on button "Create and Send" at bounding box center [870, 703] width 361 height 25
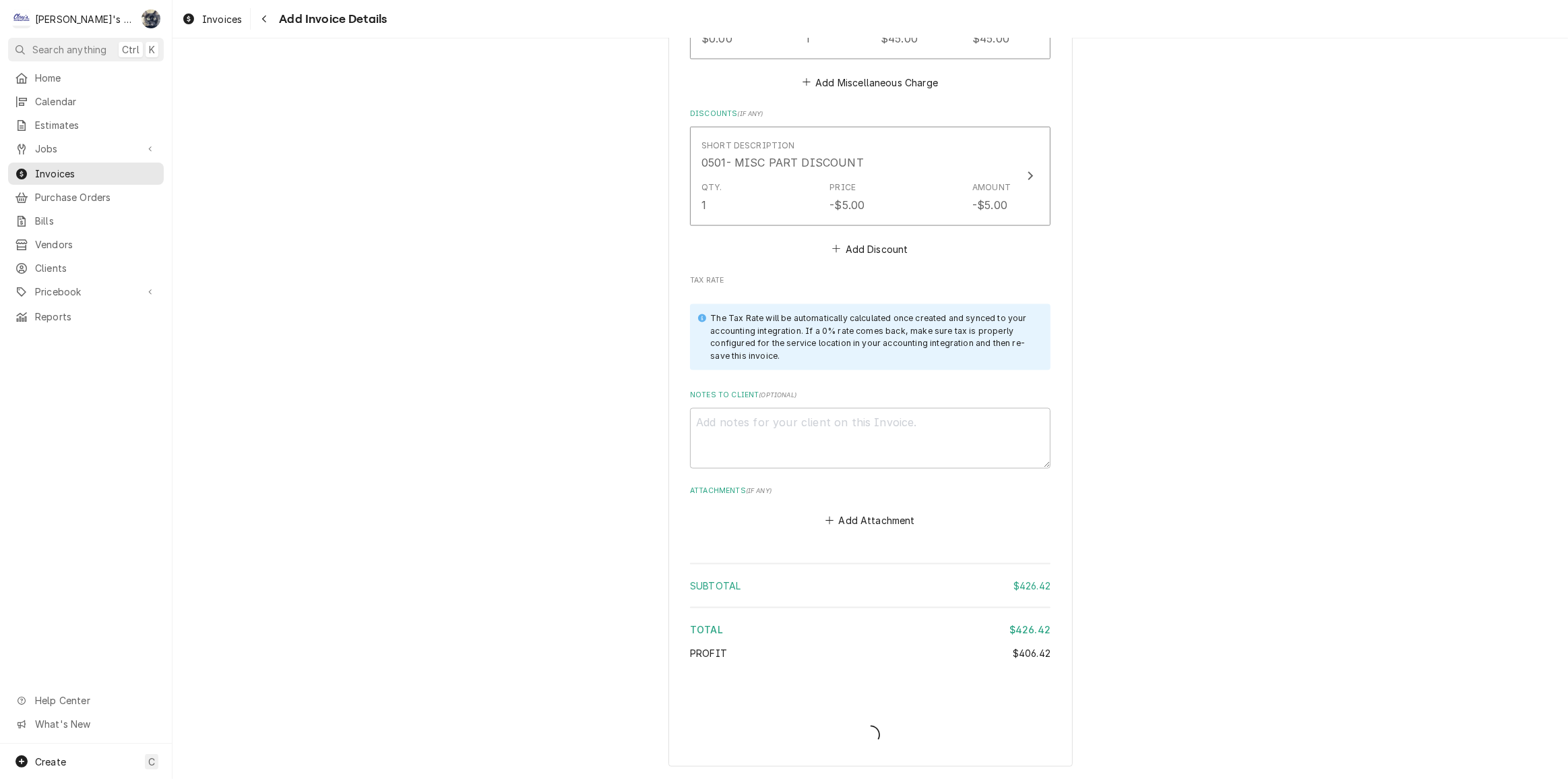
scroll to position [2103, 0]
type textarea "x"
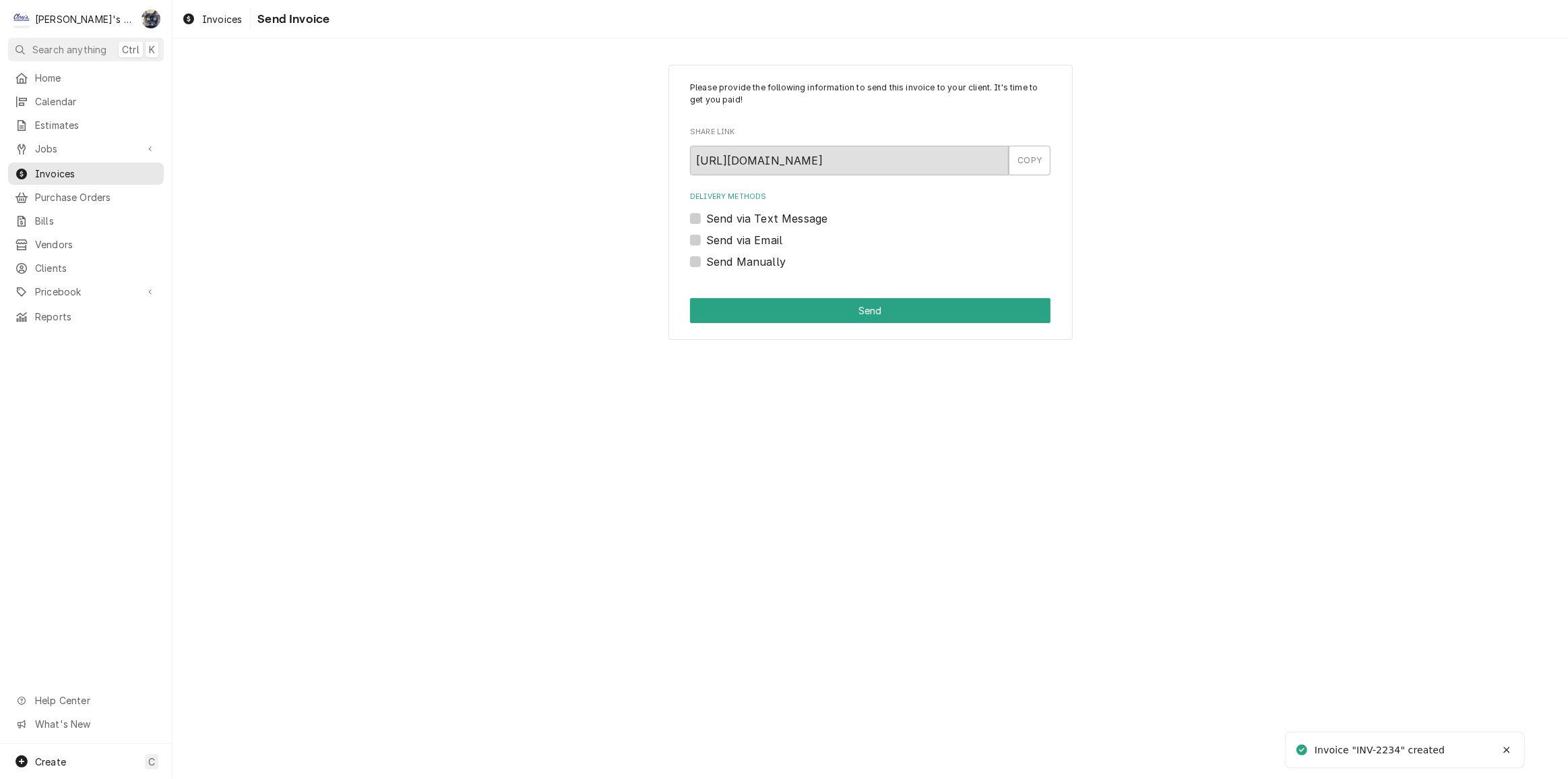
click at [706, 263] on label "Send Manually" at bounding box center [746, 261] width 79 height 16
click at [706, 263] on input "Send Manually" at bounding box center [886, 268] width 361 height 30
checkbox input "true"
click at [715, 309] on button "Send" at bounding box center [870, 310] width 361 height 25
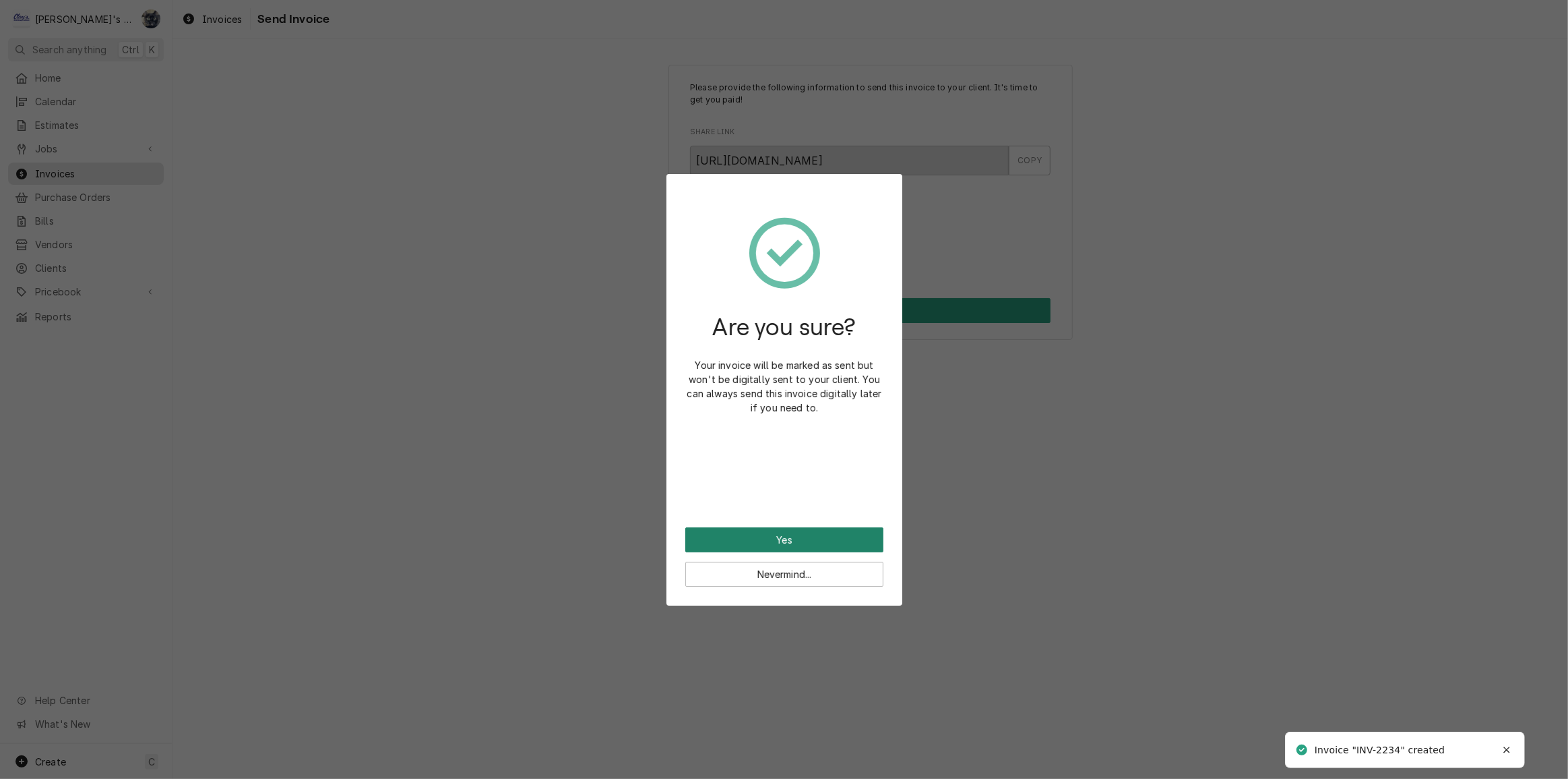
click at [780, 534] on button "Yes" at bounding box center [784, 540] width 198 height 25
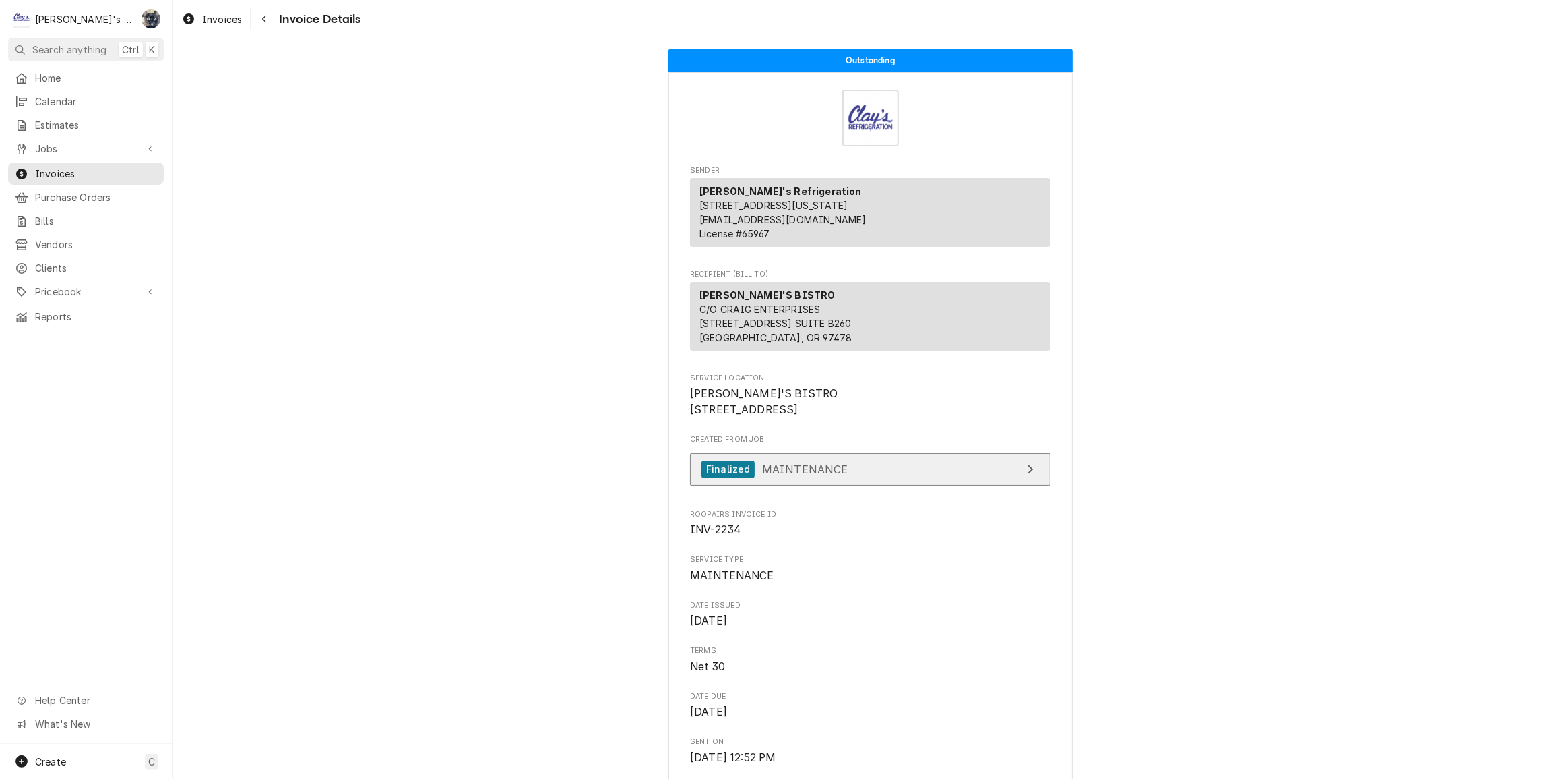
click at [798, 475] on span "MAINTENANCE" at bounding box center [806, 469] width 86 height 14
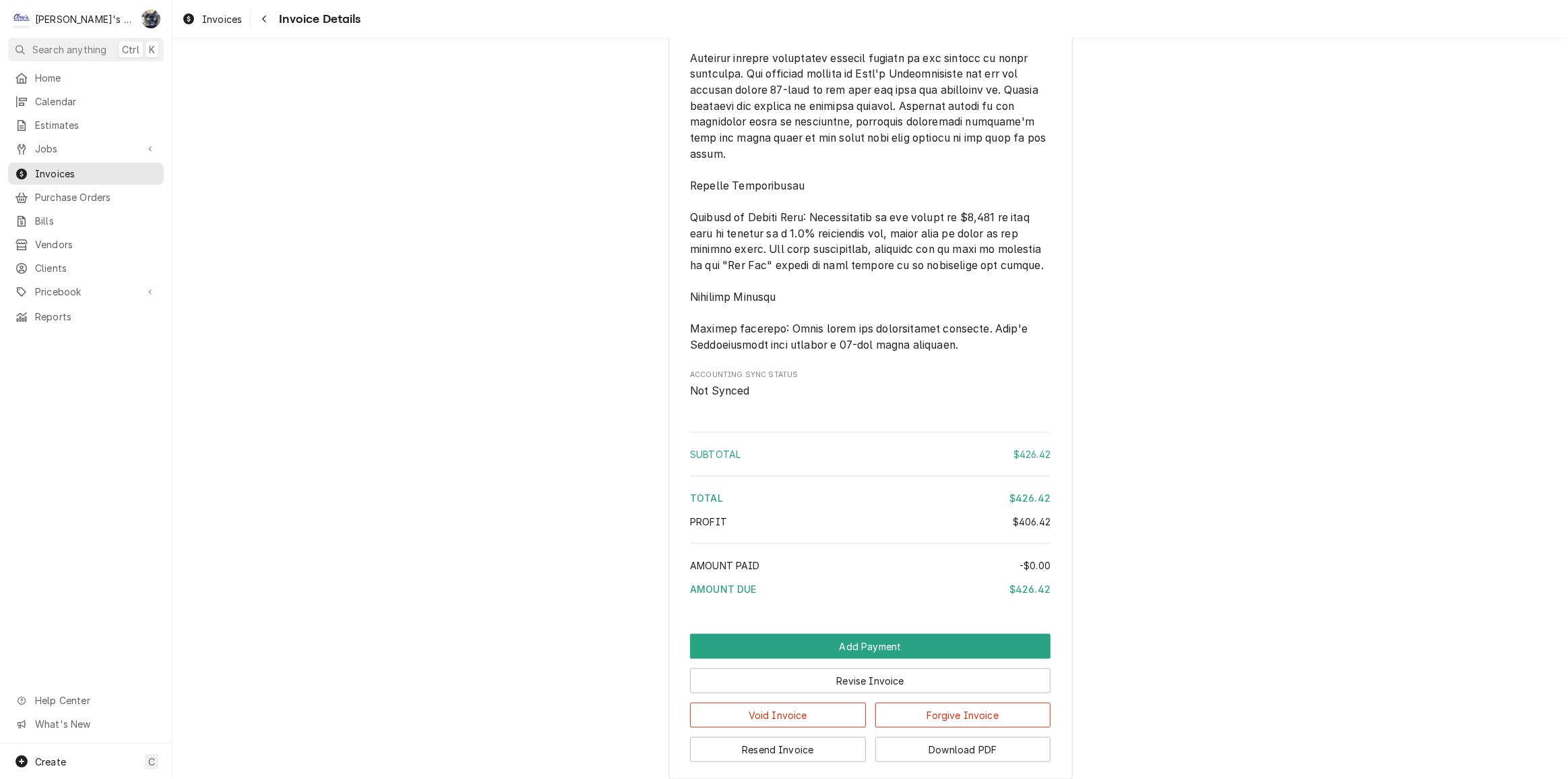
scroll to position [1884, 0]
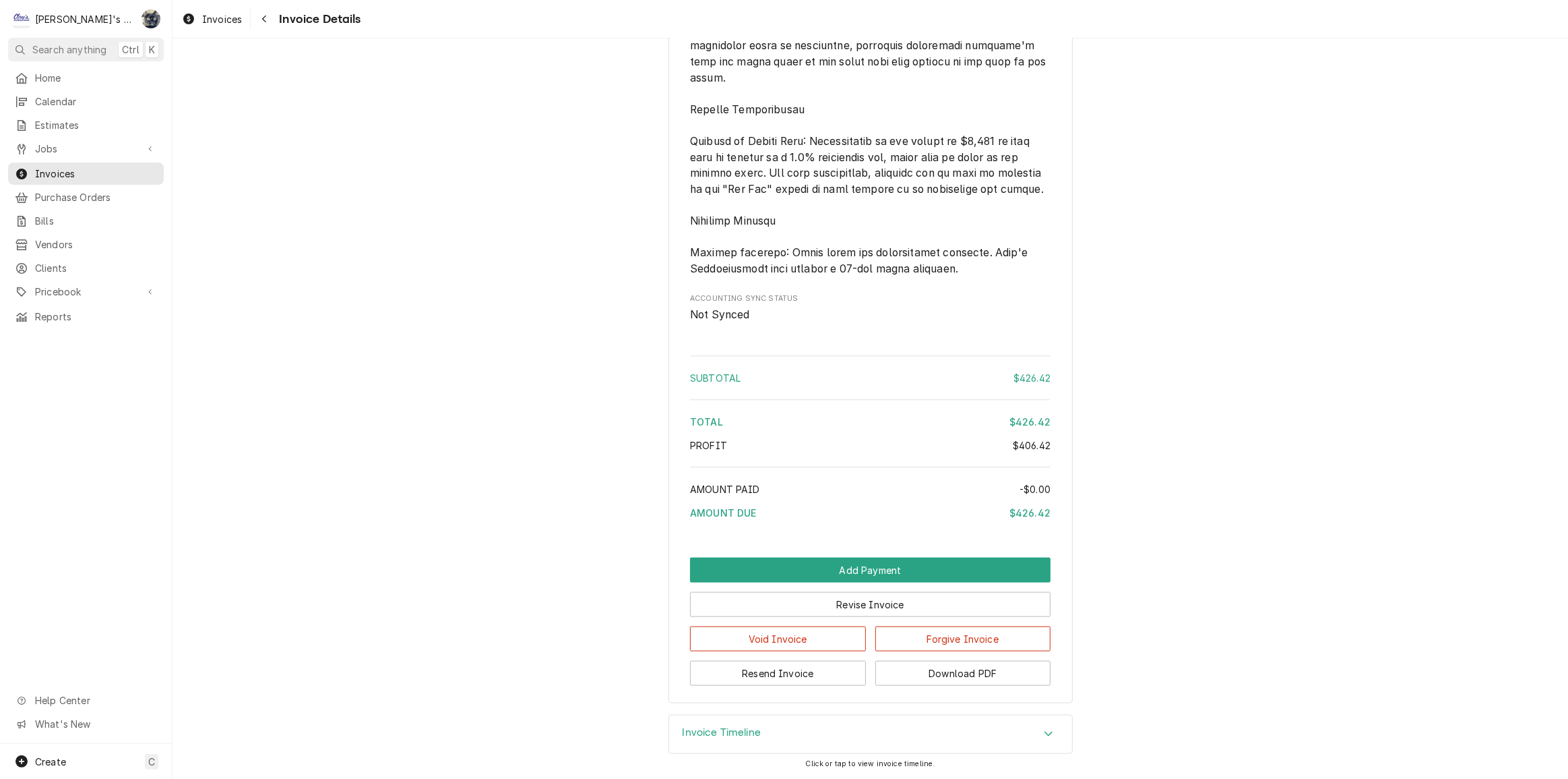
click at [889, 676] on button "Download PDF" at bounding box center [963, 673] width 176 height 25
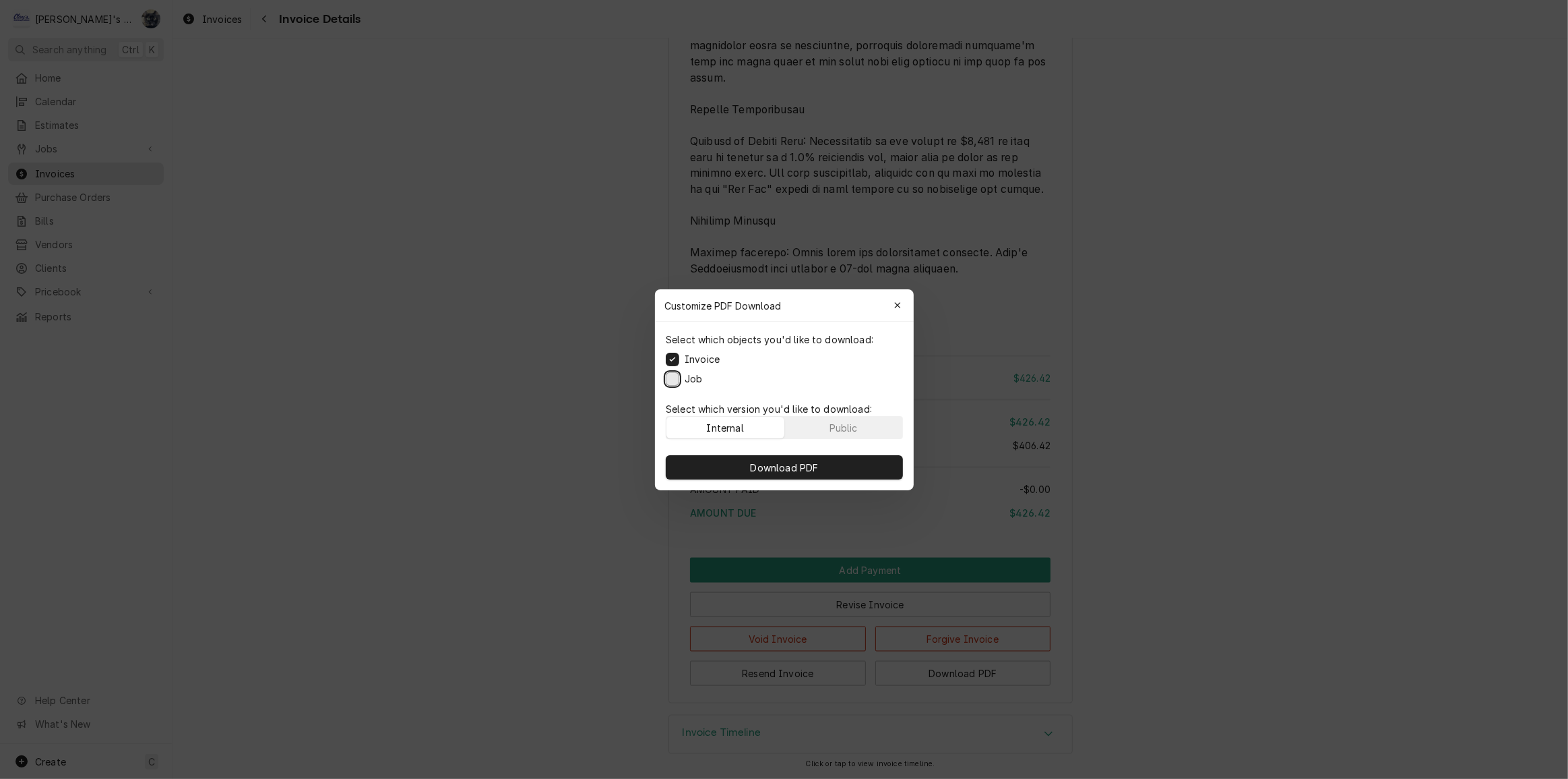
click at [670, 374] on button "Job" at bounding box center [672, 379] width 14 height 14
click at [708, 466] on button "Download PDF" at bounding box center [784, 467] width 237 height 25
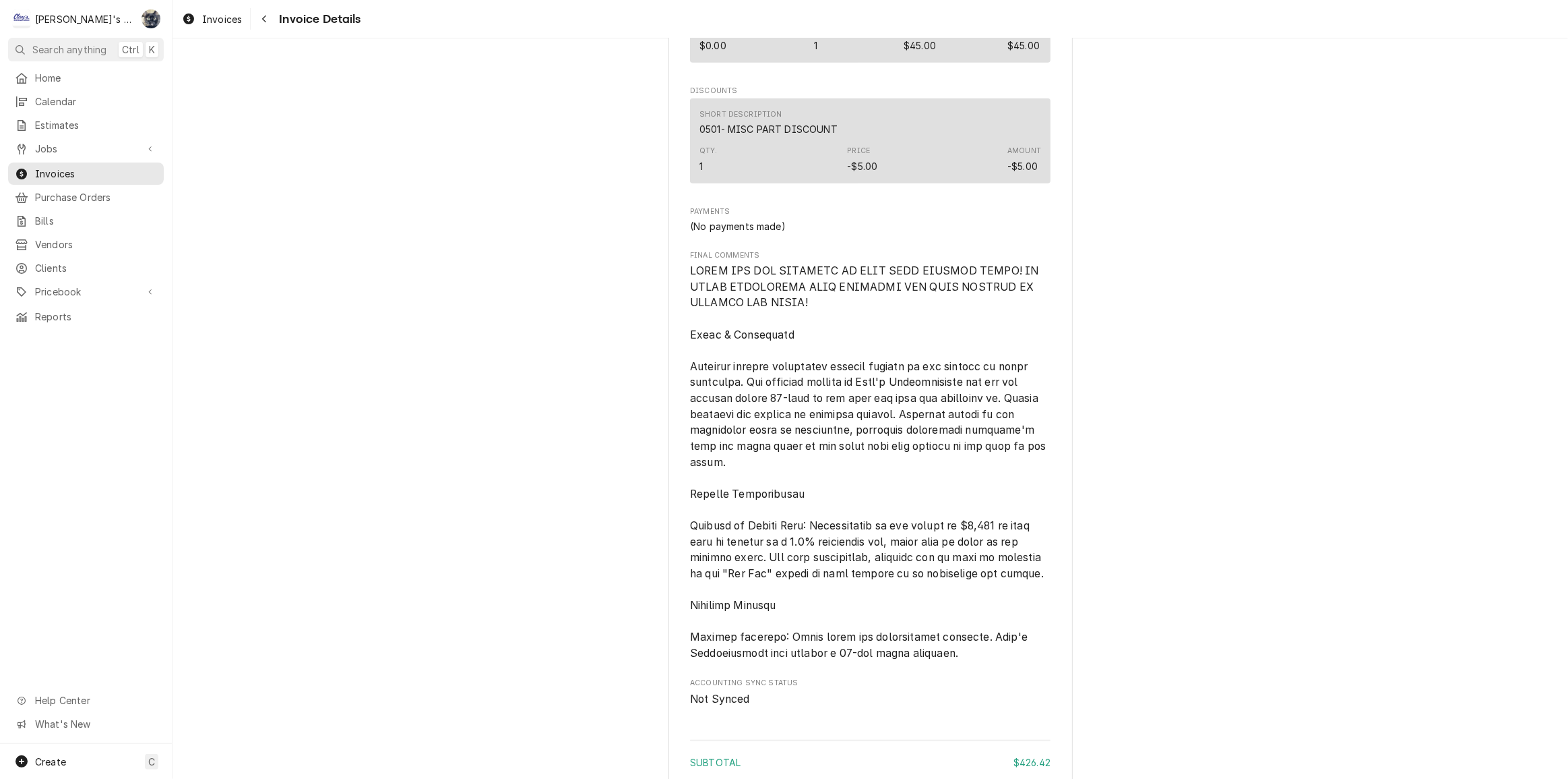
scroll to position [1470, 0]
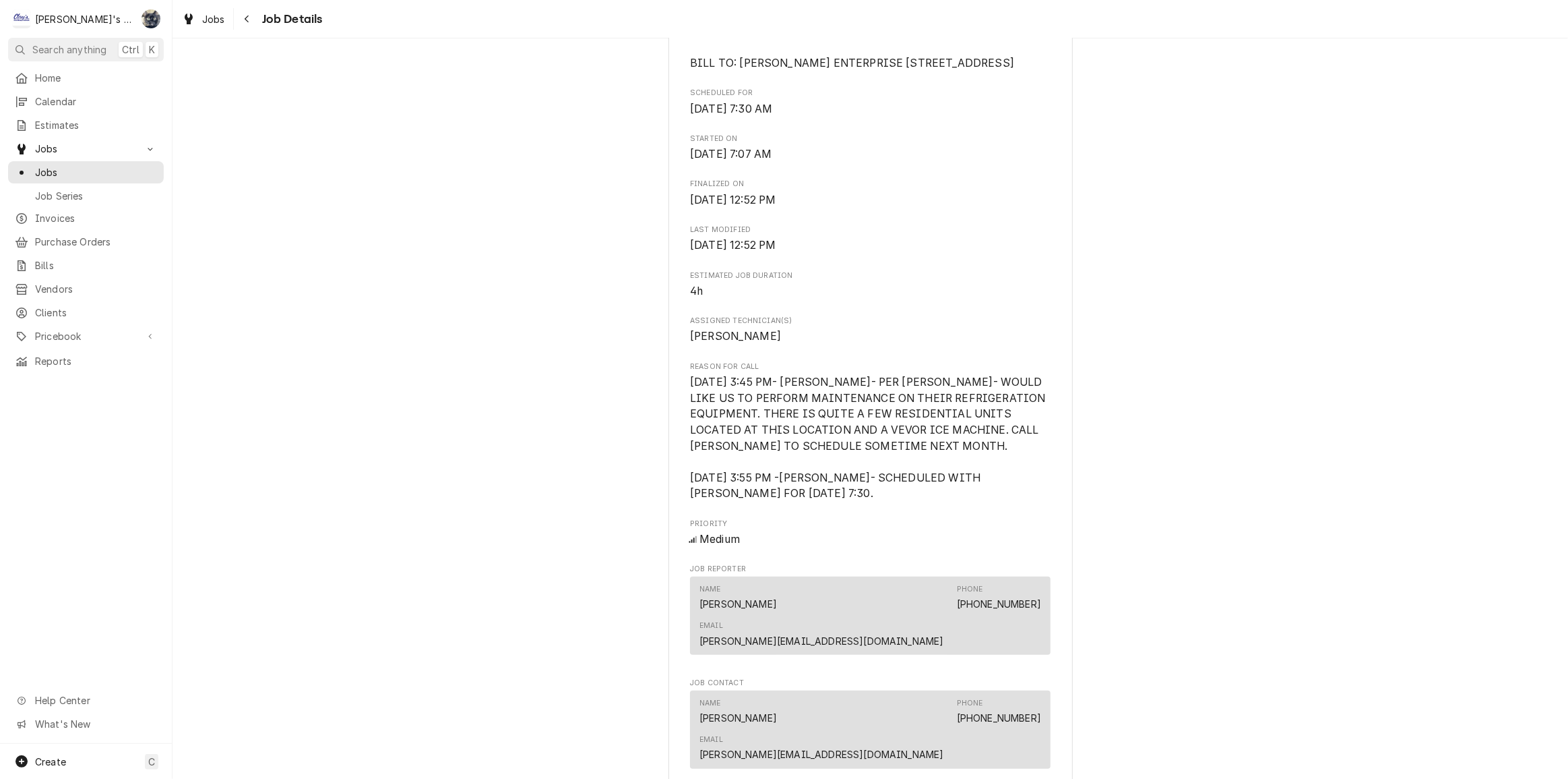
scroll to position [429, 0]
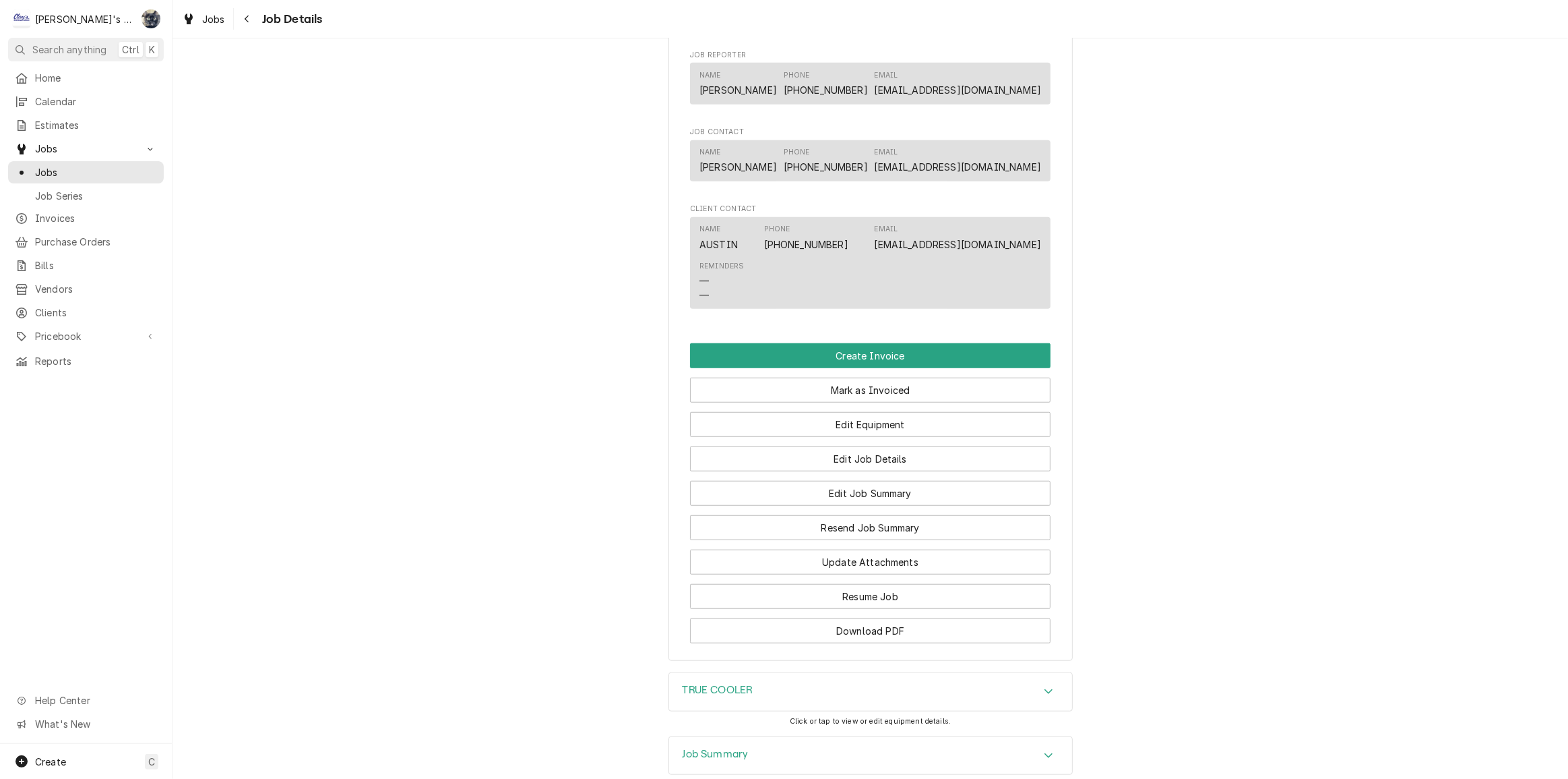
scroll to position [1292, 0]
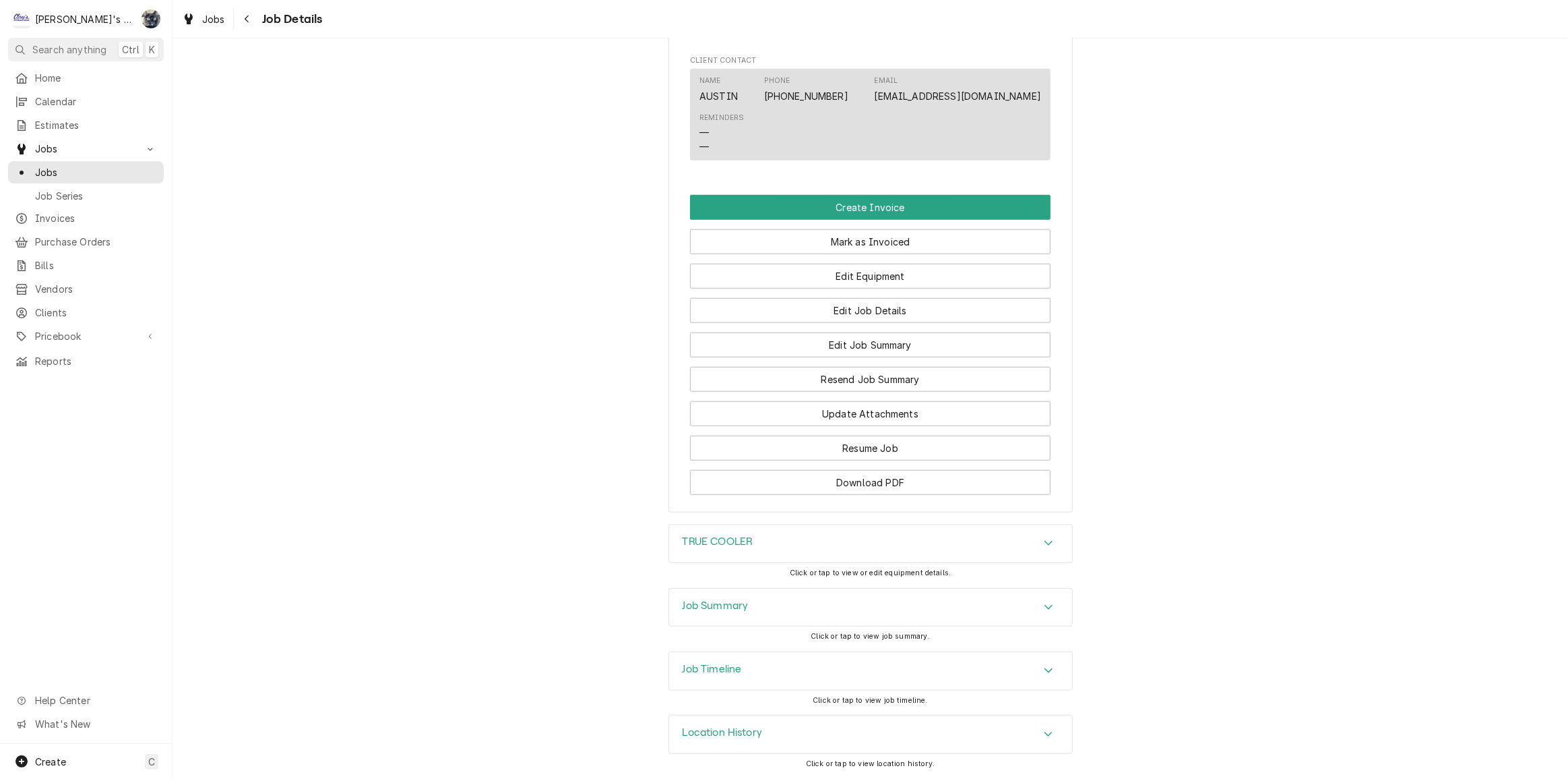
click at [790, 556] on div "TRUE COOLER" at bounding box center [871, 543] width 403 height 38
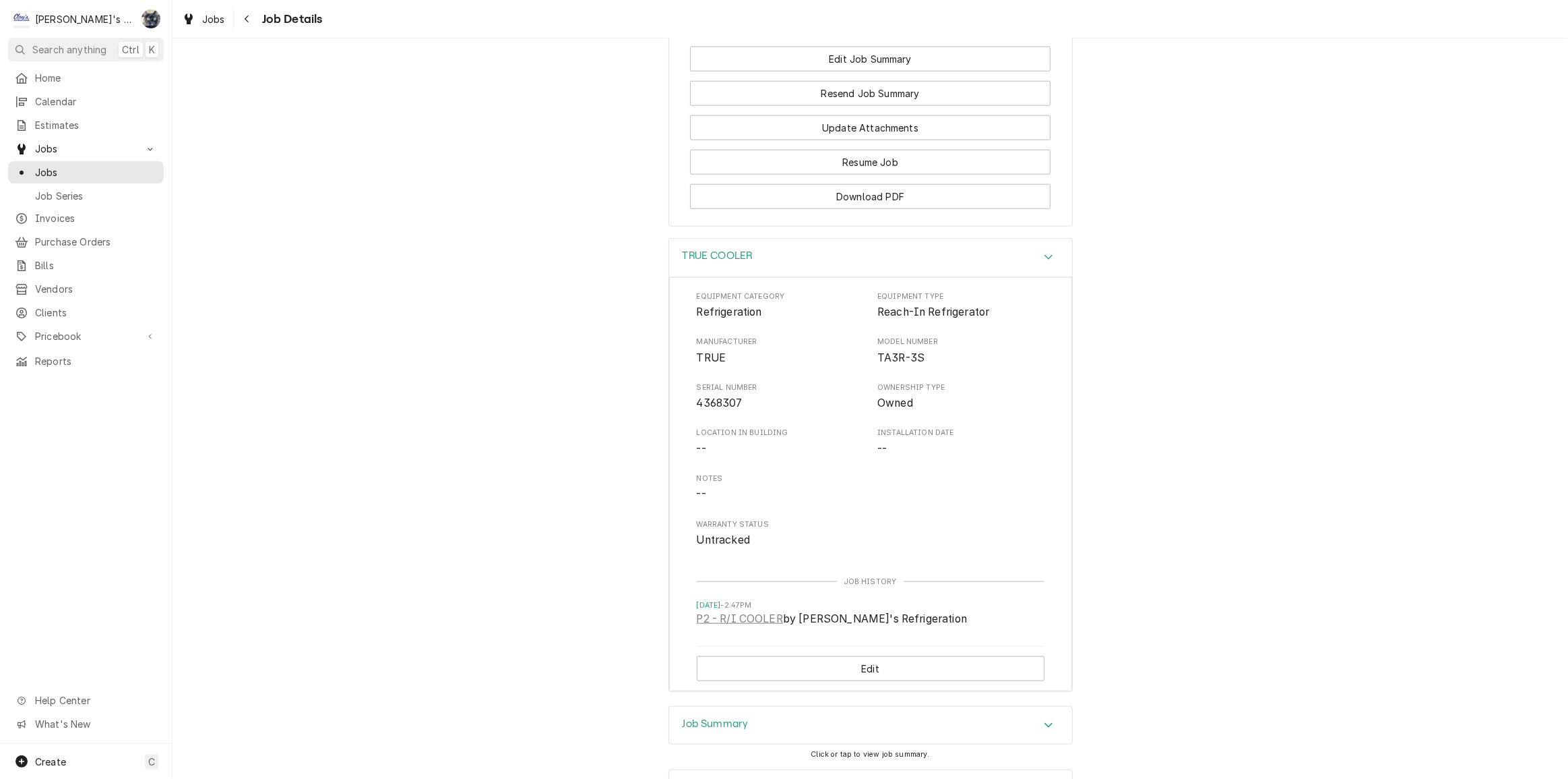
scroll to position [1695, 0]
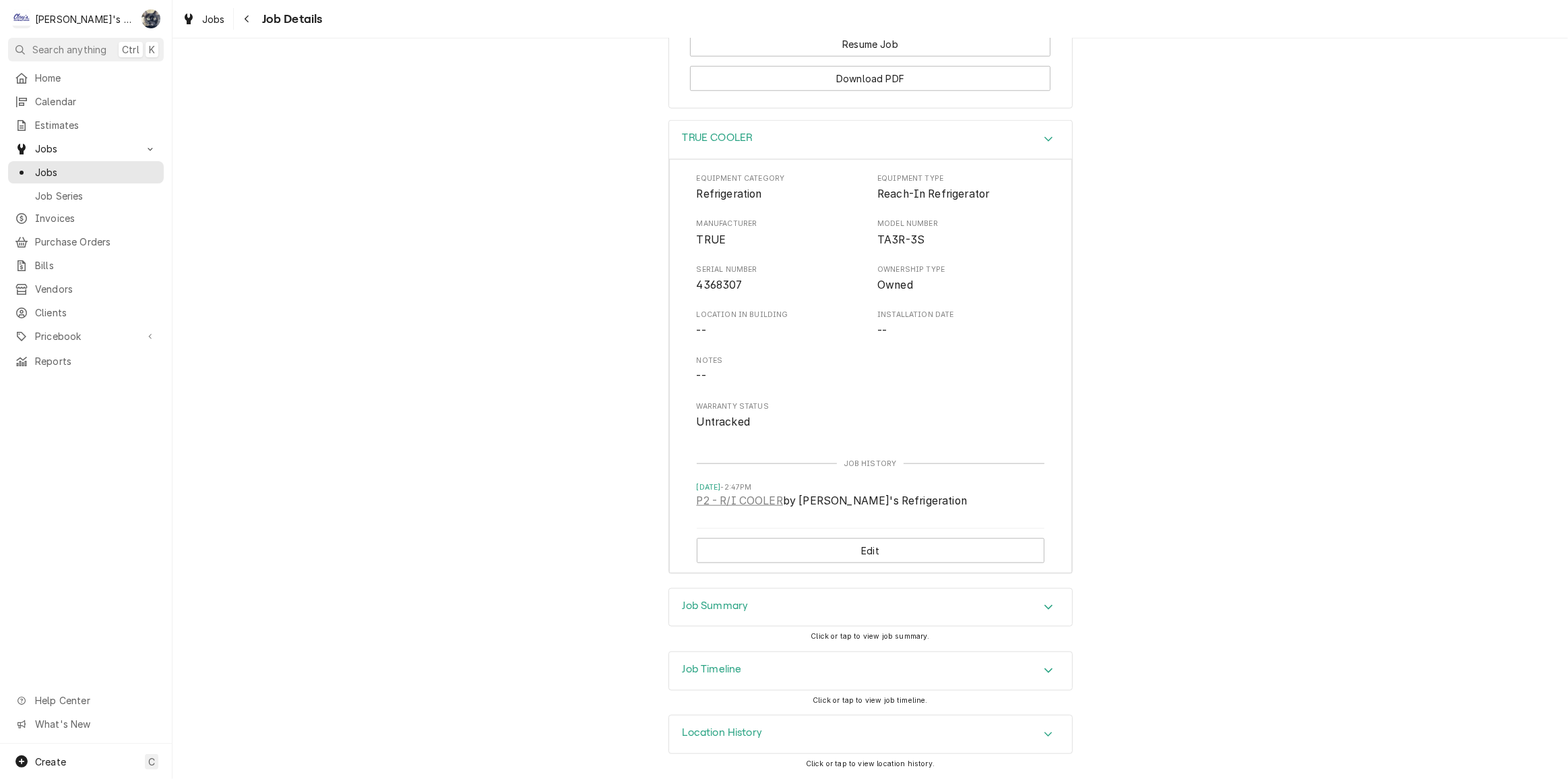
click at [793, 606] on div "Job Summary" at bounding box center [871, 607] width 403 height 38
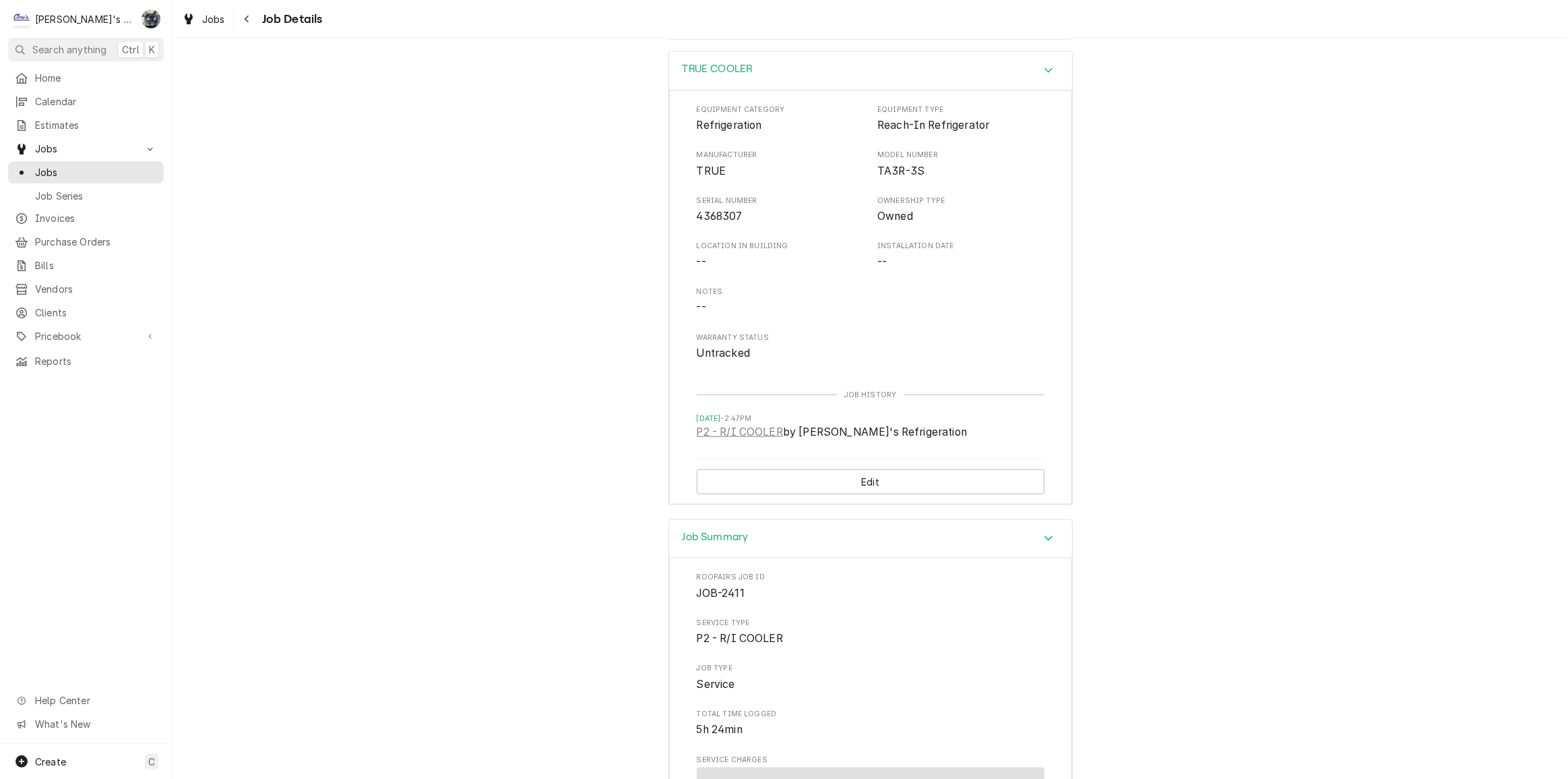
scroll to position [1665, 0]
click at [222, 25] on div "Jobs" at bounding box center [203, 19] width 48 height 17
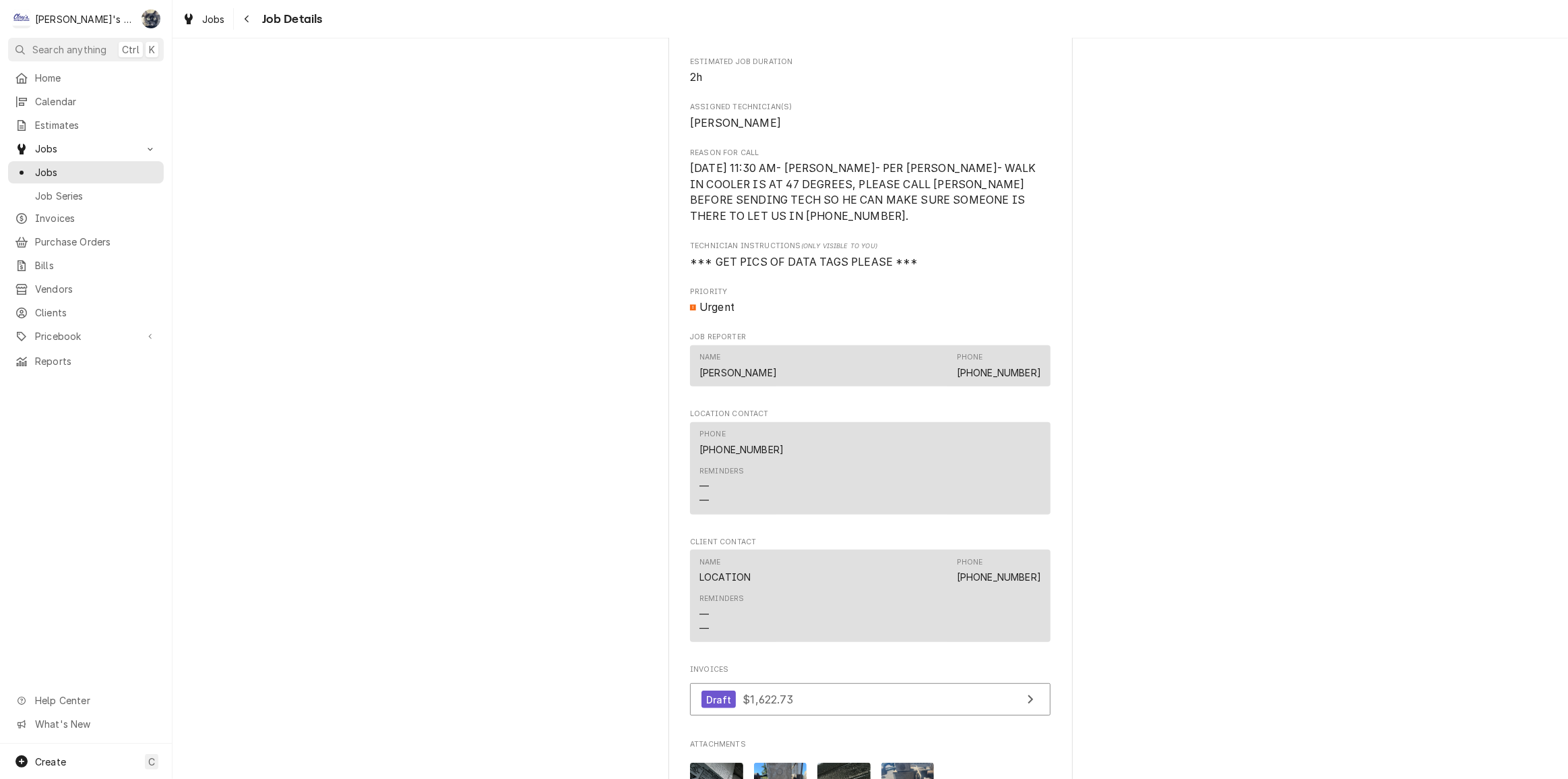
scroll to position [551, 0]
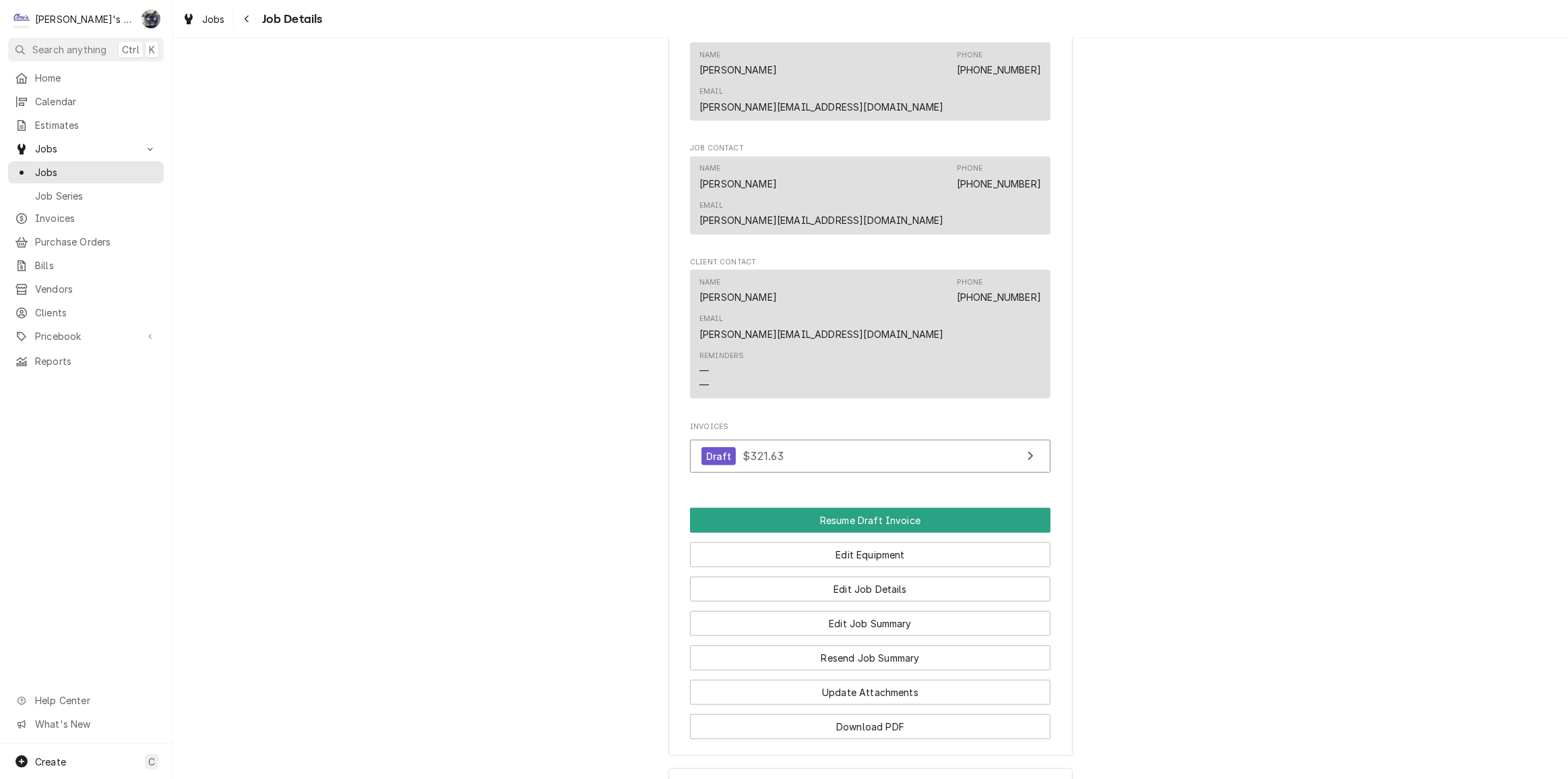
scroll to position [1061, 0]
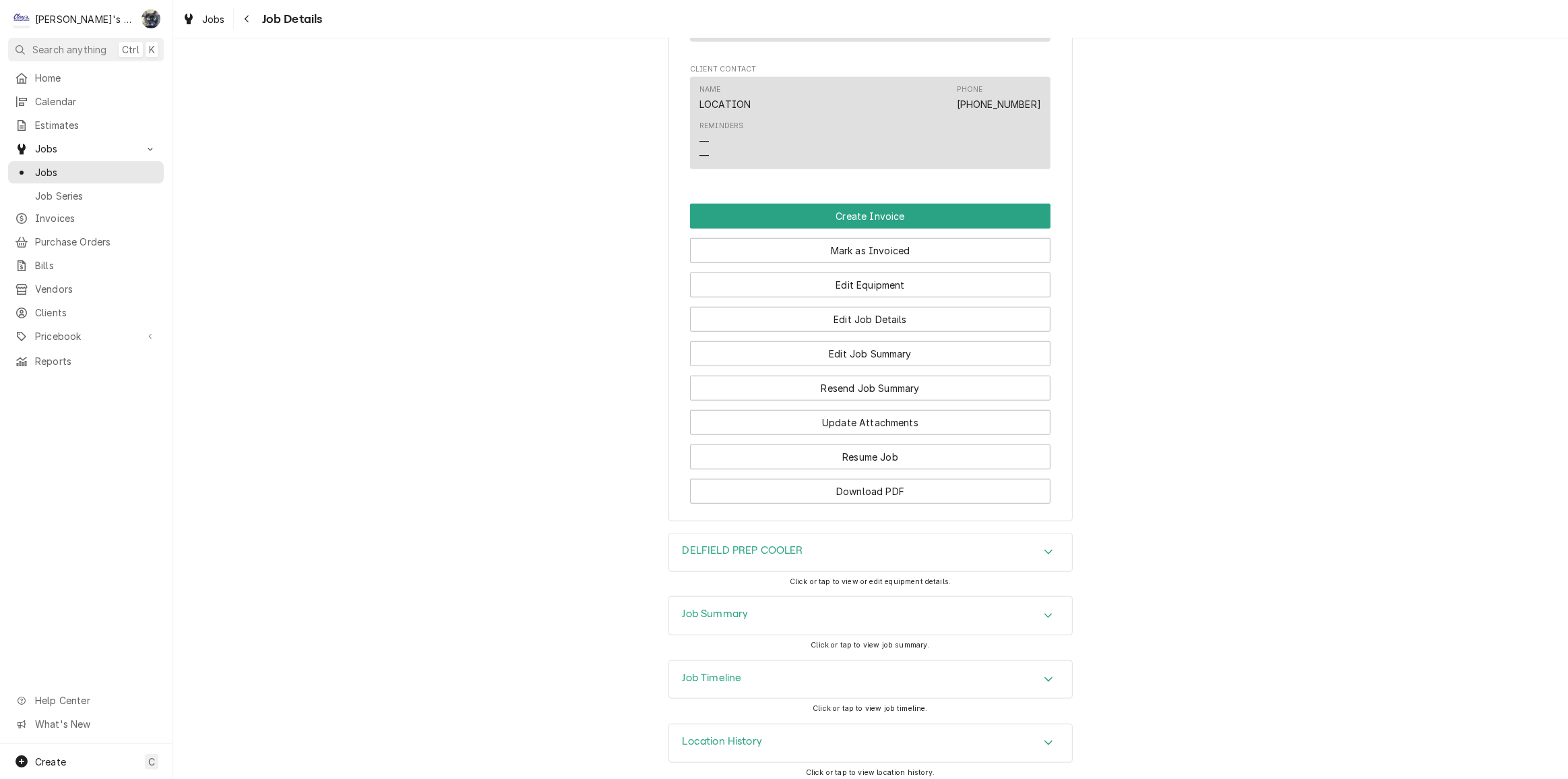
scroll to position [1246, 0]
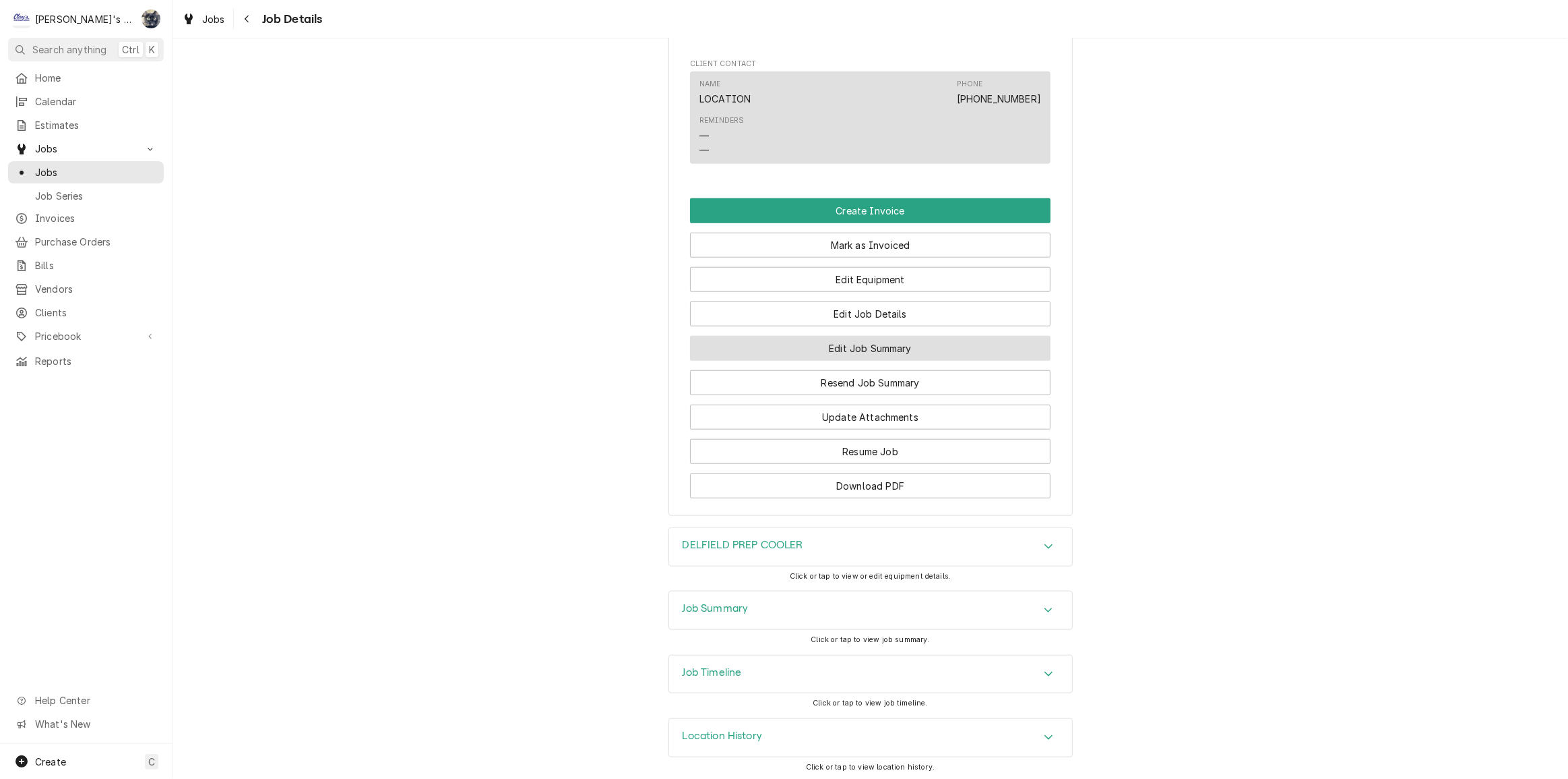
click at [860, 345] on button "Edit Job Summary" at bounding box center [870, 348] width 361 height 25
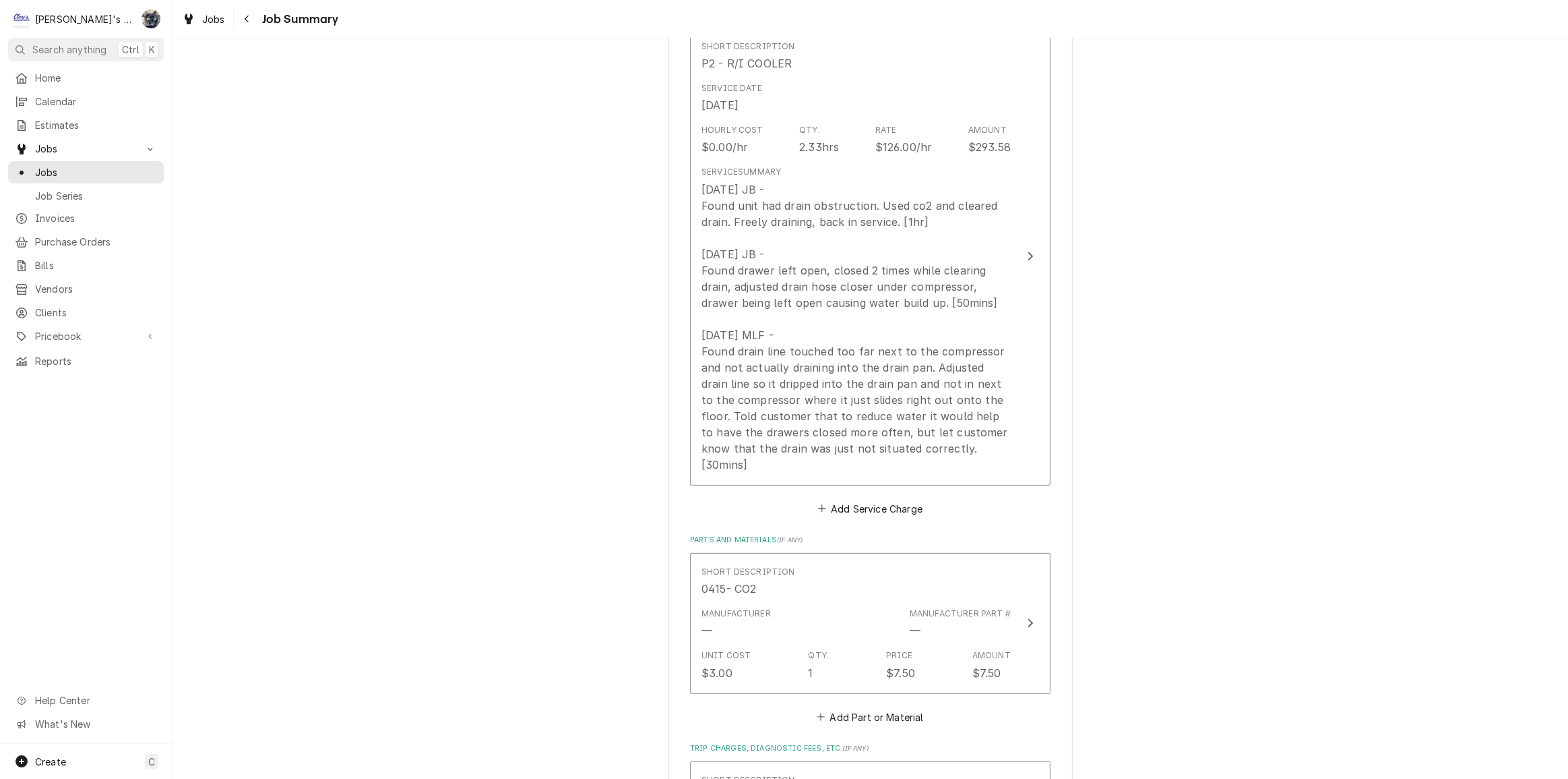
scroll to position [367, 0]
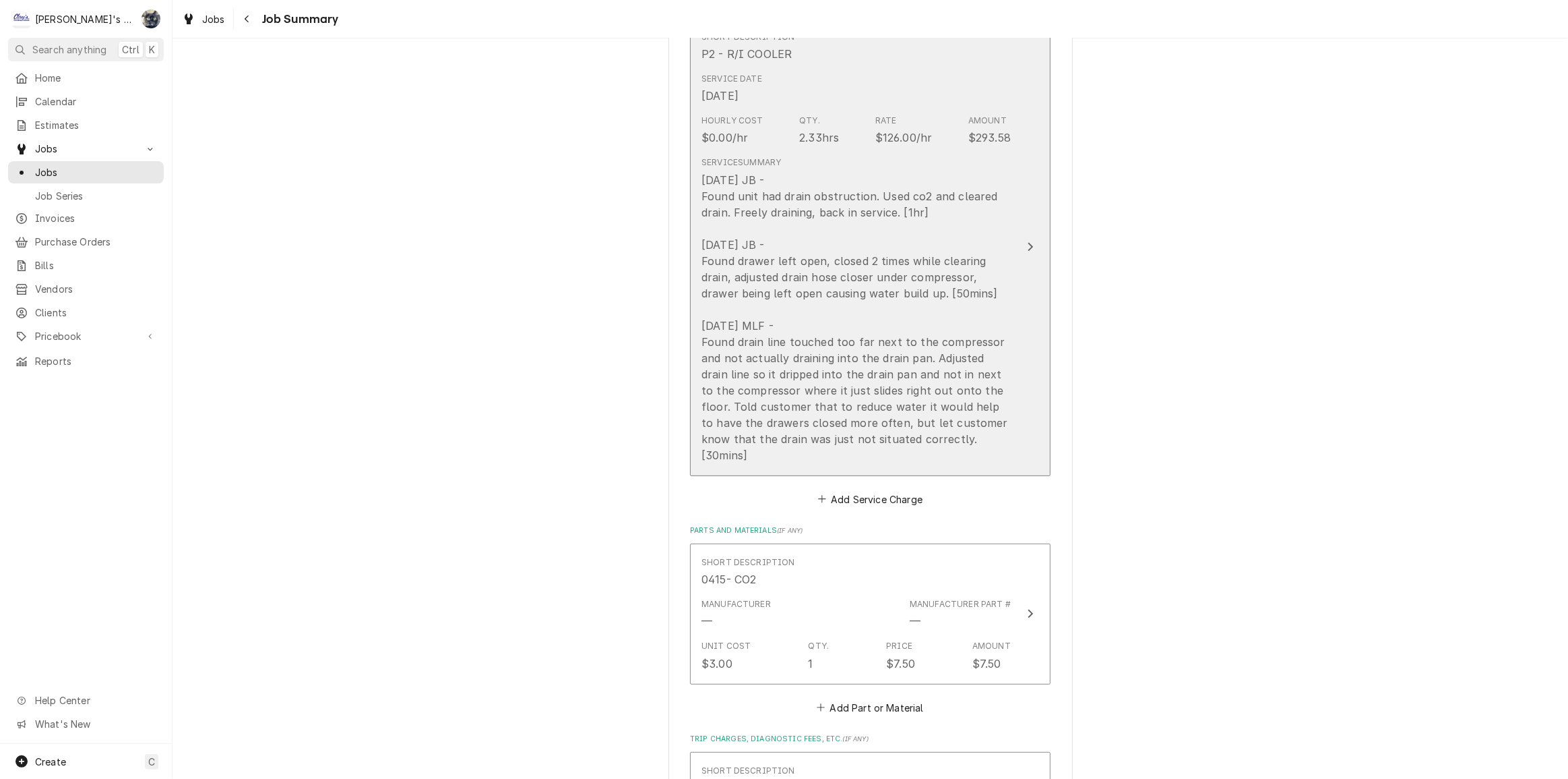
click at [822, 380] on div "[DATE] JB - Found unit had drain obstruction. Used co2 and cleared drain. Freel…" at bounding box center [856, 317] width 309 height 291
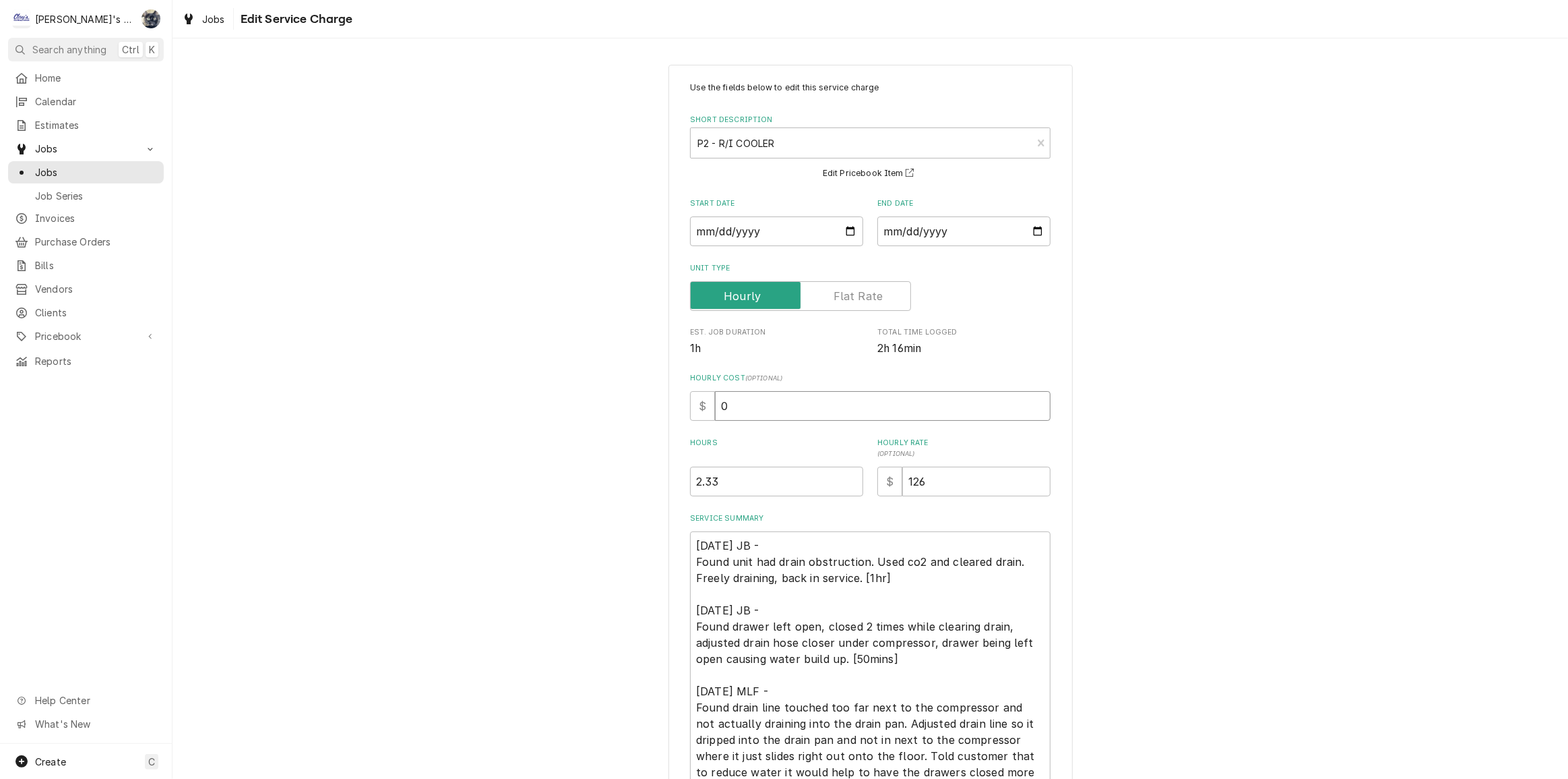
drag, startPoint x: 686, startPoint y: 413, endPoint x: 665, endPoint y: 414, distance: 21.0
click at [669, 414] on div "Use the fields below to edit this service charge Short Description P2 - R/I COO…" at bounding box center [871, 494] width 405 height 859
type textarea "x"
type input "3"
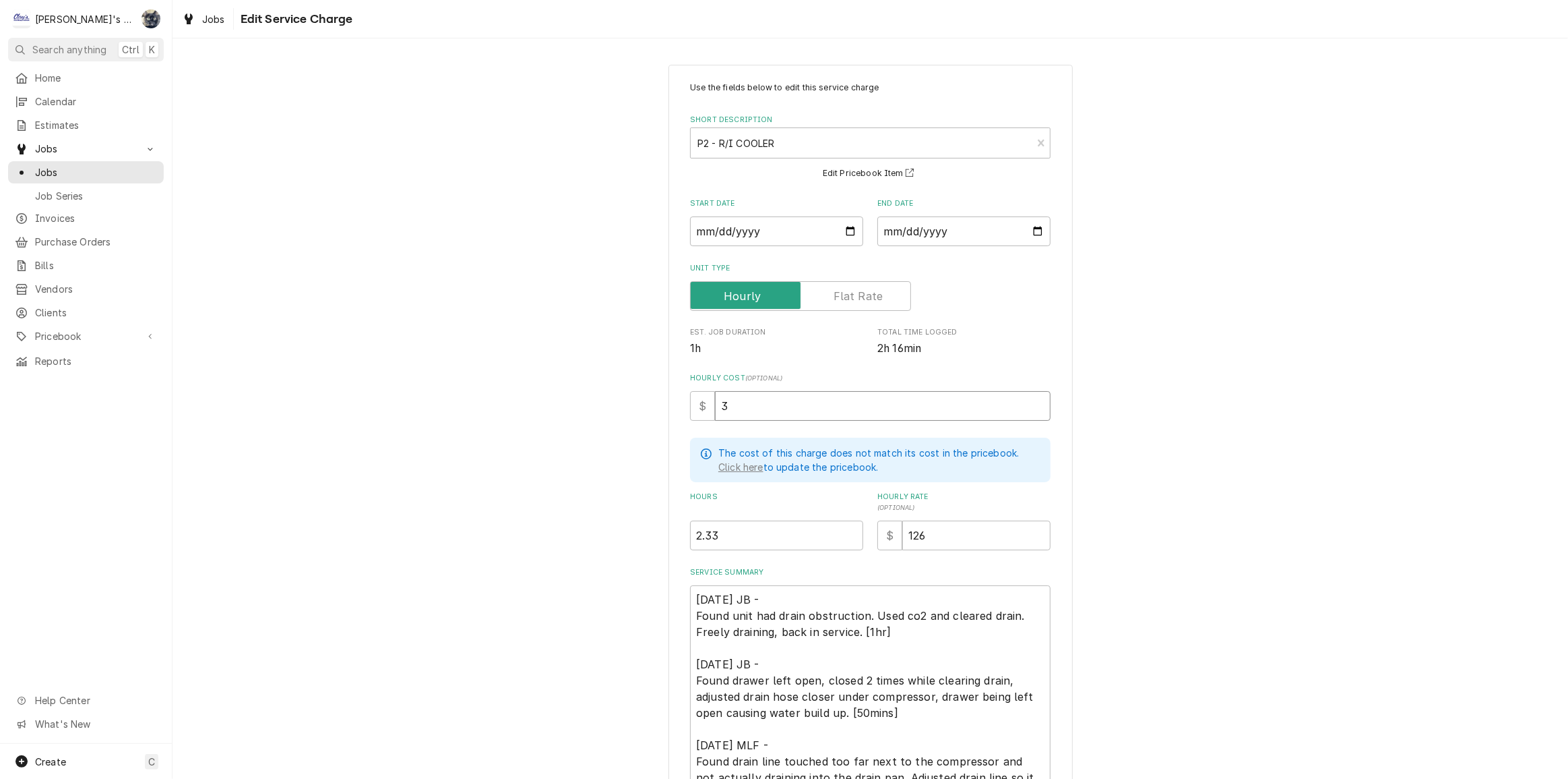
type textarea "x"
type input "35"
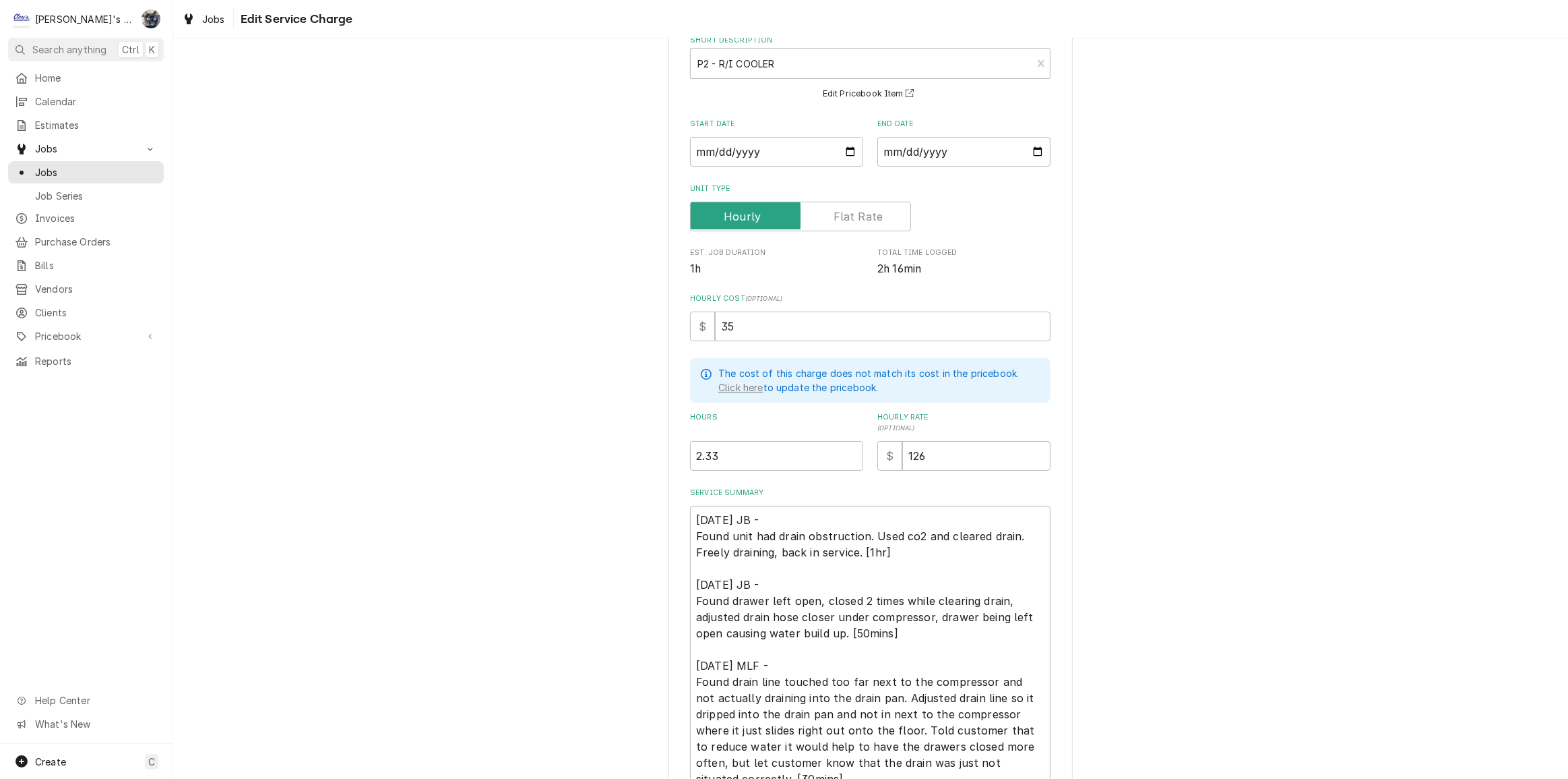
scroll to position [208, 0]
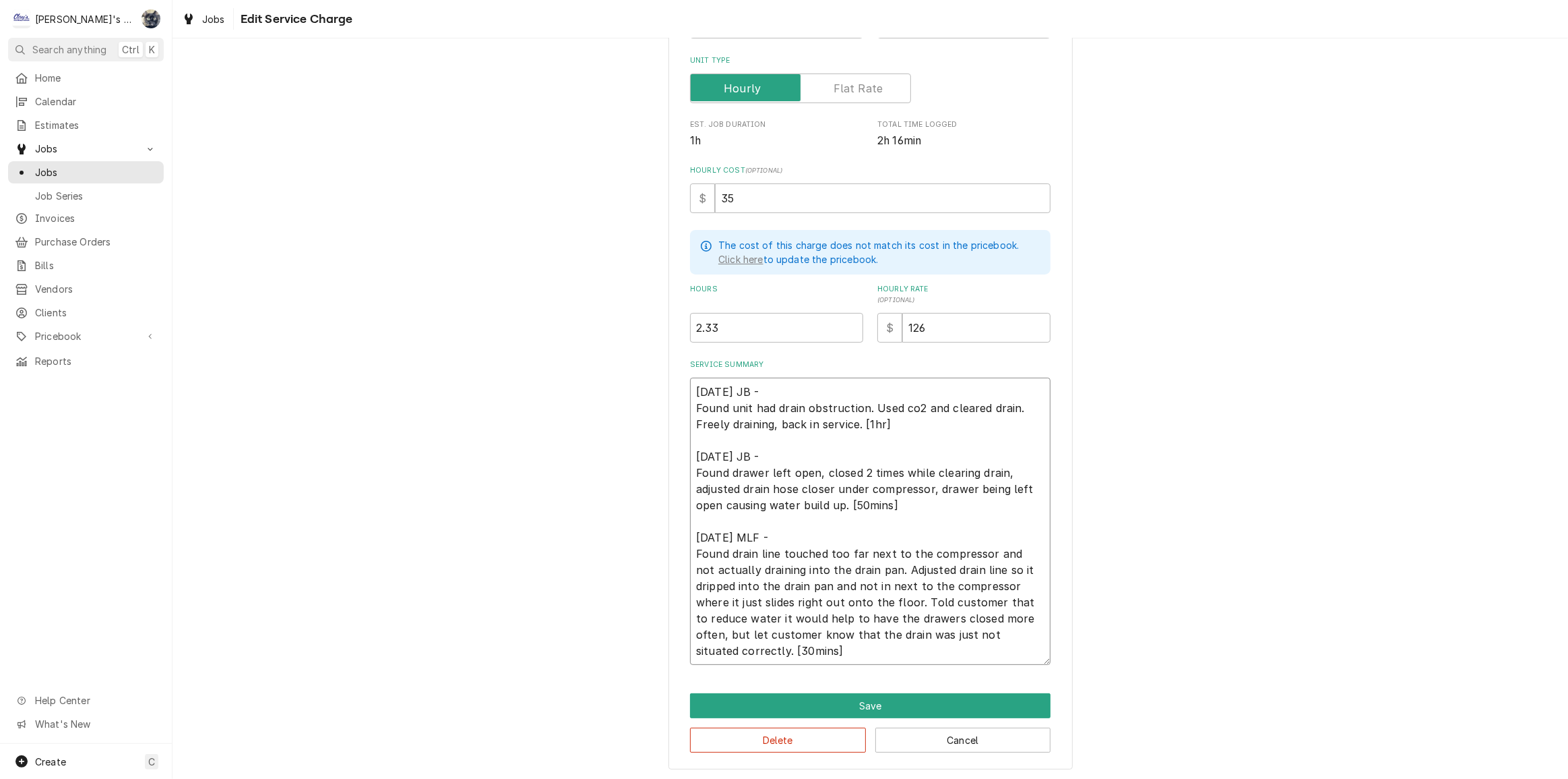
click at [864, 472] on textarea "[DATE] JB - Found unit had drain obstruction. Used co2 and cleared drain. Freel…" at bounding box center [870, 520] width 361 height 287
click at [838, 696] on button "Save" at bounding box center [870, 705] width 361 height 25
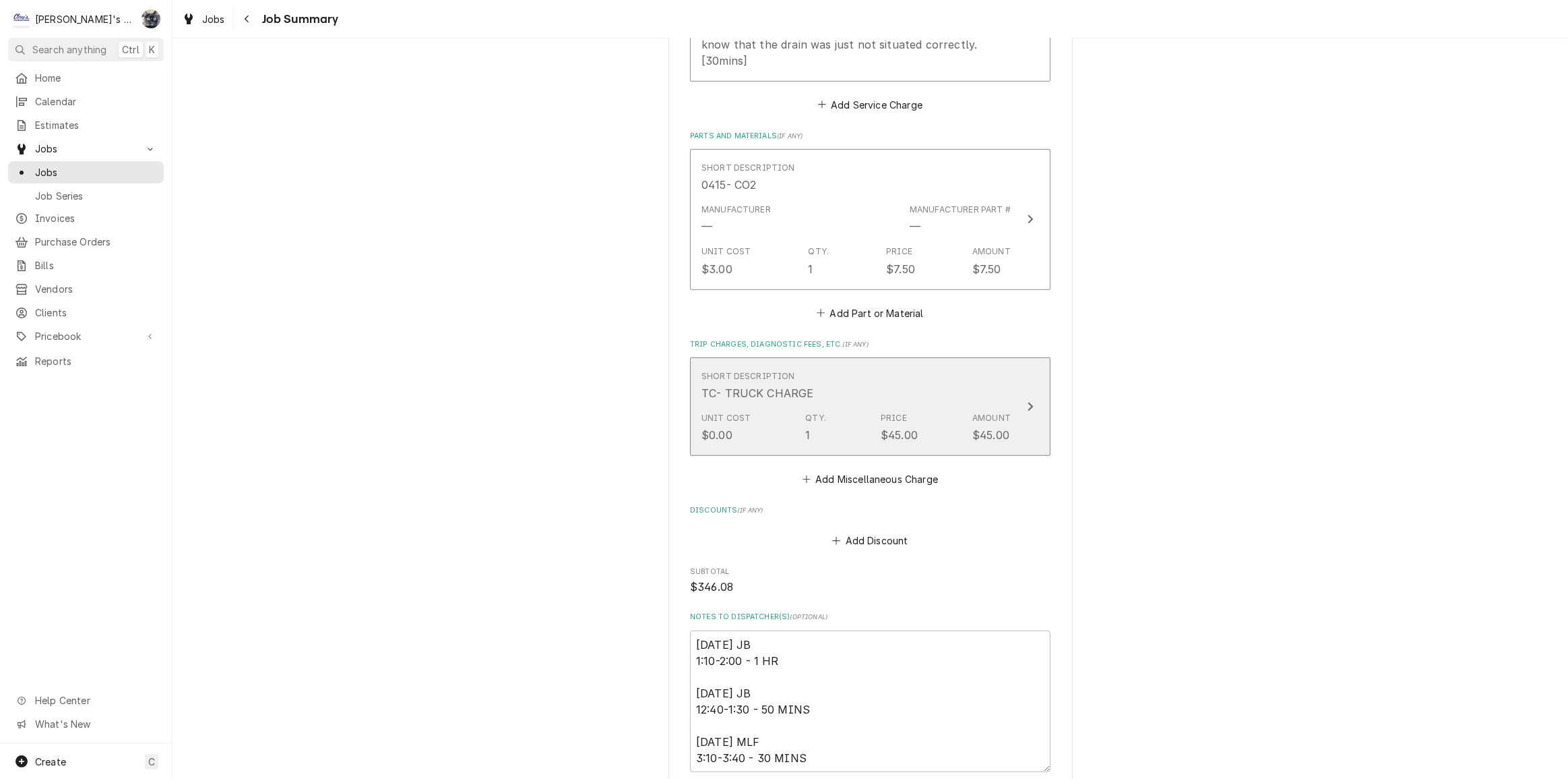
scroll to position [1008, 0]
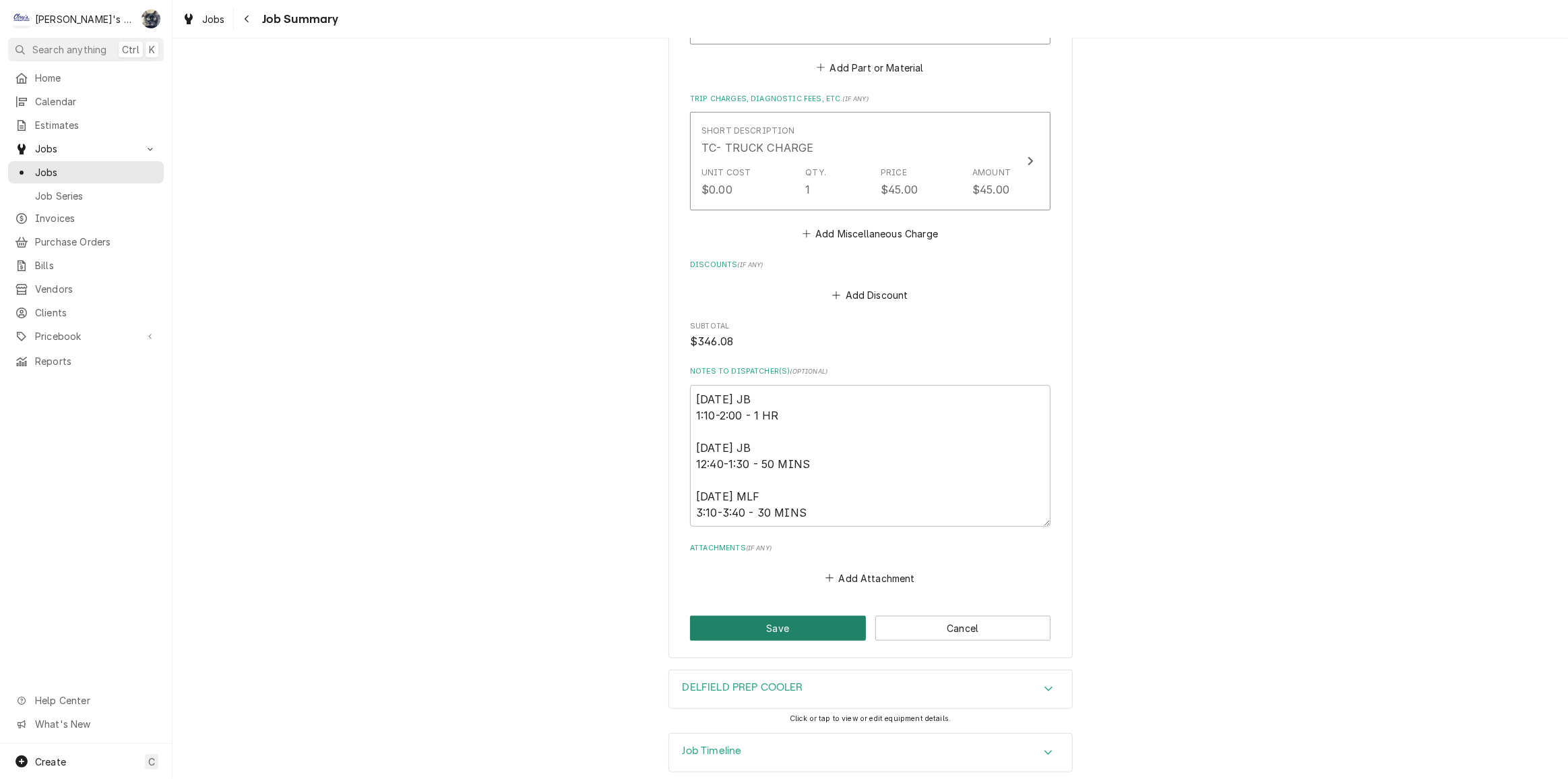
click at [829, 616] on button "Save" at bounding box center [778, 628] width 176 height 25
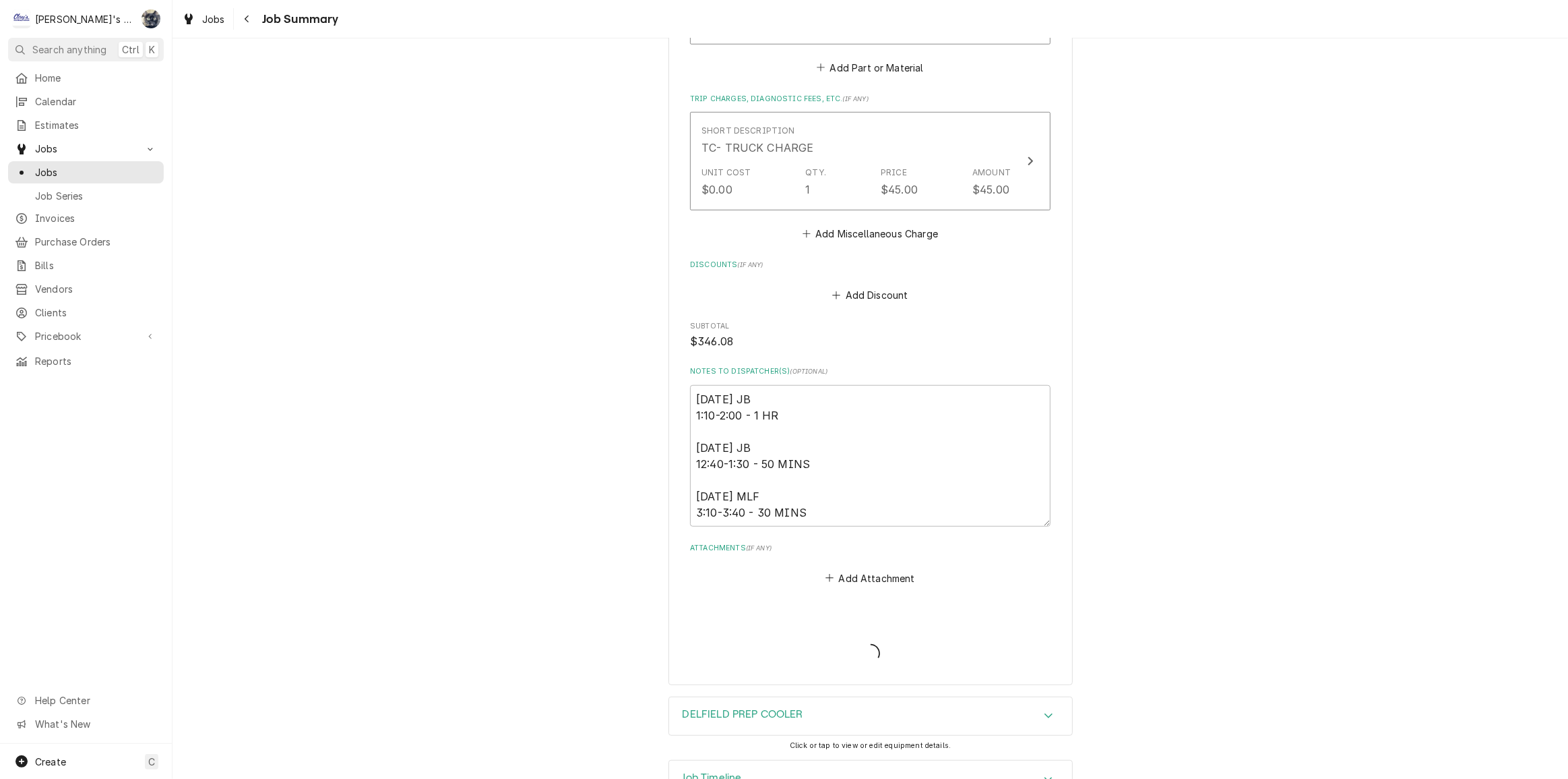
type textarea "x"
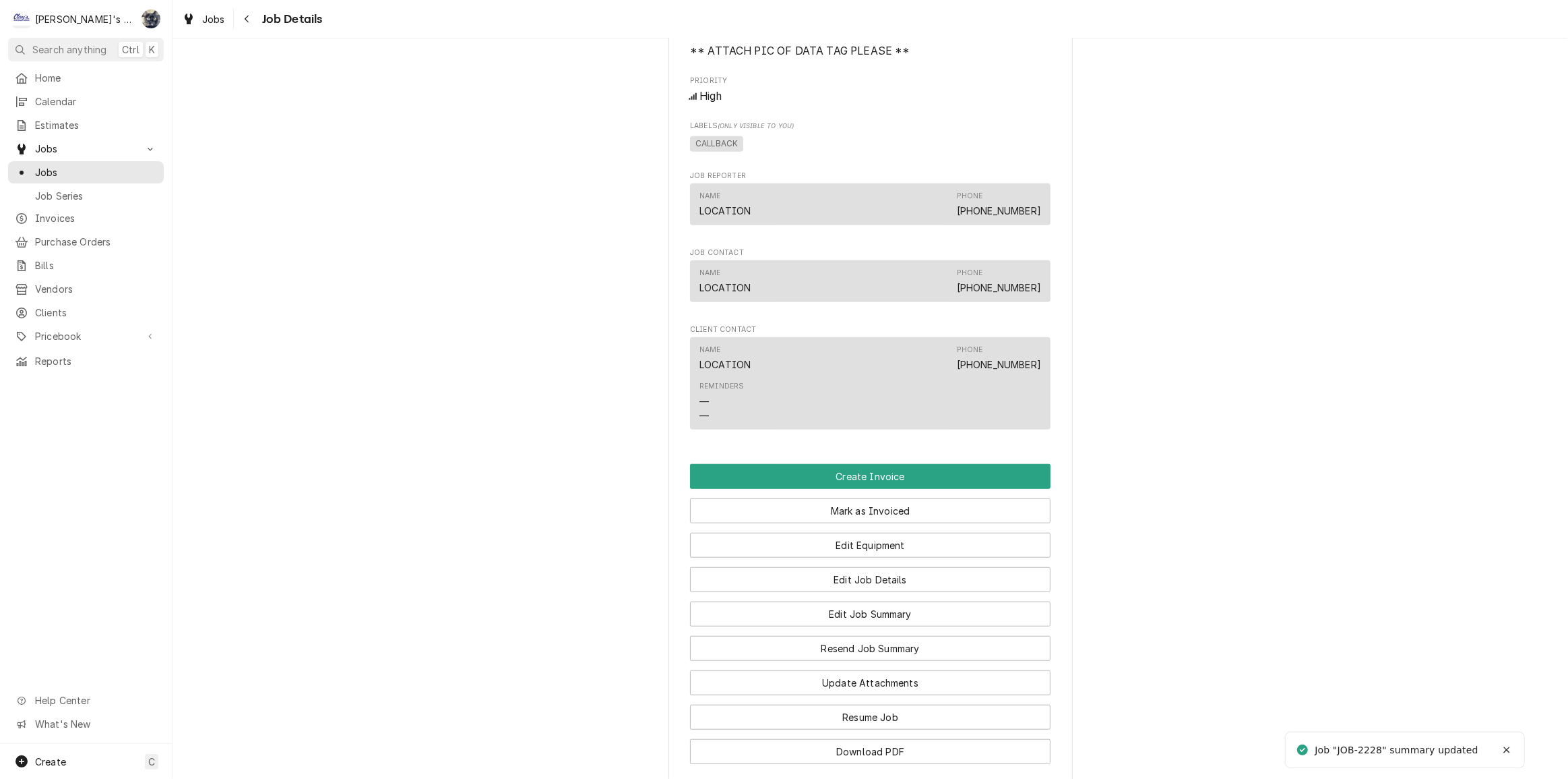
scroll to position [1246, 0]
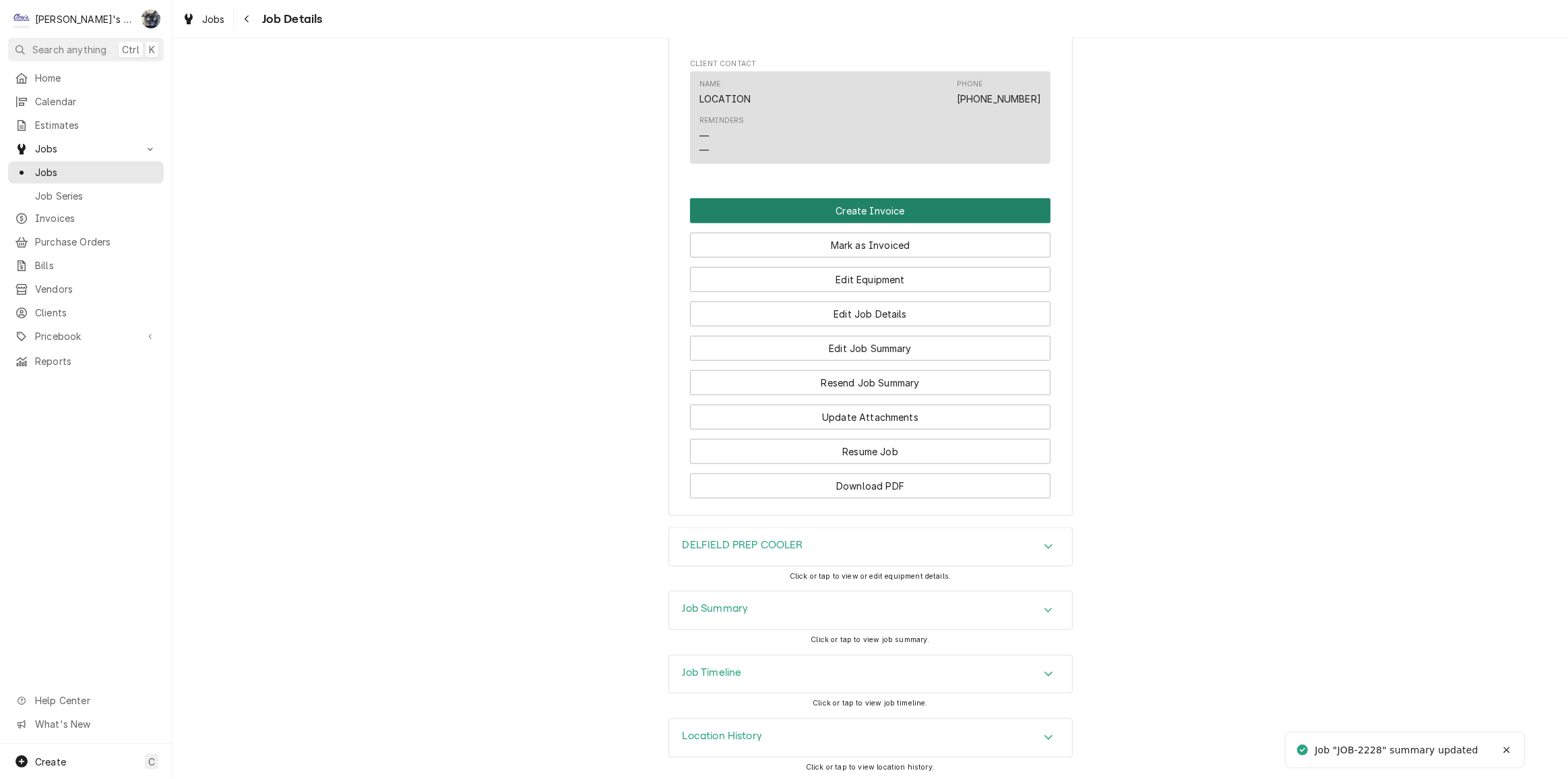
click at [866, 206] on button "Create Invoice" at bounding box center [870, 210] width 361 height 25
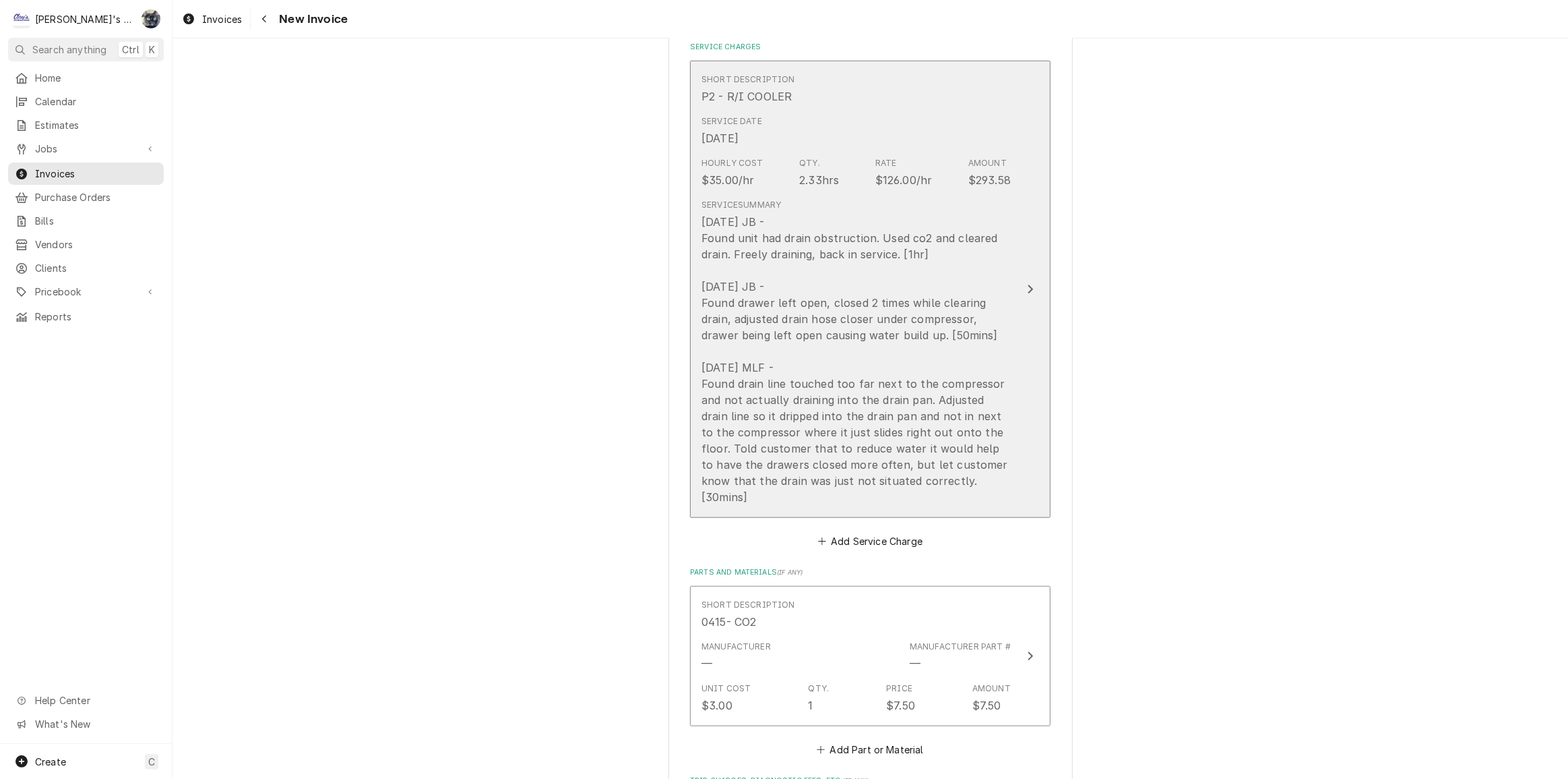
scroll to position [1349, 0]
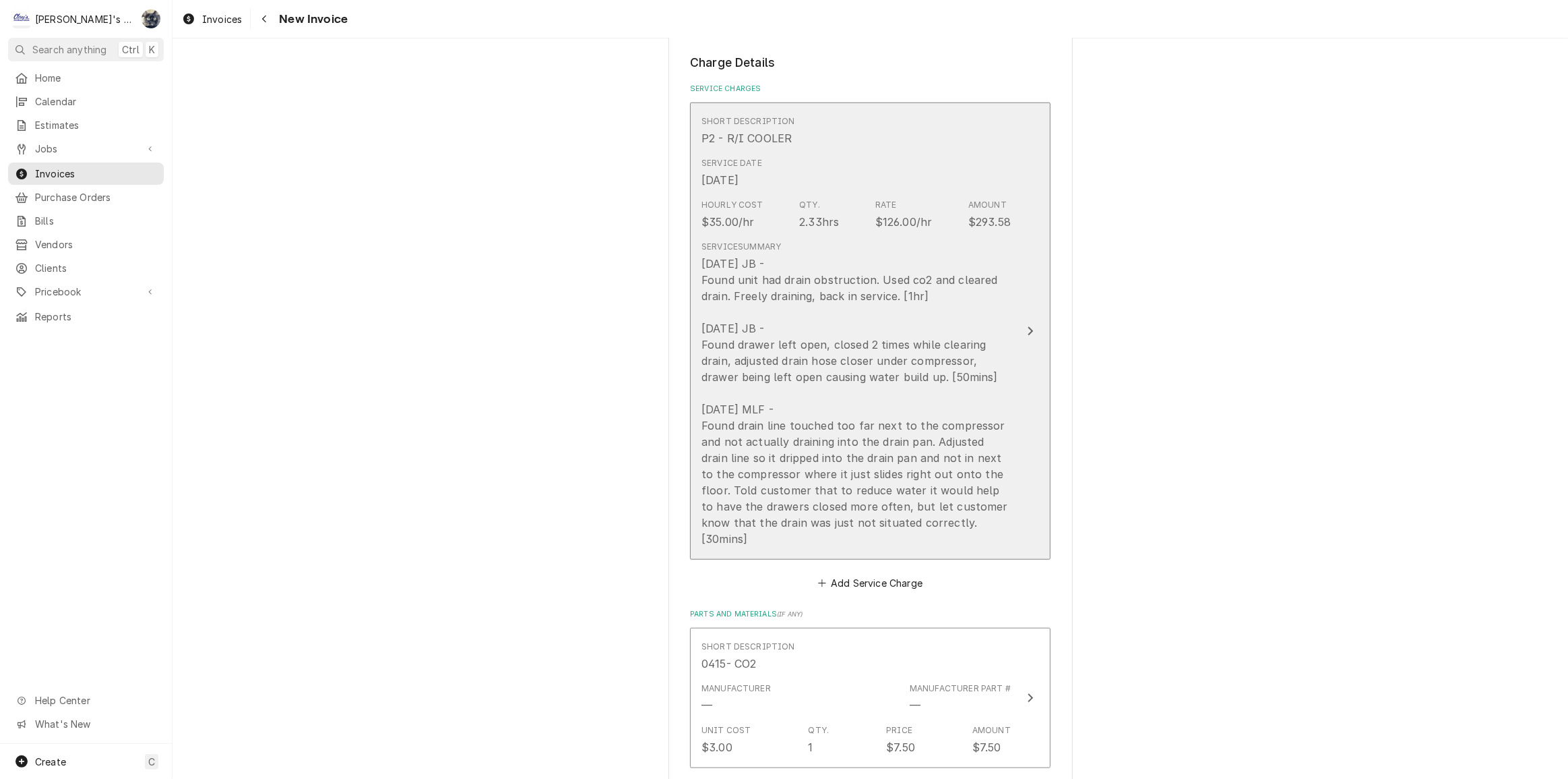
click at [832, 466] on div "[DATE] JB - Found unit had drain obstruction. Used co2 and cleared drain. Freel…" at bounding box center [856, 401] width 309 height 291
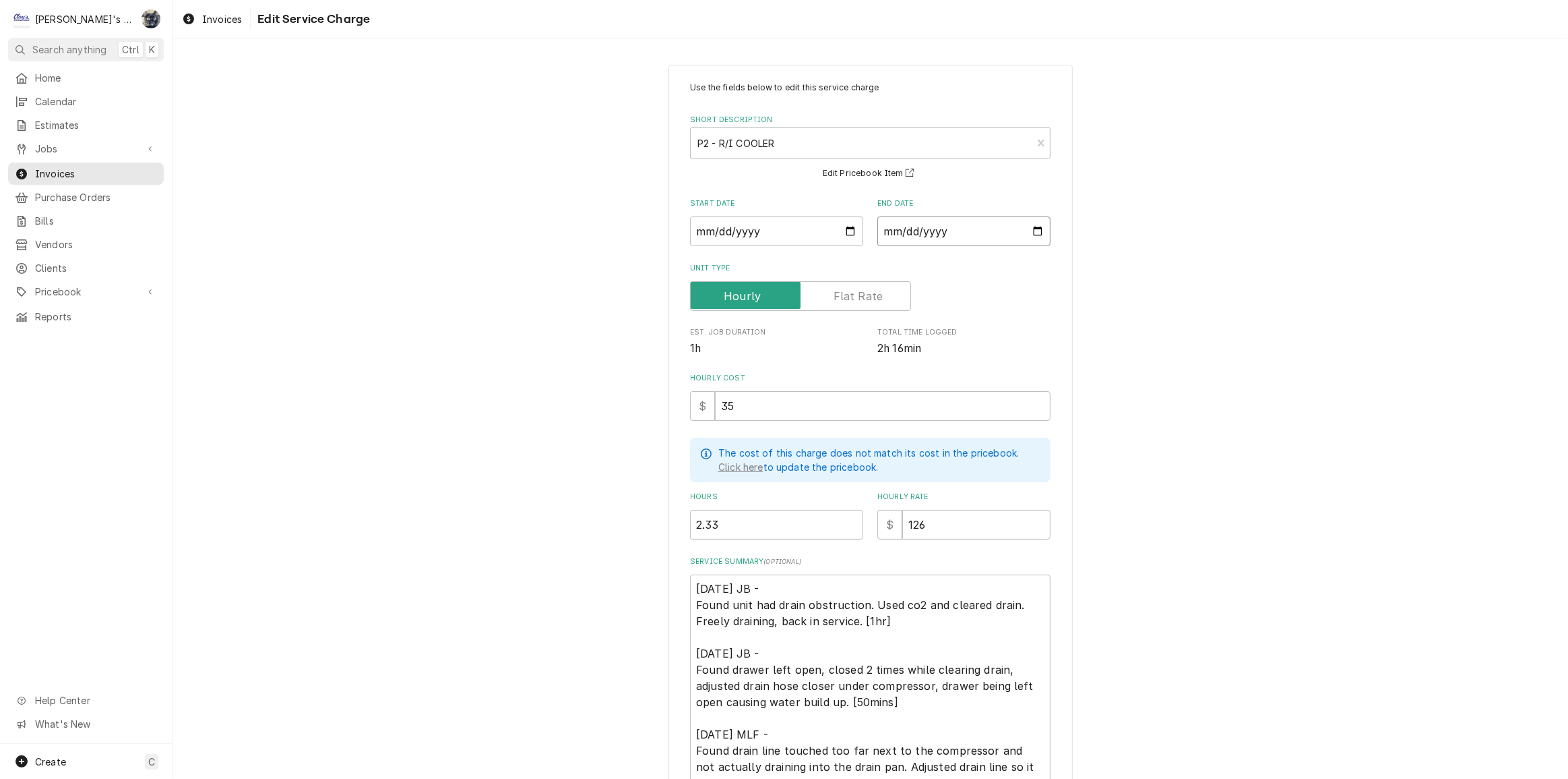
click at [1036, 229] on input "2025-06-25" at bounding box center [963, 231] width 173 height 30
type textarea "x"
type input "2025-06-30"
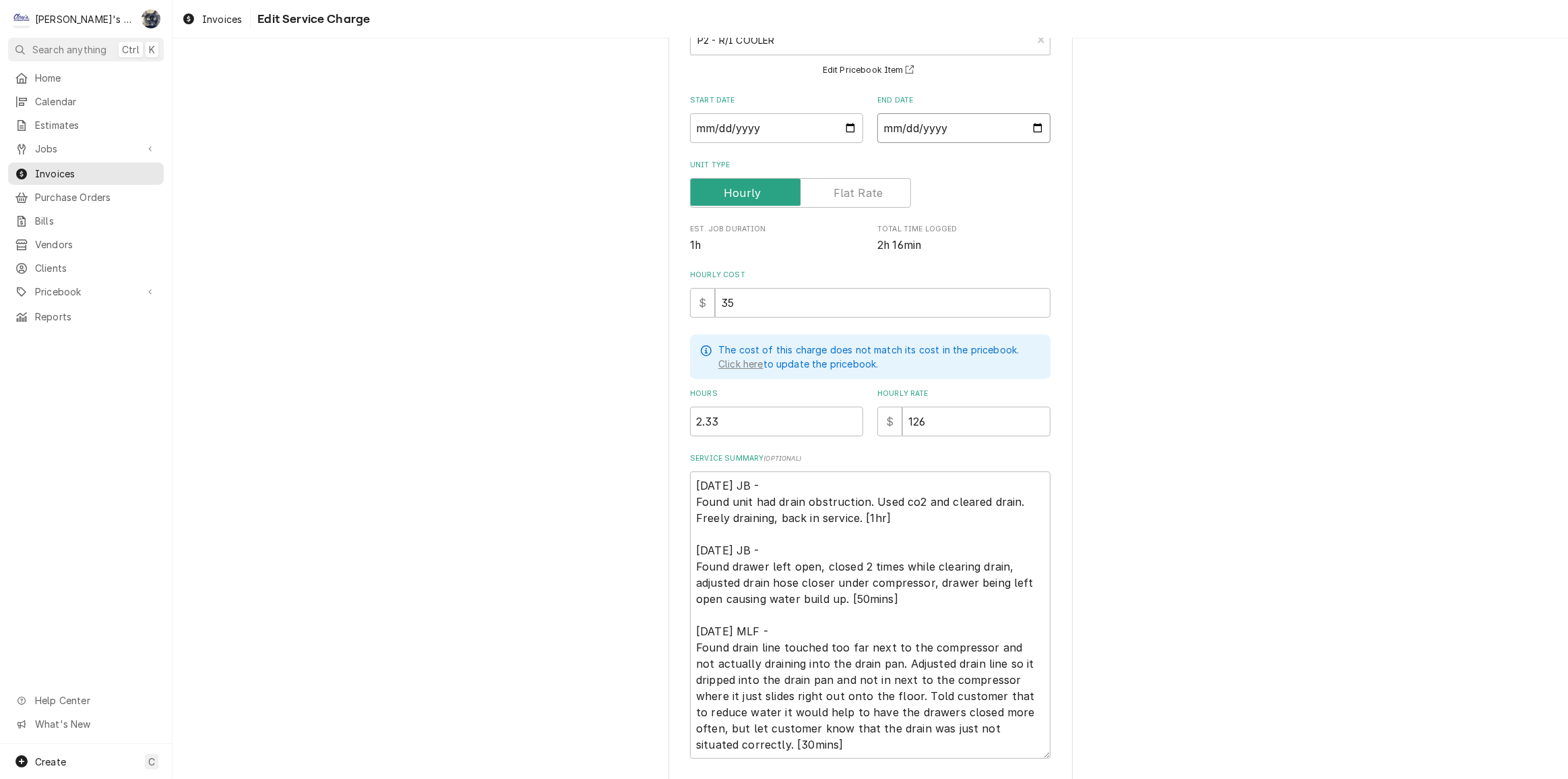
scroll to position [197, 0]
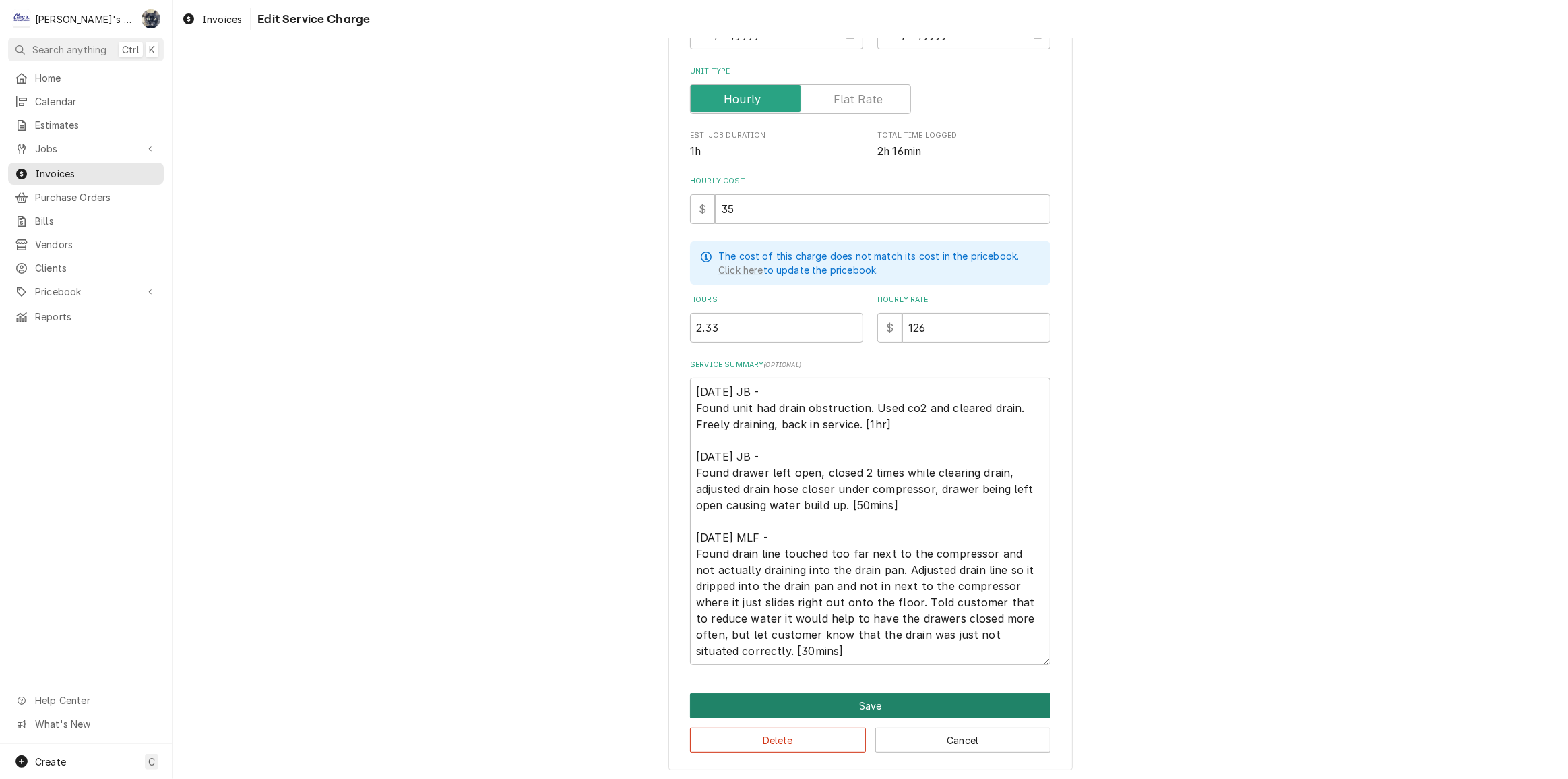
click at [860, 709] on button "Save" at bounding box center [870, 705] width 361 height 25
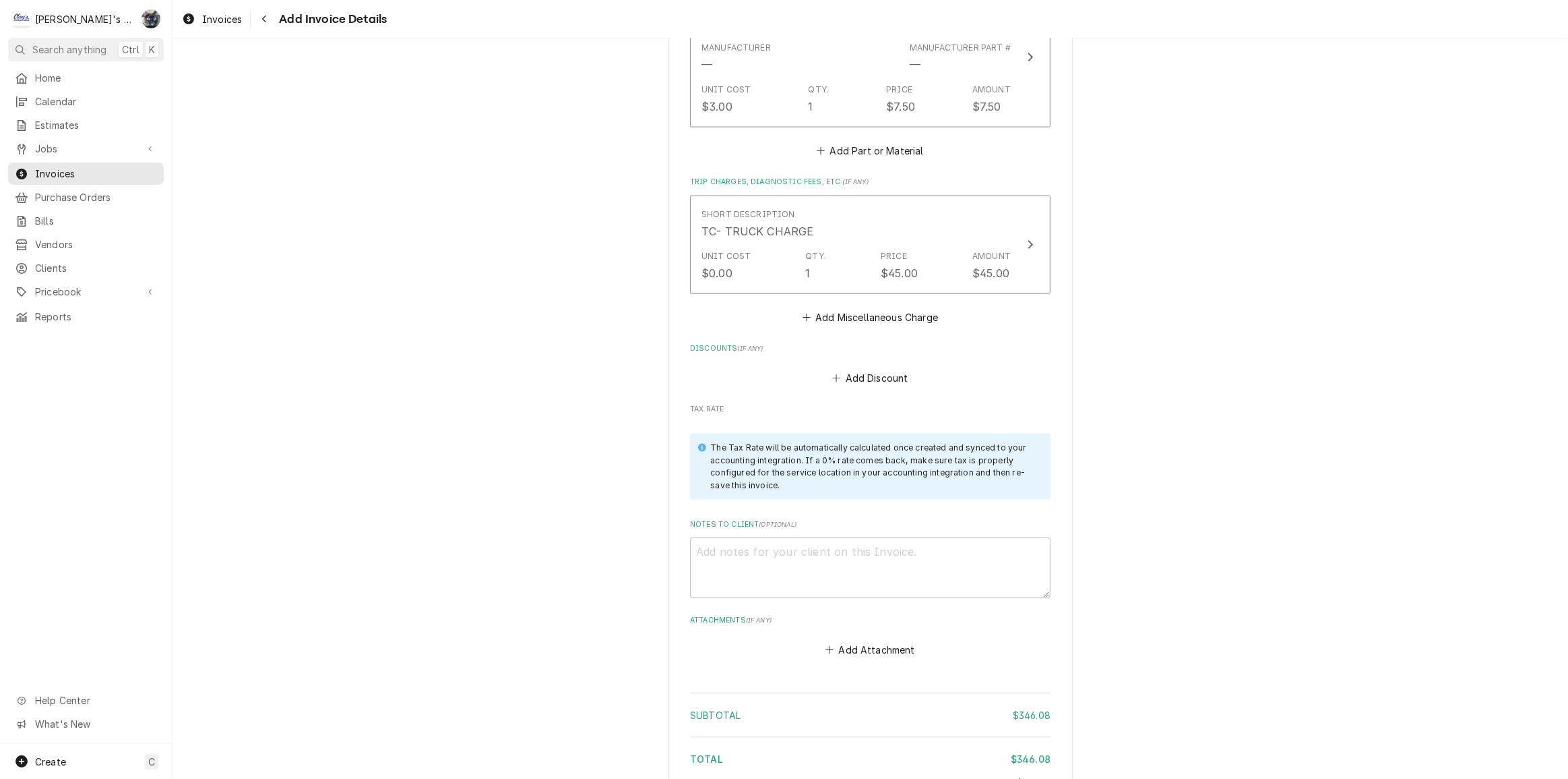
scroll to position [2105, 0]
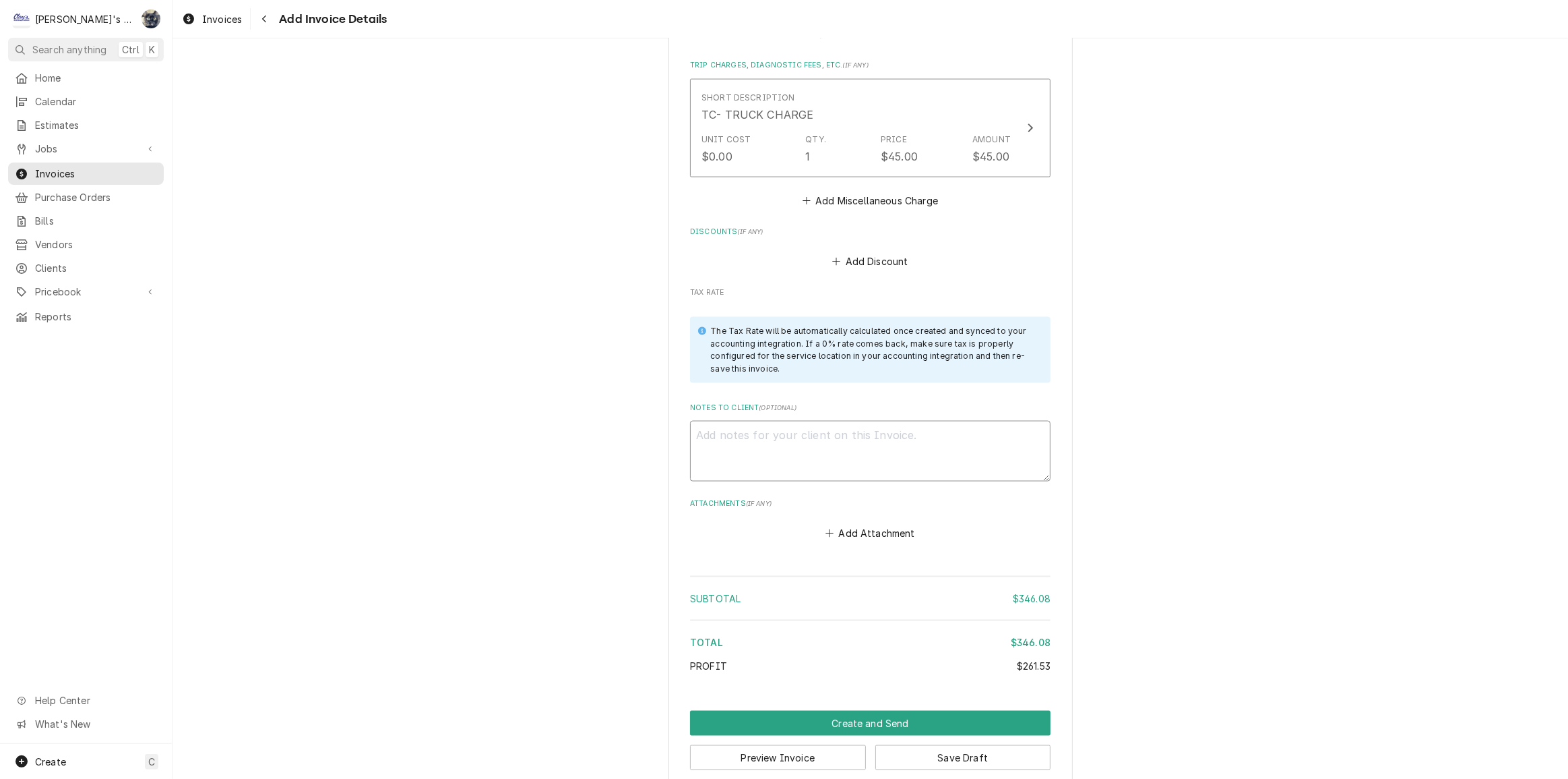
click at [802, 447] on textarea "Notes to Client ( optional )" at bounding box center [870, 451] width 361 height 61
type textarea "x"
type textarea "8"
type textarea "x"
type textarea "8/"
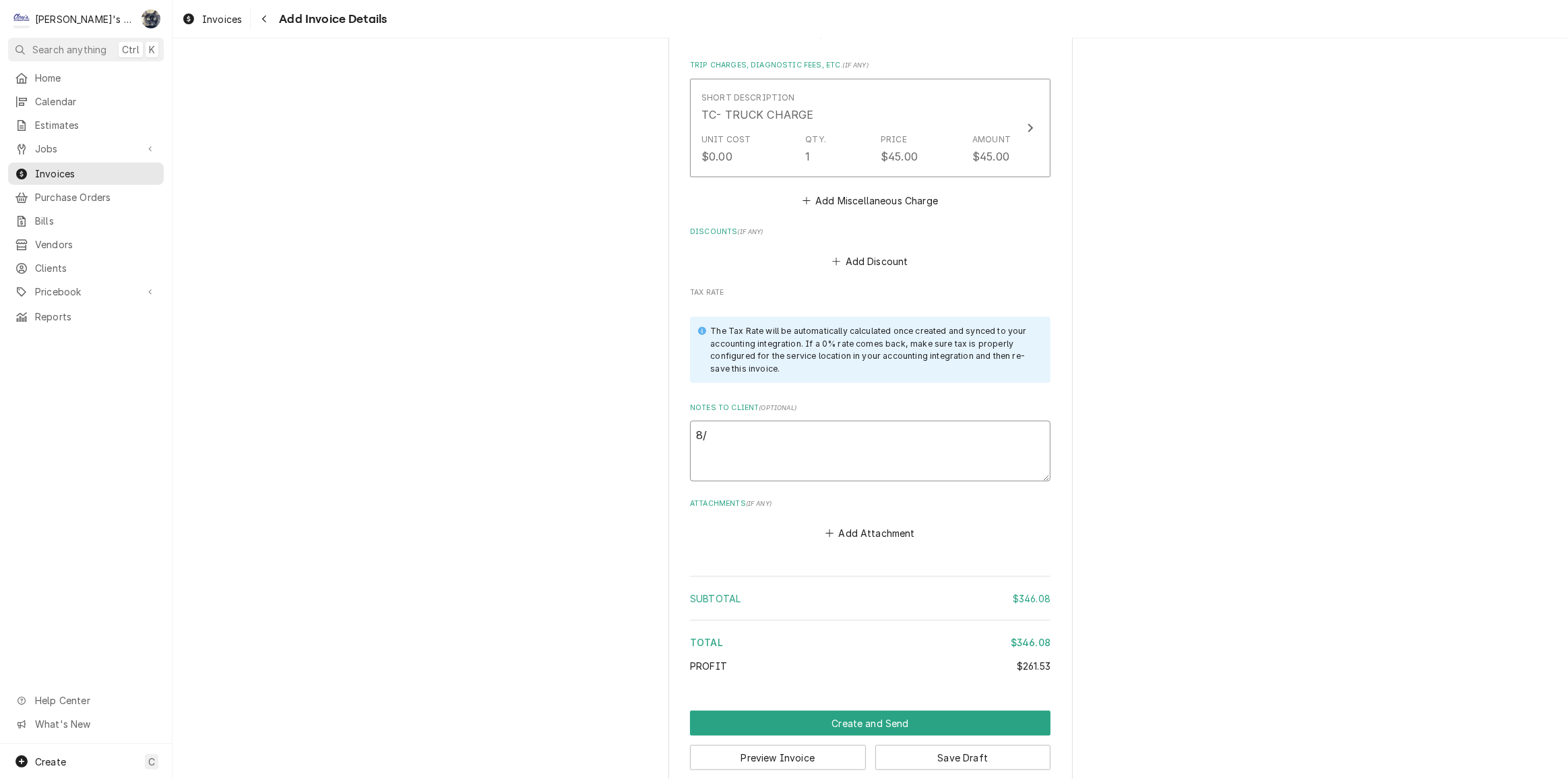
type textarea "x"
type textarea "8/2"
type textarea "x"
type textarea "8/26"
type textarea "x"
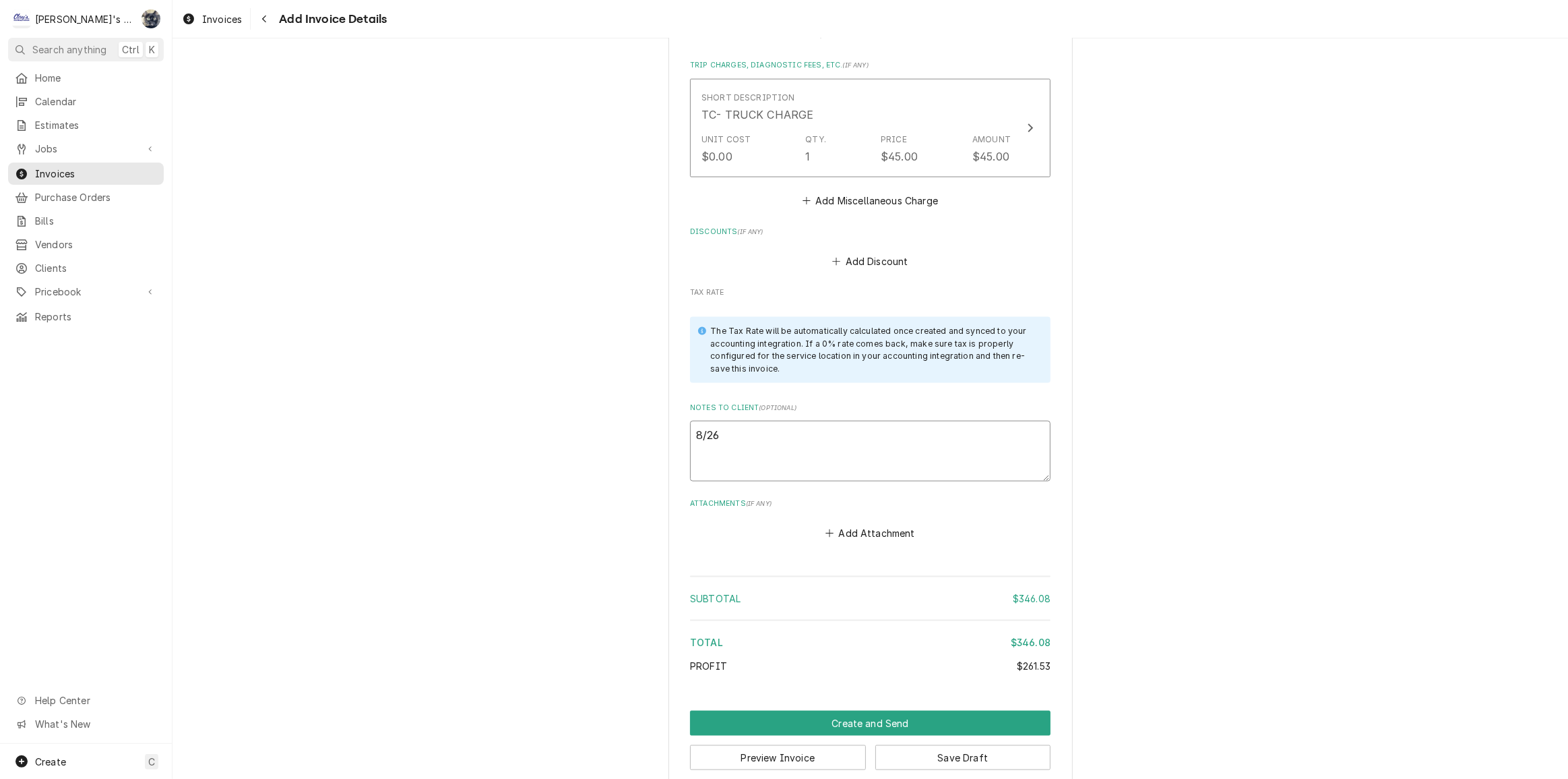
type textarea "8/26/"
type textarea "x"
type textarea "8/26/2"
type textarea "x"
type textarea "8/26/20"
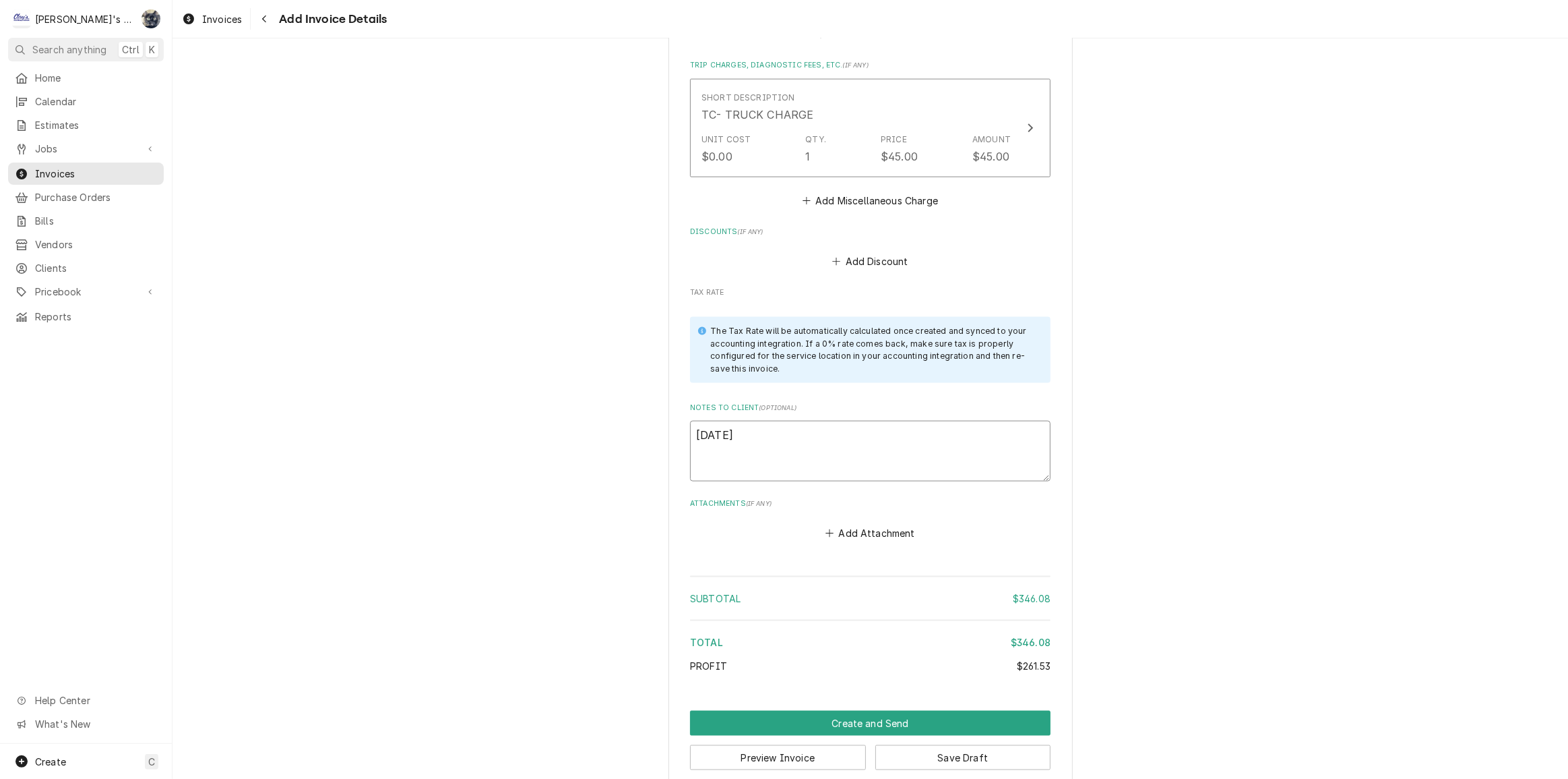
type textarea "x"
type textarea "8/26/202"
type textarea "x"
type textarea "8/26/2025"
type textarea "x"
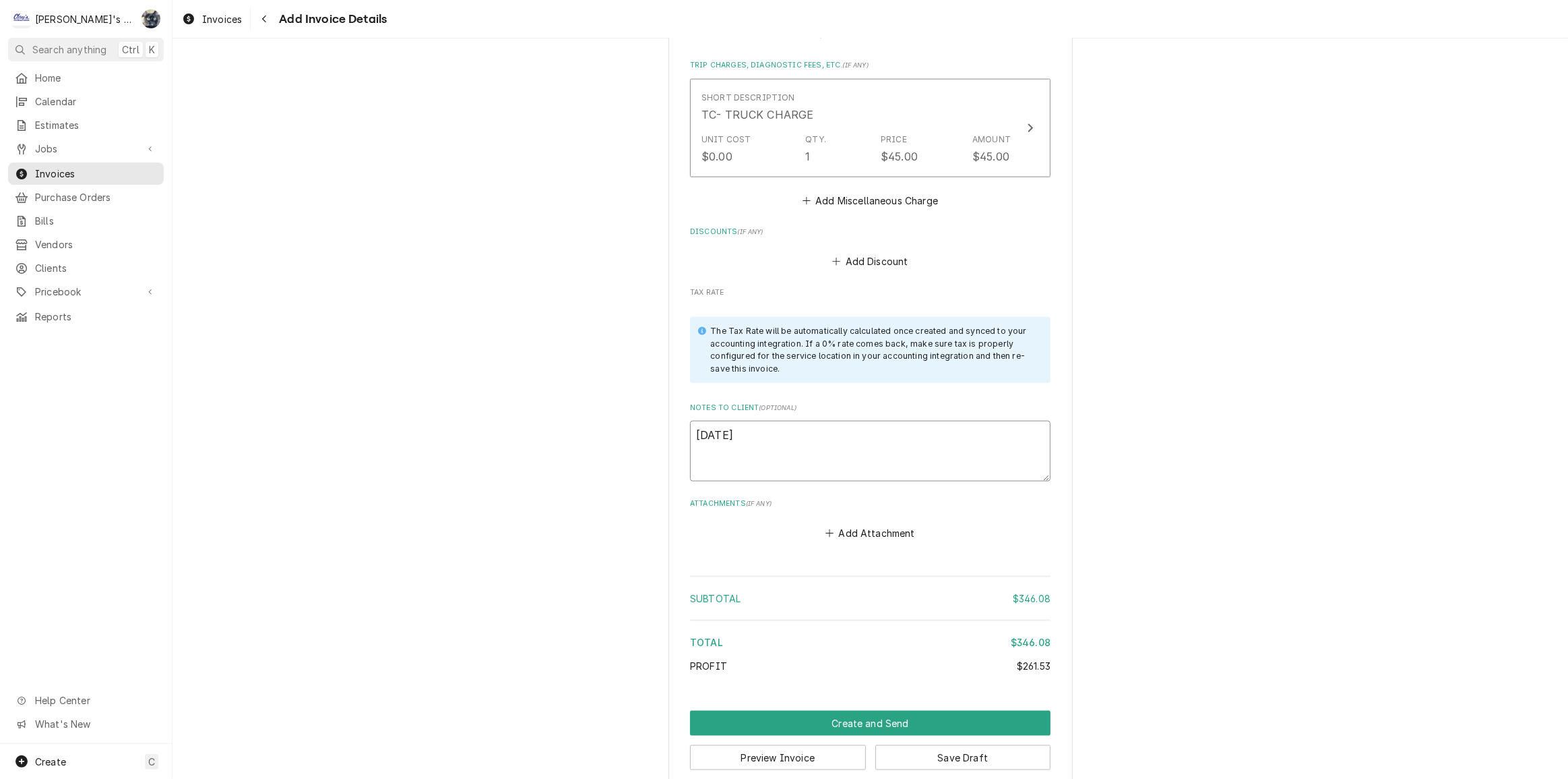
type textarea "8/26/2025"
type textarea "x"
type textarea "8/26/2025 S"
type textarea "x"
type textarea "8/26/2025 Sa"
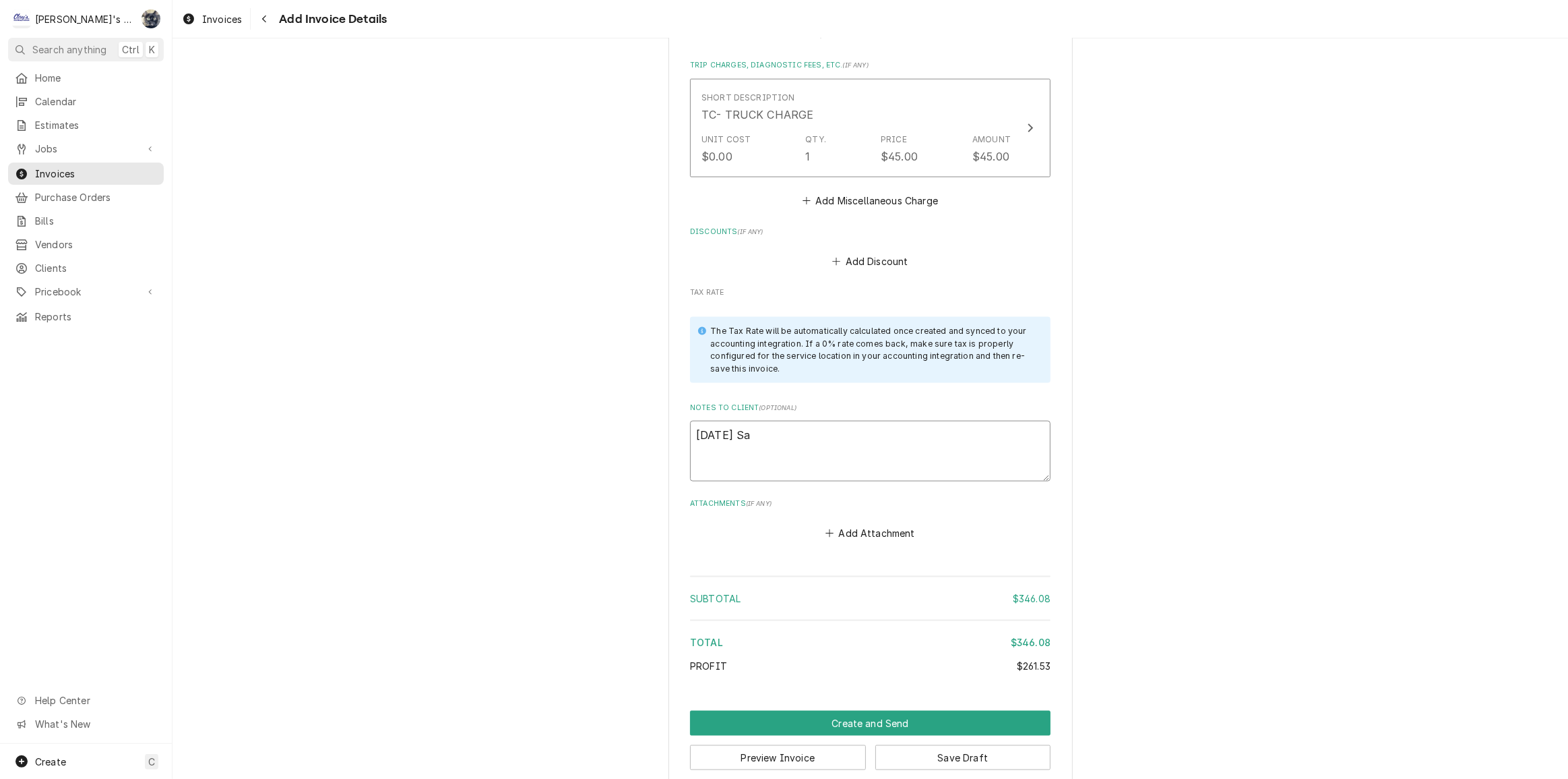
type textarea "x"
type textarea "8/26/2025 Sar"
type textarea "x"
type textarea "8/26/2025 Sara"
type textarea "x"
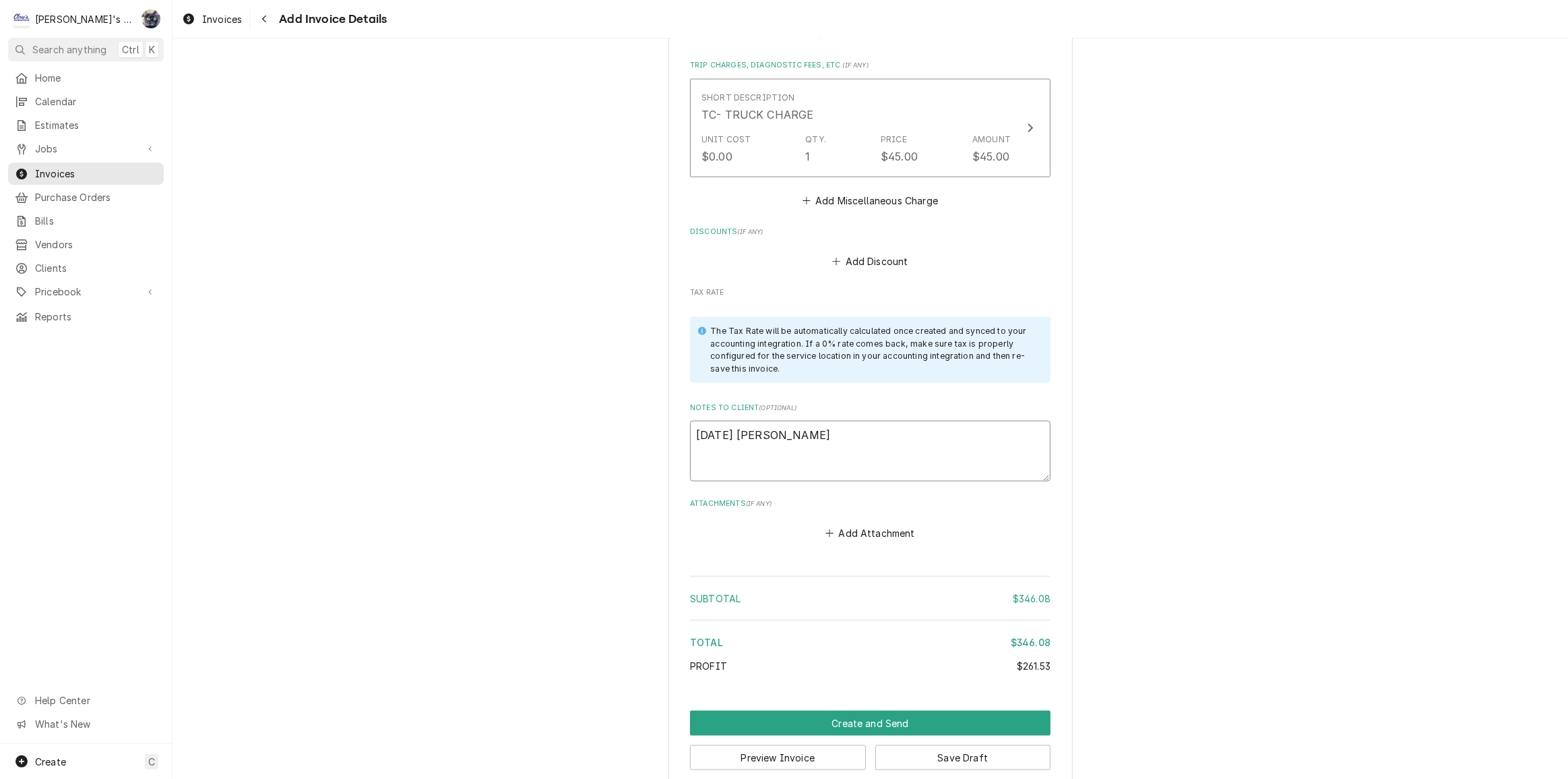
type textarea "8/26/2025 Sarah"
type textarea "x"
type textarea "8/26/2025 Sarah"
type textarea "x"
type textarea "8/26/2025 Sarah -"
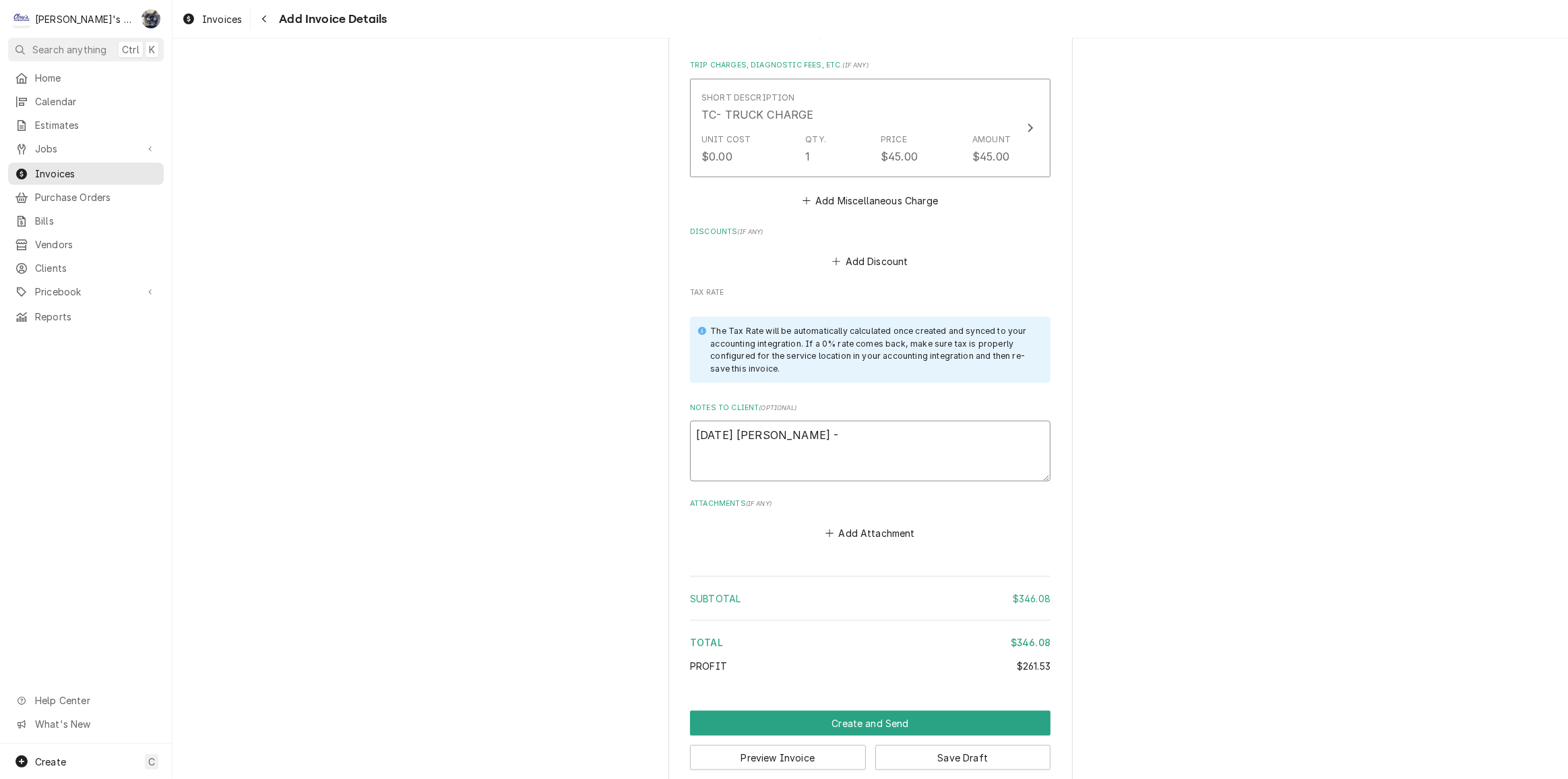
type textarea "x"
type textarea "8/26/2025 Sarah -"
type textarea "x"
type textarea "8/26/2025 Sarah - g"
type textarea "x"
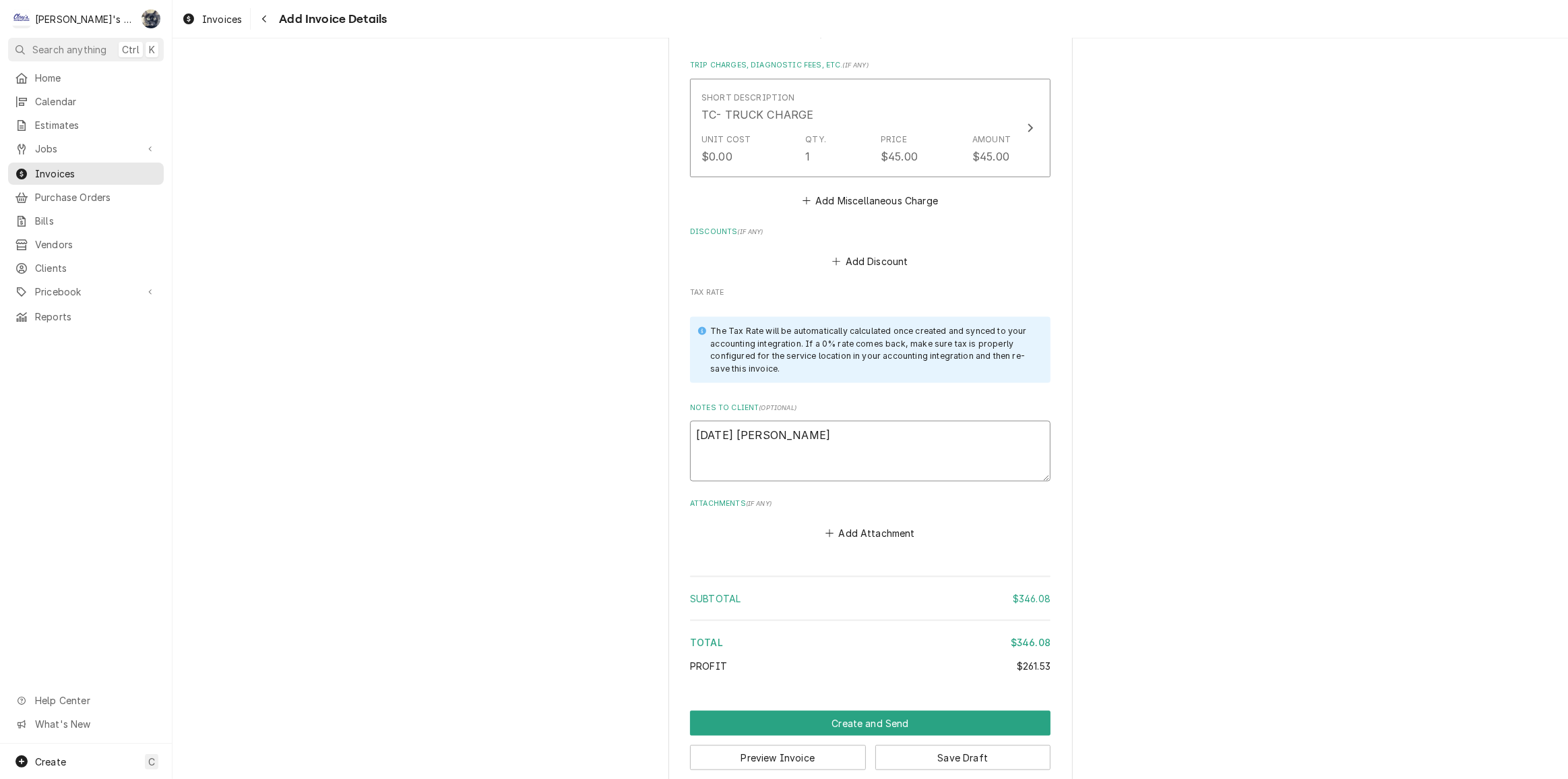
type textarea "8/26/2025 Sarah - gr"
type textarea "x"
type textarea "8/26/2025 Sarah - gre"
type textarea "x"
type textarea "8/26/2025 Sarah - greg"
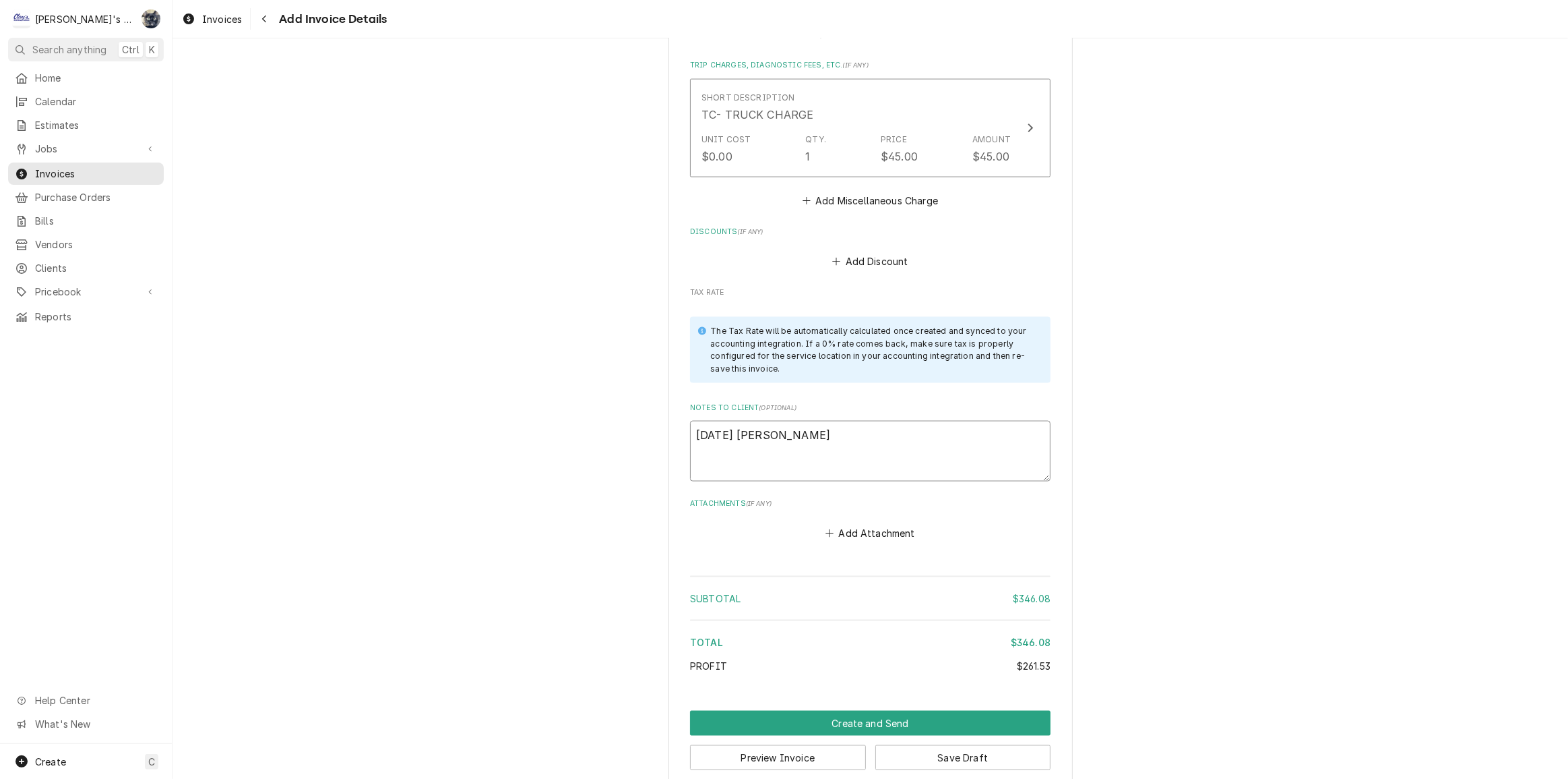
type textarea "x"
type textarea "8/26/2025 Sarah - gre"
type textarea "x"
type textarea "8/26/2025 Sarah - gr"
type textarea "x"
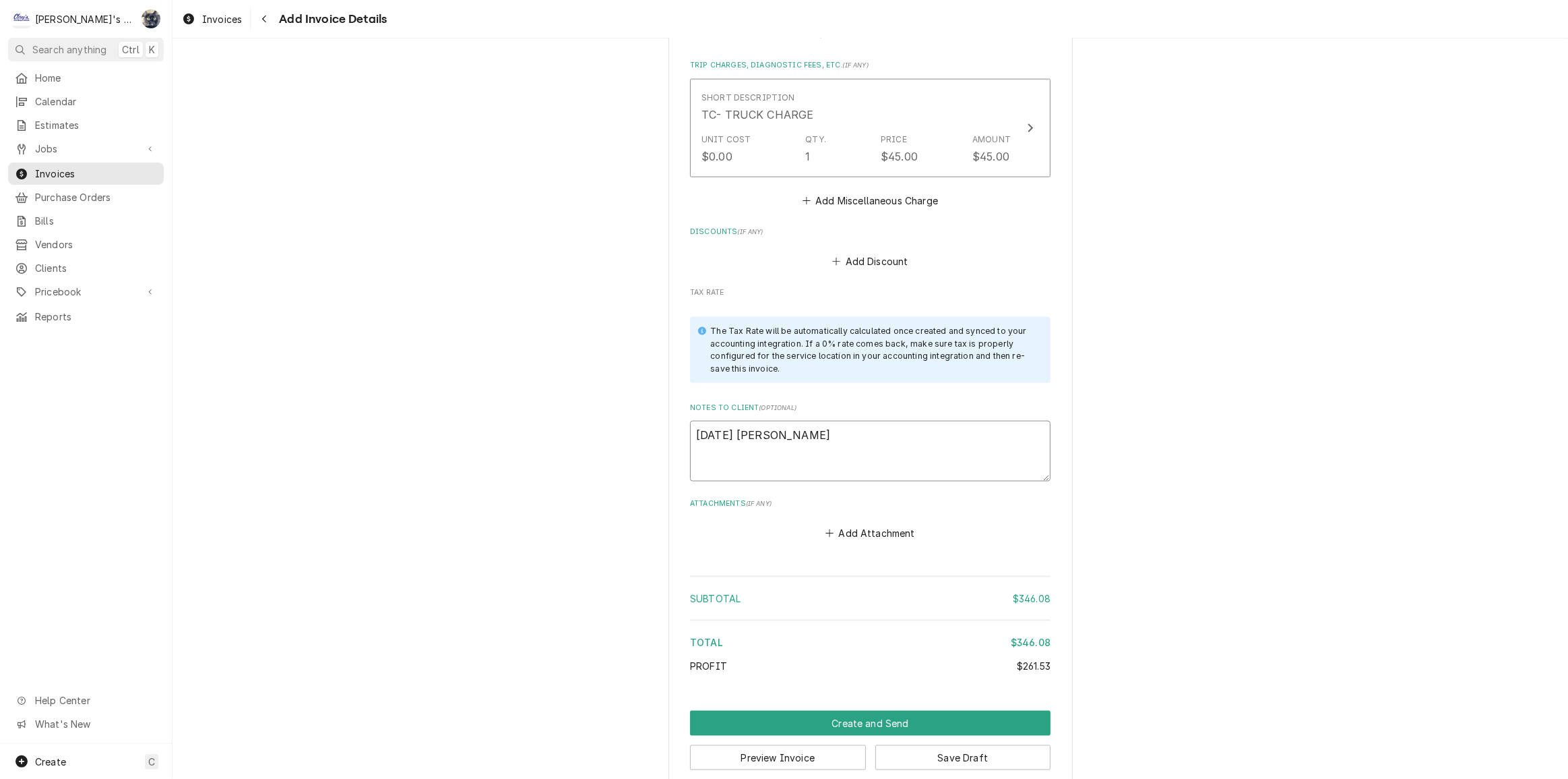
type textarea "8/26/2025 Sarah - g"
type textarea "x"
type textarea "8/26/2025 Sarah -"
type textarea "x"
type textarea "8/26/2025 Sarah - G"
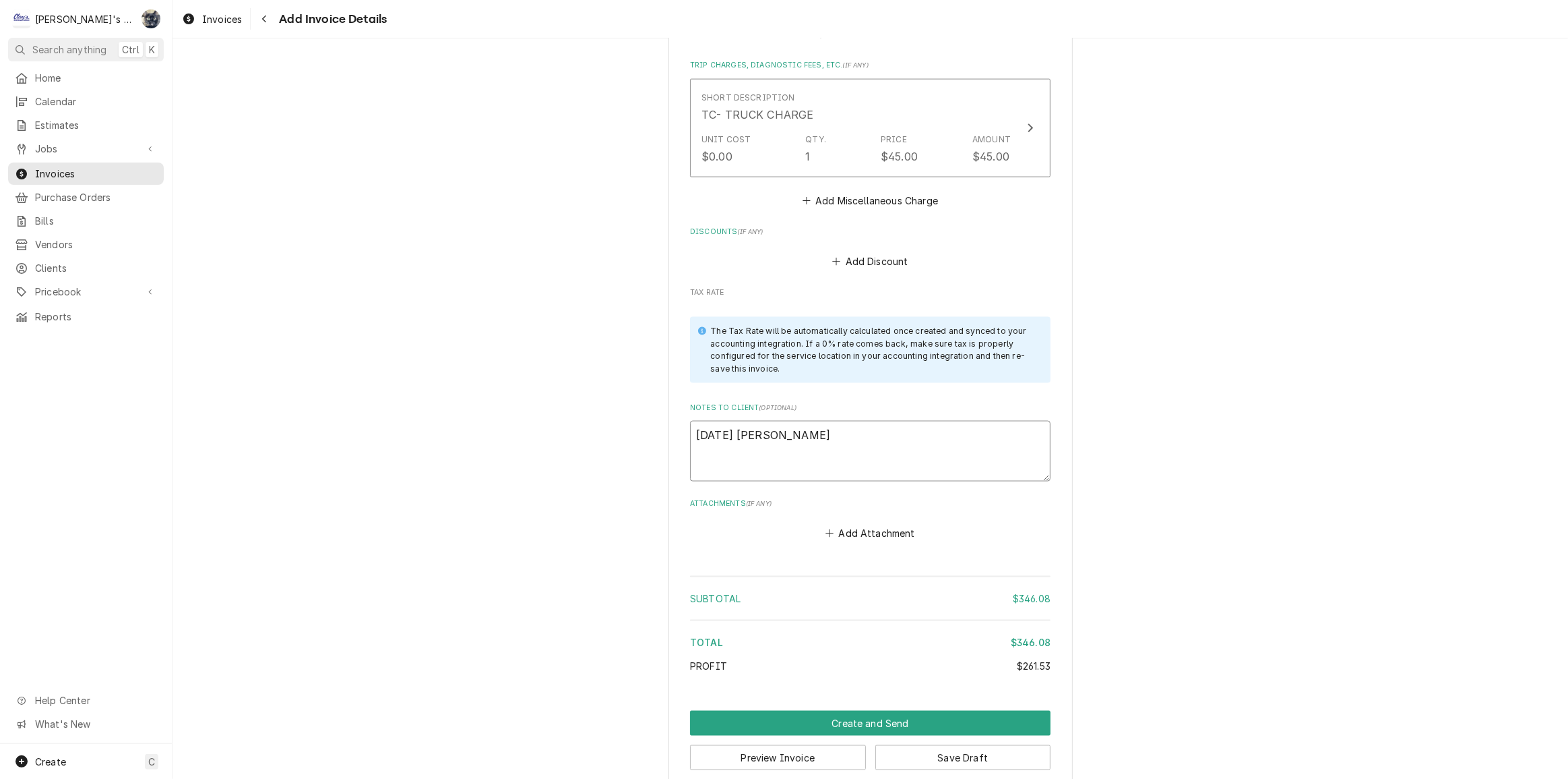
type textarea "x"
type textarea "8/26/2025 Sarah - Gr"
type textarea "x"
type textarea "8/26/2025 Sarah - Gre"
type textarea "x"
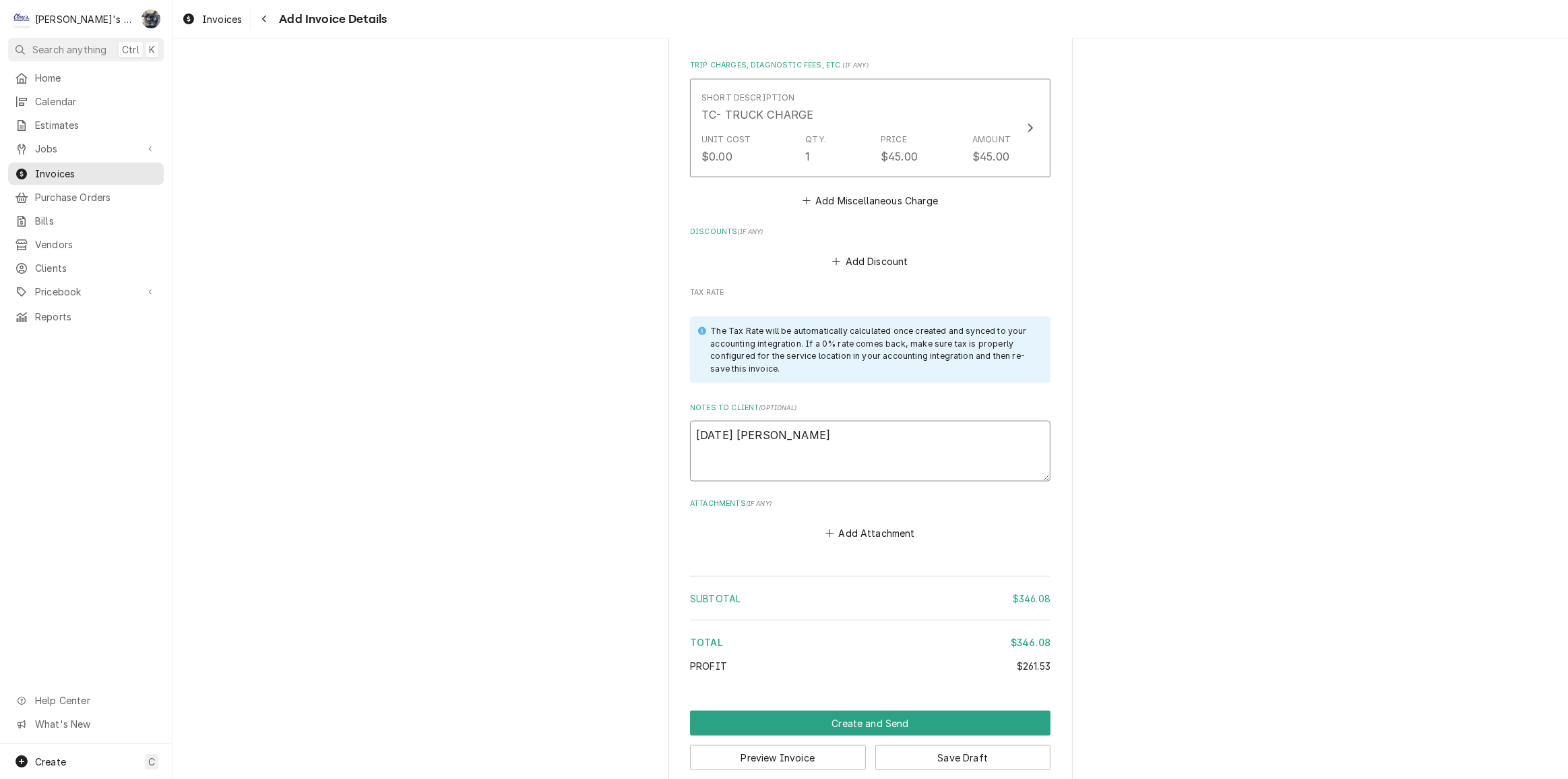
type textarea "8/26/2025 Sarah - Greg"
type textarea "x"
type textarea "8/26/2025 Sarah - Greg,"
type textarea "x"
type textarea "8/26/2025 Sarah - Greg,"
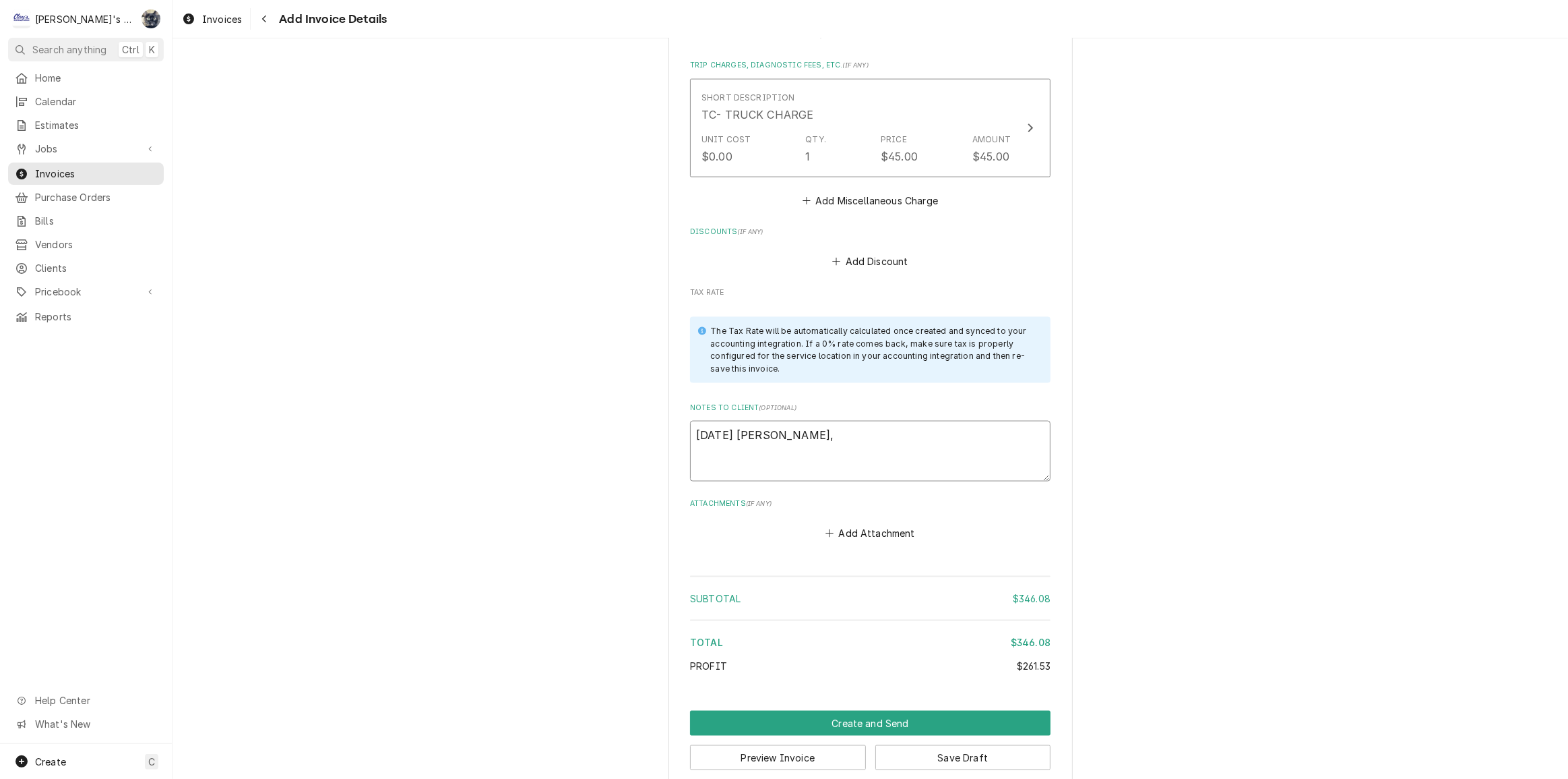
type textarea "x"
type textarea "8/26/2025 Sarah - Greg, i"
type textarea "x"
type textarea "8/26/2025 Sarah - Greg, is"
type textarea "x"
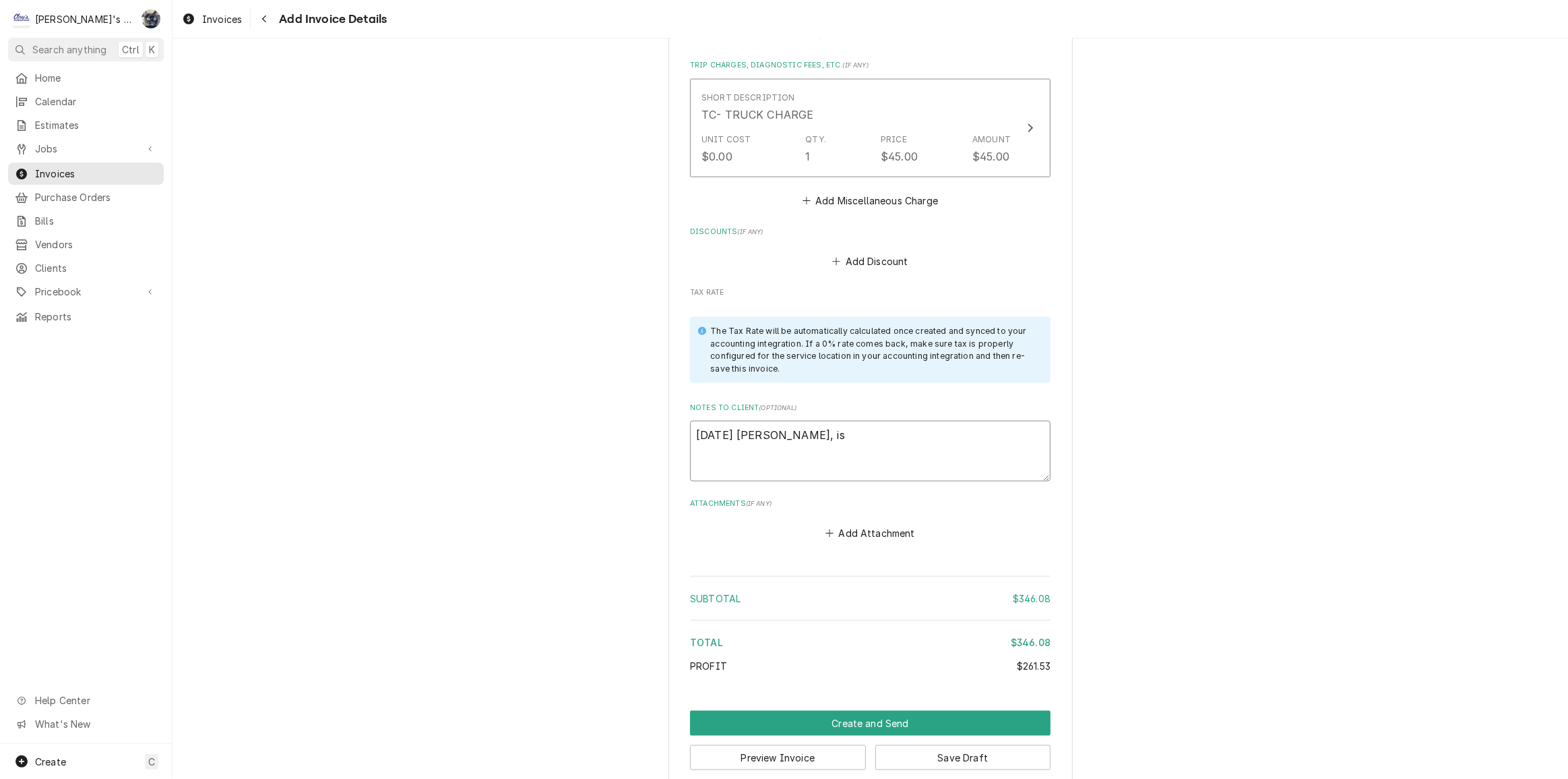
type textarea "8/26/2025 Sarah - Greg, is"
type textarea "x"
type textarea "8/26/2025 Sarah - Greg, is"
type textarea "x"
type textarea "8/26/2025 Sarah - Greg, i"
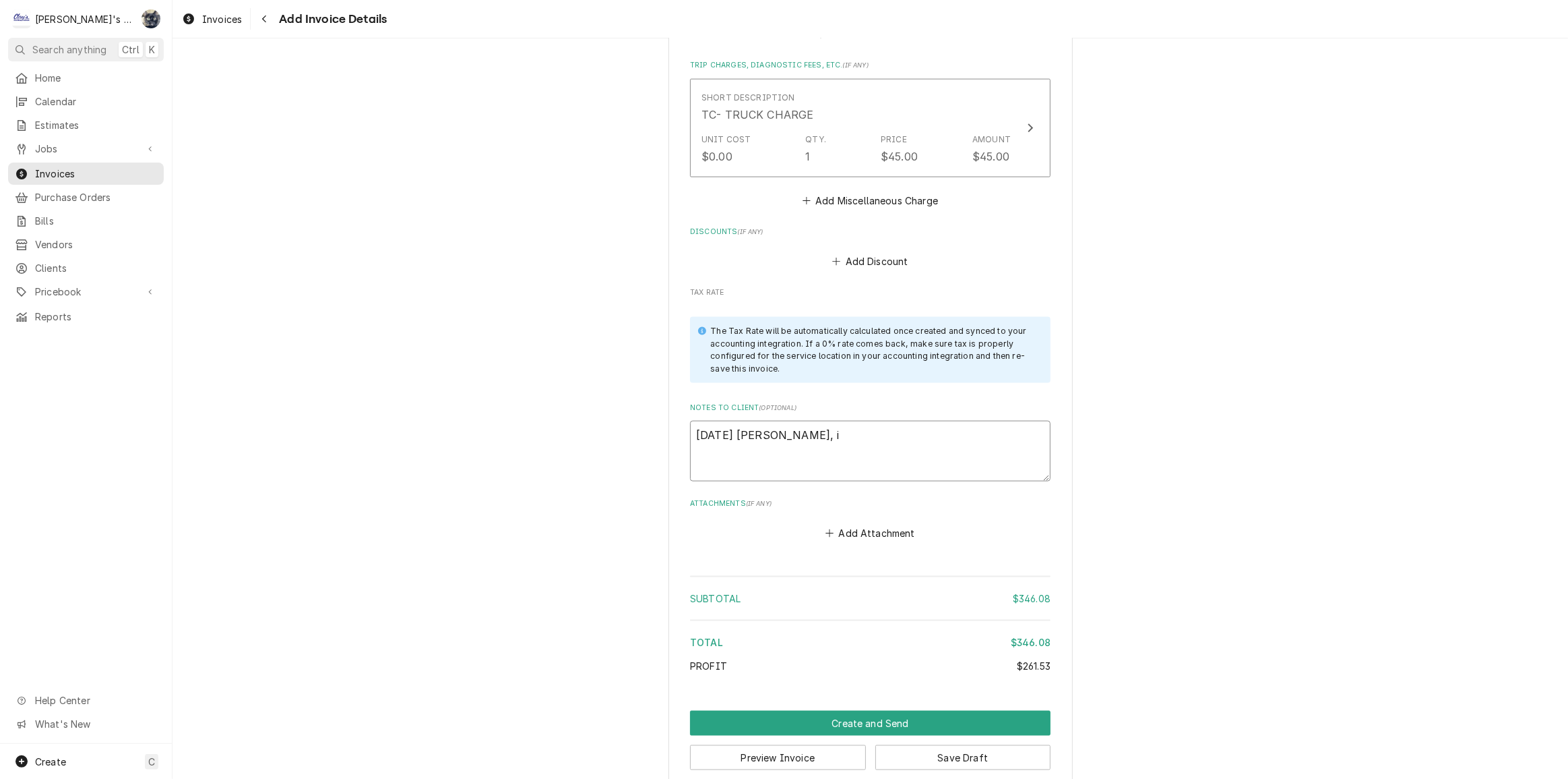
type textarea "x"
type textarea "8/26/2025 Sarah - Greg,"
type textarea "x"
type textarea "8/26/2025 Sarah - Greg, s"
type textarea "x"
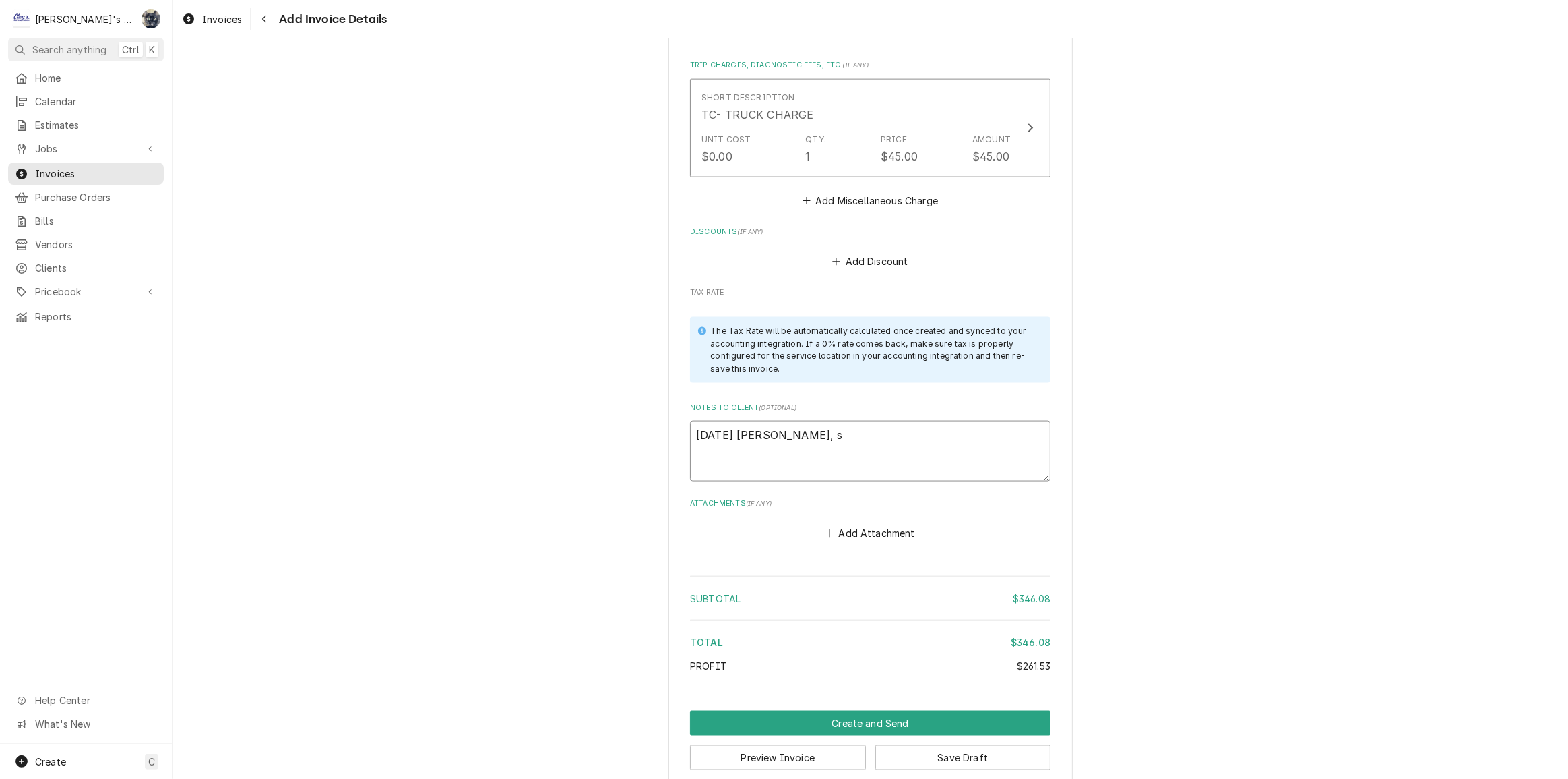
type textarea "8/26/2025 Sarah - Greg, sh"
type textarea "x"
type textarea "8/26/2025 Sarah - Greg, sho"
type textarea "x"
type textarea "8/26/2025 Sarah - Greg, shou"
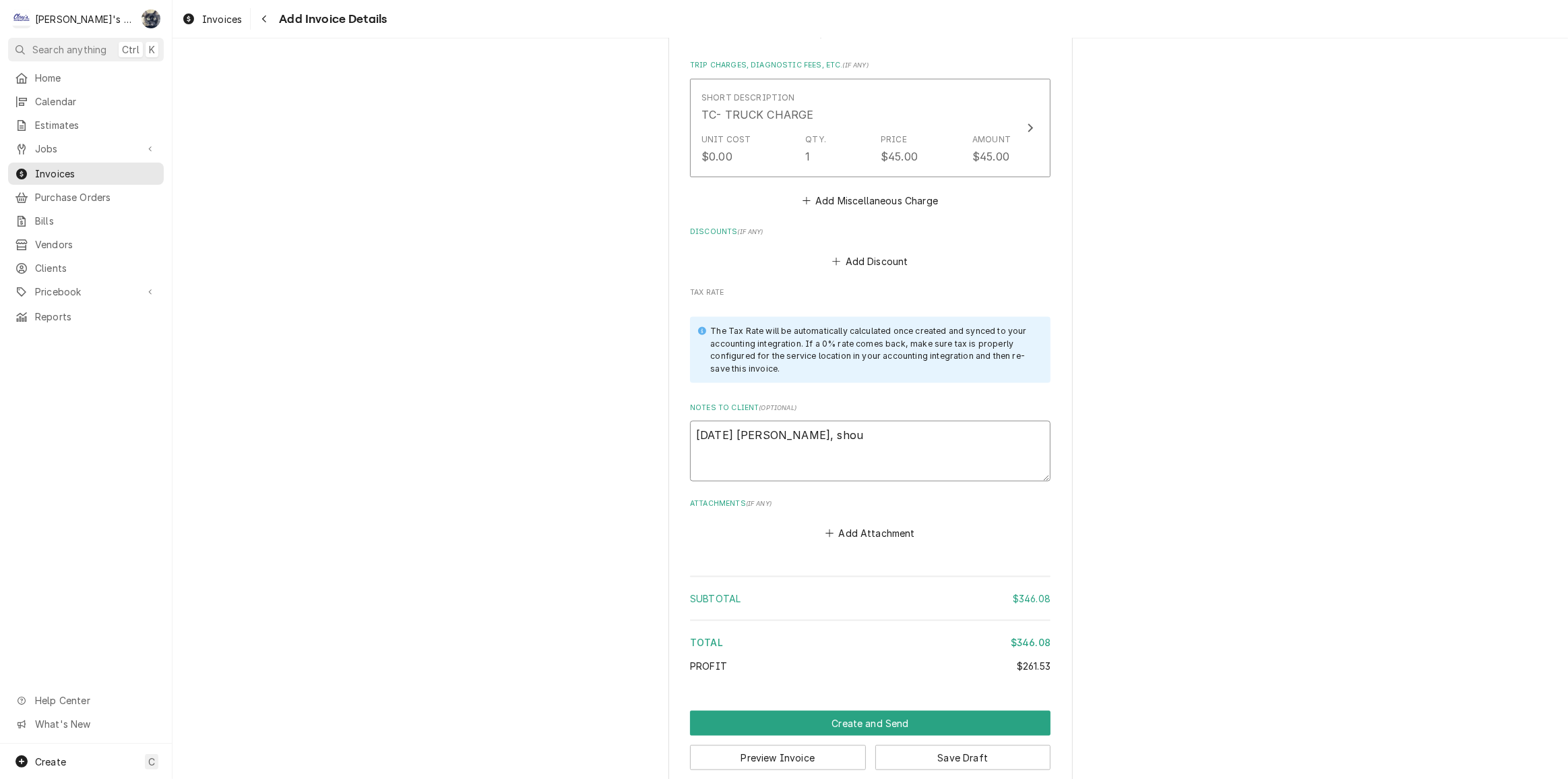
type textarea "x"
type textarea "8/26/2025 Sarah - Greg, shoul"
type textarea "x"
type textarea "8/26/2025 Sarah - Greg, should"
type textarea "x"
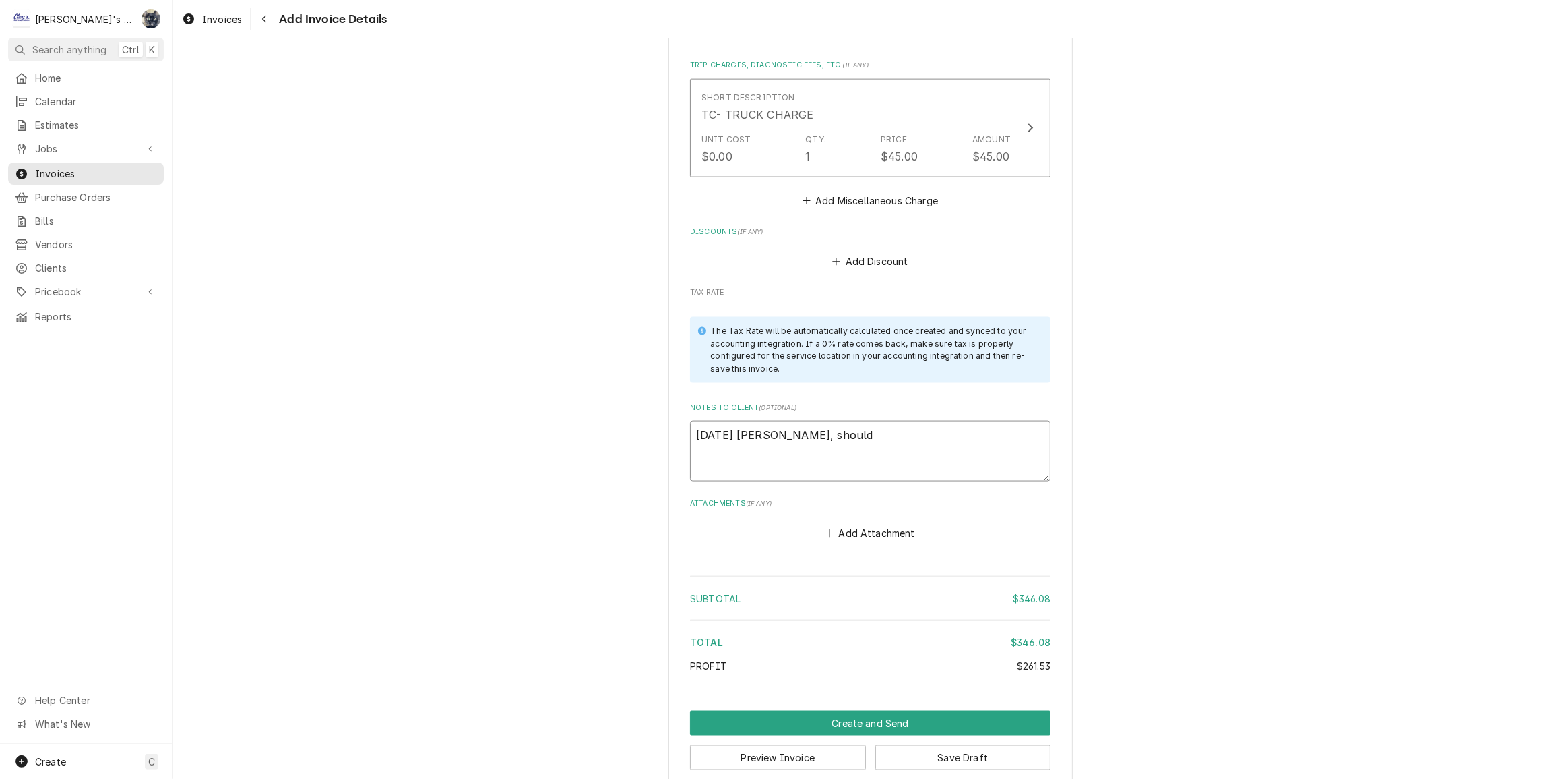
type textarea "8/26/2025 Sarah - Greg, should"
type textarea "x"
type textarea "8/26/2025 Sarah - Greg, should b"
type textarea "x"
type textarea "8/26/2025 Sarah - Greg, should"
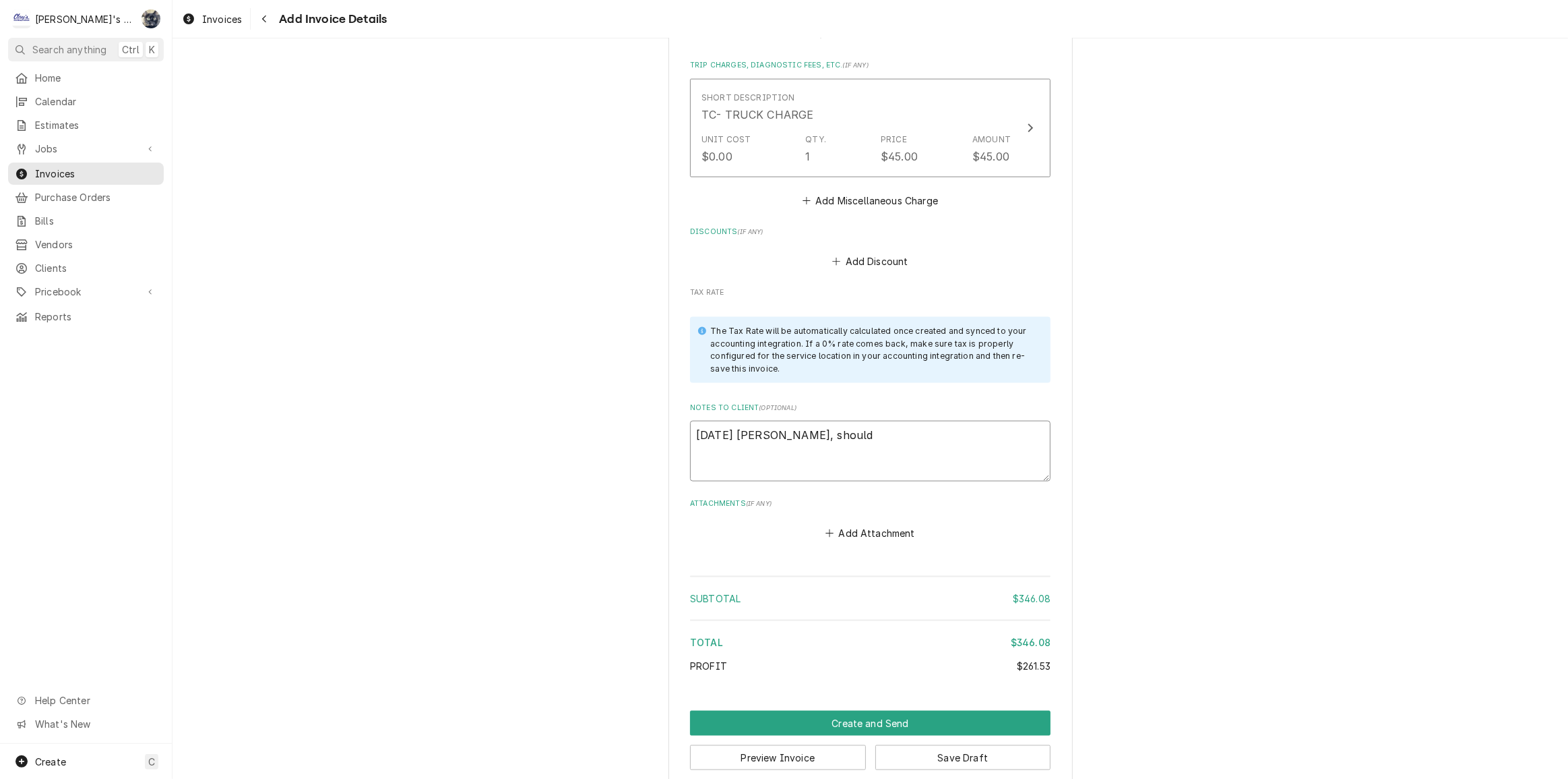
type textarea "x"
type textarea "8/26/2025 Sarah - Greg, should w"
type textarea "x"
type textarea "8/26/2025 Sarah - Greg, should we"
type textarea "x"
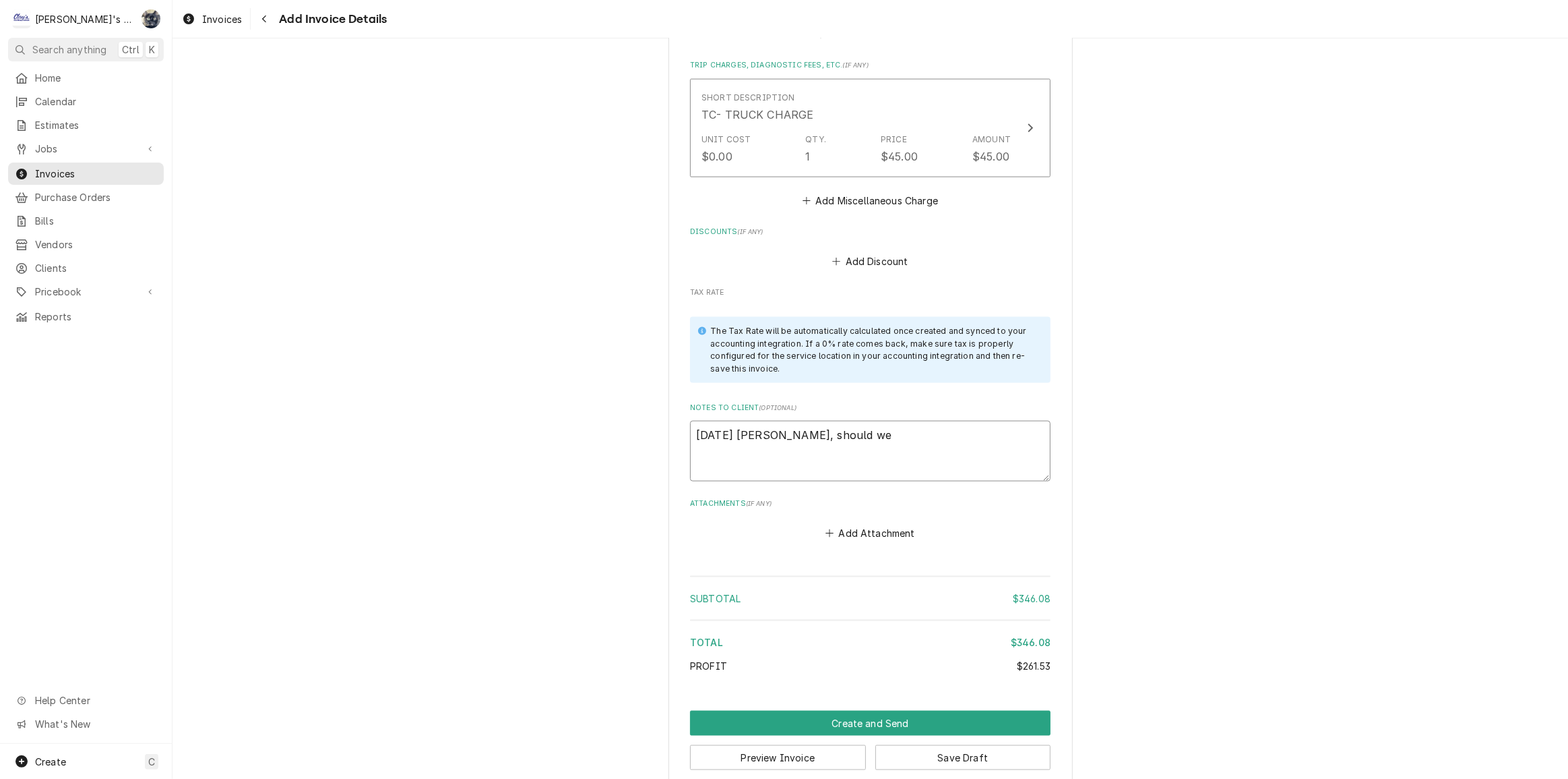
type textarea "8/26/2025 Sarah - Greg, should we"
type textarea "x"
type textarea "8/26/2025 Sarah - Greg, should we b"
type textarea "x"
type textarea "8/26/2025 Sarah - Greg, should we be"
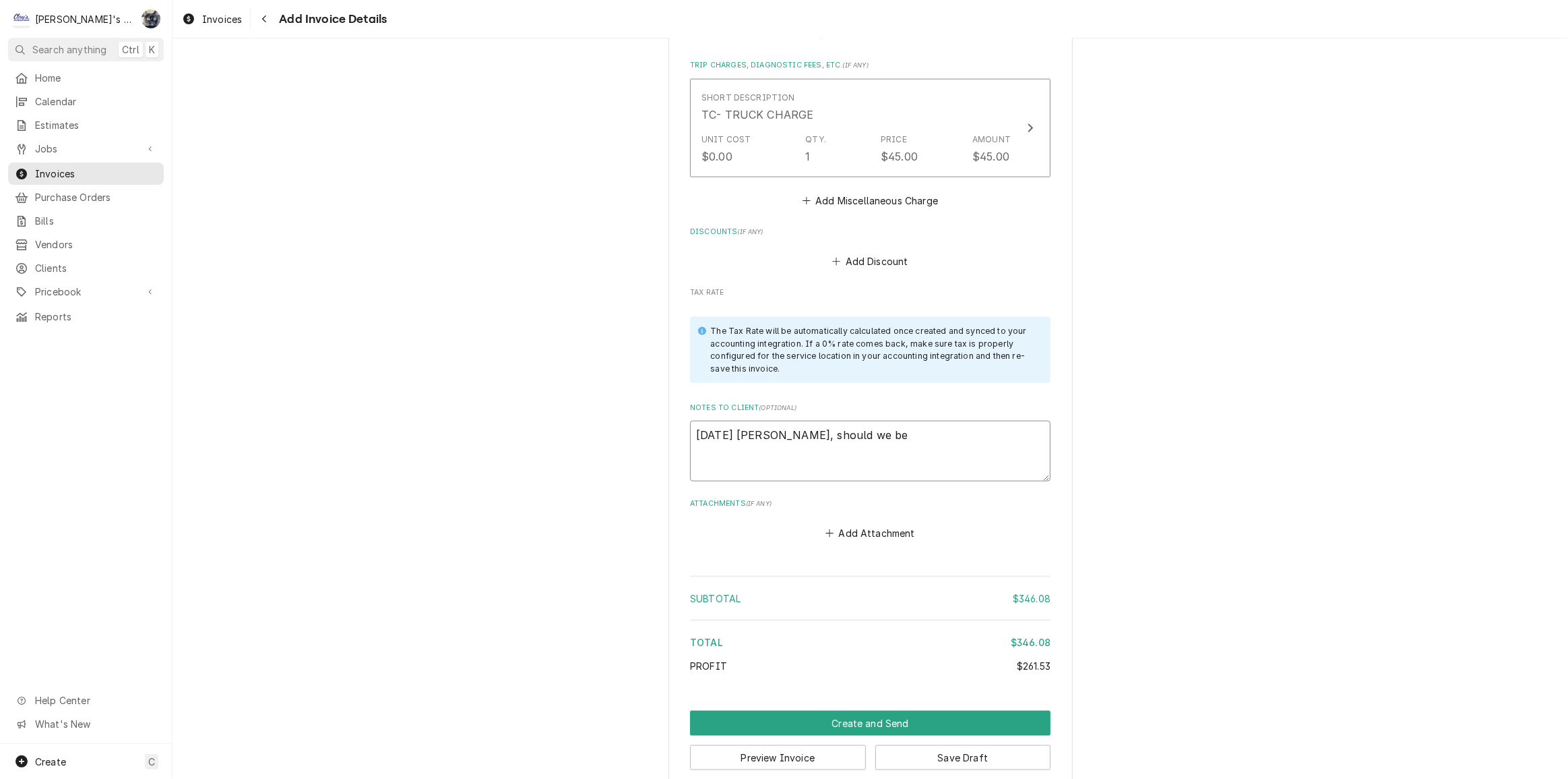
type textarea "x"
type textarea "8/26/2025 Sarah - Greg, should we be"
type textarea "x"
type textarea "8/26/2025 Sarah - Greg, should we be f"
type textarea "x"
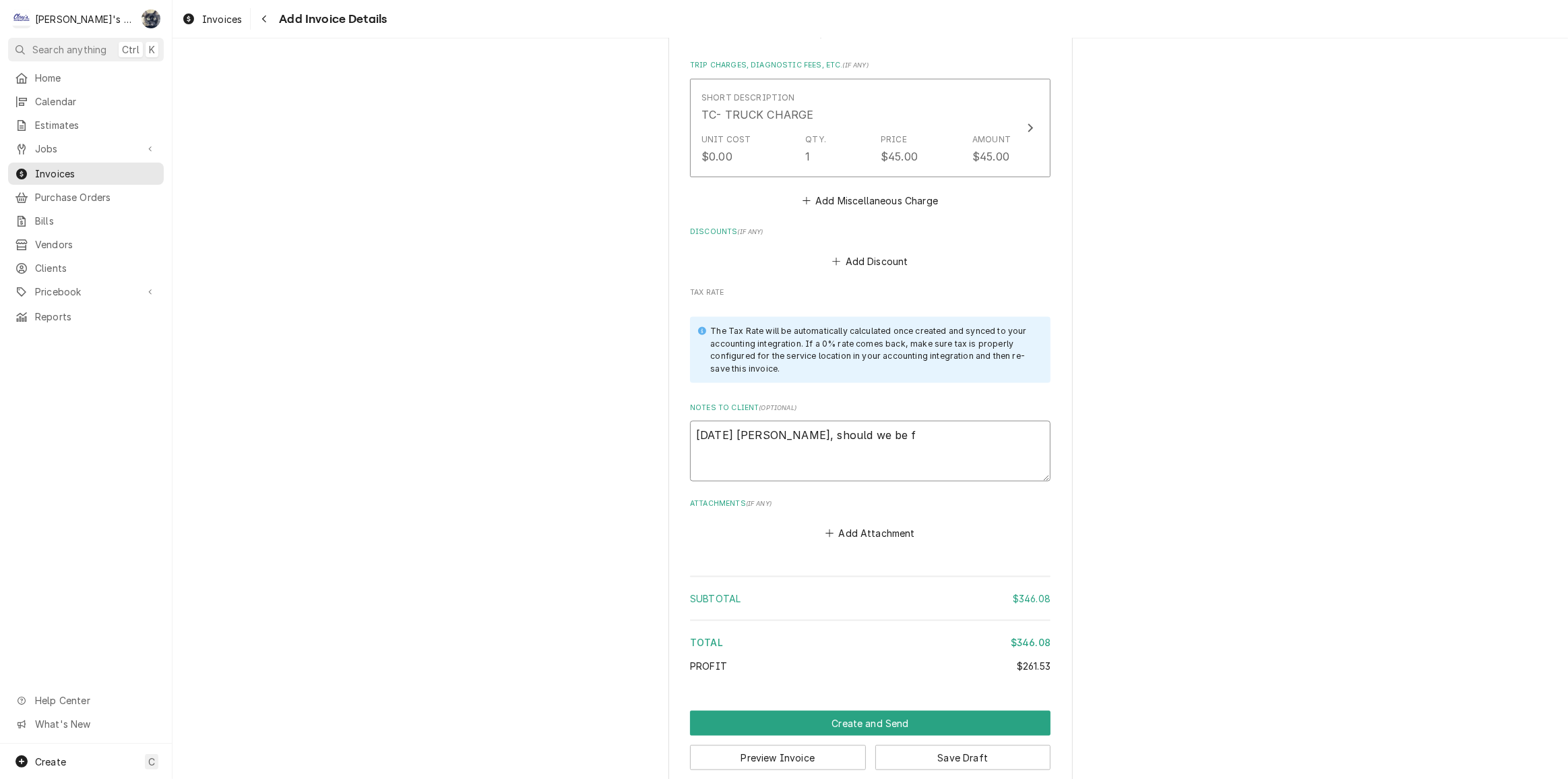
type textarea "8/26/2025 Sarah - Greg, should we be fo"
type textarea "x"
type textarea "8/26/2025 Sarah - Greg, should we be fol"
type textarea "x"
type textarea "8/26/2025 Sarah - Greg, should we be foll"
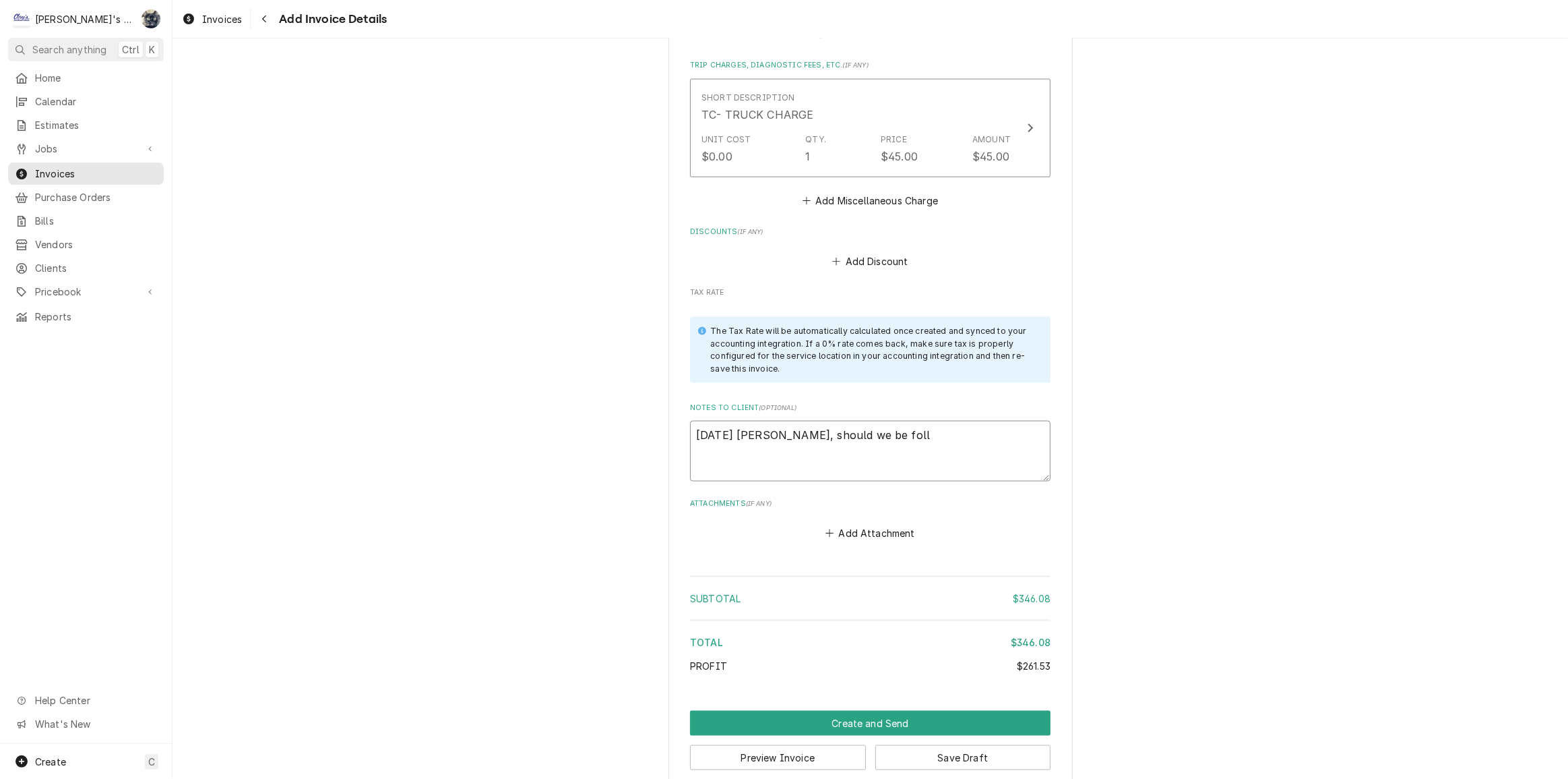
type textarea "x"
type textarea "8/26/2025 Sarah - Greg, should we be follo"
type textarea "x"
type textarea "8/26/2025 Sarah - Greg, should we be follow"
type textarea "x"
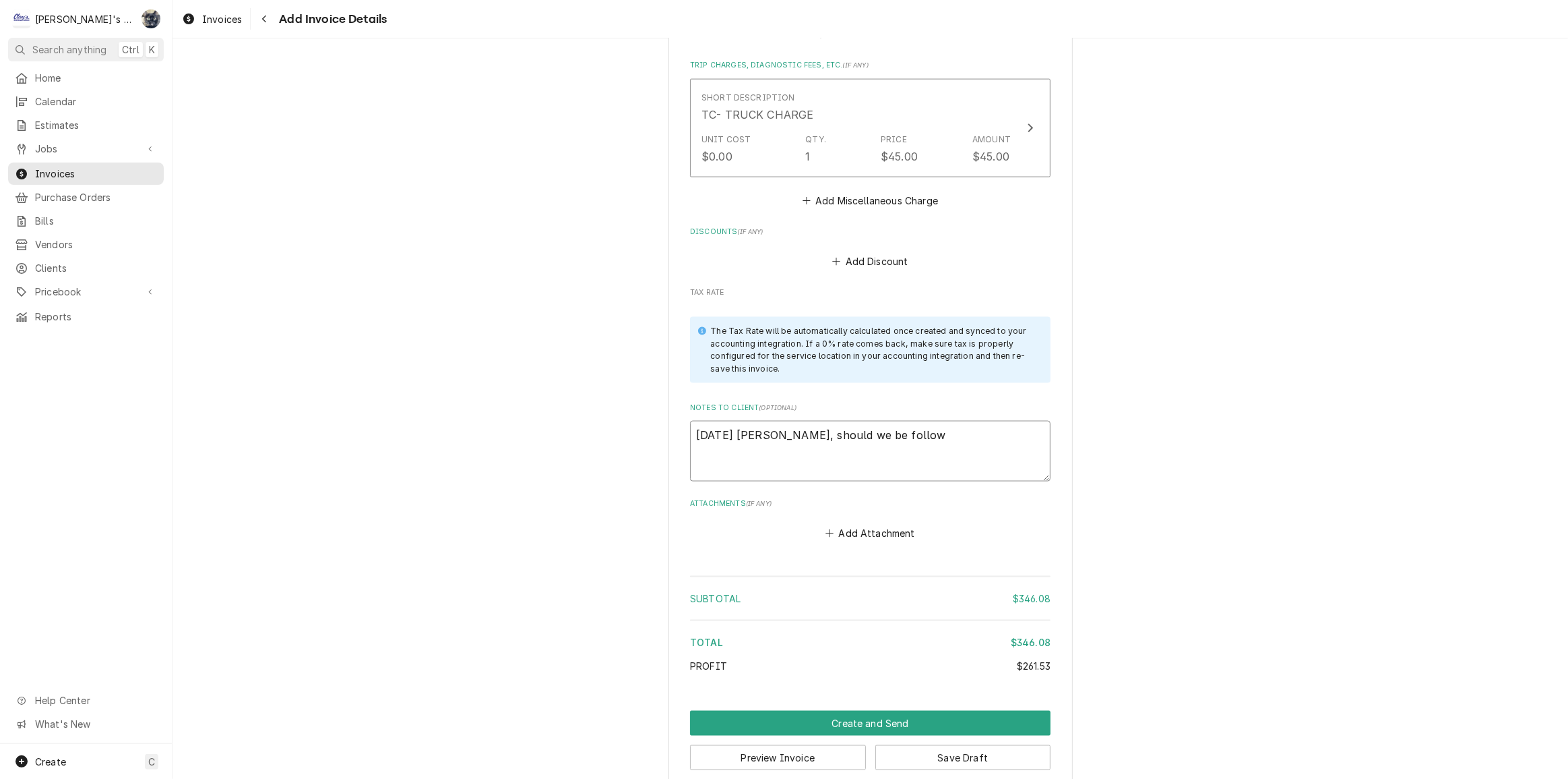
type textarea "8/26/2025 Sarah - Greg, should we be followi"
type textarea "x"
type textarea "8/26/2025 Sarah - Greg, should we be followin"
type textarea "x"
type textarea "8/26/2025 Sarah - Greg, should we be following"
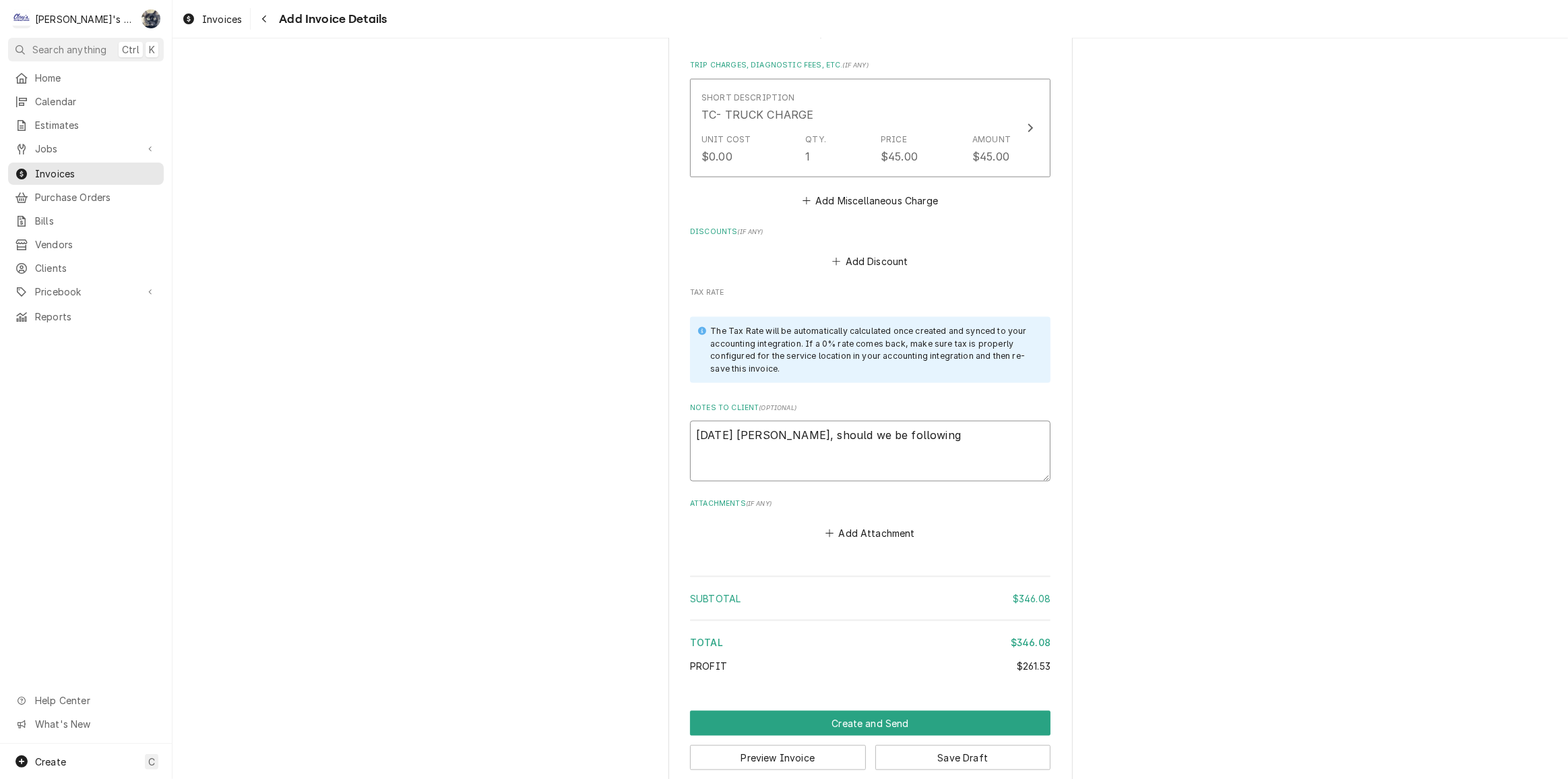
type textarea "x"
type textarea "8/26/2025 Sarah - Greg, should we be following"
type textarea "x"
type textarea "8/26/2025 Sarah - Greg, should we be following u"
type textarea "x"
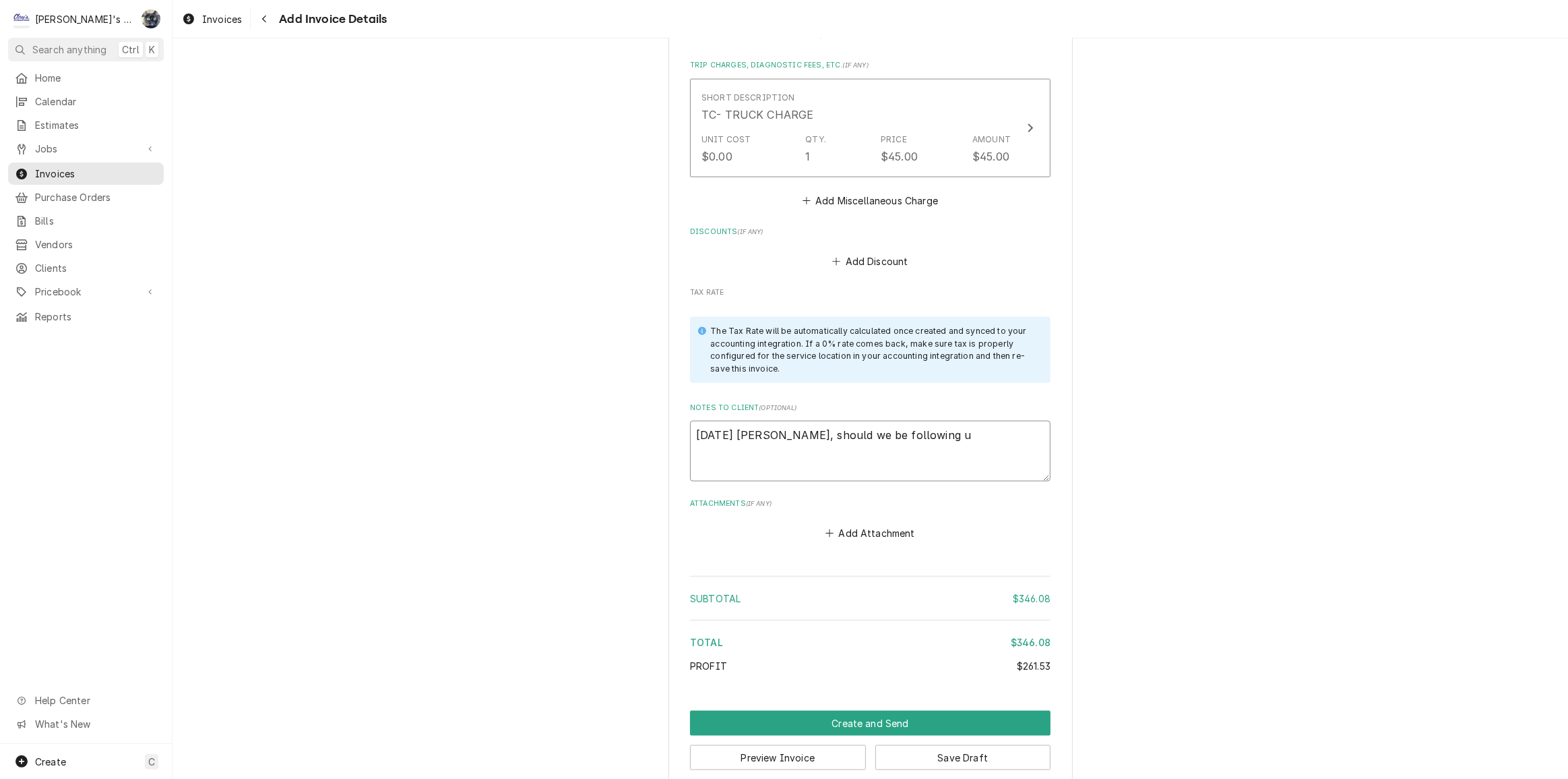
type textarea "8/26/2025 Sarah - Greg, should we be following up"
type textarea "x"
type textarea "8/26/2025 Sarah - Greg, should we be following up"
type textarea "x"
type textarea "8/26/2025 Sarah - Greg, should we be following up o"
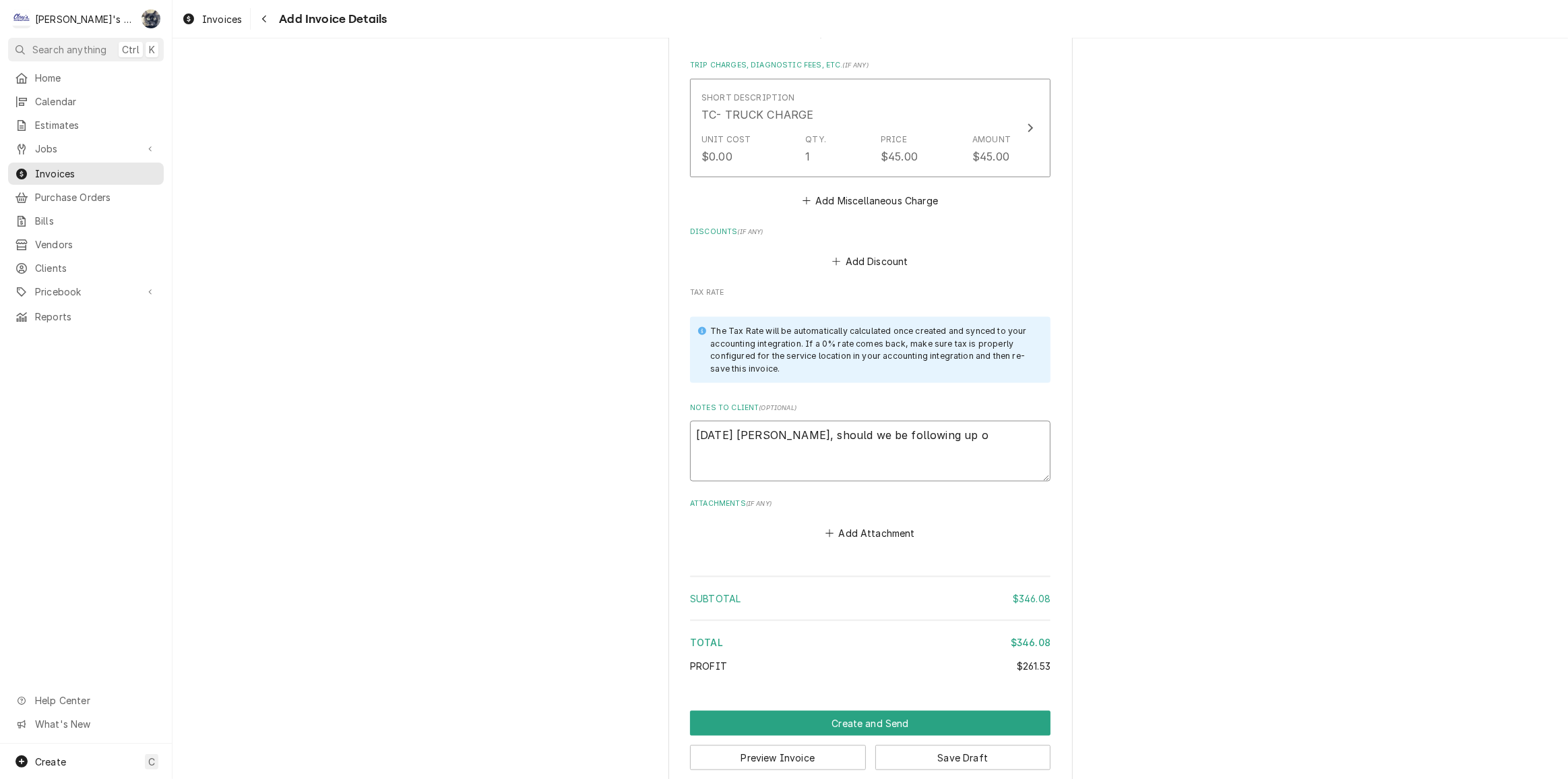
type textarea "x"
type textarea "8/26/2025 Sarah - Greg, should we be following up on"
type textarea "x"
type textarea "8/26/2025 Sarah - Greg, should we be following up on"
type textarea "x"
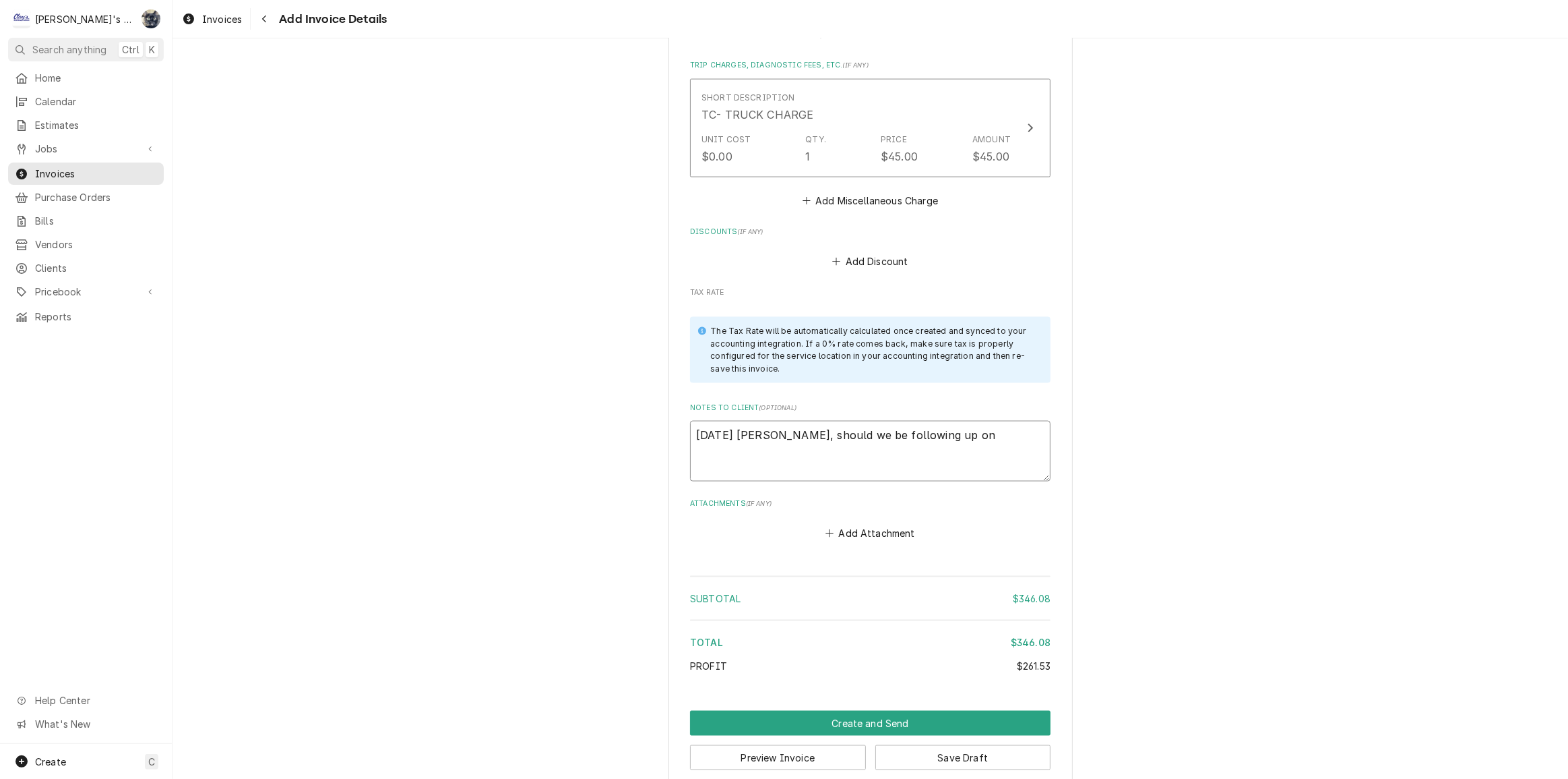
type textarea "8/26/2025 Sarah - Greg, should we be following up on t"
type textarea "x"
type textarea "8/26/2025 Sarah - Greg, should we be following up on th"
type textarea "x"
type textarea "8/26/2025 Sarah - Greg, should we be following up on thi"
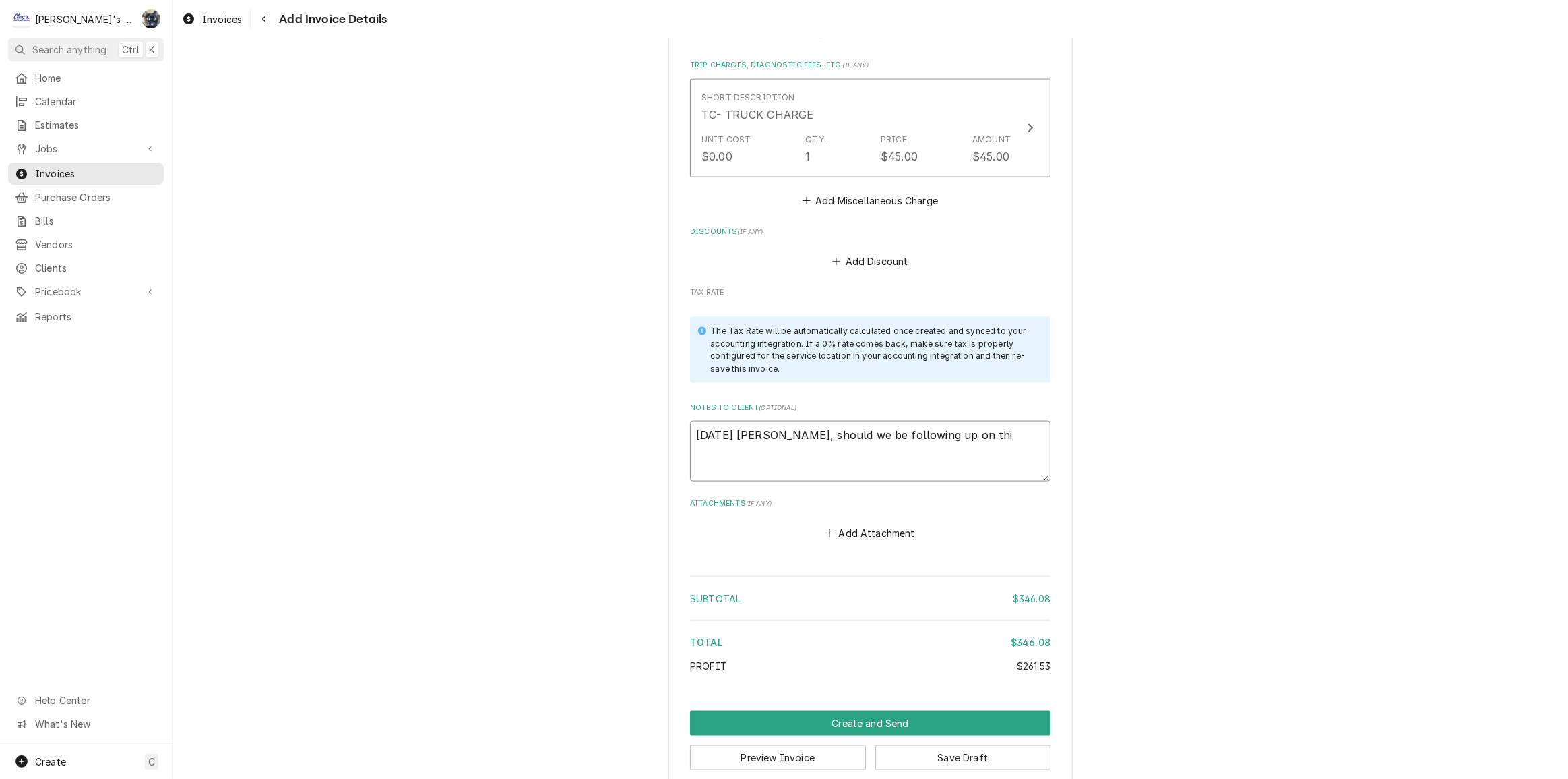
type textarea "x"
type textarea "8/26/2025 Sarah - Greg, should we be following up on this"
type textarea "x"
type textarea "8/26/2025 Sarah - Greg, should we be following up on this?"
type textarea "x"
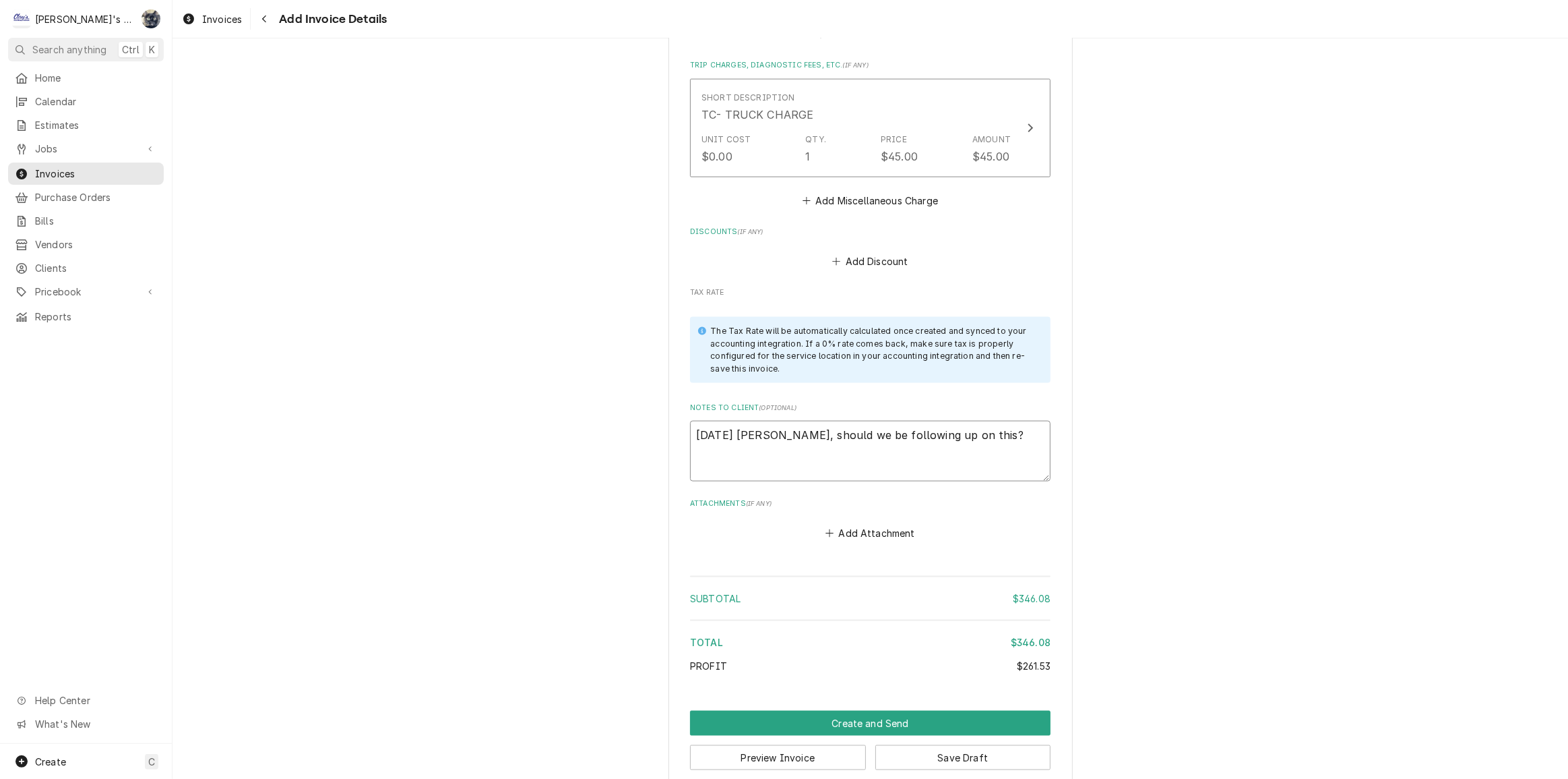
type textarea "8/26/2025 Sarah - Greg, should we be following up on this?"
type textarea "x"
type textarea "8/26/2025 Sarah - Greg, should we be following up on this? I"
type textarea "x"
type textarea "8/26/2025 Sarah - Greg, should we be following up on this?"
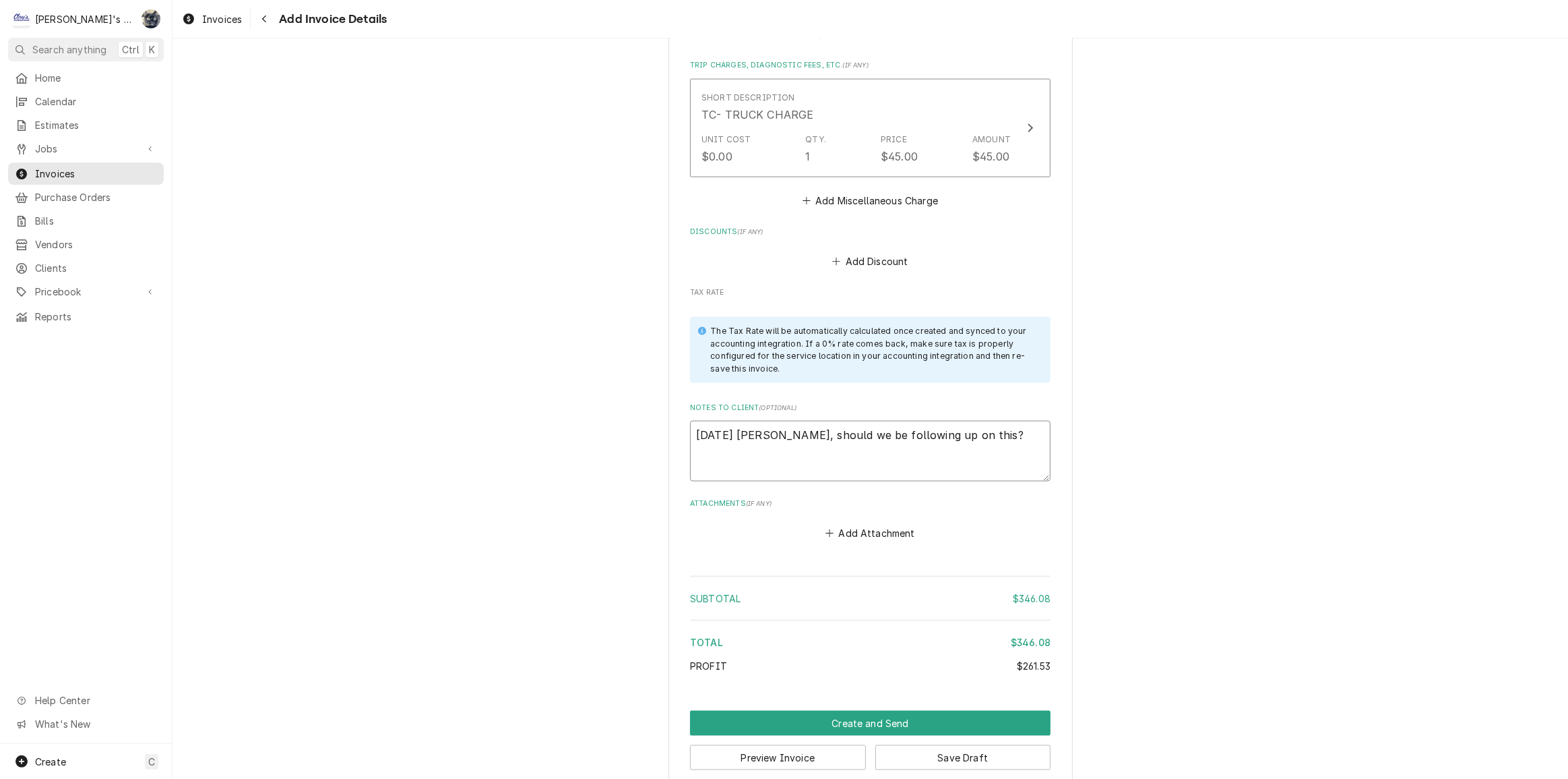
type textarea "x"
type textarea "8/26/2025 Sarah - Greg, should we be following up on this? L"
type textarea "x"
type textarea "8/26/2025 Sarah - Greg, should we be following up on this?"
type textarea "x"
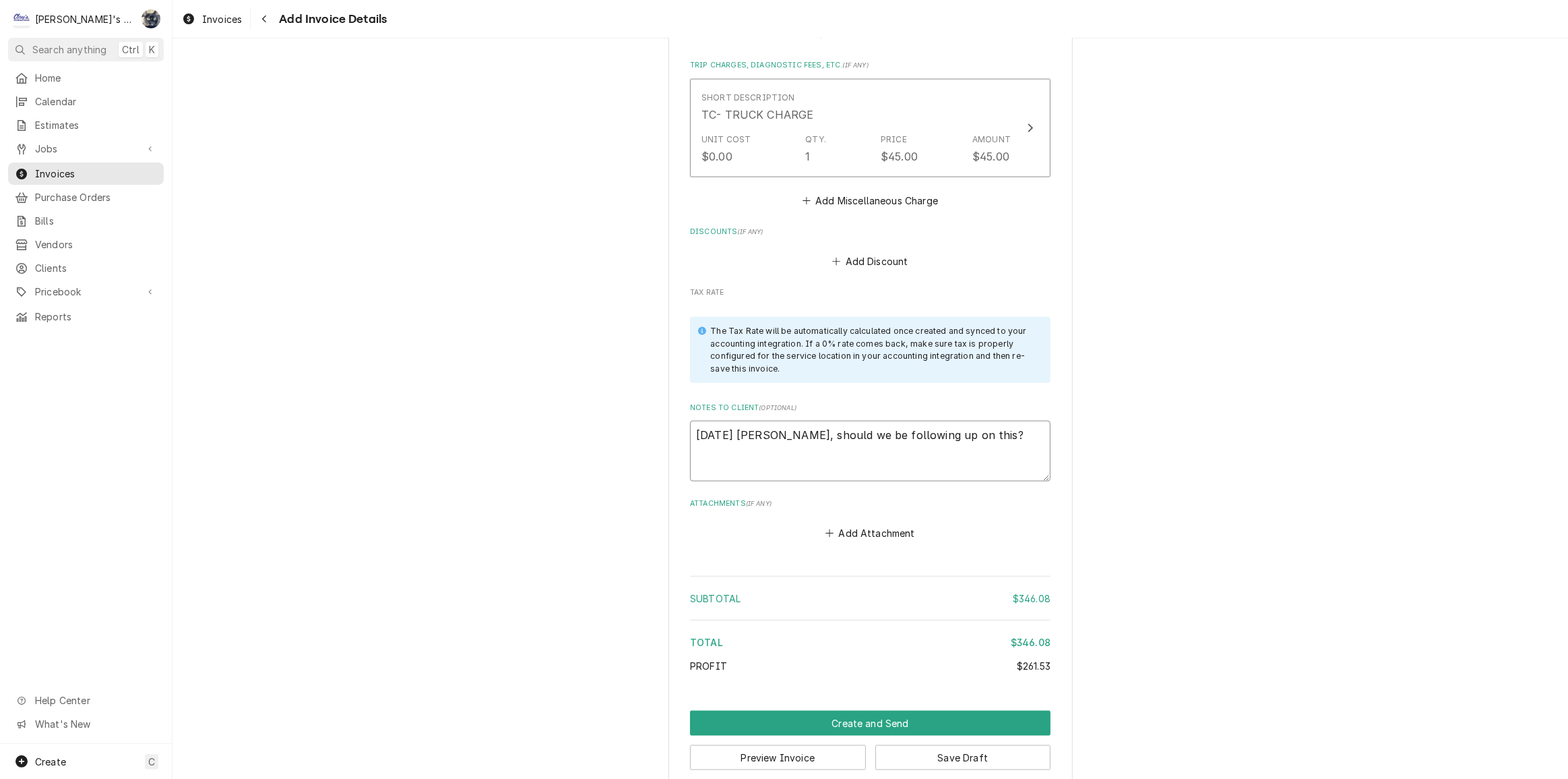
type textarea "8/26/2025 Sarah - Greg, should we be following up on this? a"
type textarea "x"
type textarea "8/26/2025 Sarah - Greg, should we be following up on this?"
type textarea "x"
type textarea "8/26/2025 Sarah - Greg, should we be following up on this? a"
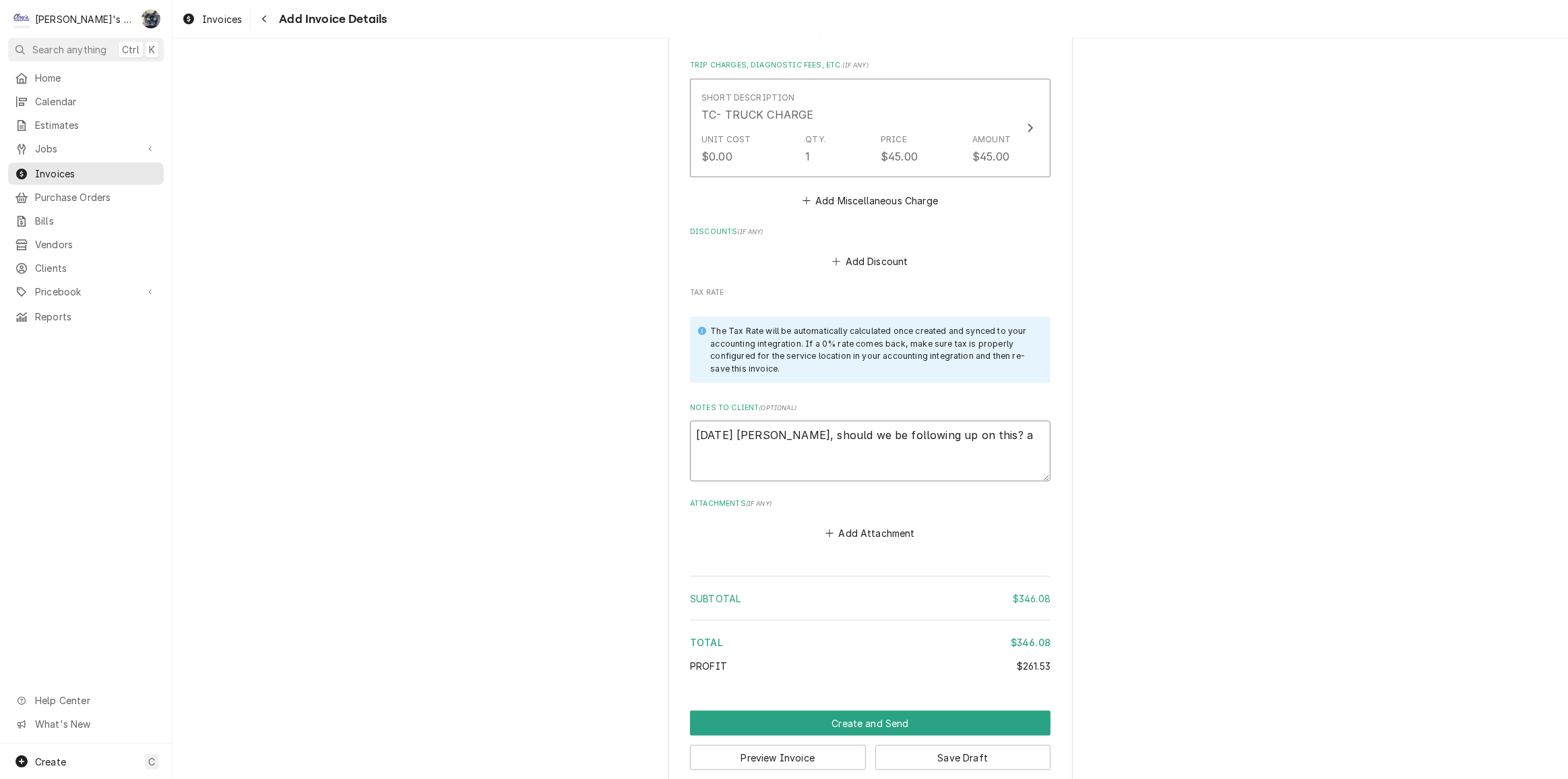
type textarea "x"
type textarea "8/26/2025 Sarah - Greg, should we be following up on this? al"
type textarea "x"
type textarea "8/26/2025 Sarah - Greg, should we be following up on this? als"
type textarea "x"
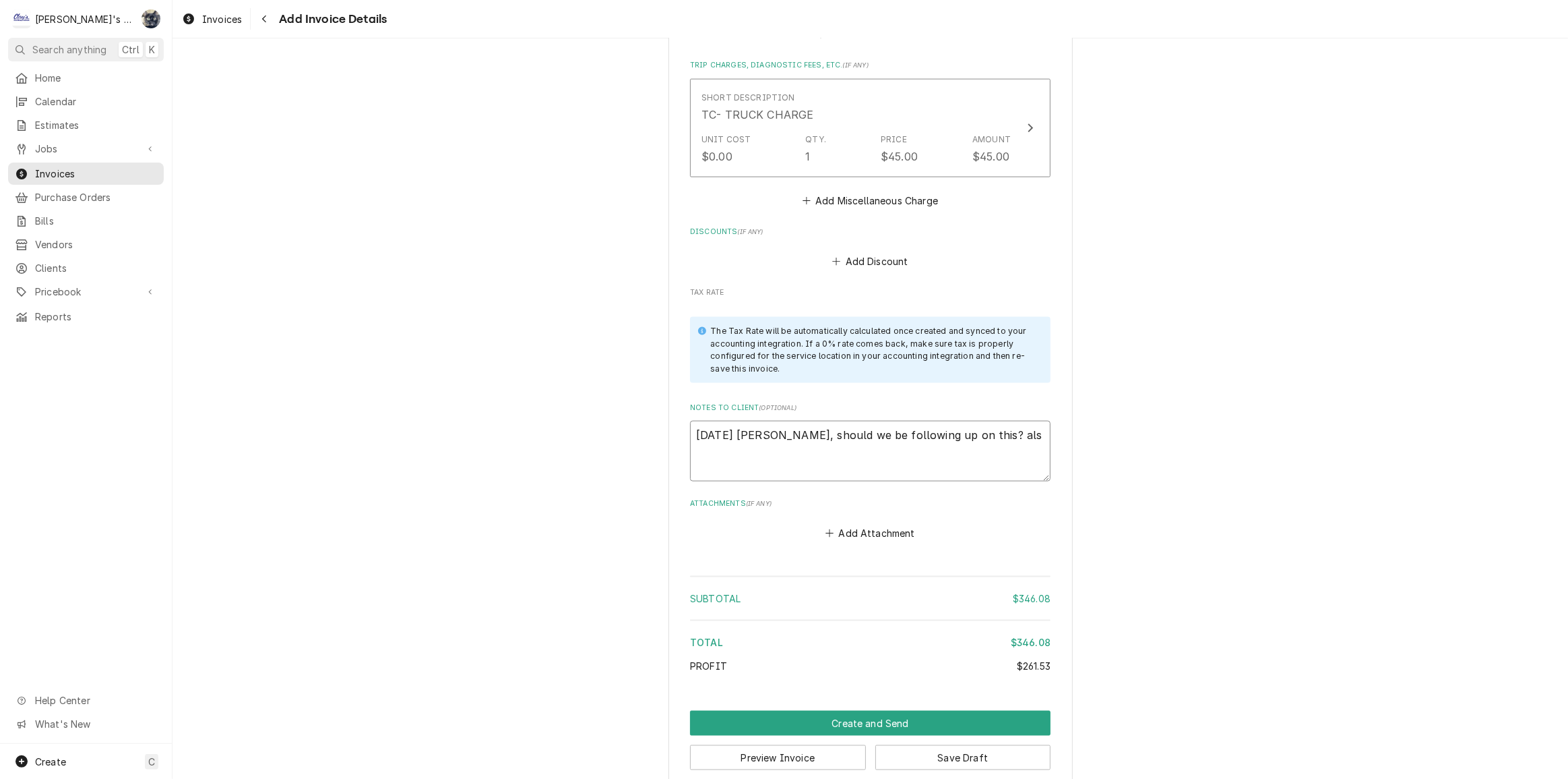
type textarea "8/26/2025 Sarah - Greg, should we be following up on this? also"
type textarea "x"
type textarea "8/26/2025 Sarah - Greg, should we be following up on this? als"
type textarea "x"
type textarea "8/26/2025 Sarah - Greg, should we be following up on this? al"
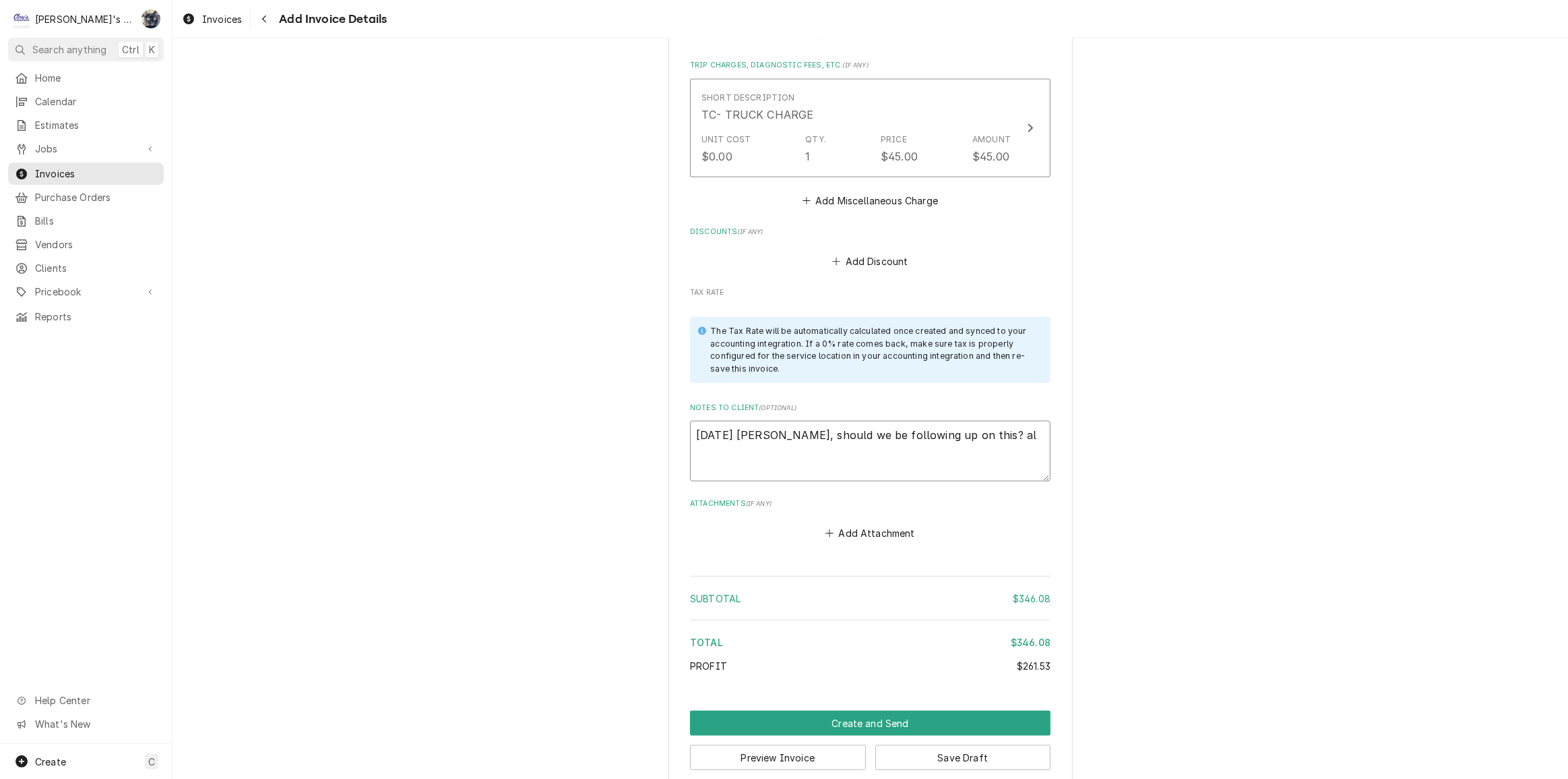
type textarea "x"
type textarea "8/26/2025 Sarah - Greg, should we be following up on this? a"
type textarea "x"
type textarea "8/26/2025 Sarah - Greg, should we be following up on this?"
type textarea "x"
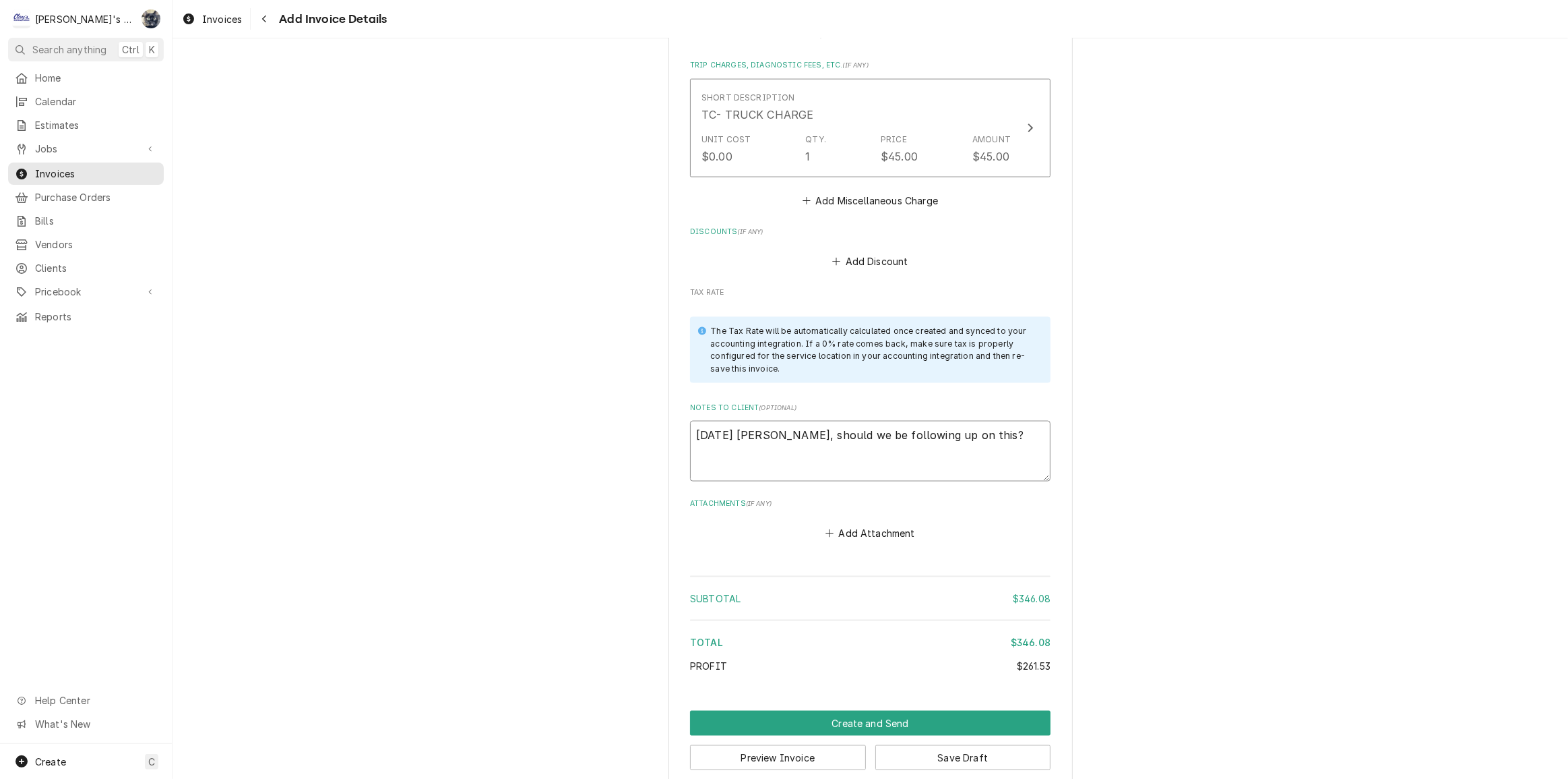
type textarea "8/26/2025 Sarah - Greg, should we be following up on this? L"
type textarea "x"
type textarea "8/26/2025 Sarah - Greg, should we be following up on this? LD"
type textarea "x"
type textarea "8/26/2025 Sarah - Greg, should we be following up on this? LD?"
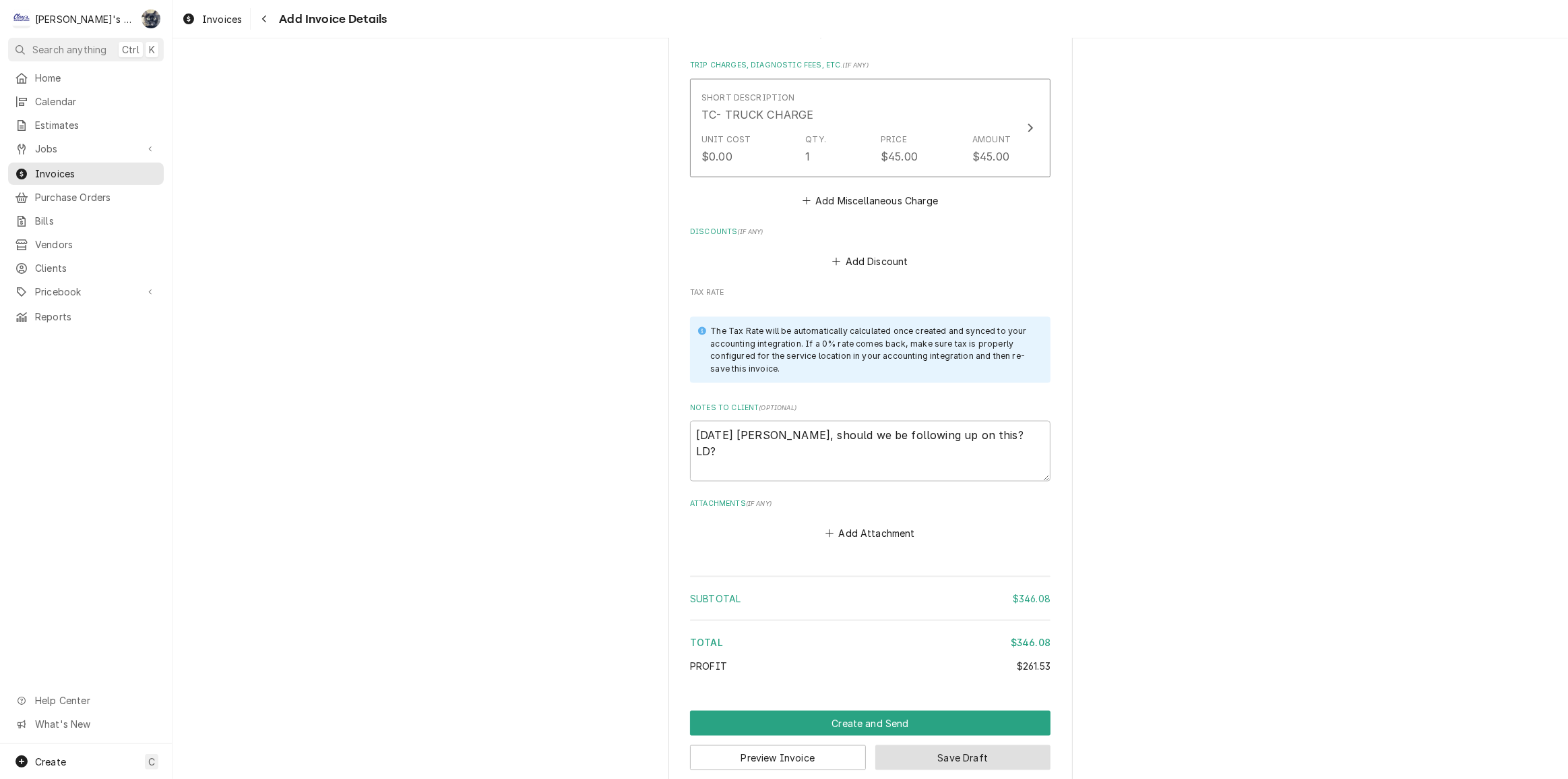
click at [906, 745] on button "Save Draft" at bounding box center [963, 757] width 176 height 25
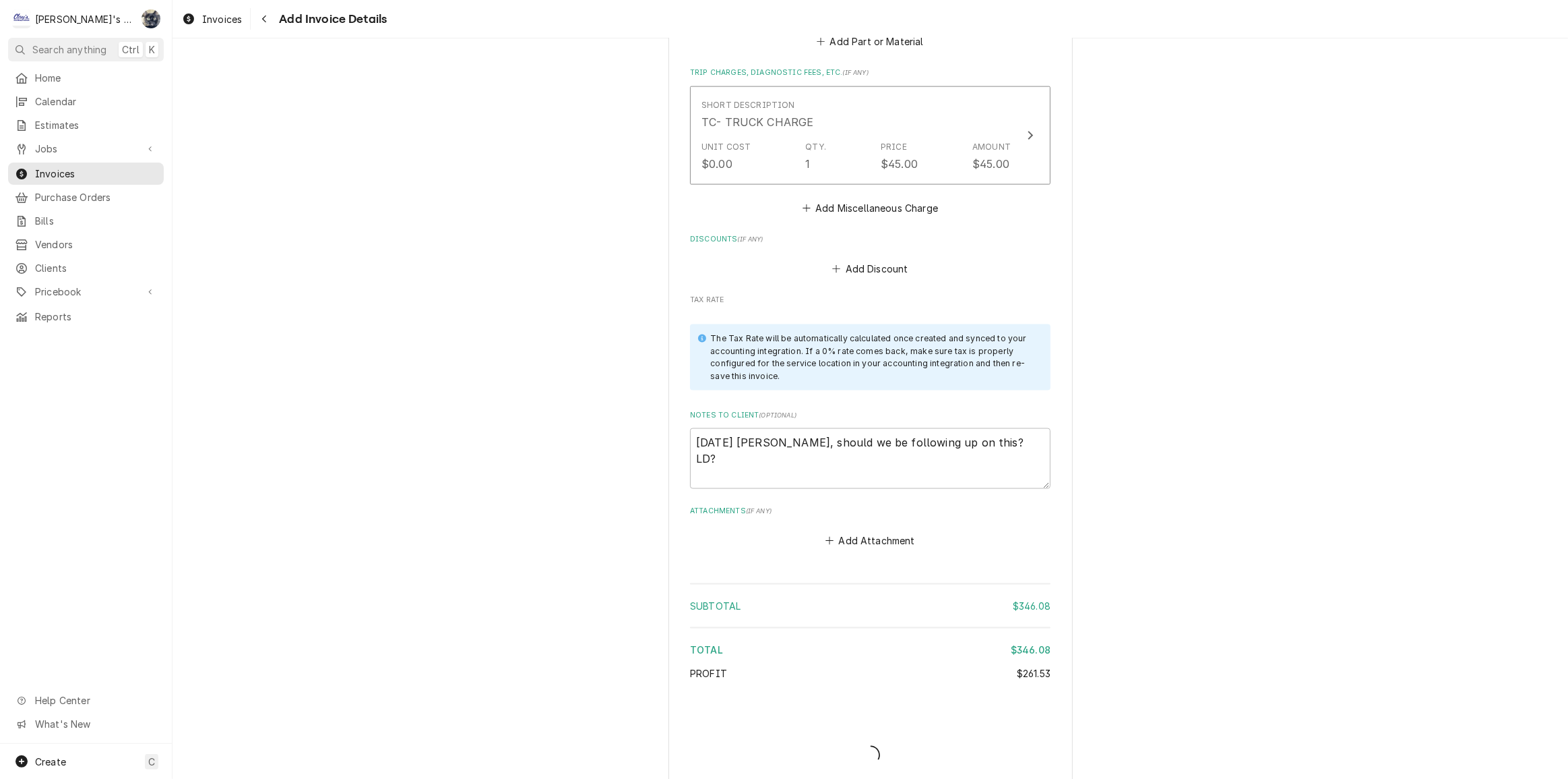
type textarea "x"
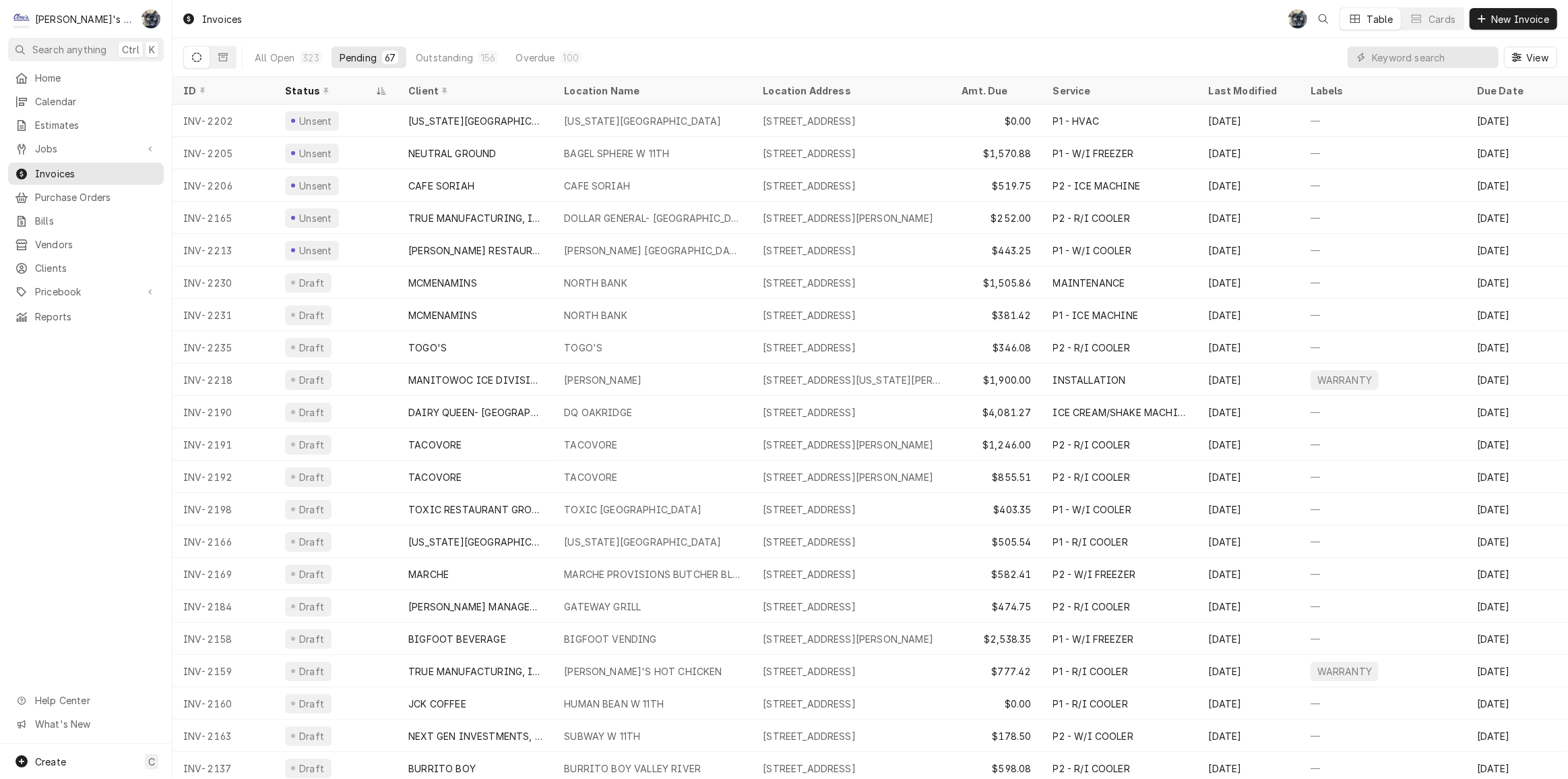
click at [384, 18] on div "Invoices SB Table Cards New Invoice" at bounding box center [870, 18] width 1396 height 38
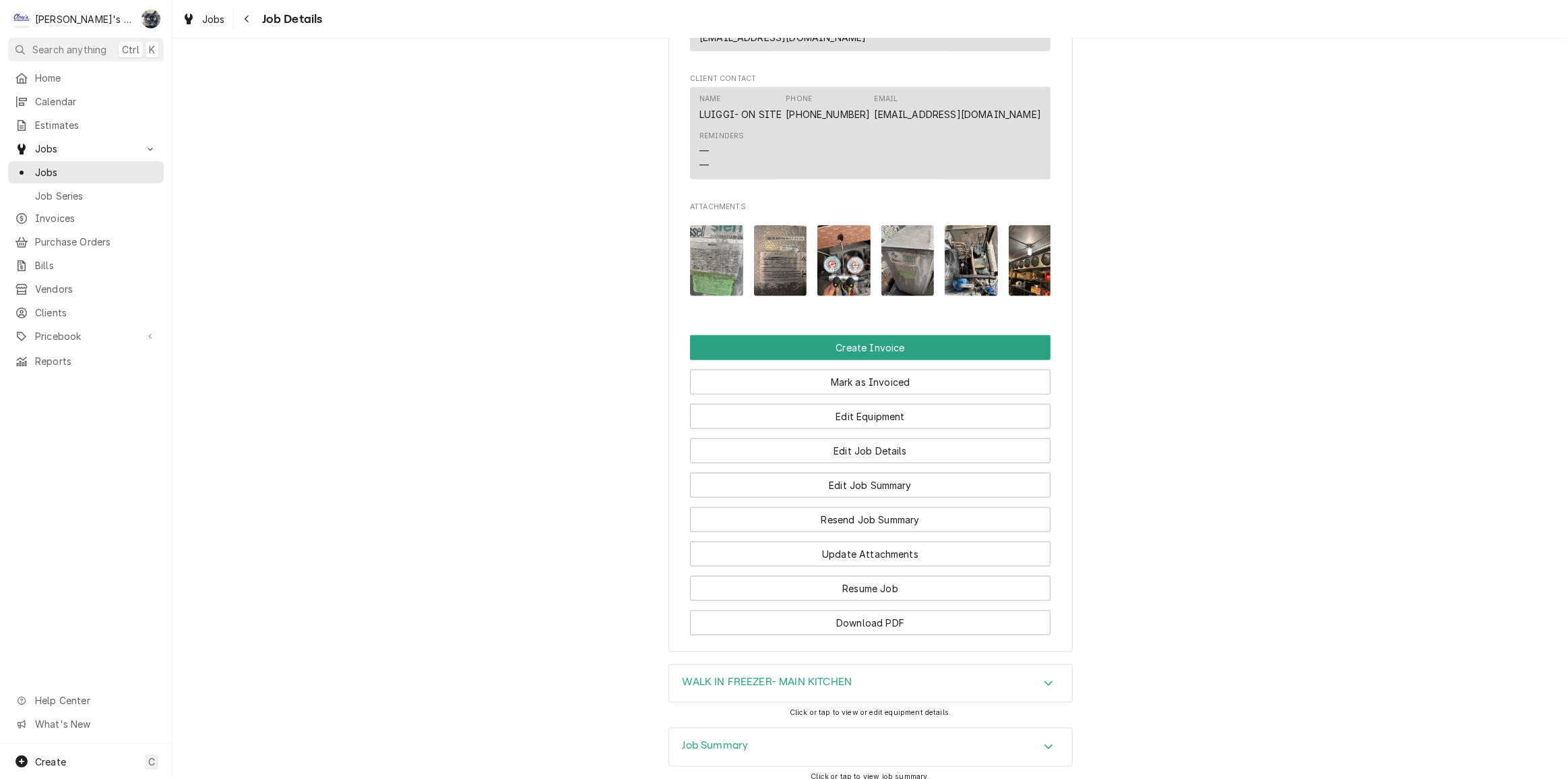
scroll to position [1658, 0]
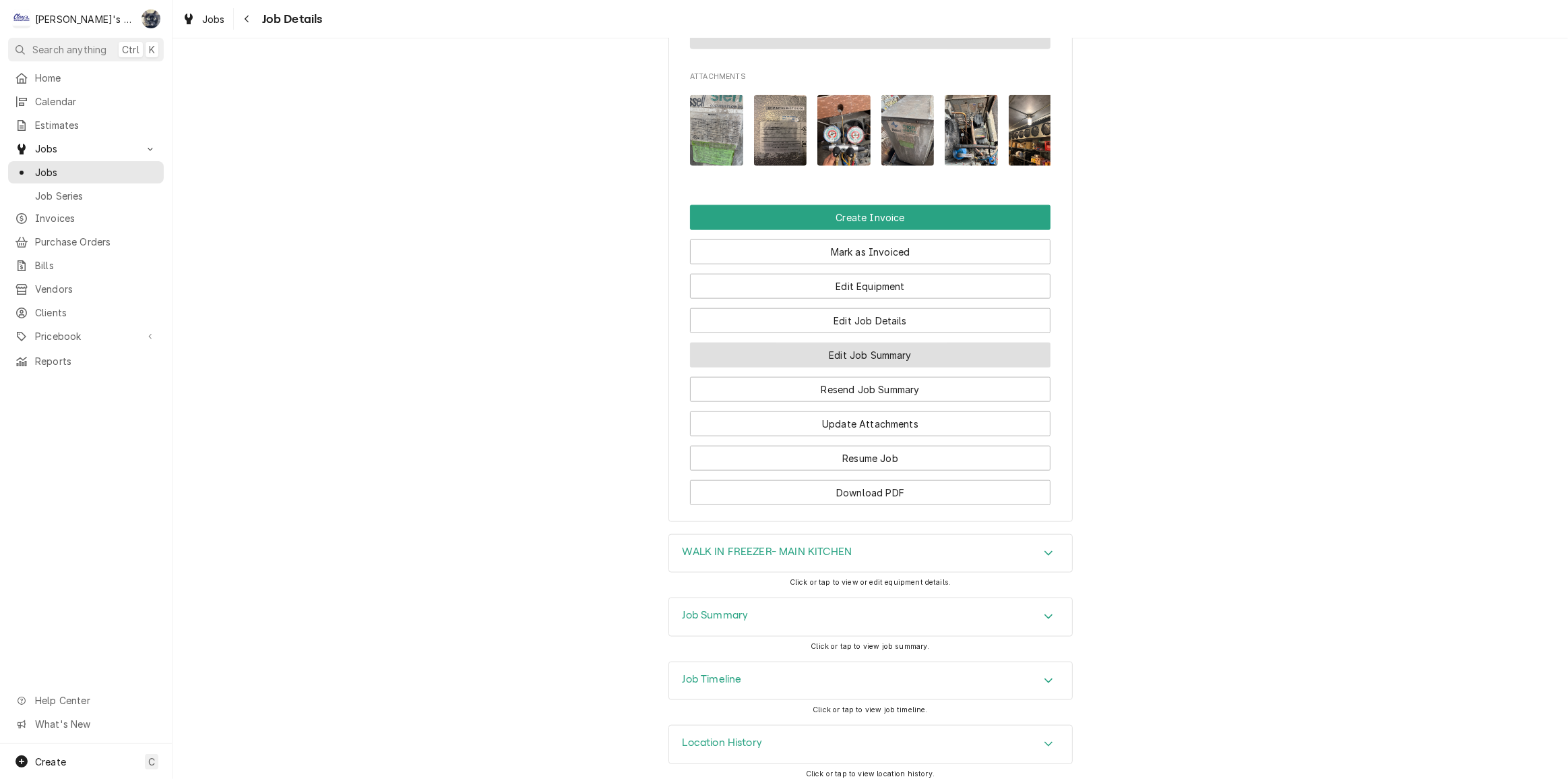
click at [819, 346] on button "Edit Job Summary" at bounding box center [870, 355] width 361 height 25
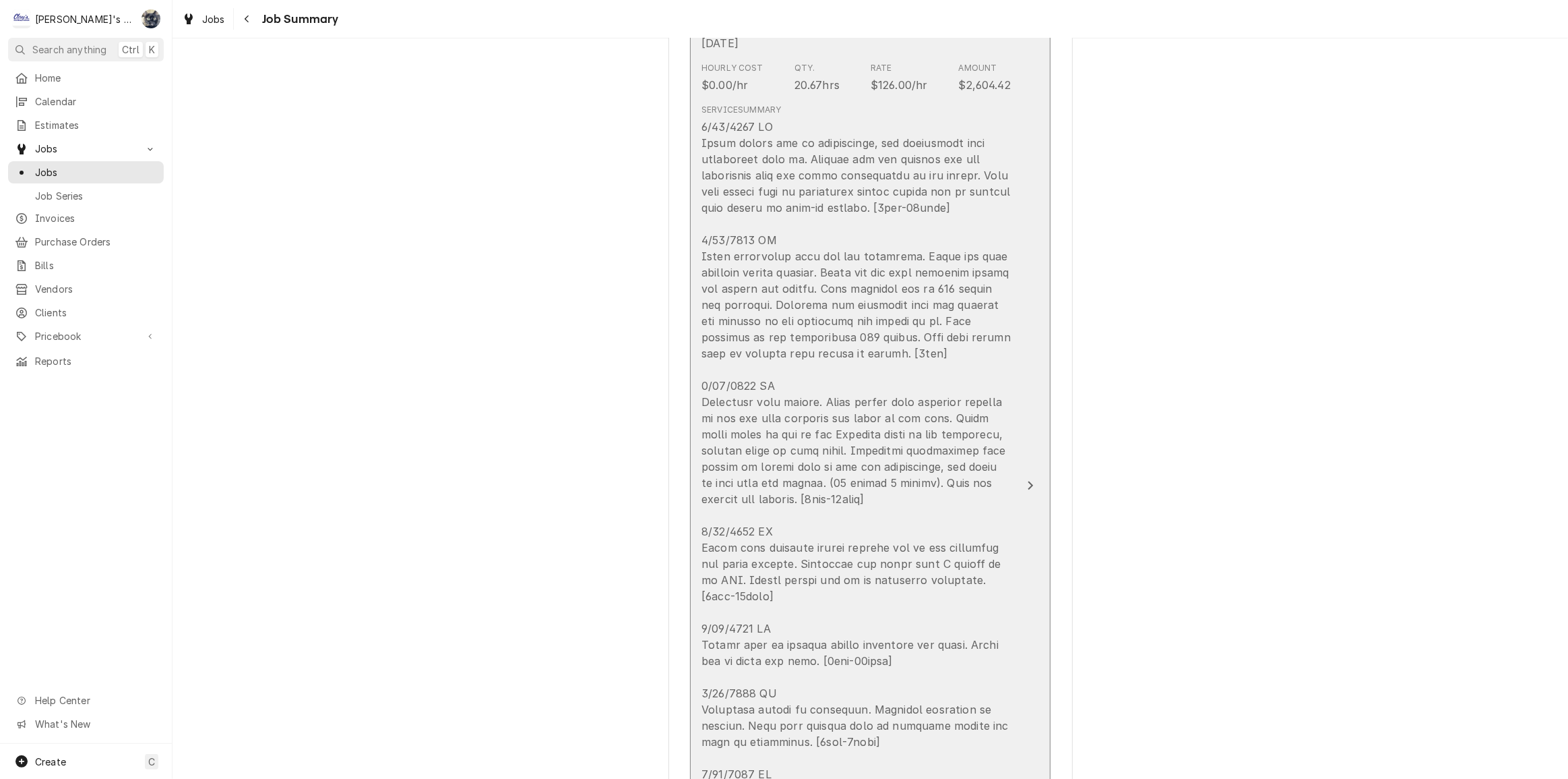
scroll to position [980, 0]
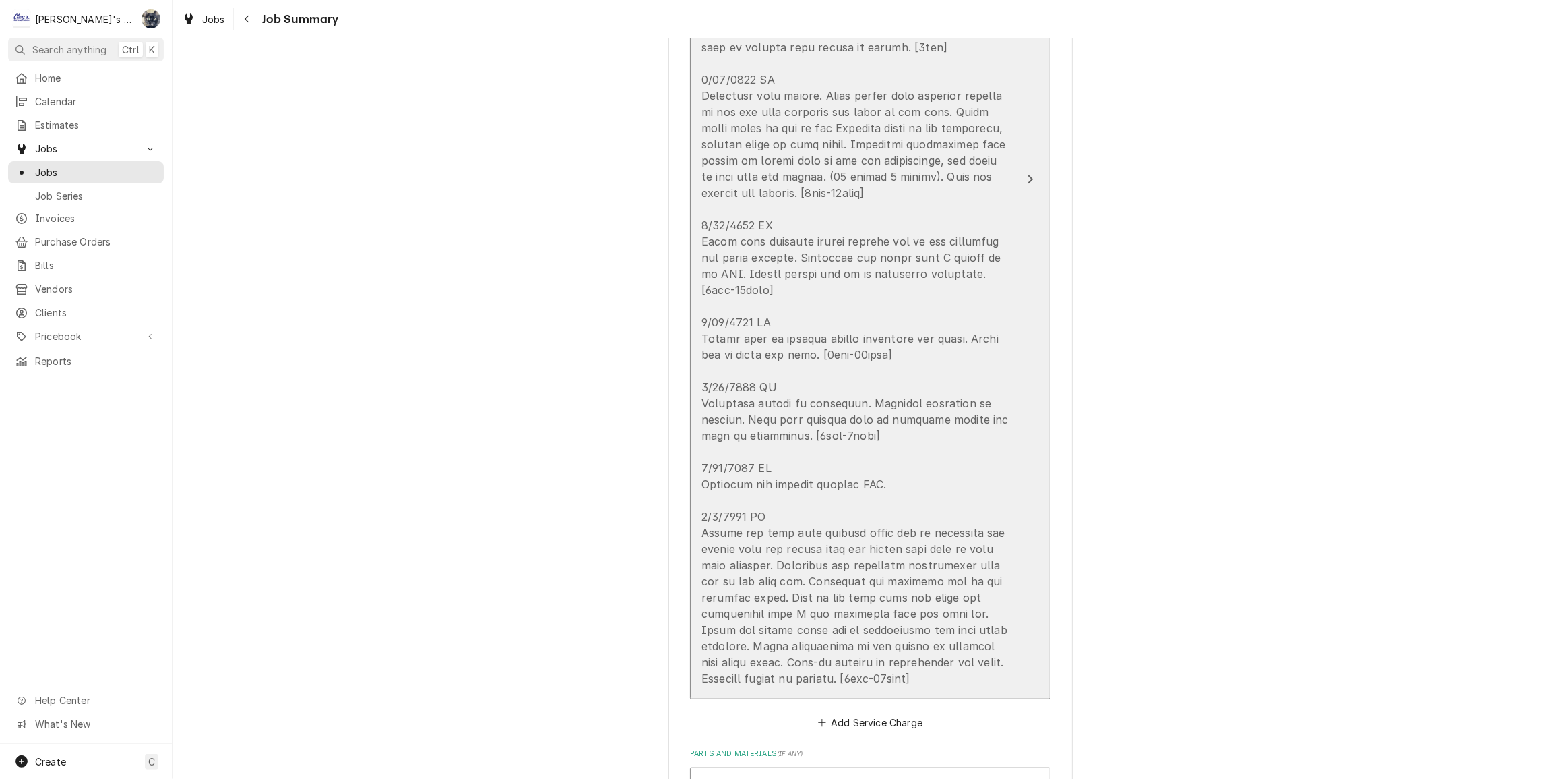
click at [869, 483] on div "Update Line Item" at bounding box center [856, 249] width 309 height 874
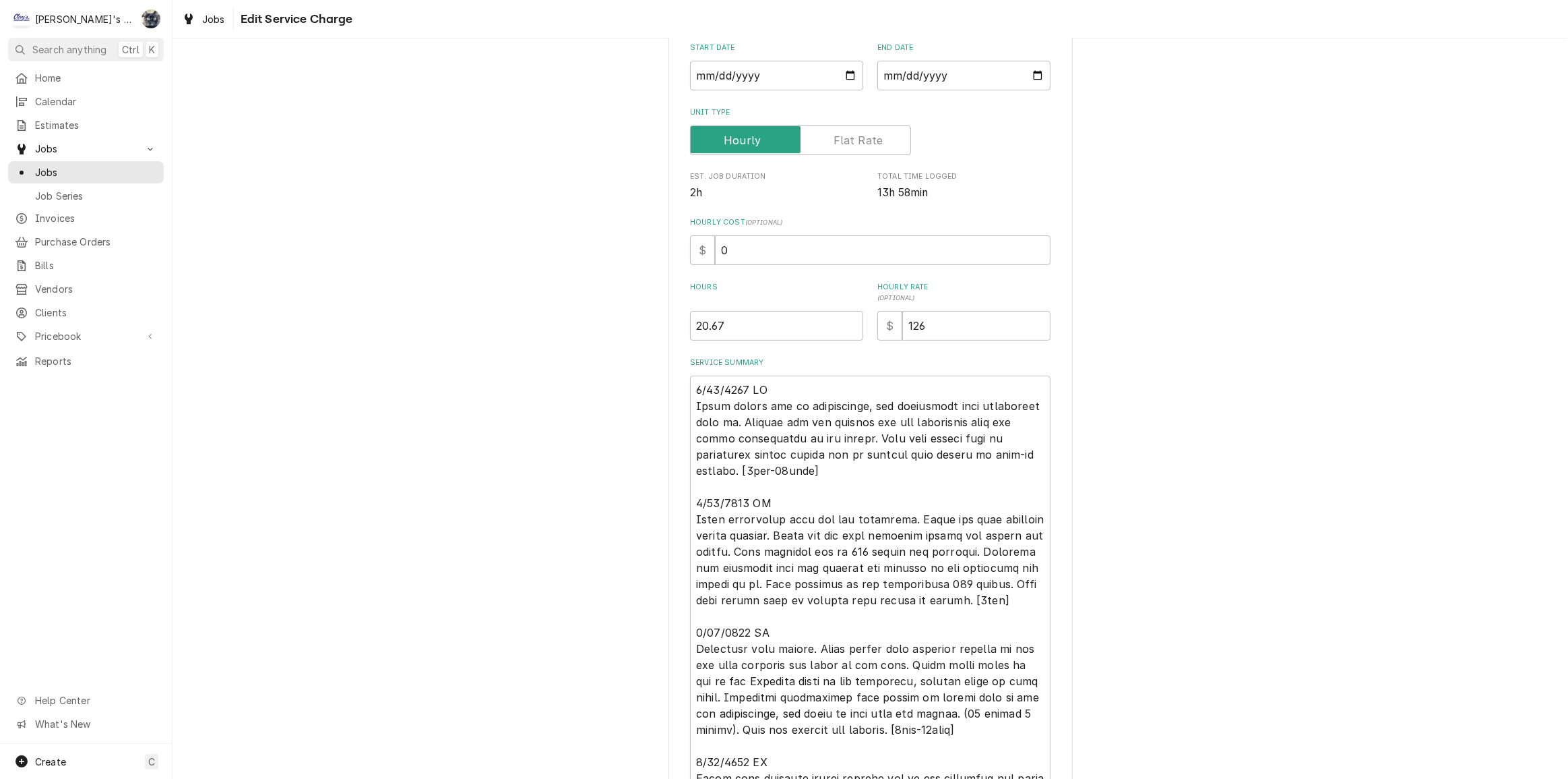
scroll to position [154, 0]
click at [1031, 77] on input "2025-06-13" at bounding box center [963, 77] width 173 height 30
type textarea "x"
type input "2025-08-06"
drag, startPoint x: 694, startPoint y: 254, endPoint x: 682, endPoint y: 256, distance: 12.2
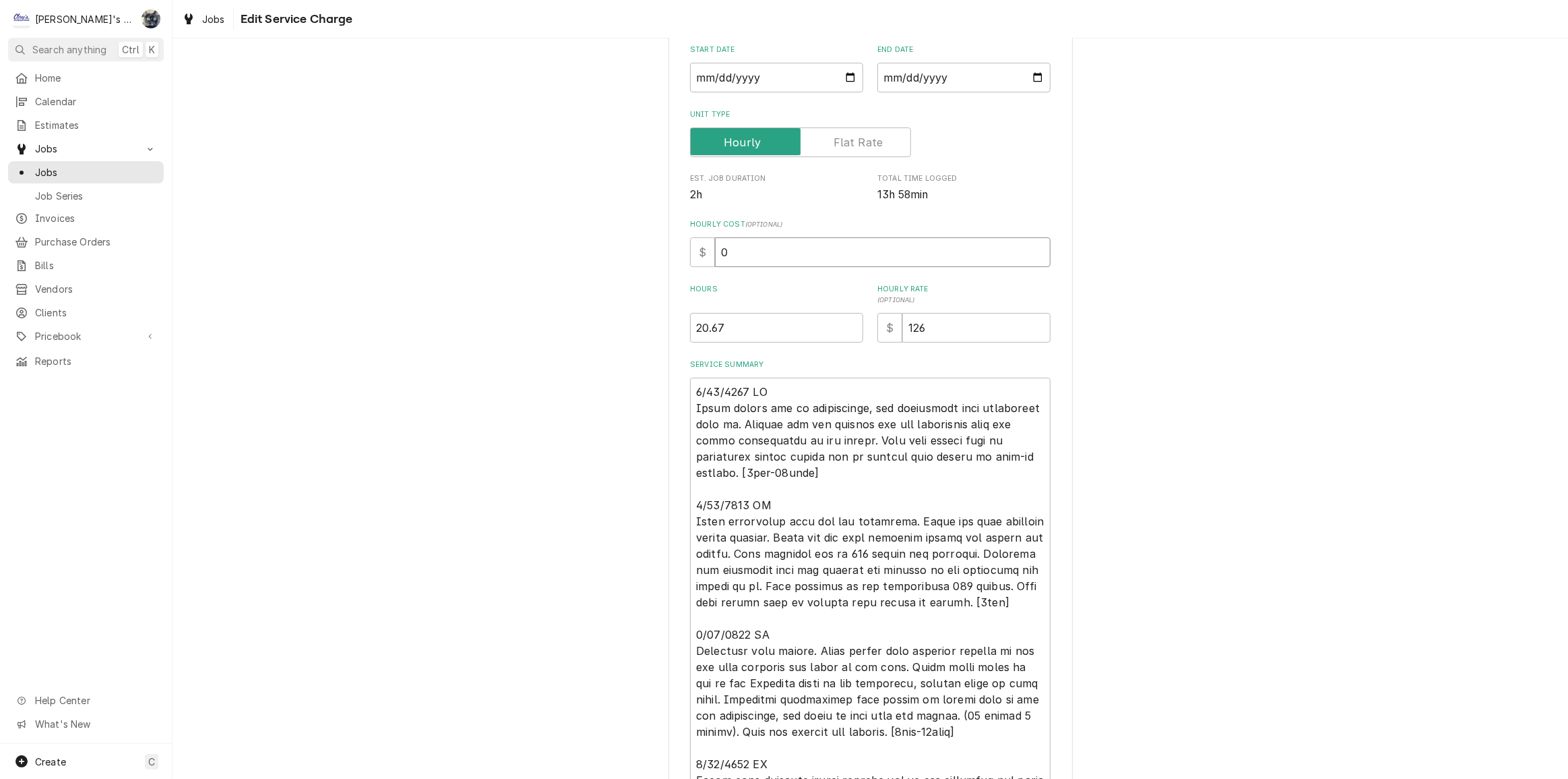
click at [682, 256] on div "Use the fields below to edit this service charge Short Description P1 - W/I FRE…" at bounding box center [871, 615] width 405 height 1409
type textarea "x"
type input "6"
type textarea "x"
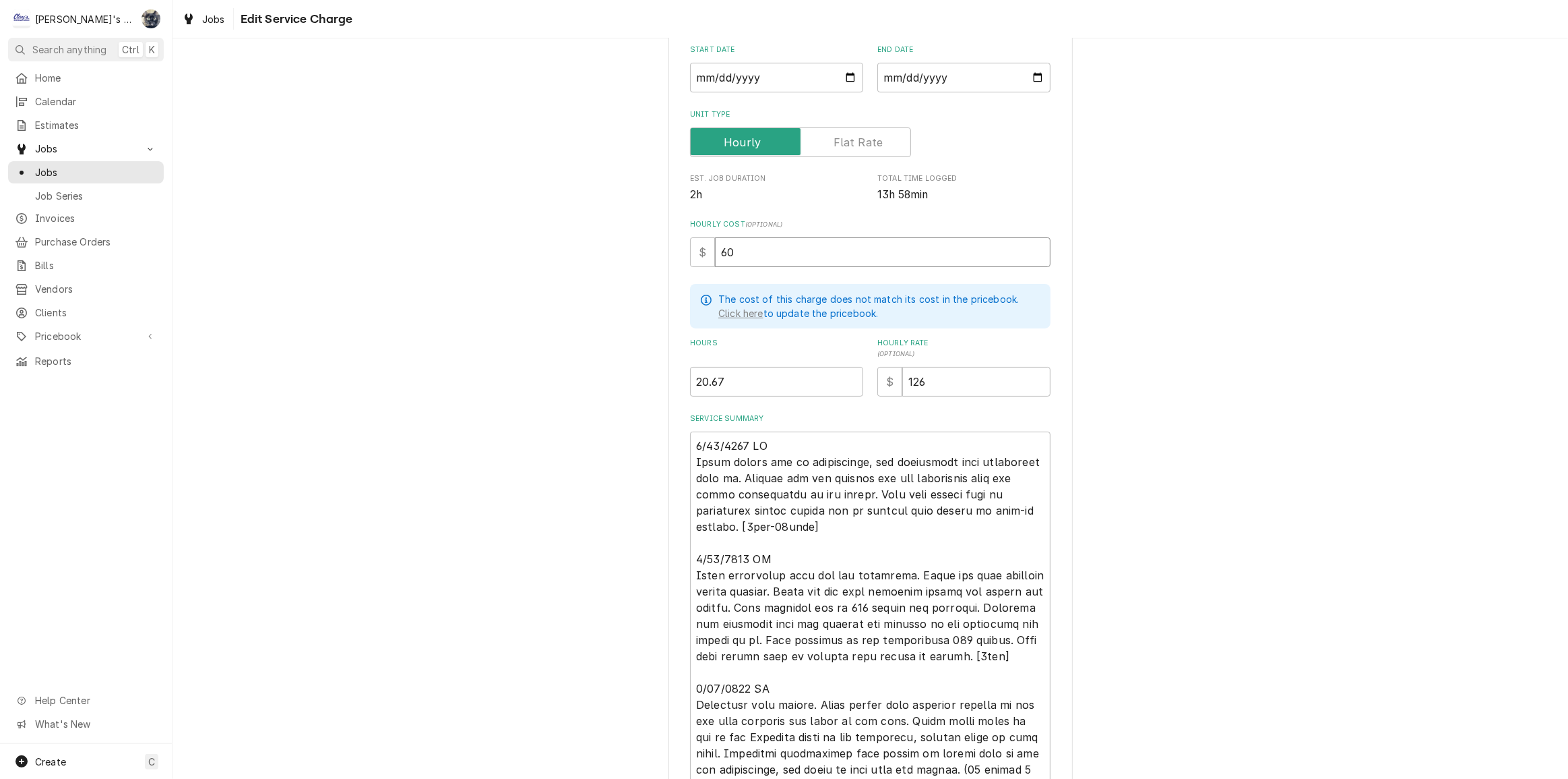
type input "60"
click at [1052, 433] on div "Use the fields below to edit this service charge Short Description P1 - W/I FRE…" at bounding box center [871, 642] width 405 height 1463
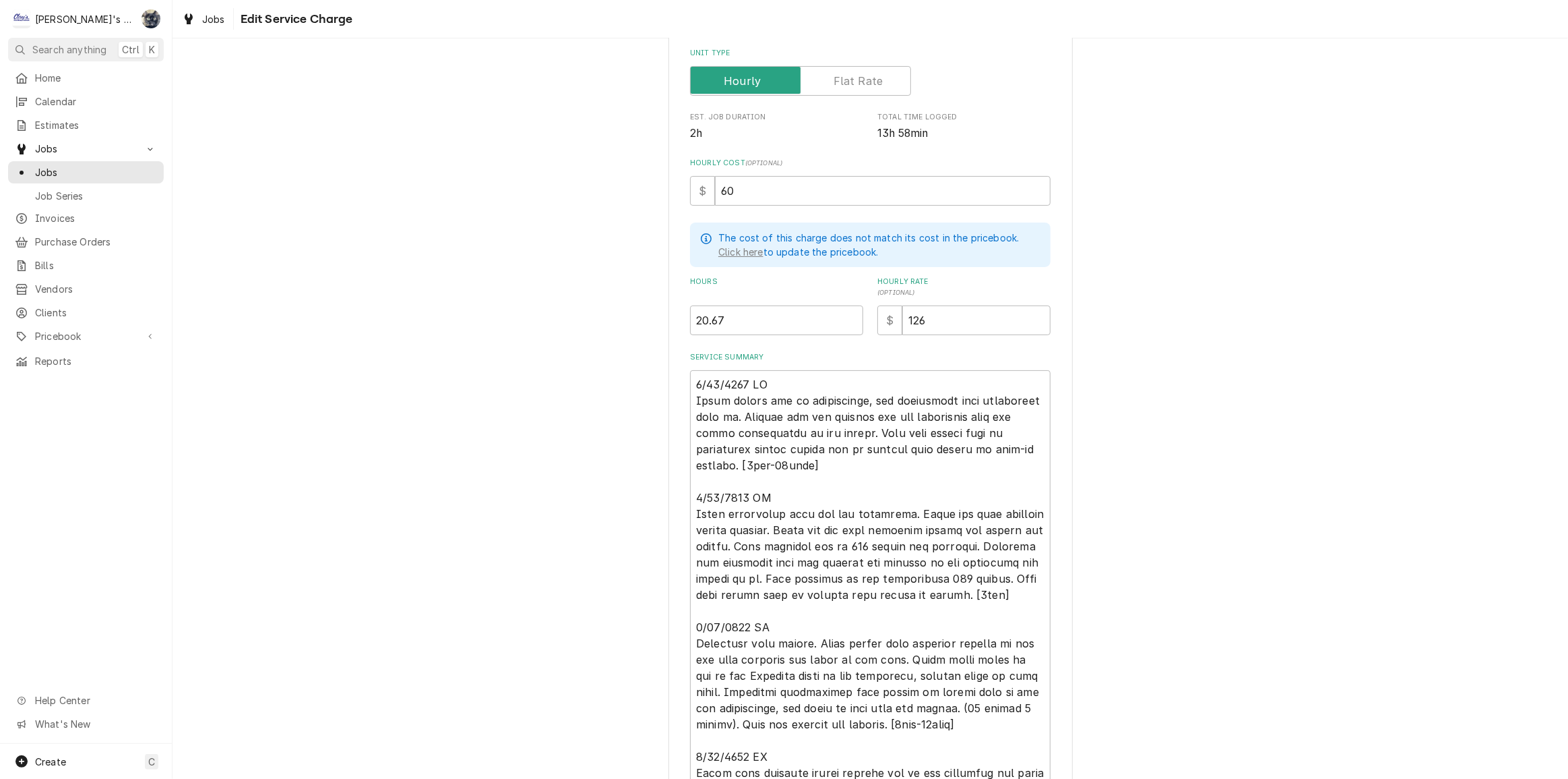
scroll to position [460, 0]
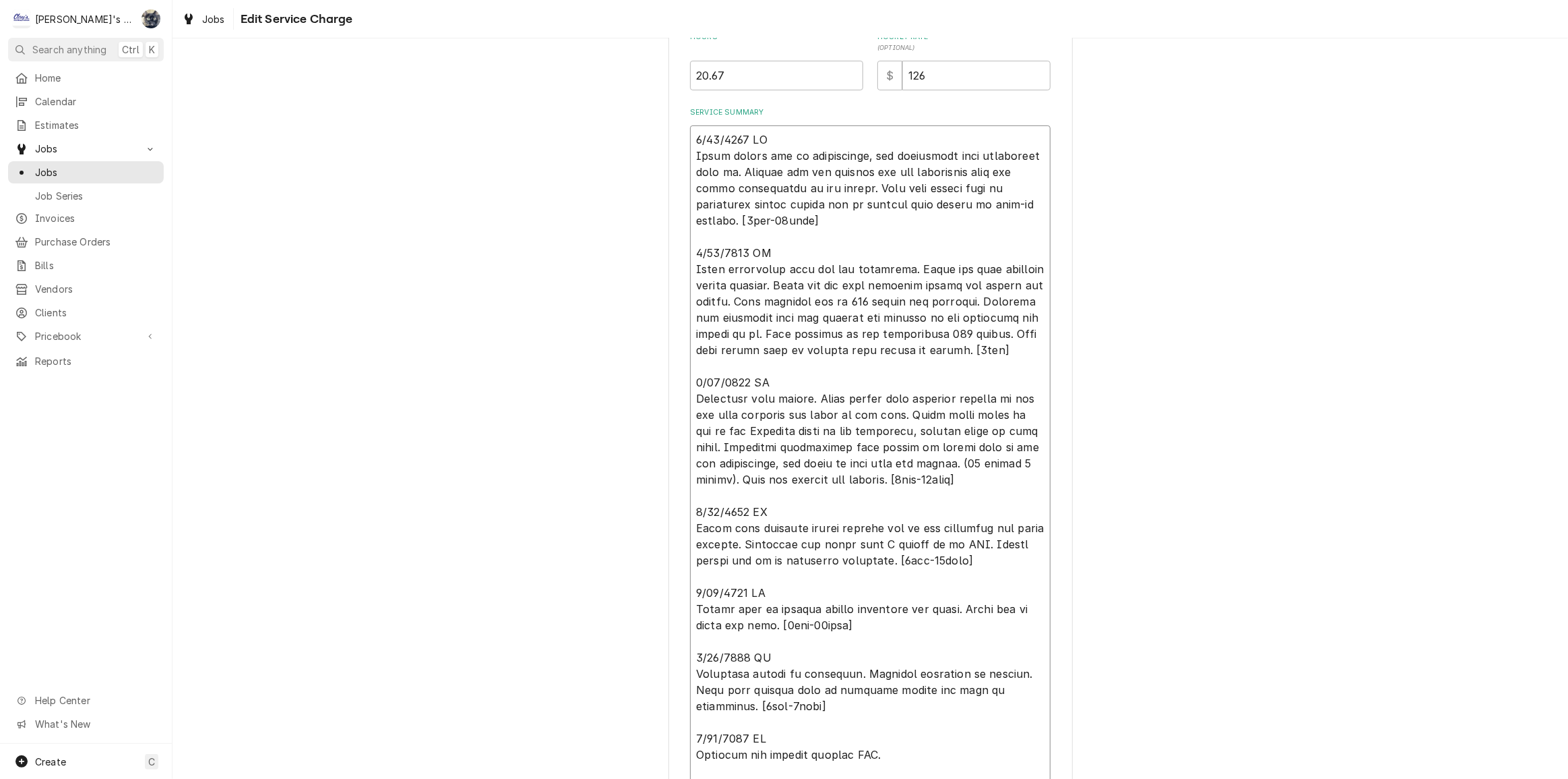
click at [866, 153] on textarea "Service Summary" at bounding box center [870, 544] width 361 height 838
type textarea "x"
type textarea "6/13/2025 JG Found system low on refrigerant,and evaporator coil completely ice…"
type textarea "x"
type textarea "6/13/2025 JG Found system low on refrigerantand evaporator coil completely iced…"
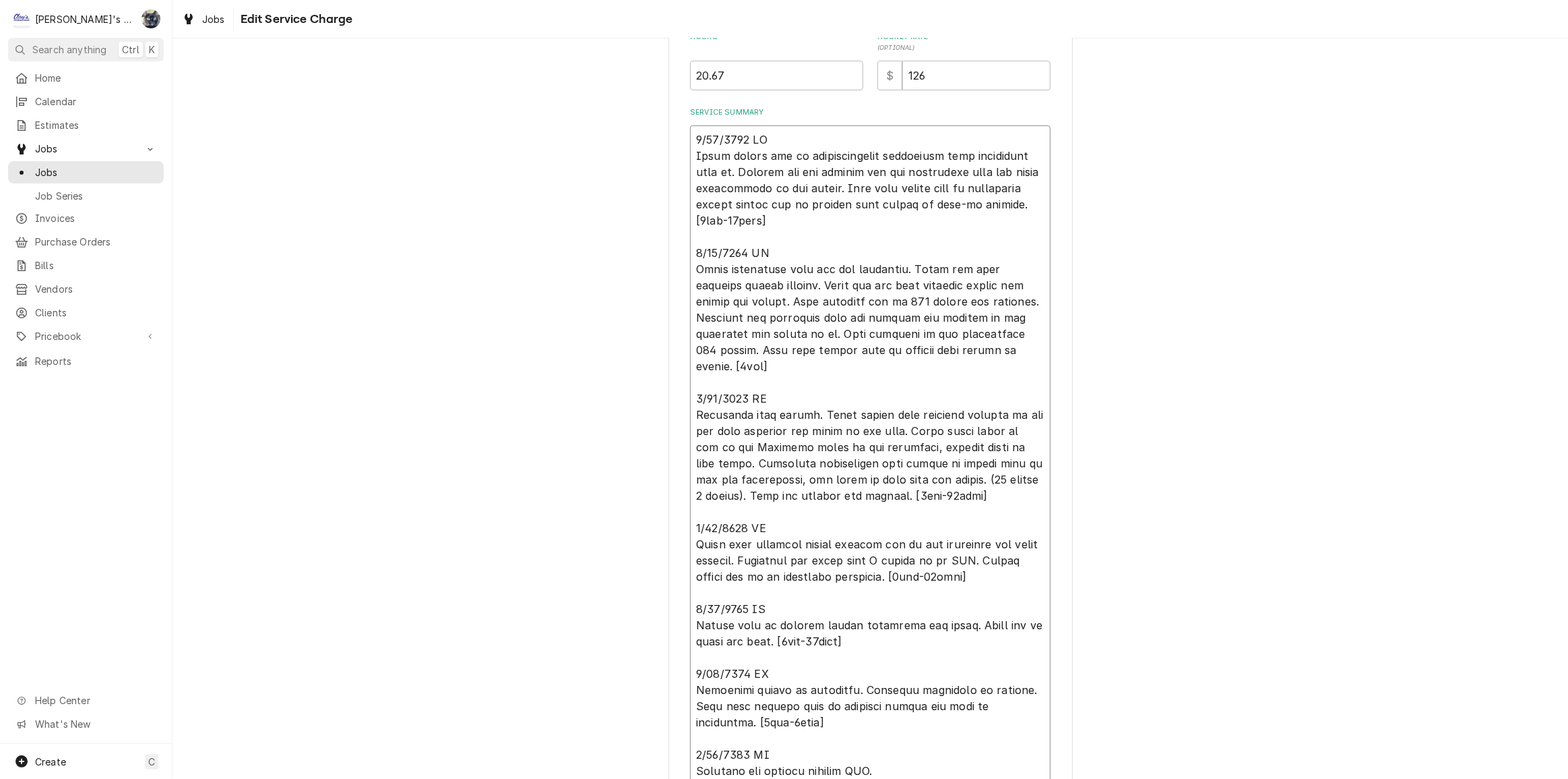
type textarea "x"
type textarea "6/13/2025 JG Found system low on refrigerant and evaporator coil completely ice…"
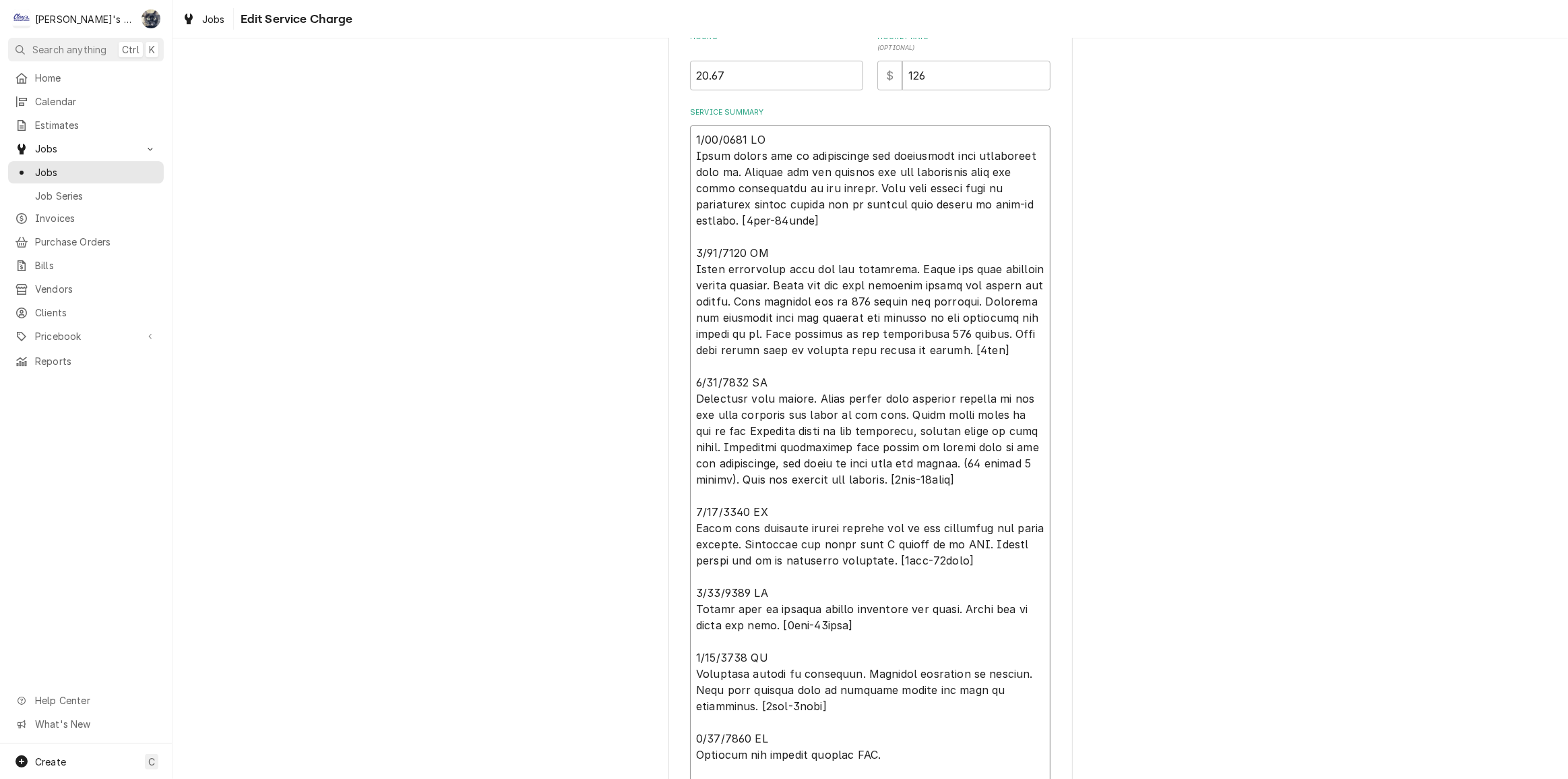
scroll to position [644, 0]
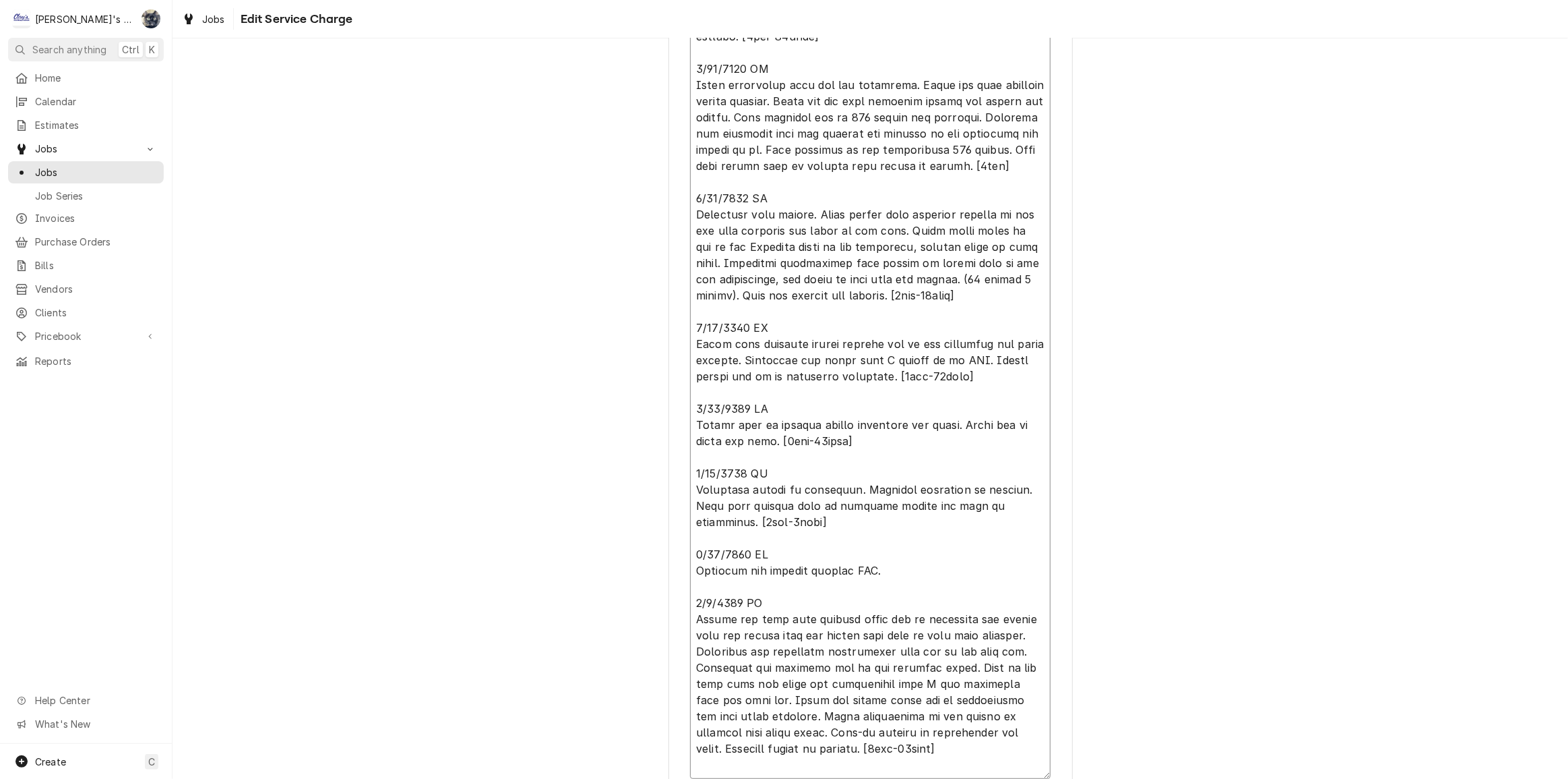
click at [735, 181] on textarea "Service Summary" at bounding box center [870, 360] width 361 height 838
click at [730, 260] on textarea "Service Summary" at bounding box center [870, 360] width 361 height 838
type textarea "x"
type textarea "6/13/2025 JG Found system low on refrigerant and evaporator coil completely ice…"
type textarea "x"
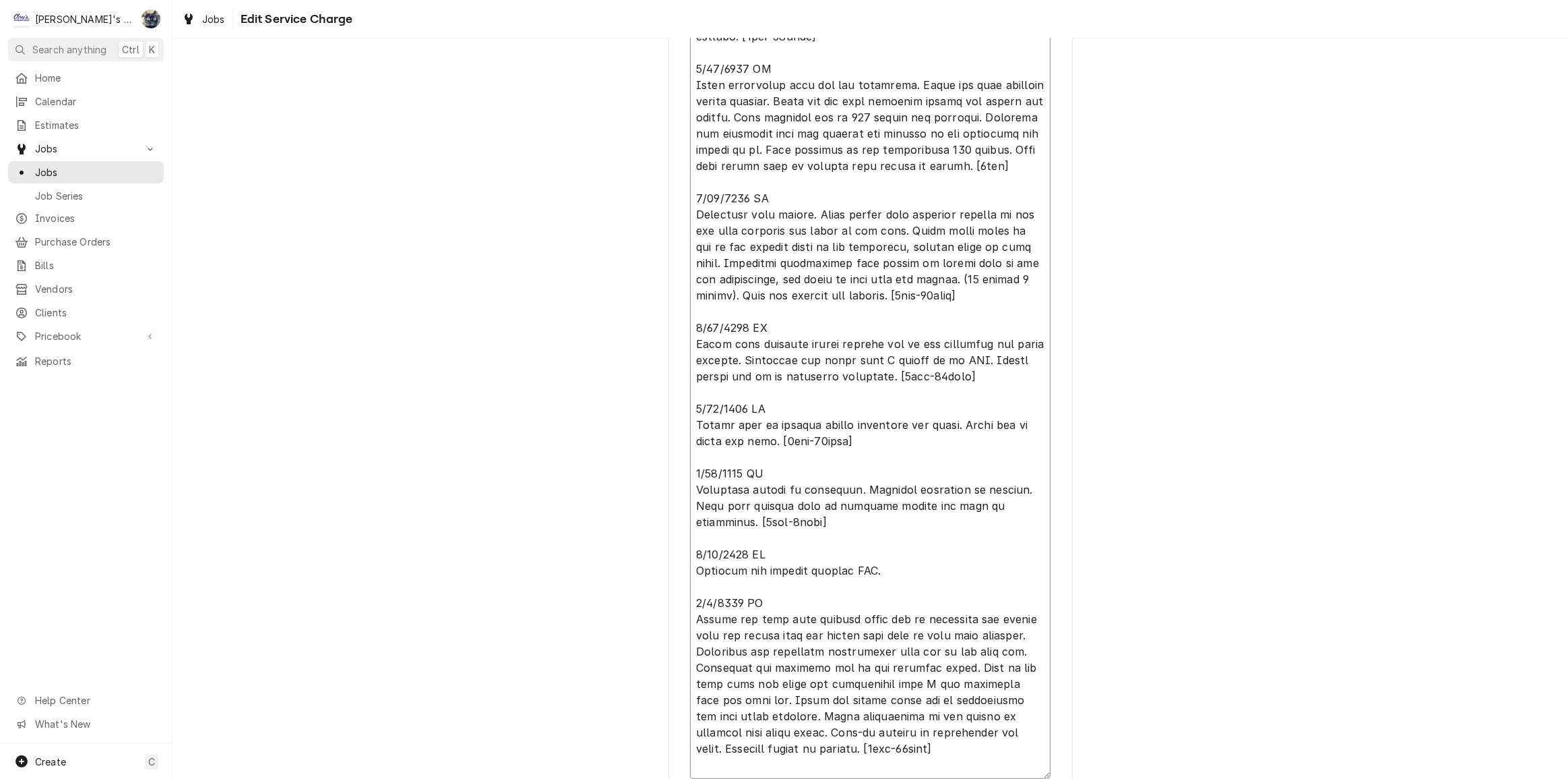
type textarea "6/13/2025 JG Found system low on refrigerant and evaporator coil completely ice…"
click at [939, 259] on textarea "Service Summary" at bounding box center [870, 360] width 361 height 838
type textarea "x"
type textarea "6/13/2025 JG Found system low on refrigerant and evaporator coil completely ice…"
type textarea "x"
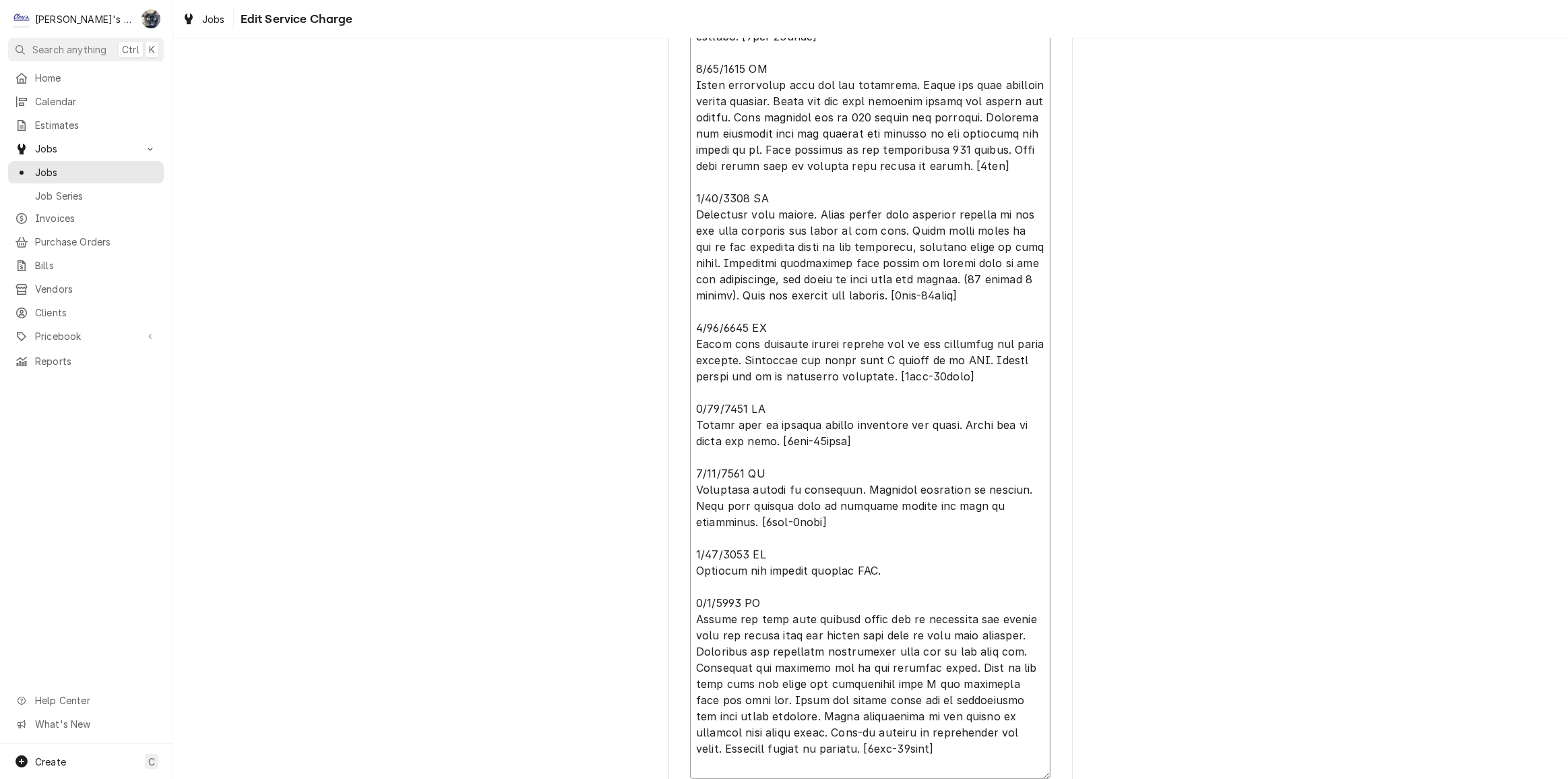
type textarea "6/13/2025 JG Found system low on refrigerant and evaporator coil completely ice…"
click at [816, 293] on textarea "Service Summary" at bounding box center [870, 360] width 361 height 838
type textarea "x"
type textarea "6/13/2025 JG Found system low on refrigerant and evaporator coil completely ice…"
type textarea "x"
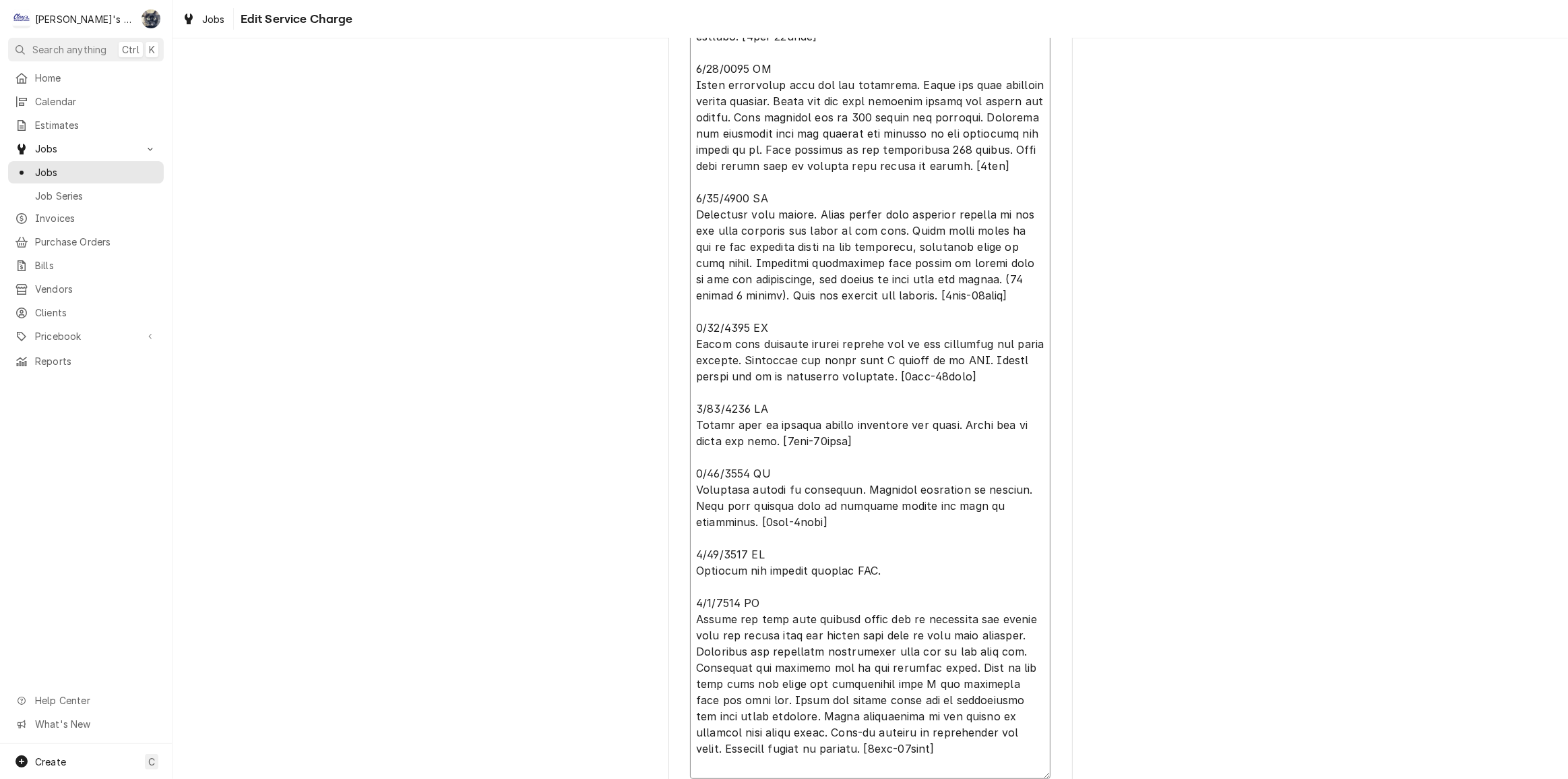
type textarea "6/13/2025 JG Found system low on refrigerant and evaporator coil completely ice…"
click at [761, 294] on textarea "Service Summary" at bounding box center [870, 360] width 361 height 838
type textarea "x"
type textarea "6/13/2025 JG Found system low on refrigerant and evaporator coil completely ice…"
type textarea "x"
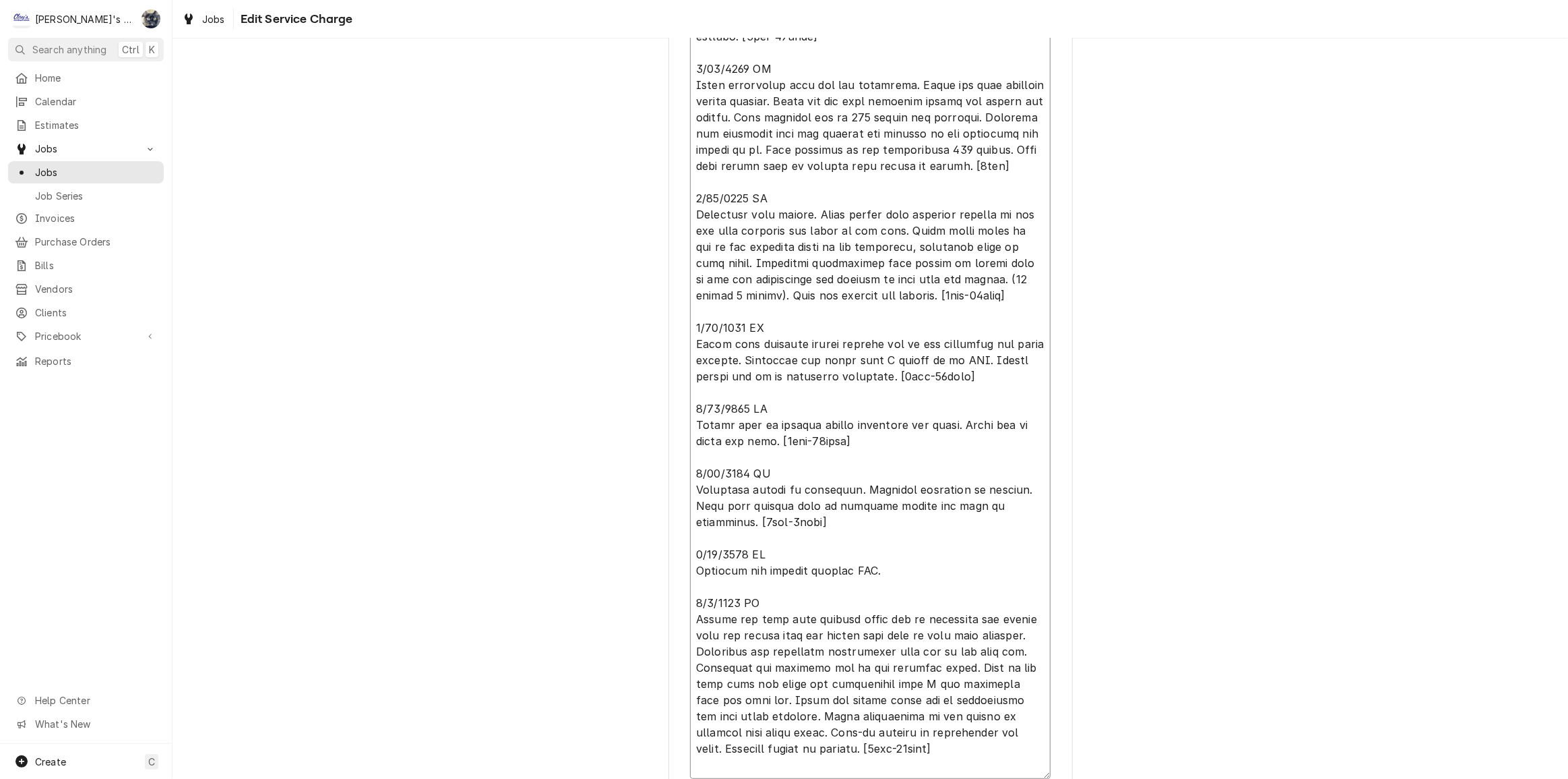
type textarea "6/13/2025 JG Found system low on refrigerant and evaporator coil completely ice…"
type textarea "x"
type textarea "6/13/2025 JG Found system low on refrigerant and evaporator coil completely ice…"
type textarea "x"
type textarea "6/13/2025 JG Found system low on refrigerant and evaporator coil completely ice…"
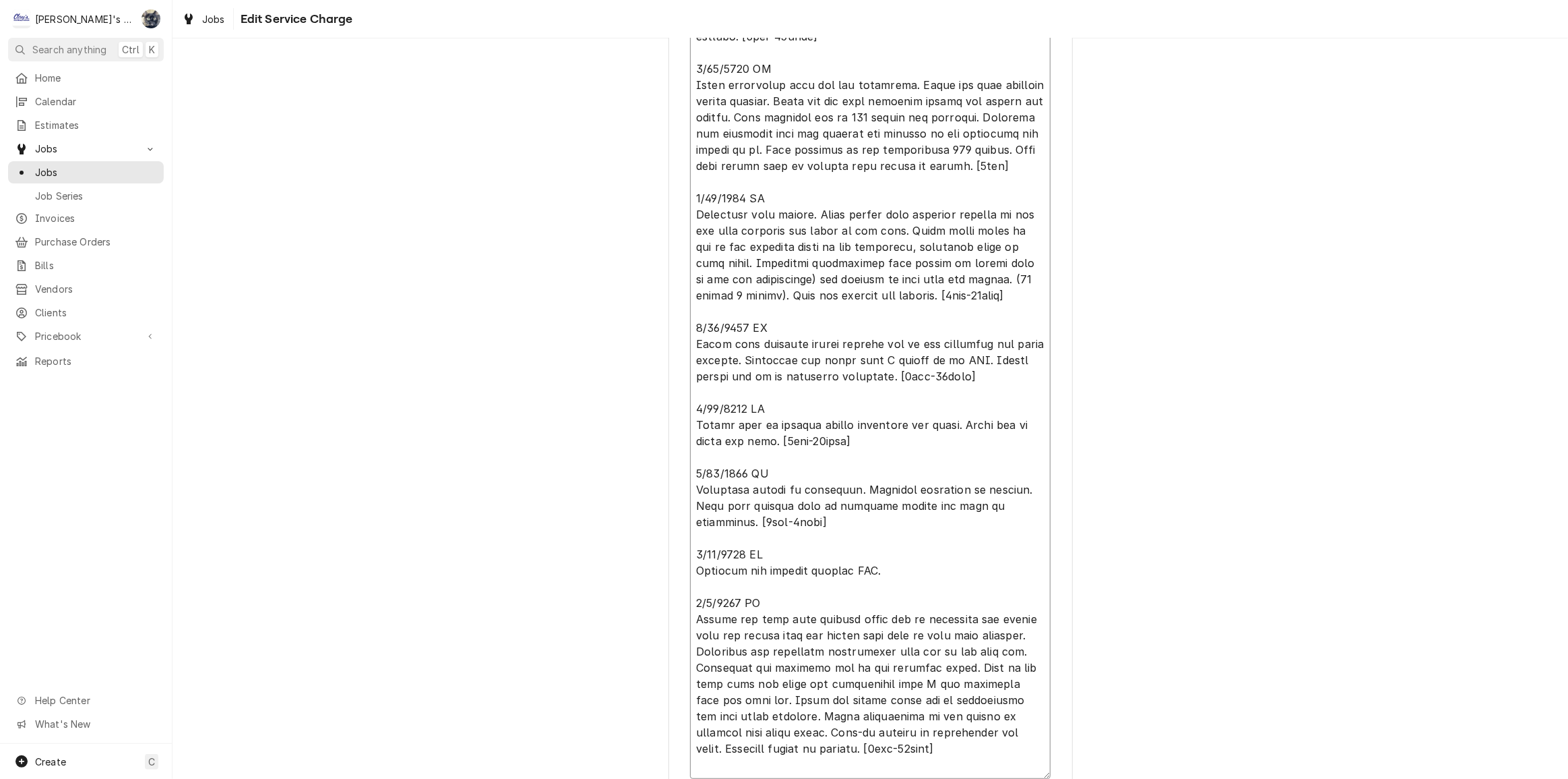
click at [919, 276] on textarea "Service Summary" at bounding box center [870, 360] width 361 height 838
click at [910, 275] on textarea "Service Summary" at bounding box center [870, 360] width 361 height 838
type textarea "x"
type textarea "6/13/2025 JG Found system low on refrigerant and evaporator coil completely ice…"
click at [762, 294] on textarea "Service Summary" at bounding box center [870, 360] width 361 height 838
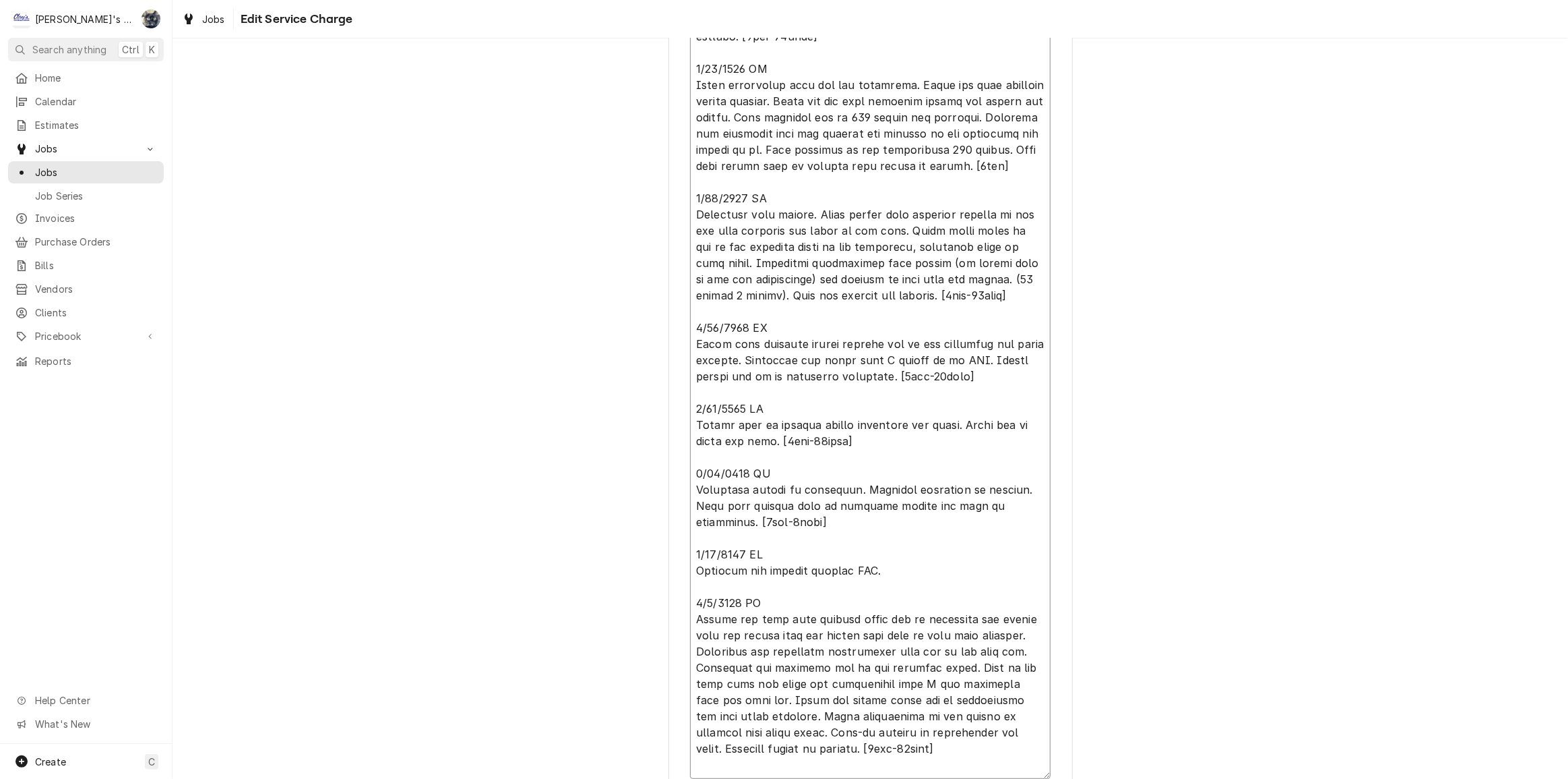
type textarea "x"
type textarea "6/13/2025 JG Found system low on refrigerant and evaporator coil completely ice…"
type textarea "x"
type textarea "6/13/2025 JG Found system low on refrigerant and evaporator coil completely ice…"
type textarea "x"
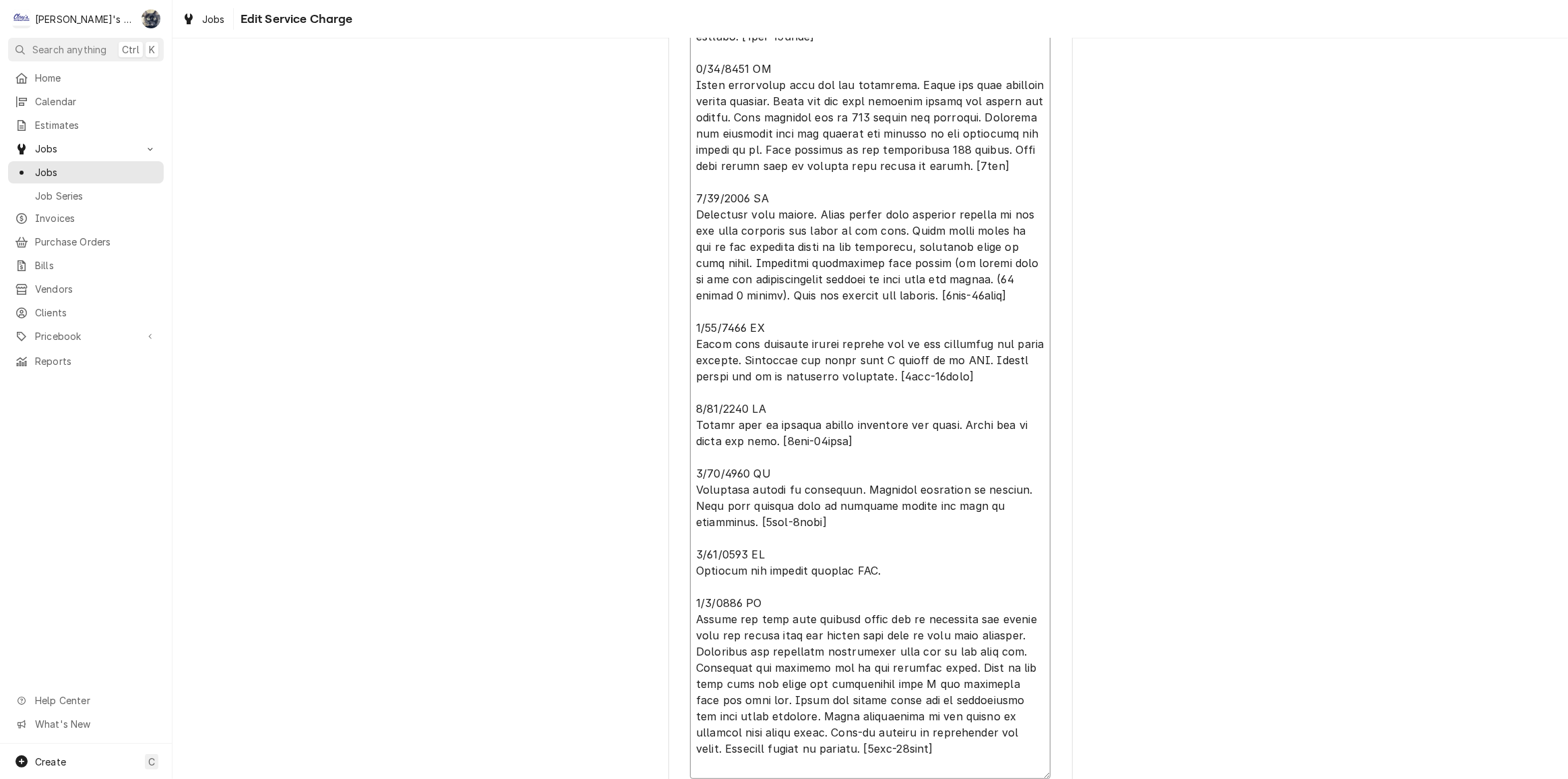
type textarea "6/13/2025 JG Found system low on refrigerant and evaporator coil completely ice…"
type textarea "x"
type textarea "6/13/2025 JG Found system low on refrigerant and evaporator coil completely ice…"
type textarea "x"
type textarea "6/13/2025 JG Found system low on refrigerant and evaporator coil completely ice…"
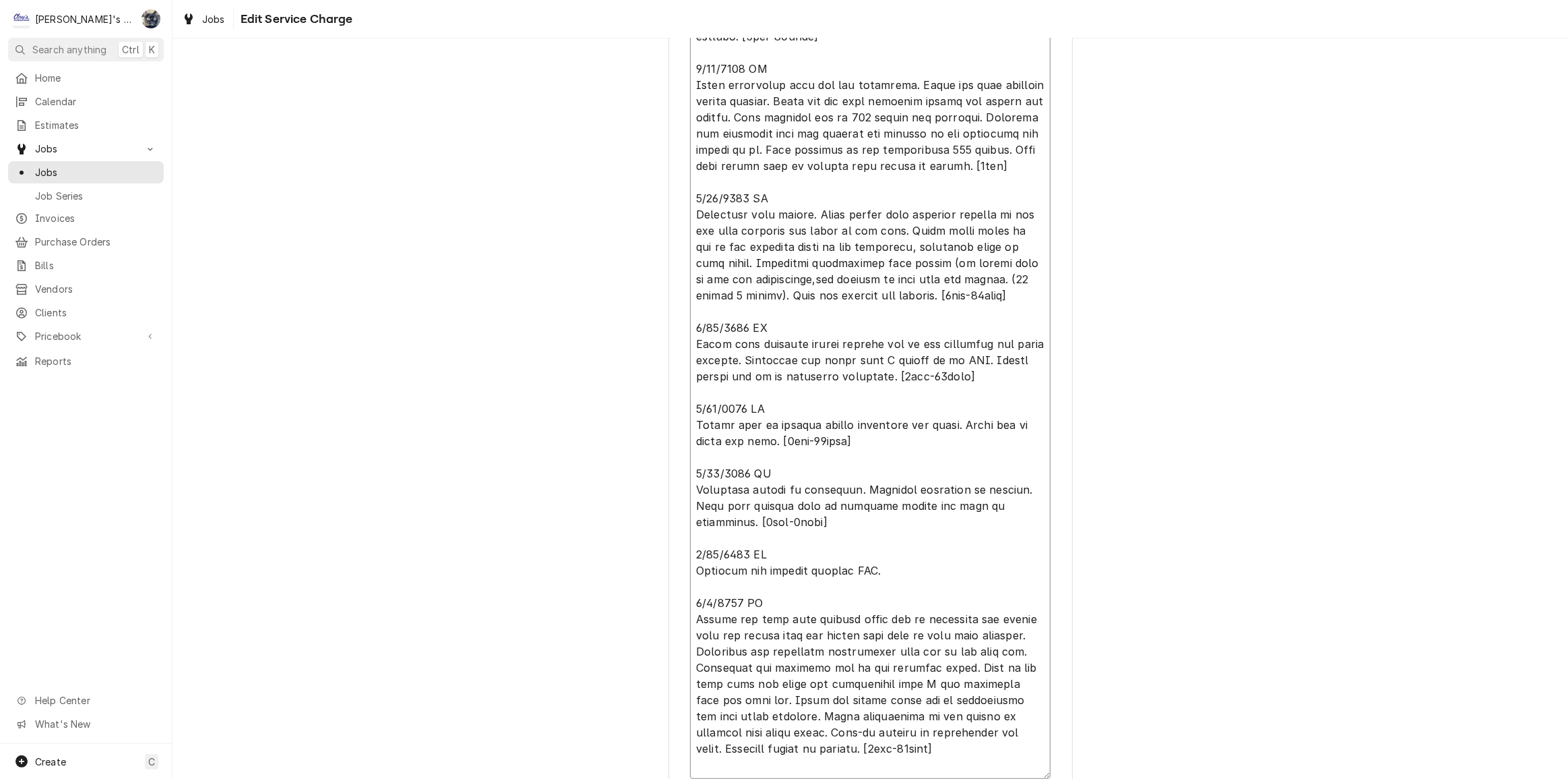
type textarea "x"
type textarea "6/13/2025 JG Found system low on refrigerant and evaporator coil completely ice…"
click at [916, 277] on textarea "Service Summary" at bounding box center [870, 360] width 361 height 838
type textarea "x"
type textarea "6/13/2025 JG Found system low on refrigerant and evaporator coil completely ice…"
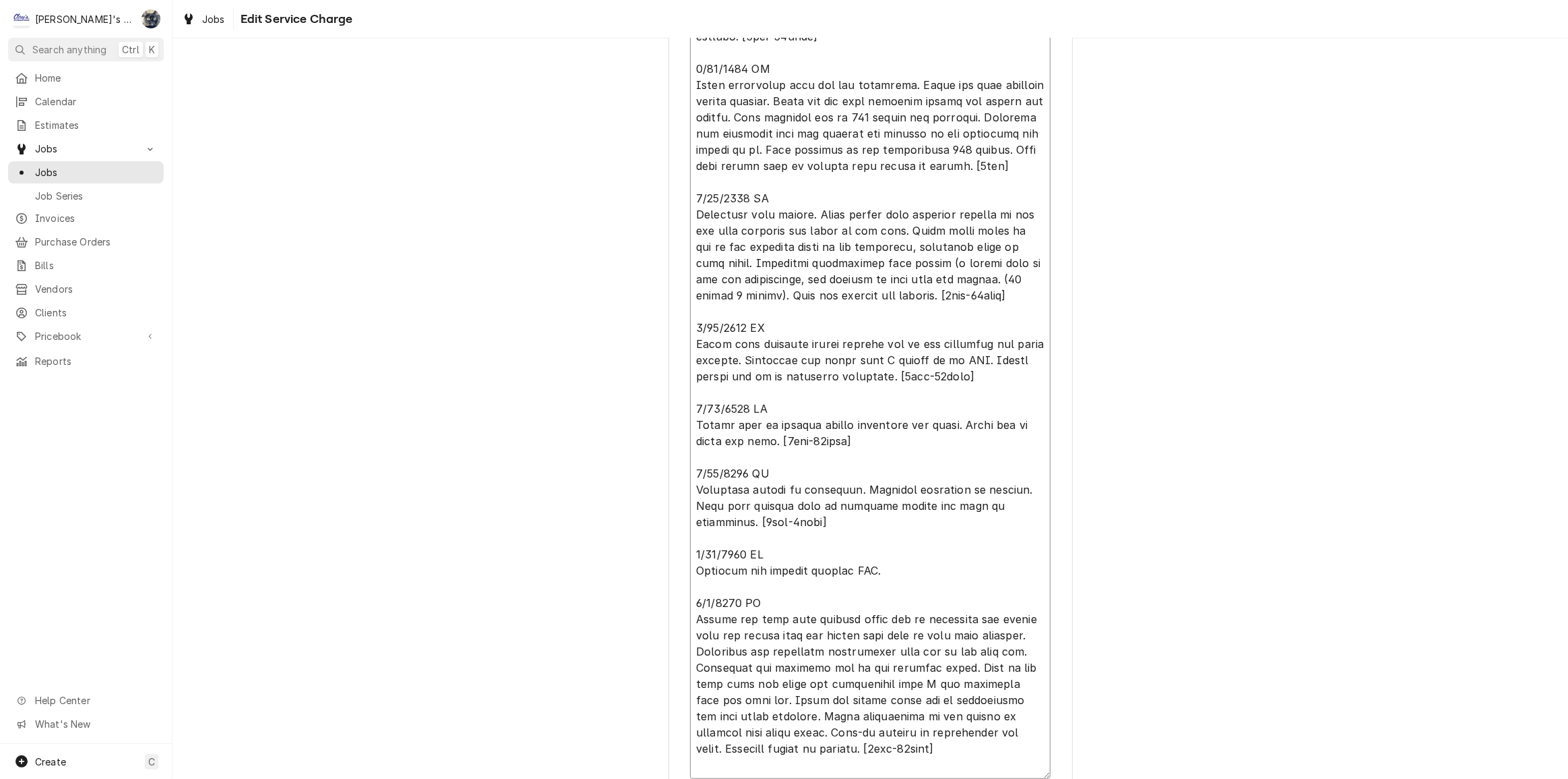
type textarea "x"
type textarea "6/13/2025 JG Found system low on refrigerant and evaporator coil completely ice…"
type textarea "x"
type textarea "6/13/2025 JG Found system low on refrigerant and evaporator coil completely ice…"
type textarea "x"
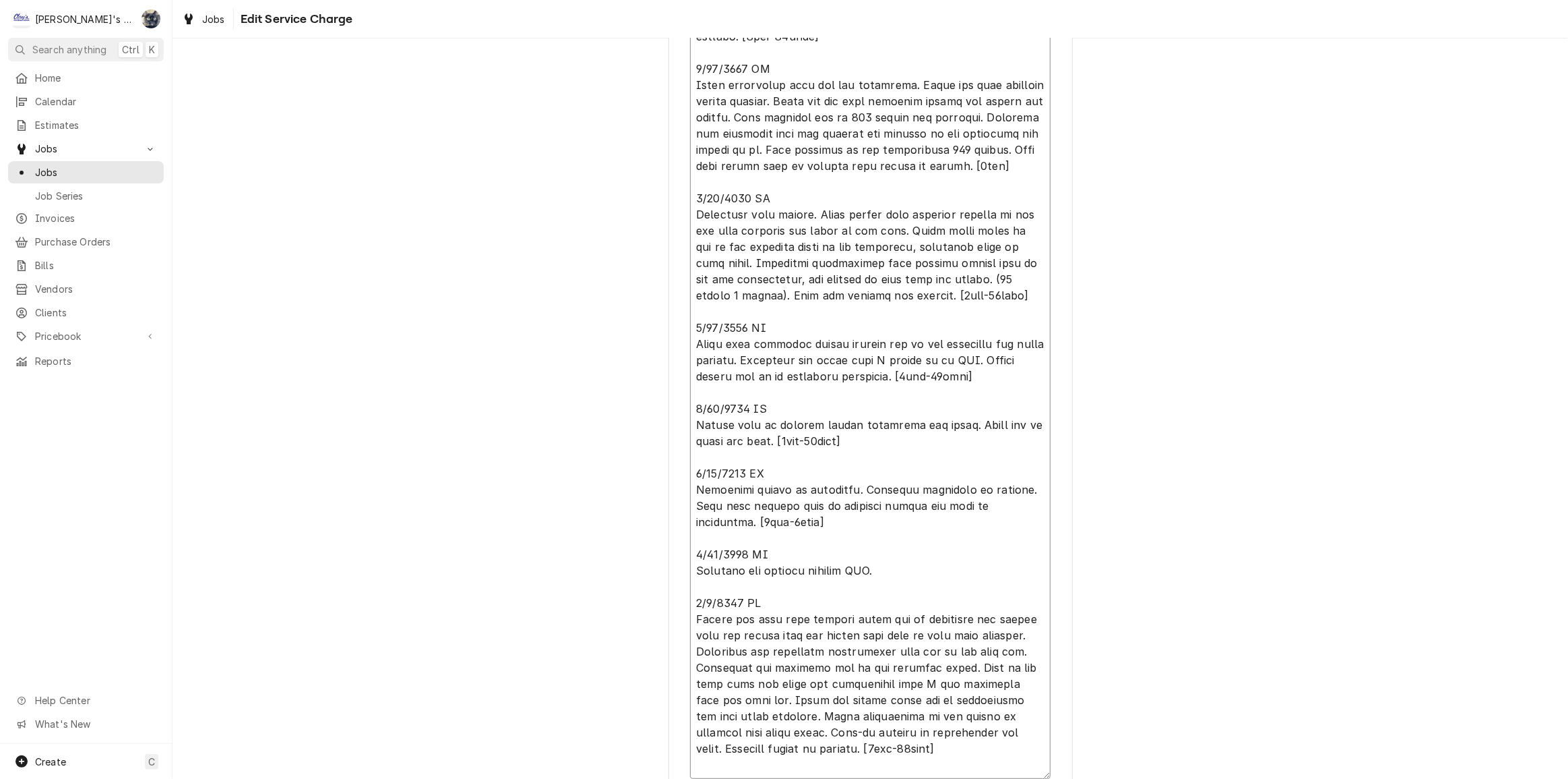
type textarea "6/13/2025 JG Found system low on refrigerant and evaporator coil completely ice…"
type textarea "x"
type textarea "6/13/2025 JG Found system low on refrigerant and evaporator coil completely ice…"
type textarea "x"
type textarea "6/13/2025 JG Found system low on refrigerant and evaporator coil completely ice…"
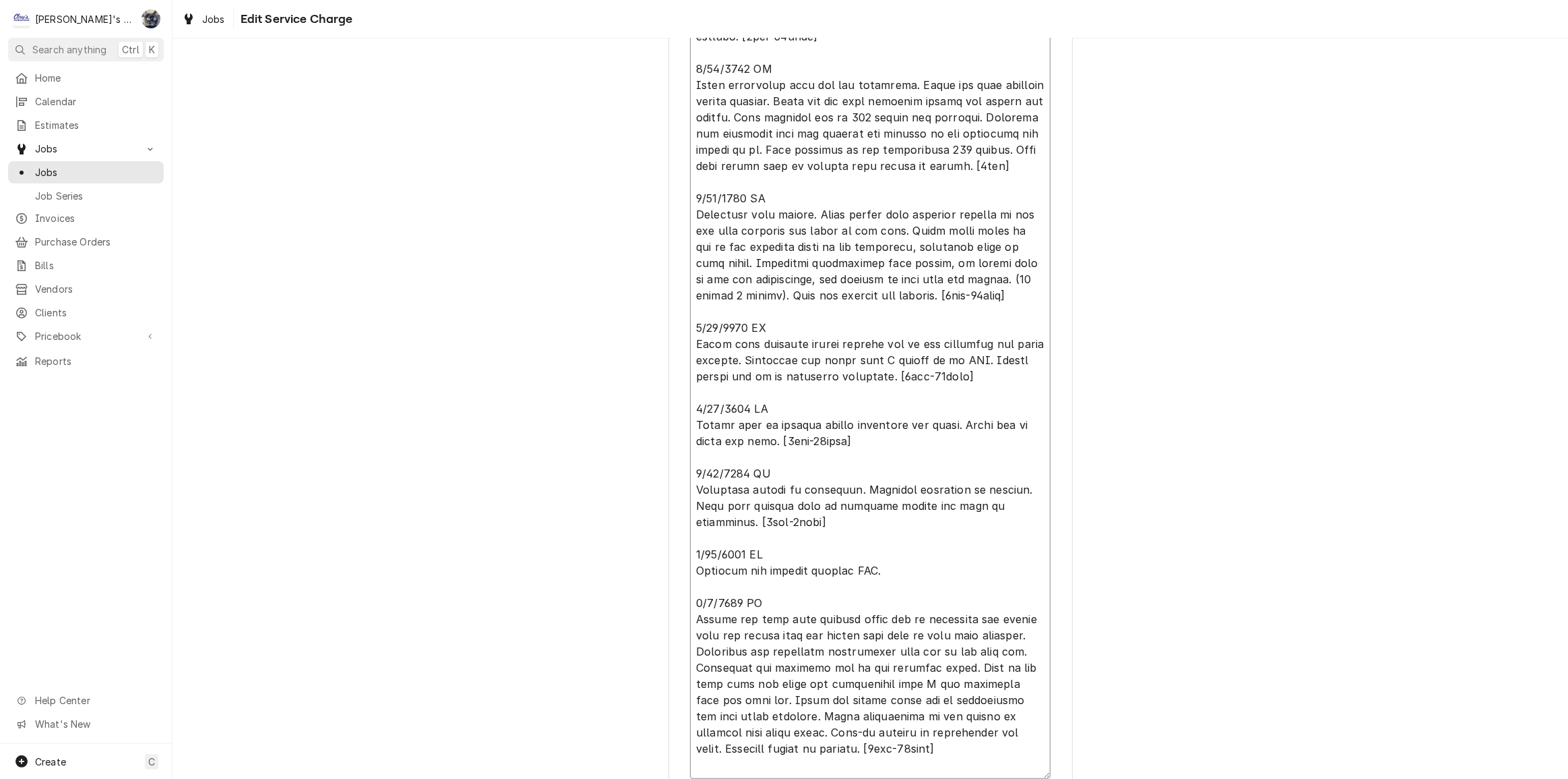
click at [979, 305] on textarea "Service Summary" at bounding box center [870, 360] width 361 height 838
drag, startPoint x: 990, startPoint y: 376, endPoint x: 869, endPoint y: 369, distance: 121.2
click at [869, 369] on textarea "Service Summary" at bounding box center [870, 360] width 361 height 838
type textarea "x"
type textarea "6/13/2025 JG Found system low on refrigerant and evaporator coil completely ice…"
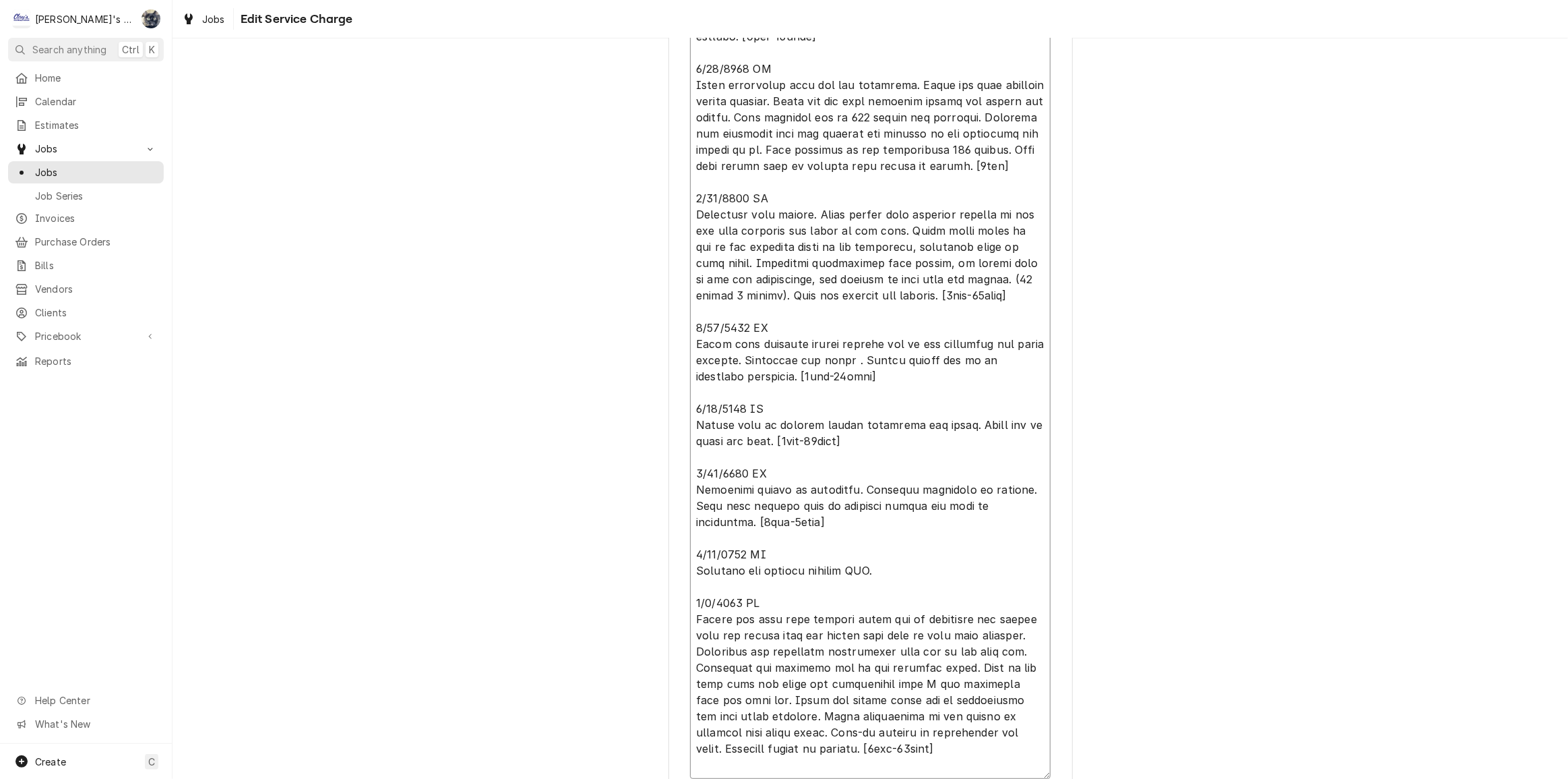
type textarea "x"
type textarea "6/13/2025 JG Found system low on refrigerant and evaporator coil completely ice…"
type textarea "x"
type textarea "6/13/2025 JG Found system low on refrigerant and evaporator coil completely ice…"
type textarea "x"
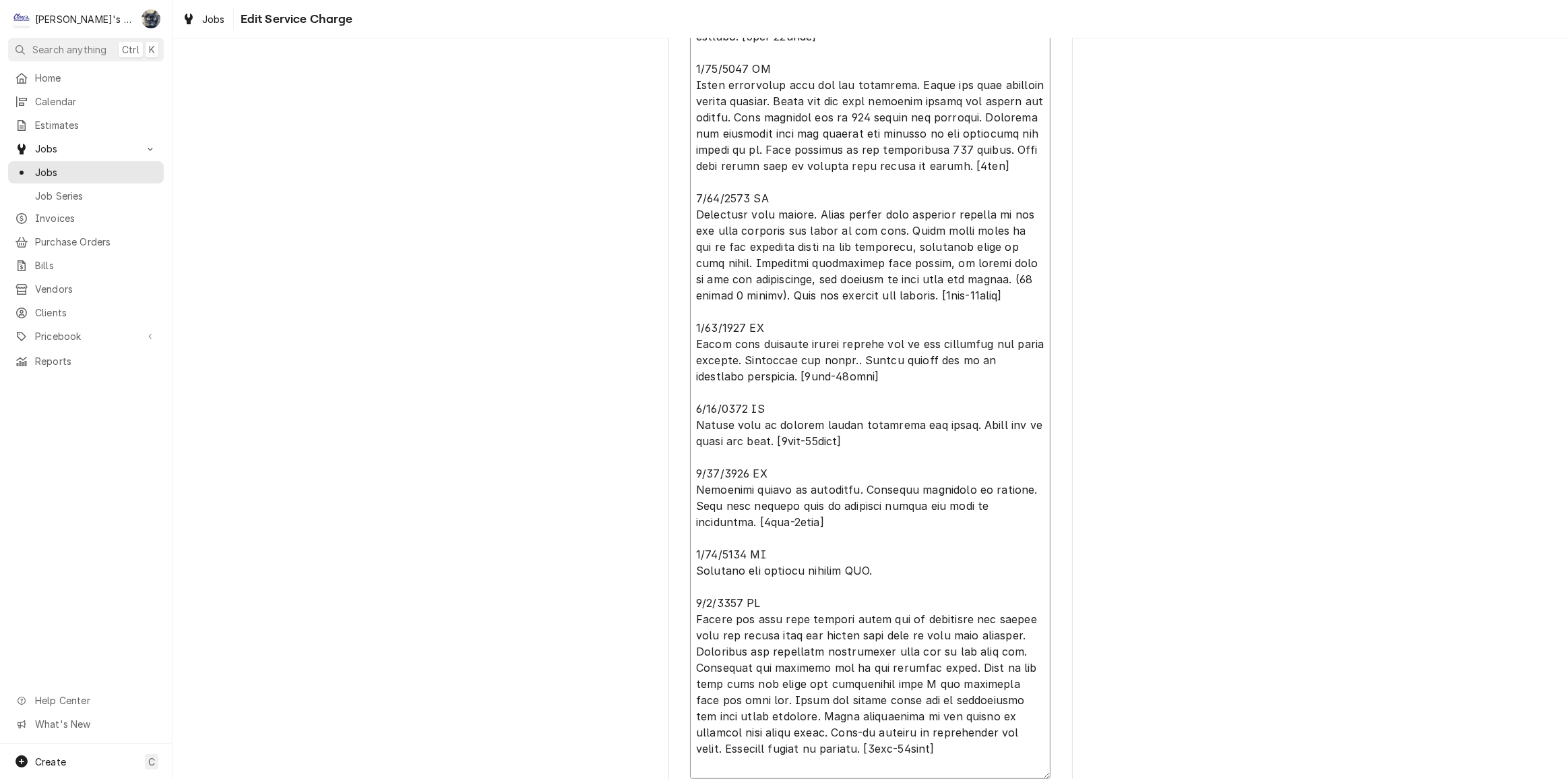
type textarea "6/13/2025 JG Found system low on refrigerant and evaporator coil completely ice…"
drag, startPoint x: 773, startPoint y: 373, endPoint x: 766, endPoint y: 377, distance: 8.1
click at [768, 376] on textarea "Service Summary" at bounding box center [870, 360] width 361 height 838
click at [768, 372] on textarea "Service Summary" at bounding box center [870, 360] width 361 height 838
click at [866, 362] on textarea "Service Summary" at bounding box center [870, 360] width 361 height 838
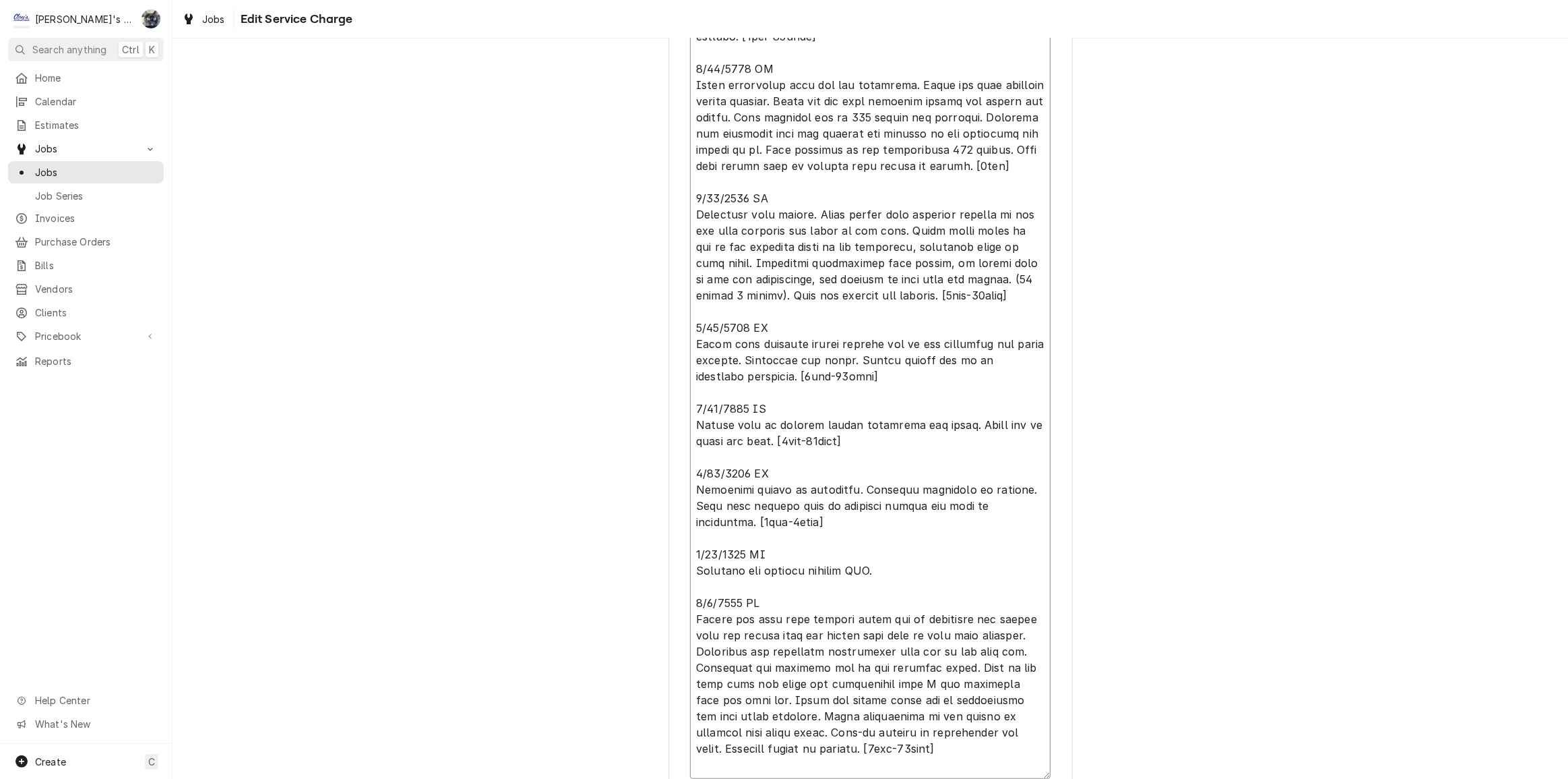
click at [767, 373] on textarea "Service Summary" at bounding box center [870, 360] width 361 height 838
type textarea "x"
type textarea "6/13/2025 JG Found system low on refrigerant and evaporator coil completely ice…"
type textarea "x"
type textarea "6/13/2025 JG Found system low on refrigerant and evaporator coil completely ice…"
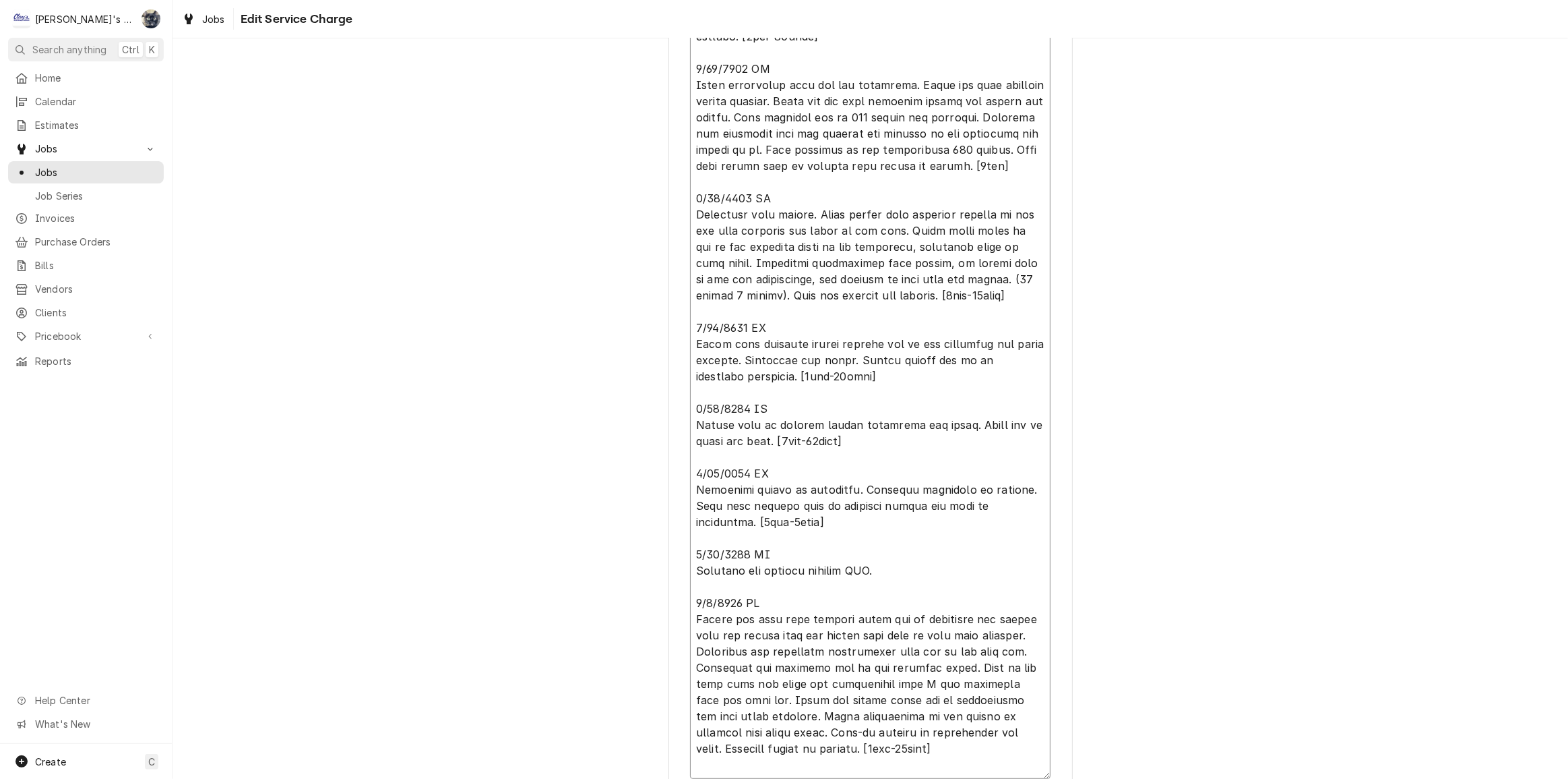
type textarea "x"
type textarea "6/13/2025 JG Found system low on refrigerant and evaporator coil completely ice…"
type textarea "x"
type textarea "6/13/2025 JG Found system low on refrigerant and evaporator coil completely ice…"
type textarea "x"
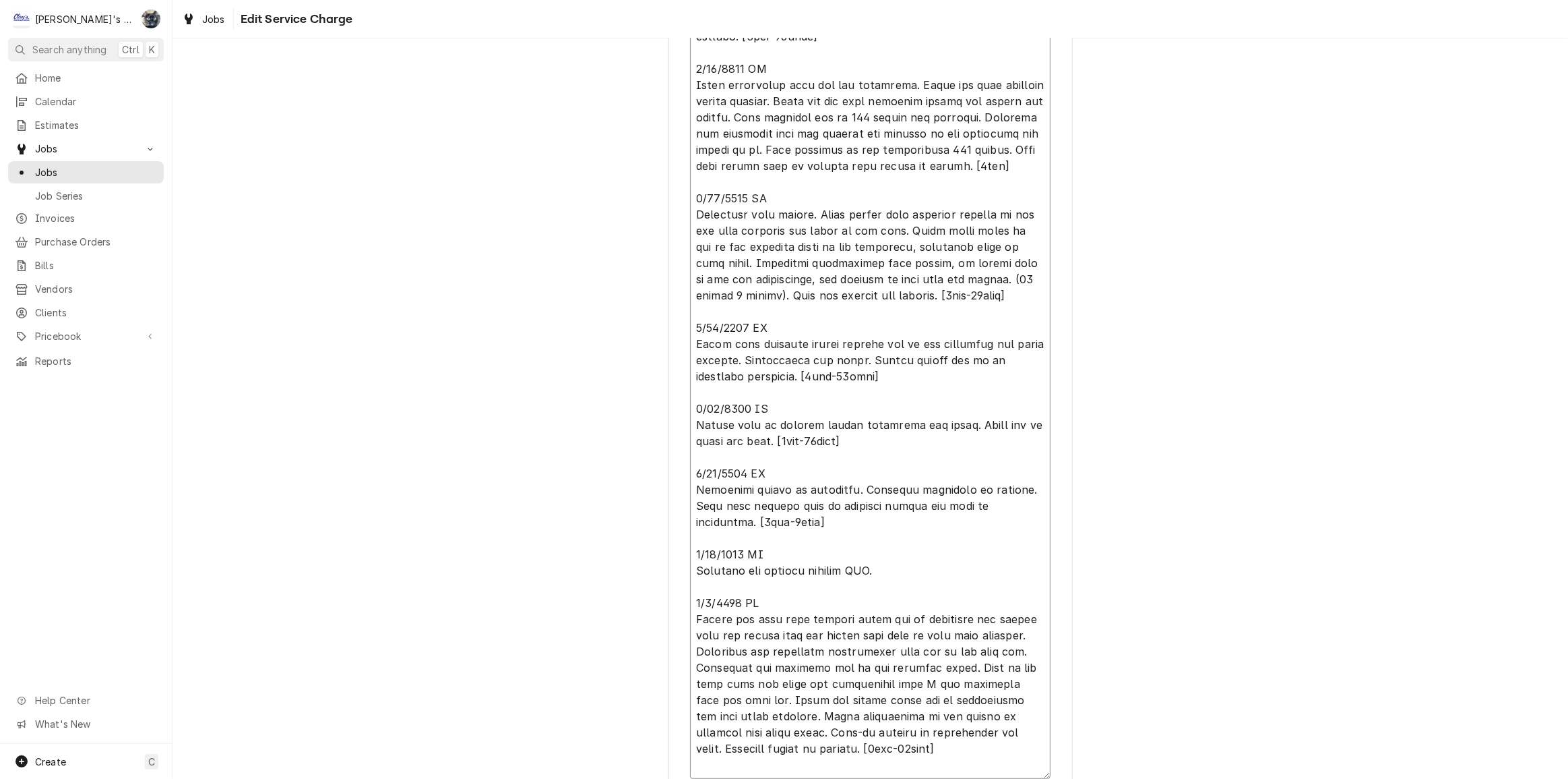
type textarea "6/13/2025 JG Found system low on refrigerant and evaporator coil completely ice…"
type textarea "x"
type textarea "6/13/2025 JG Found system low on refrigerant and evaporator coil completely ice…"
type textarea "x"
type textarea "6/13/2025 JG Found system low on refrigerant and evaporator coil completely ice…"
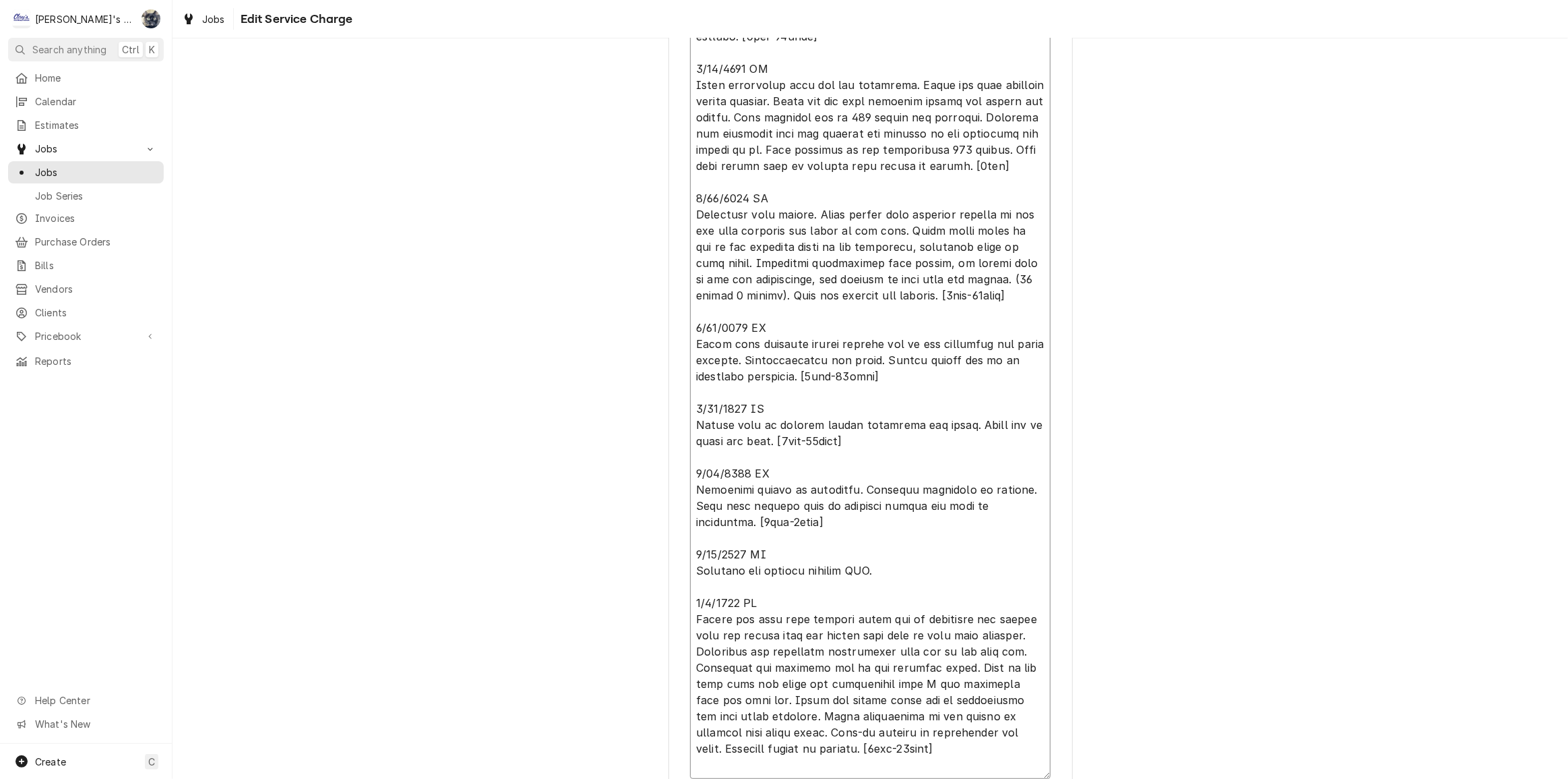
type textarea "x"
type textarea "6/13/2025 JG Found system low on refrigerant and evaporator coil completely ice…"
type textarea "x"
type textarea "6/13/2025 JG Found system low on refrigerant and evaporator coil completely ice…"
type textarea "x"
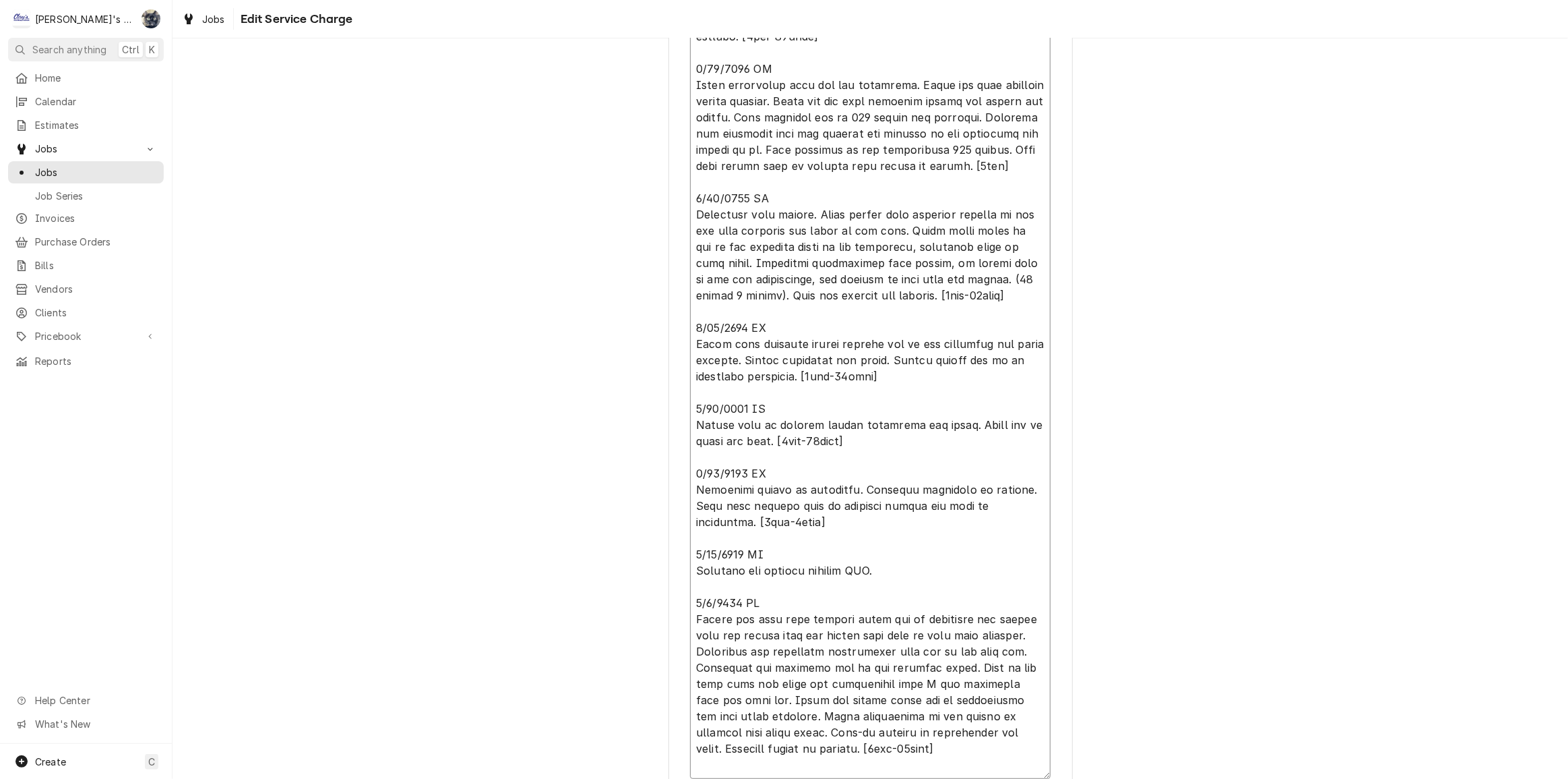
type textarea "6/13/2025 JG Found system low on refrigerant and evaporator coil completely ice…"
type textarea "x"
type textarea "6/13/2025 JG Found system low on refrigerant and evaporator coil completely ice…"
type textarea "x"
type textarea "6/13/2025 JG Found system low on refrigerant and evaporator coil completely ice…"
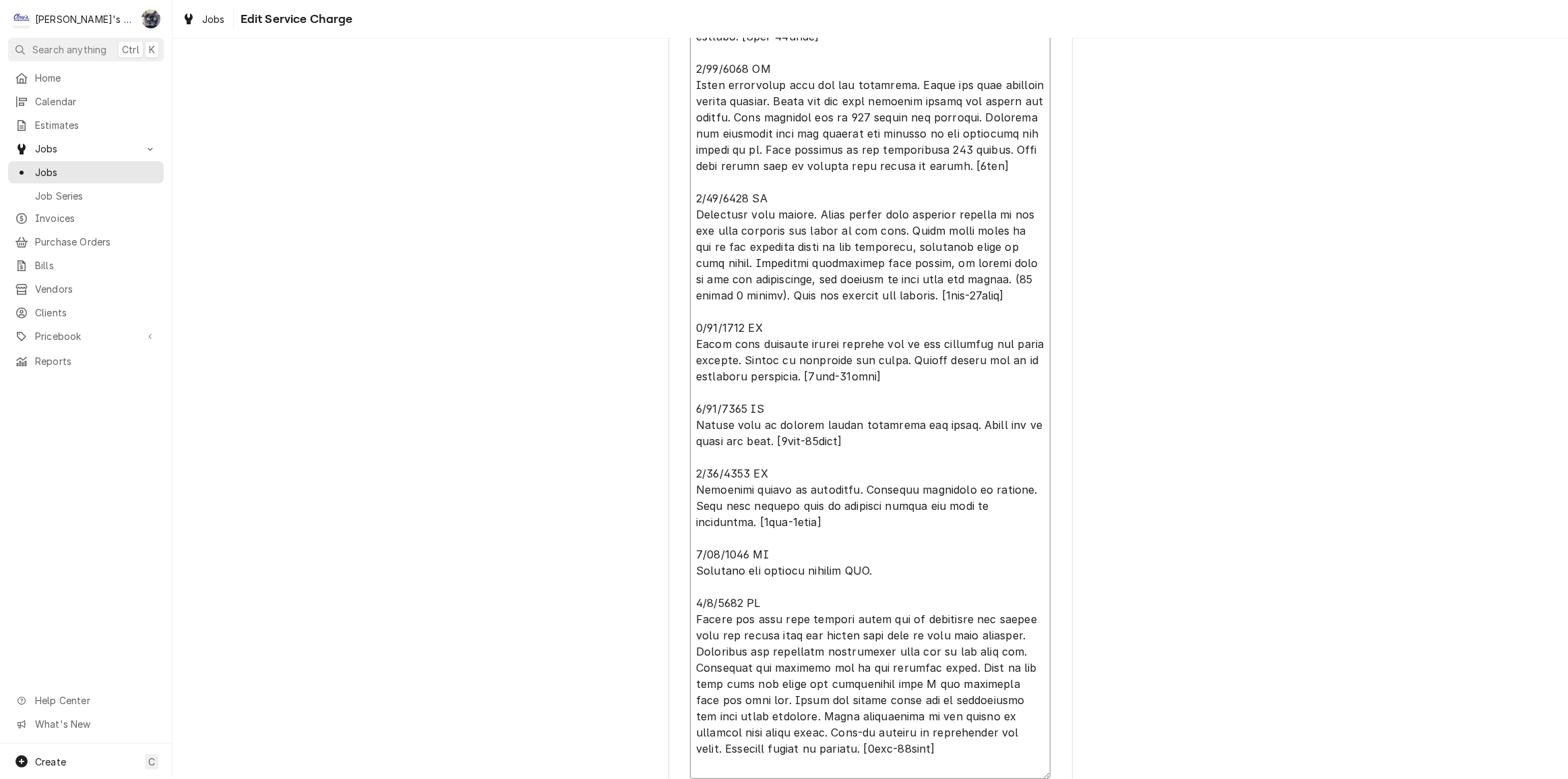
type textarea "x"
type textarea "6/13/2025 JG Found system low on refrigerant and evaporator coil completely ice…"
type textarea "x"
type textarea "6/13/2025 JG Found system low on refrigerant and evaporator coil completely ice…"
type textarea "x"
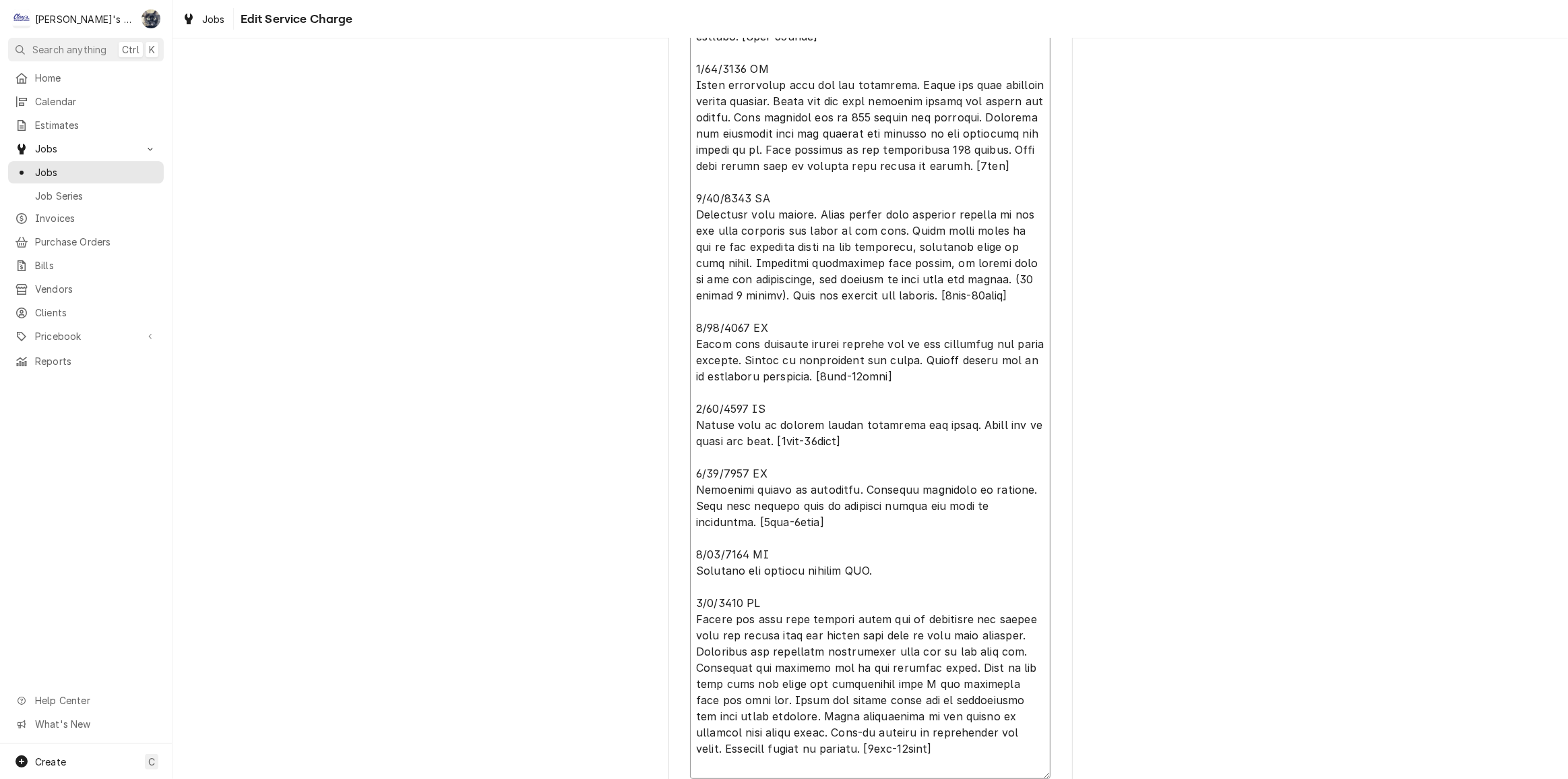
type textarea "6/13/2025 JG Found system low on refrigerant and evaporator coil completely ice…"
type textarea "x"
type textarea "6/13/2025 JG Found system low on refrigerant and evaporator coil completely ice…"
type textarea "x"
type textarea "6/13/2025 JG Found system low on refrigerant and evaporator coil completely ice…"
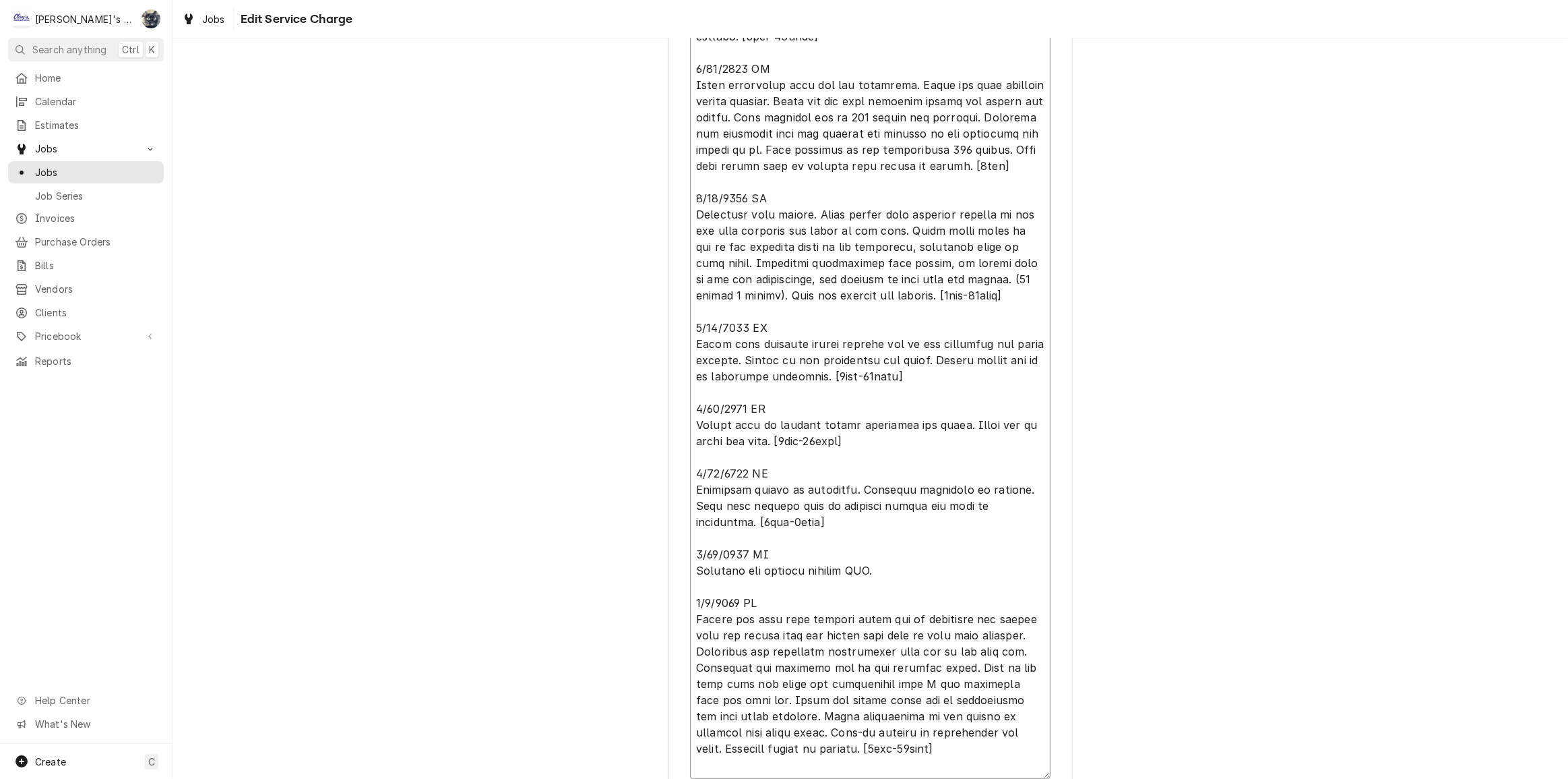
type textarea "x"
type textarea "6/13/2025 JG Found system low on refrigerant and evaporator coil completely ice…"
type textarea "x"
type textarea "6/13/2025 JG Found system low on refrigerant and evaporator coil completely ice…"
type textarea "x"
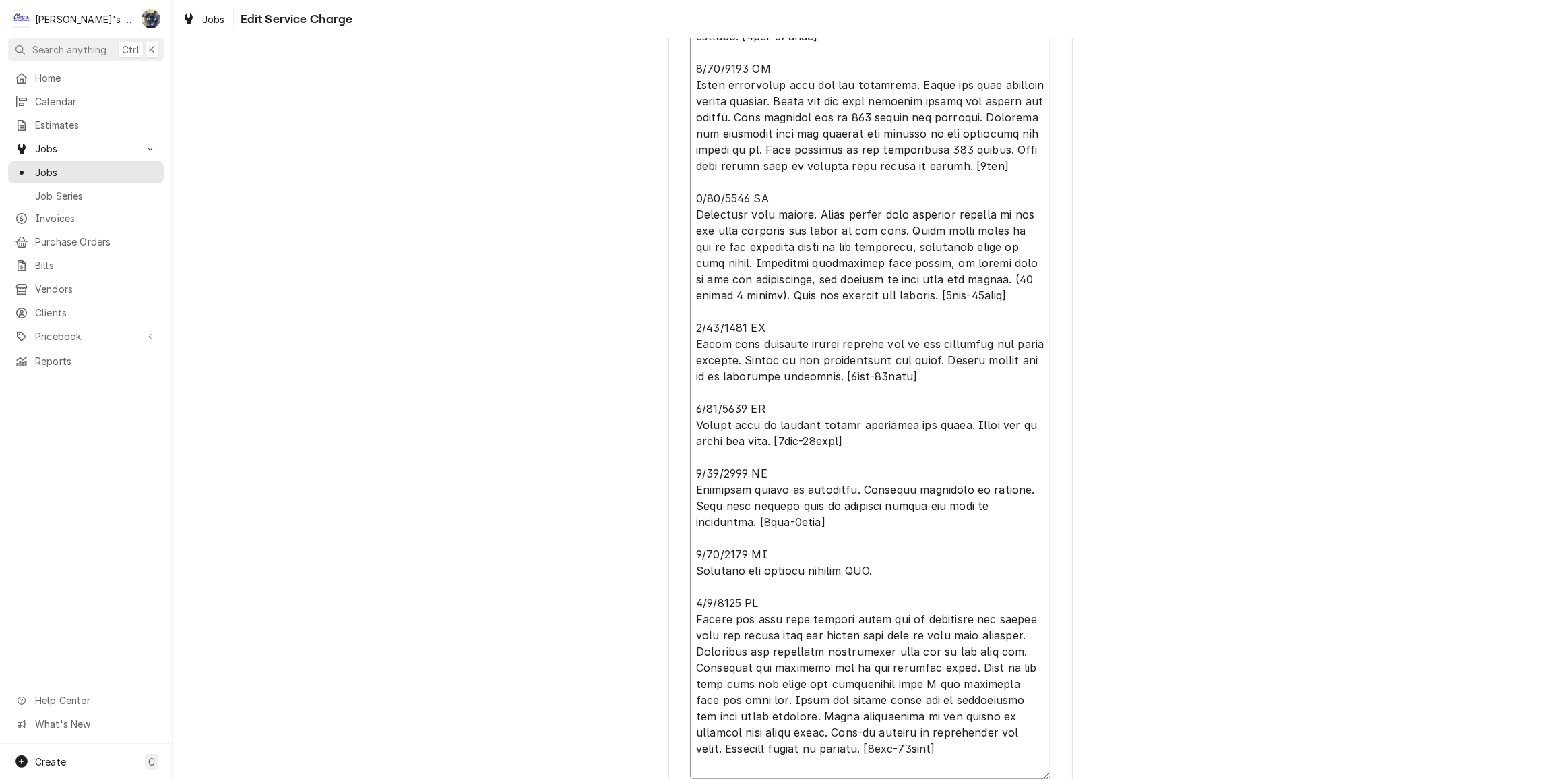
type textarea "6/13/2025 JG Found system low on refrigerant and evaporator coil completely ice…"
type textarea "x"
type textarea "6/13/2025 JG Found system low on refrigerant and evaporator coil completely ice…"
type textarea "x"
type textarea "6/13/2025 JG Found system low on refrigerant and evaporator coil completely ice…"
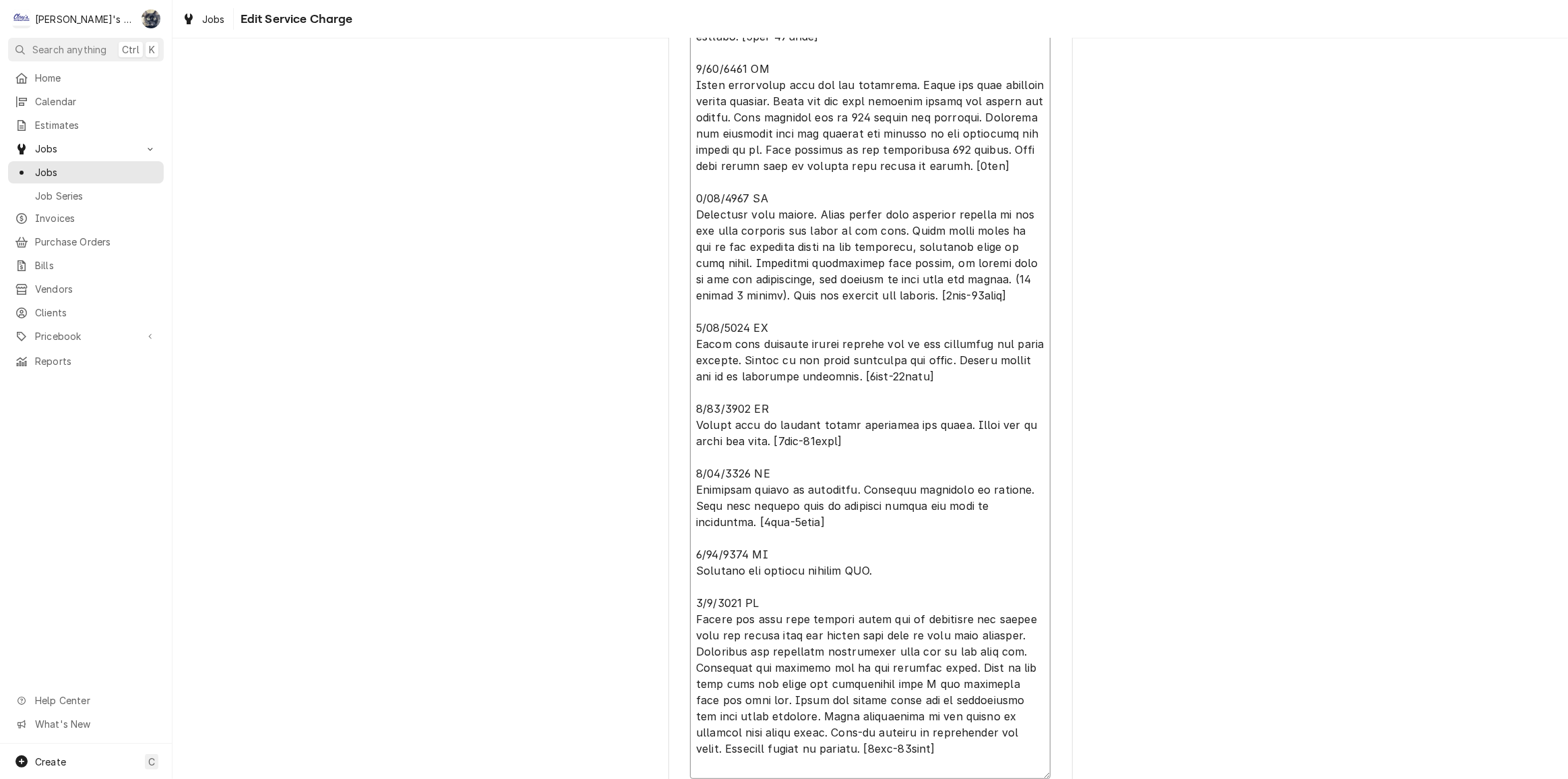
type textarea "x"
type textarea "6/13/2025 JG Found system low on refrigerant and evaporator coil completely ice…"
type textarea "x"
type textarea "6/13/2025 JG Found system low on refrigerant and evaporator coil completely ice…"
type textarea "x"
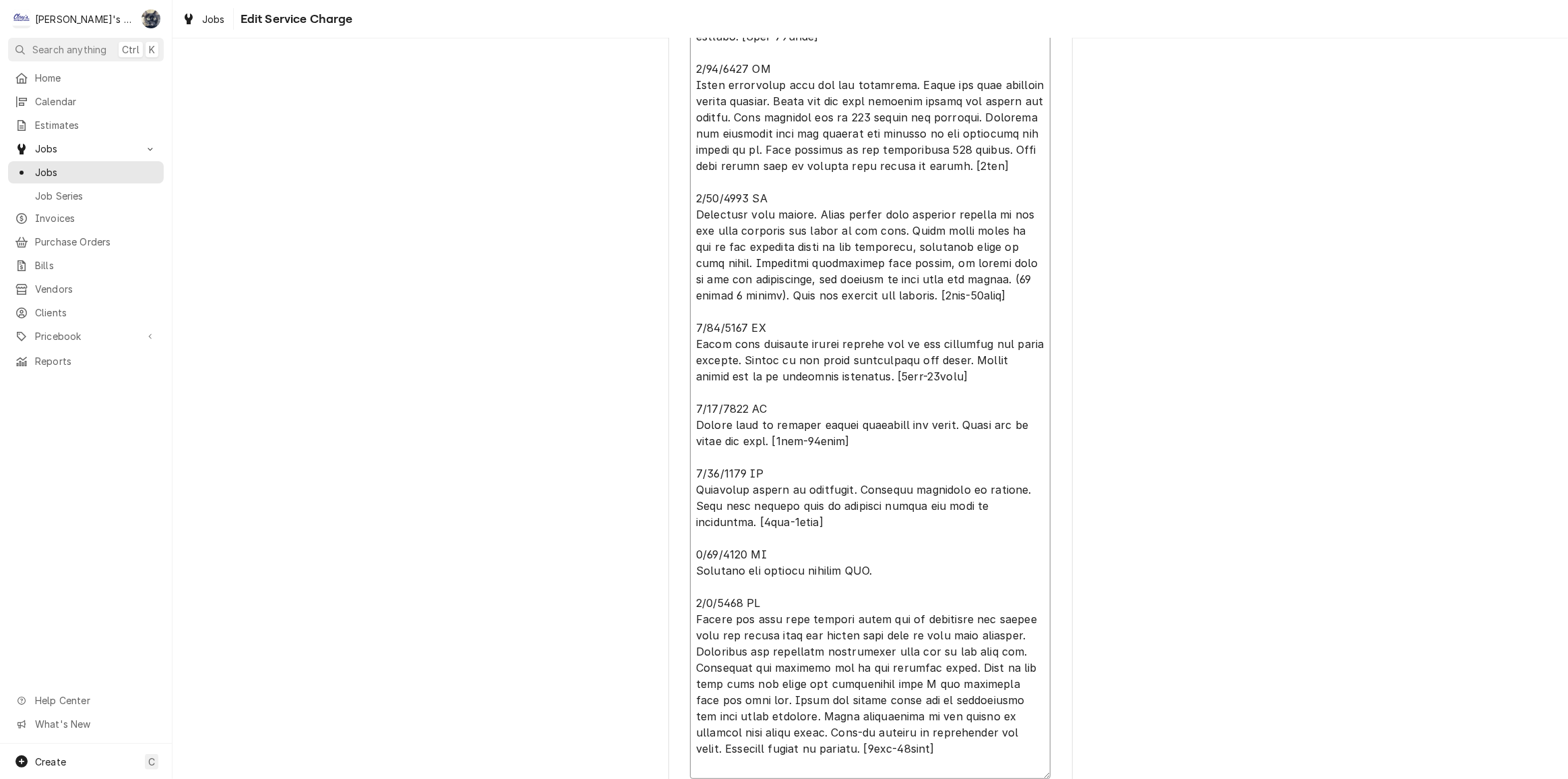
type textarea "6/13/2025 JG Found system low on refrigerant and evaporator coil completely ice…"
type textarea "x"
type textarea "6/13/2025 JG Found system low on refrigerant and evaporator coil completely ice…"
type textarea "x"
type textarea "6/13/2025 JG Found system low on refrigerant and evaporator coil completely ice…"
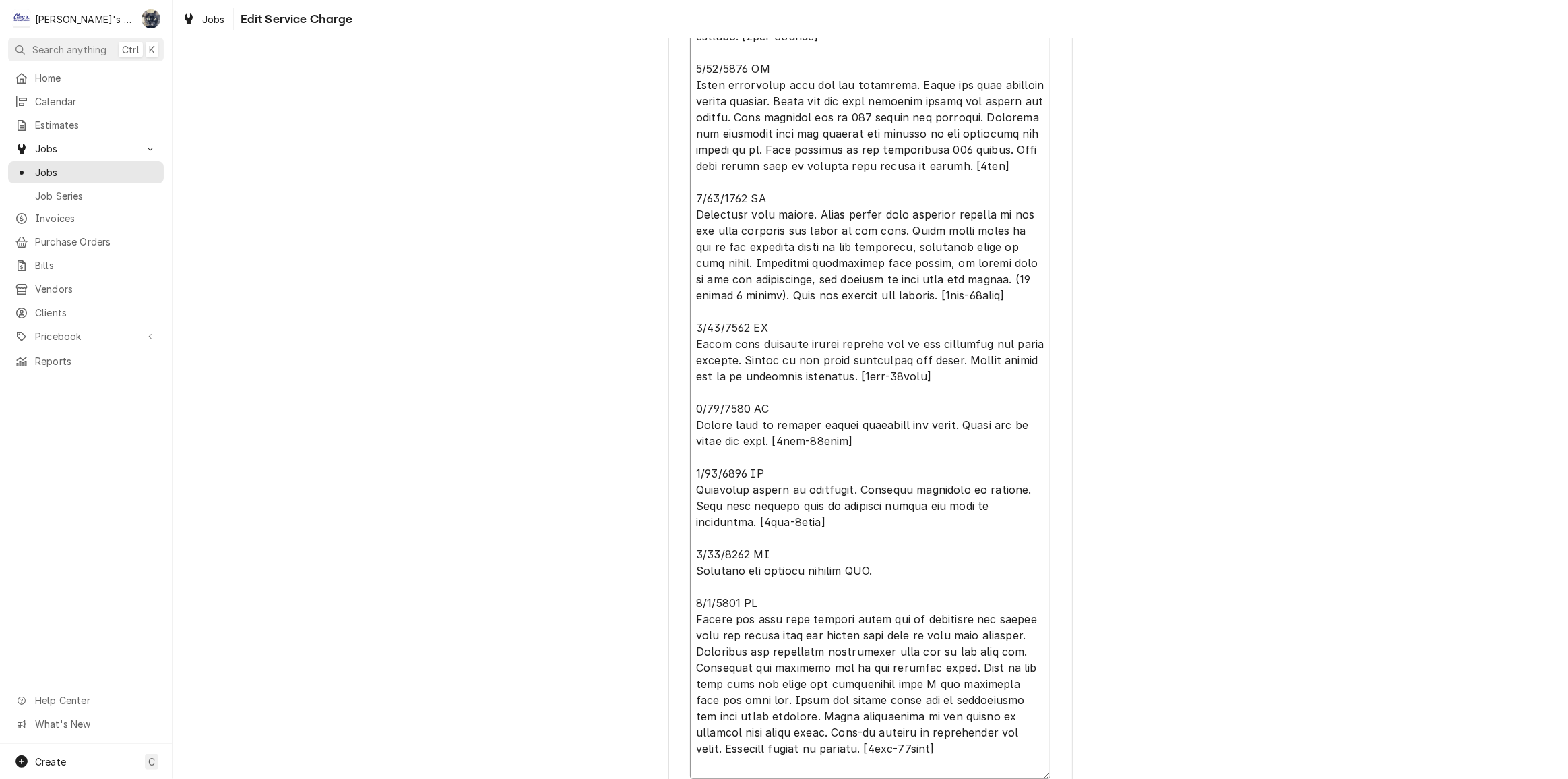
type textarea "x"
type textarea "6/13/2025 JG Found system low on refrigerant and evaporator coil completely ice…"
type textarea "x"
type textarea "6/13/2025 JG Found system low on refrigerant and evaporator coil completely ice…"
type textarea "x"
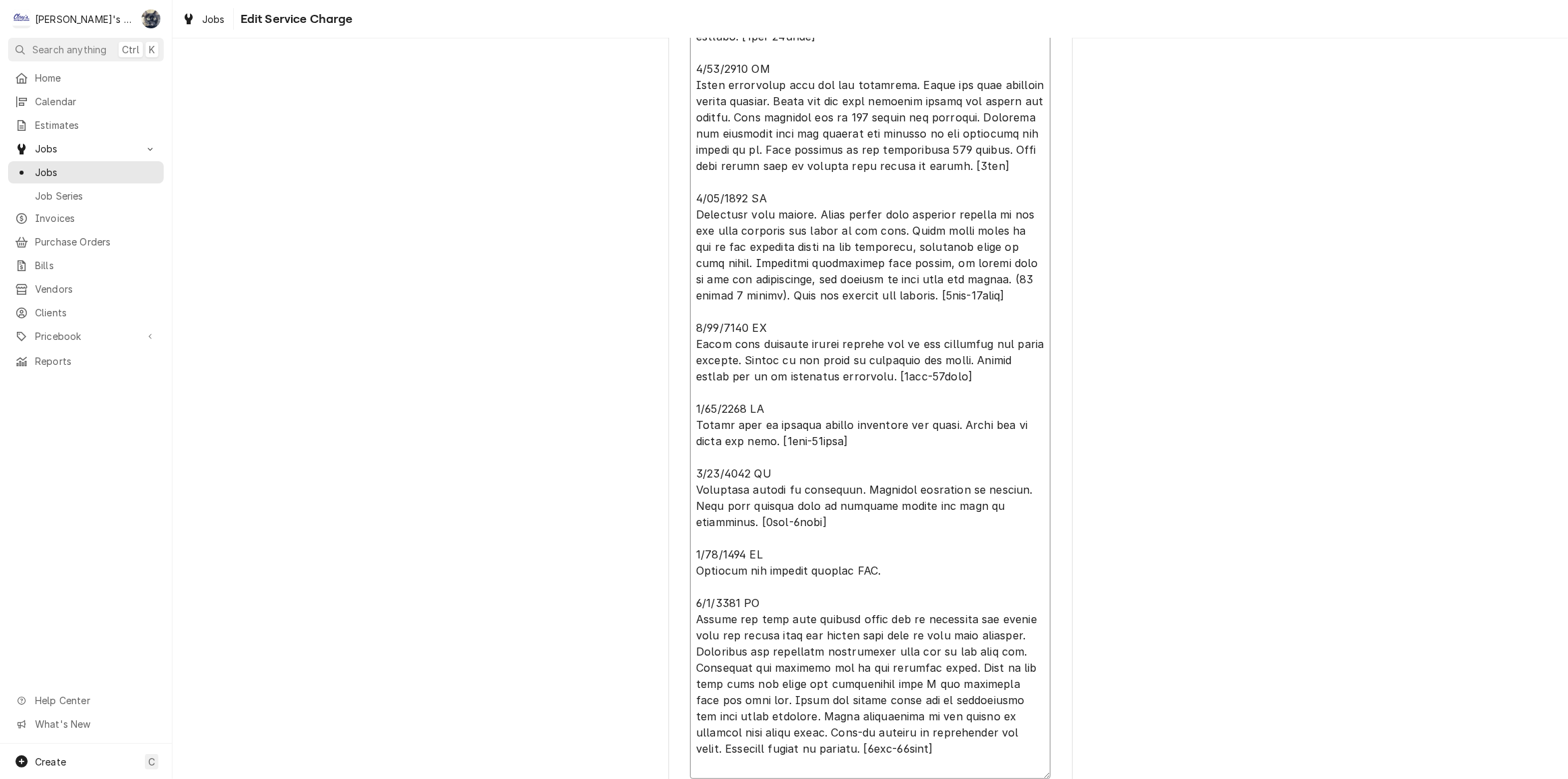
type textarea "6/13/2025 JG Found system low on refrigerant and evaporator coil completely ice…"
type textarea "x"
type textarea "6/13/2025 JG Found system low on refrigerant and evaporator coil completely ice…"
type textarea "x"
type textarea "6/13/2025 JG Found system low on refrigerant and evaporator coil completely ice…"
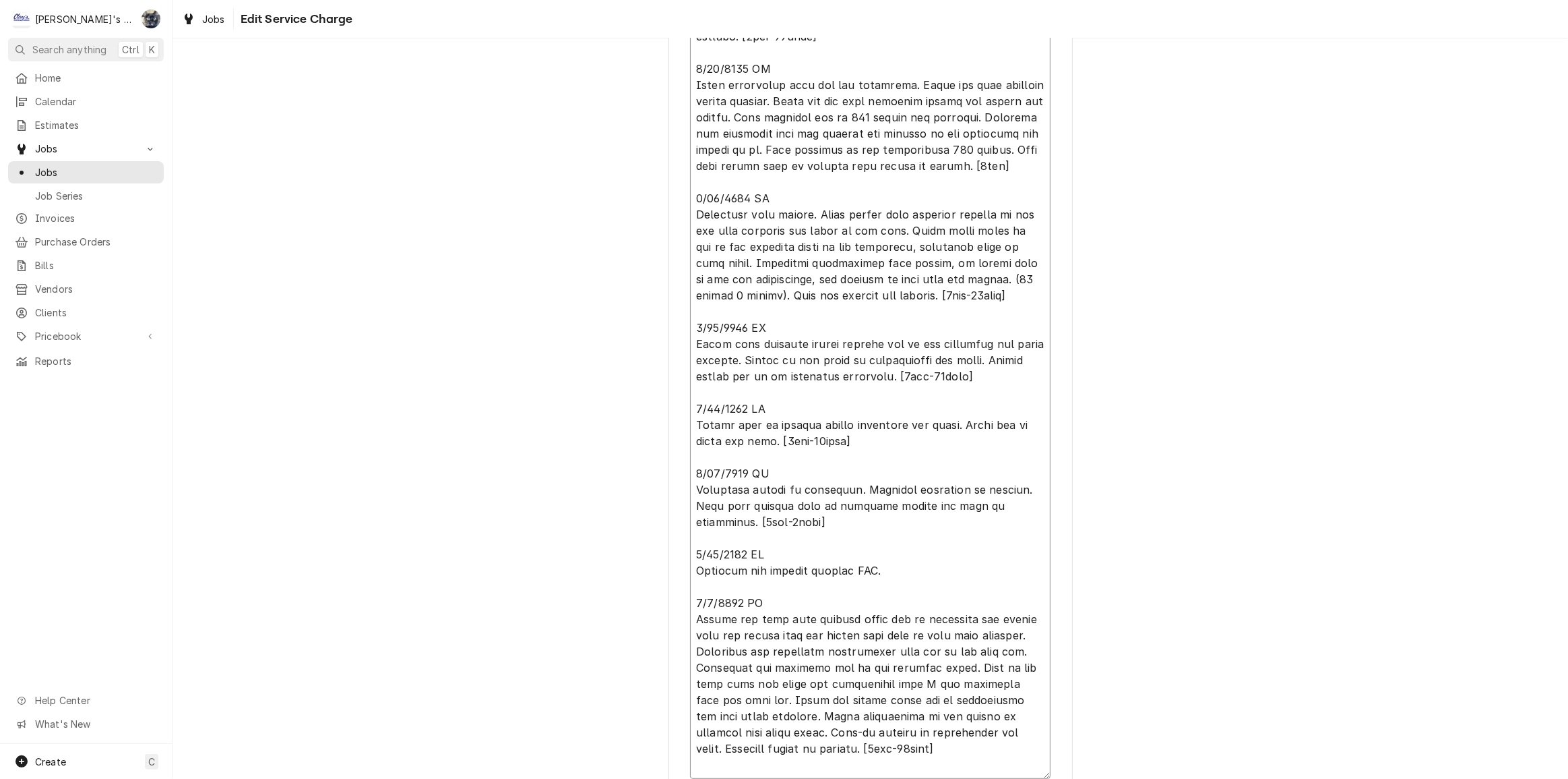
type textarea "x"
type textarea "6/13/2025 JG Found system low on refrigerant and evaporator coil completely ice…"
type textarea "x"
type textarea "6/13/2025 JG Found system low on refrigerant and evaporator coil completely ice…"
type textarea "x"
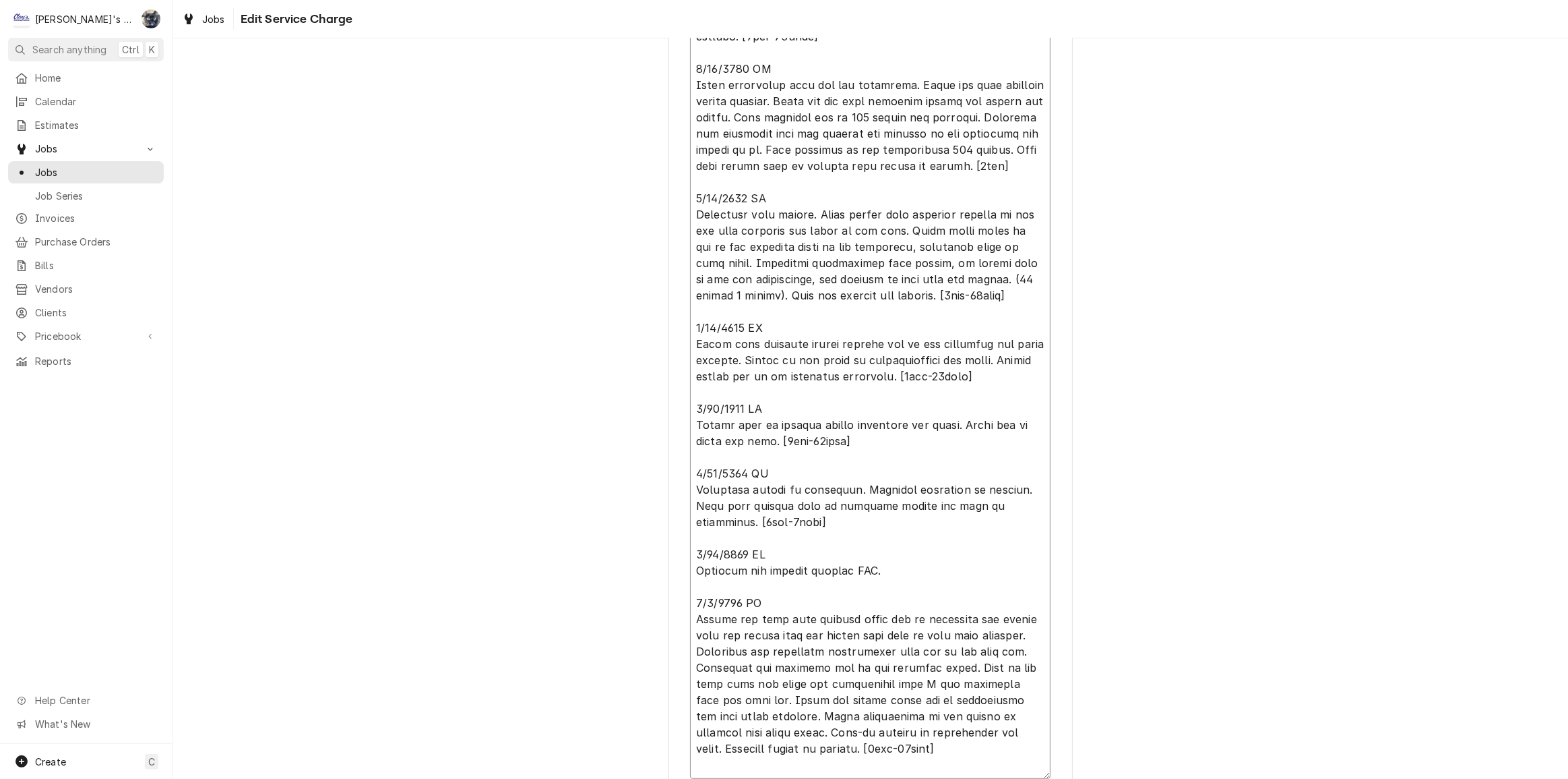
type textarea "6/13/2025 JG Found system low on refrigerant and evaporator coil completely ice…"
type textarea "x"
type textarea "6/13/2025 JG Found system low on refrigerant and evaporator coil completely ice…"
type textarea "x"
type textarea "6/13/2025 JG Found system low on refrigerant and evaporator coil completely ice…"
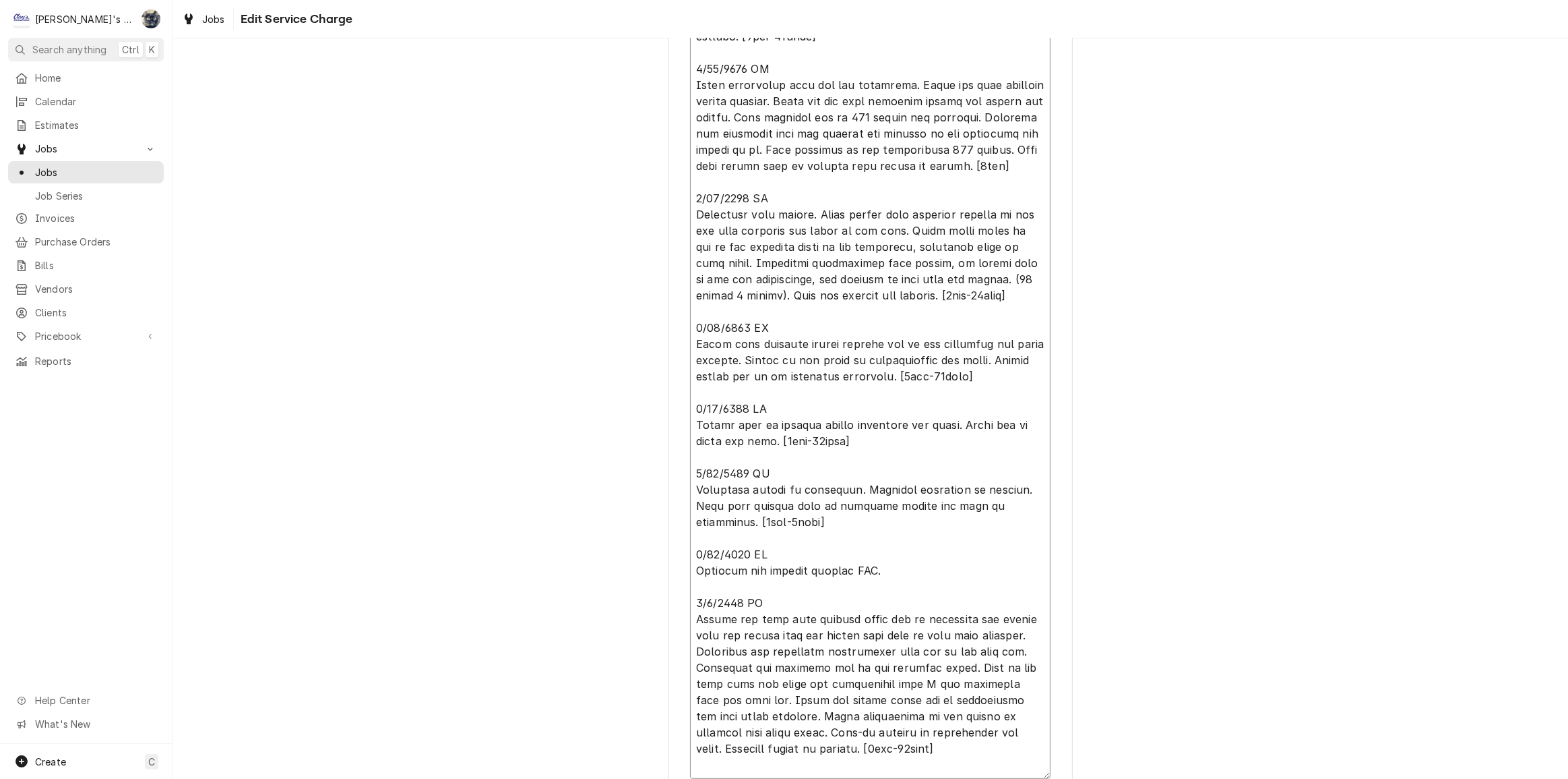
type textarea "x"
type textarea "6/13/2025 JG Found system low on refrigerant and evaporator coil completely ice…"
type textarea "x"
type textarea "6/13/2025 JG Found system low on refrigerant and evaporator coil completely ice…"
type textarea "x"
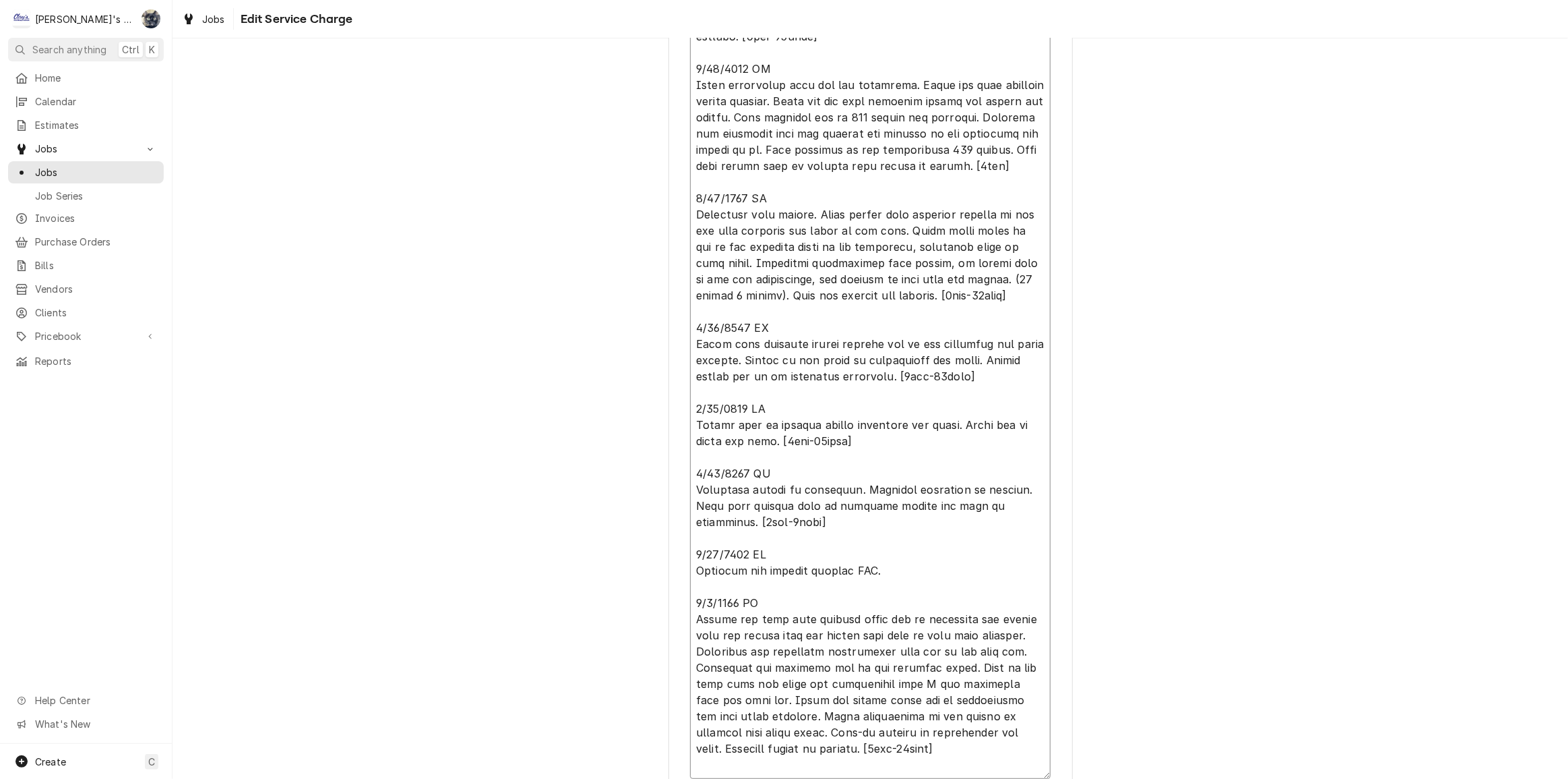
type textarea "6/13/2025 JG Found system low on refrigerant and evaporator coil completely ice…"
type textarea "x"
type textarea "6/13/2025 JG Found system low on refrigerant and evaporator coil completely ice…"
type textarea "x"
type textarea "6/13/2025 JG Found system low on refrigerant and evaporator coil completely ice…"
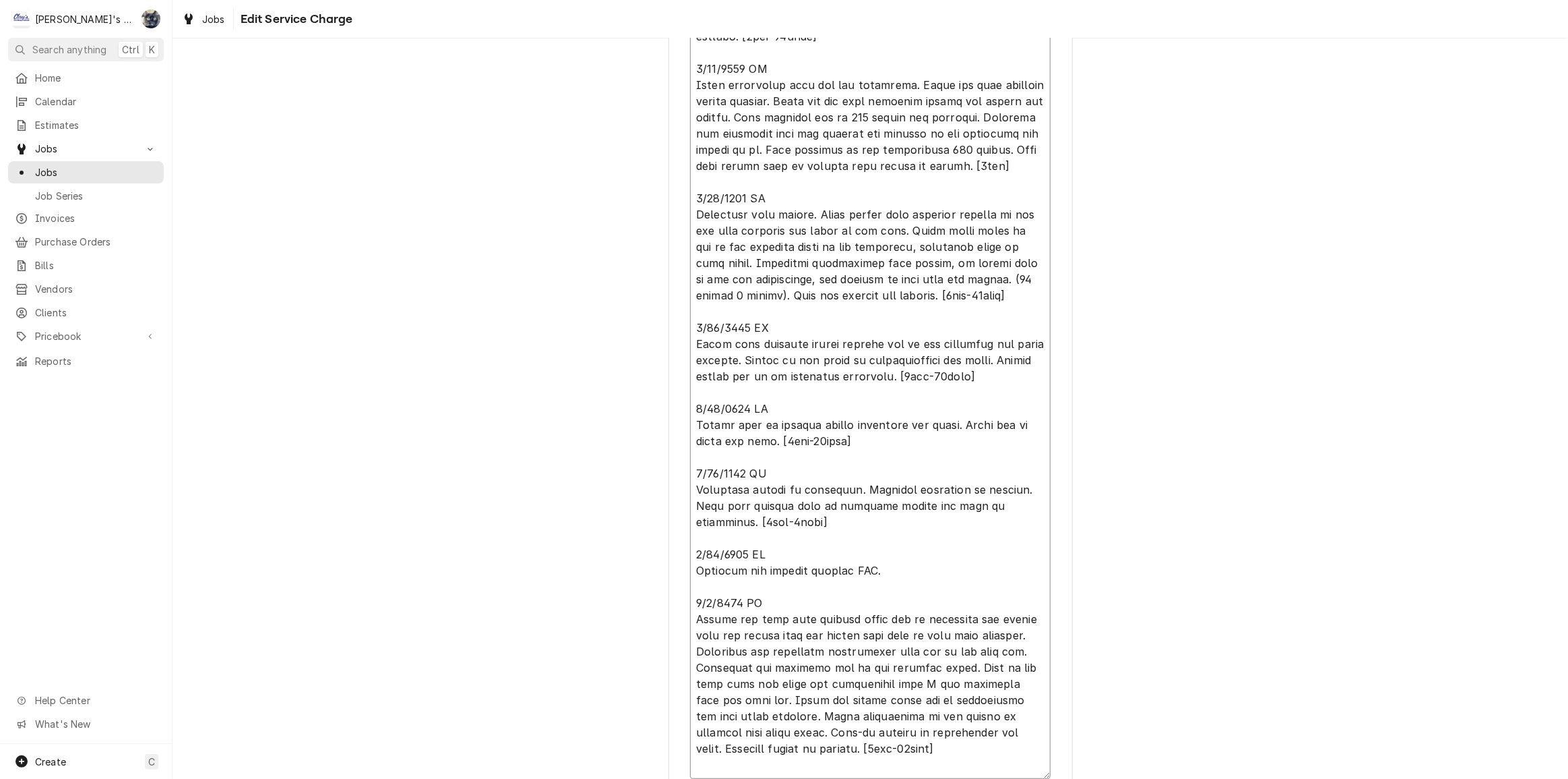
type textarea "x"
type textarea "6/13/2025 JG Found system low on refrigerant and evaporator coil completely ice…"
type textarea "x"
type textarea "6/13/2025 JG Found system low on refrigerant and evaporator coil completely ice…"
type textarea "x"
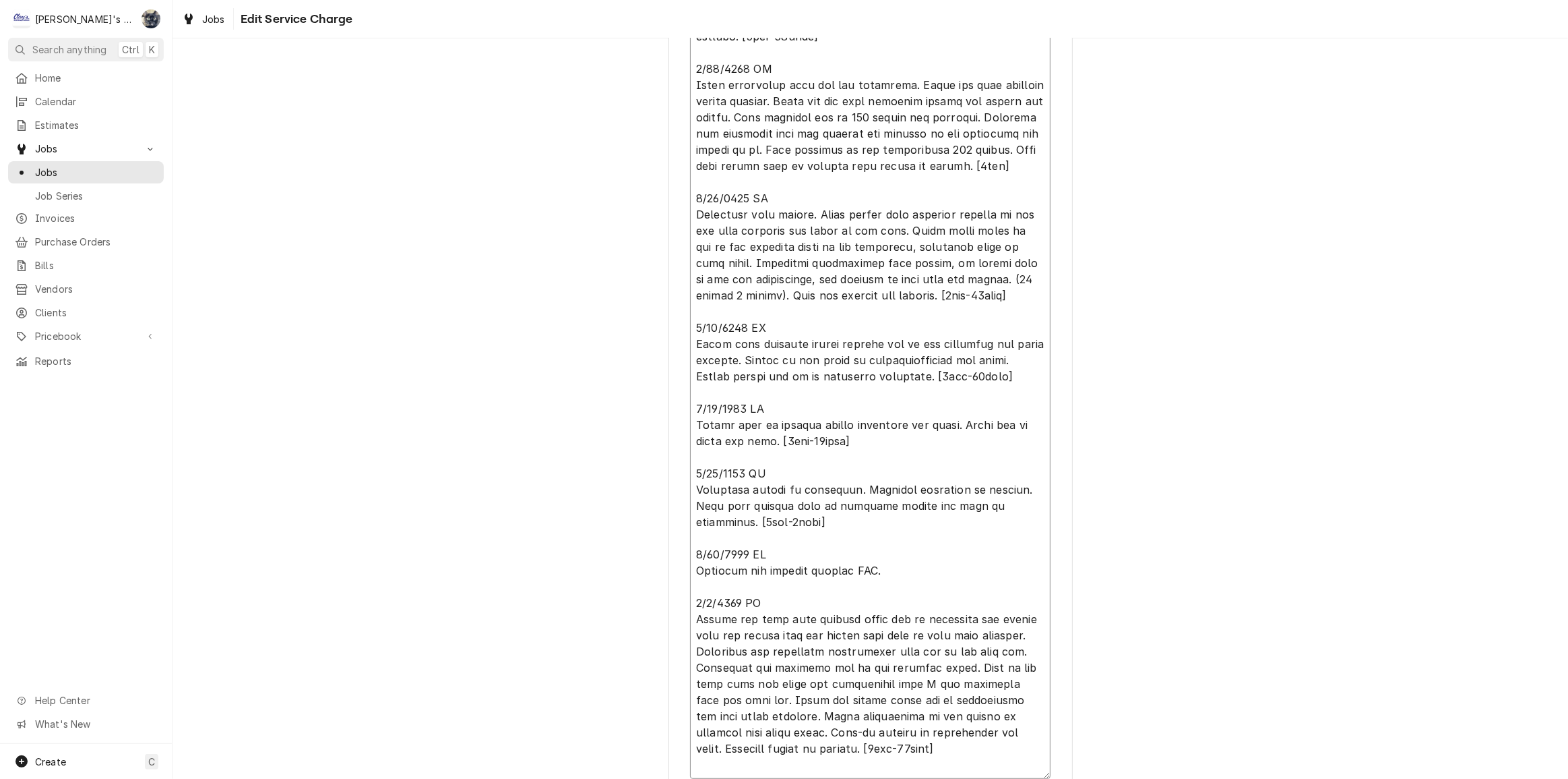
type textarea "6/13/2025 JG Found system low on refrigerant and evaporator coil completely ice…"
type textarea "x"
type textarea "6/13/2025 JG Found system low on refrigerant and evaporator coil completely ice…"
type textarea "x"
type textarea "6/13/2025 JG Found system low on refrigerant and evaporator coil completely ice…"
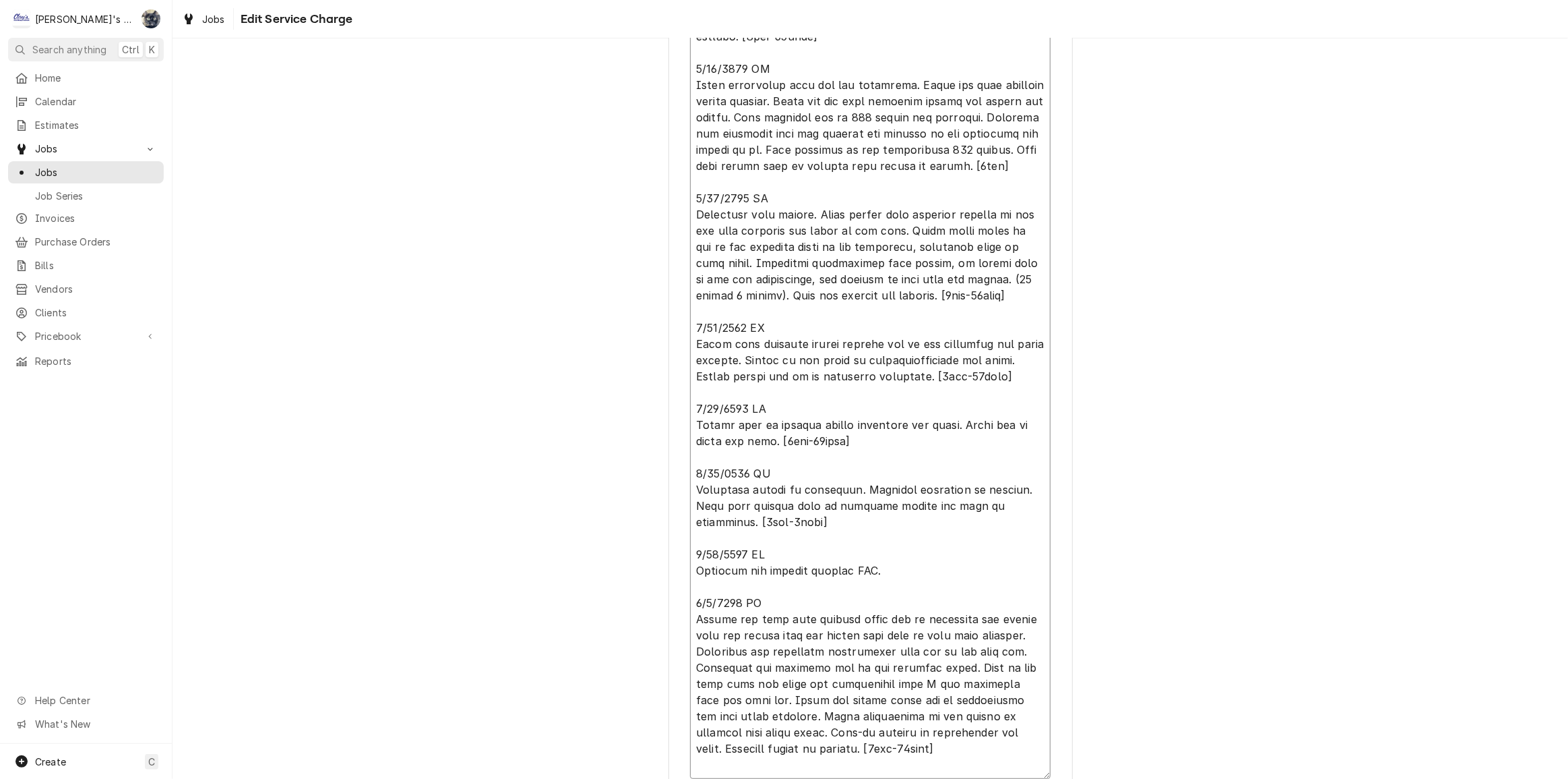
type textarea "x"
type textarea "6/13/2025 JG Found system low on refrigerant and evaporator coil completely ice…"
type textarea "x"
type textarea "6/13/2025 JG Found system low on refrigerant and evaporator coil completely ice…"
type textarea "x"
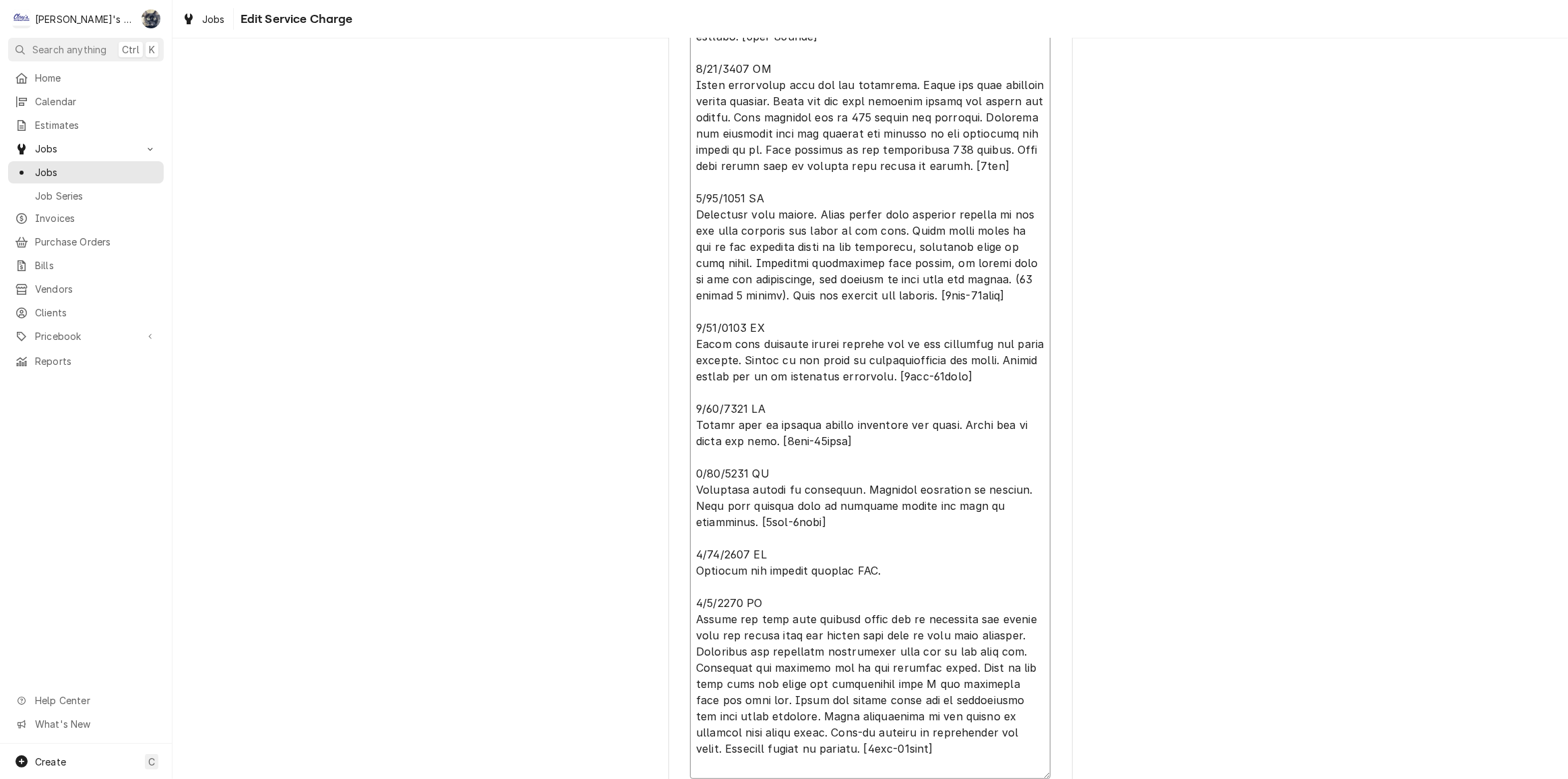
type textarea "6/13/2025 JG Found system low on refrigerant and evaporator coil completely ice…"
type textarea "x"
type textarea "6/13/2025 JG Found system low on refrigerant and evaporator coil completely ice…"
type textarea "x"
type textarea "6/13/2025 JG Found system low on refrigerant and evaporator coil completely ice…"
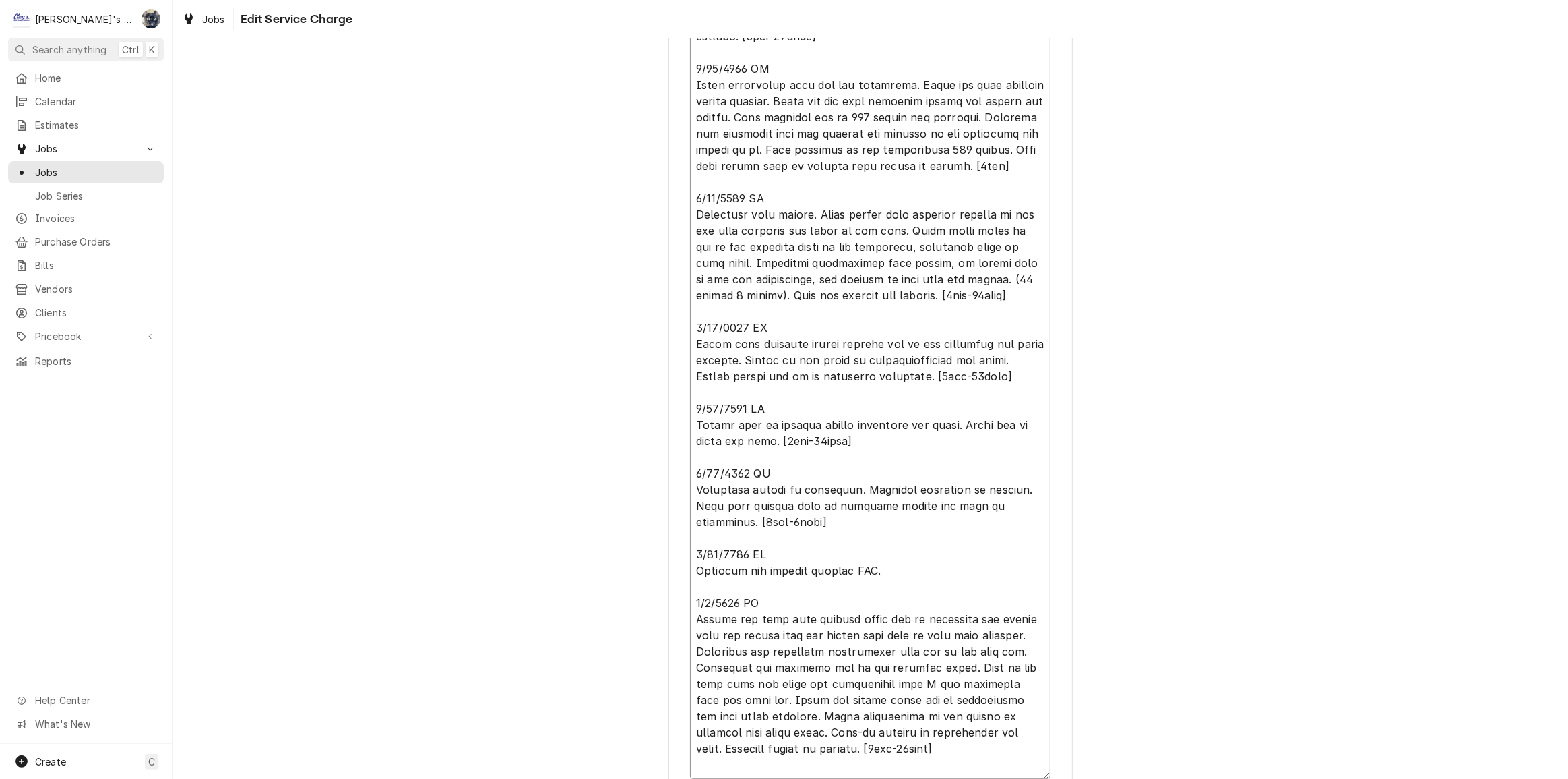
type textarea "x"
type textarea "6/13/2025 JG Found system low on refrigerant and evaporator coil completely ice…"
type textarea "x"
type textarea "6/13/2025 JG Found system low on refrigerant and evaporator coil completely ice…"
type textarea "x"
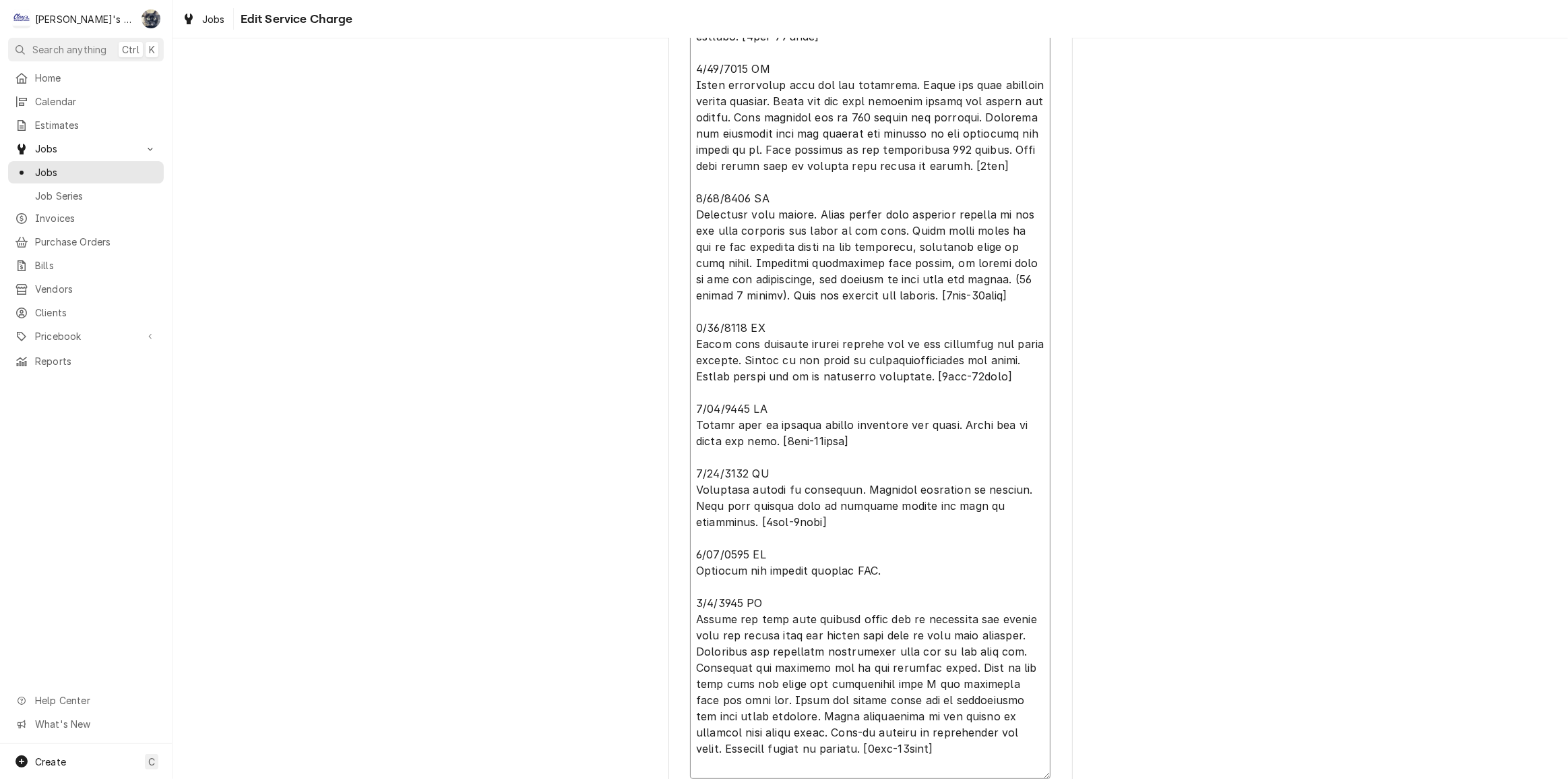
type textarea "6/13/2025 JG Found system low on refrigerant and evaporator coil completely ice…"
type textarea "x"
type textarea "6/13/2025 JG Found system low on refrigerant and evaporator coil completely ice…"
type textarea "x"
type textarea "6/13/2025 JG Found system low on refrigerant and evaporator coil completely ice…"
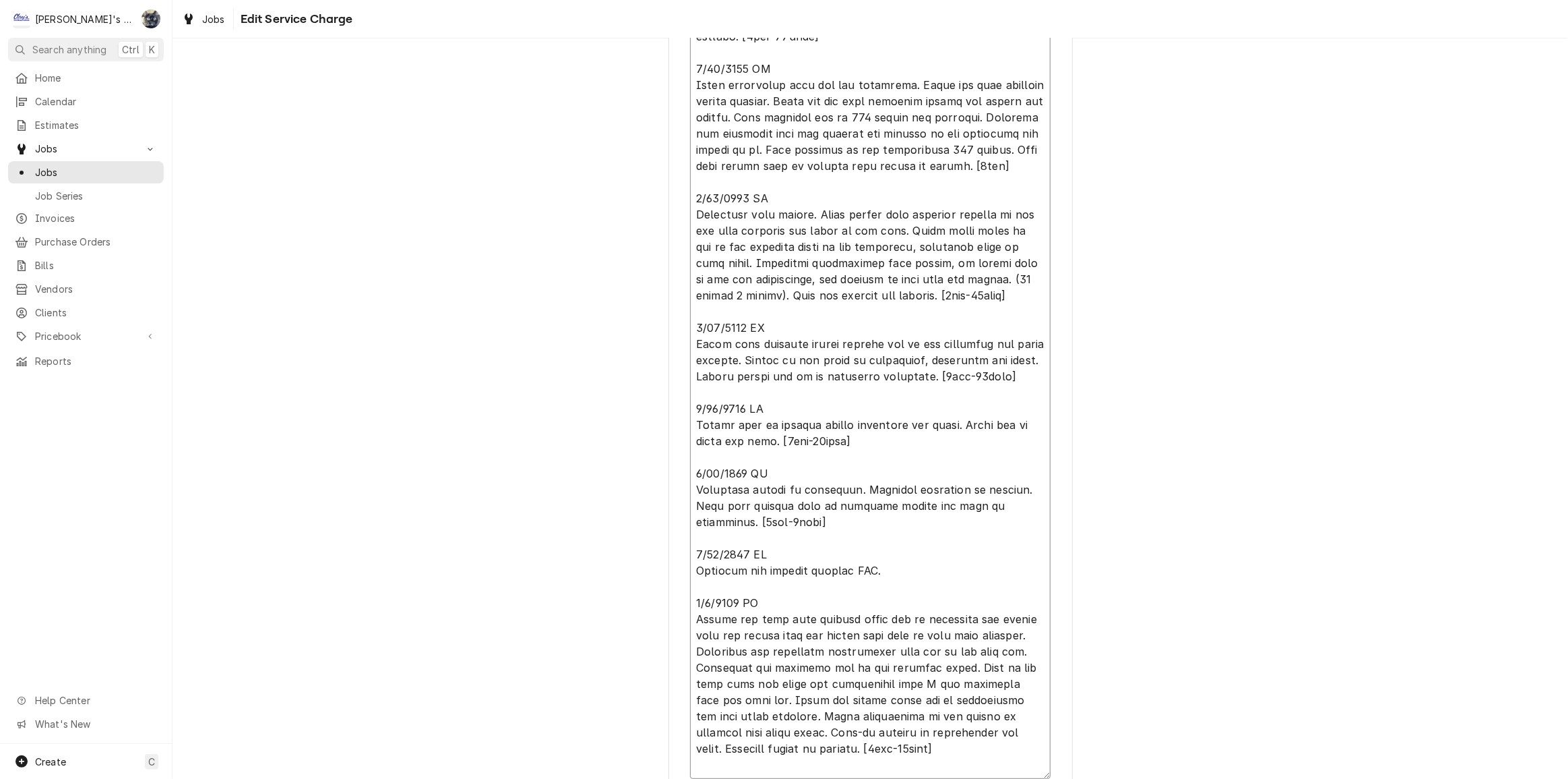
type textarea "x"
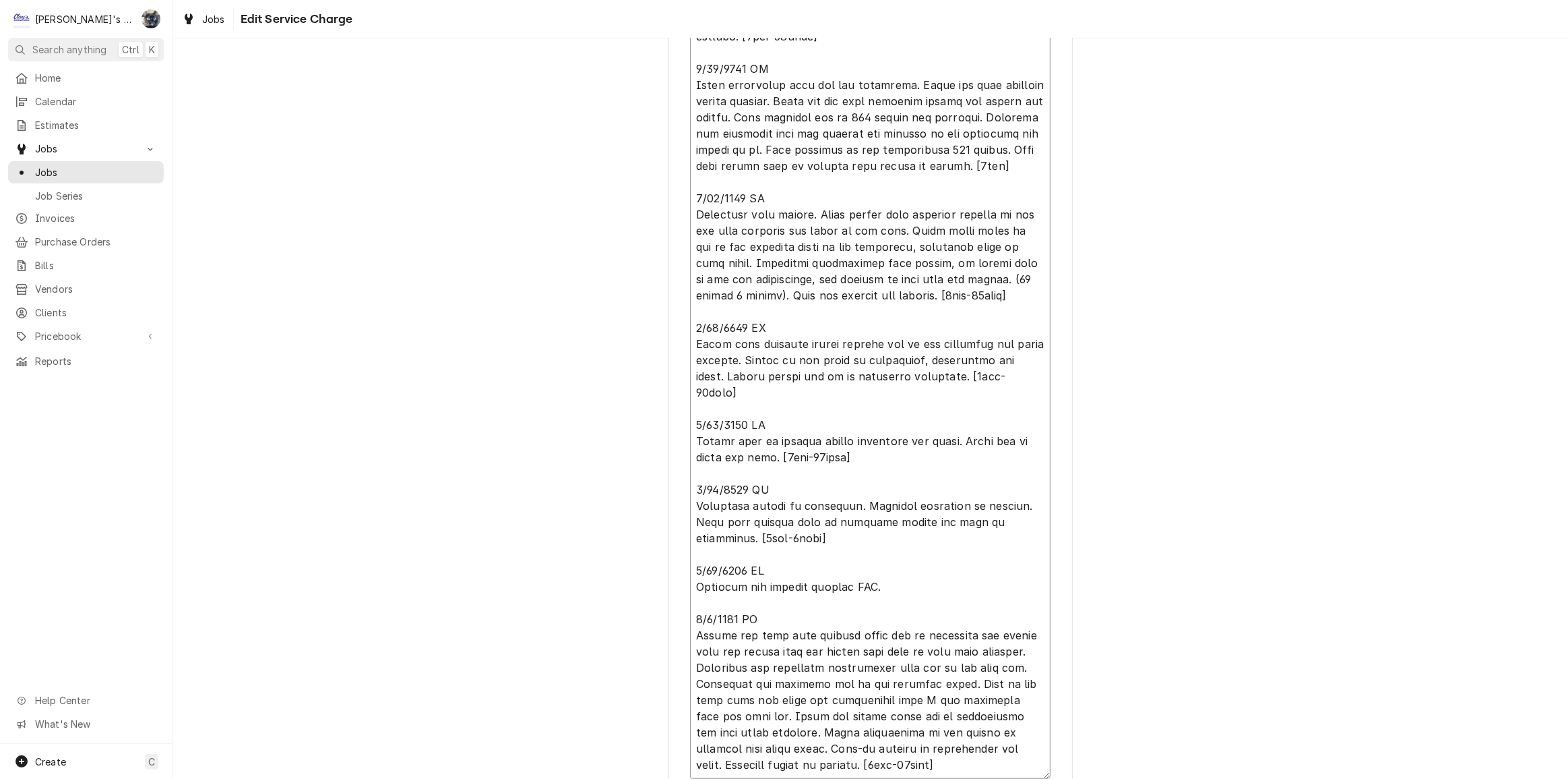
type textarea "6/13/2025 JG Found system low on refrigerant and evaporator coil completely ice…"
type textarea "x"
type textarea "6/13/2025 JG Found system low on refrigerant and evaporator coil completely ice…"
type textarea "x"
type textarea "6/13/2025 JG Found system low on refrigerant and evaporator coil completely ice…"
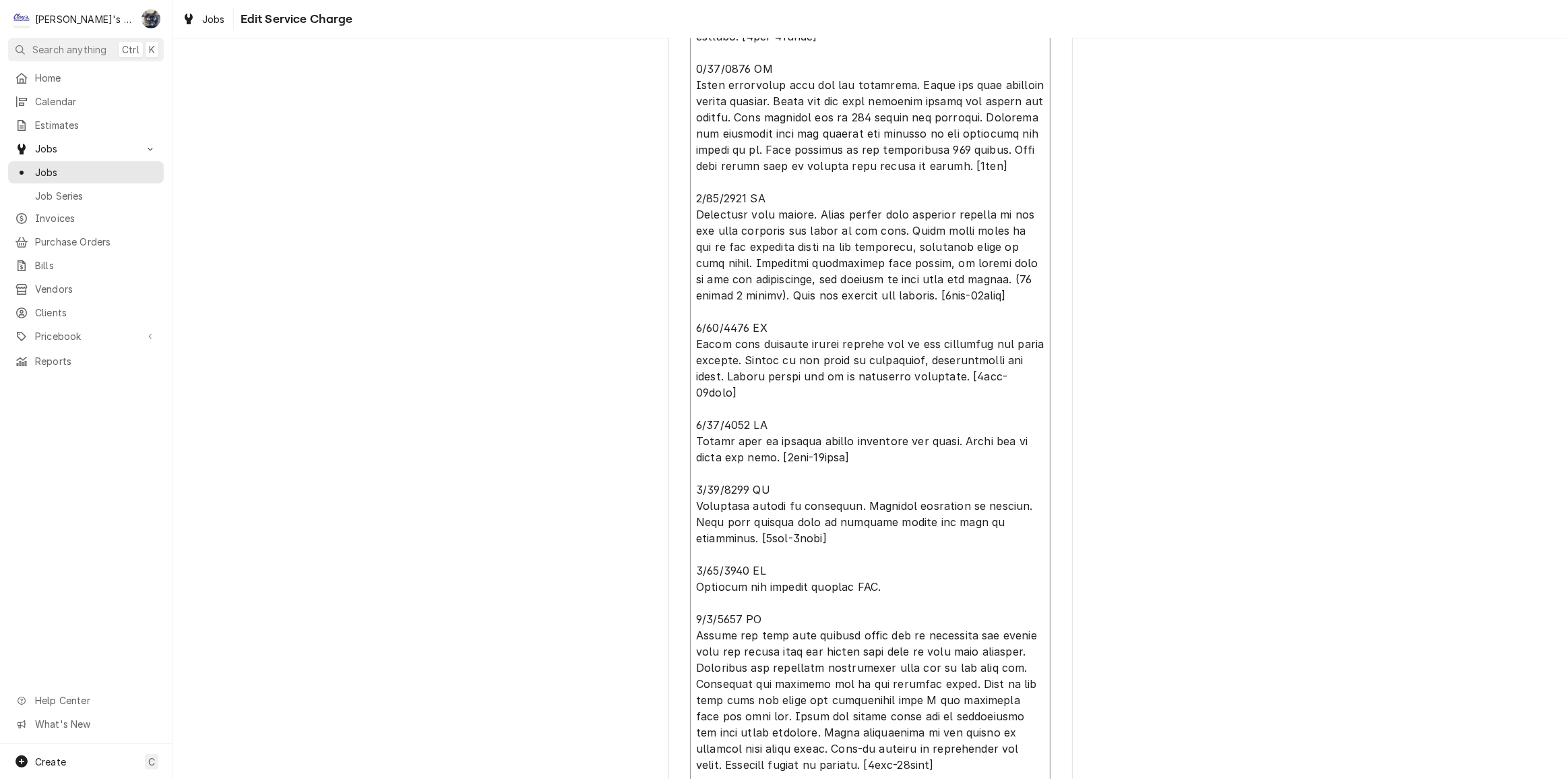
type textarea "x"
type textarea "6/13/2025 JG Found system low on refrigerant and evaporator coil completely ice…"
type textarea "x"
type textarea "6/13/2025 JG Found system low on refrigerant and evaporator coil completely ice…"
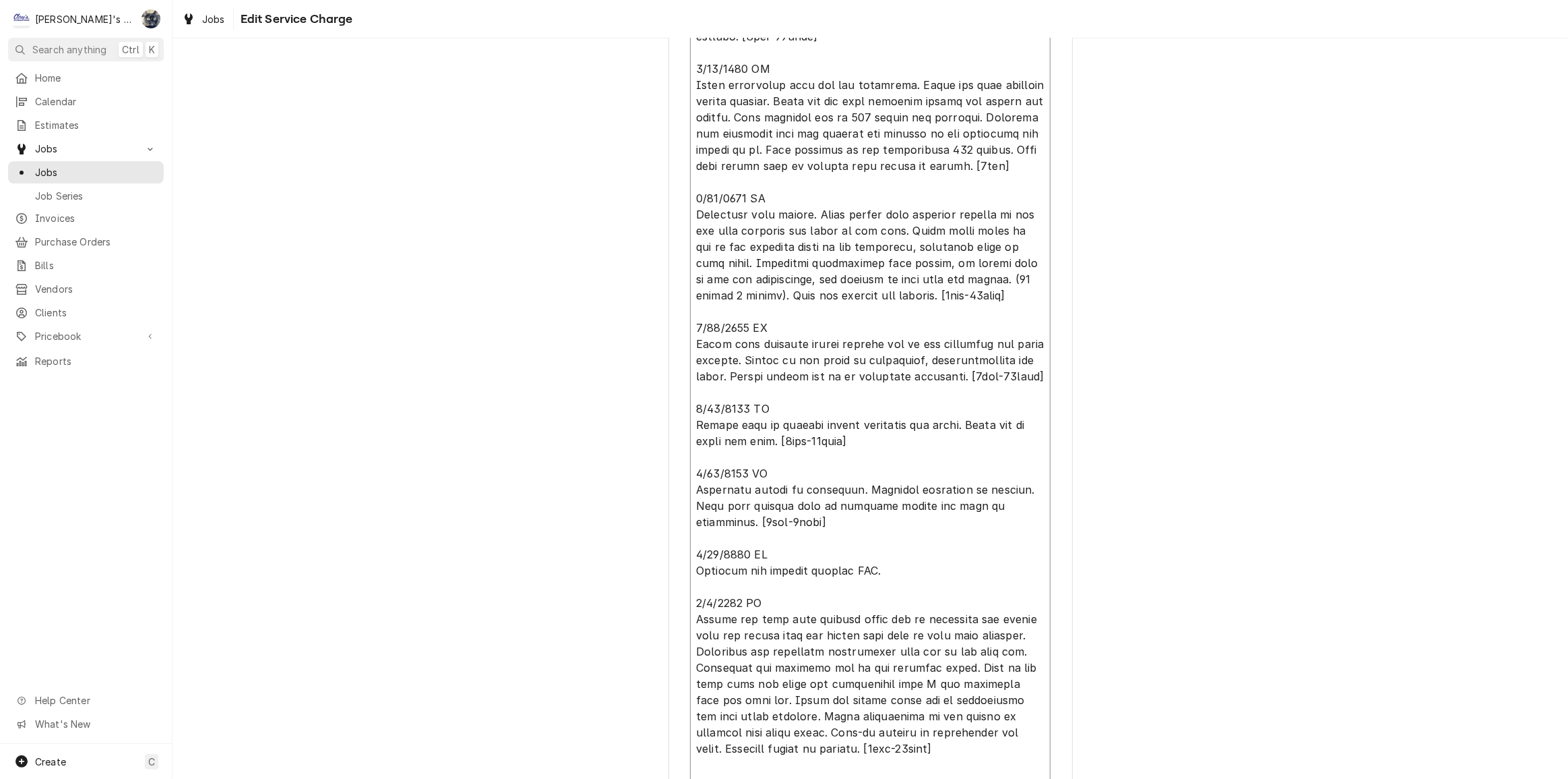
type textarea "x"
type textarea "6/13/2025 JG Found system low on refrigerant and evaporator coil completely ice…"
type textarea "x"
type textarea "6/13/2025 JG Found system low on refrigerant and evaporator coil completely ice…"
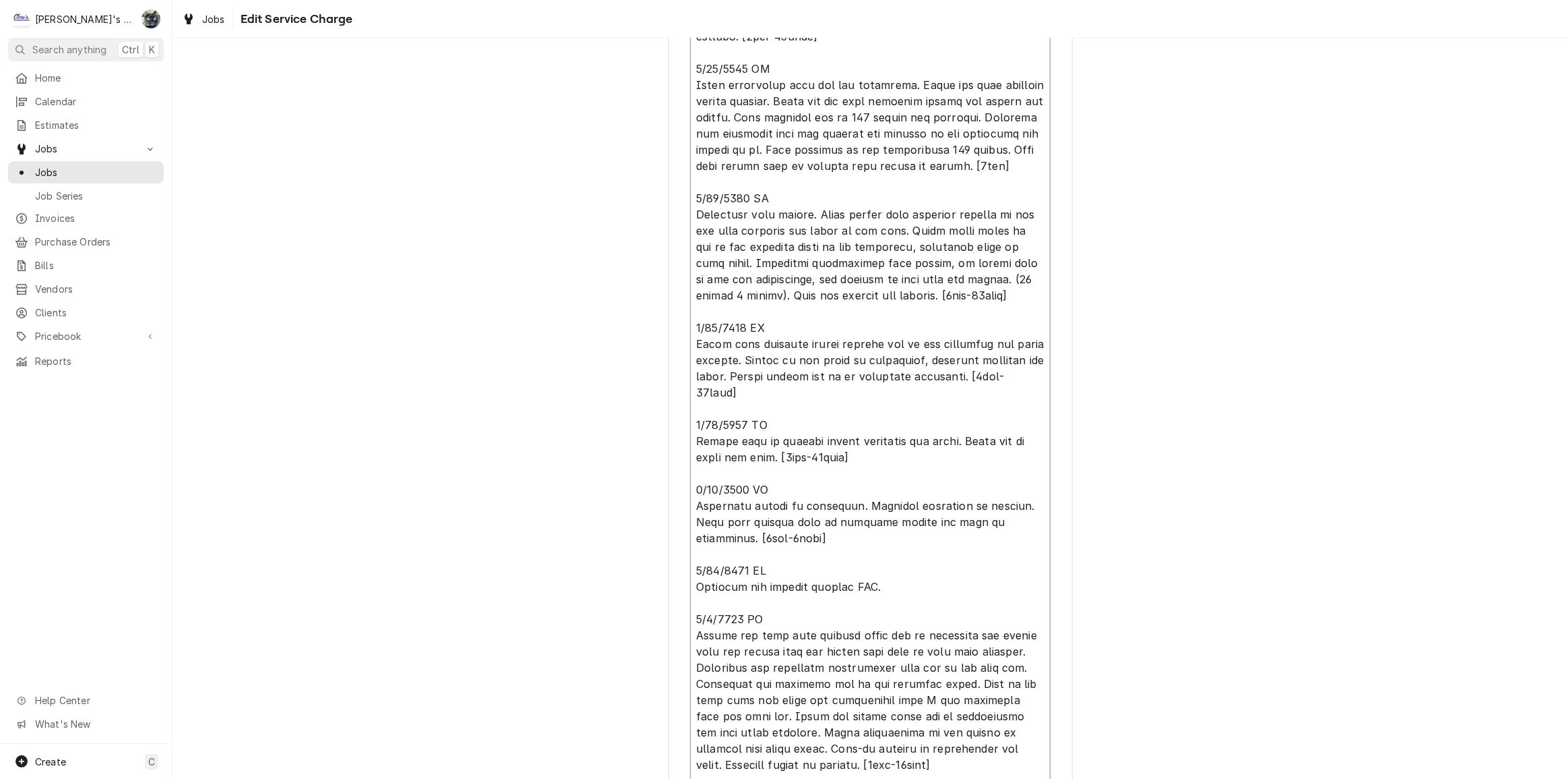
type textarea "x"
type textarea "6/13/2025 JG Found system low on refrigerant and evaporator coil completely ice…"
type textarea "x"
type textarea "6/13/2025 JG Found system low on refrigerant and evaporator coil completely ice…"
type textarea "x"
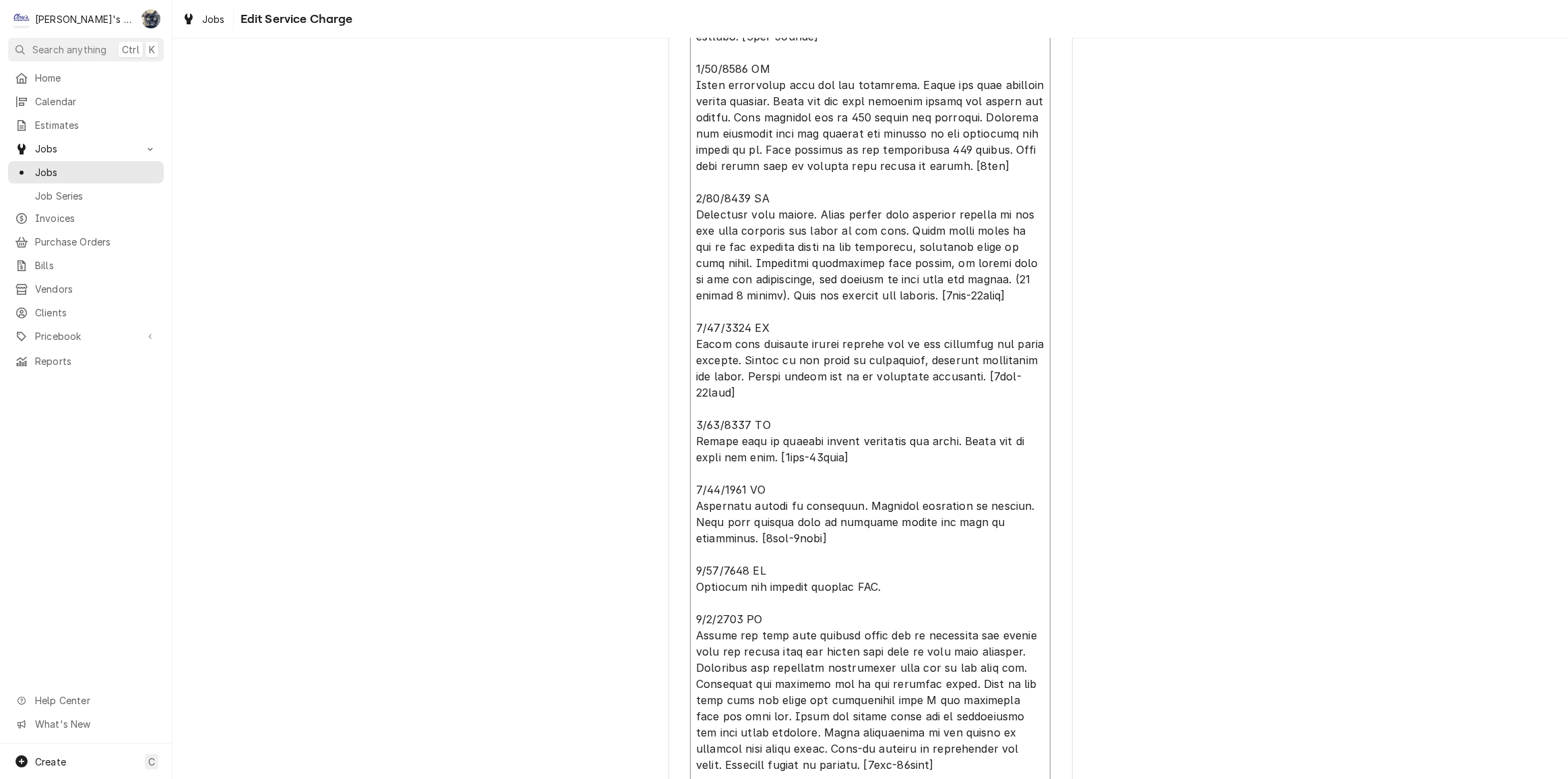
type textarea "6/13/2025 JG Found system low on refrigerant and evaporator coil completely ice…"
drag, startPoint x: 789, startPoint y: 388, endPoint x: 729, endPoint y: 393, distance: 60.2
click at [729, 393] on textarea "Service Summary" at bounding box center [870, 368] width 361 height 854
click at [690, 390] on textarea "Service Summary" at bounding box center [870, 368] width 361 height 854
click at [806, 406] on textarea "Service Summary" at bounding box center [870, 368] width 361 height 854
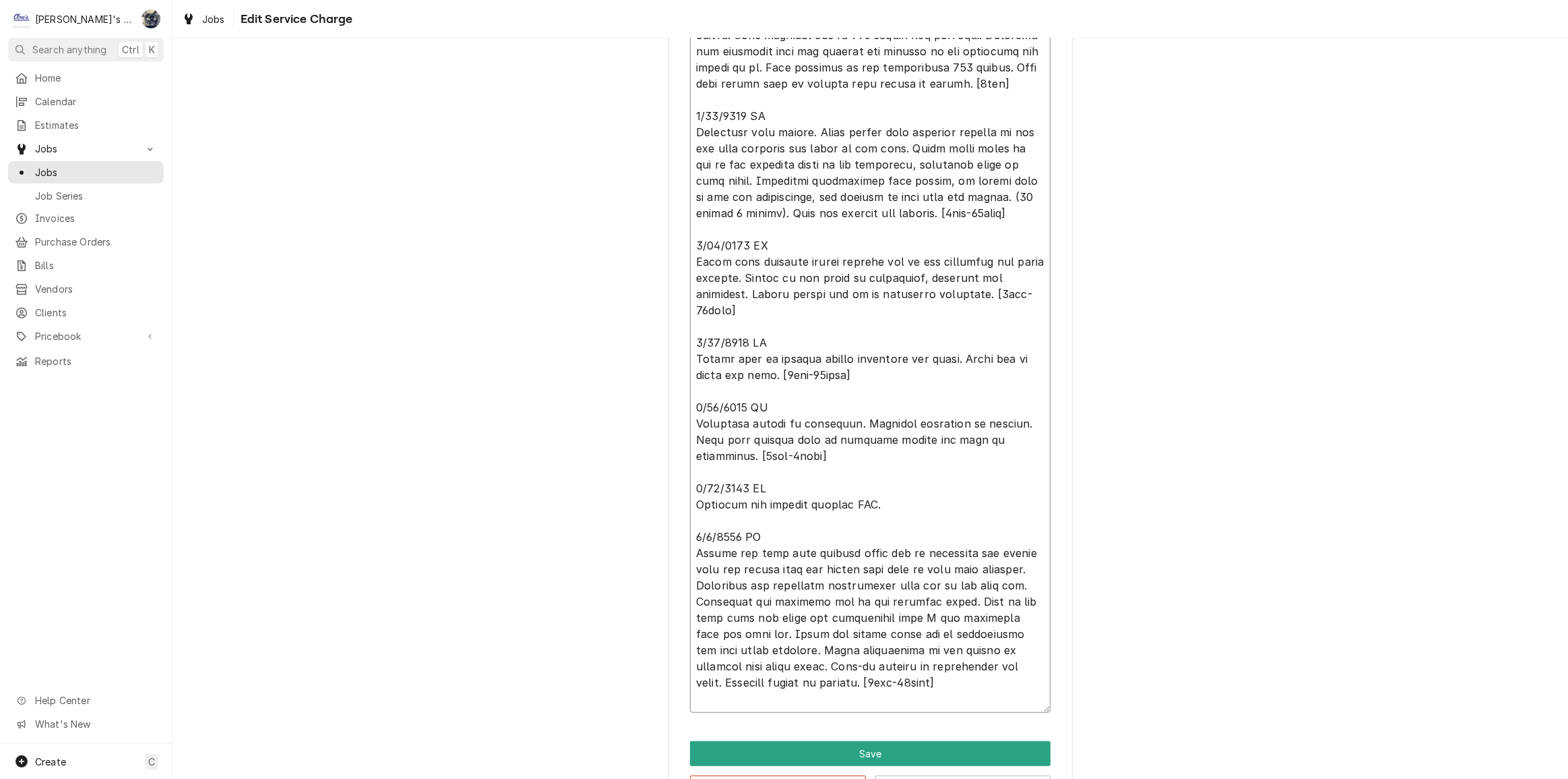
scroll to position [774, 0]
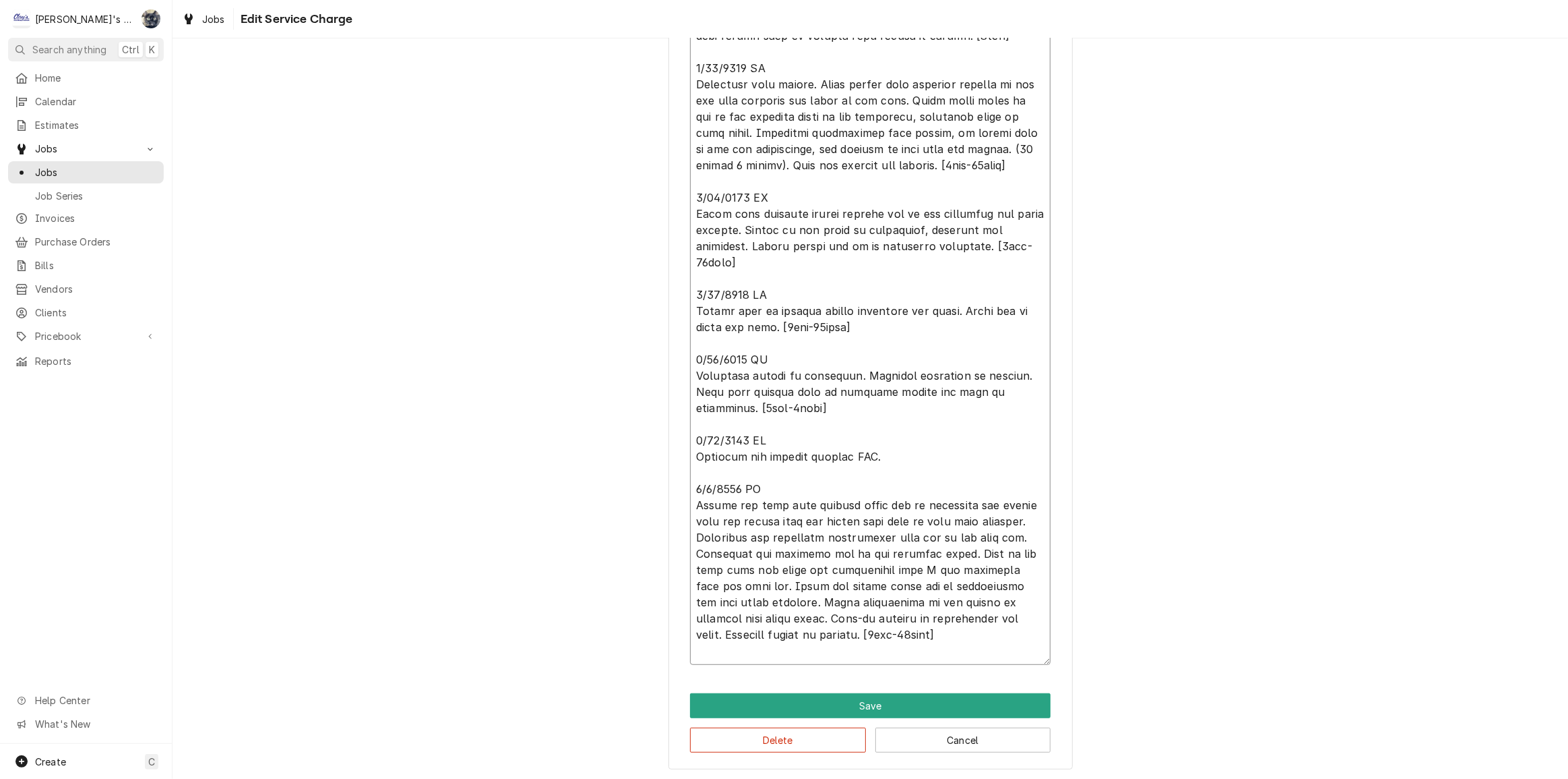
click at [866, 470] on textarea "Service Summary" at bounding box center [870, 238] width 361 height 854
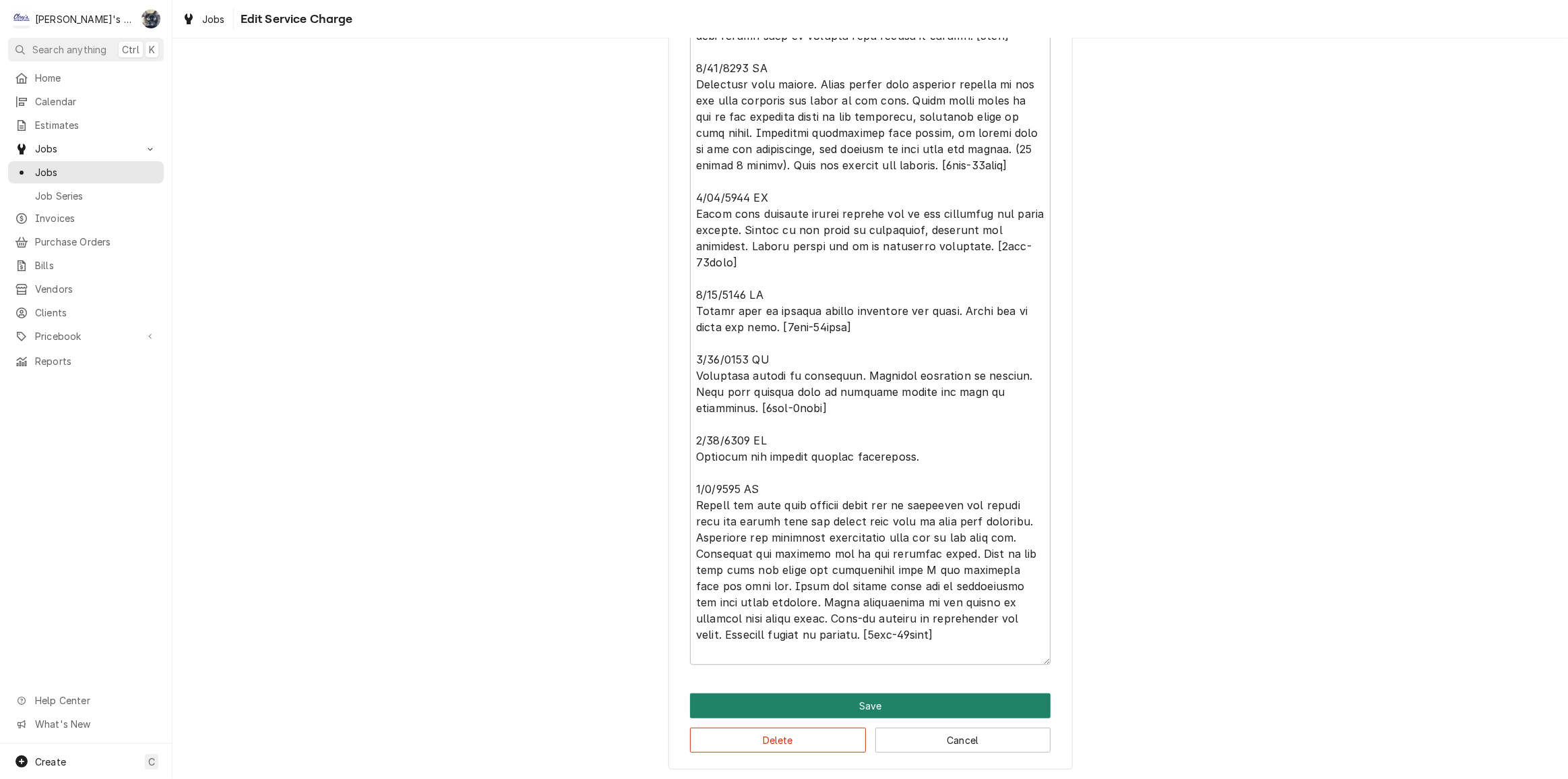
click at [853, 698] on button "Save" at bounding box center [870, 705] width 361 height 25
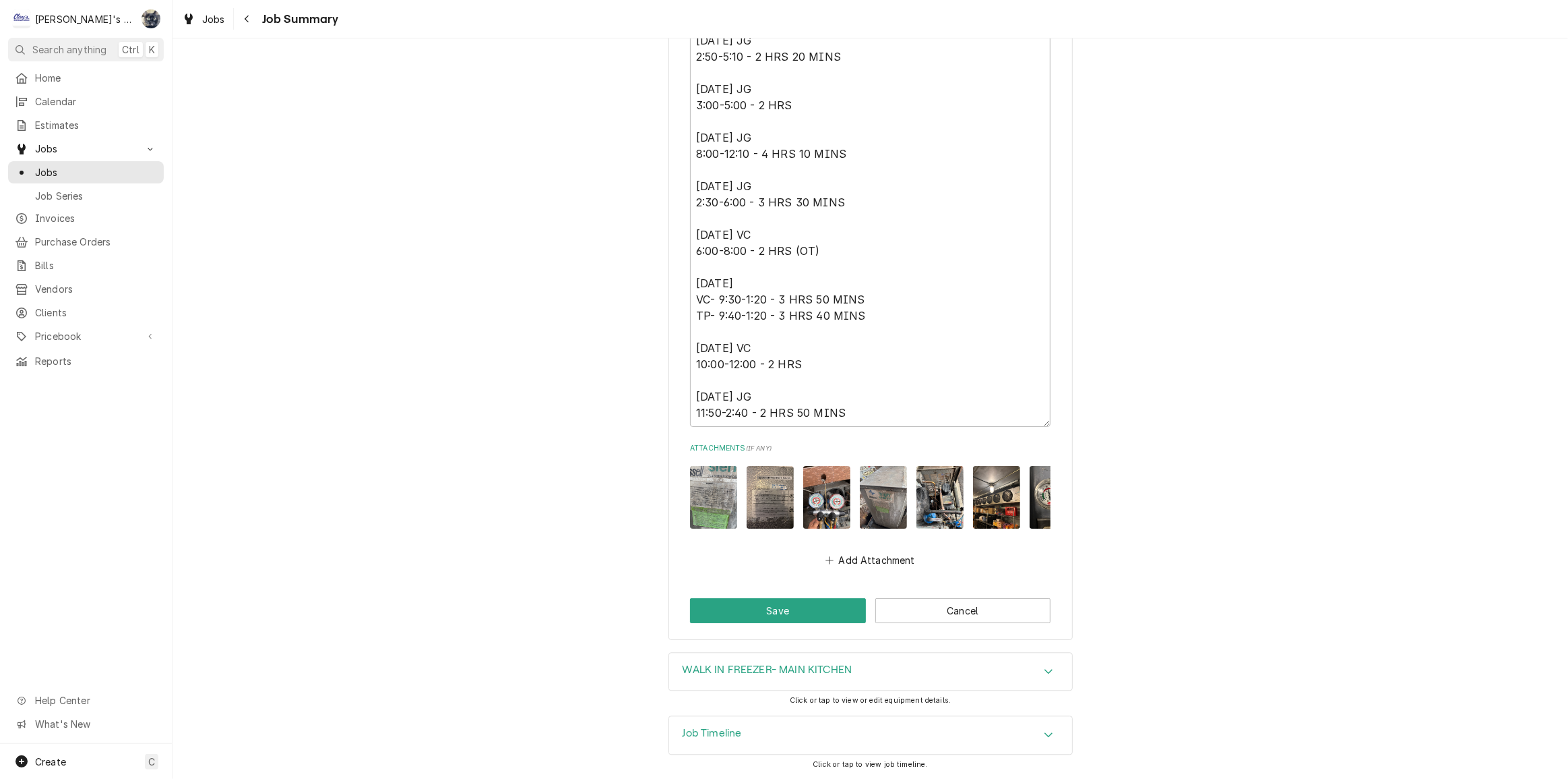
scroll to position [3515, 0]
click at [794, 614] on button "Save" at bounding box center [778, 610] width 176 height 25
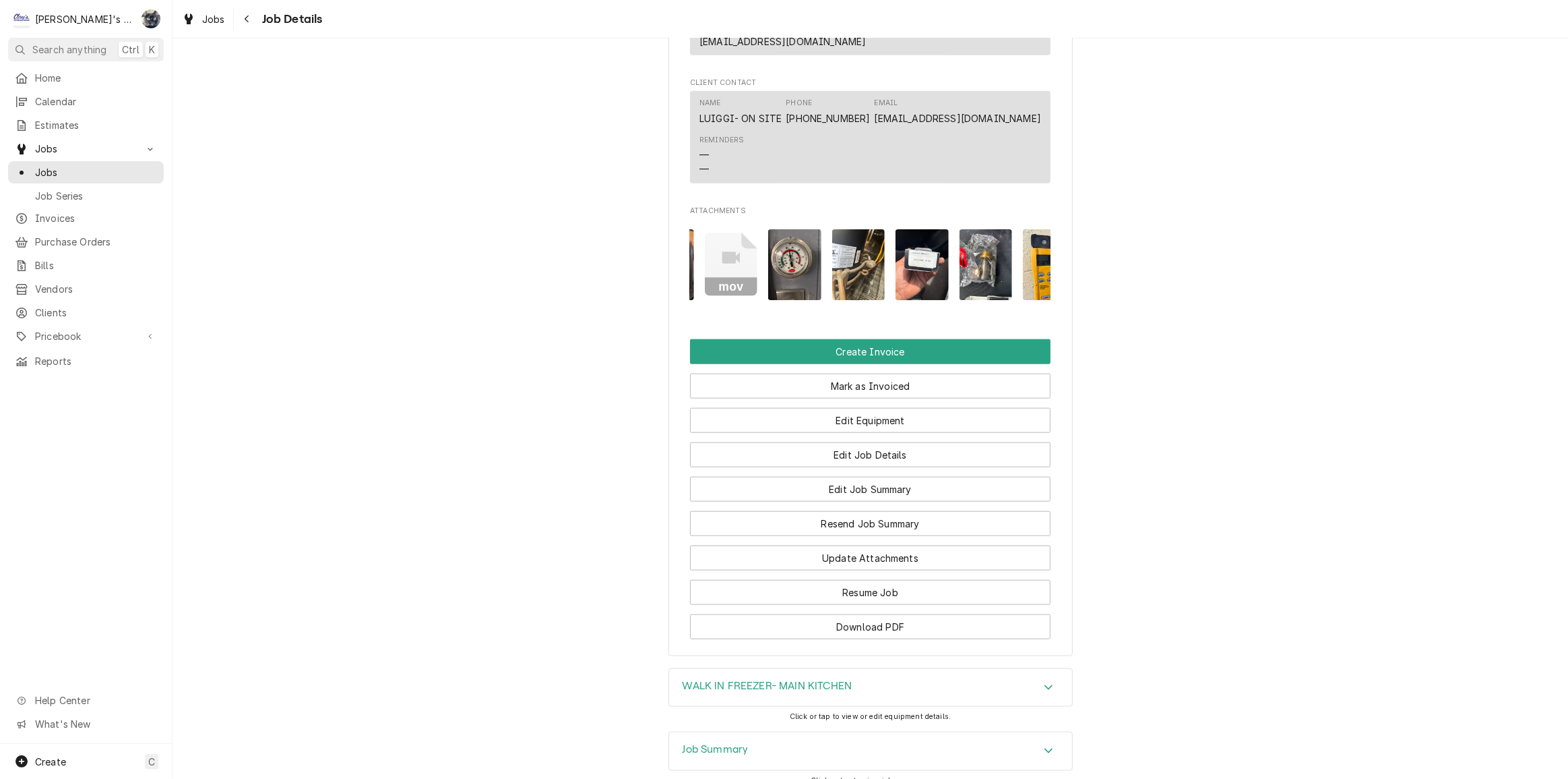
scroll to position [1658, 0]
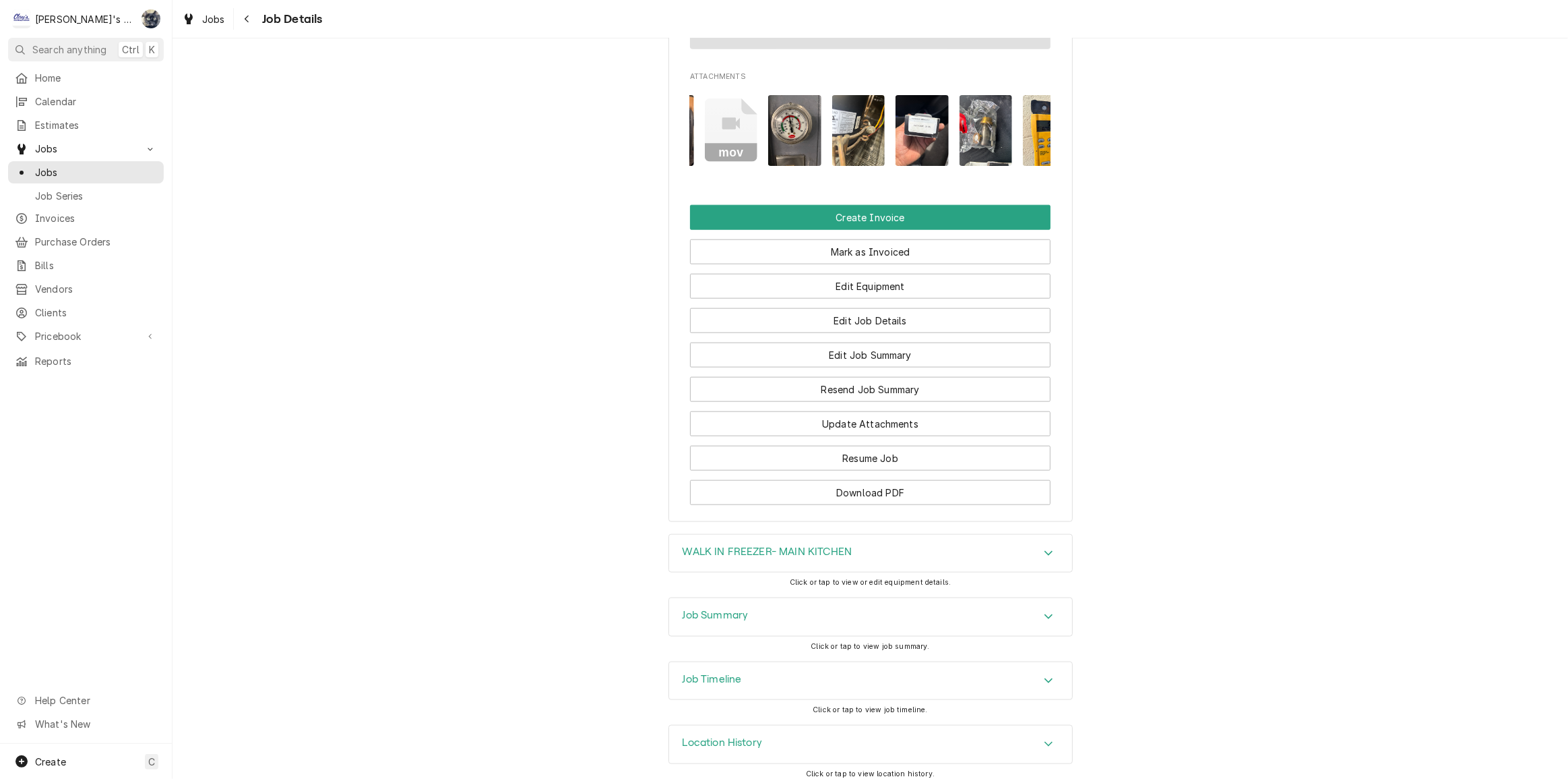
click at [770, 605] on div "Job Summary" at bounding box center [871, 617] width 403 height 38
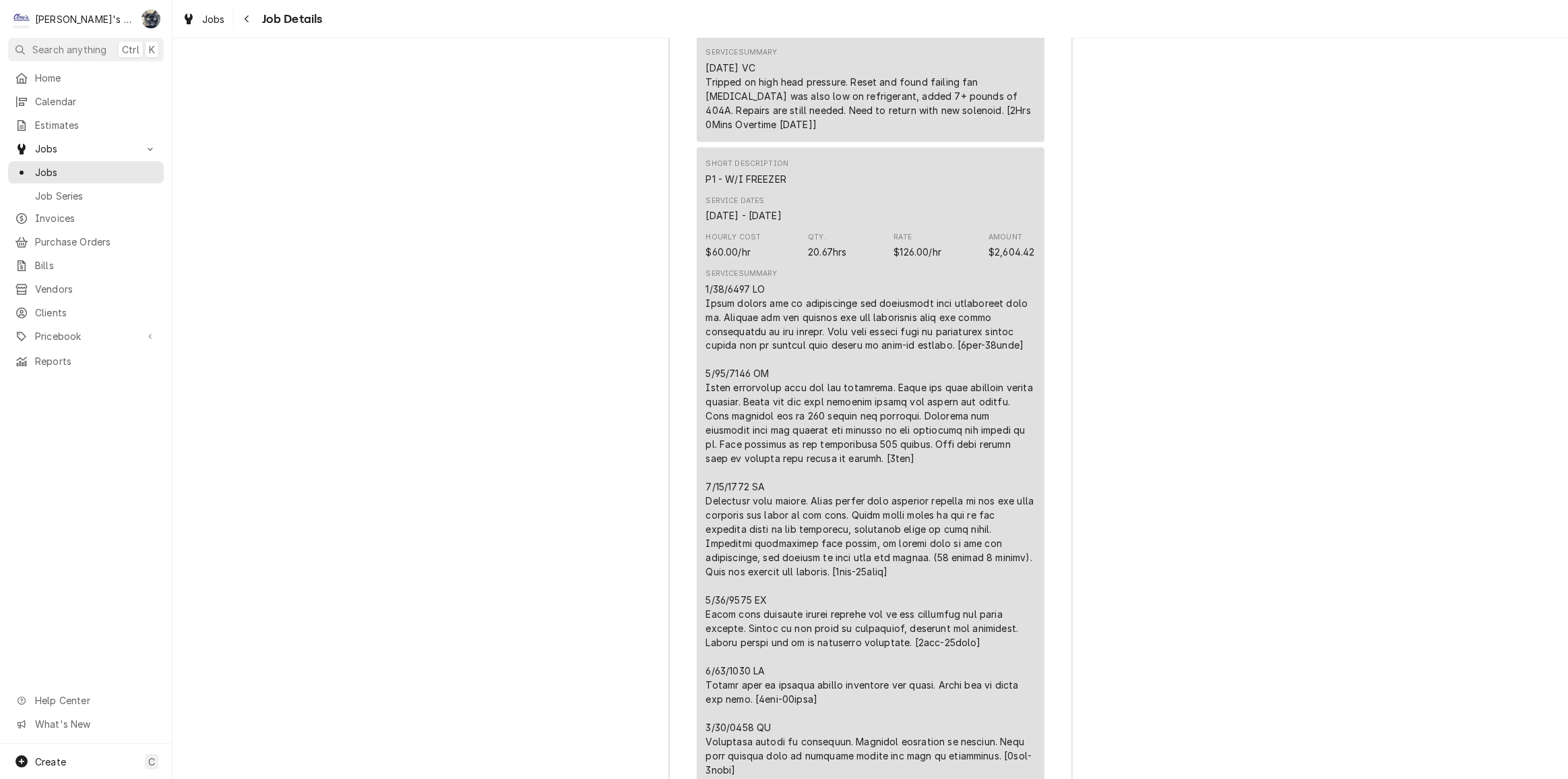
scroll to position [2271, 0]
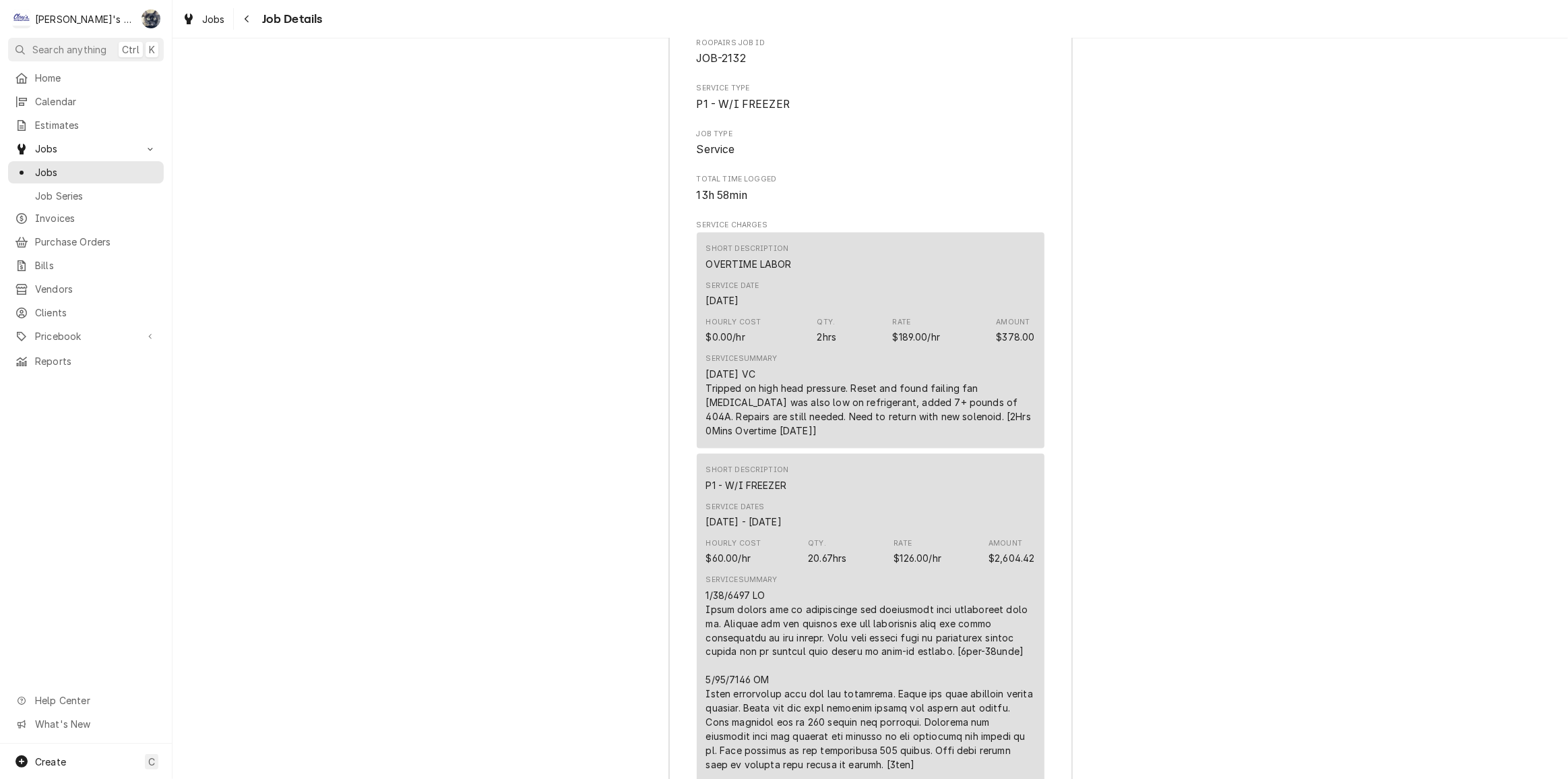
click at [855, 406] on div "[DATE] VC Tripped on high head pressure. Reset and found failing fan [MEDICAL_D…" at bounding box center [870, 402] width 329 height 71
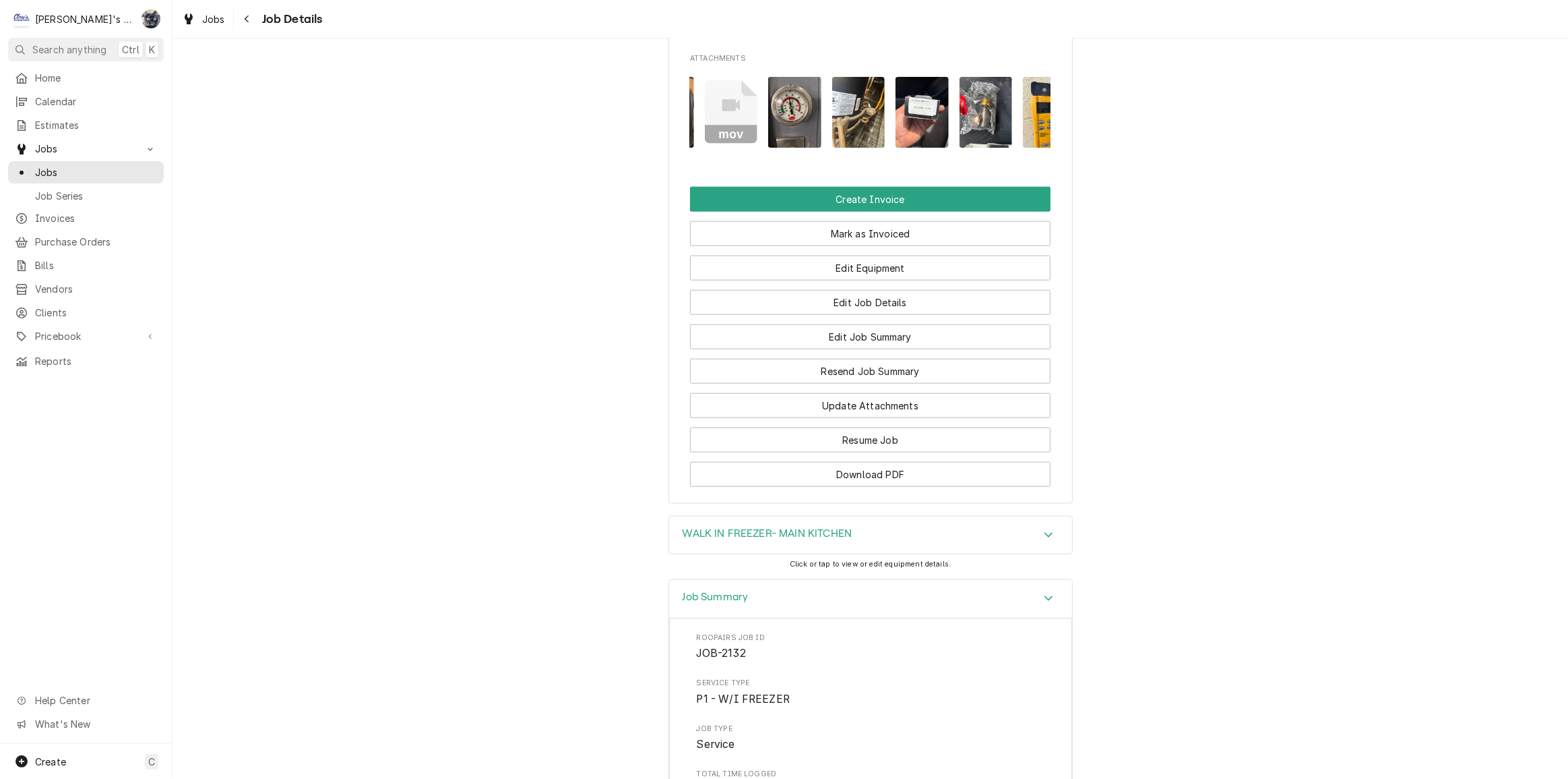
scroll to position [1615, 0]
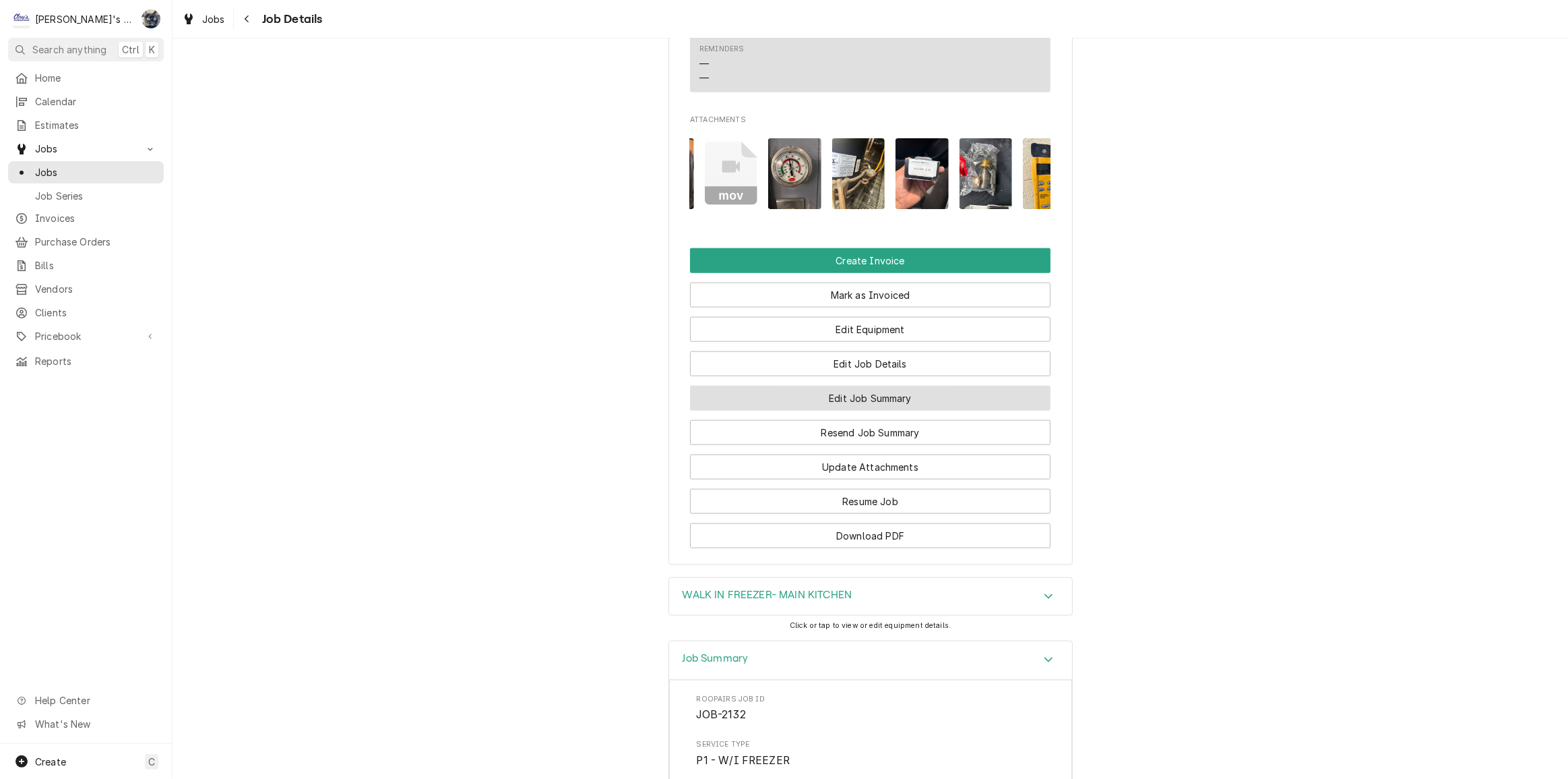
click at [879, 386] on button "Edit Job Summary" at bounding box center [870, 398] width 361 height 25
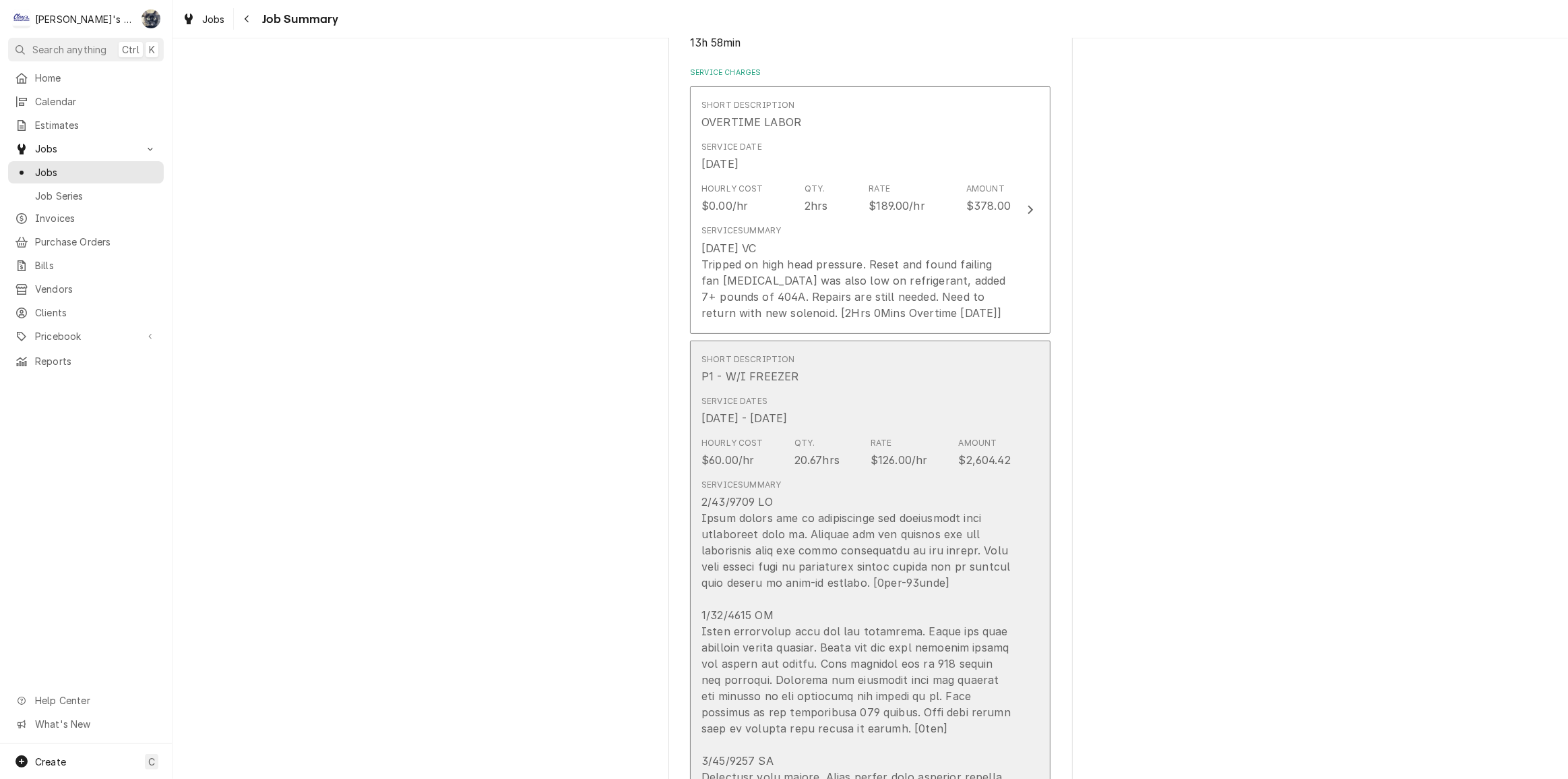
scroll to position [306, 0]
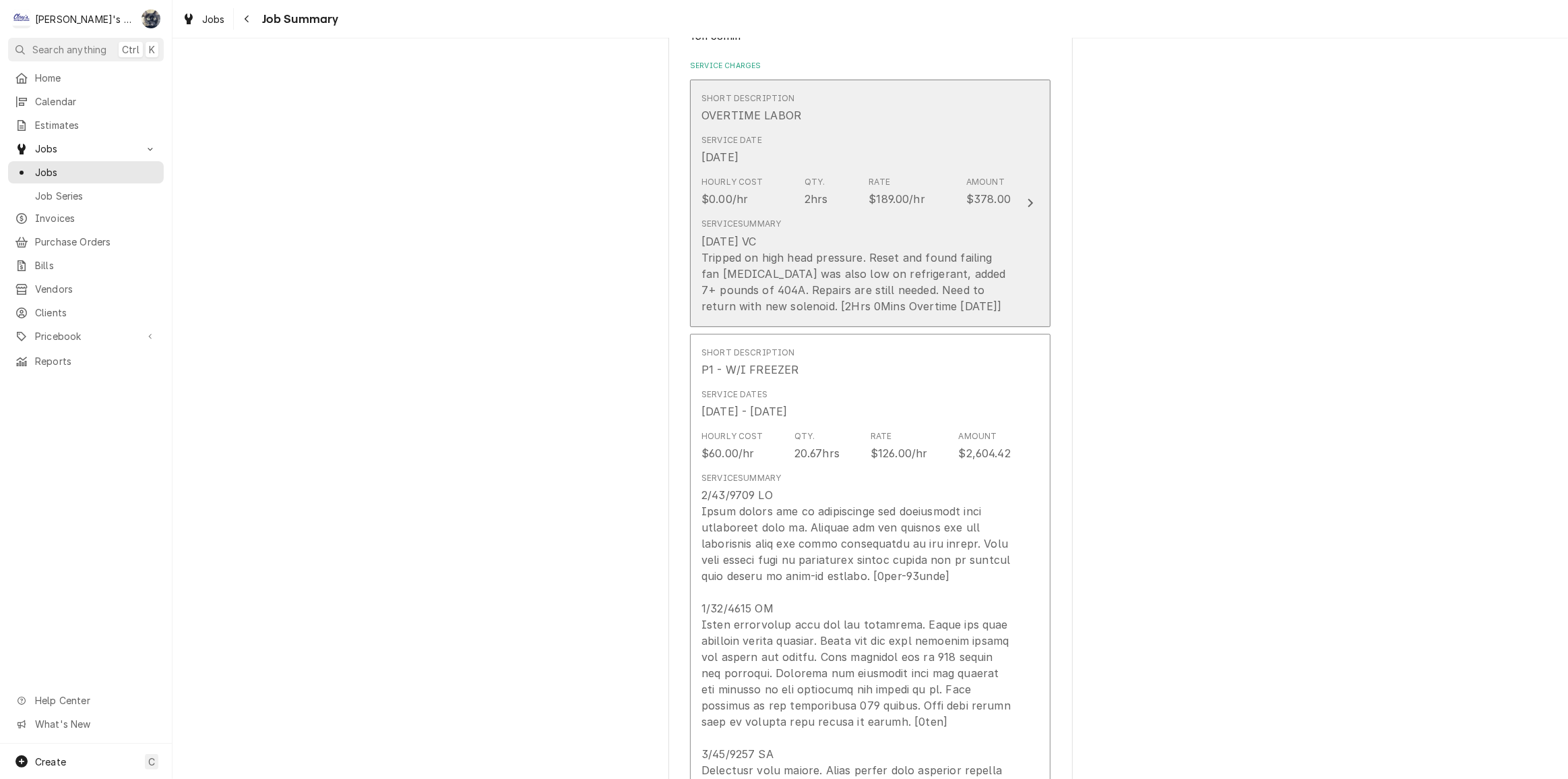
click at [804, 304] on div "[DATE] VC Tripped on high head pressure. Reset and found failing fan [MEDICAL_D…" at bounding box center [856, 273] width 309 height 81
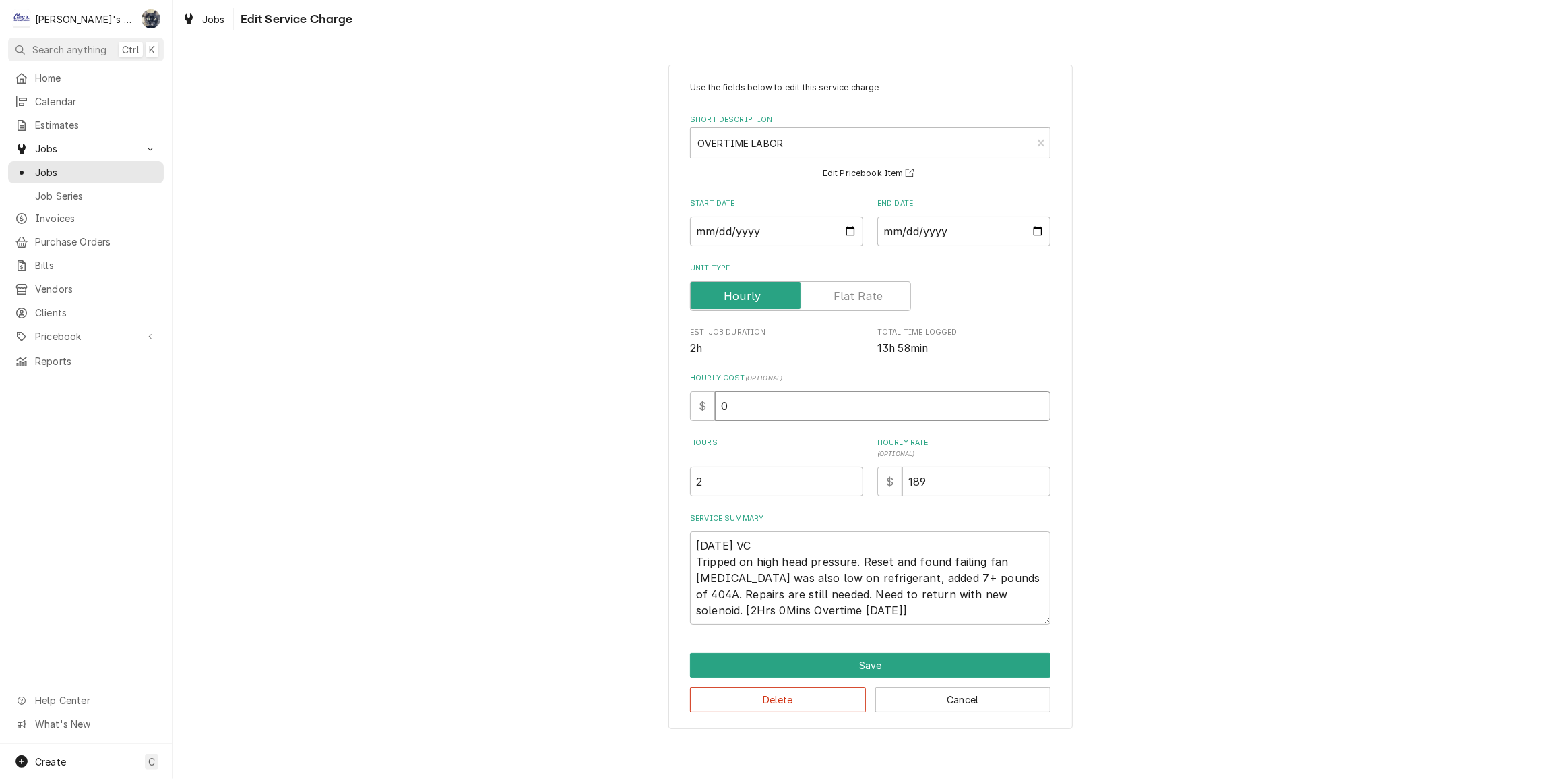
drag, startPoint x: 699, startPoint y: 410, endPoint x: 701, endPoint y: 403, distance: 7.3
click at [698, 410] on div "$ 0" at bounding box center [870, 406] width 361 height 30
type textarea "x"
type input "8"
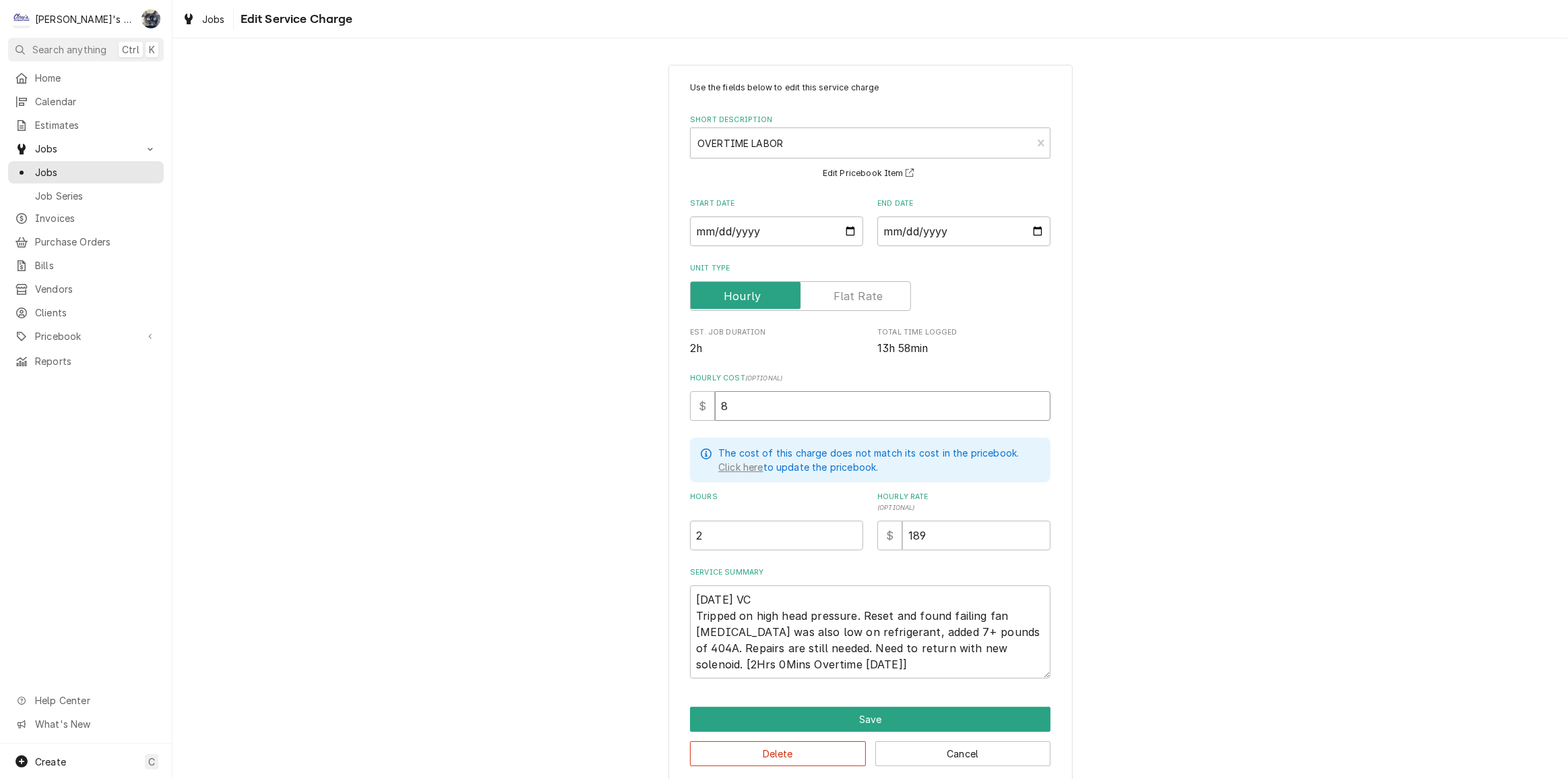
type textarea "x"
type input "85"
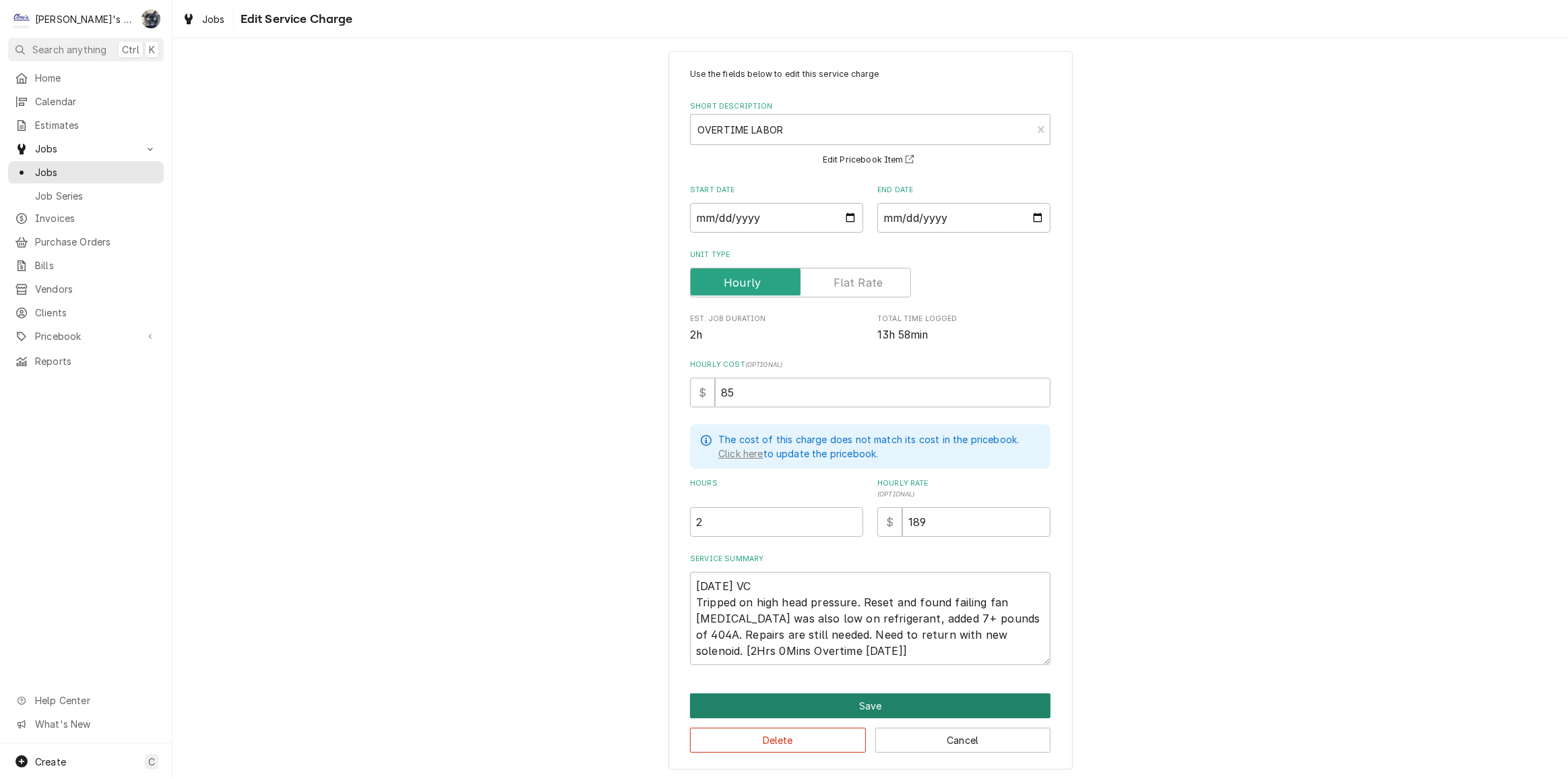
click at [775, 707] on button "Save" at bounding box center [870, 705] width 361 height 25
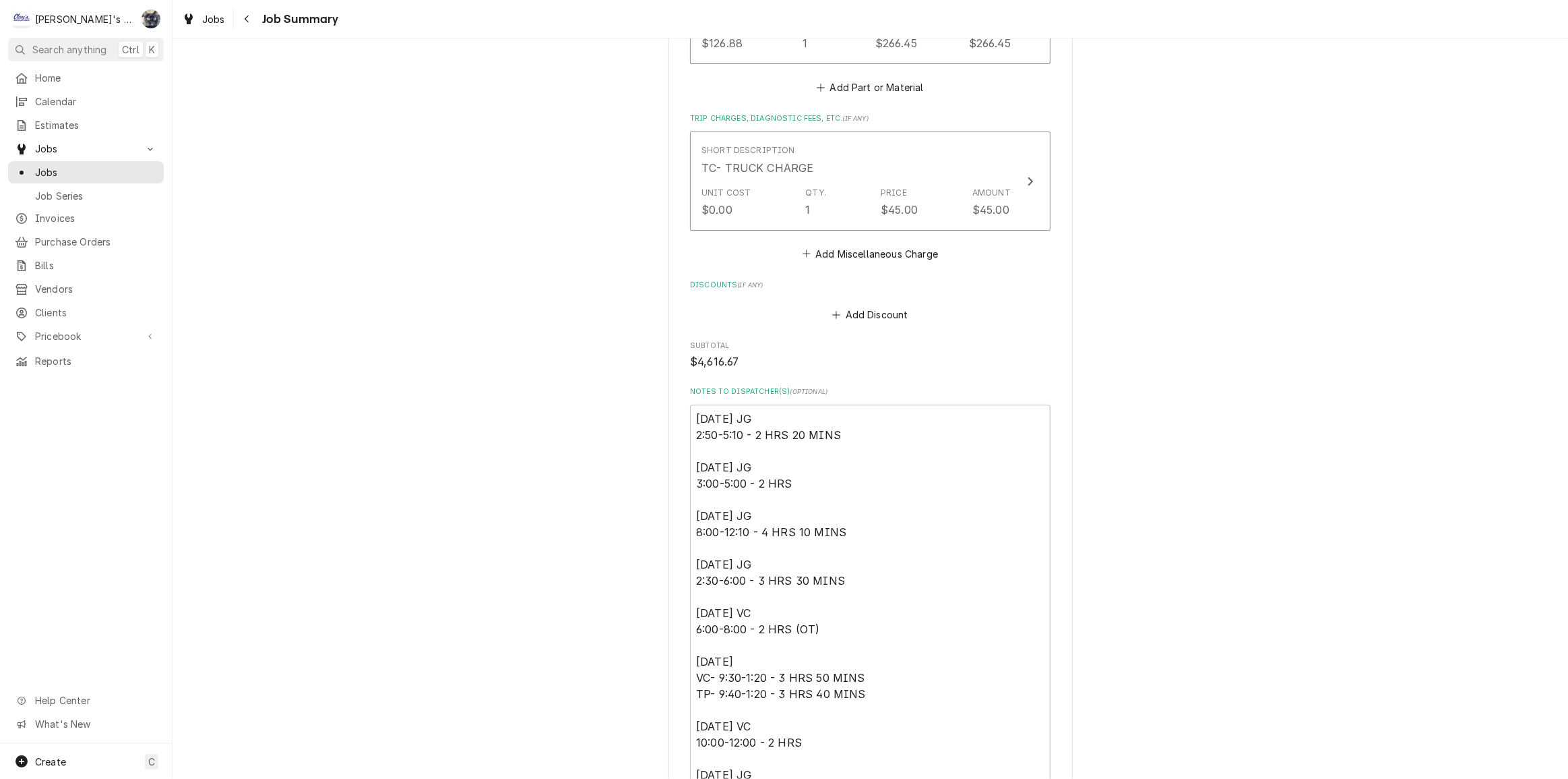
scroll to position [3515, 0]
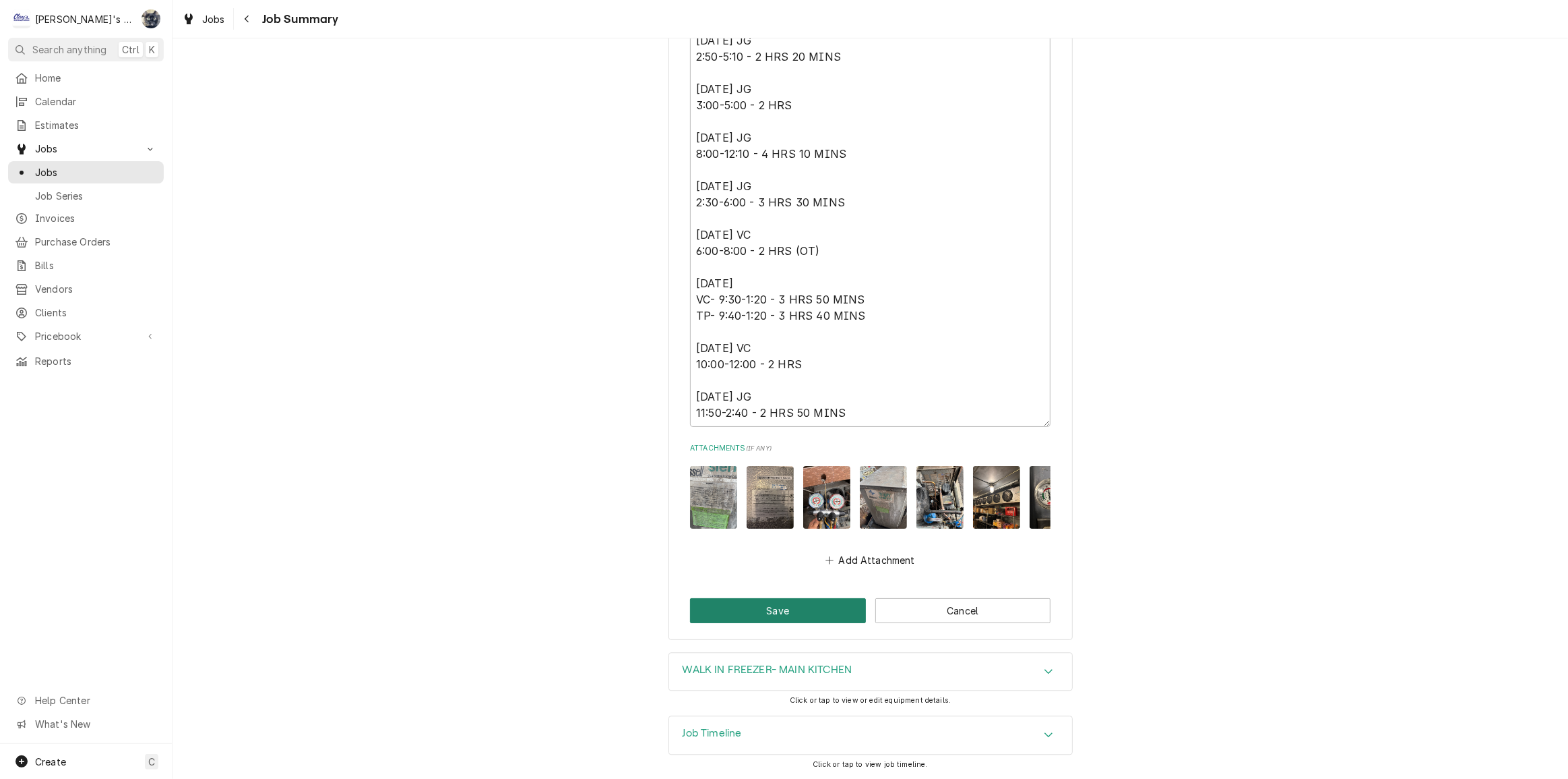
click at [765, 614] on button "Save" at bounding box center [778, 610] width 176 height 25
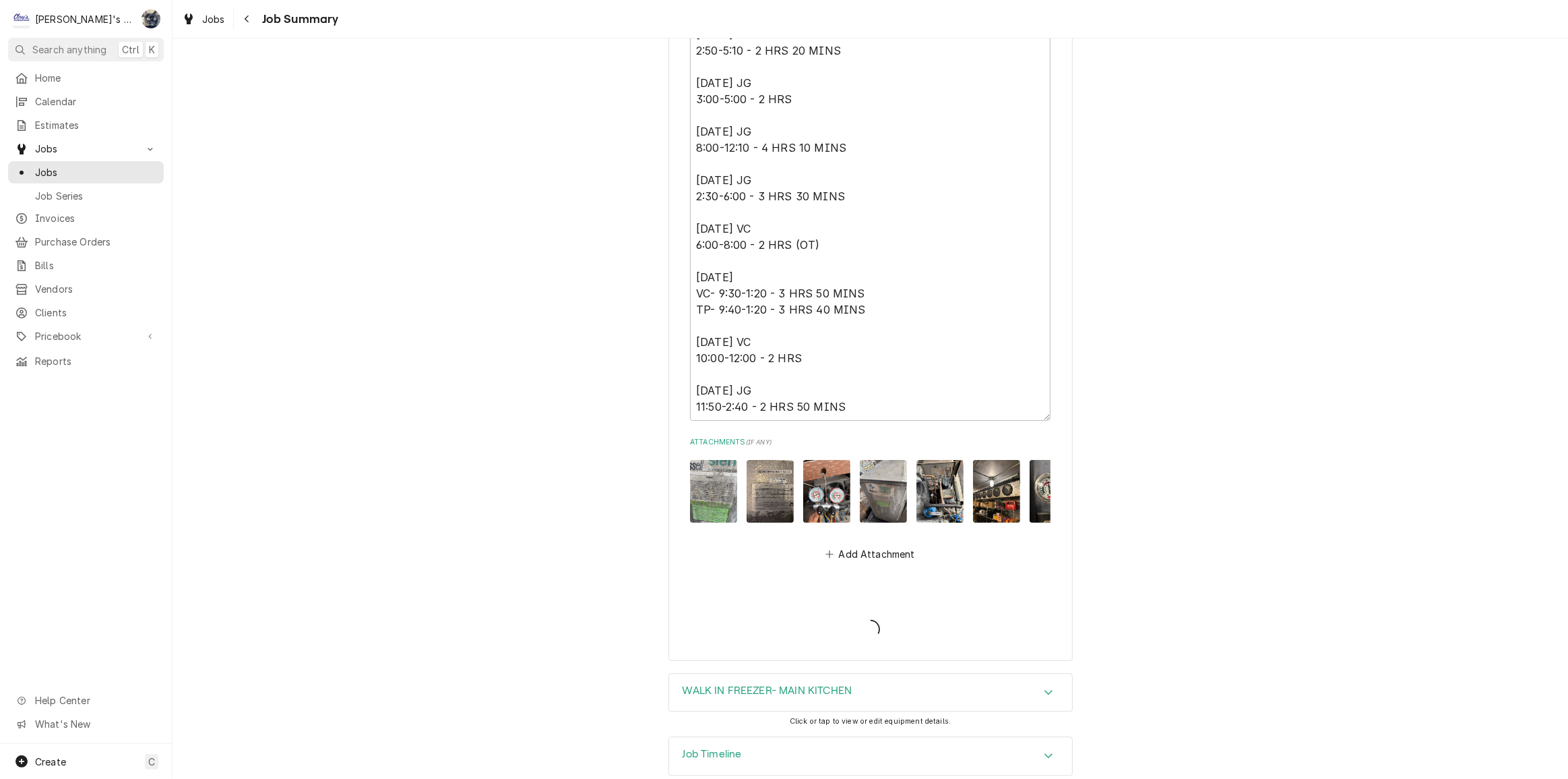
type textarea "x"
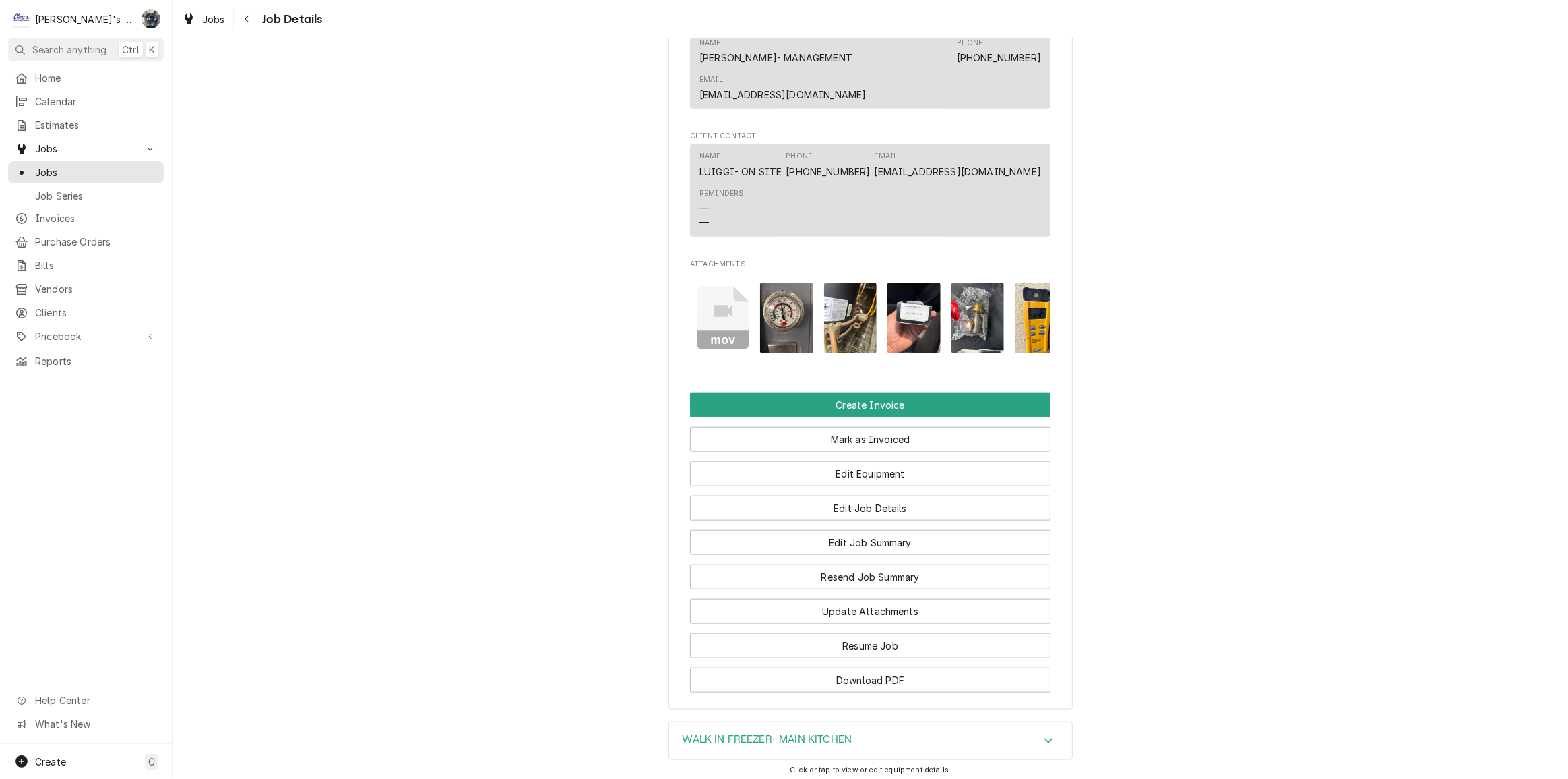
scroll to position [0, 1358]
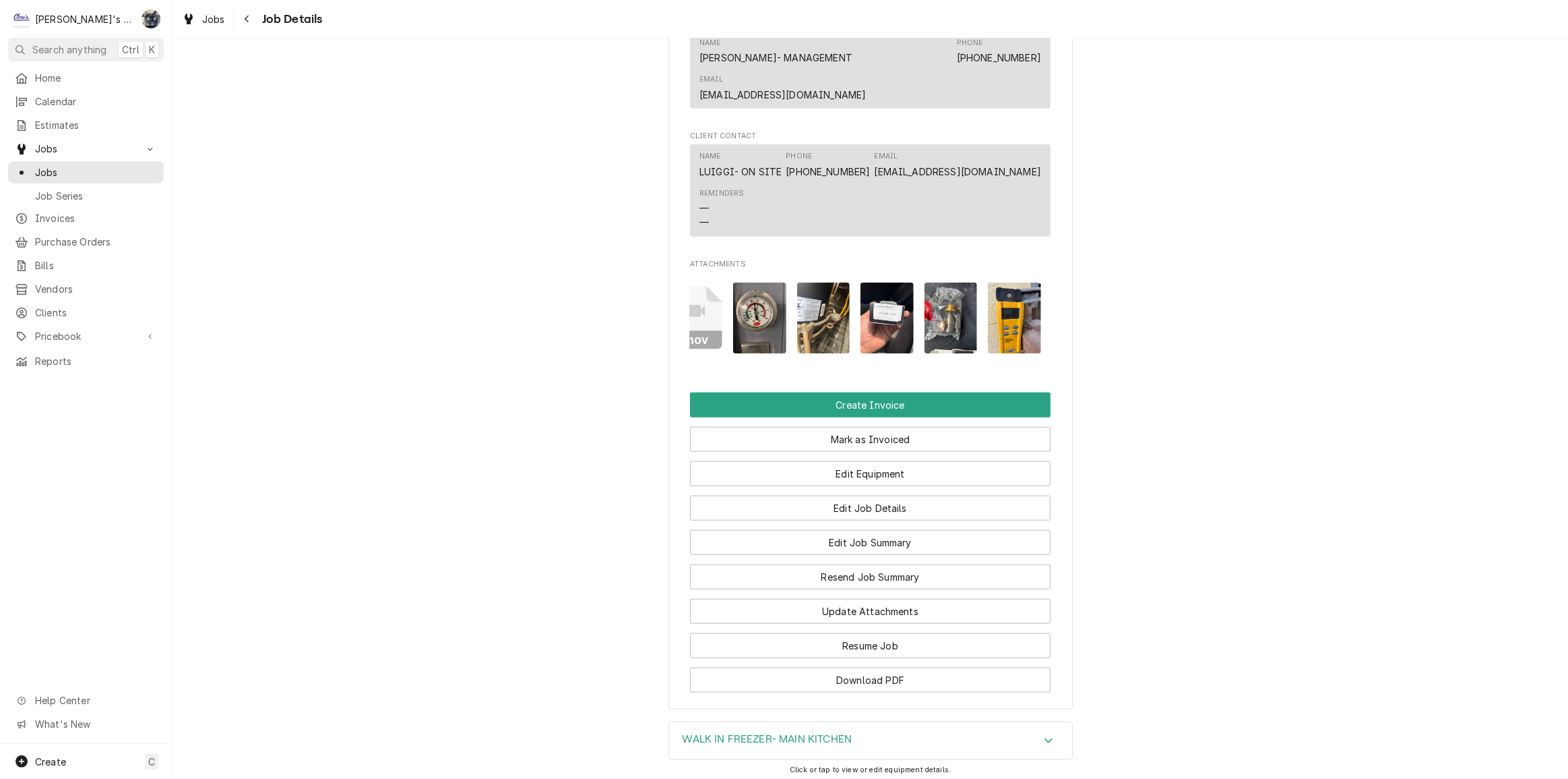
click at [596, 301] on icon "Attachments" at bounding box center [569, 317] width 53 height 64
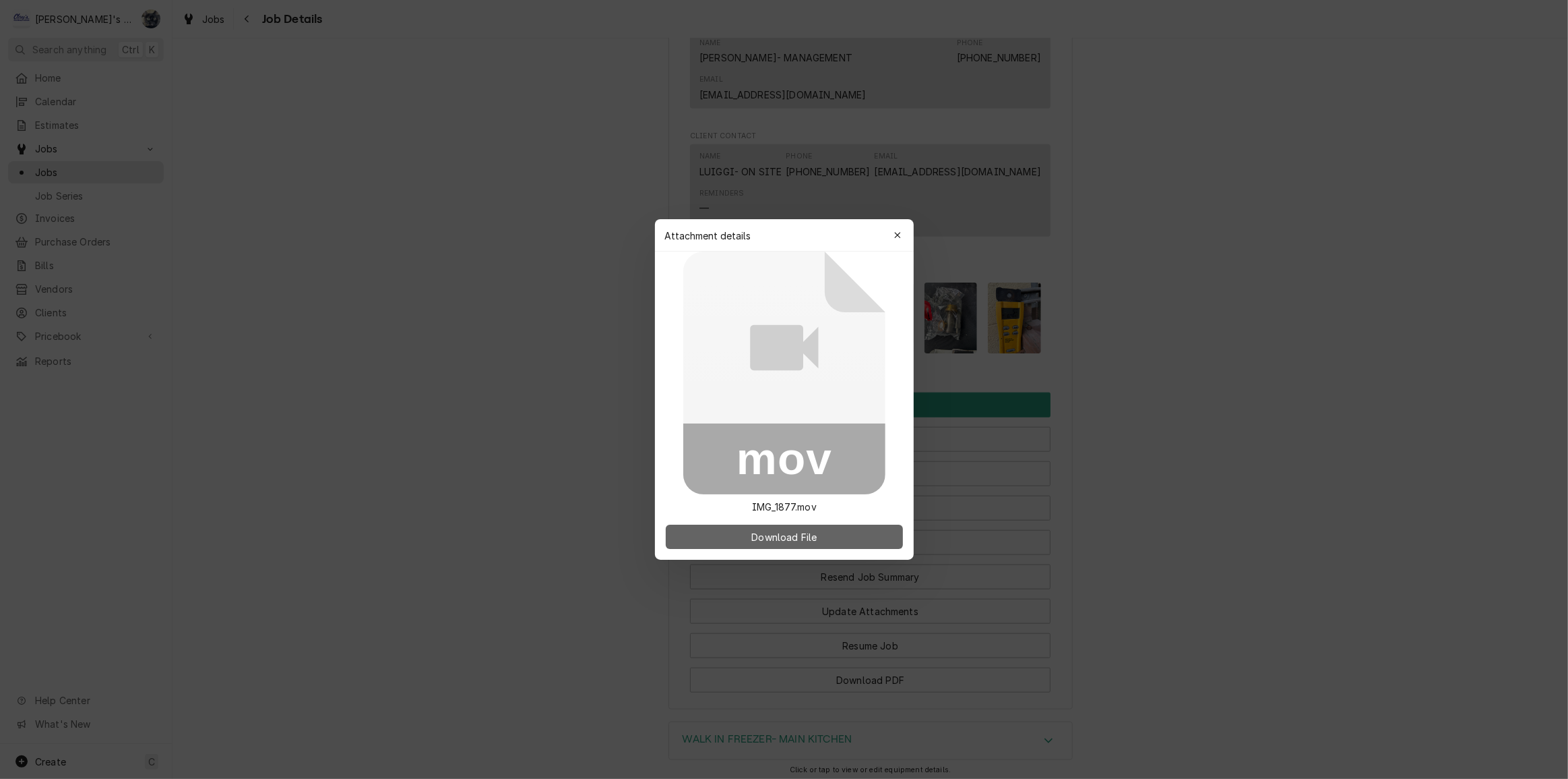
click at [793, 535] on span "Download File" at bounding box center [784, 537] width 71 height 14
drag, startPoint x: 900, startPoint y: 236, endPoint x: 948, endPoint y: 242, distance: 48.4
click at [900, 236] on icon "button" at bounding box center [897, 236] width 8 height 9
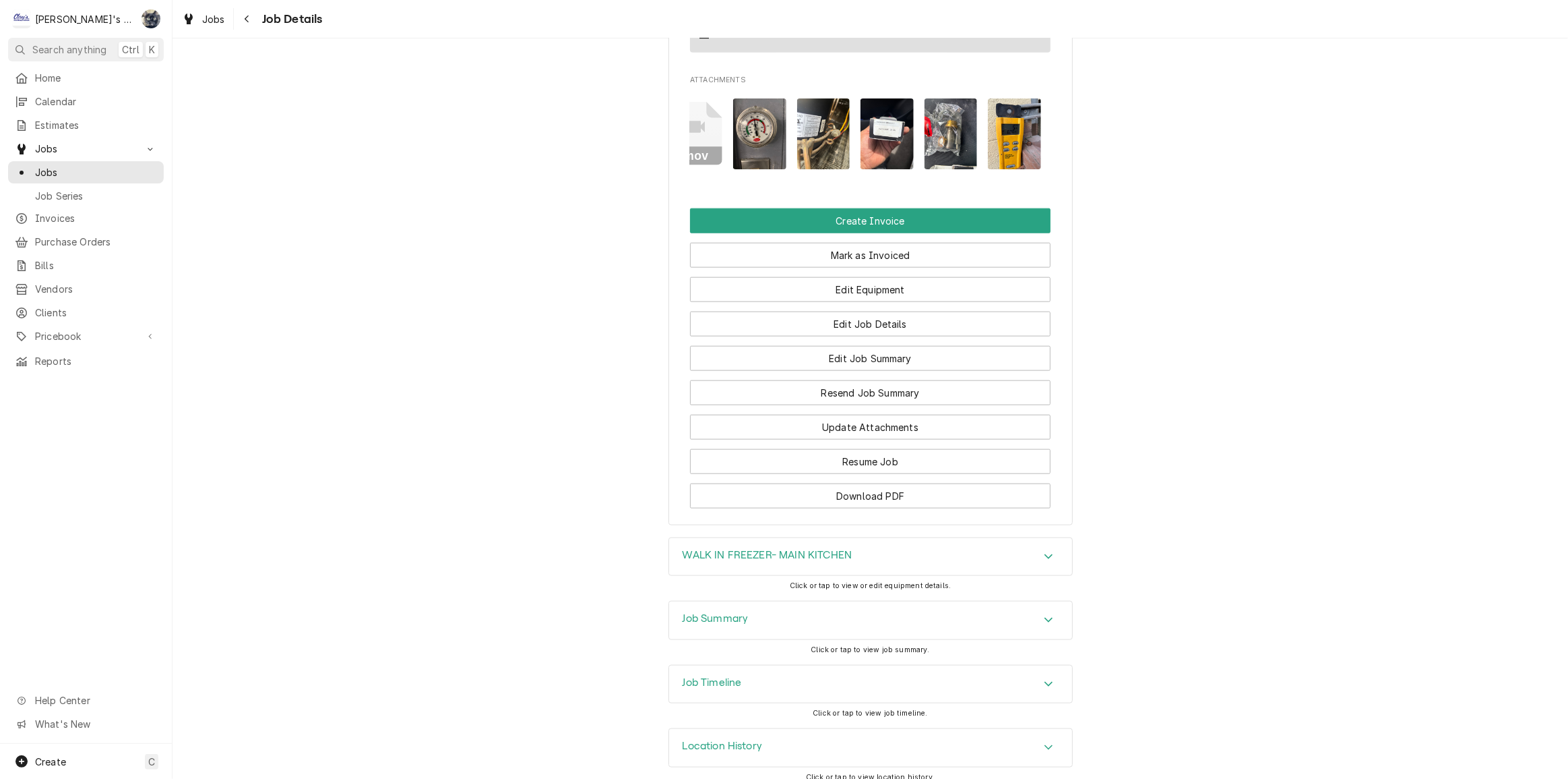
scroll to position [1658, 0]
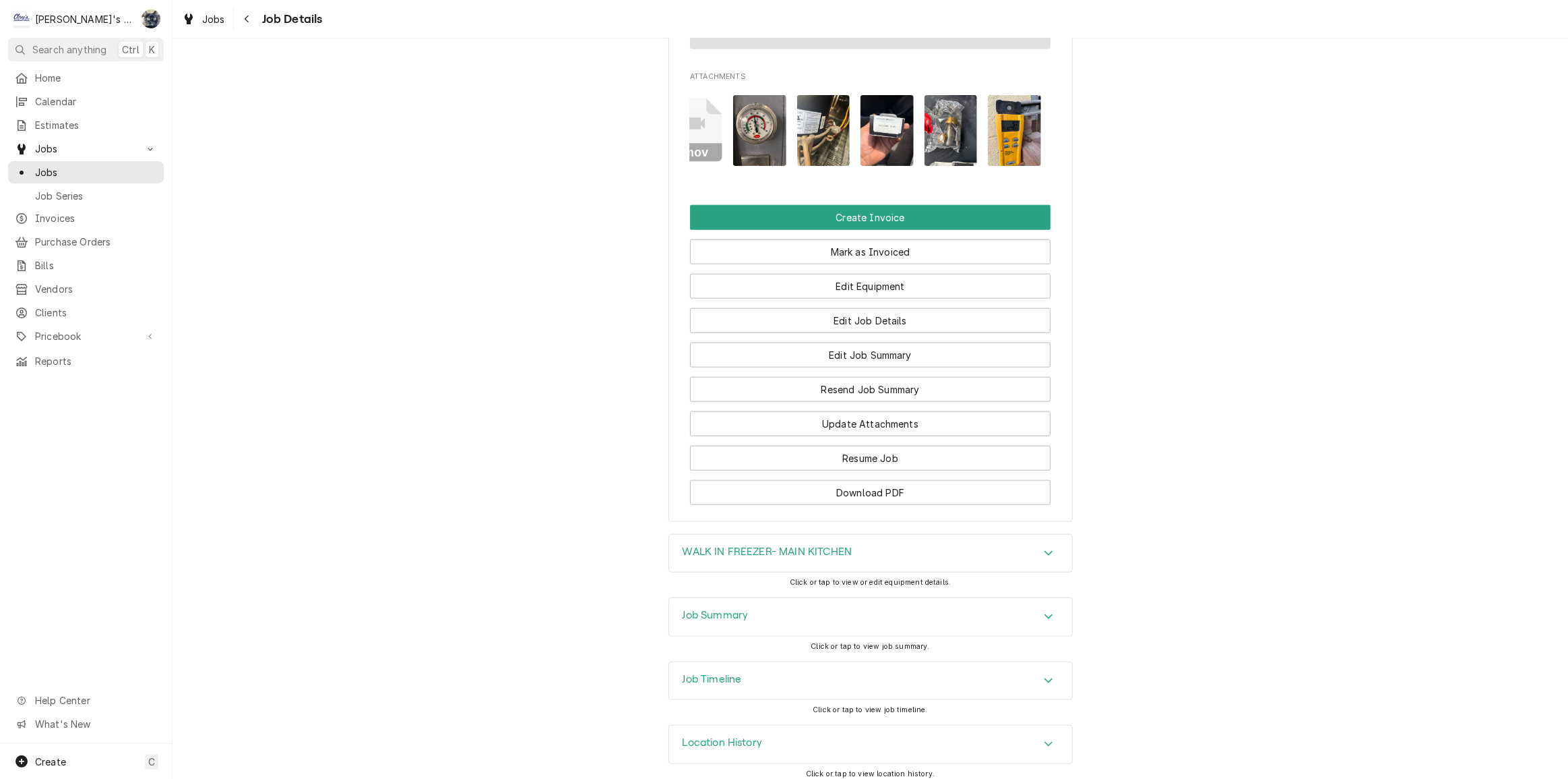
click at [725, 614] on div "Job Summary" at bounding box center [716, 617] width 66 height 16
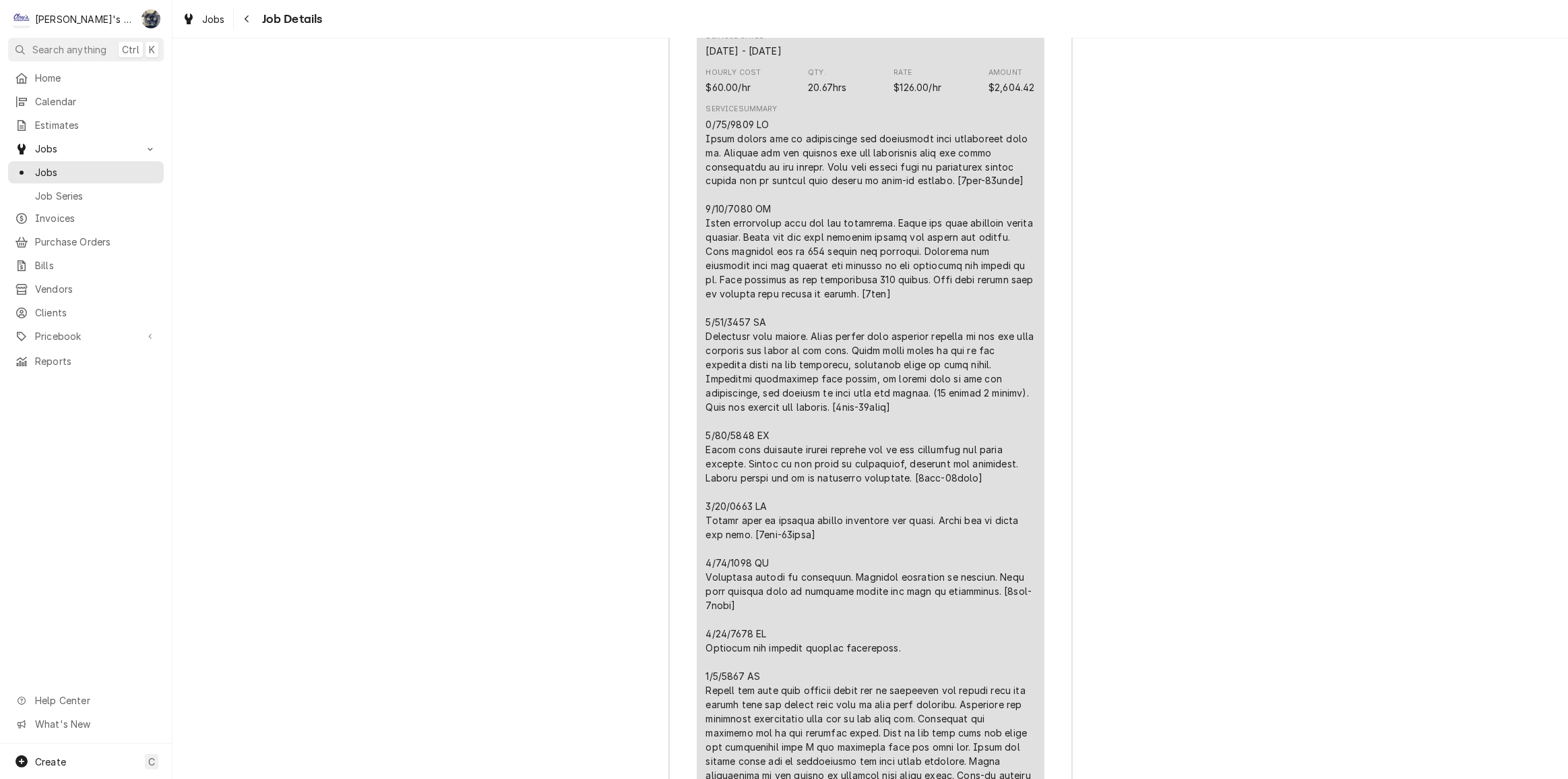
scroll to position [2576, 0]
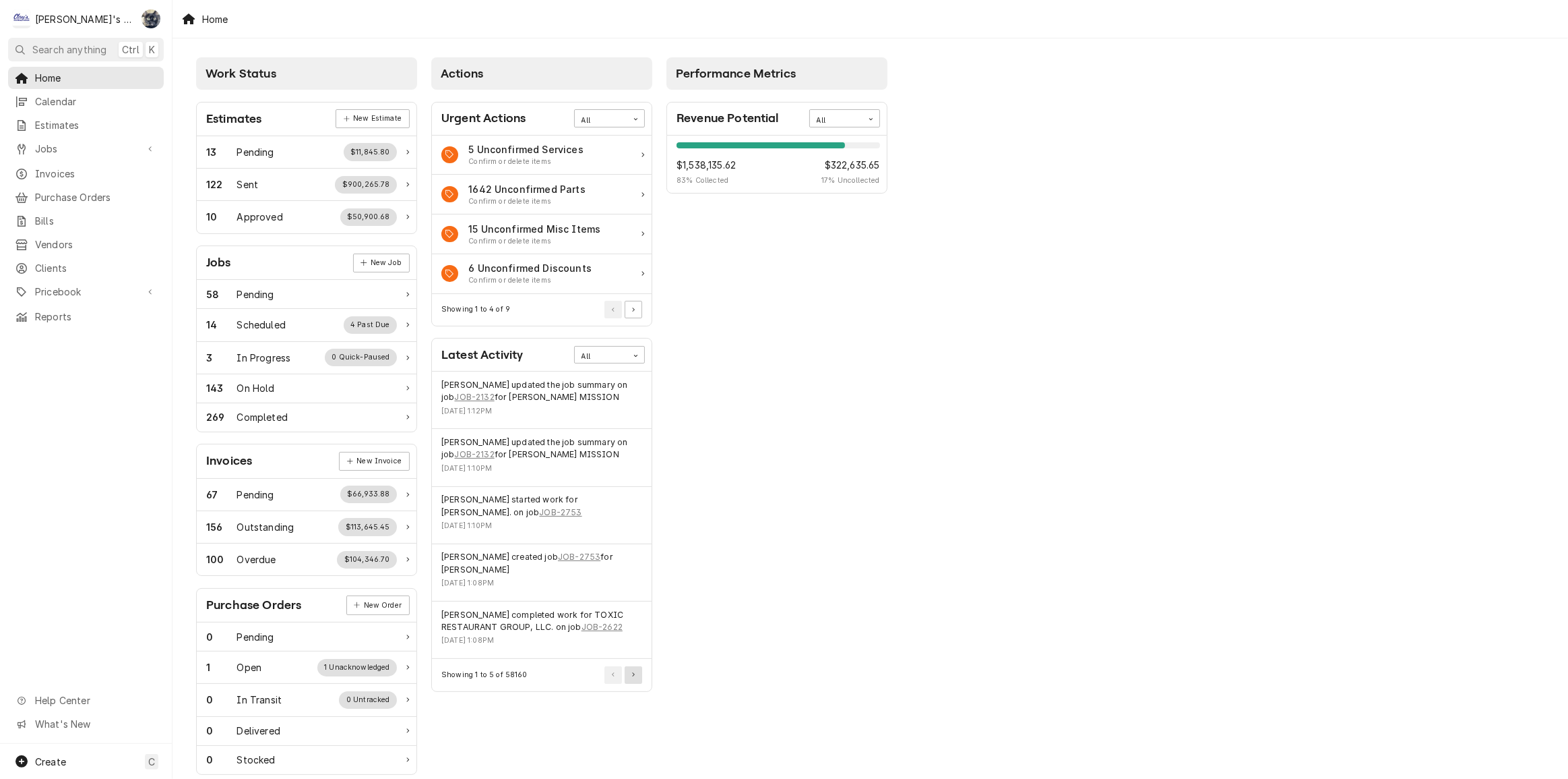
click at [632, 677] on button "Pagination Controls" at bounding box center [633, 674] width 18 height 18
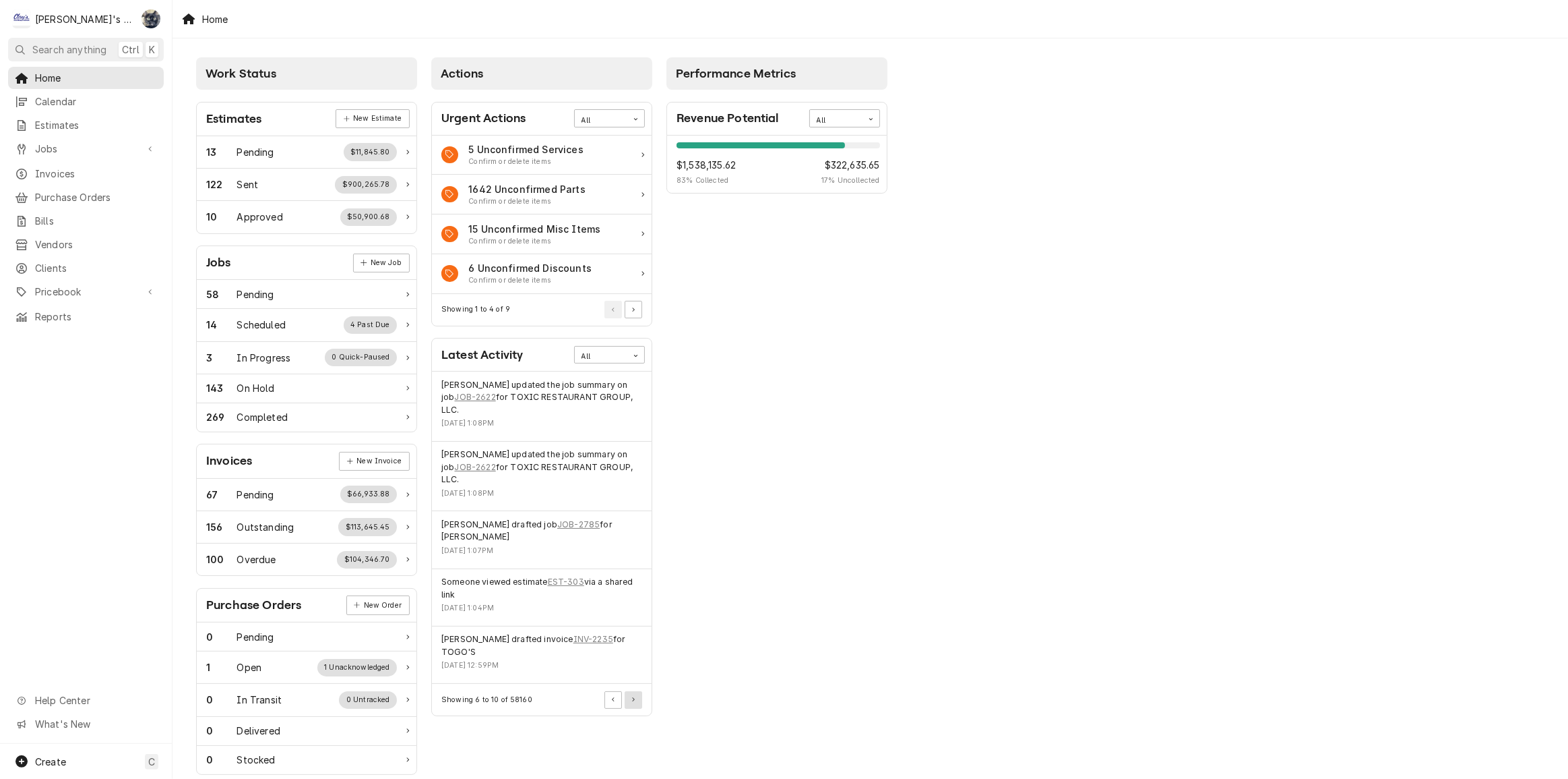
click at [636, 691] on button "Pagination Controls" at bounding box center [633, 700] width 18 height 18
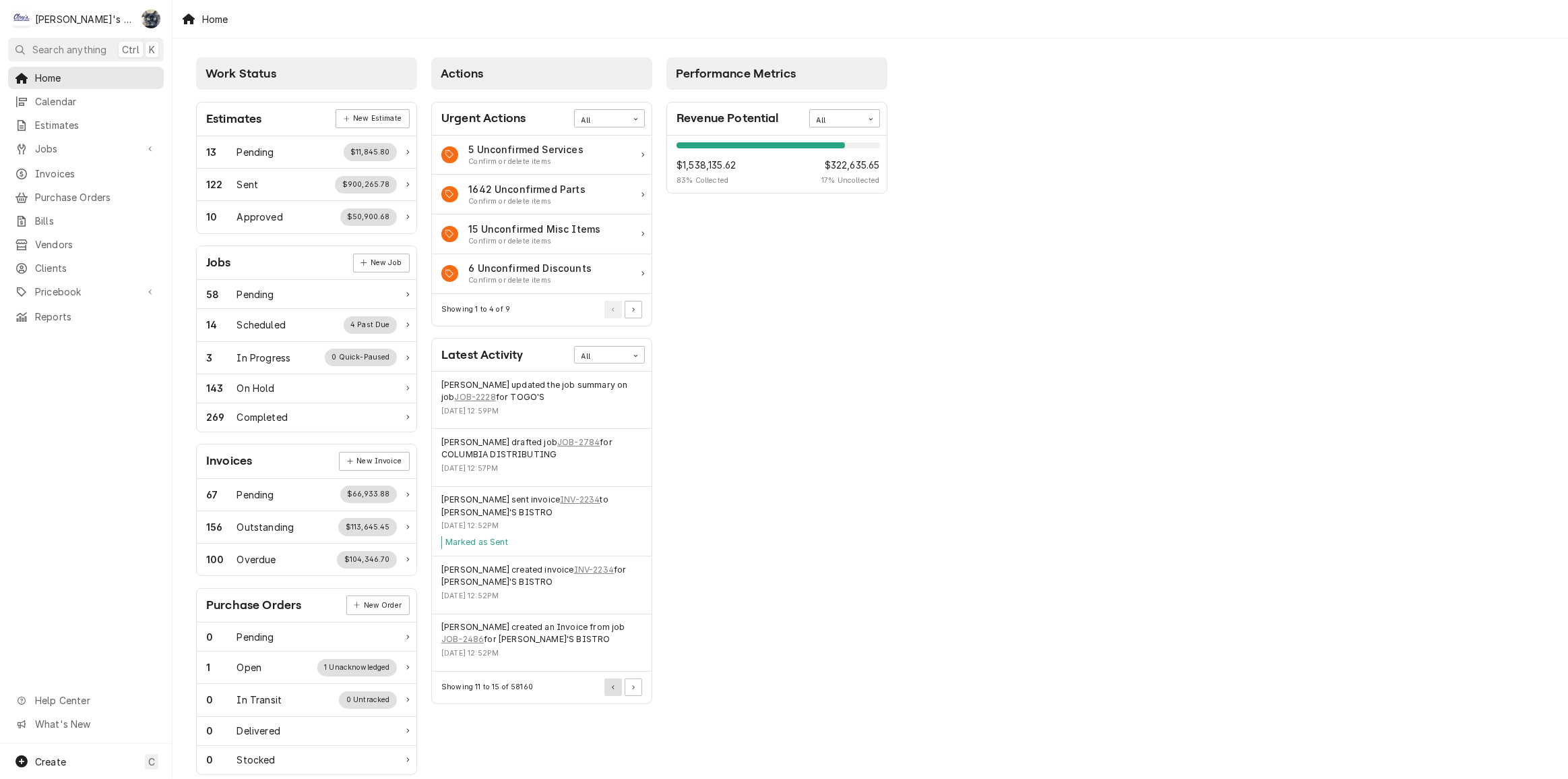
click at [606, 687] on button "Pagination Controls" at bounding box center [613, 687] width 18 height 18
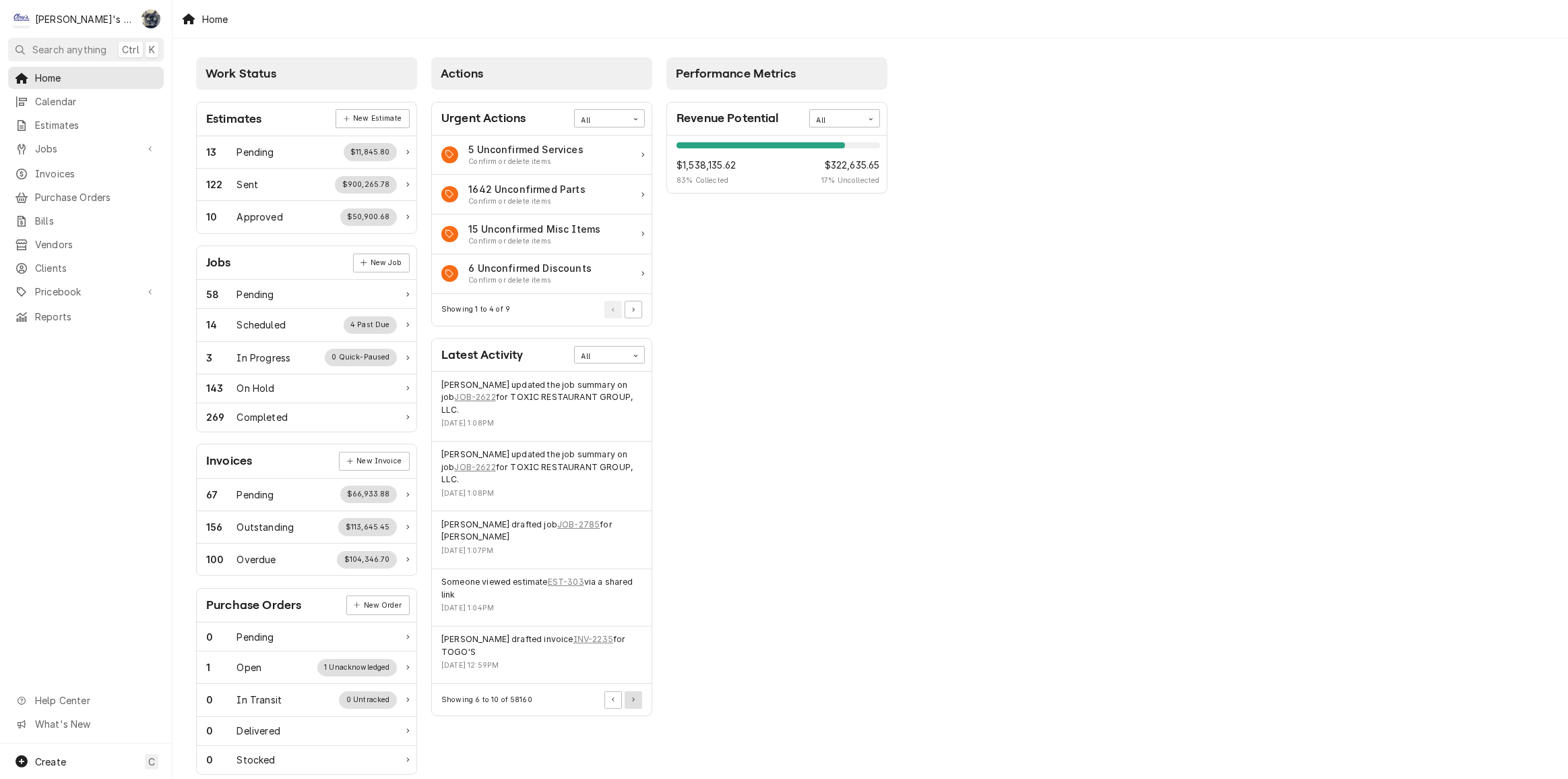
click at [626, 691] on button "Pagination Controls" at bounding box center [633, 700] width 18 height 18
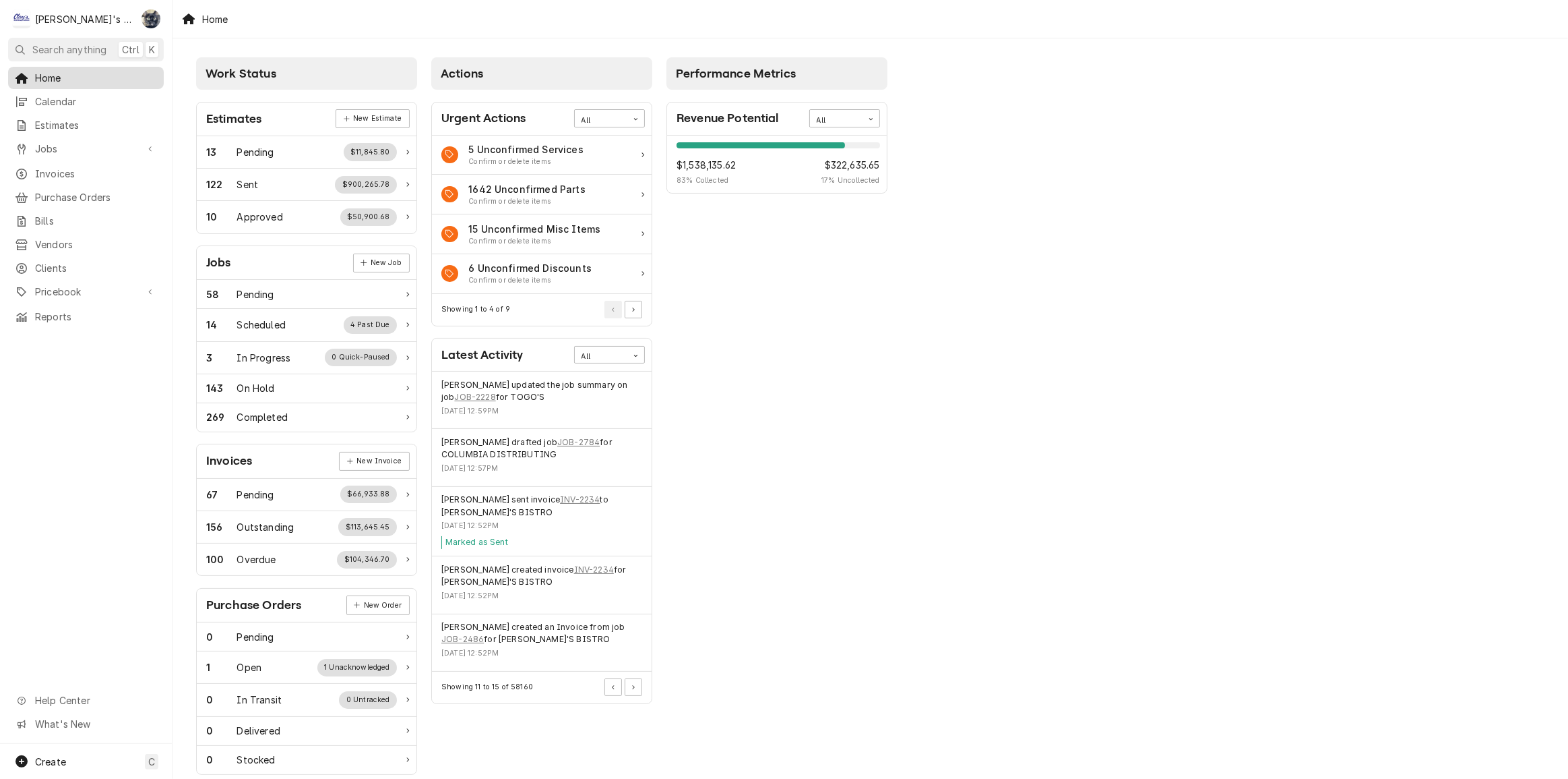
click at [52, 81] on span "Home" at bounding box center [96, 78] width 122 height 14
